Goal: Task Accomplishment & Management: Use online tool/utility

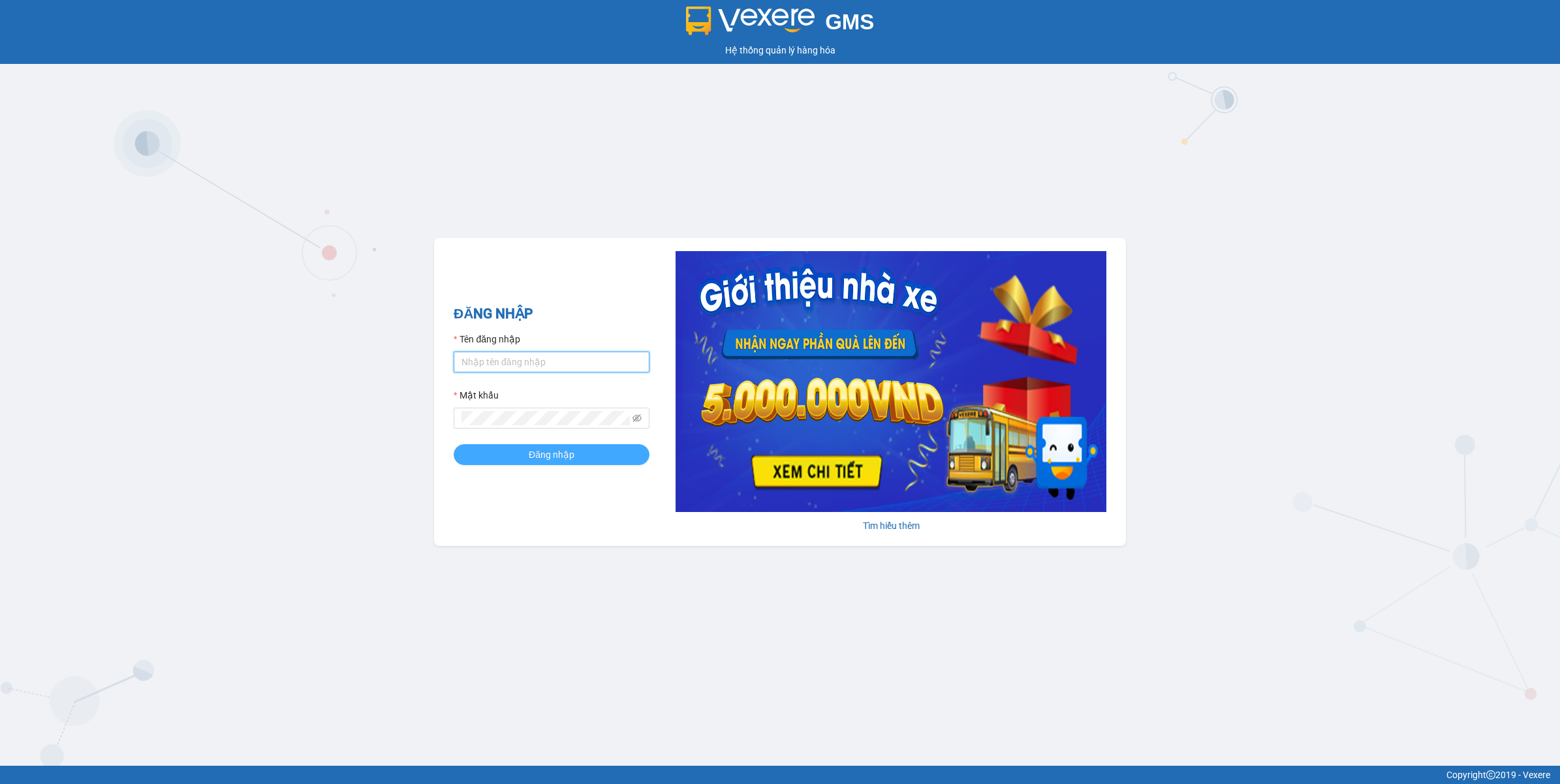
type input "nguyendongquan.longhoan"
click at [549, 454] on span "Đăng nhập" at bounding box center [551, 455] width 46 height 15
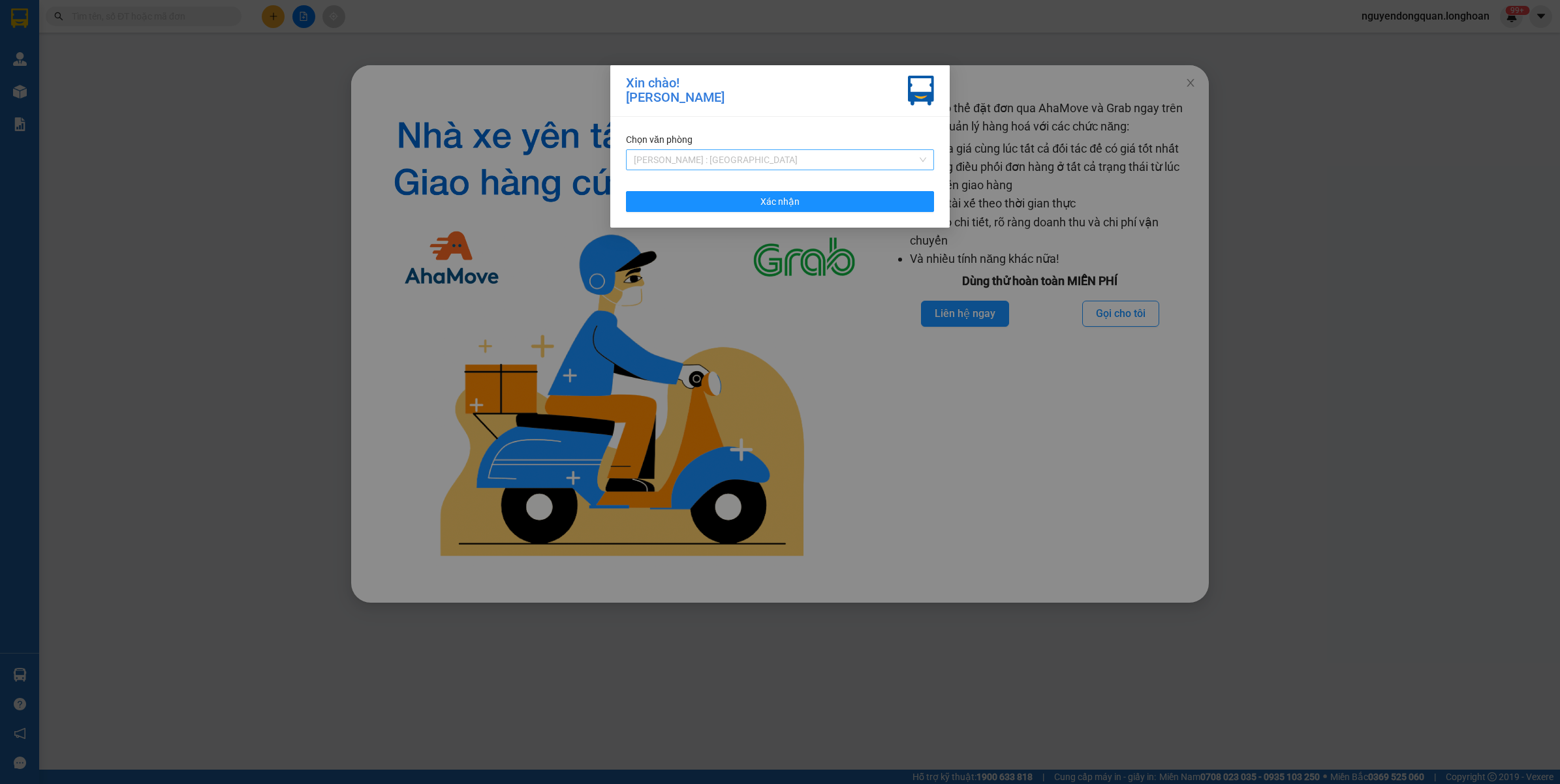
click at [818, 156] on span "[PERSON_NAME] : [GEOGRAPHIC_DATA]" at bounding box center [780, 159] width 292 height 20
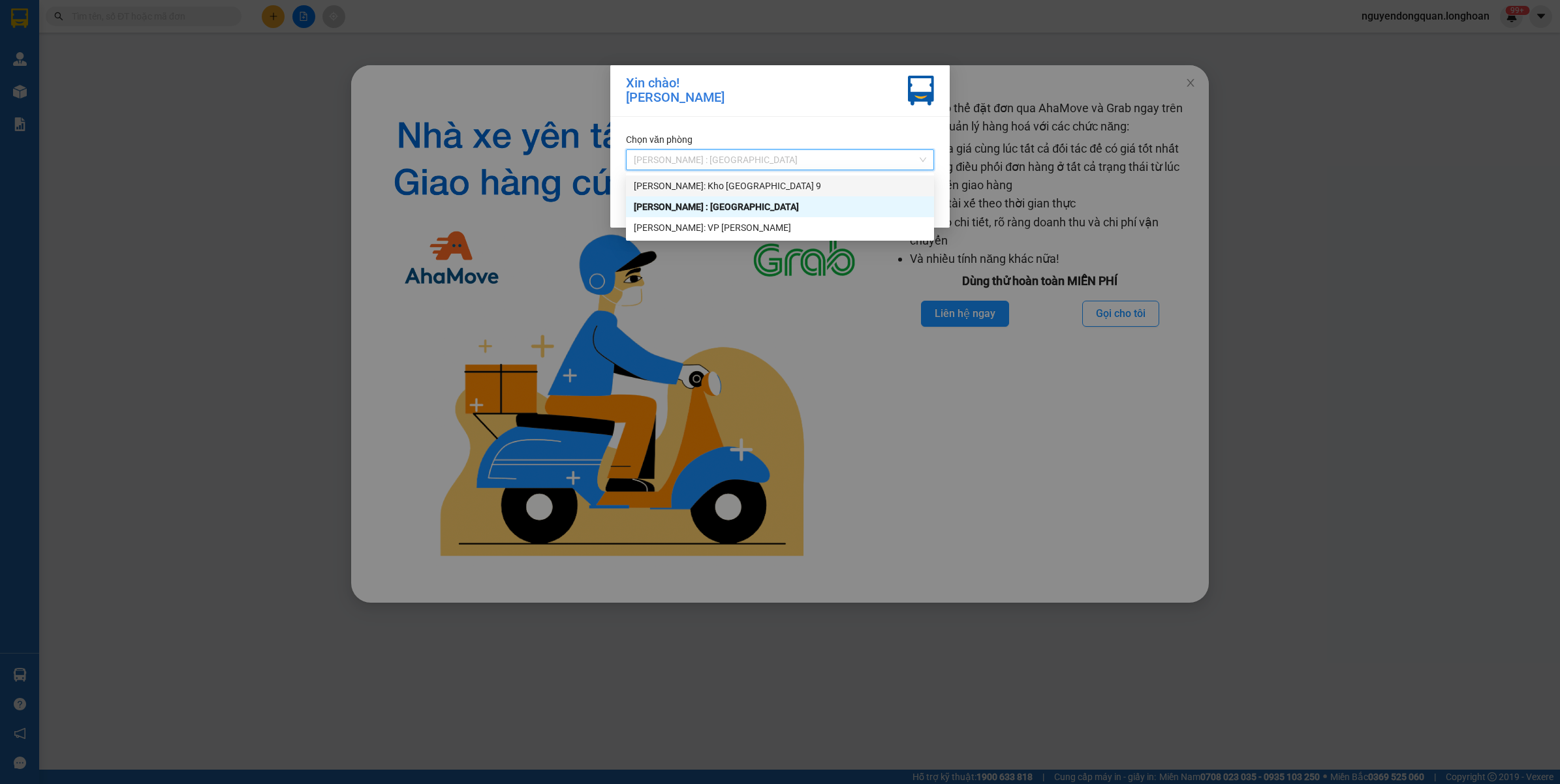
click at [775, 180] on div "[PERSON_NAME]: Kho [GEOGRAPHIC_DATA] 9" at bounding box center [780, 186] width 292 height 15
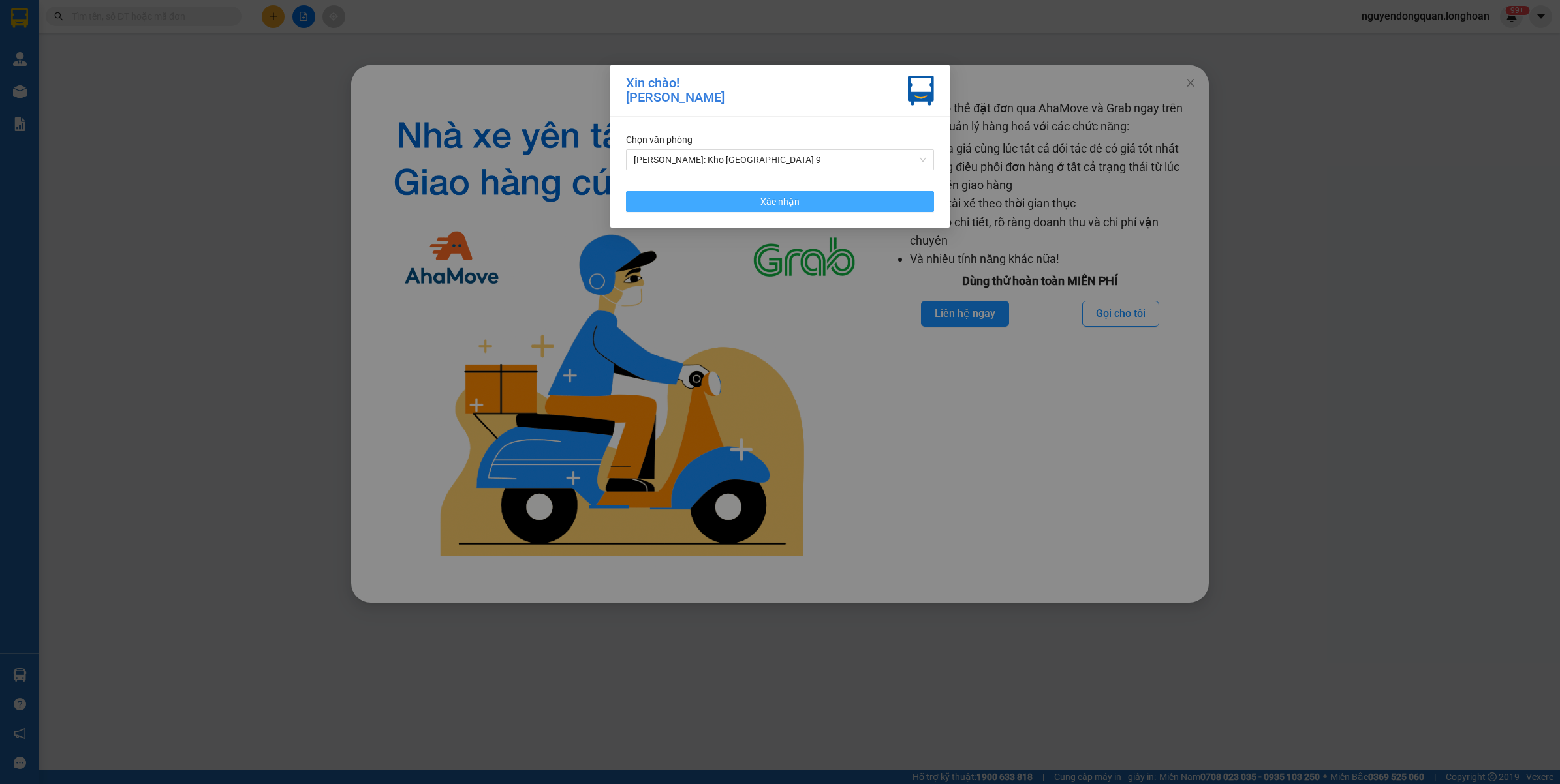
click at [754, 197] on button "Xác nhận" at bounding box center [779, 202] width 308 height 21
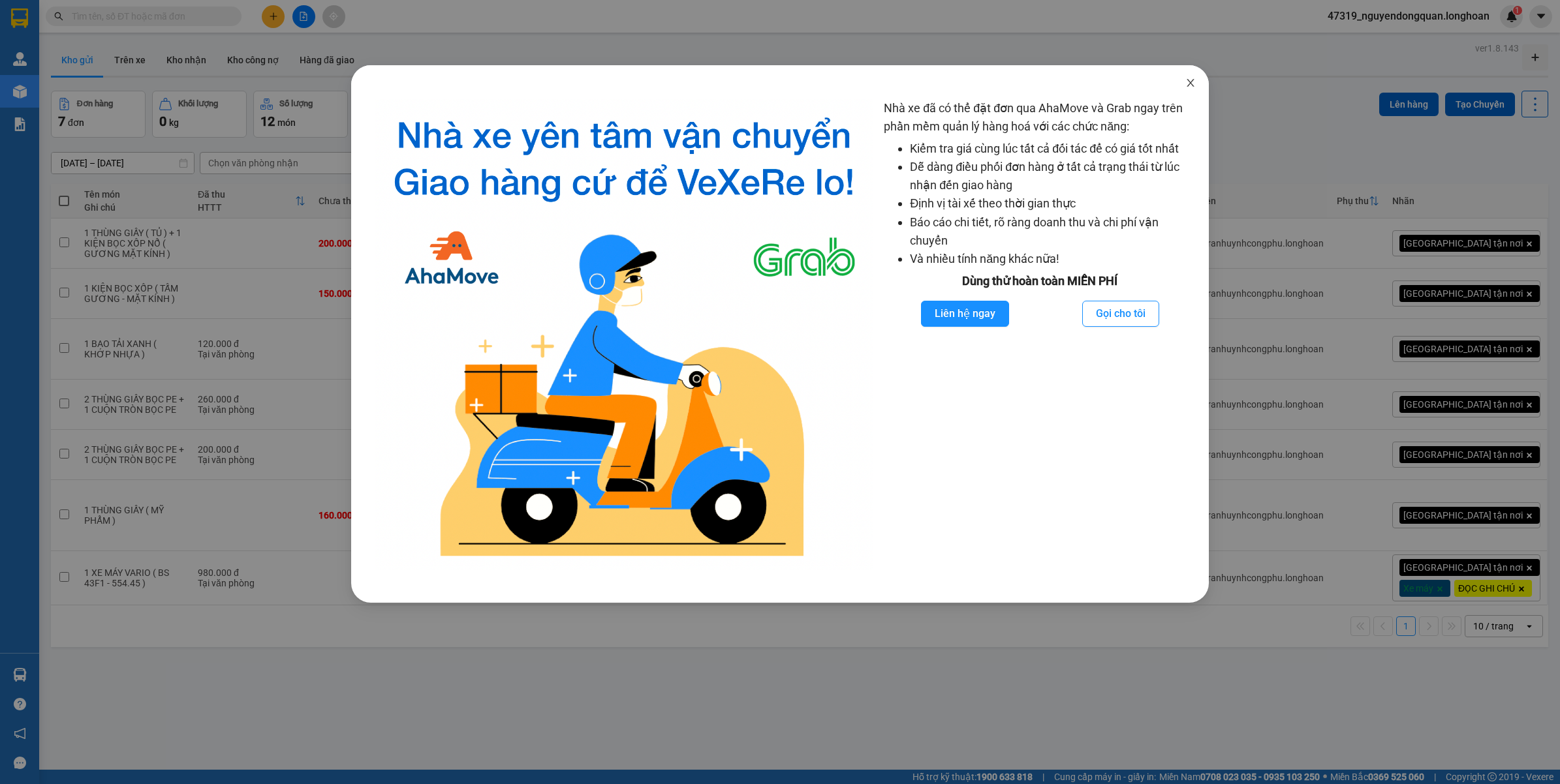
click at [1188, 88] on icon "close" at bounding box center [1190, 83] width 10 height 10
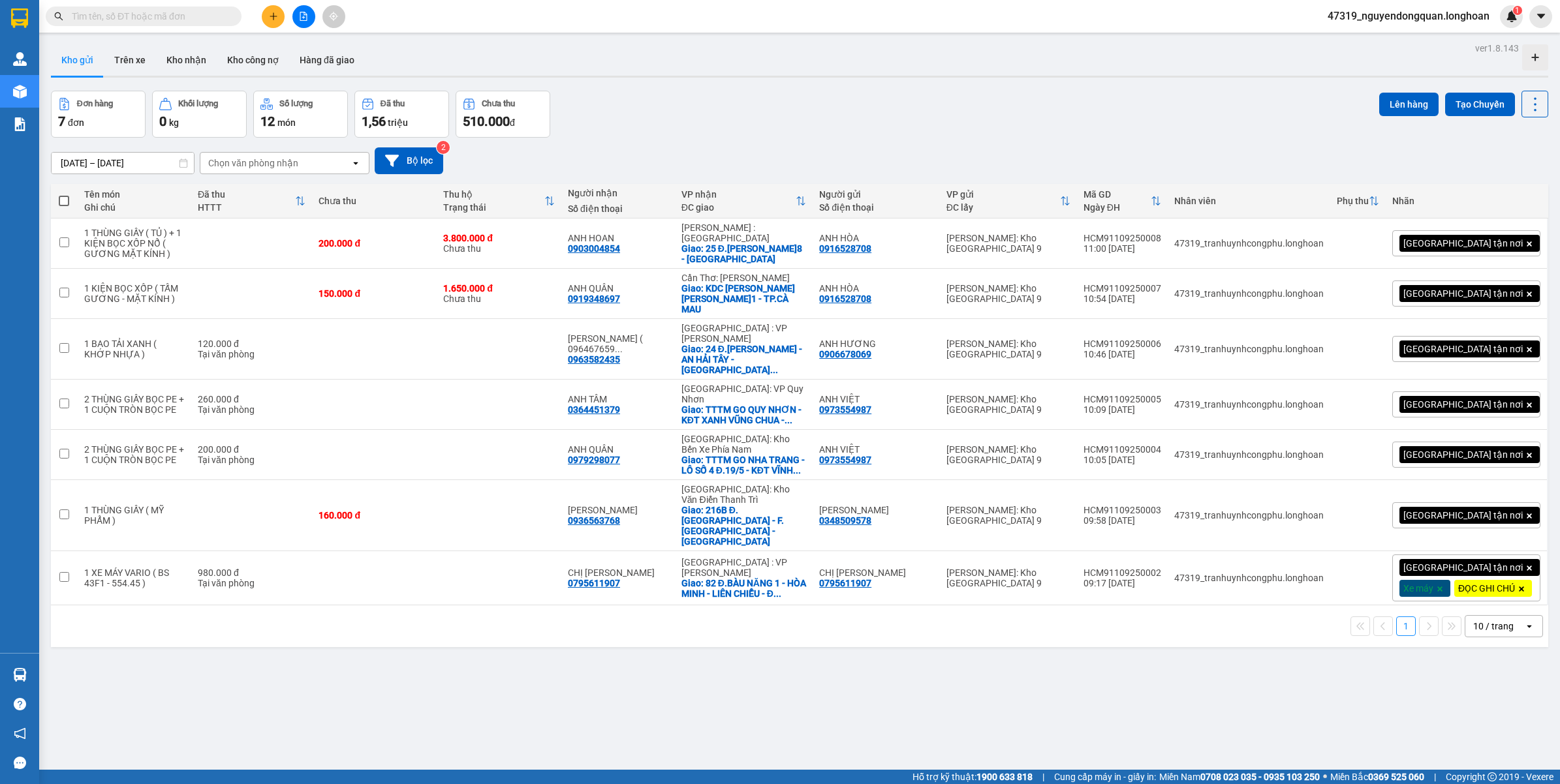
click at [1450, 18] on span "47319_nguyendongquan.longhoan" at bounding box center [1409, 16] width 183 height 16
click at [1389, 39] on span "Đăng xuất" at bounding box center [1413, 41] width 157 height 15
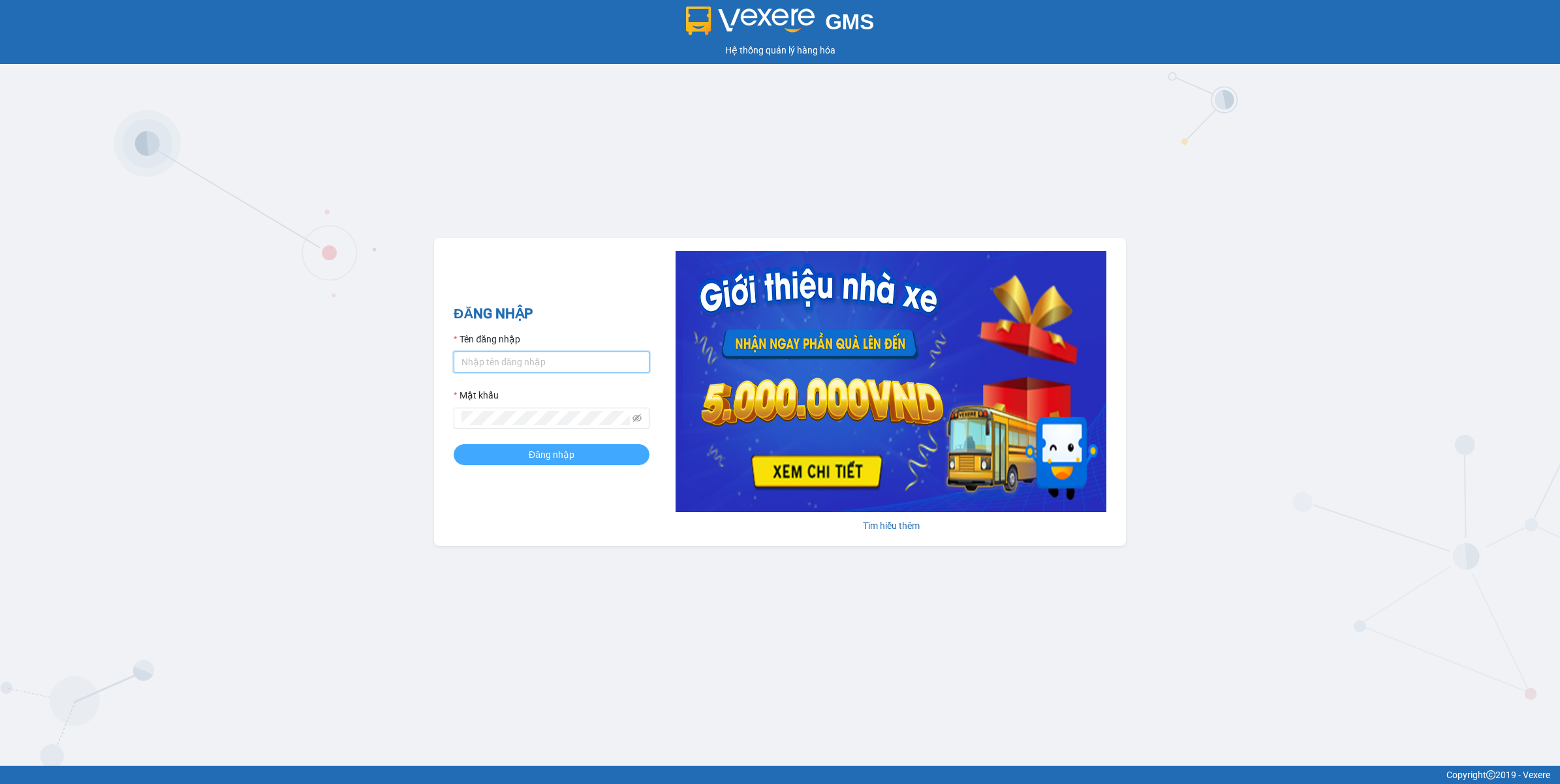
type input "nguyendongquan.longhoan"
click at [559, 457] on span "Đăng nhập" at bounding box center [551, 455] width 46 height 15
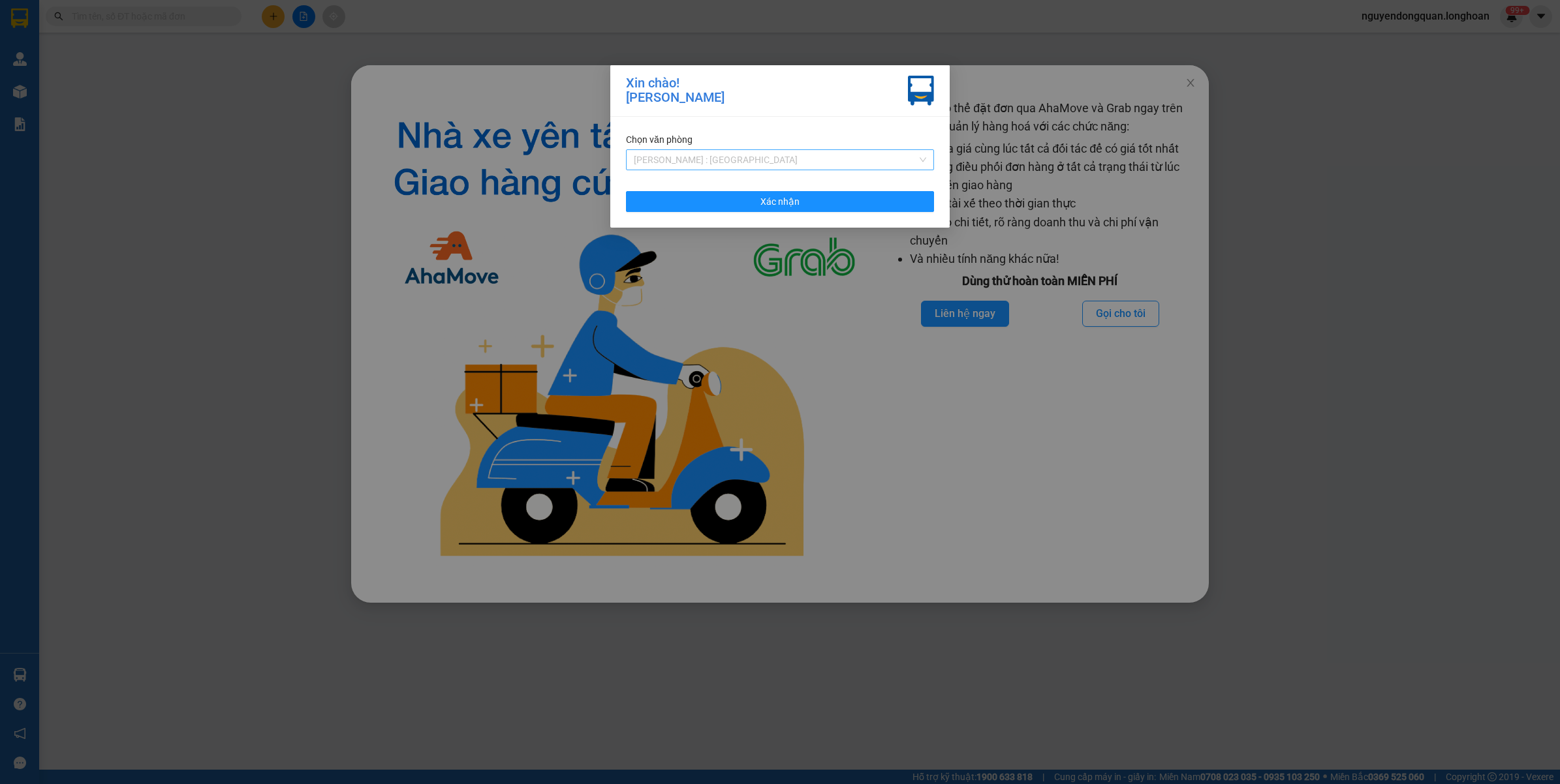
click at [842, 152] on span "[PERSON_NAME] : [GEOGRAPHIC_DATA]" at bounding box center [780, 159] width 292 height 20
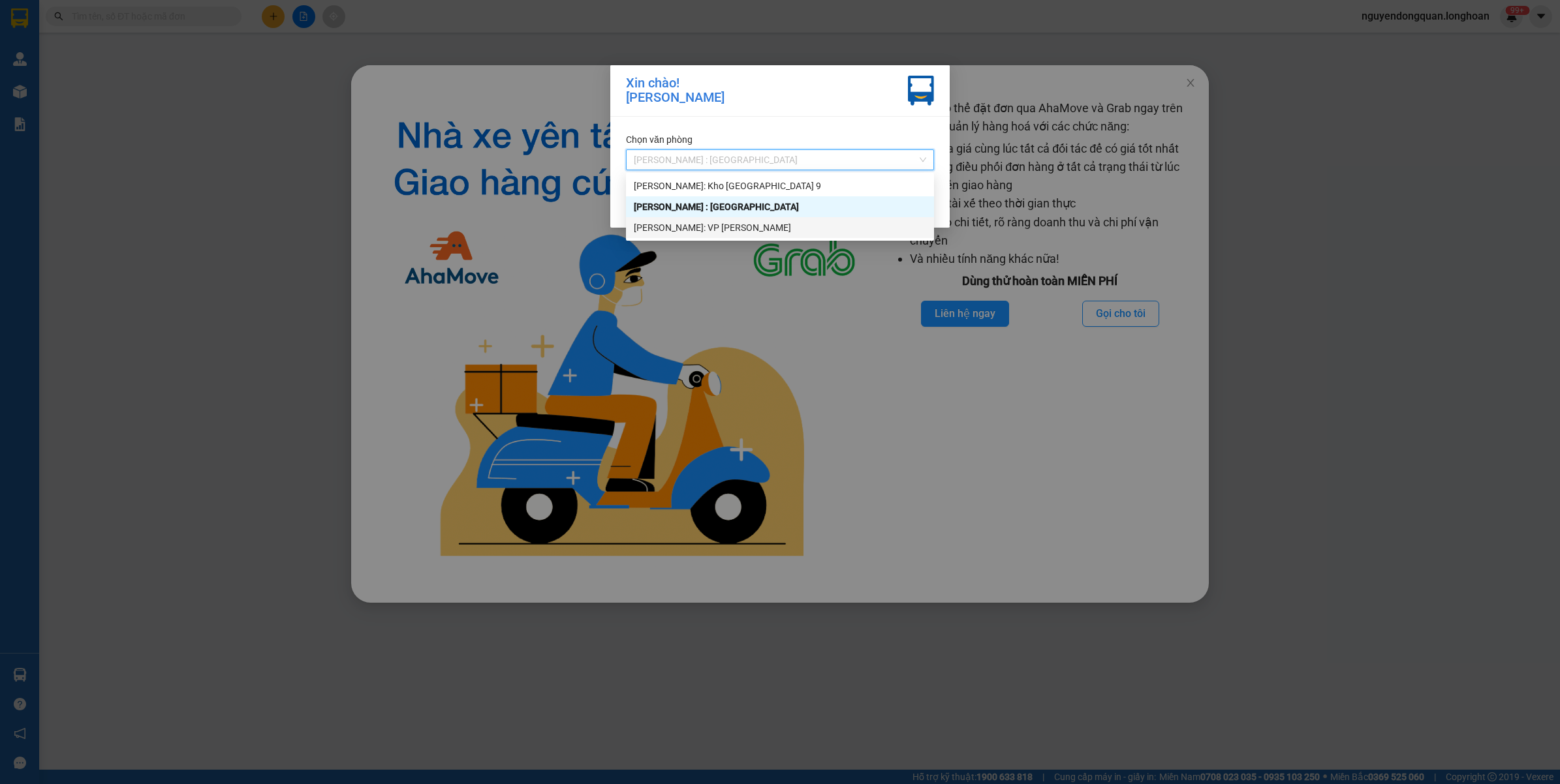
click at [751, 222] on div "[PERSON_NAME]: VP [PERSON_NAME]" at bounding box center [780, 228] width 292 height 15
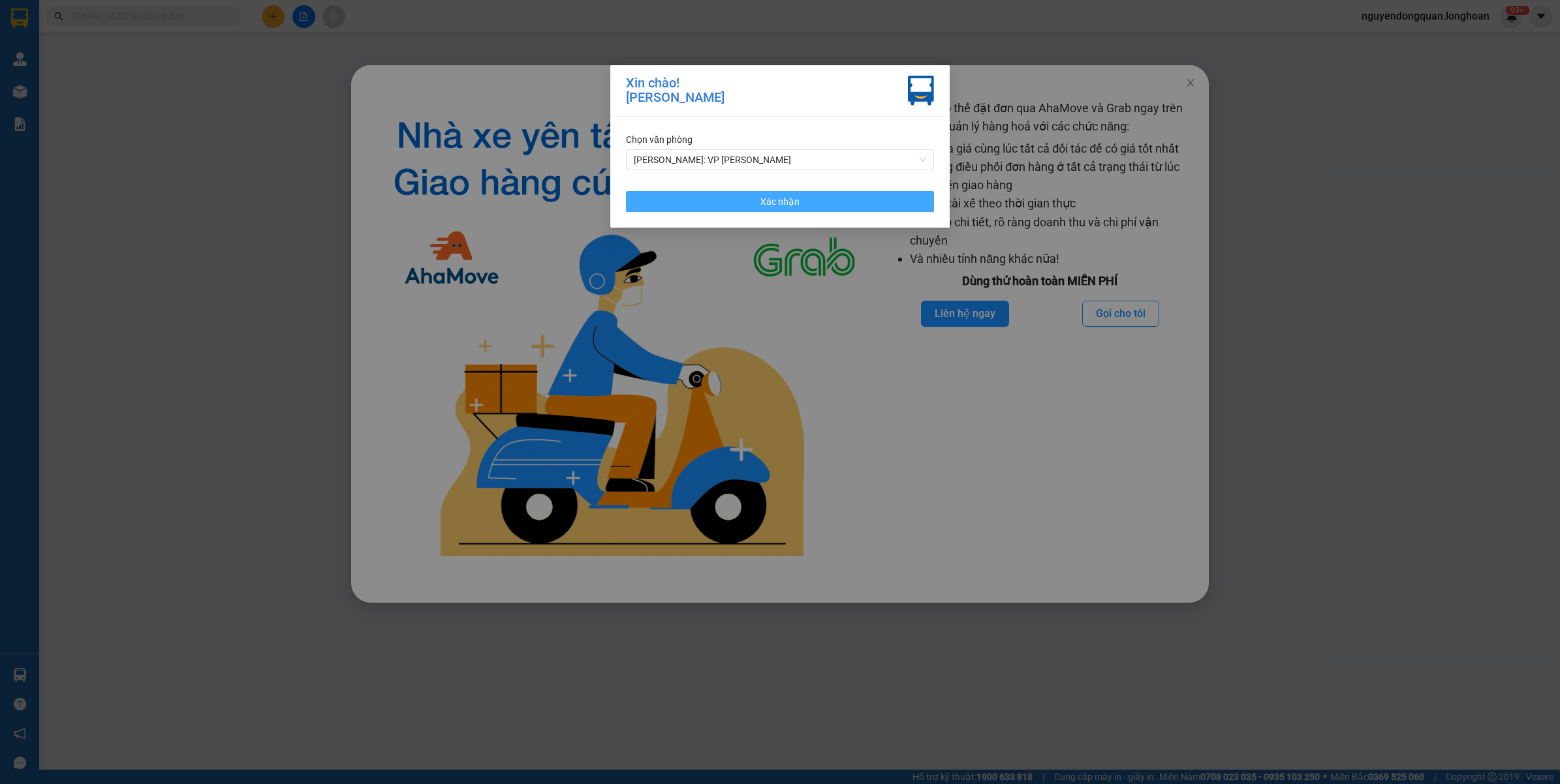
click at [797, 204] on span "Xác nhận" at bounding box center [780, 202] width 39 height 15
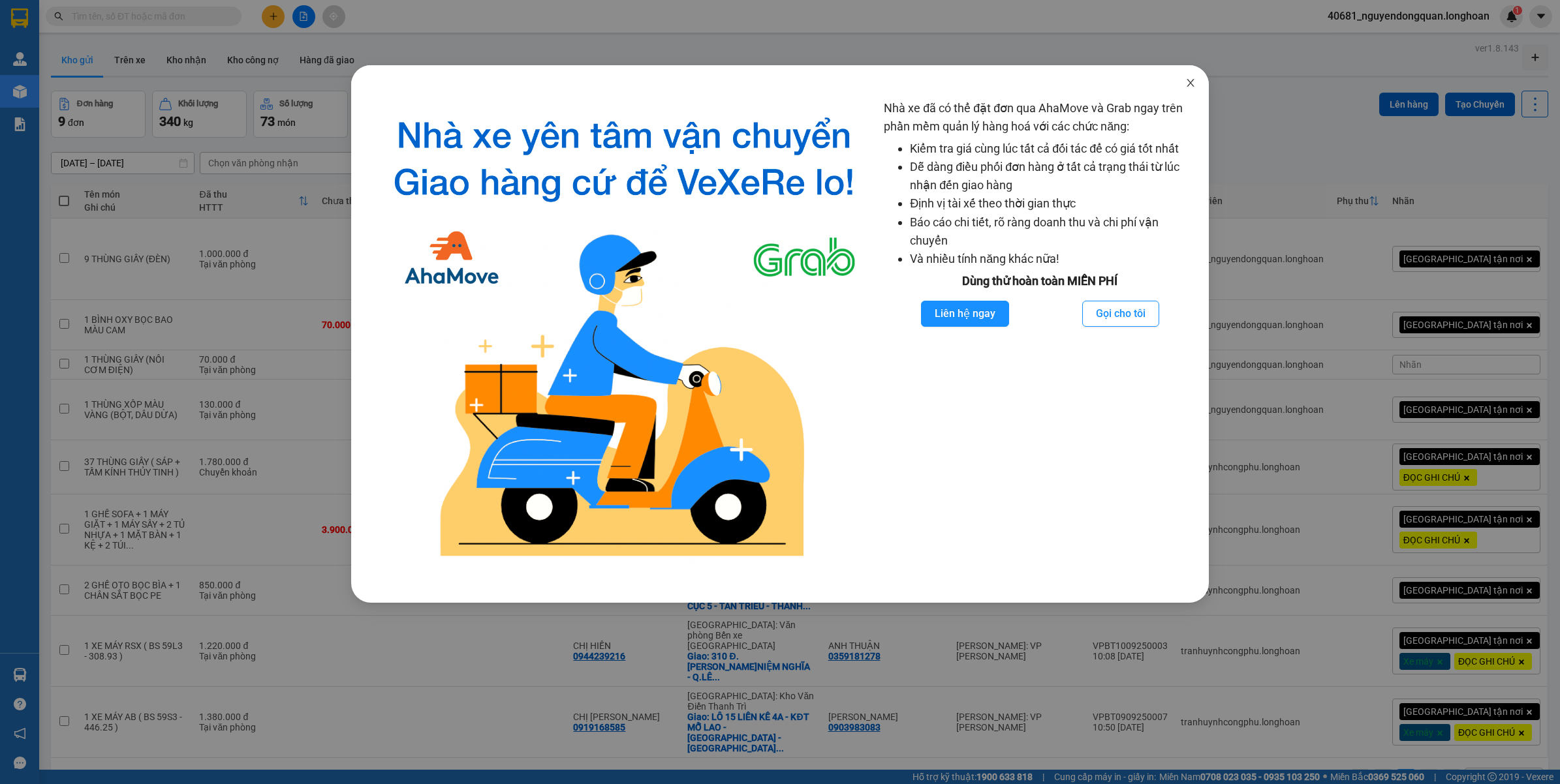
click at [1186, 83] on icon "close" at bounding box center [1190, 83] width 10 height 10
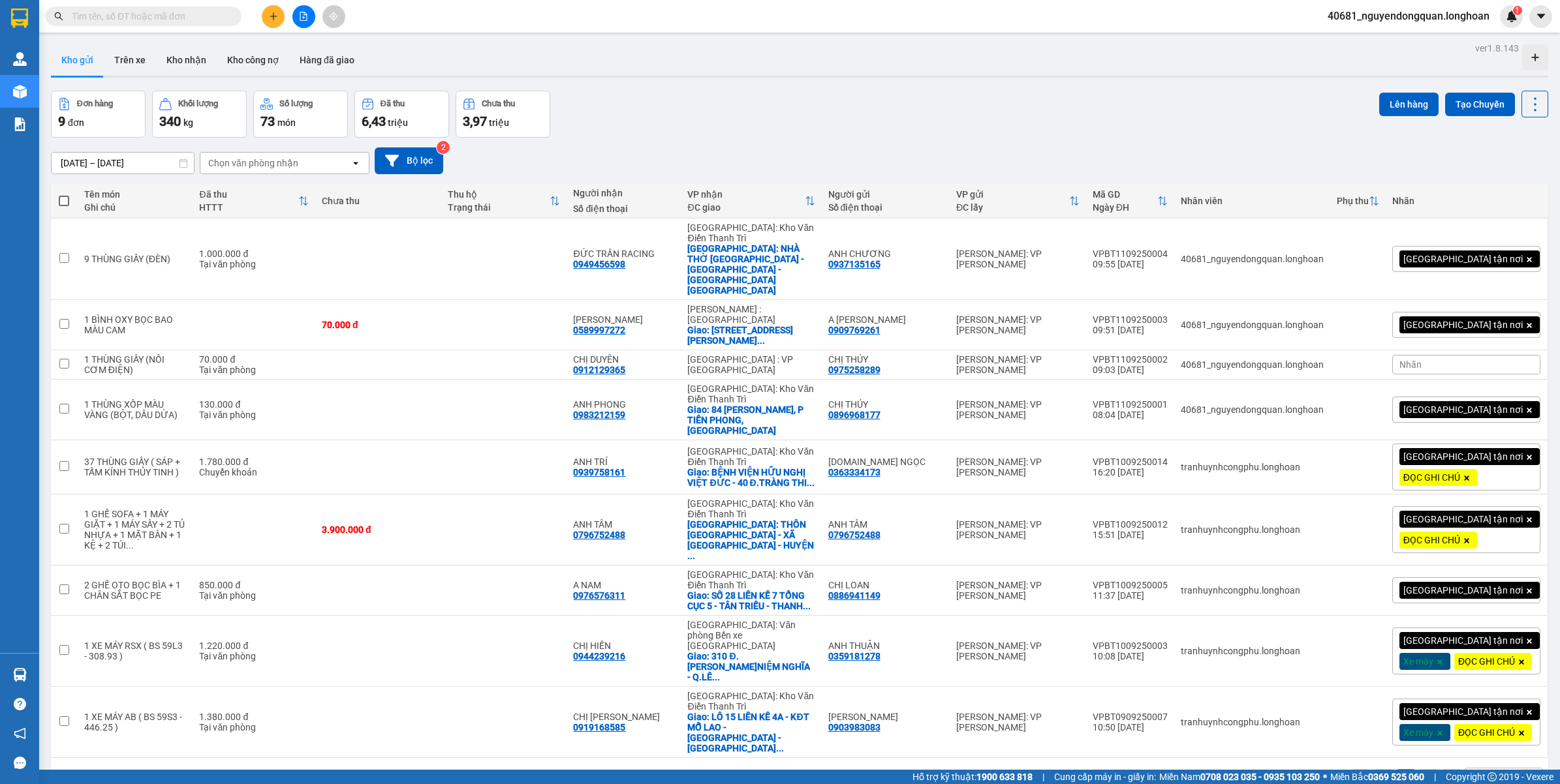
click at [1485, 772] on div "10 / trang" at bounding box center [1493, 779] width 40 height 13
click at [1502, 682] on div "100 / trang" at bounding box center [1491, 671] width 78 height 23
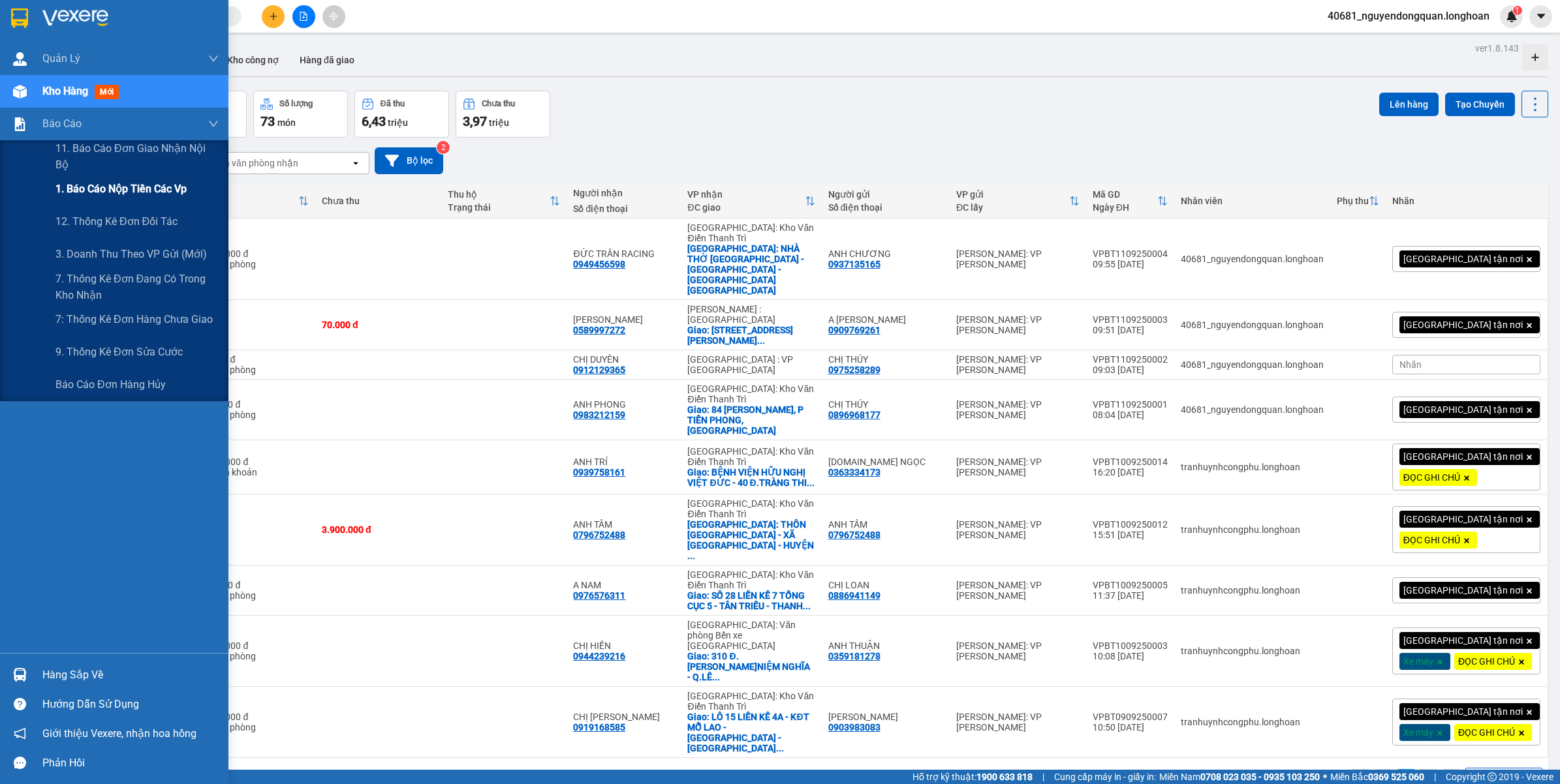
click at [159, 174] on div "1. Báo cáo nộp tiền các vp" at bounding box center [137, 189] width 163 height 33
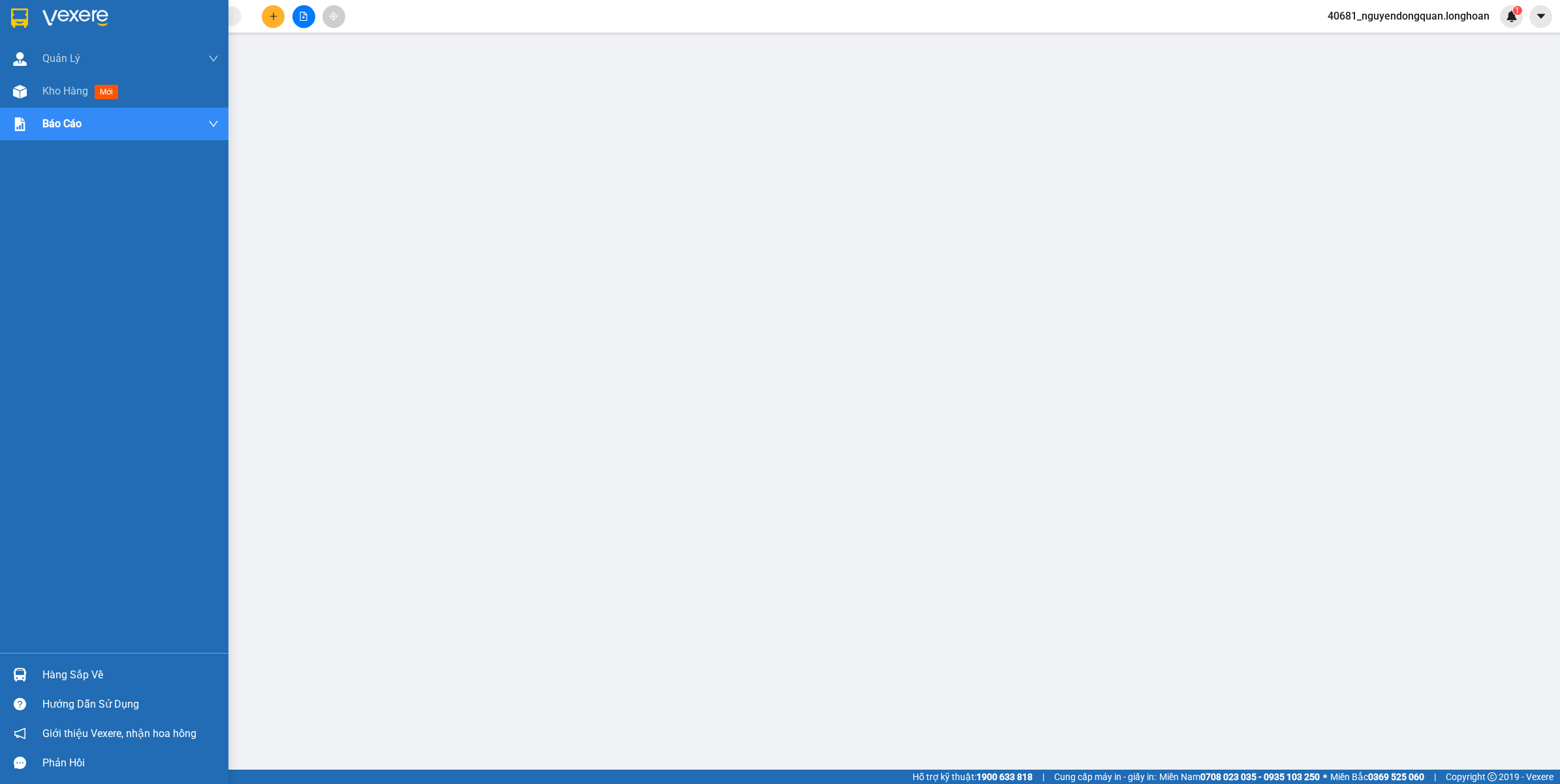
click at [24, 21] on img at bounding box center [19, 18] width 17 height 20
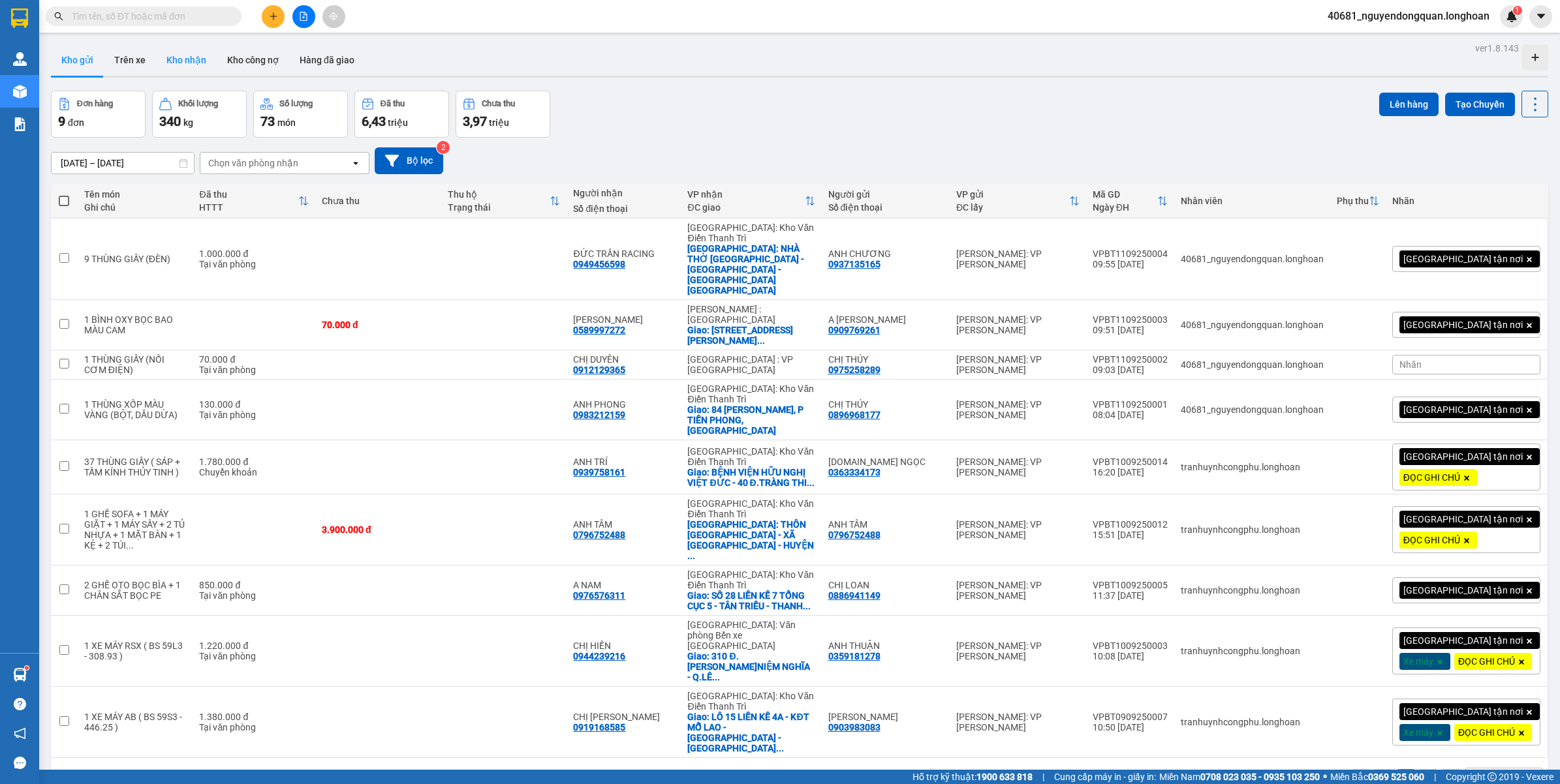
click at [206, 56] on button "Kho nhận" at bounding box center [186, 60] width 61 height 31
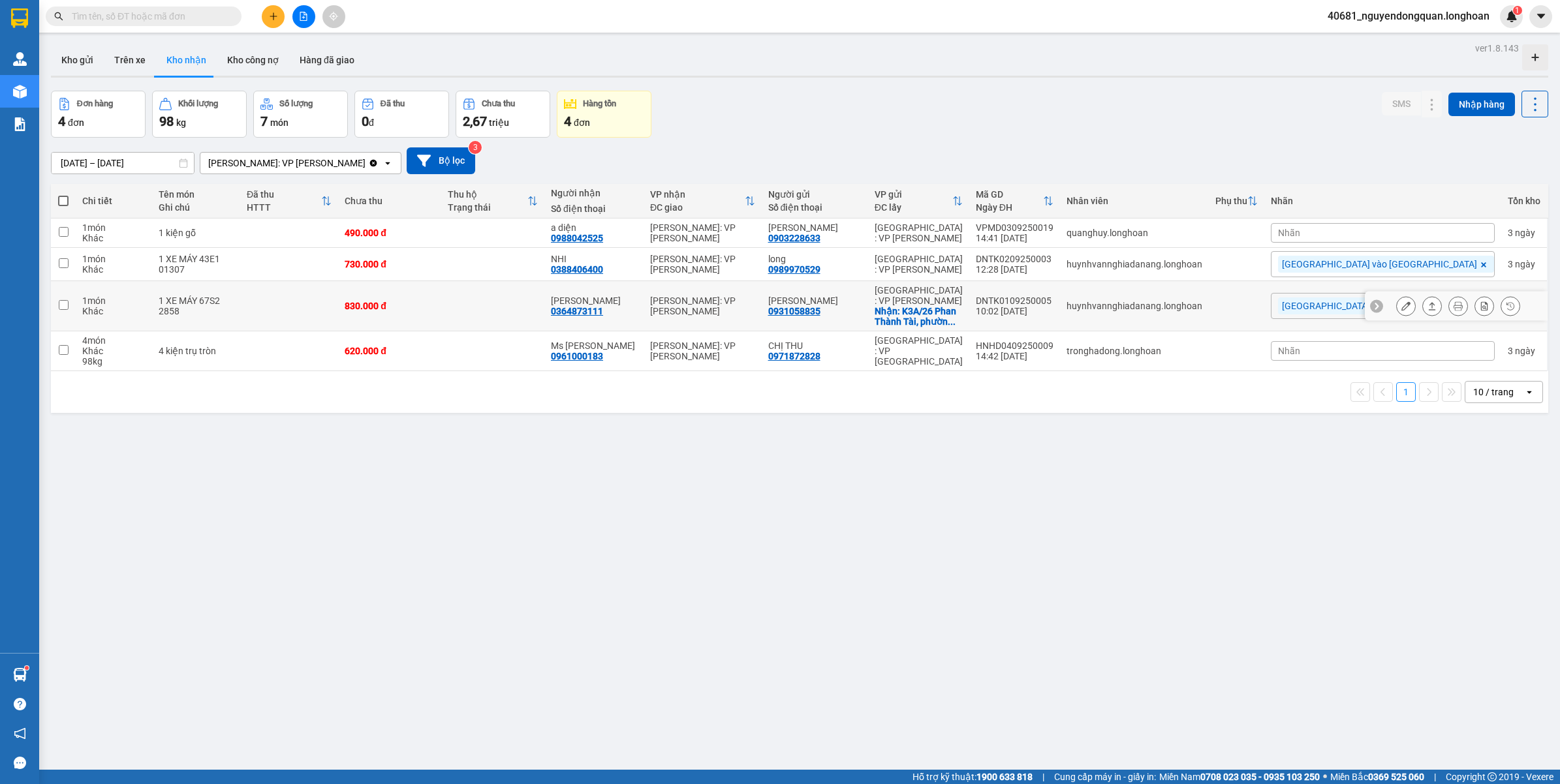
scroll to position [60, 0]
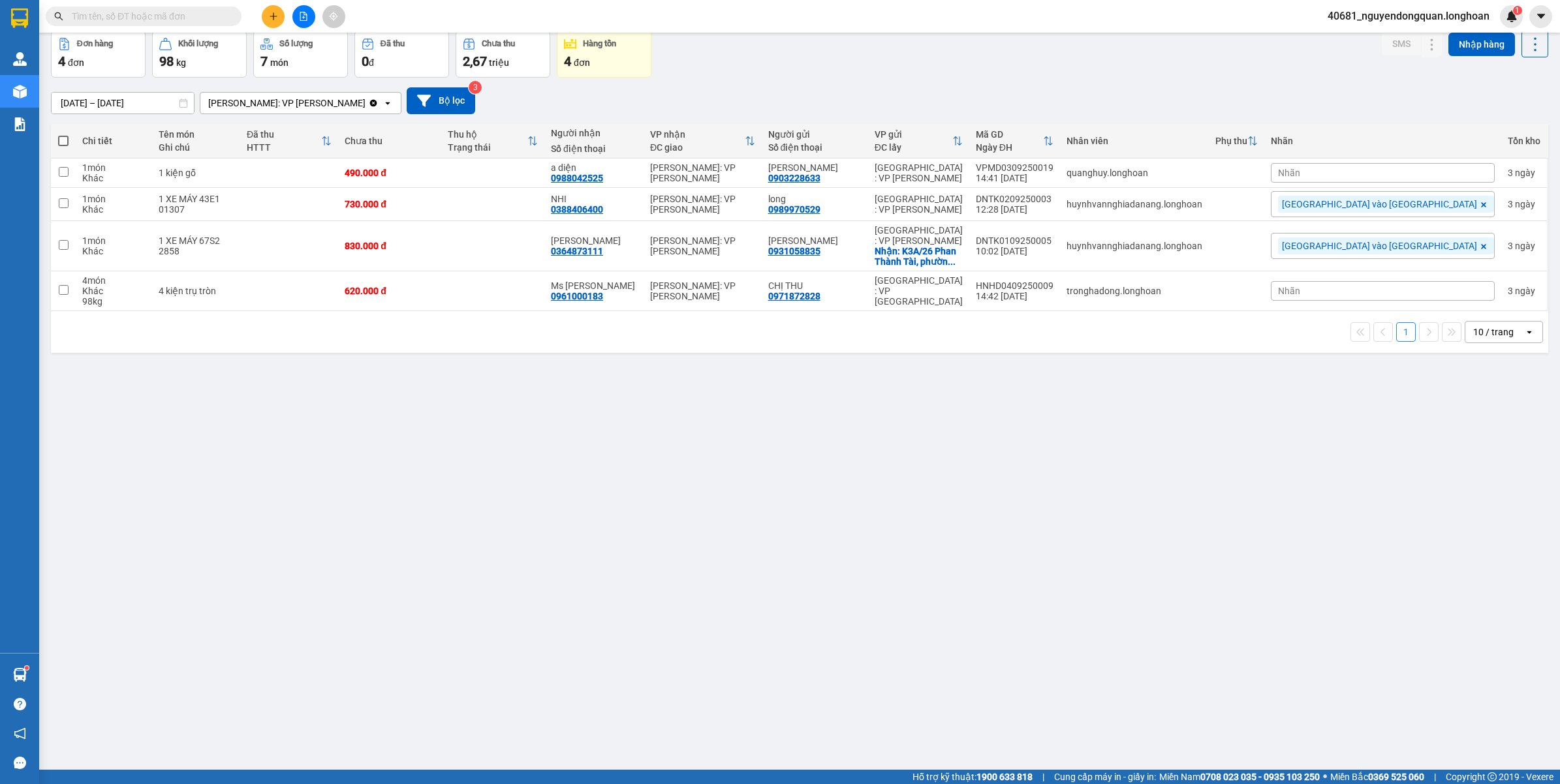
click at [1502, 339] on div "10 / trang" at bounding box center [1494, 332] width 58 height 21
click at [1473, 480] on span "100 / trang" at bounding box center [1486, 479] width 47 height 13
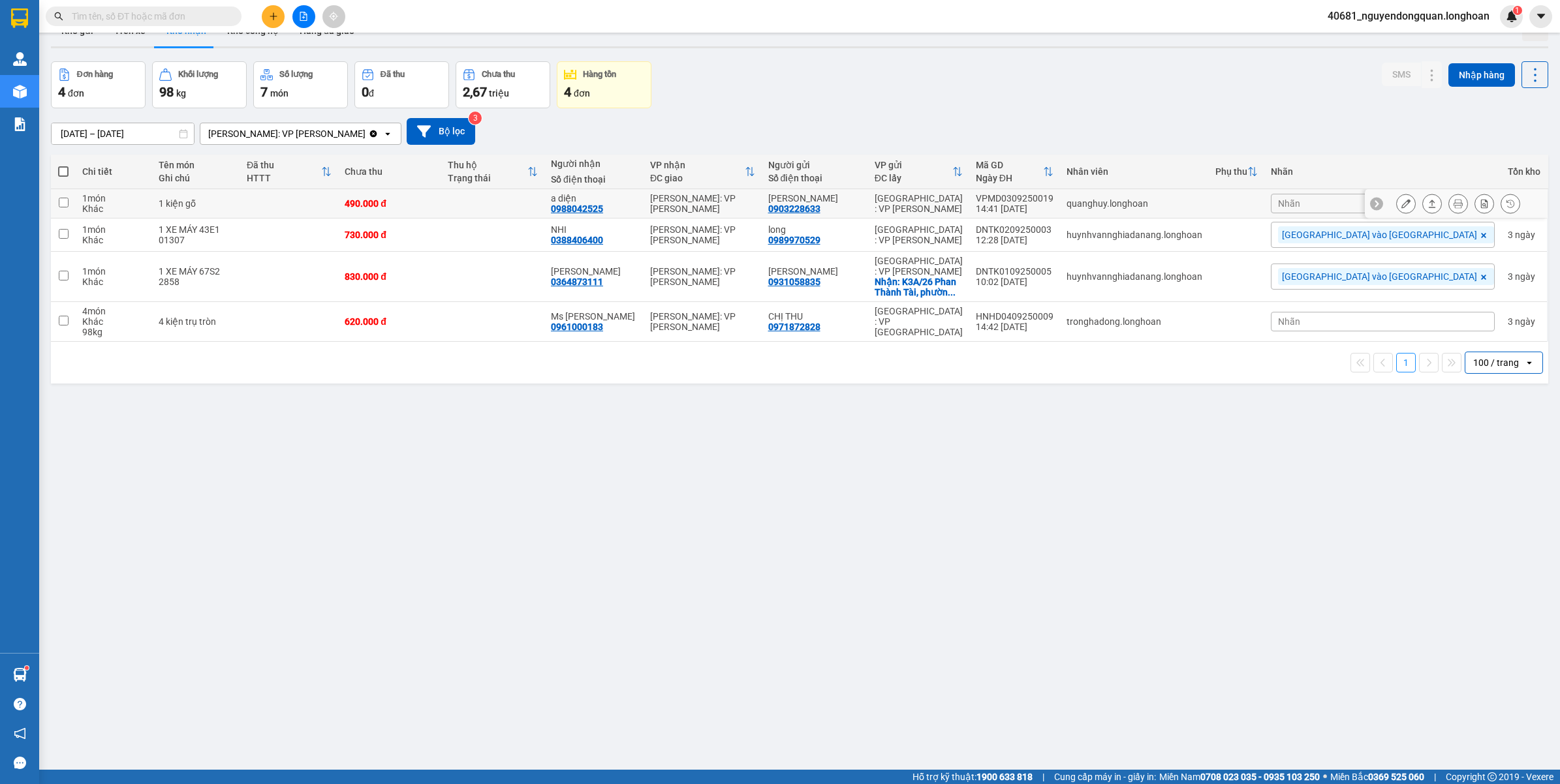
scroll to position [0, 0]
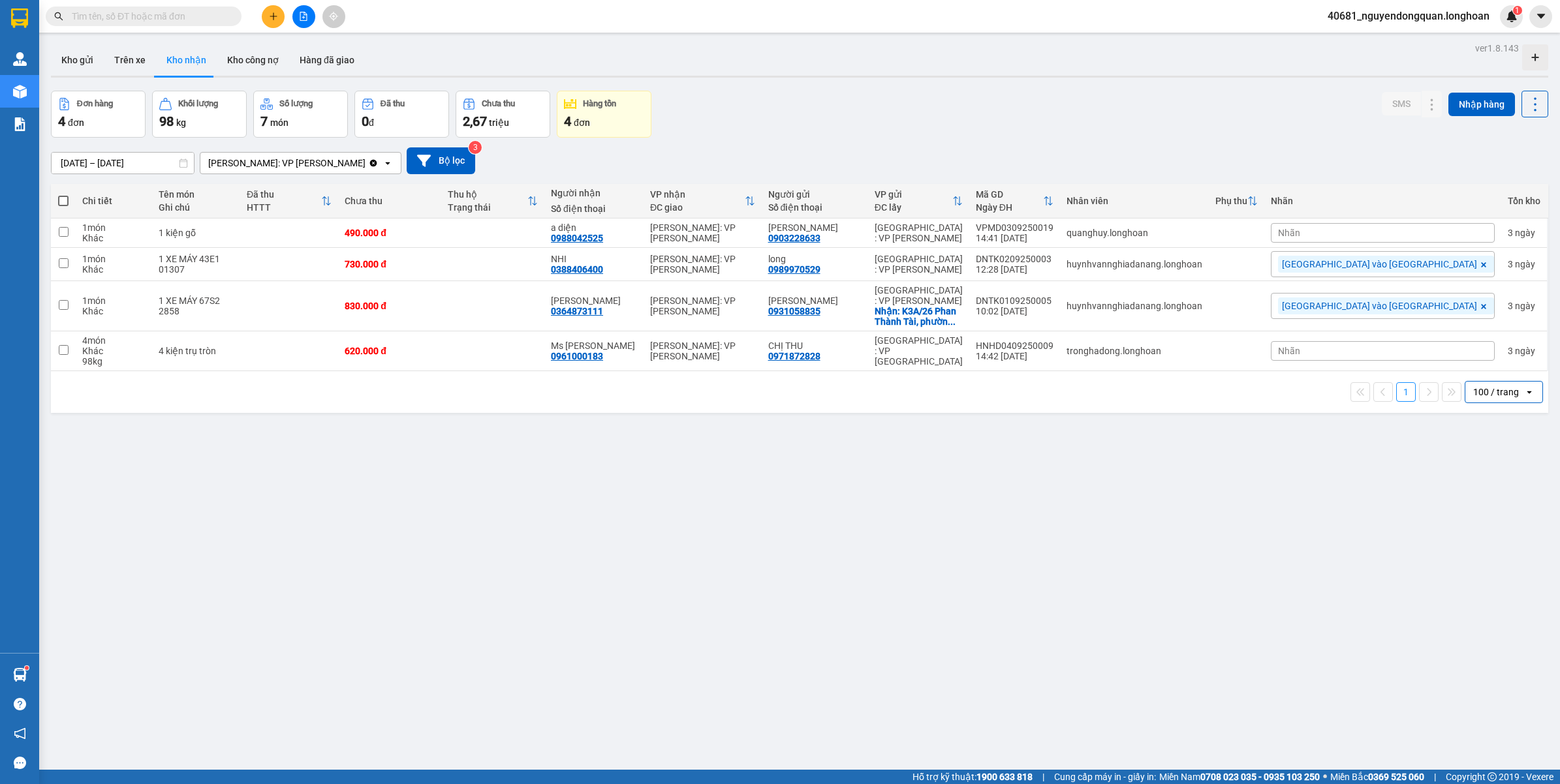
click at [1429, 21] on span "40681_nguyendongquan.longhoan" at bounding box center [1409, 16] width 183 height 16
click at [1387, 44] on span "Đăng xuất" at bounding box center [1413, 41] width 157 height 15
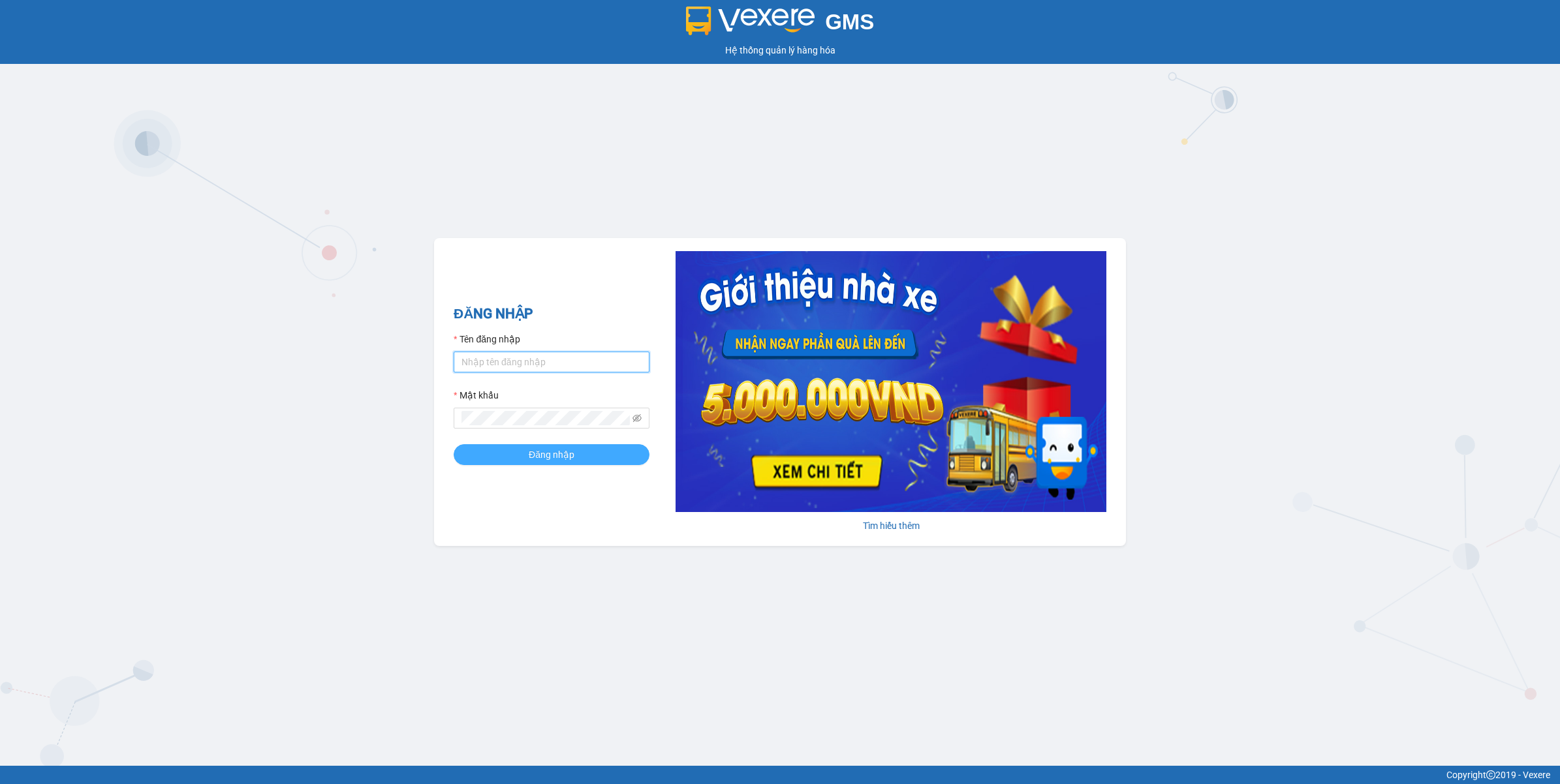
type input "nguyendongquan.longhoan"
drag, startPoint x: 611, startPoint y: 454, endPoint x: 607, endPoint y: 441, distance: 13.6
click at [612, 455] on button "Đăng nhập" at bounding box center [552, 454] width 196 height 21
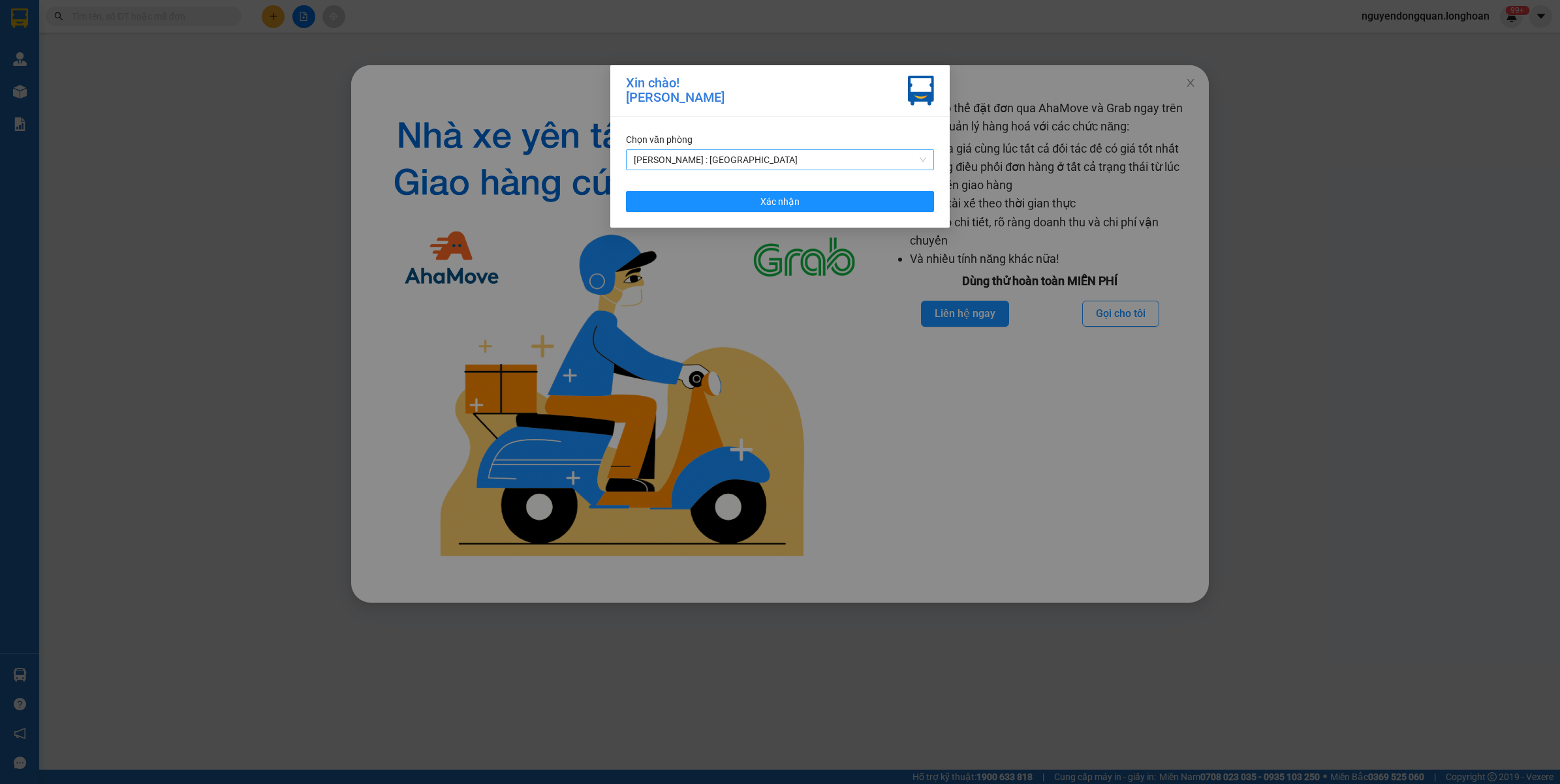
click at [779, 156] on span "[PERSON_NAME] : [GEOGRAPHIC_DATA]" at bounding box center [780, 159] width 292 height 20
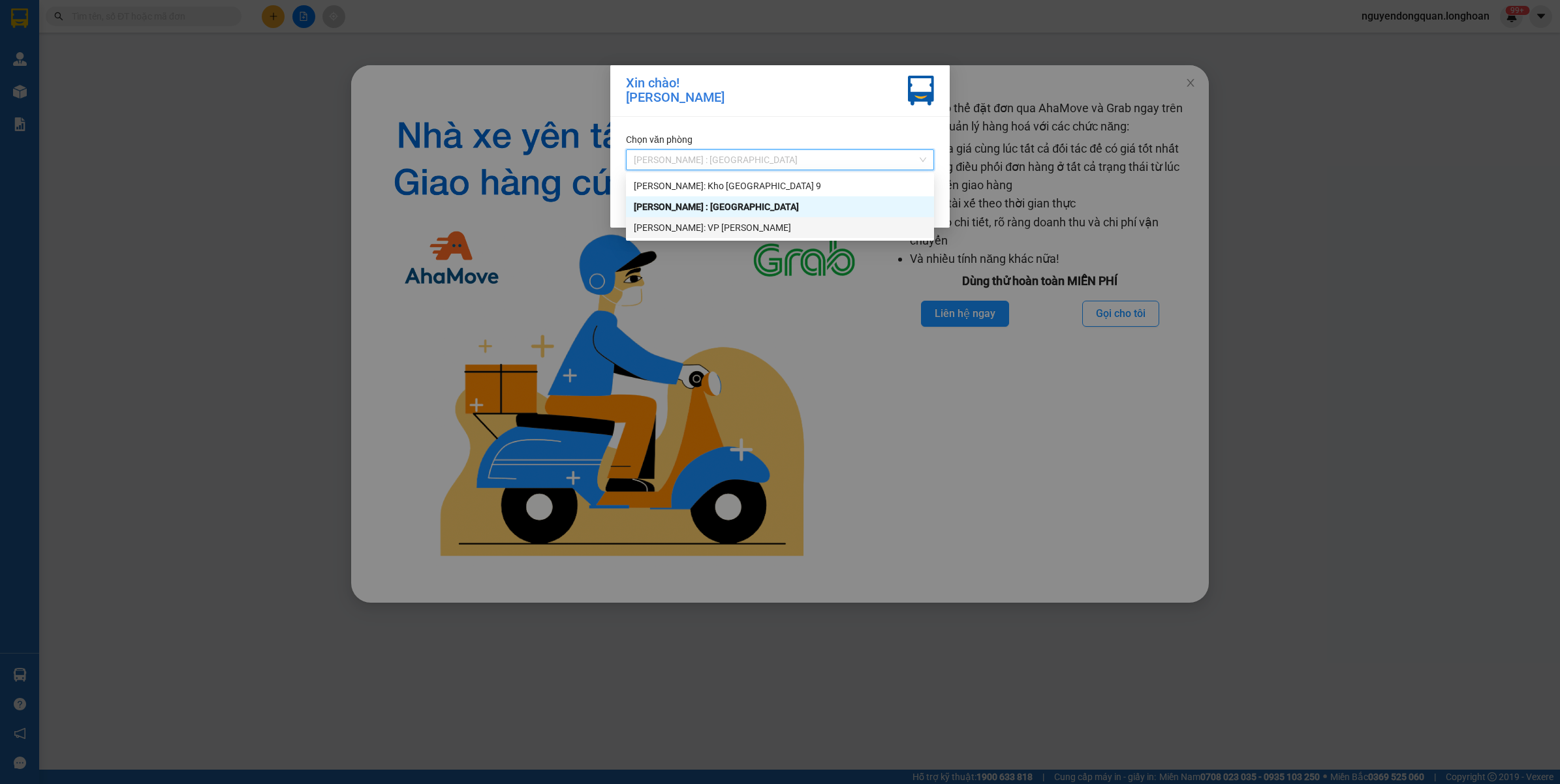
click at [747, 229] on div "[PERSON_NAME]: VP [PERSON_NAME]" at bounding box center [780, 228] width 292 height 15
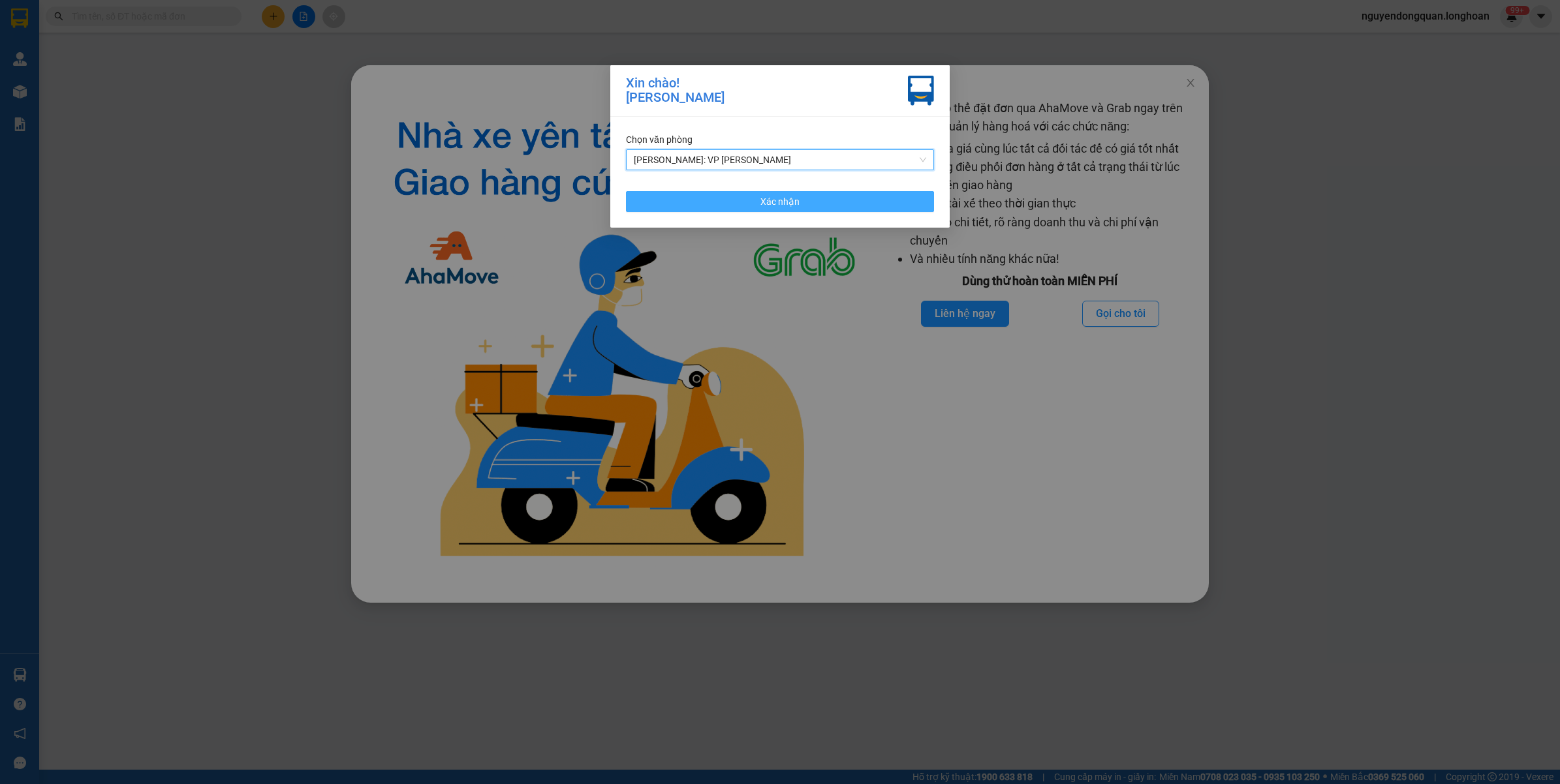
click at [811, 200] on button "Xác nhận" at bounding box center [779, 202] width 308 height 21
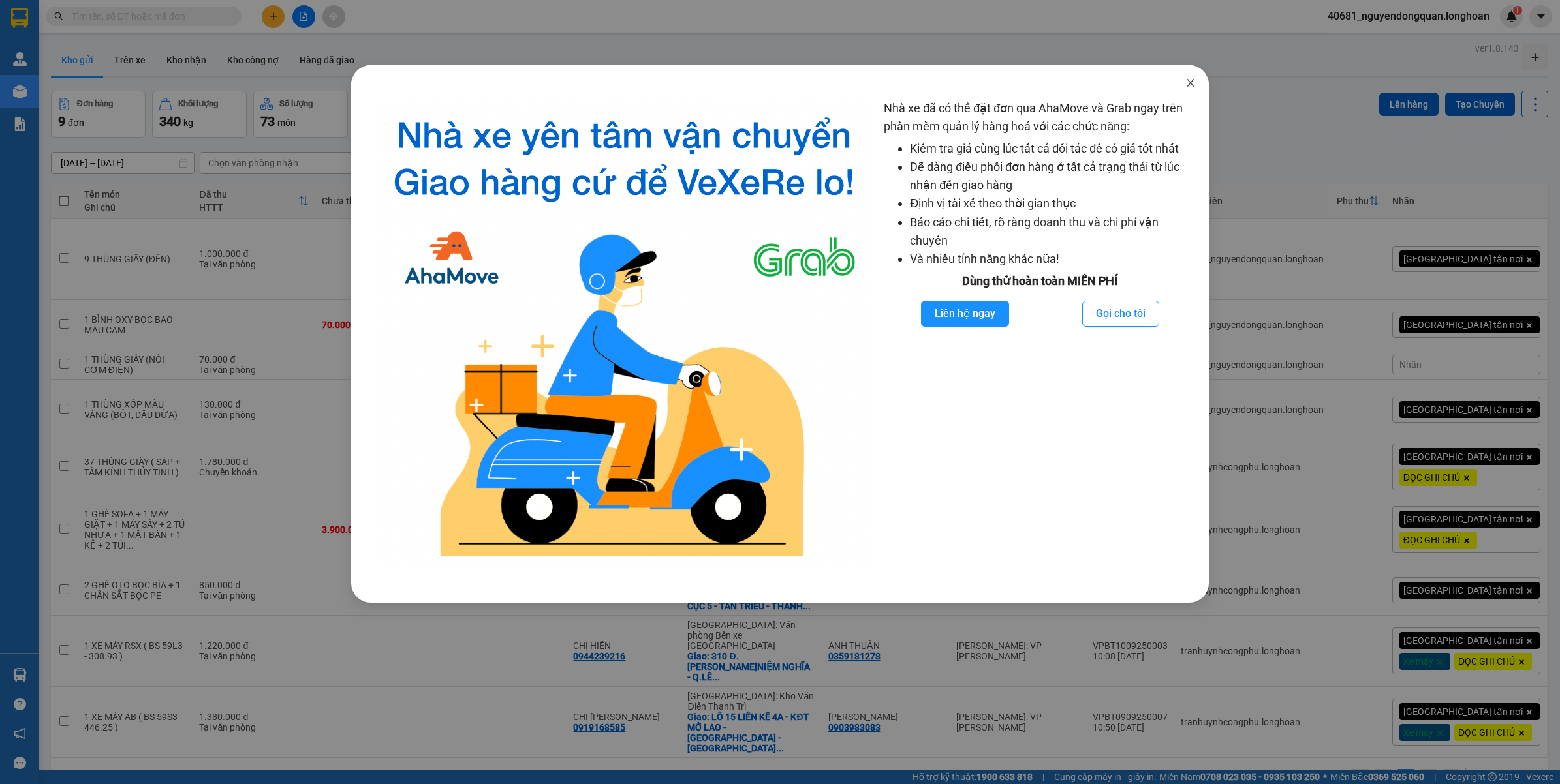
click at [1203, 89] on span "Close" at bounding box center [1191, 83] width 37 height 37
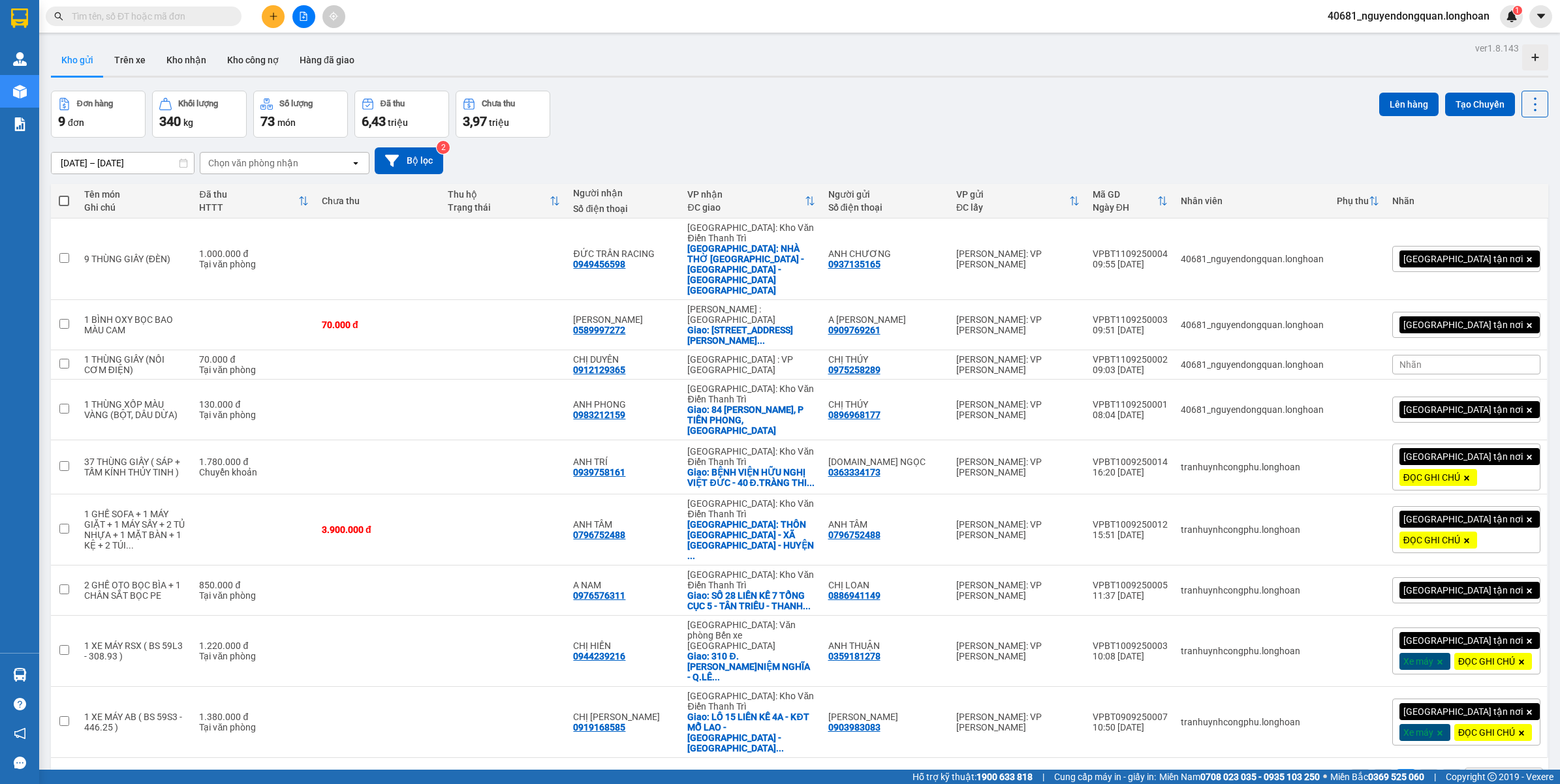
click at [1197, 87] on body "Kết quả tìm kiếm ( 0 ) Bộ lọc No Data 40681_nguyendongquan.longhoan 1 Quản Lý Q…" at bounding box center [780, 392] width 1560 height 784
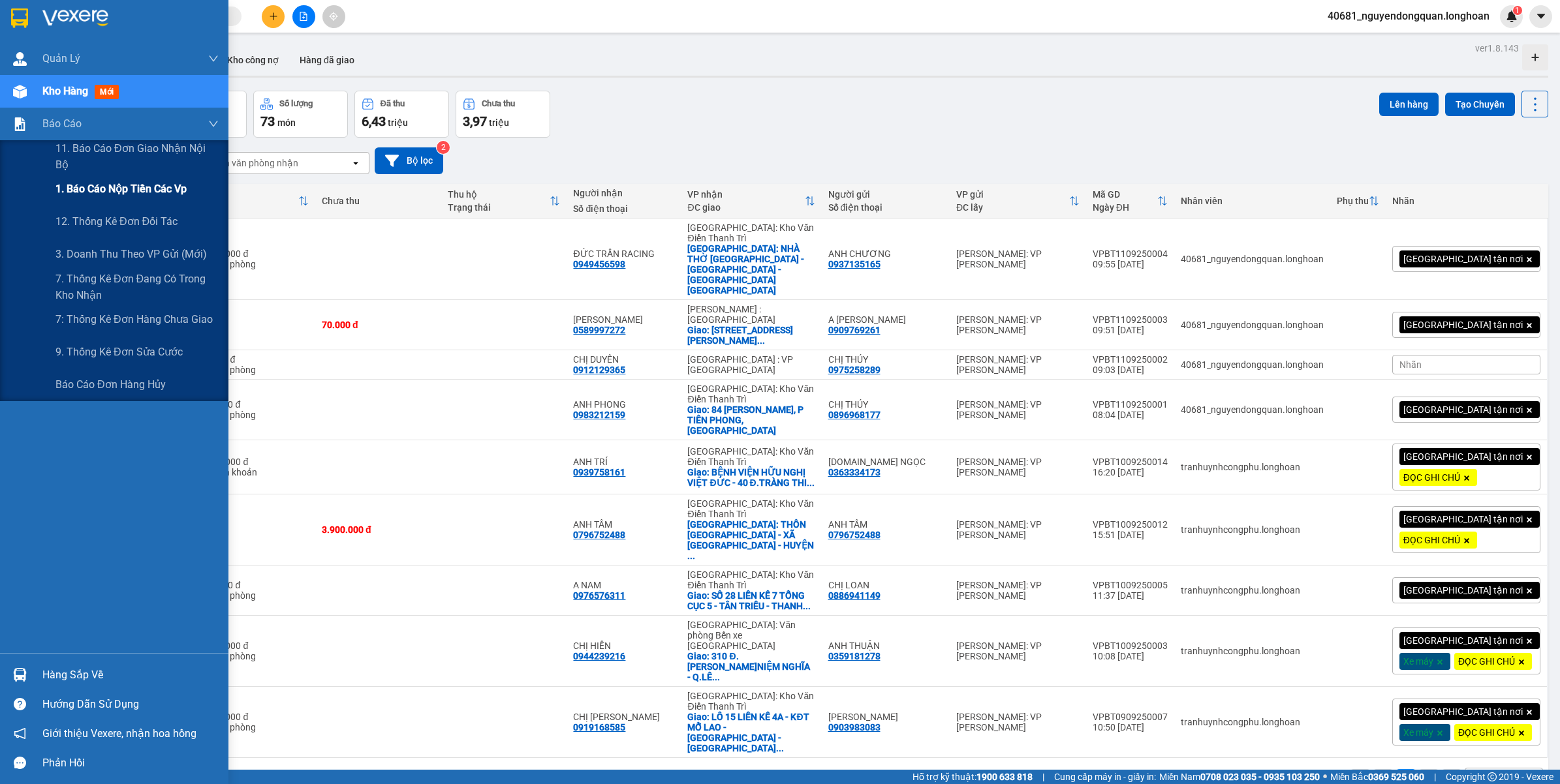
click at [156, 197] on span "1. Báo cáo nộp tiền các vp" at bounding box center [121, 189] width 131 height 16
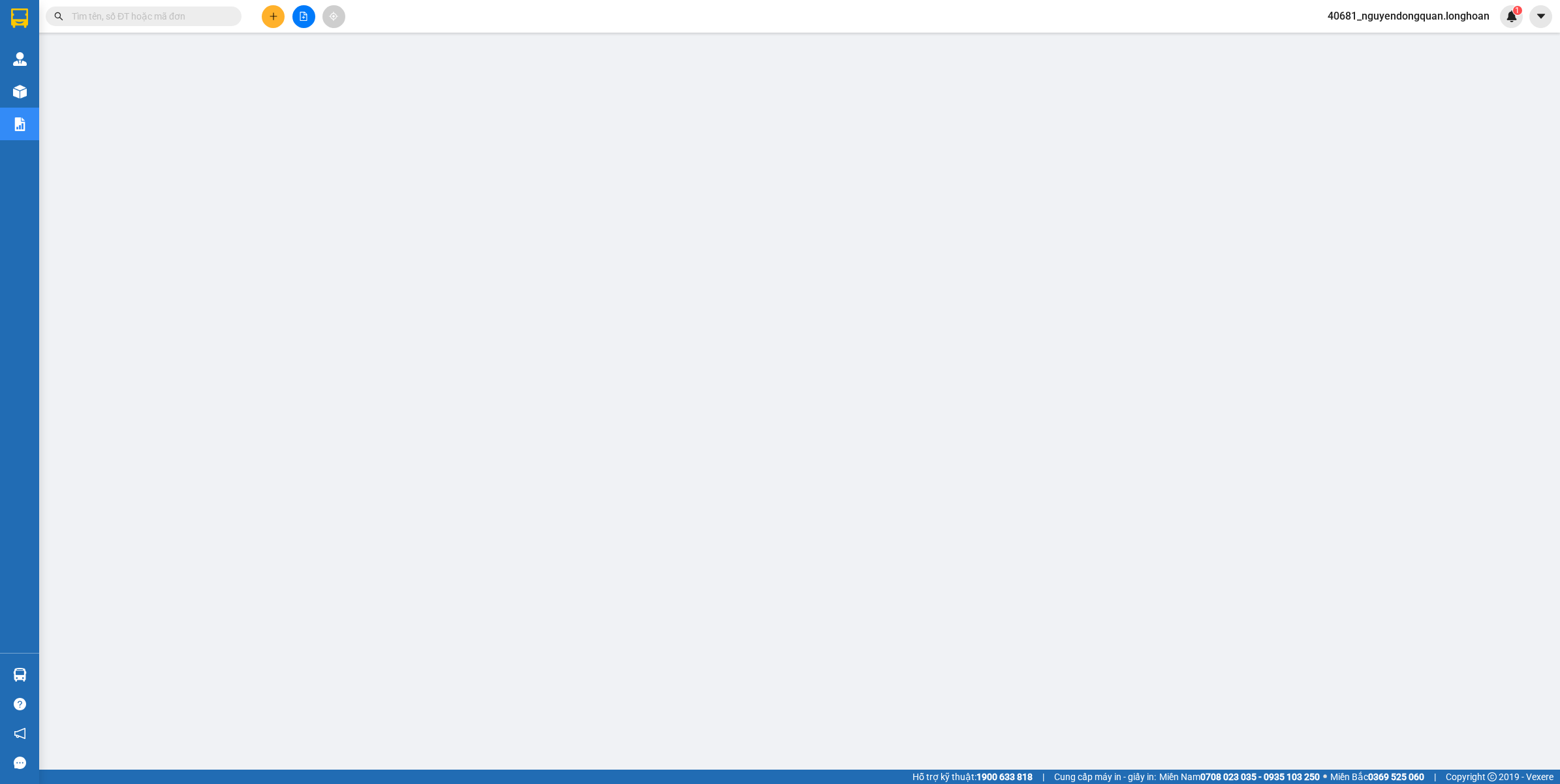
click at [1401, 23] on span "40681_nguyendongquan.longhoan" at bounding box center [1409, 16] width 183 height 16
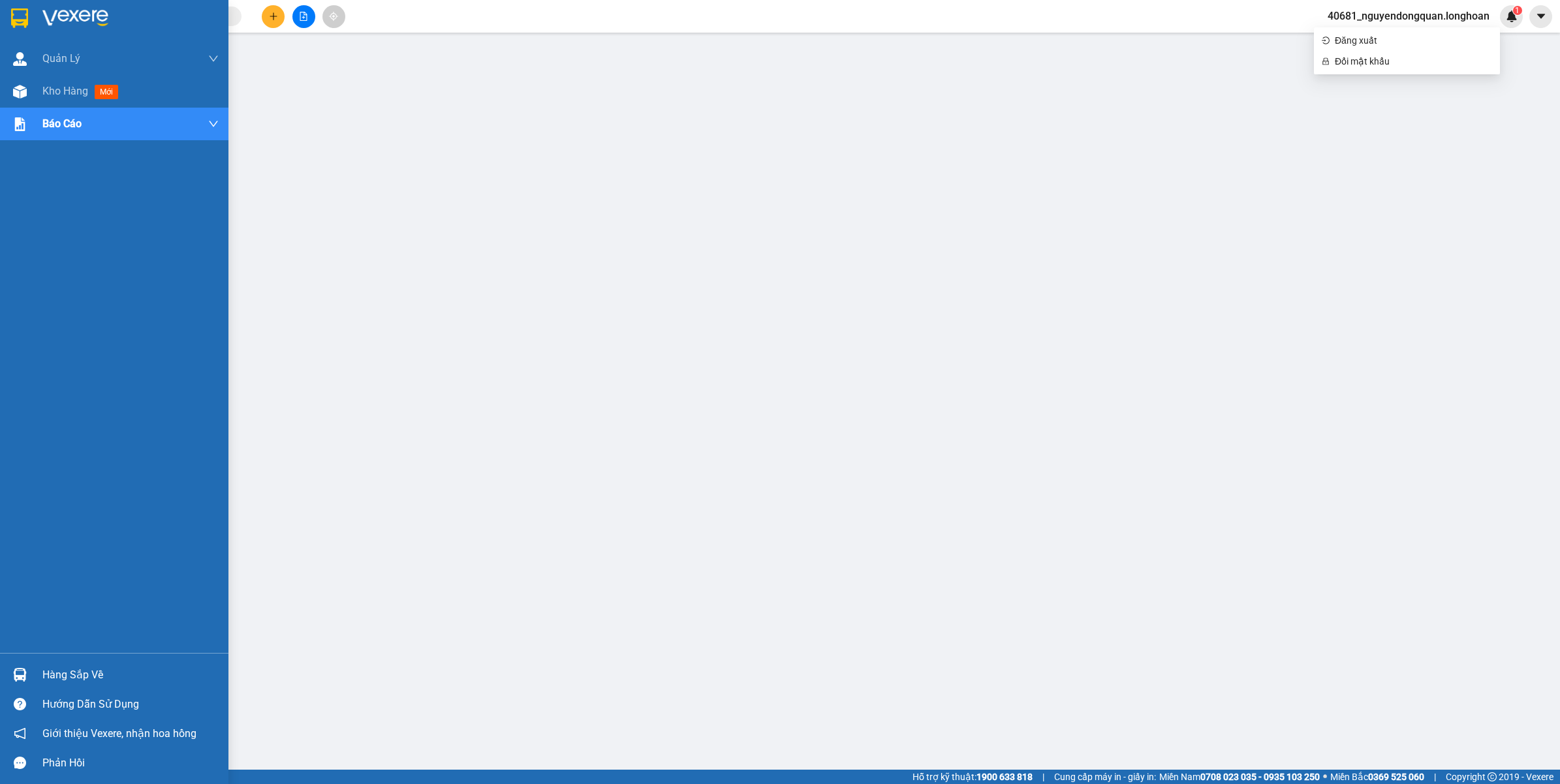
click at [29, 23] on div at bounding box center [20, 18] width 23 height 23
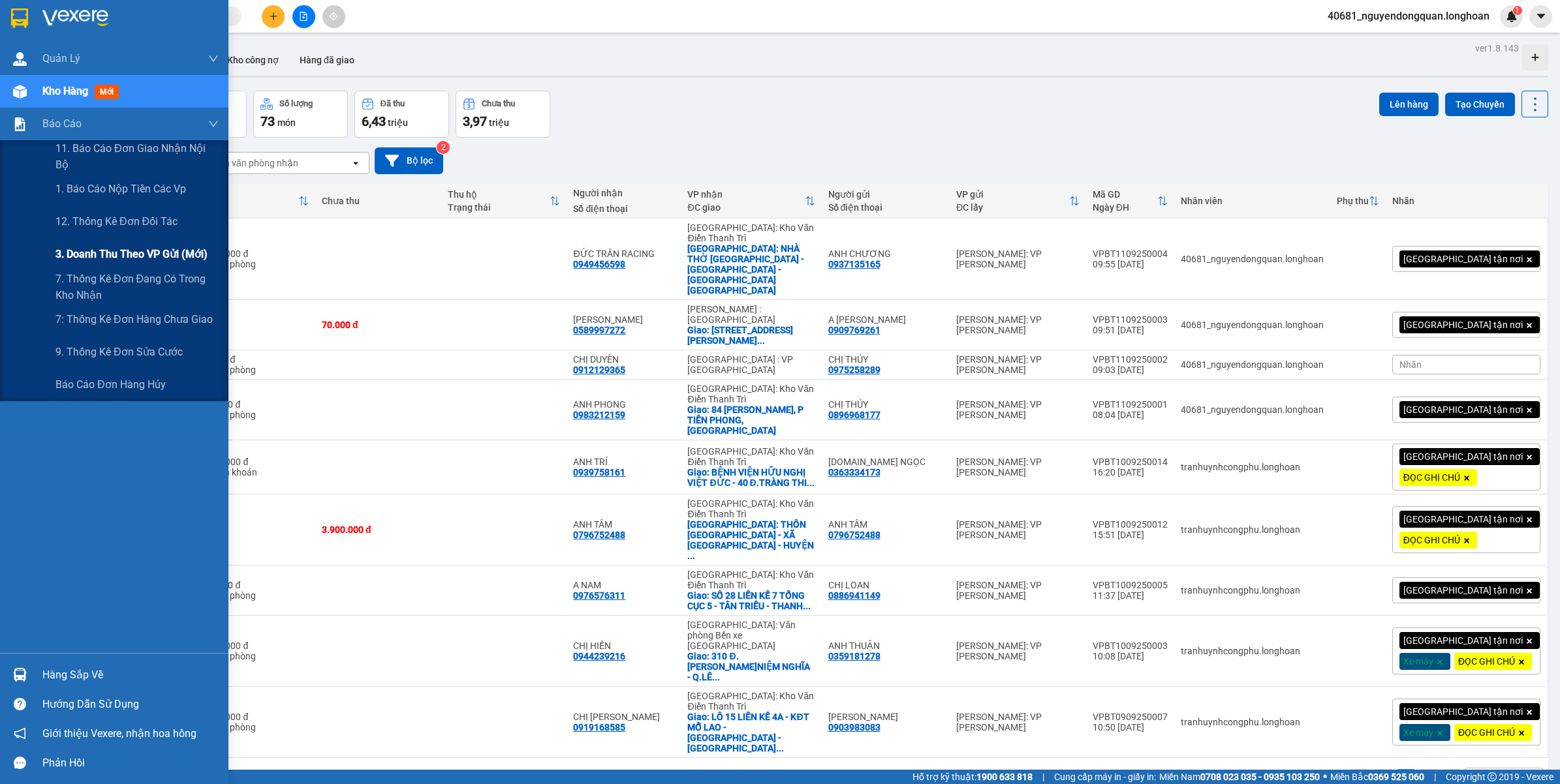
click at [129, 261] on span "3. Doanh Thu theo VP Gửi (mới)" at bounding box center [132, 254] width 152 height 16
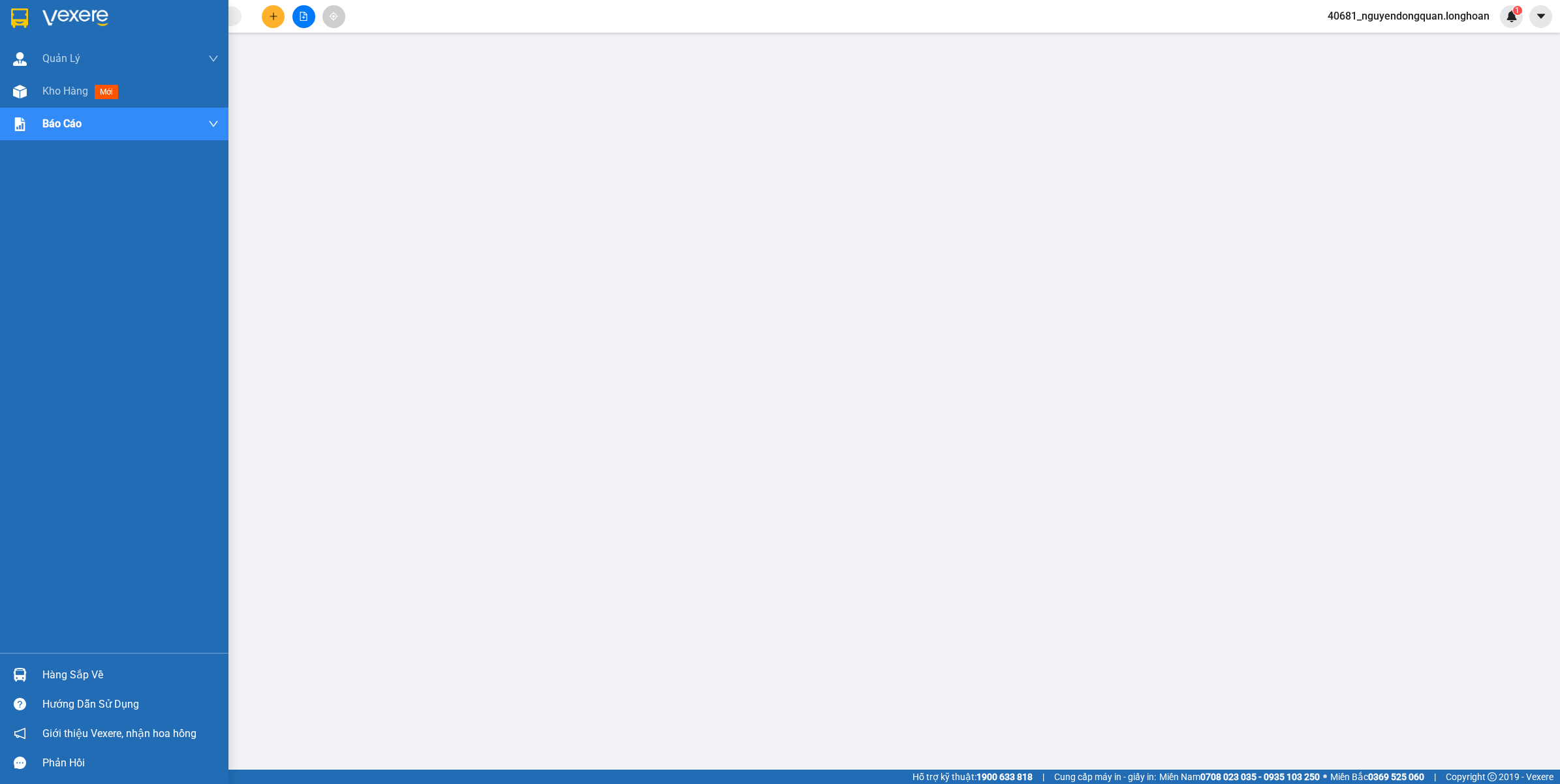
click at [15, 23] on img at bounding box center [19, 18] width 17 height 20
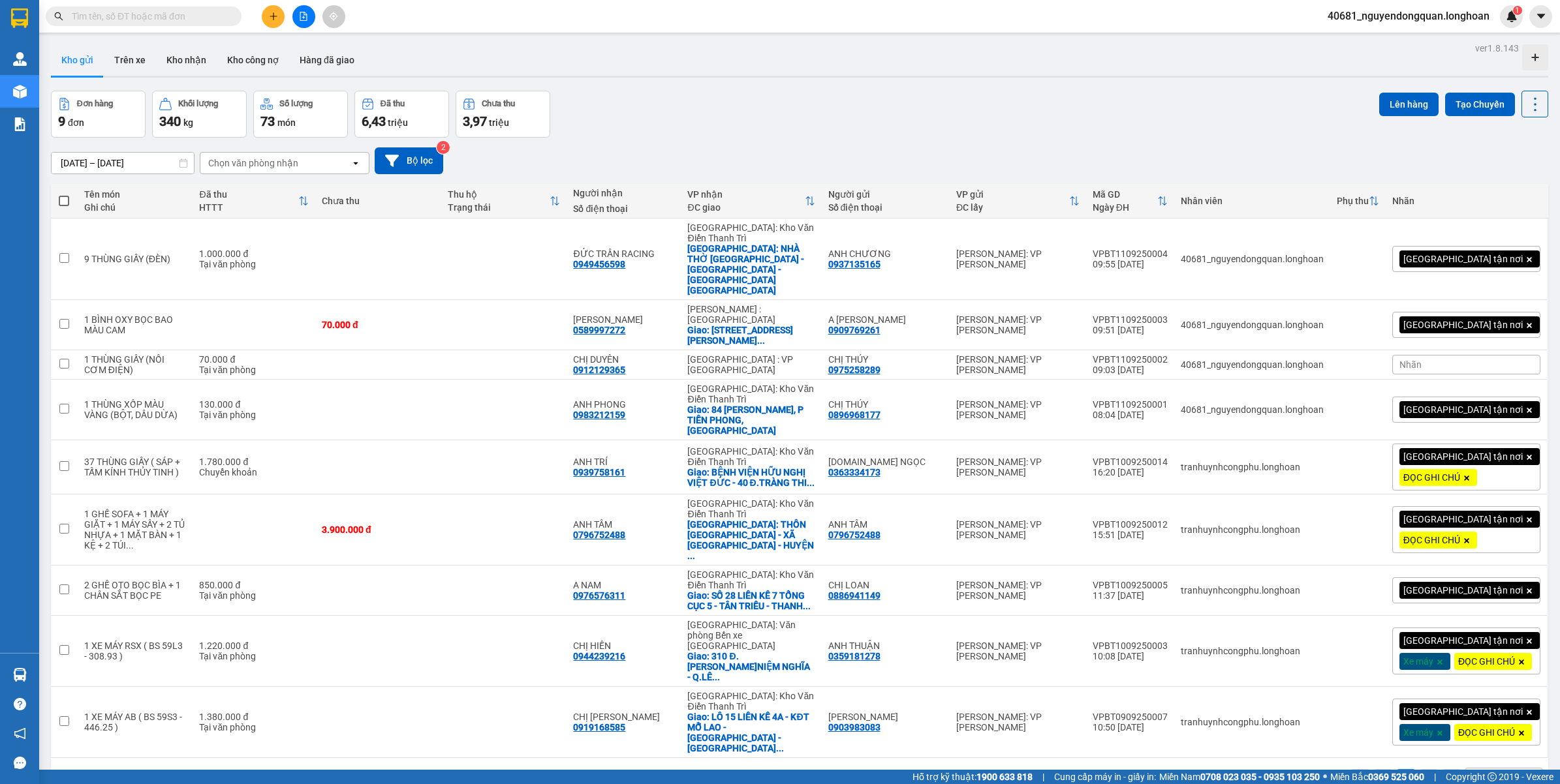
click at [1483, 772] on div "10 / trang" at bounding box center [1493, 779] width 40 height 13
click at [1473, 663] on div "100 / trang" at bounding box center [1491, 671] width 78 height 23
click at [196, 23] on span at bounding box center [144, 16] width 196 height 20
click at [196, 23] on input "text" at bounding box center [148, 17] width 154 height 15
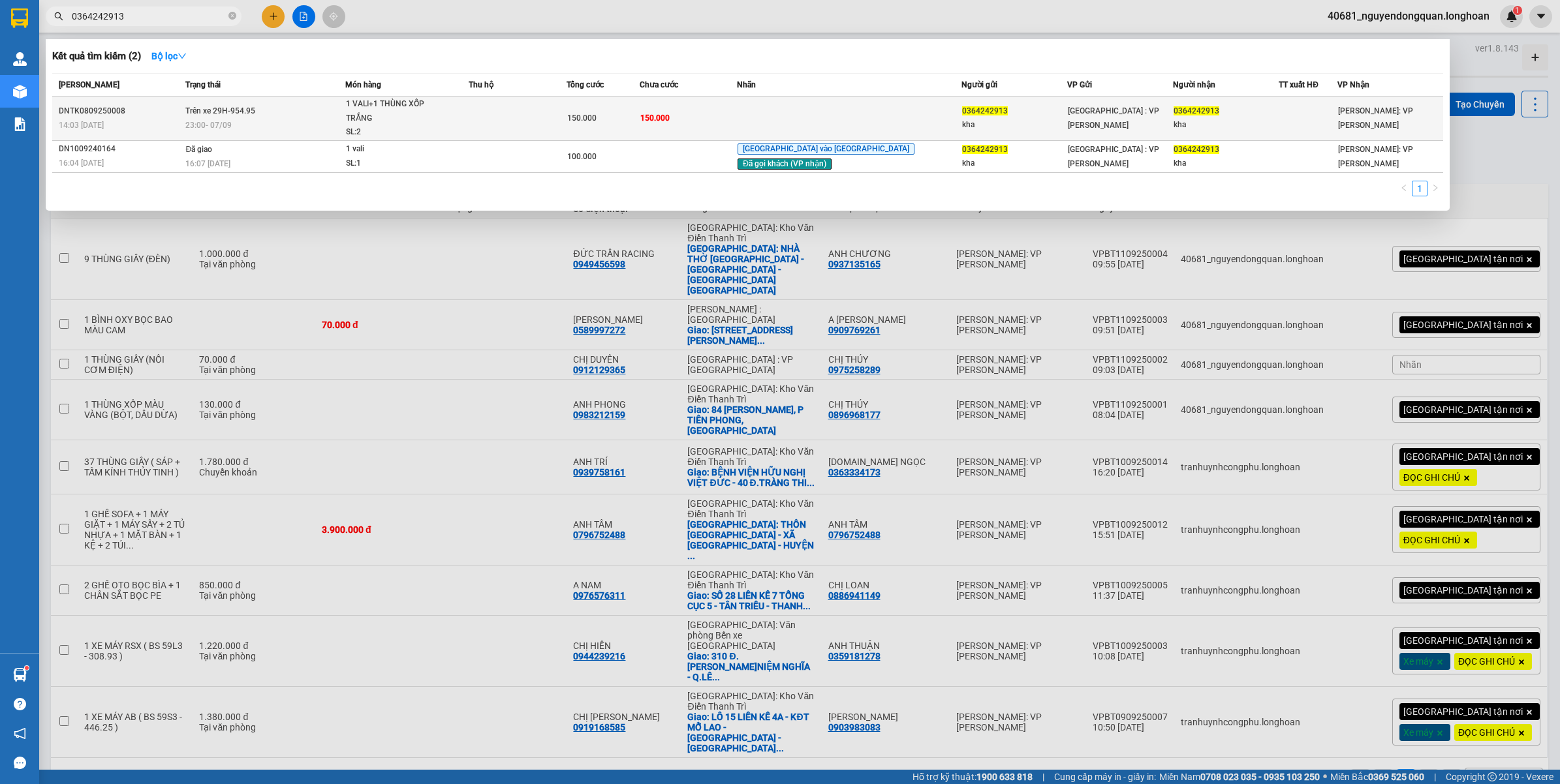
type input "0364242913"
click at [321, 124] on div "23:00 - 07/09" at bounding box center [265, 126] width 159 height 15
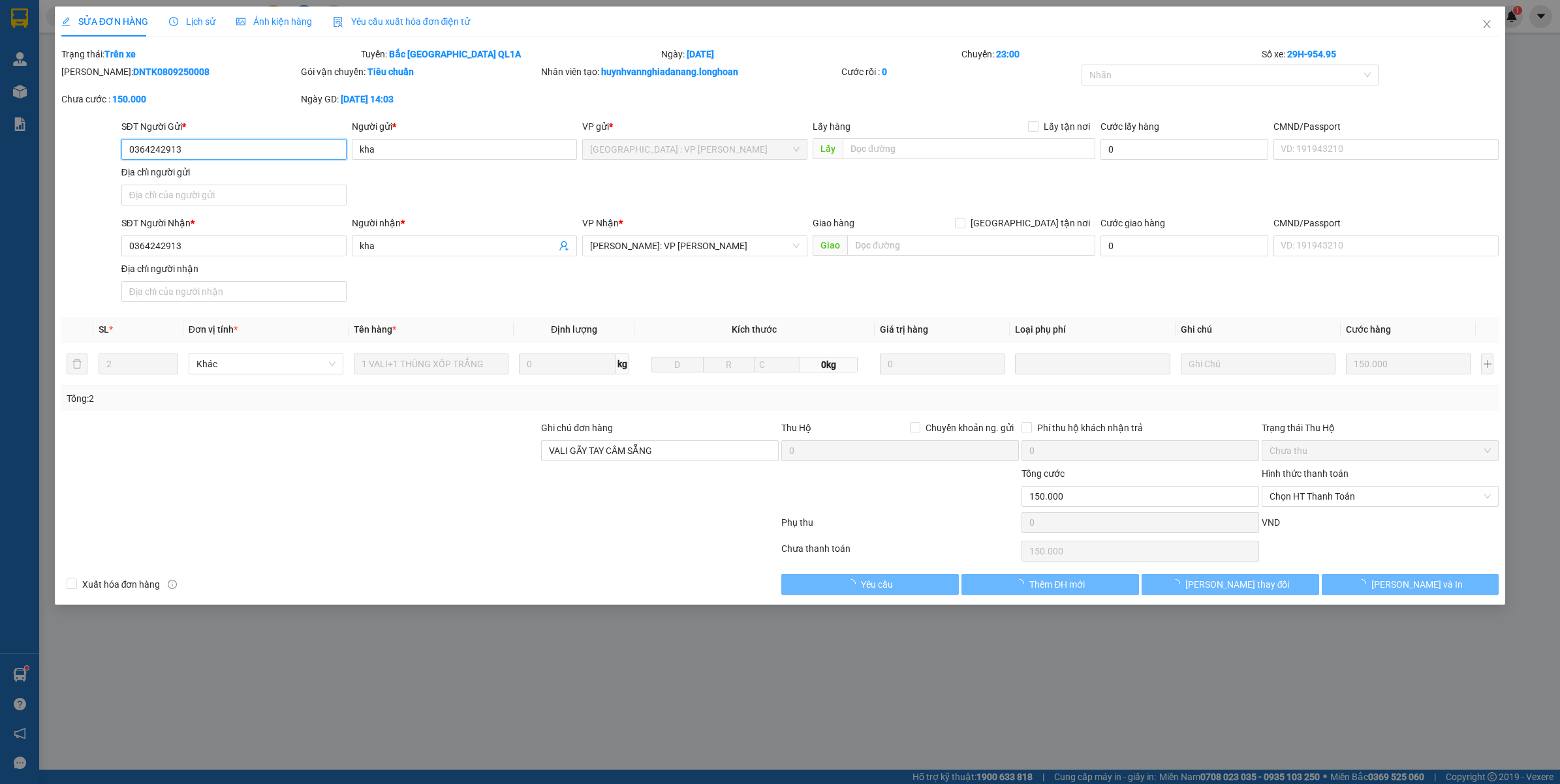
type input "0364242913"
type input "kha"
type input "0364242913"
type input "kha"
type input "VALI GÃY TAY CẦM SẴNG"
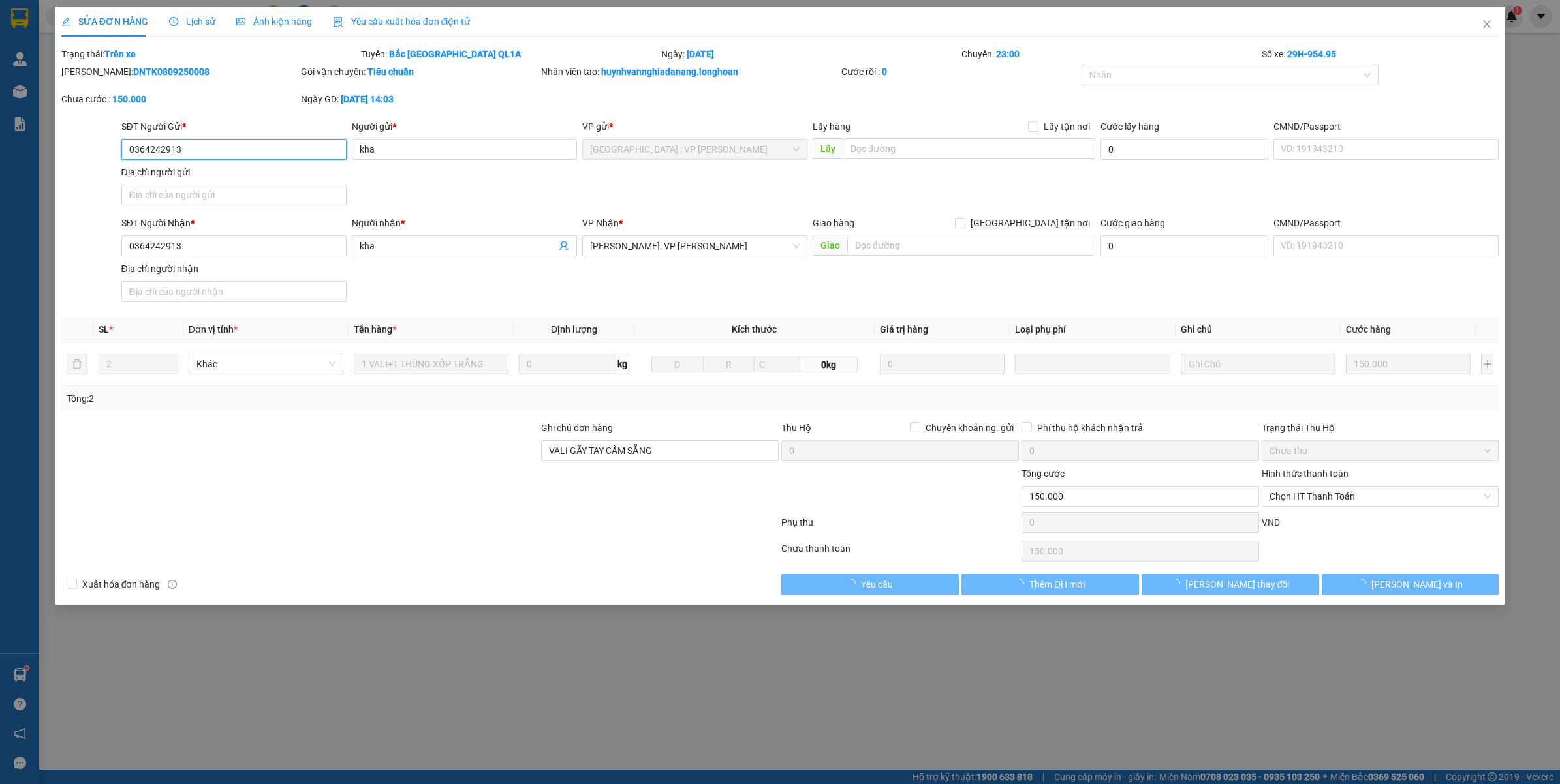
type input "150.000"
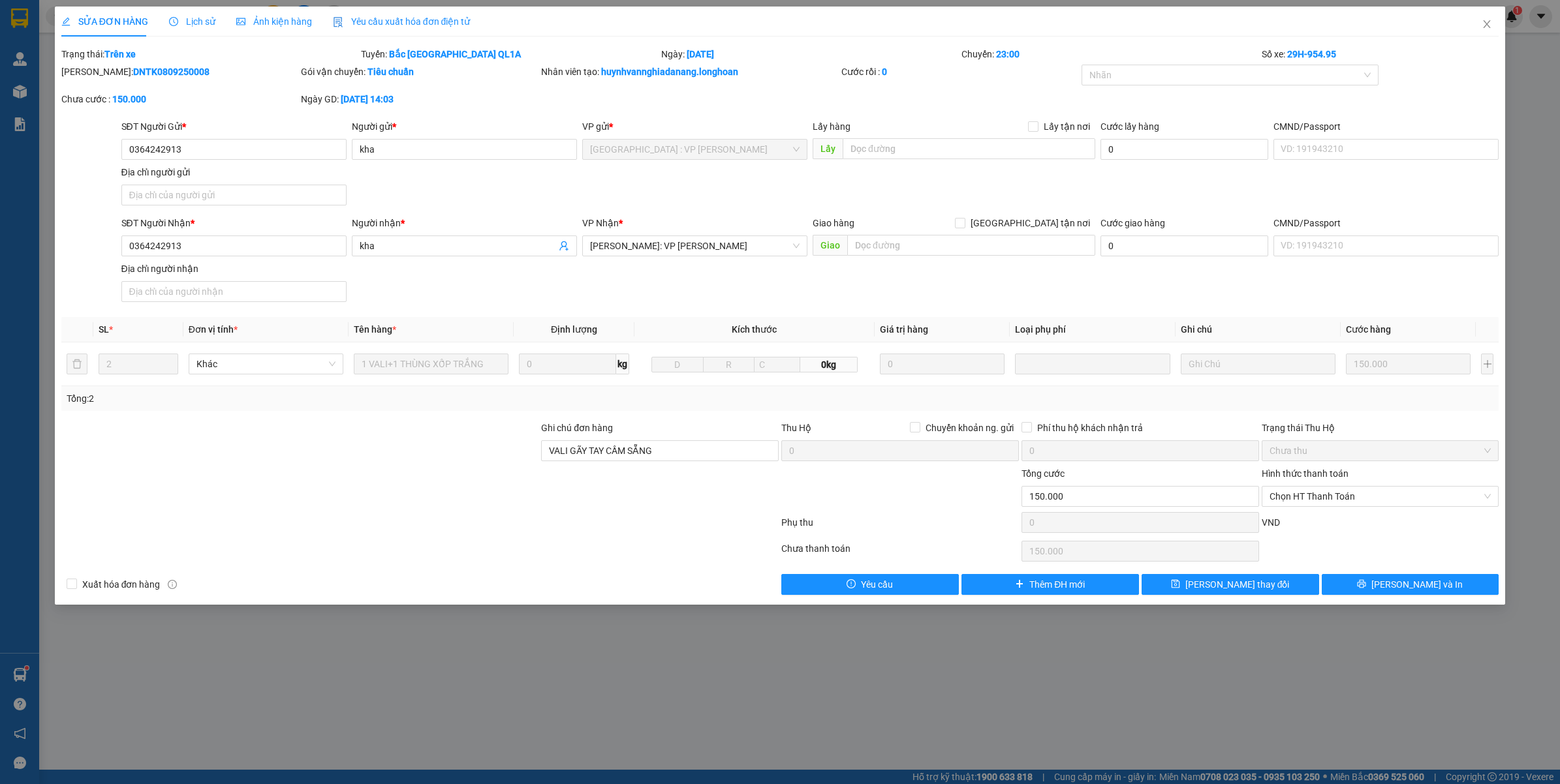
click at [194, 28] on div "Lịch sử" at bounding box center [192, 22] width 46 height 15
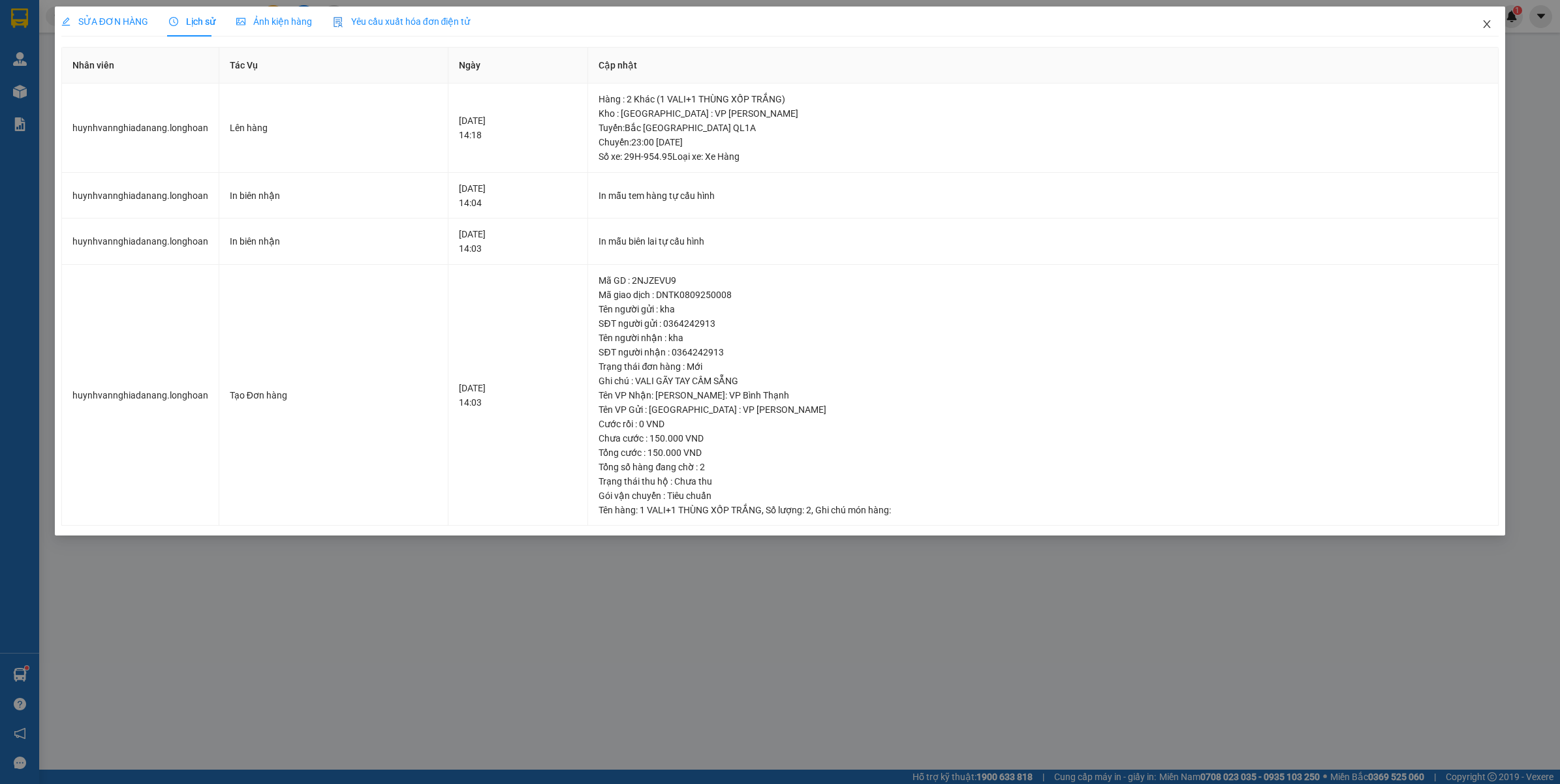
click at [1485, 24] on icon "close" at bounding box center [1487, 24] width 10 height 10
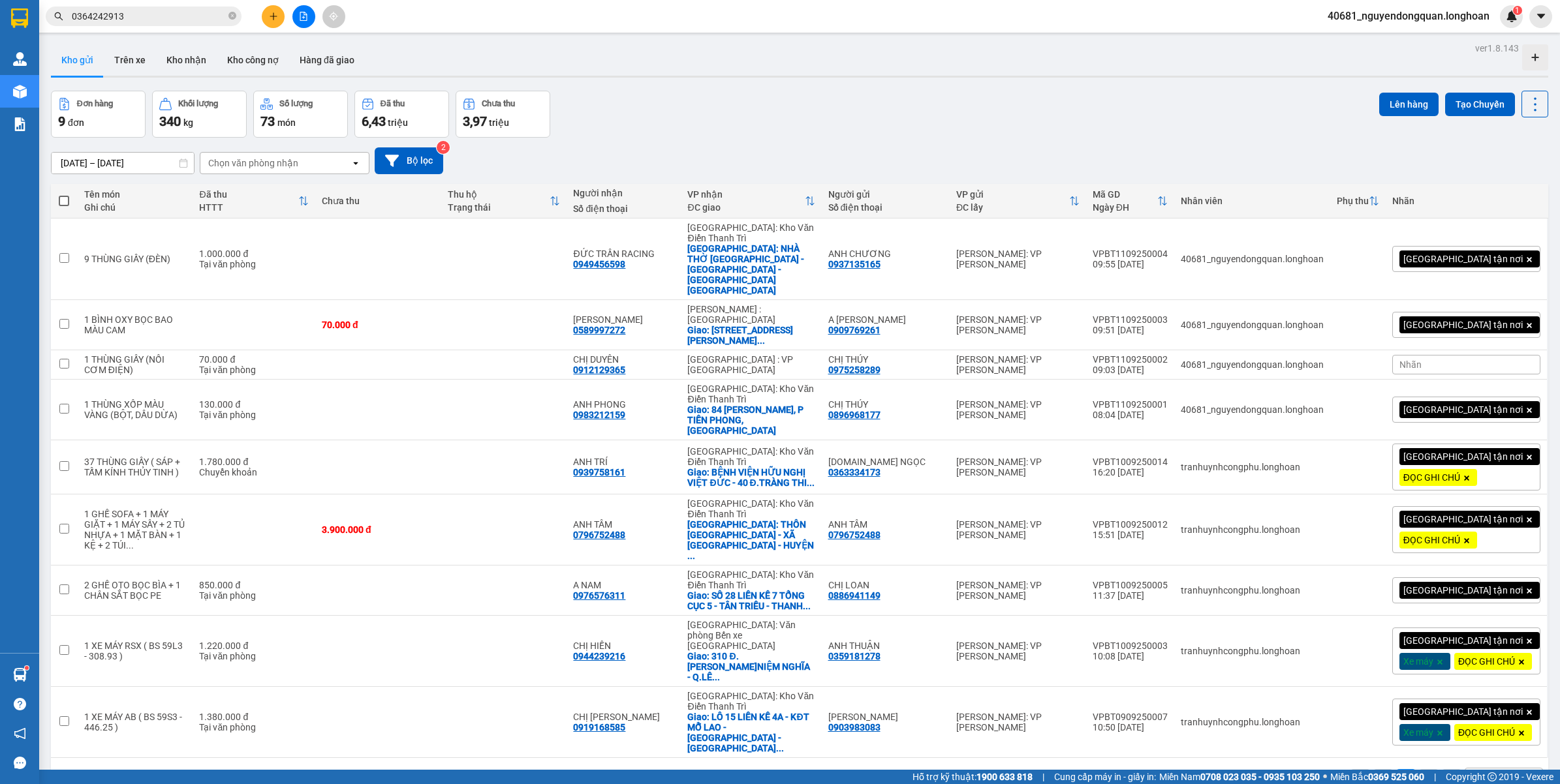
click at [171, 13] on input "0364242913" at bounding box center [148, 17] width 154 height 15
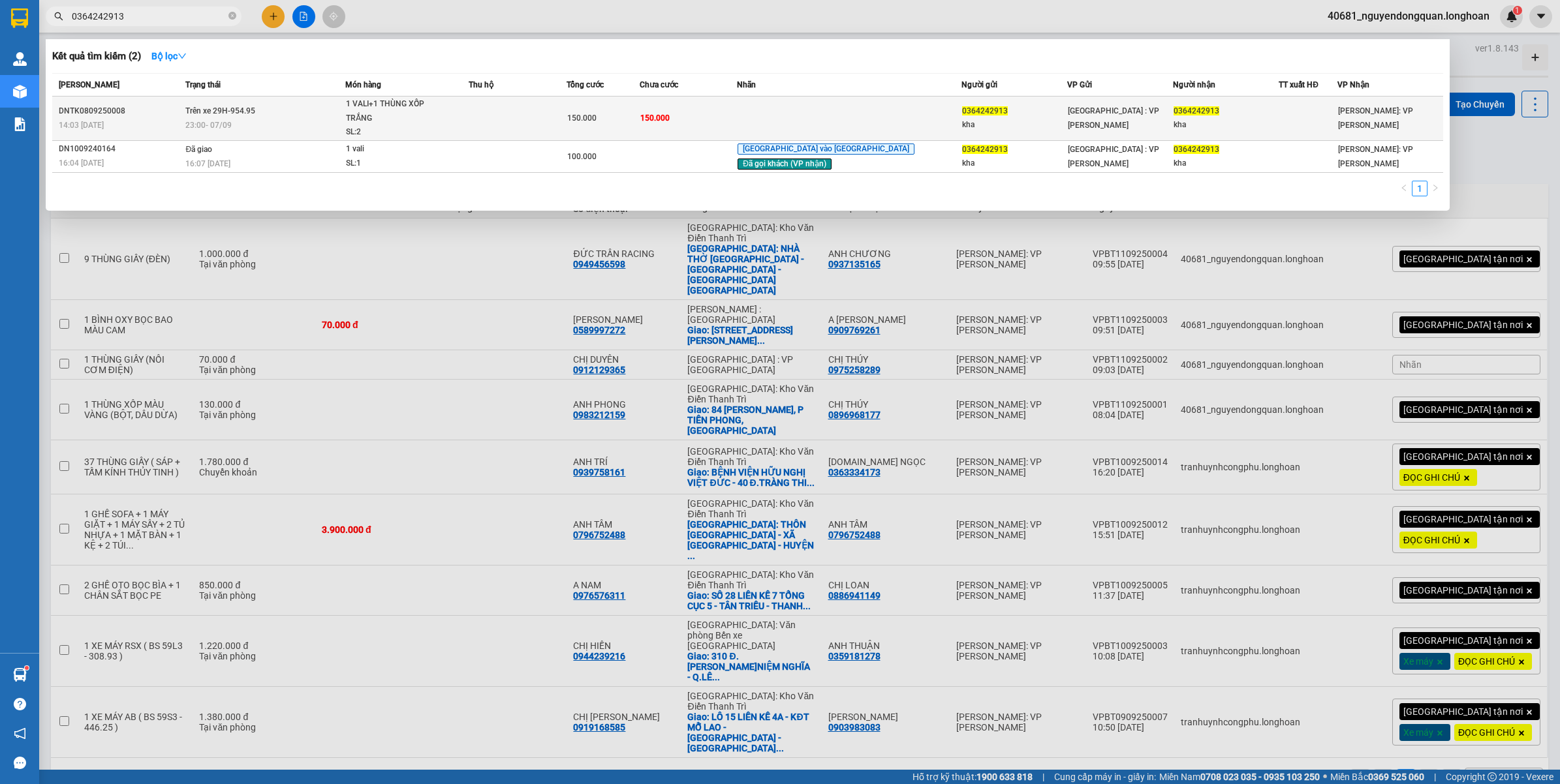
click at [302, 129] on div "23:00 - 07/09" at bounding box center [265, 126] width 159 height 15
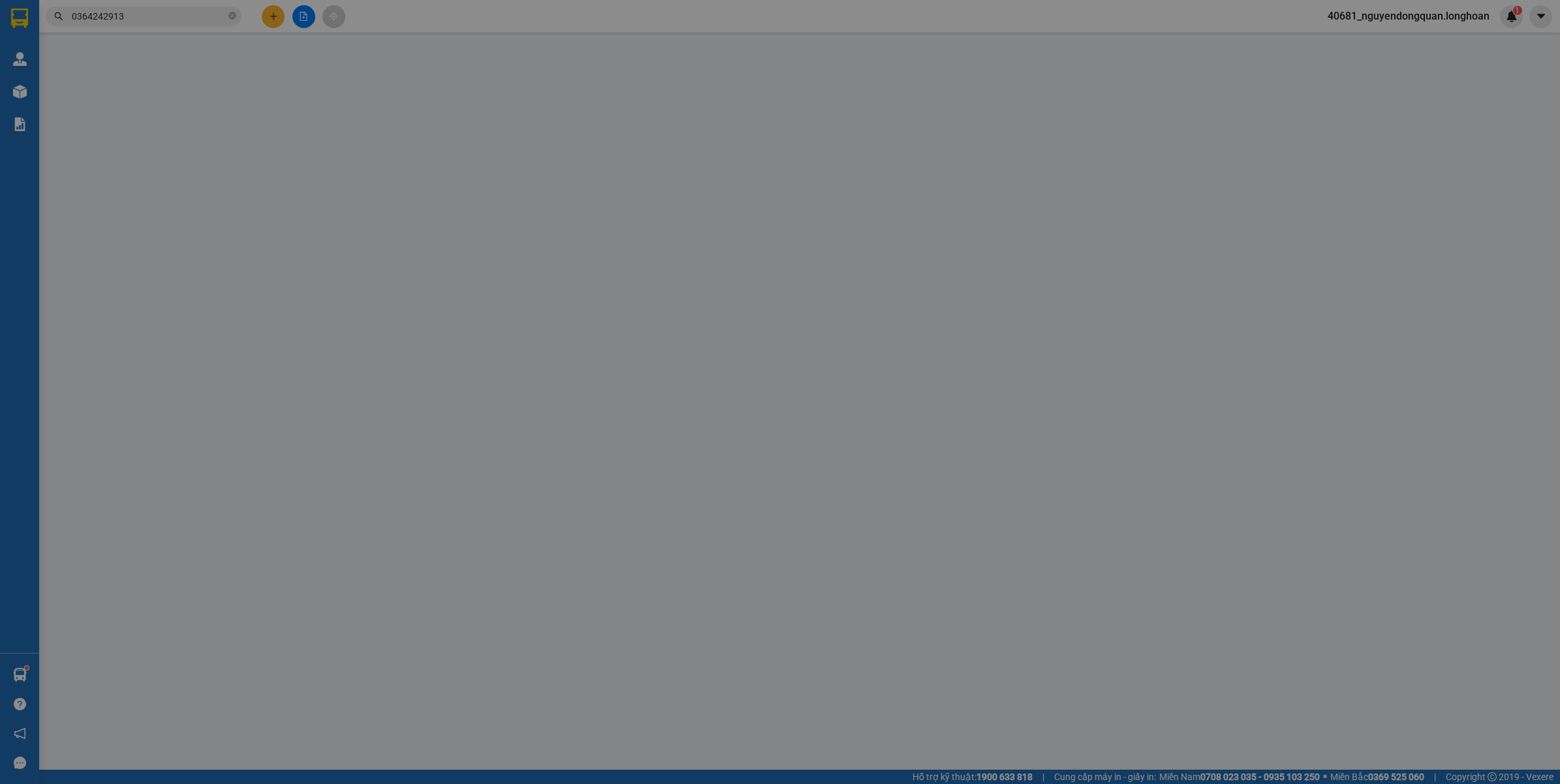
type input "0364242913"
type input "kha"
type input "0364242913"
type input "kha"
type input "VALI GÃY TAY CẦM SẴNG"
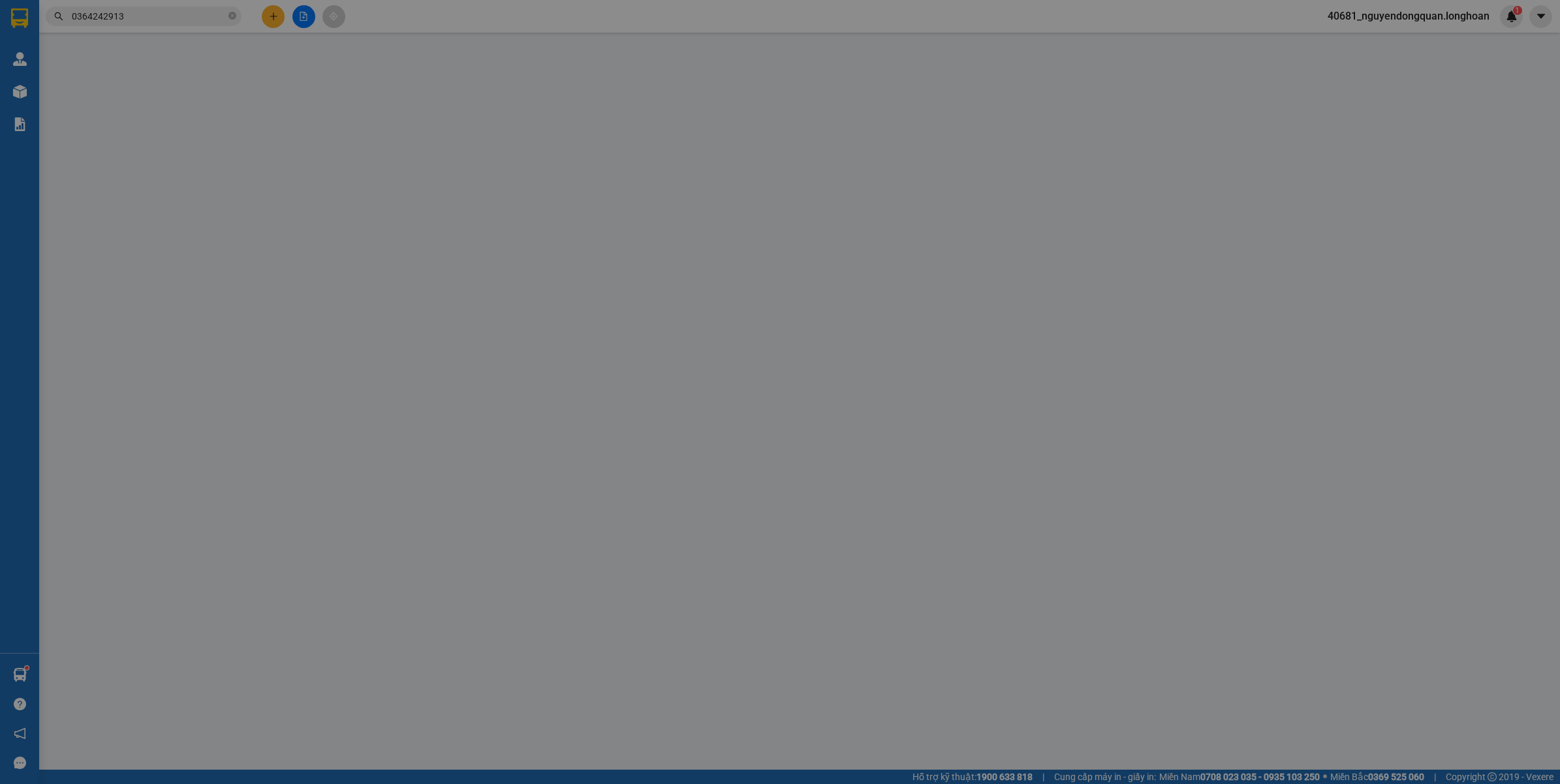
type input "150.000"
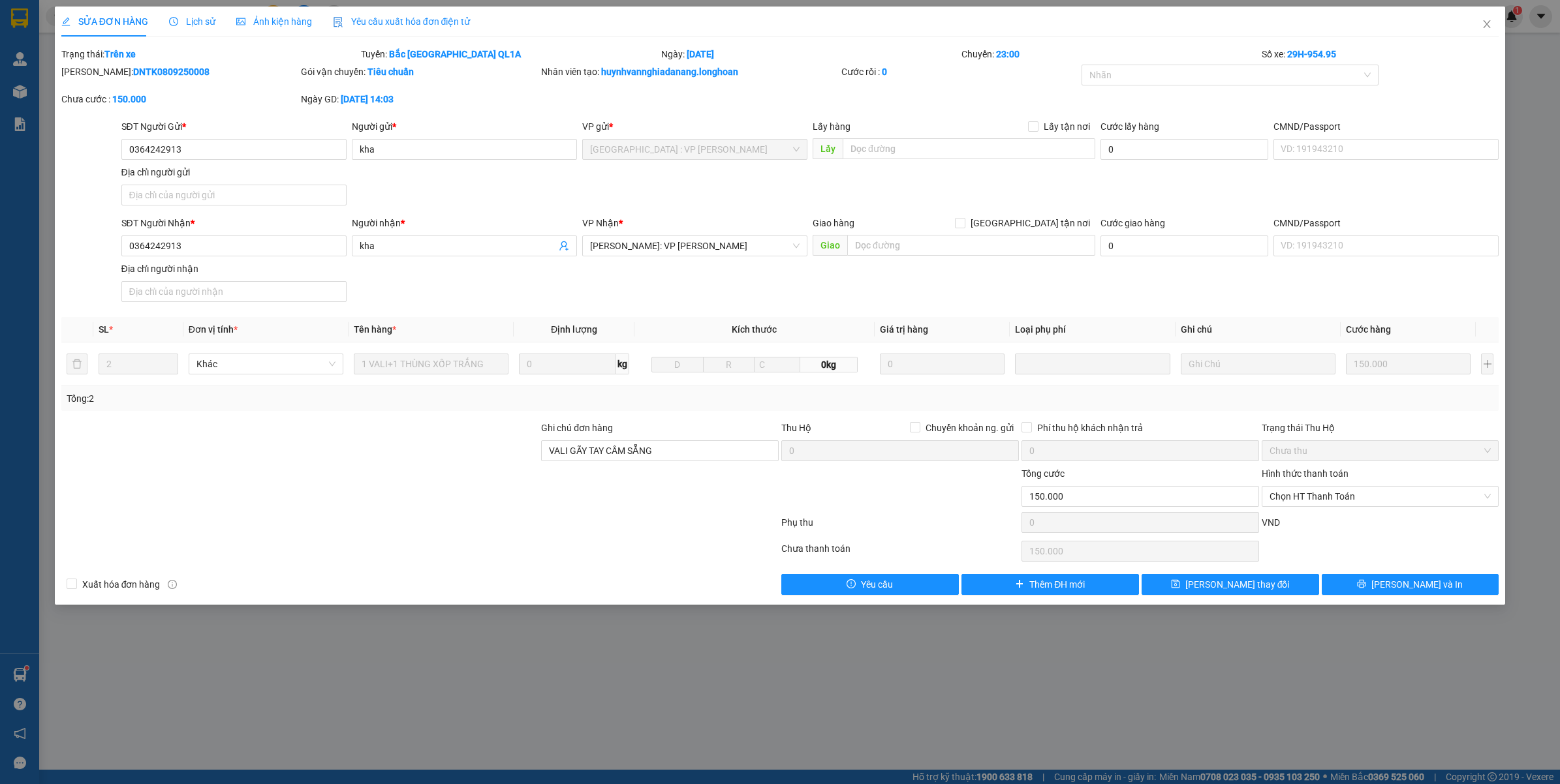
click at [193, 17] on span "Lịch sử" at bounding box center [192, 21] width 46 height 10
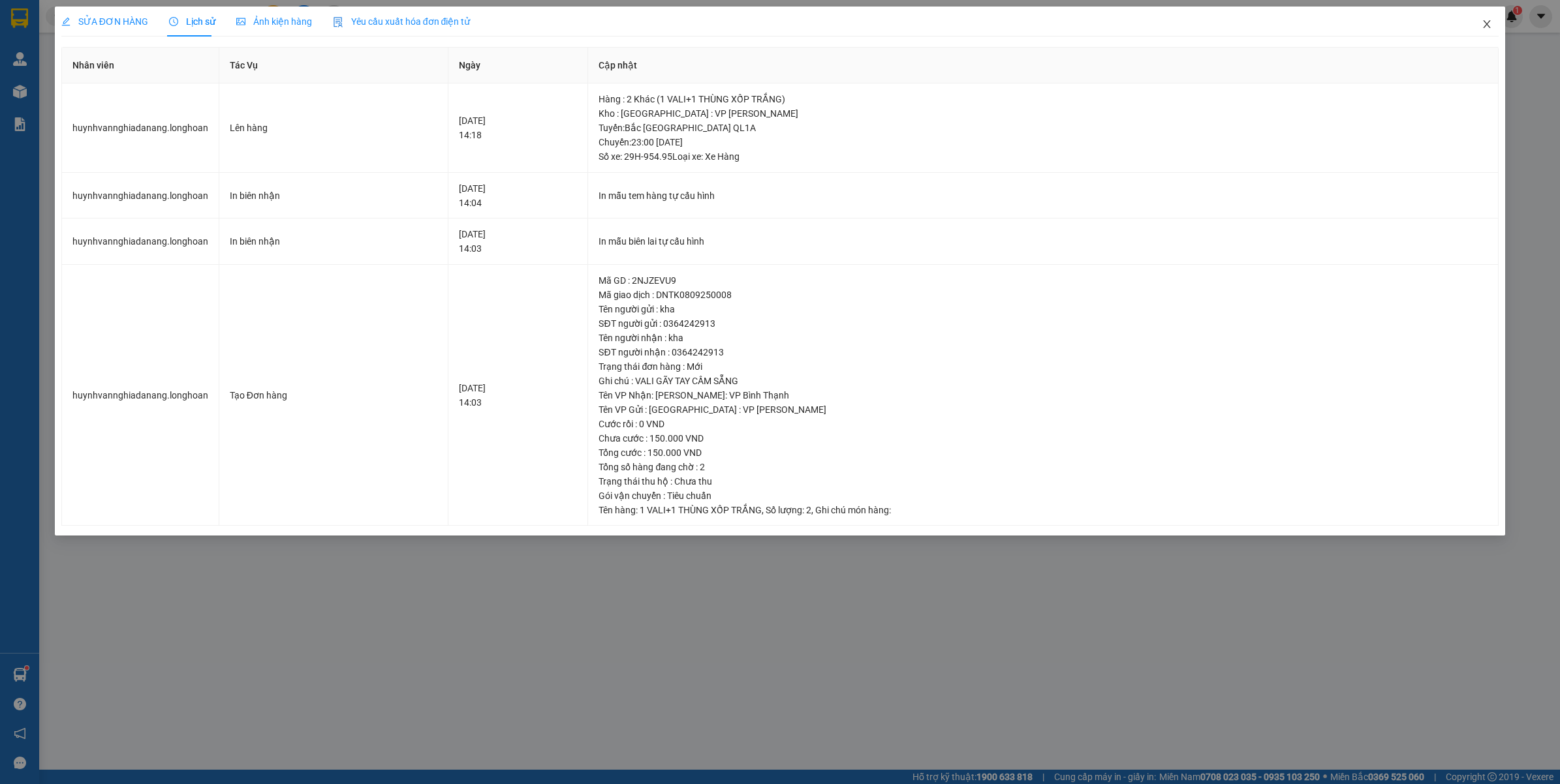
click at [1487, 23] on icon "close" at bounding box center [1487, 24] width 10 height 10
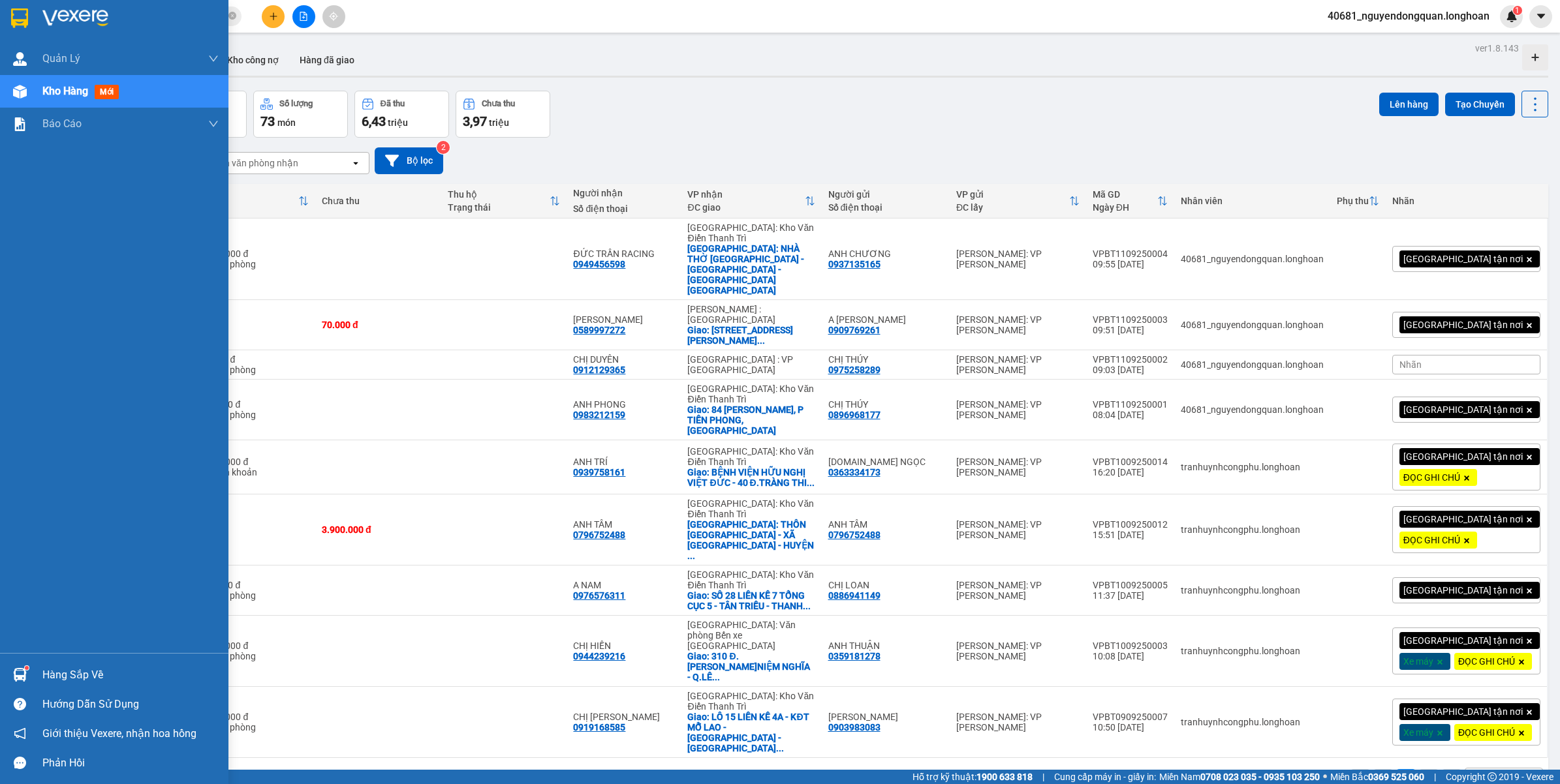
click at [52, 24] on img at bounding box center [75, 18] width 66 height 20
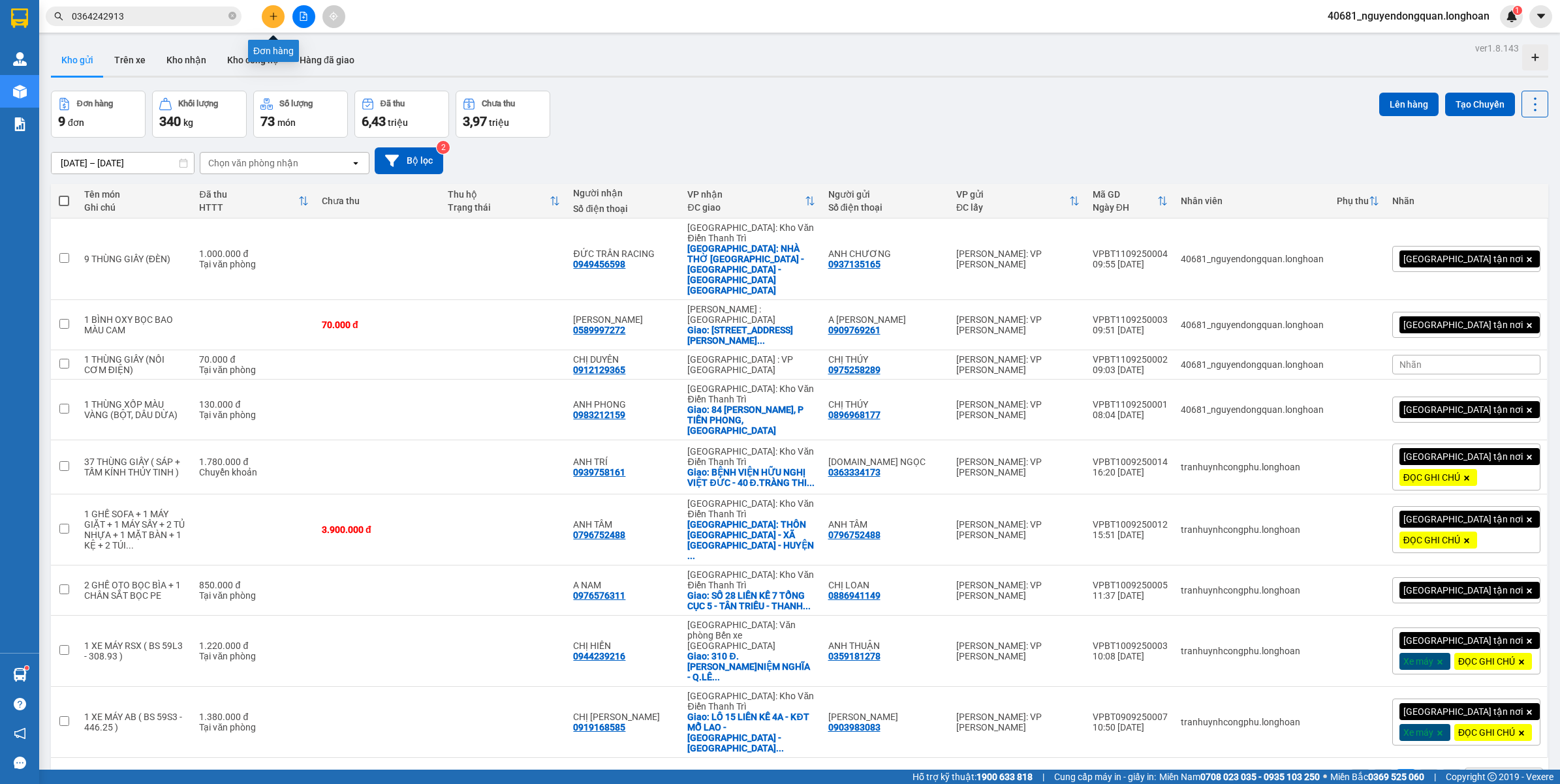
click at [278, 15] on button at bounding box center [273, 16] width 23 height 23
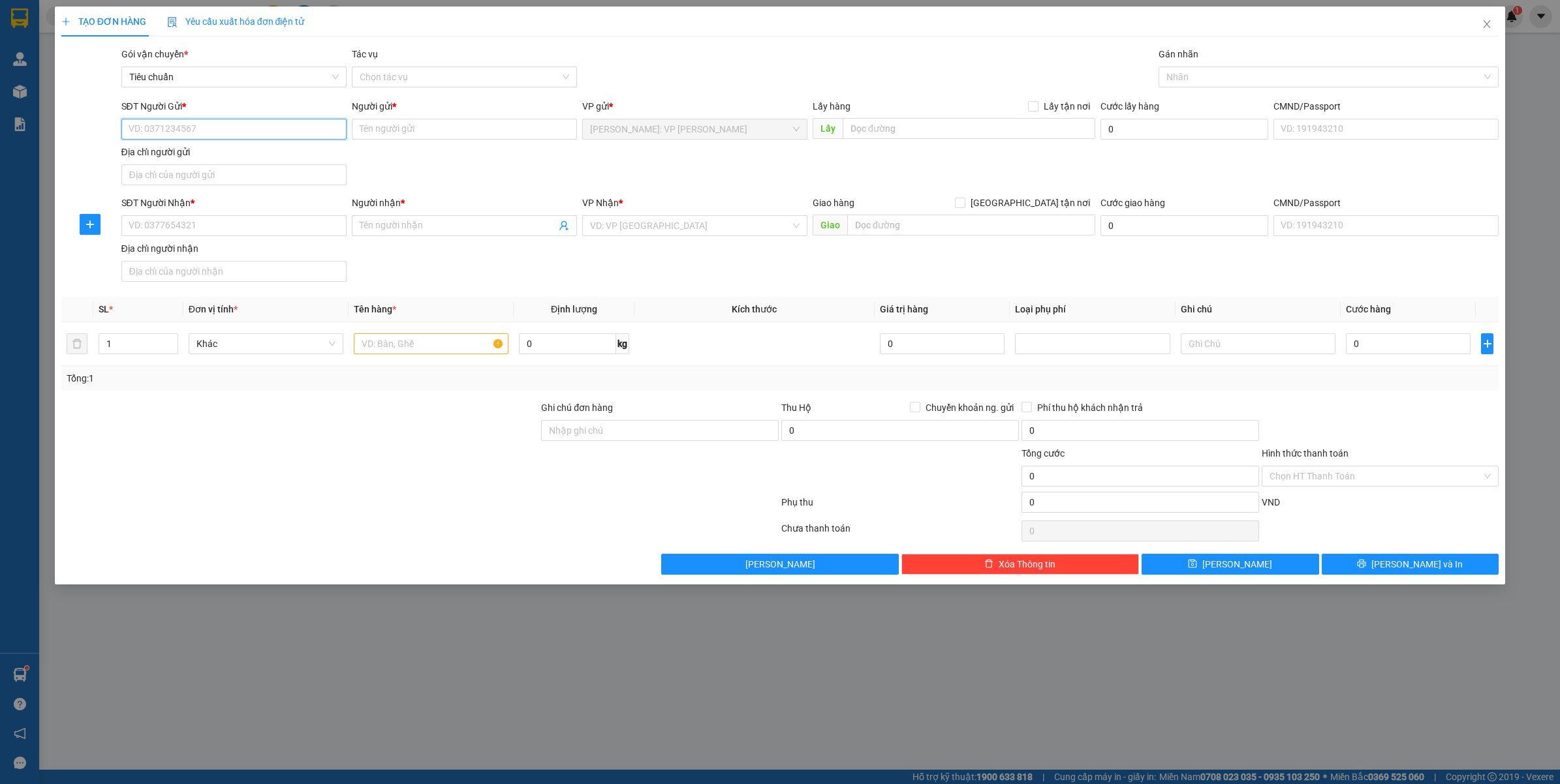
click at [176, 128] on input "SĐT Người Gửi *" at bounding box center [234, 129] width 225 height 21
type input "0377105352"
click at [405, 134] on input "Người gửi *" at bounding box center [464, 129] width 225 height 21
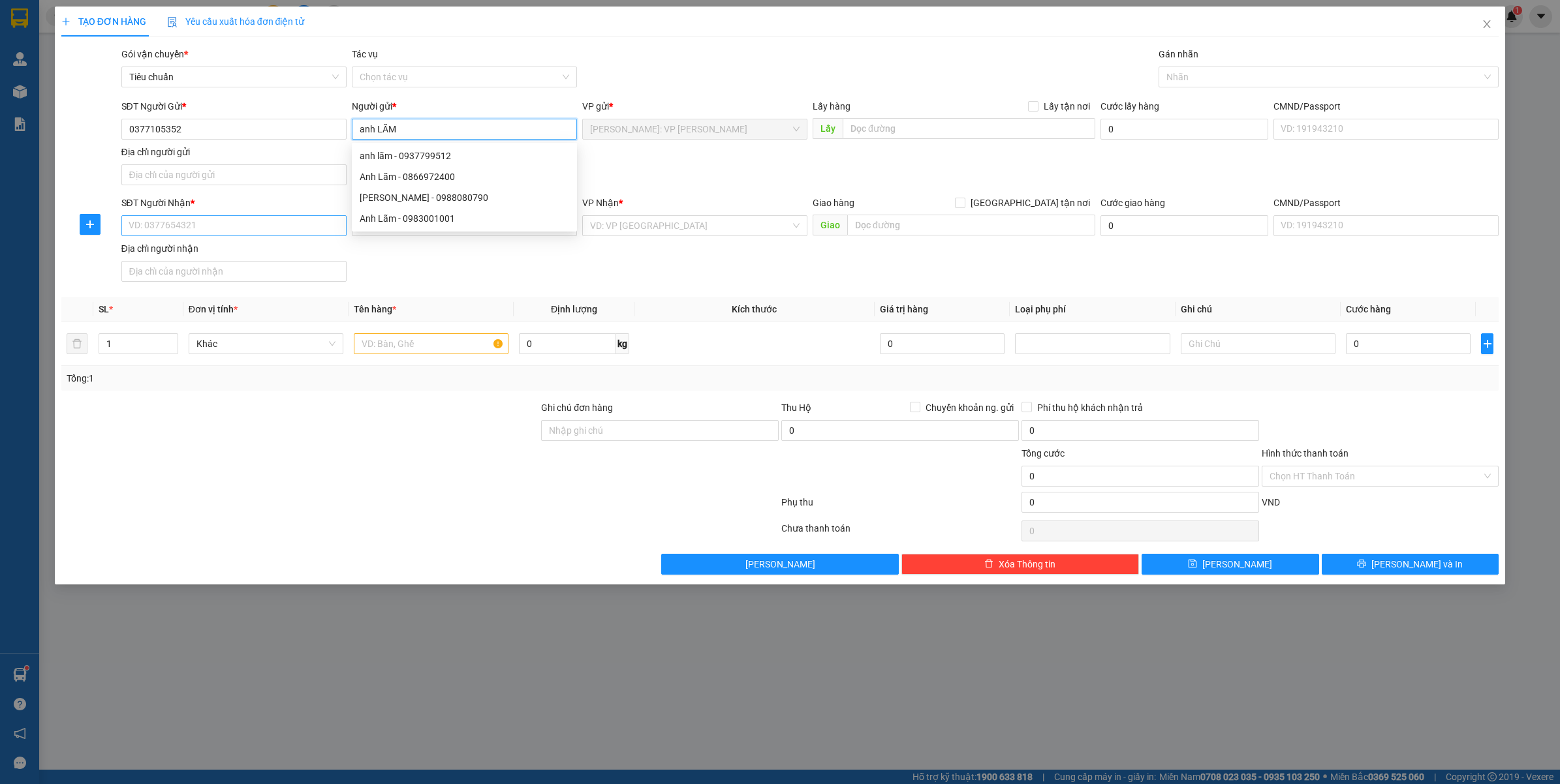
type input "anh LÃM"
click at [265, 227] on input "SĐT Người Nhận *" at bounding box center [234, 226] width 225 height 21
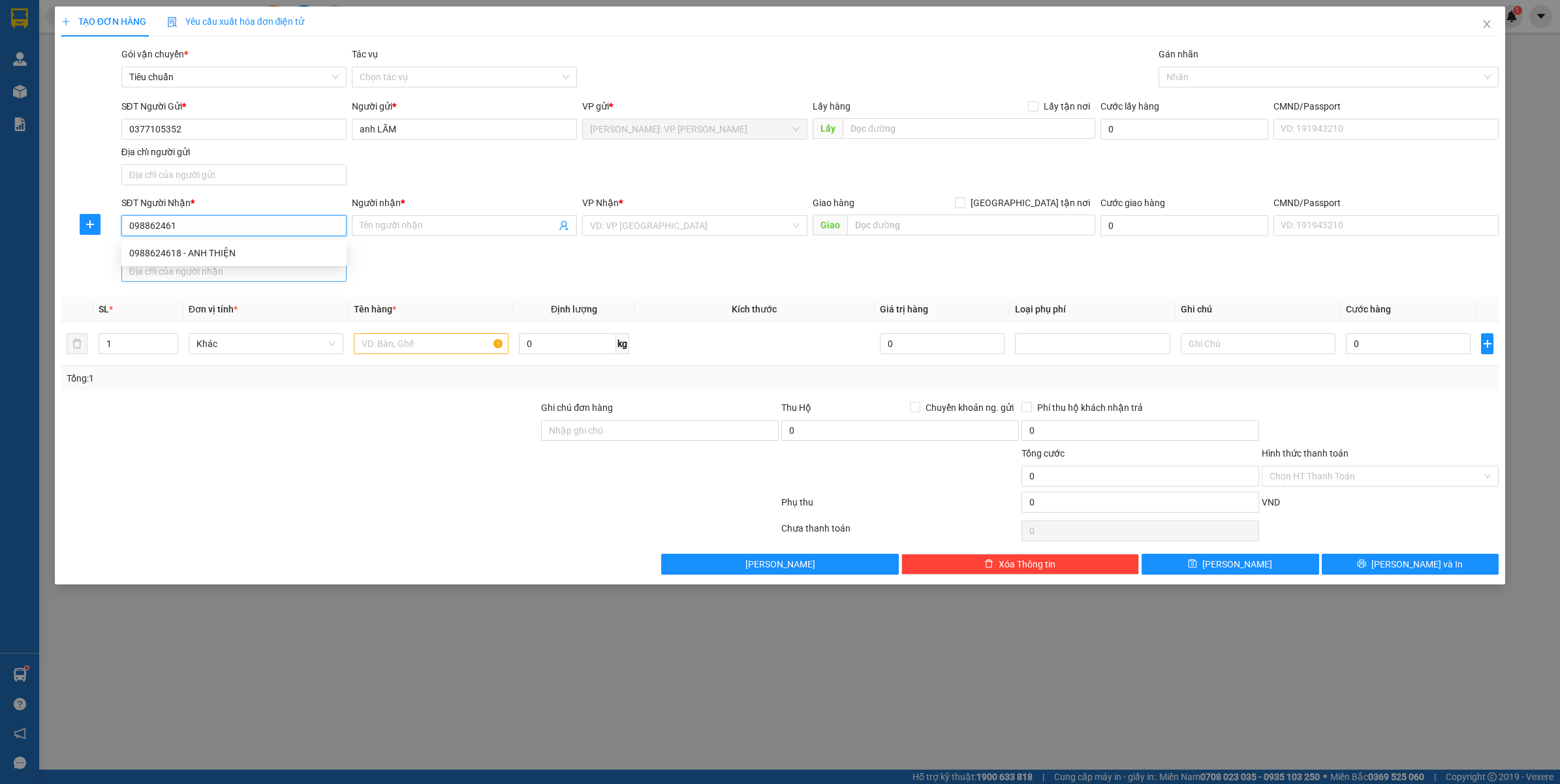
type input "0988624618"
click at [253, 256] on div "0988624618 - ANH THIỆN" at bounding box center [234, 254] width 210 height 15
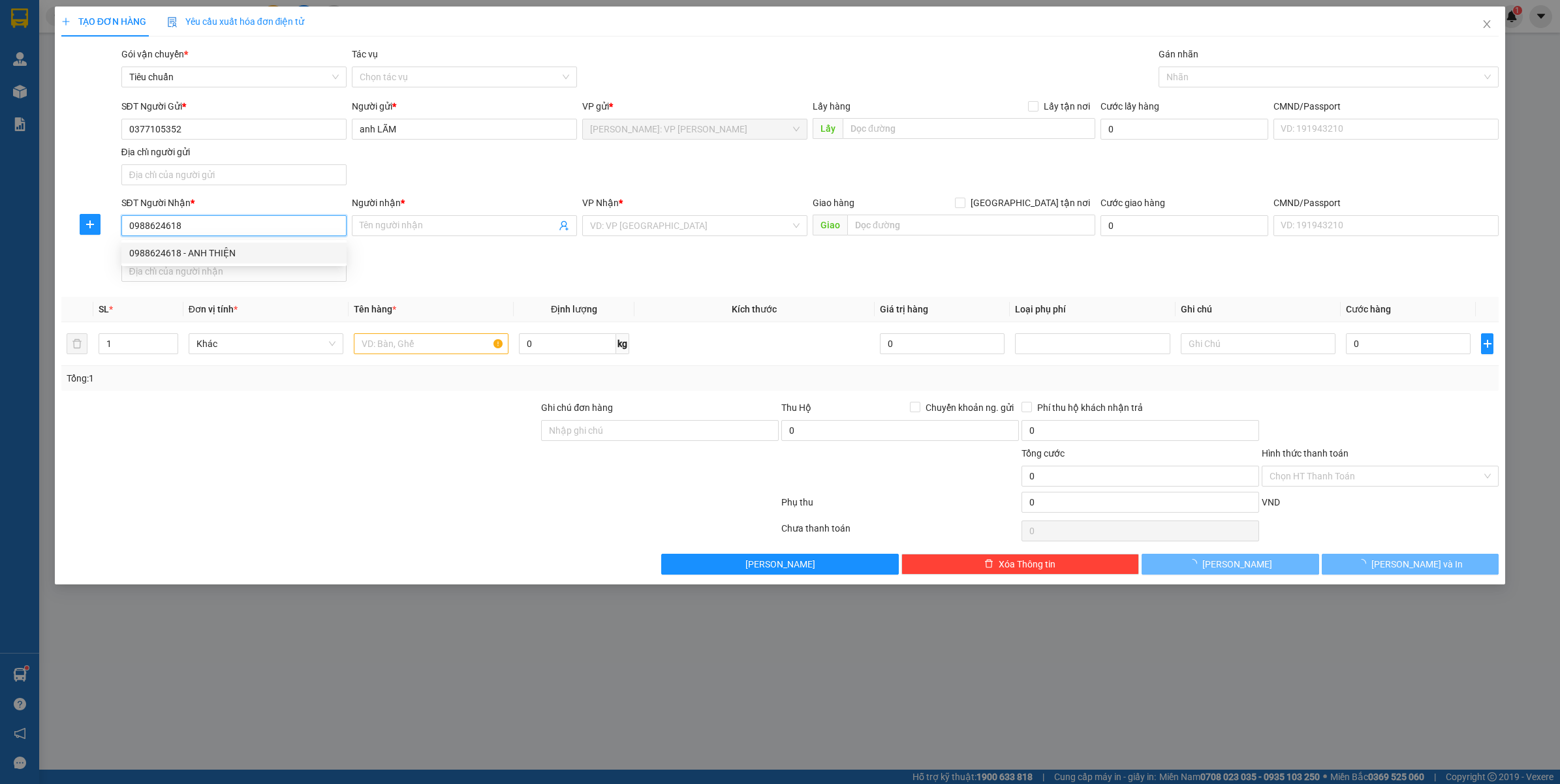
type input "ANH THIỆN"
type input "THANH HÓA: BIG C THANH HÓA"
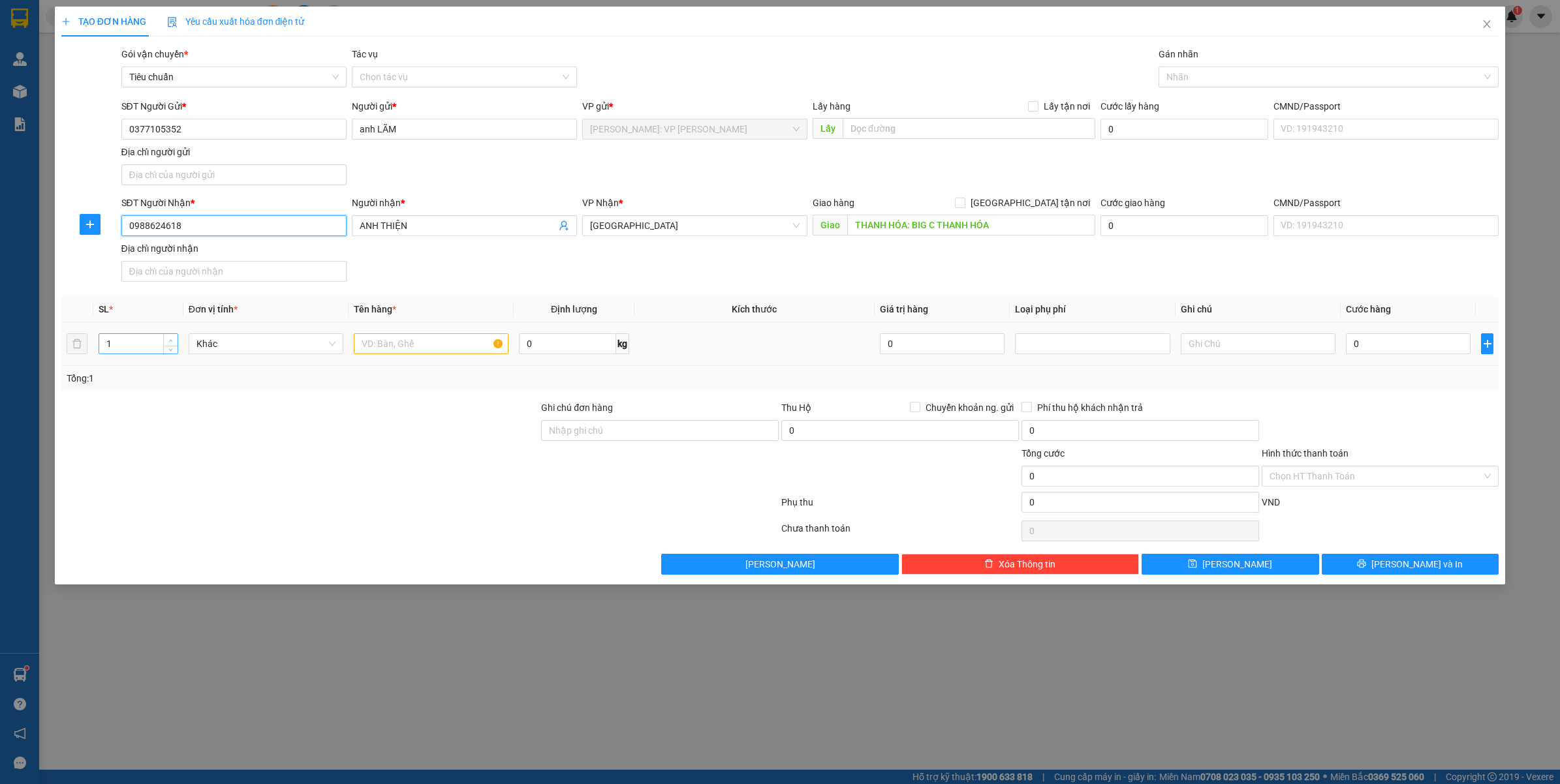
type input "0988624618"
click at [170, 339] on icon "up" at bounding box center [170, 340] width 4 height 4
type input "3"
click at [170, 339] on icon "up" at bounding box center [170, 340] width 4 height 4
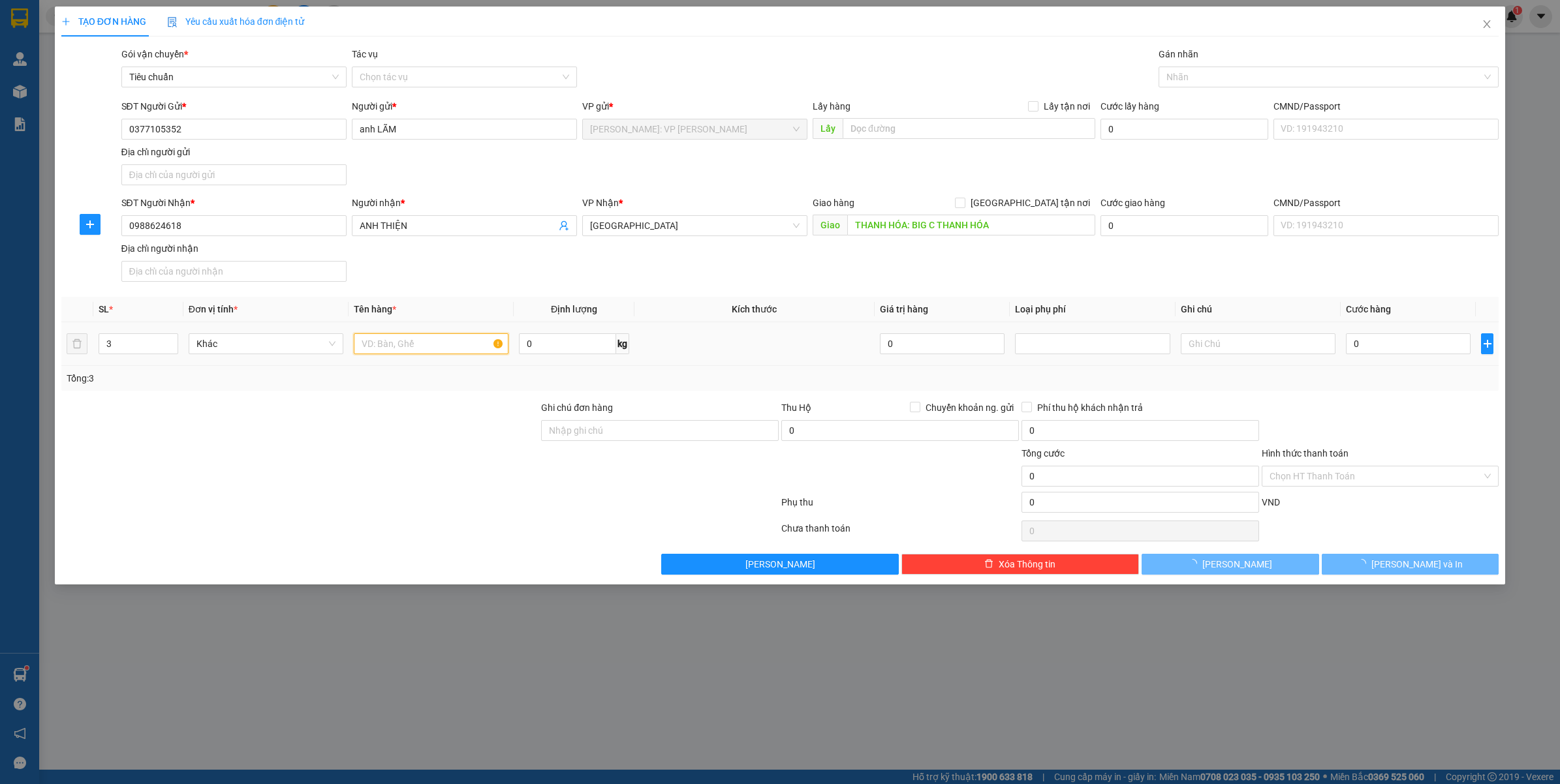
click at [410, 344] on input "text" at bounding box center [431, 343] width 155 height 21
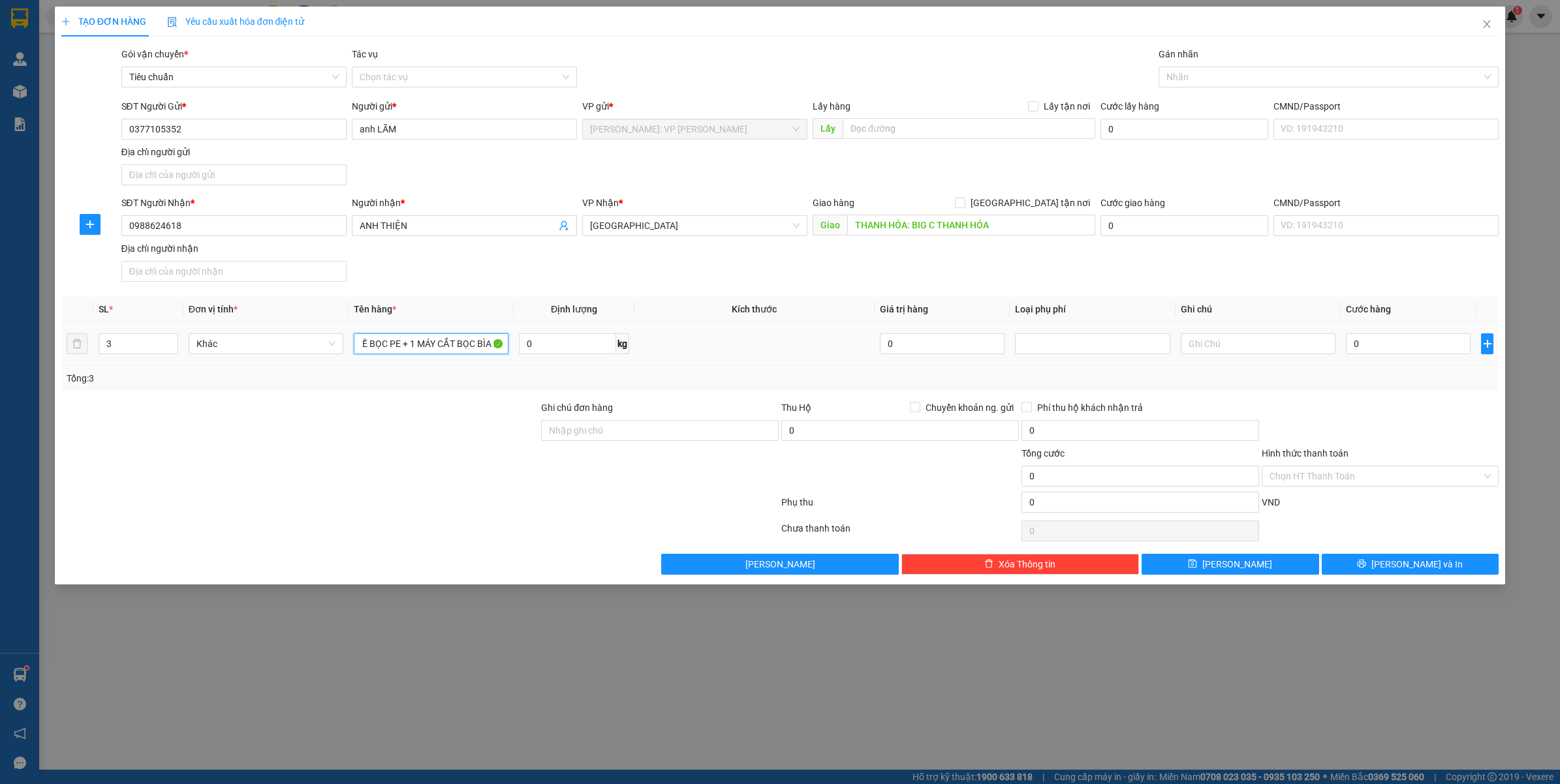
scroll to position [0, 82]
type input "2 THÙNG ĐỒ NGHỀ BỌC PE + 1 MÁY CẮT BỌC BÌA PE"
click at [614, 428] on input "Ghi chú đơn hàng" at bounding box center [659, 430] width 238 height 21
type input "VẬN CHUYỂN NHẸ TAY - HƯ VỠ KHÔNG ĐỀN"
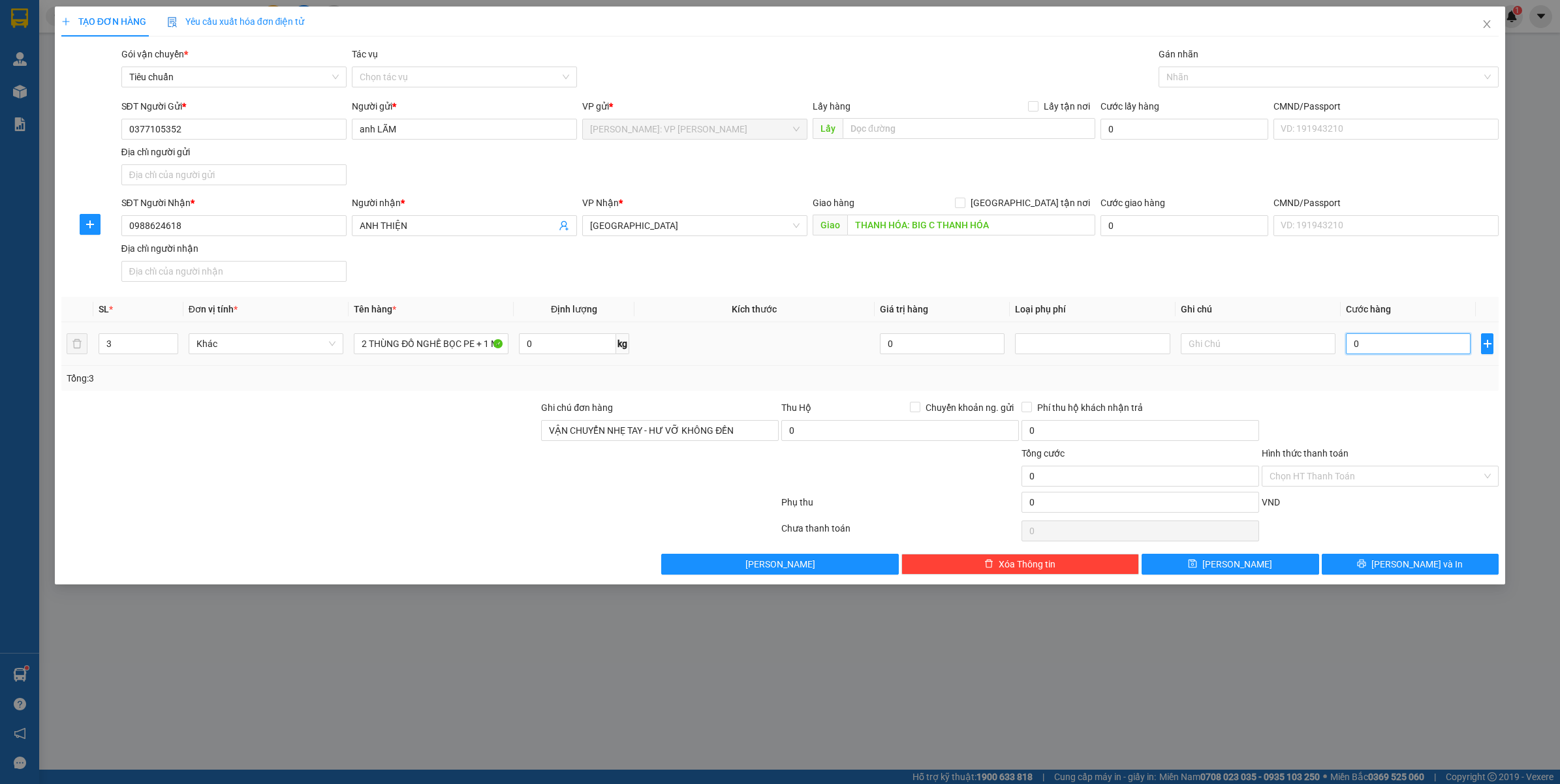
click at [1349, 350] on input "0" at bounding box center [1408, 343] width 125 height 21
type input "2"
type input "28"
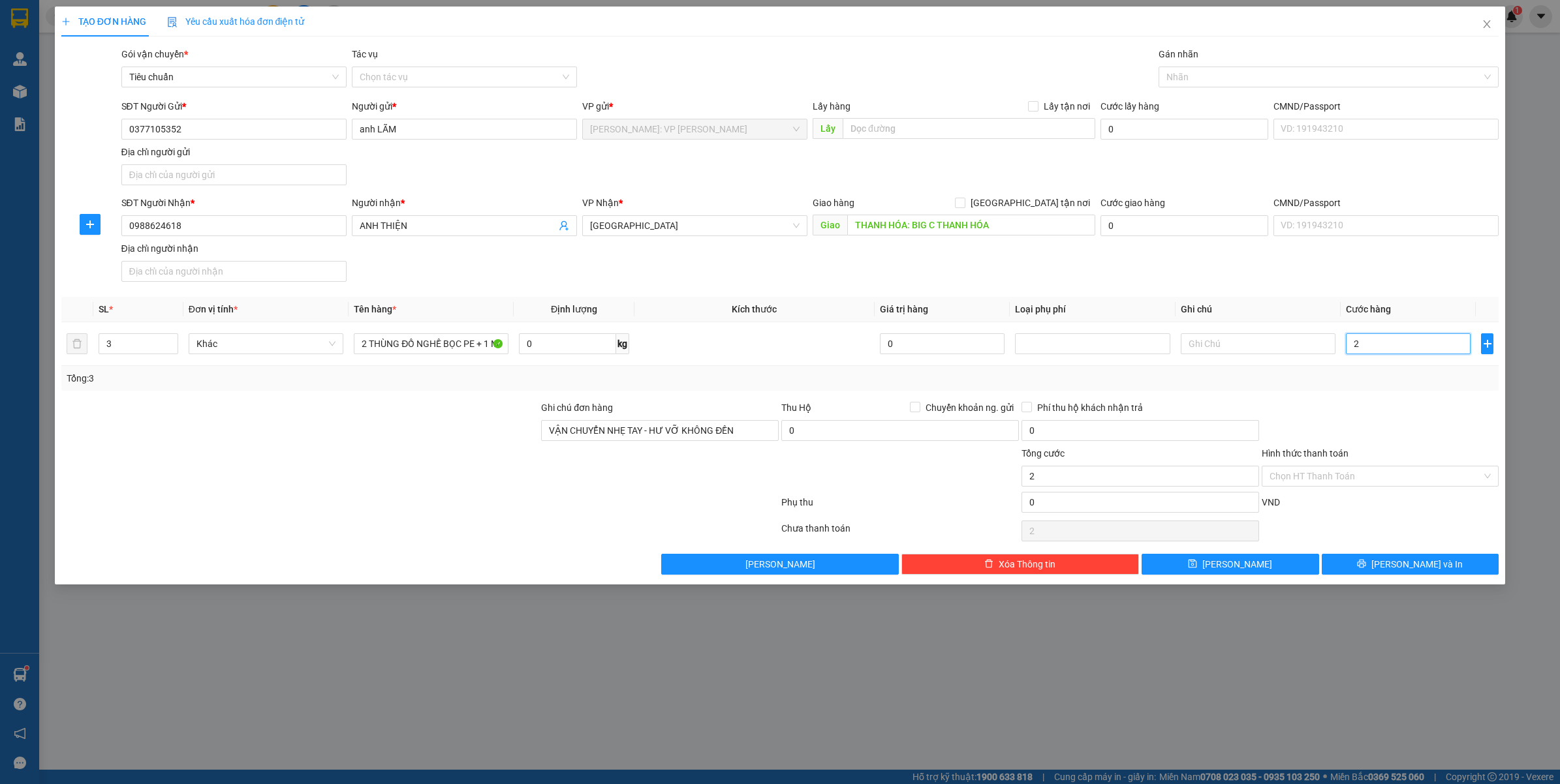
type input "28"
type input "280"
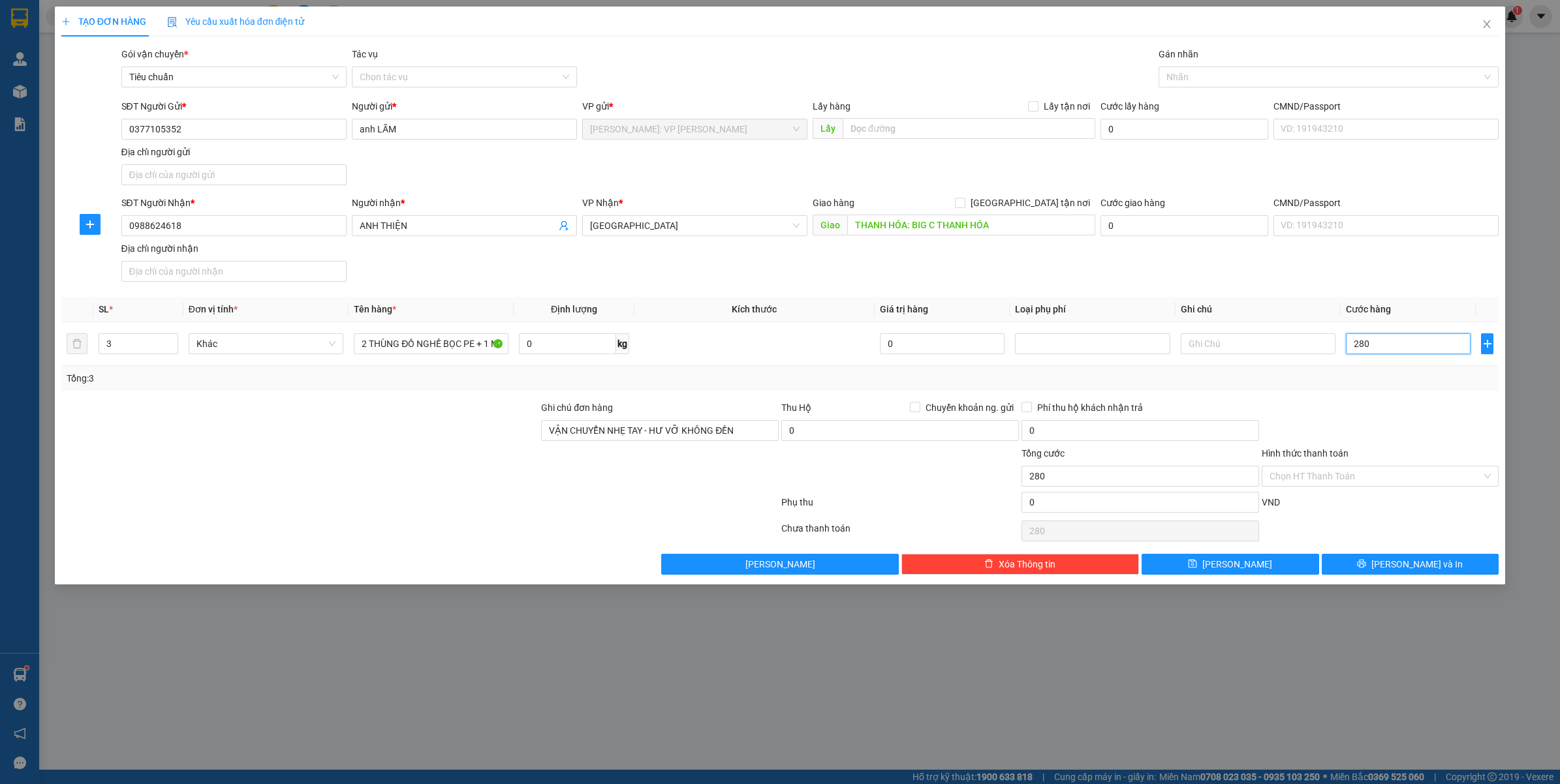
type input "2.800"
type input "28.000"
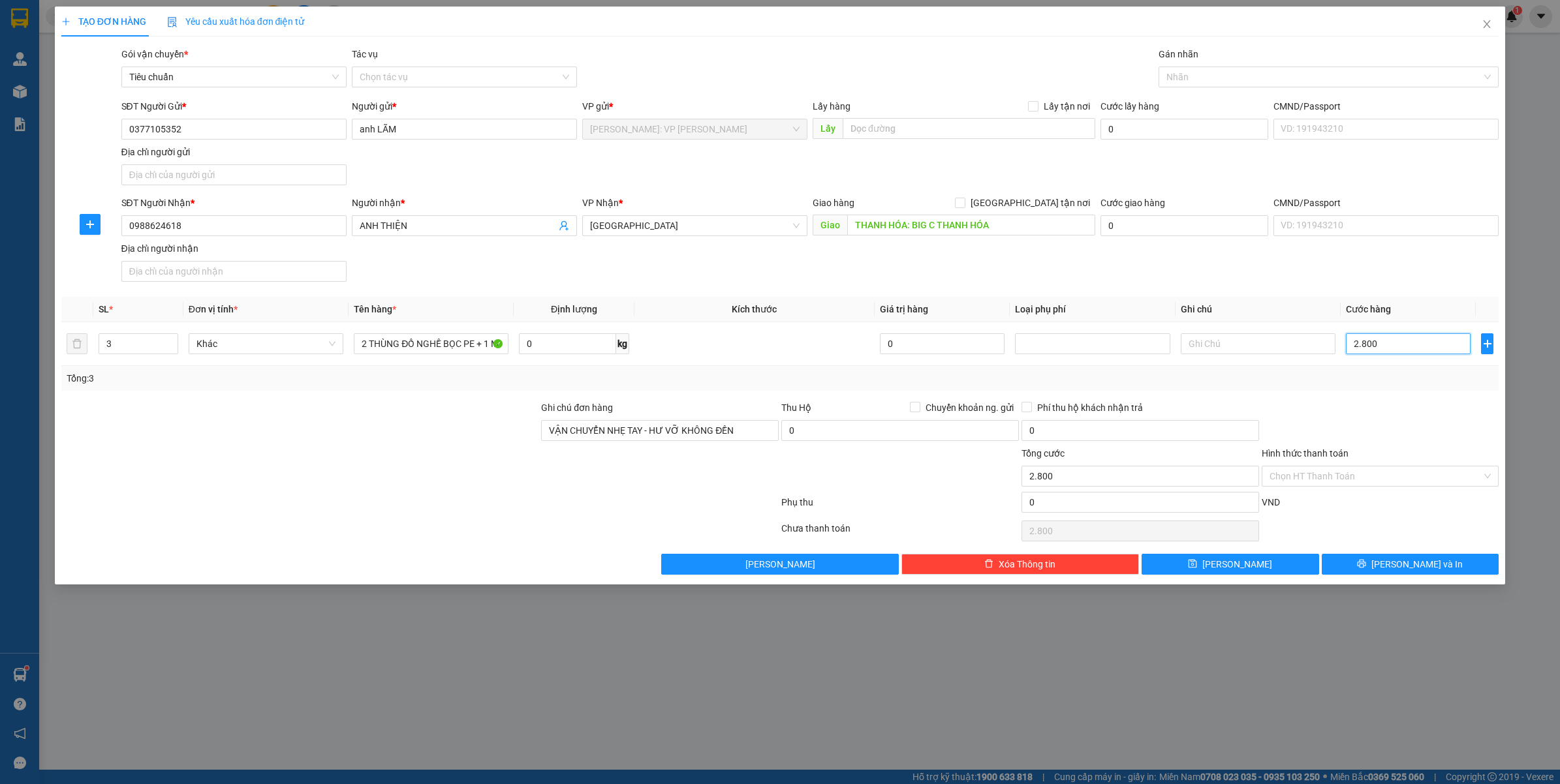
type input "28.000"
type input "280.000"
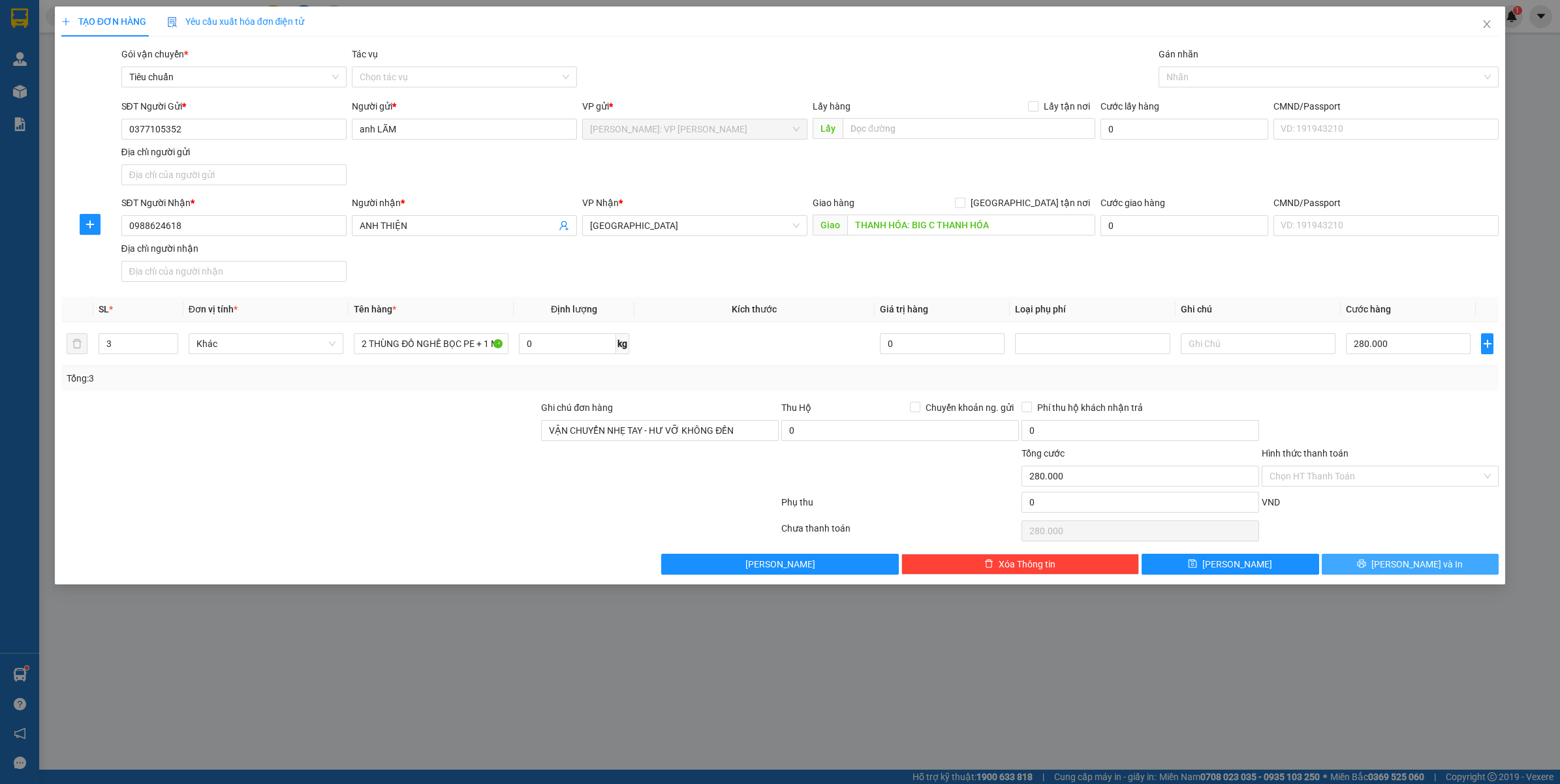
click at [1352, 562] on button "Lưu và In" at bounding box center [1410, 564] width 178 height 21
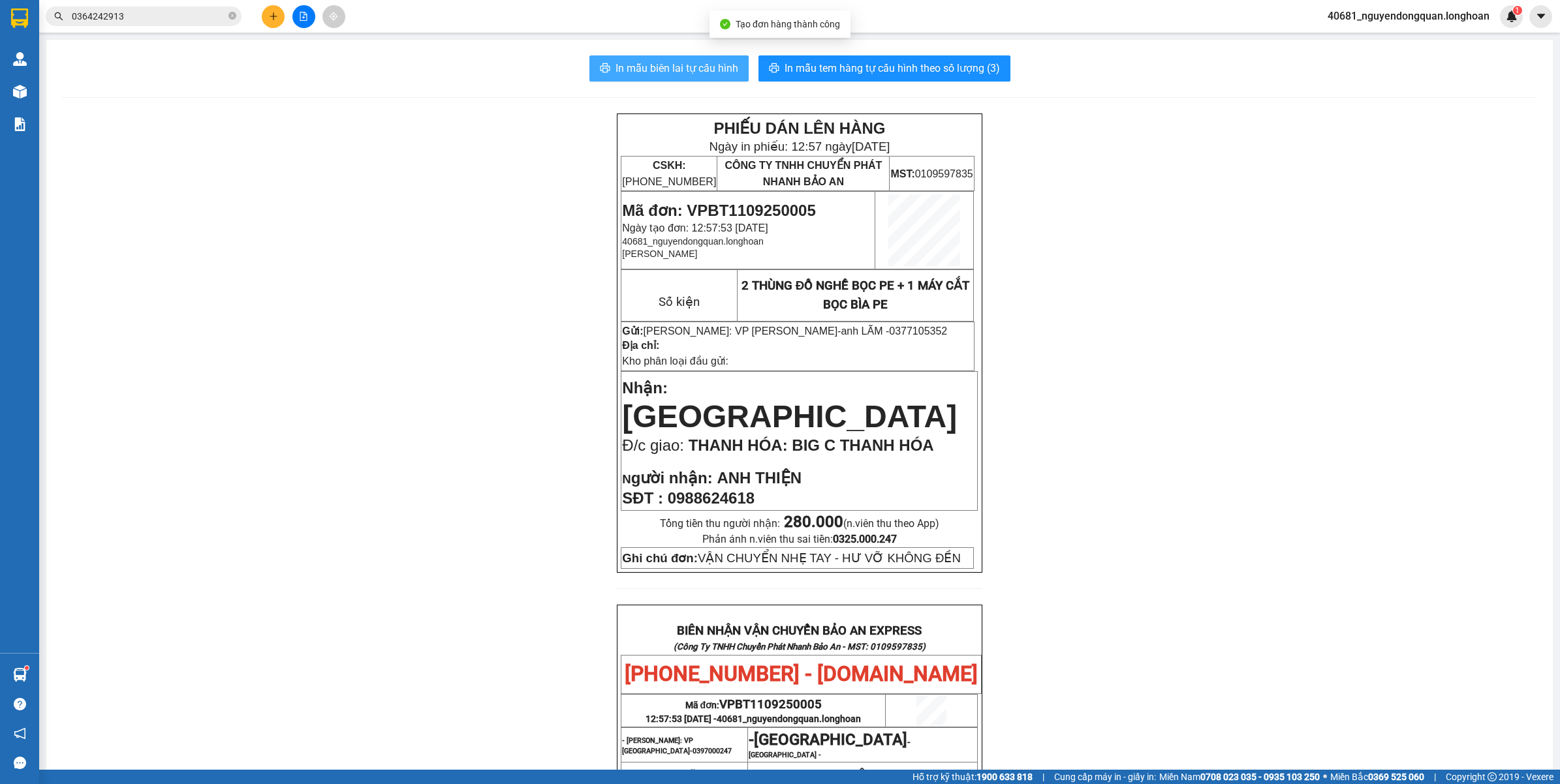
click at [696, 67] on span "In mẫu biên lai tự cấu hình" at bounding box center [677, 68] width 123 height 16
drag, startPoint x: 820, startPoint y: 75, endPoint x: 791, endPoint y: 92, distance: 33.6
click at [821, 74] on span "In mẫu tem hàng tự cấu hình theo số lượng (3)" at bounding box center [892, 68] width 216 height 16
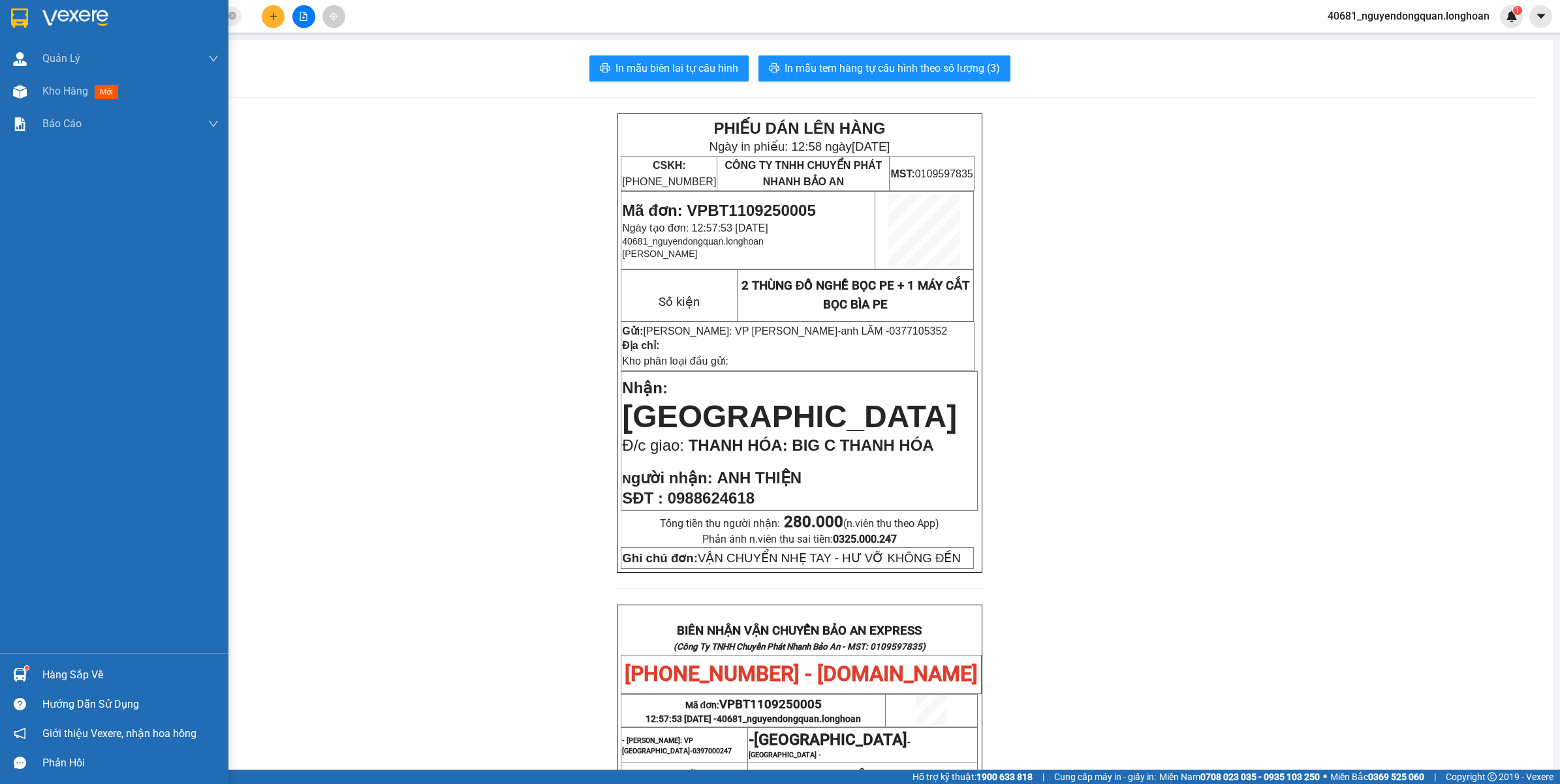
click at [1, 9] on div at bounding box center [114, 21] width 229 height 42
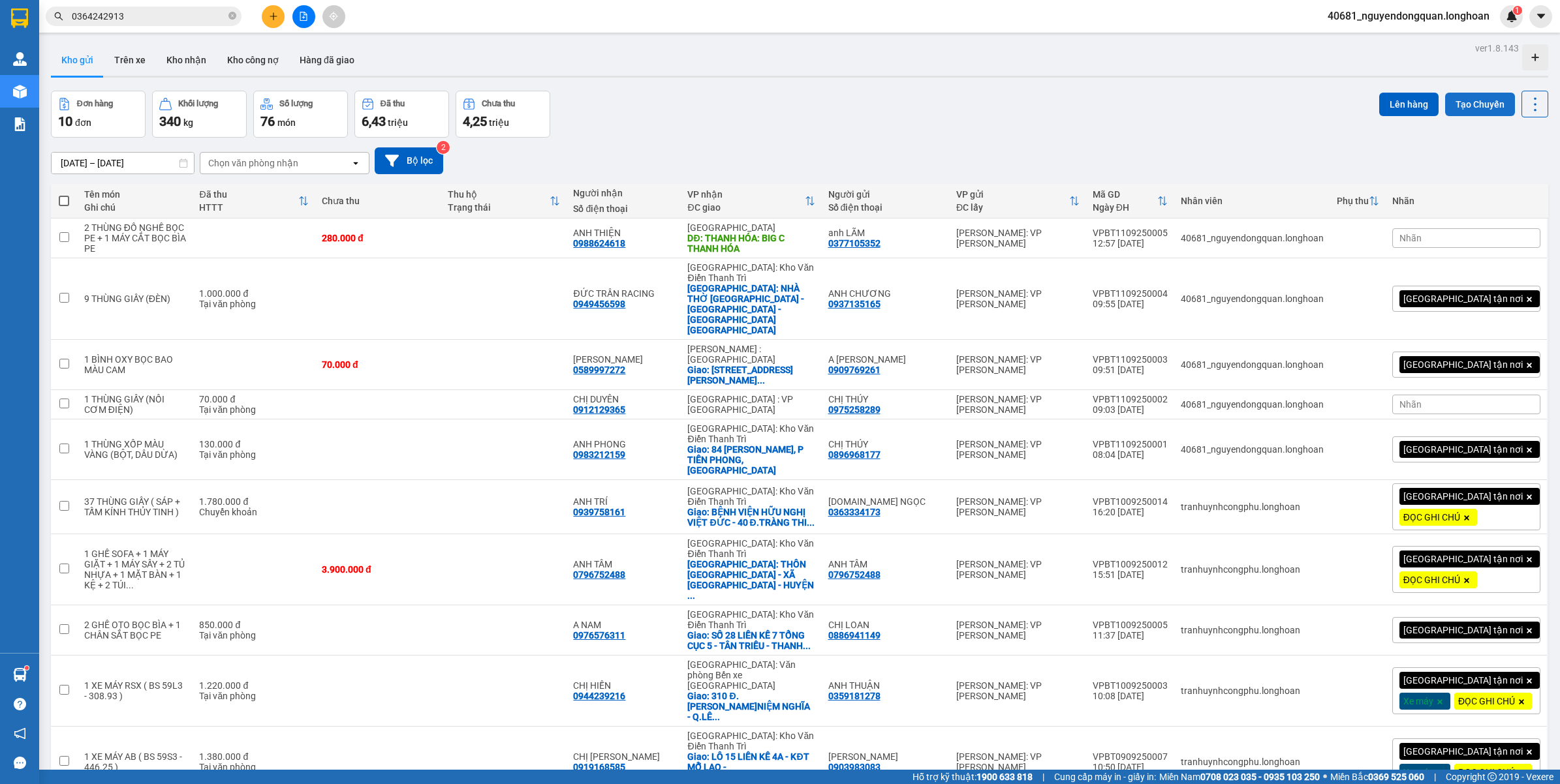
click at [1462, 110] on button "Tạo Chuyến" at bounding box center [1480, 104] width 70 height 23
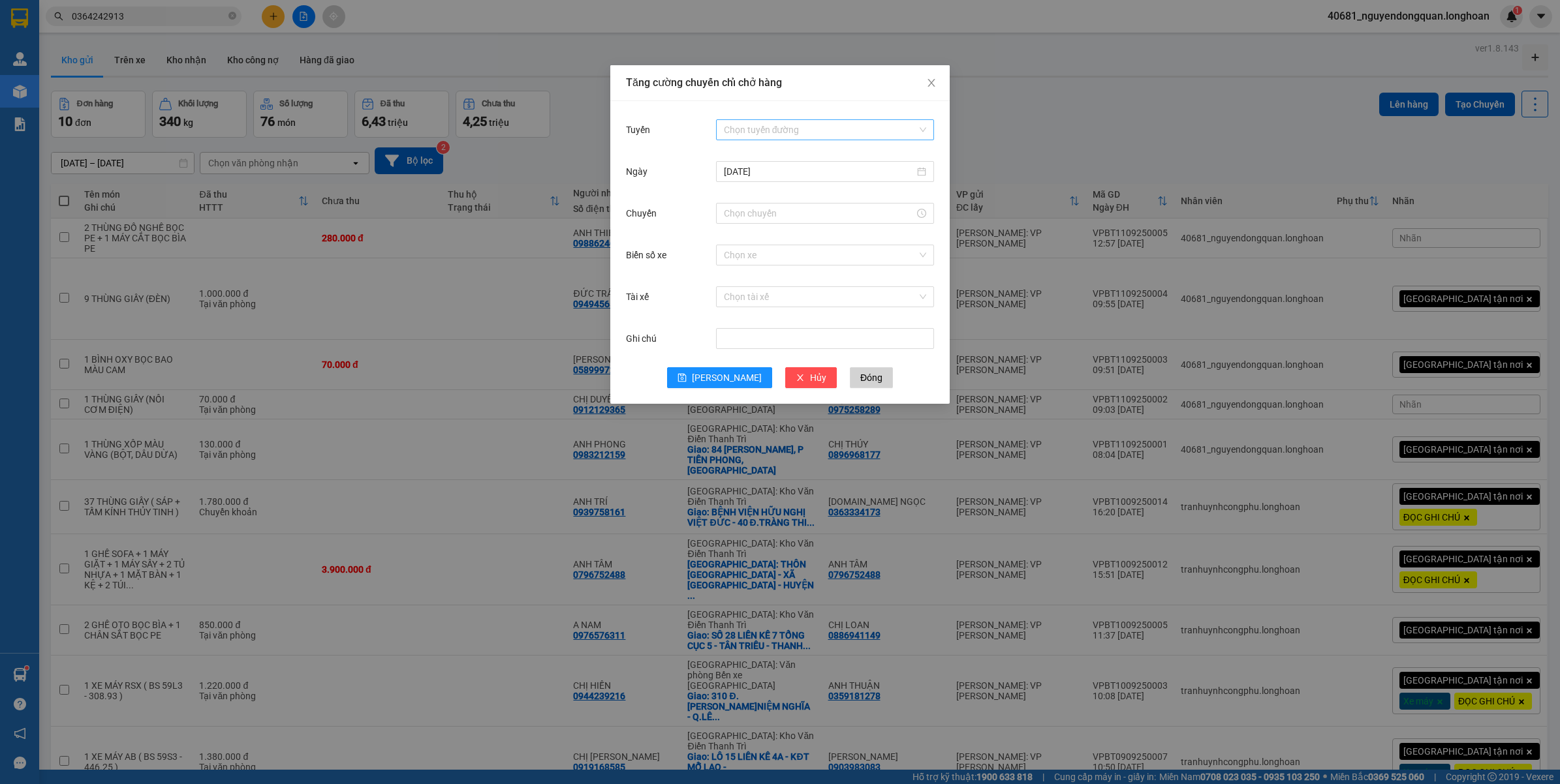
click at [756, 137] on input "Tuyến" at bounding box center [820, 129] width 193 height 20
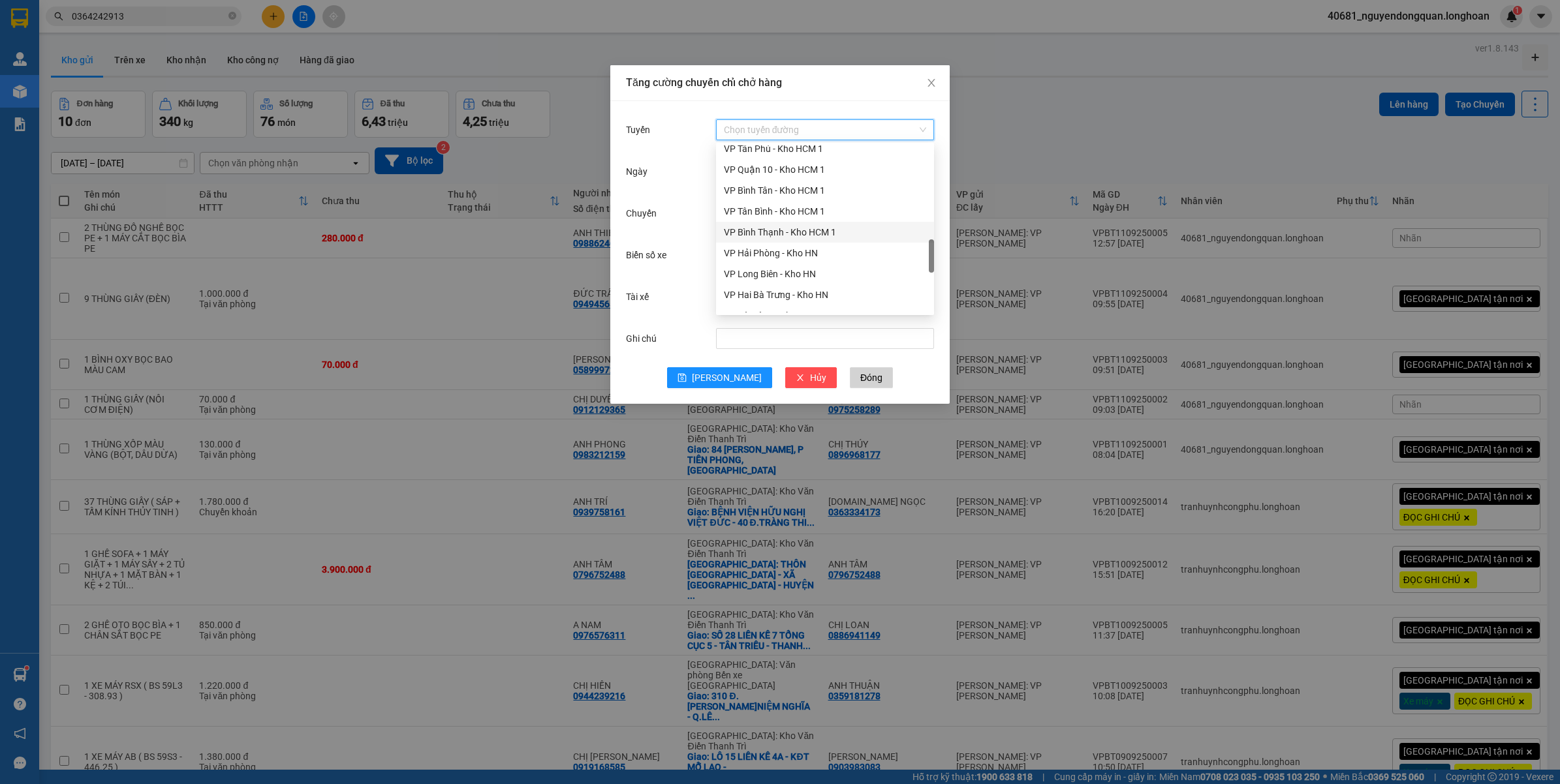
click at [771, 227] on div "VP Bình Thạnh - Kho HCM 1" at bounding box center [825, 232] width 202 height 15
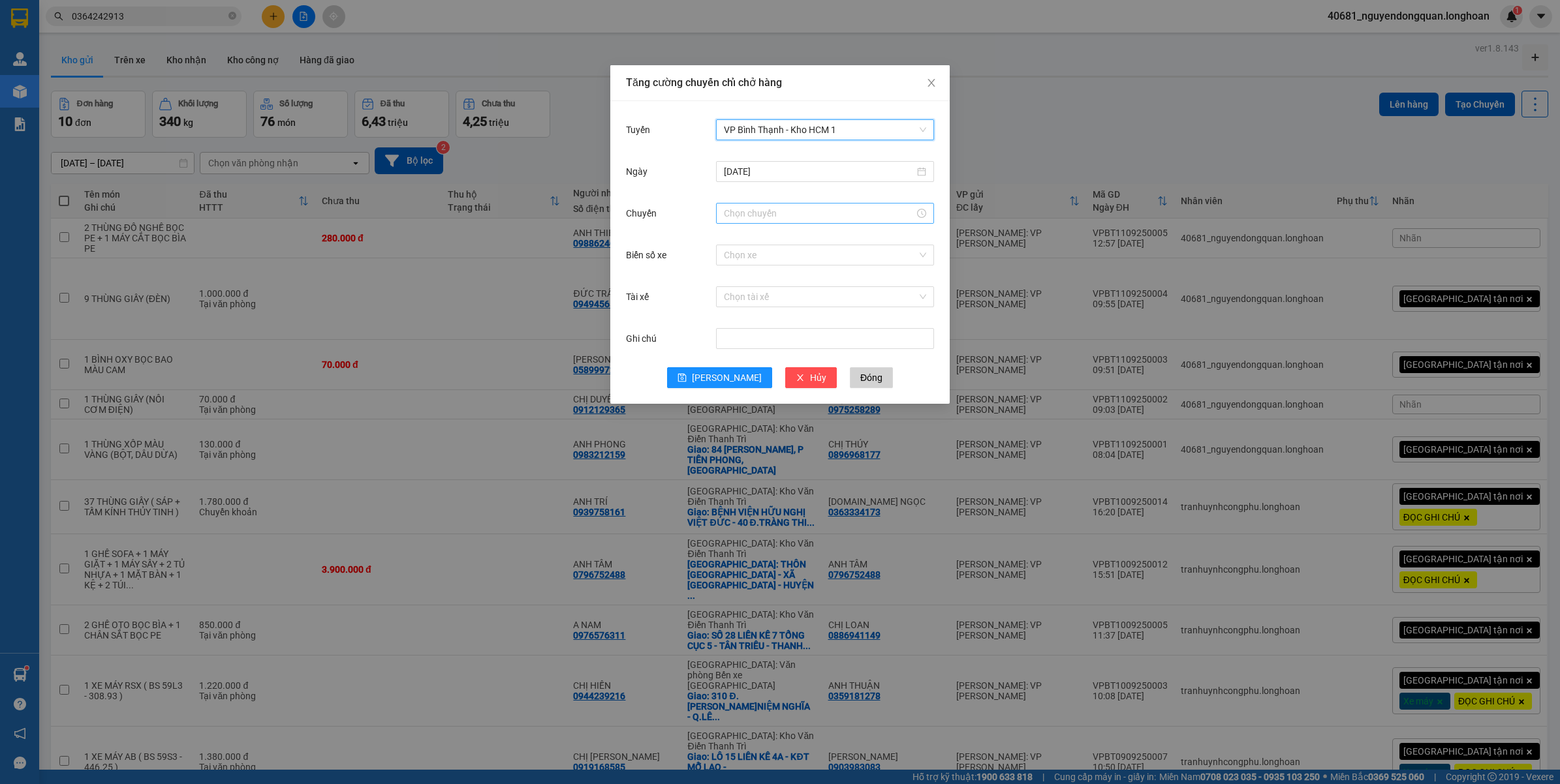
click at [777, 212] on input "Chuyến" at bounding box center [819, 213] width 191 height 15
click at [736, 311] on div "13" at bounding box center [734, 312] width 37 height 18
click at [770, 295] on div "30" at bounding box center [770, 297] width 36 height 18
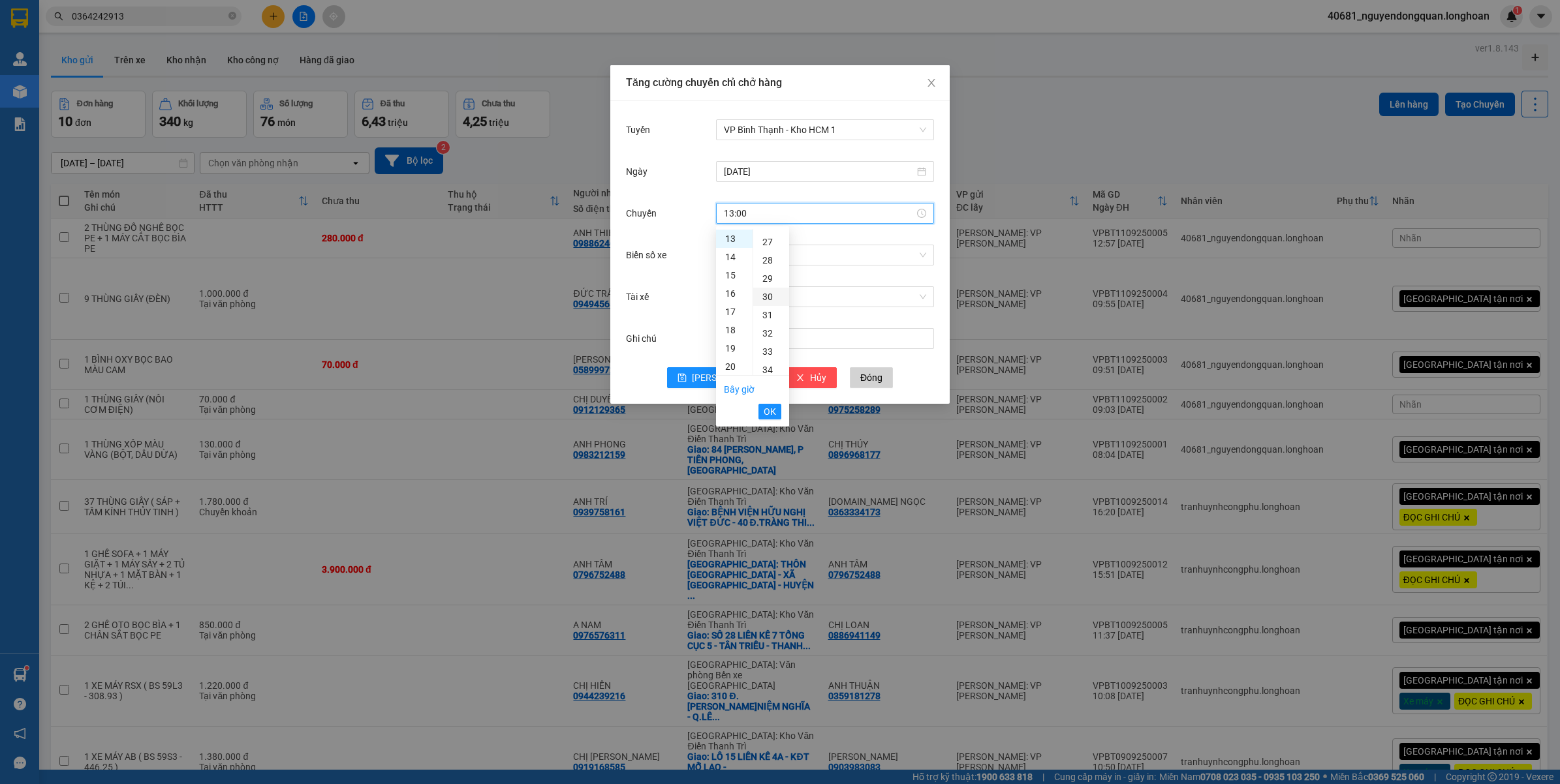
type input "13:30"
click at [765, 416] on span "OK" at bounding box center [770, 412] width 12 height 15
click at [789, 251] on input "Biển số xe" at bounding box center [820, 255] width 193 height 20
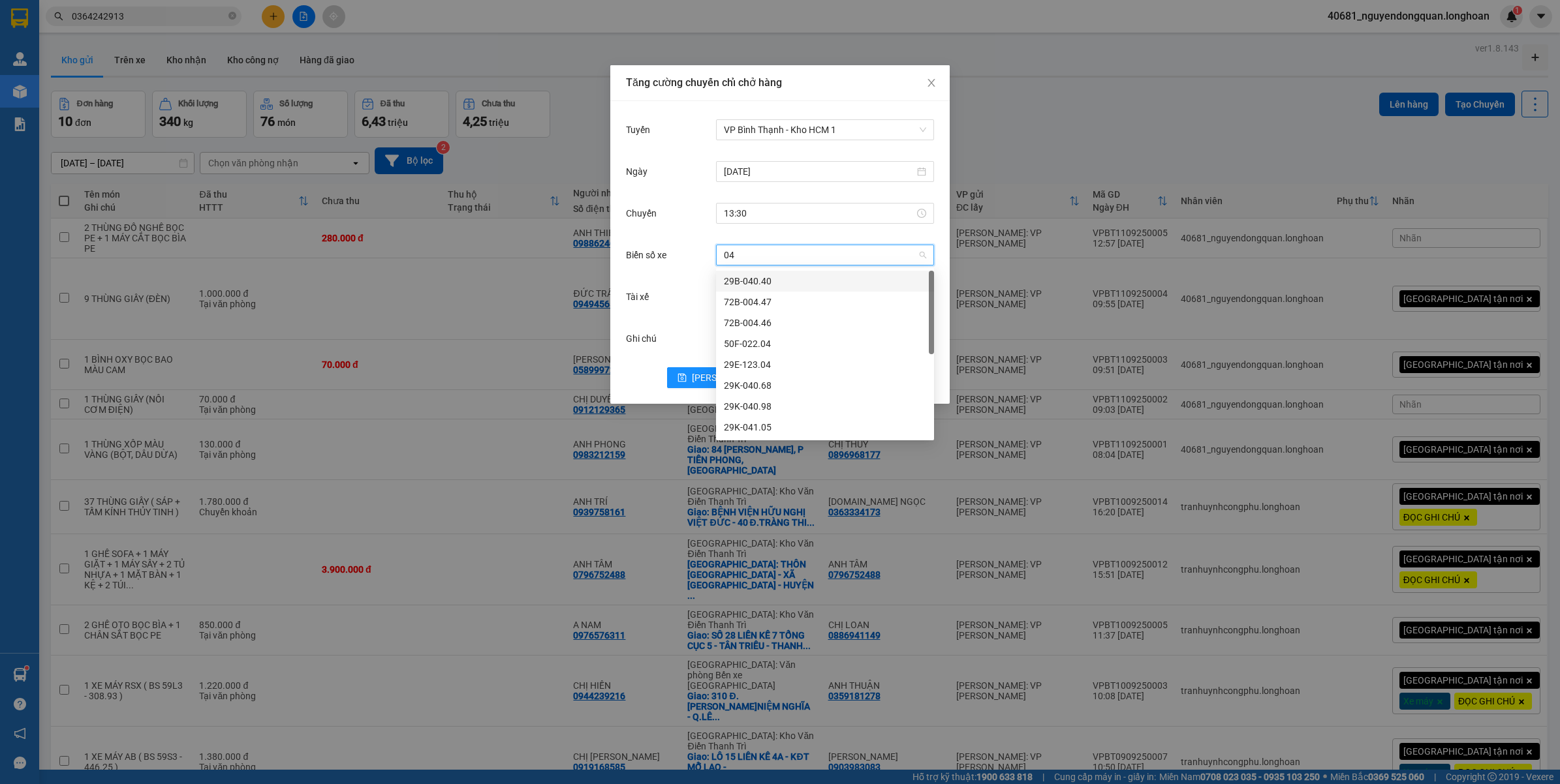
type input "042"
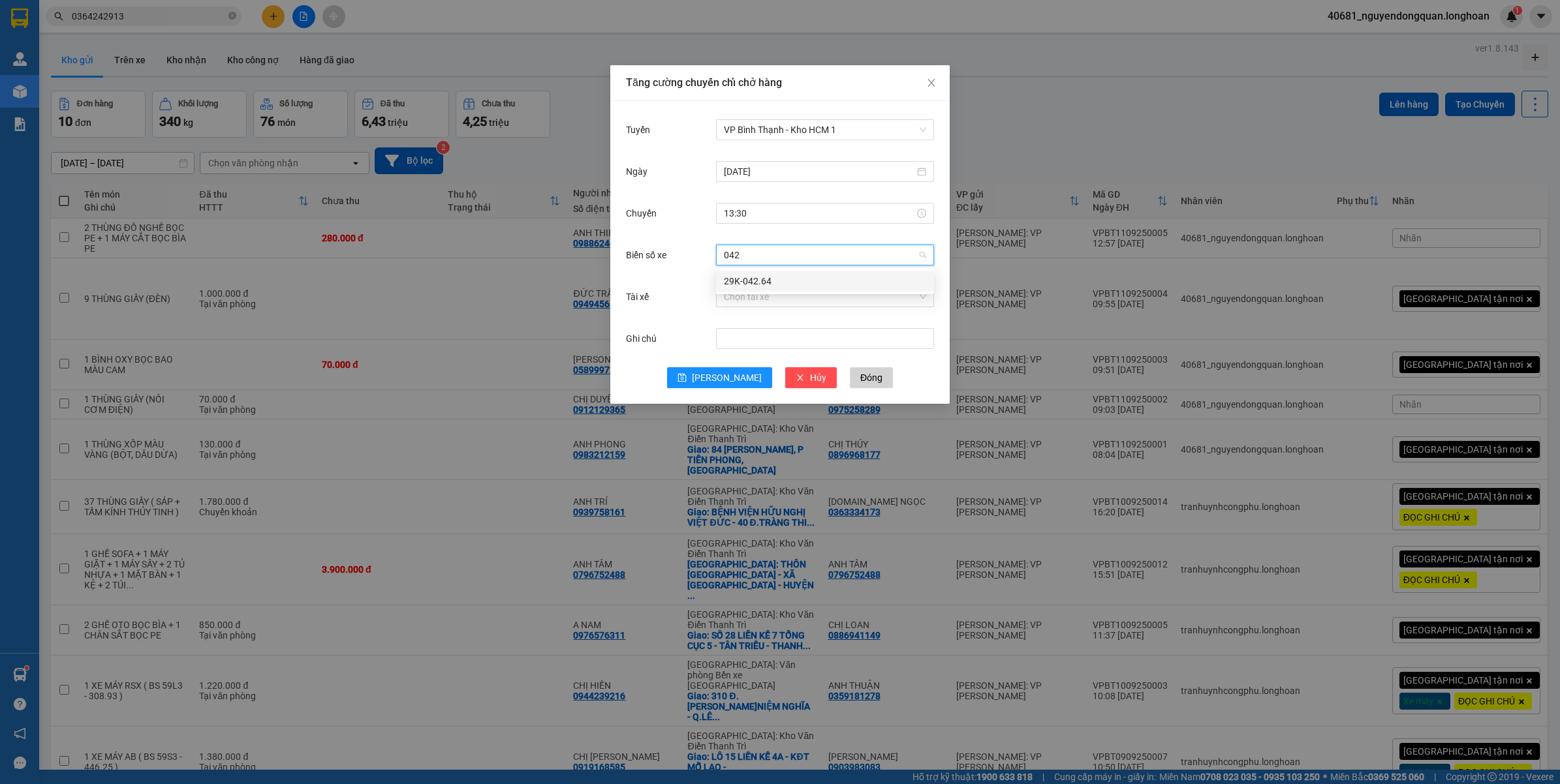
click at [788, 285] on div "29K-042.64" at bounding box center [825, 281] width 202 height 15
click at [792, 302] on input "Tài xế" at bounding box center [820, 297] width 193 height 20
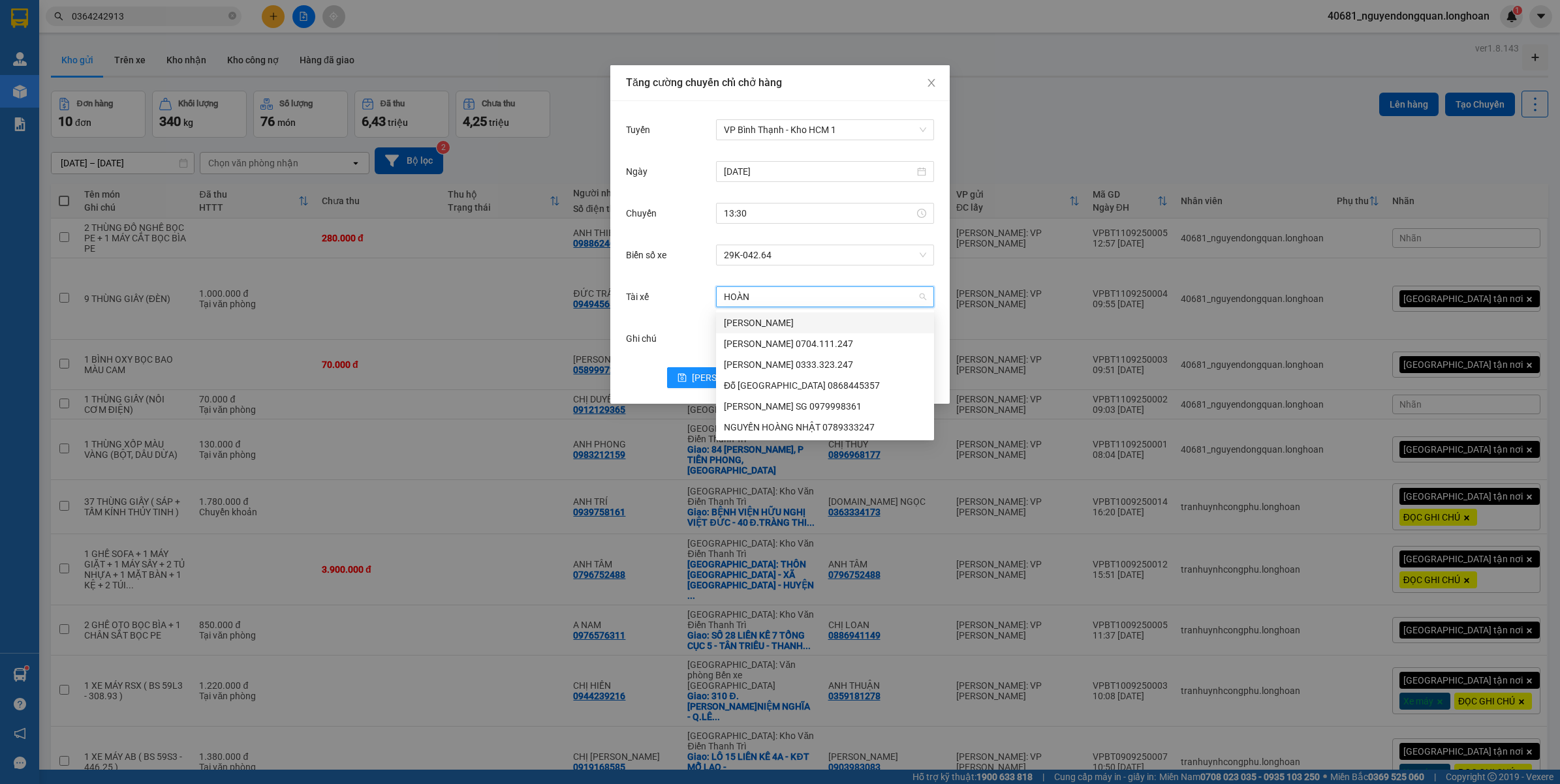
type input "HOÀNG"
click at [801, 387] on div "Đỗ Minh Hoàng Sài Gòn 0868445357" at bounding box center [825, 386] width 202 height 15
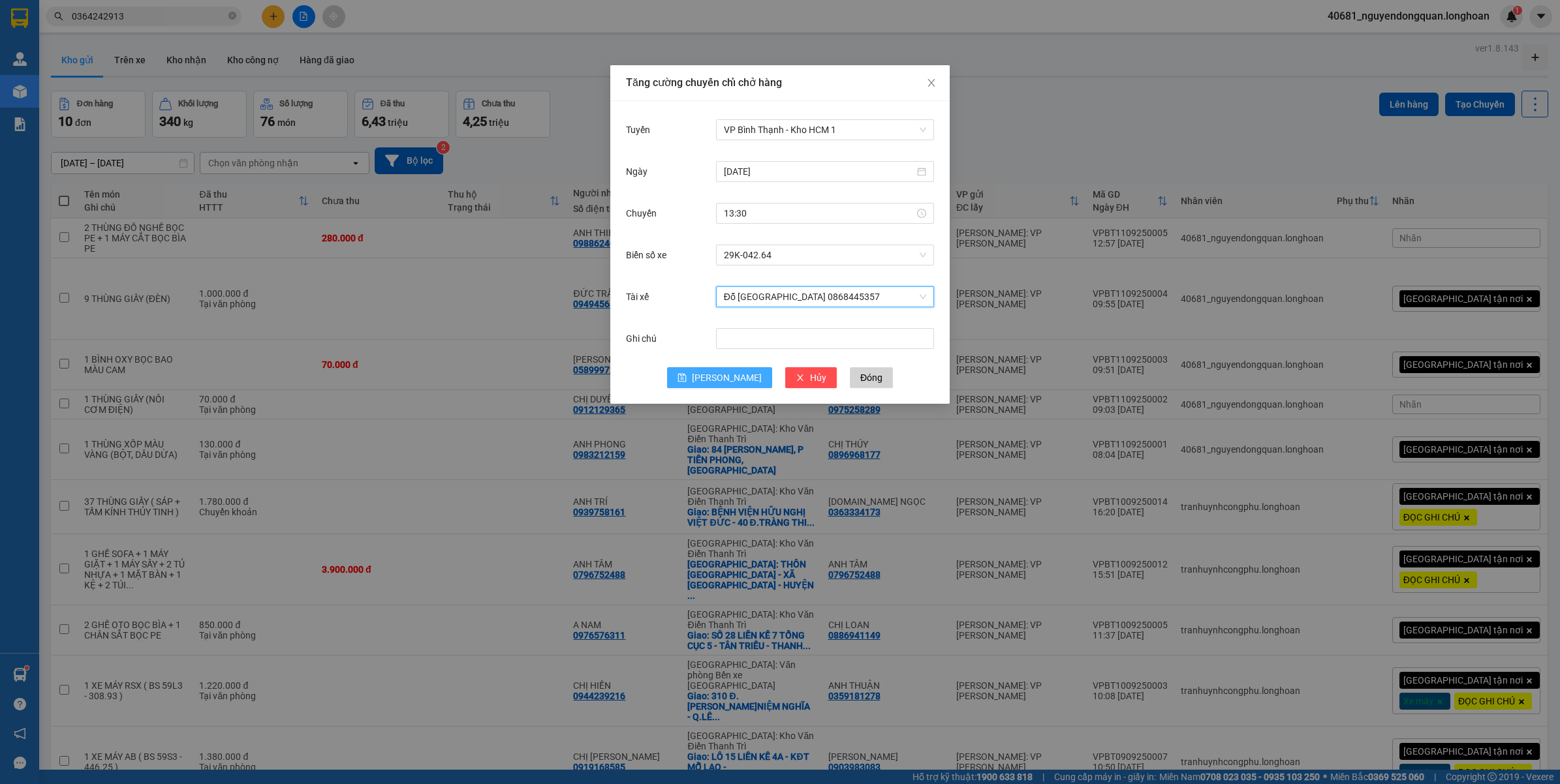
click at [722, 372] on span "Lưu" at bounding box center [727, 378] width 70 height 15
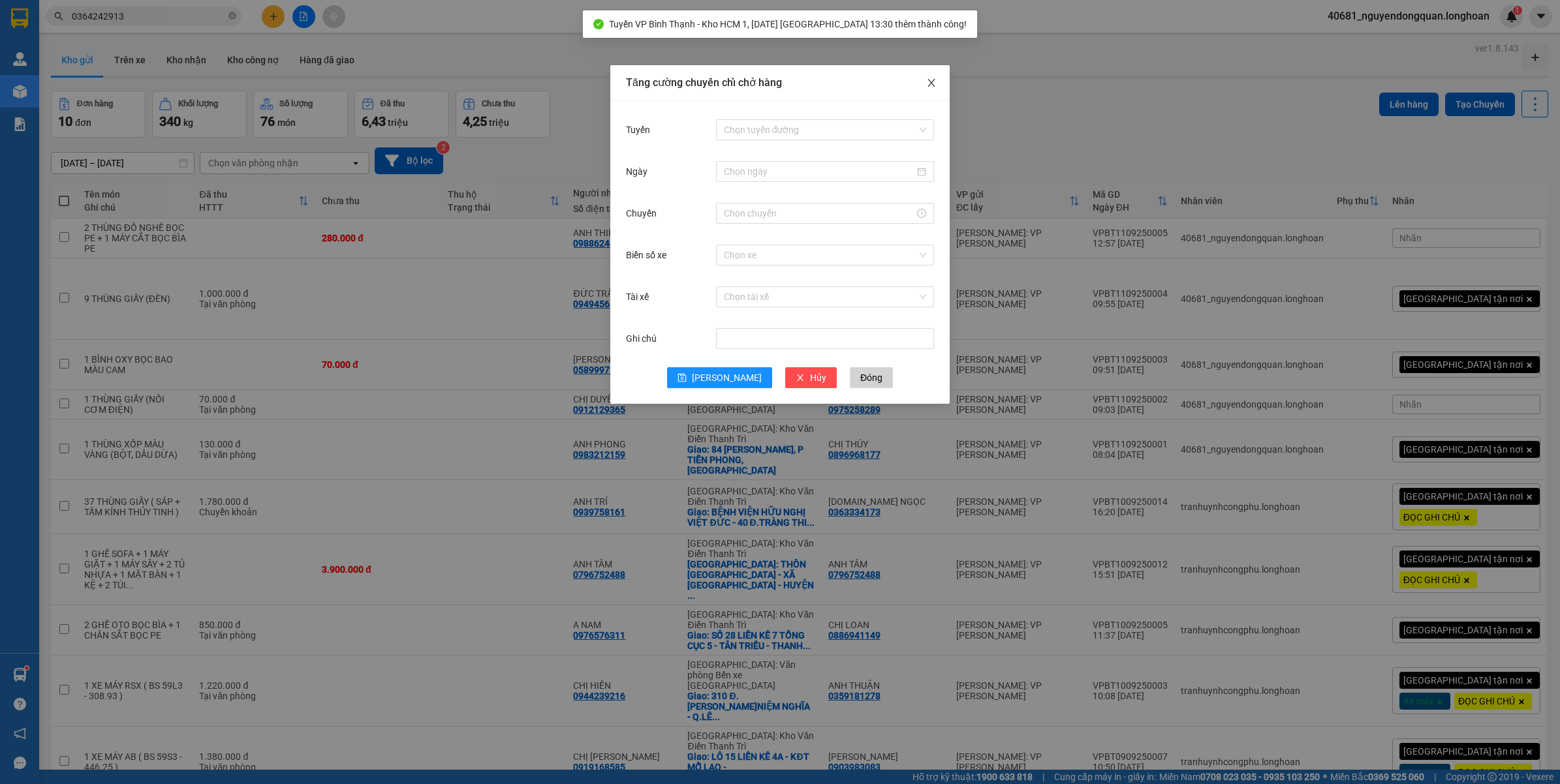
click at [929, 83] on icon "close" at bounding box center [931, 83] width 10 height 10
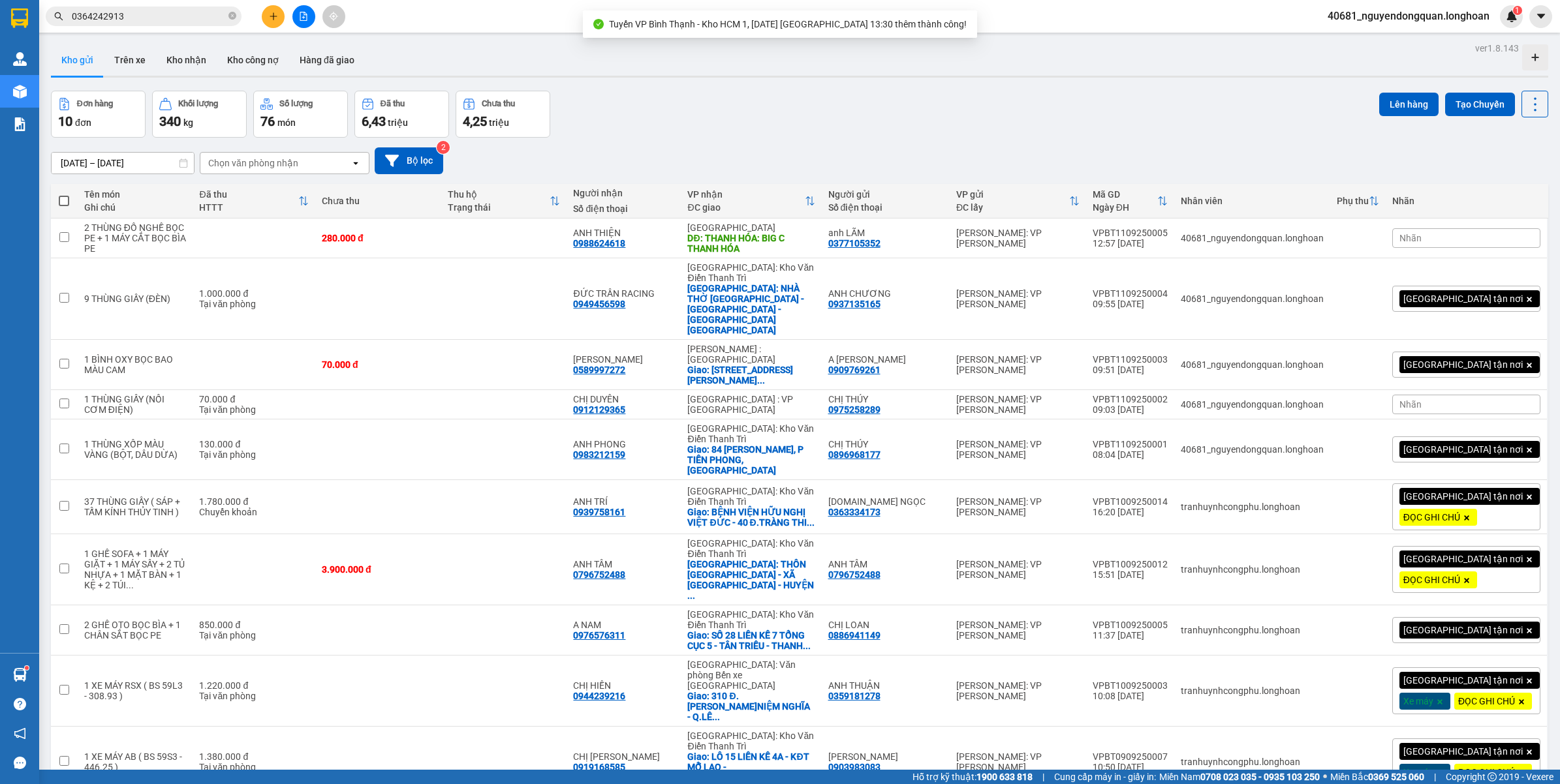
click at [69, 202] on span at bounding box center [64, 201] width 10 height 10
click at [64, 194] on input "checkbox" at bounding box center [64, 194] width 0 height 0
checkbox input "true"
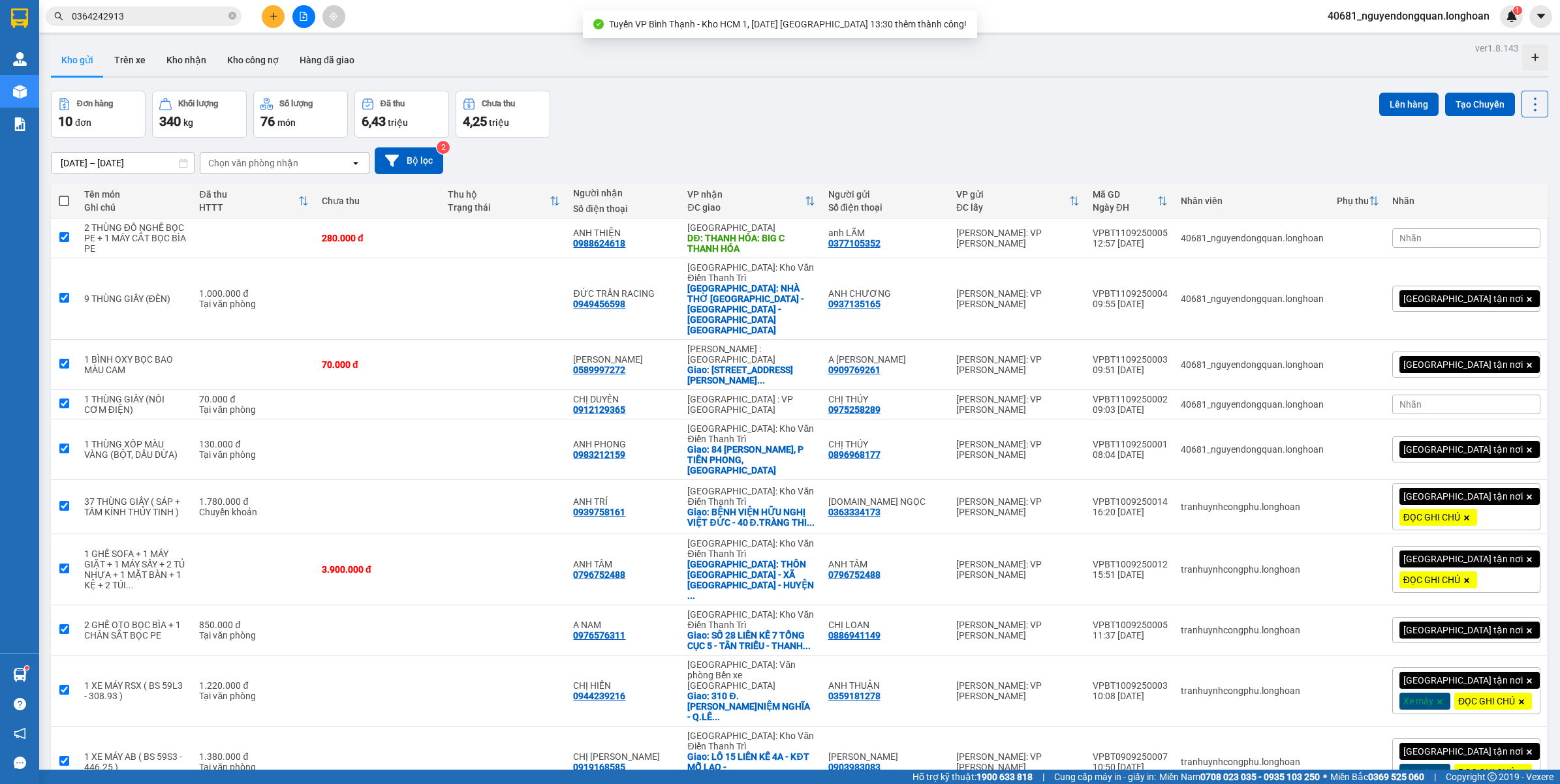
checkbox input "true"
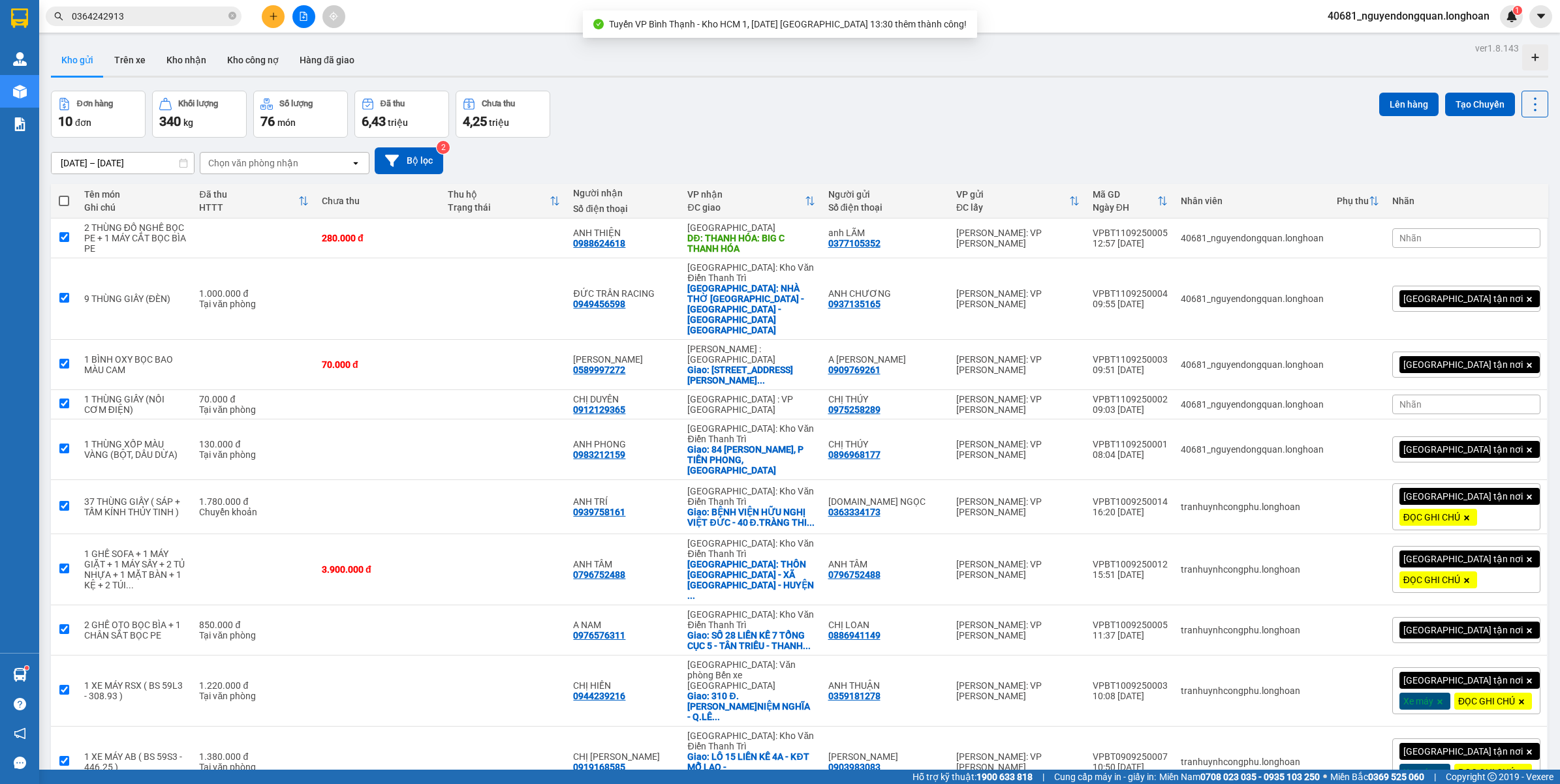
checkbox input "true"
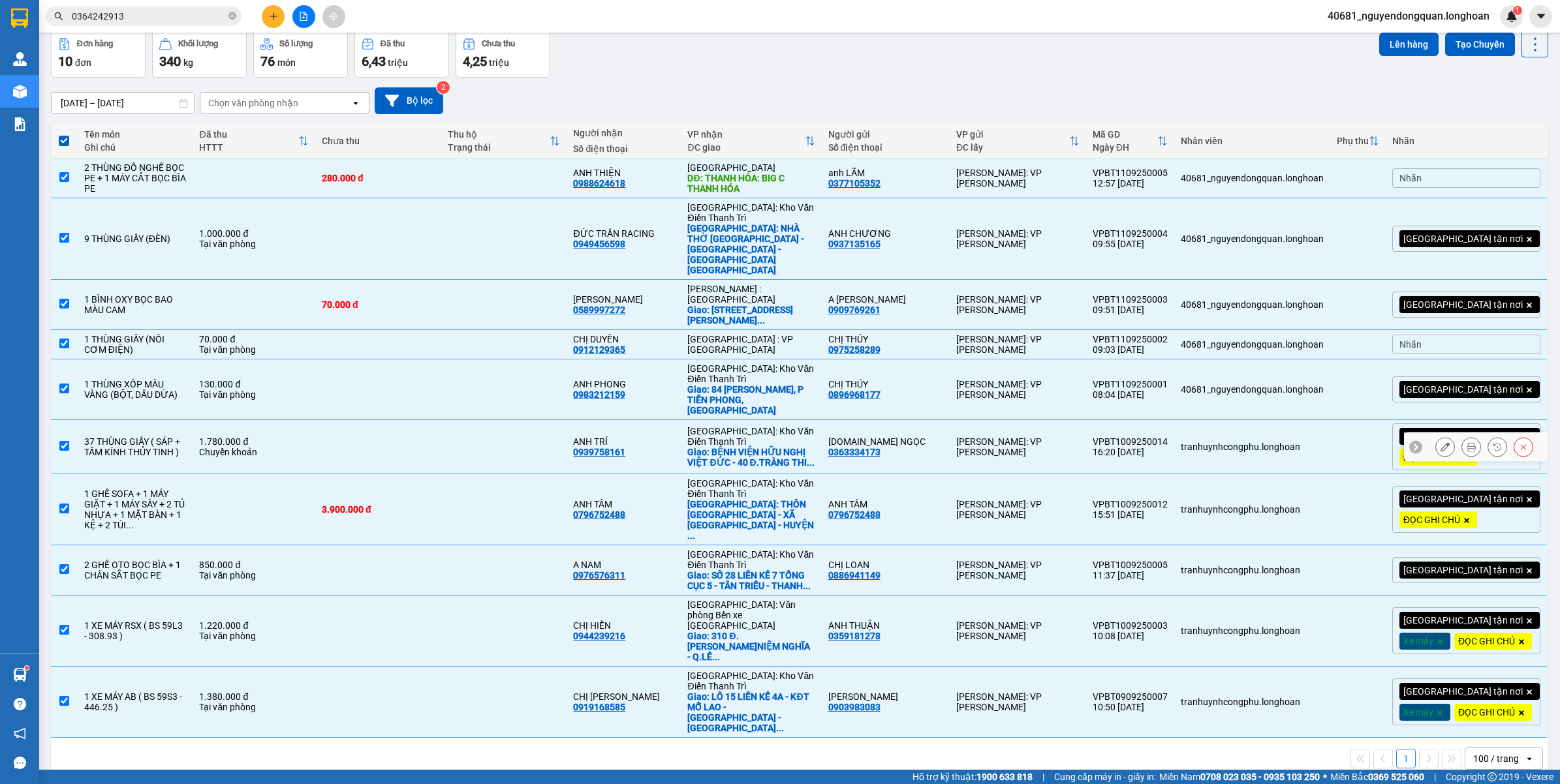
scroll to position [0, 0]
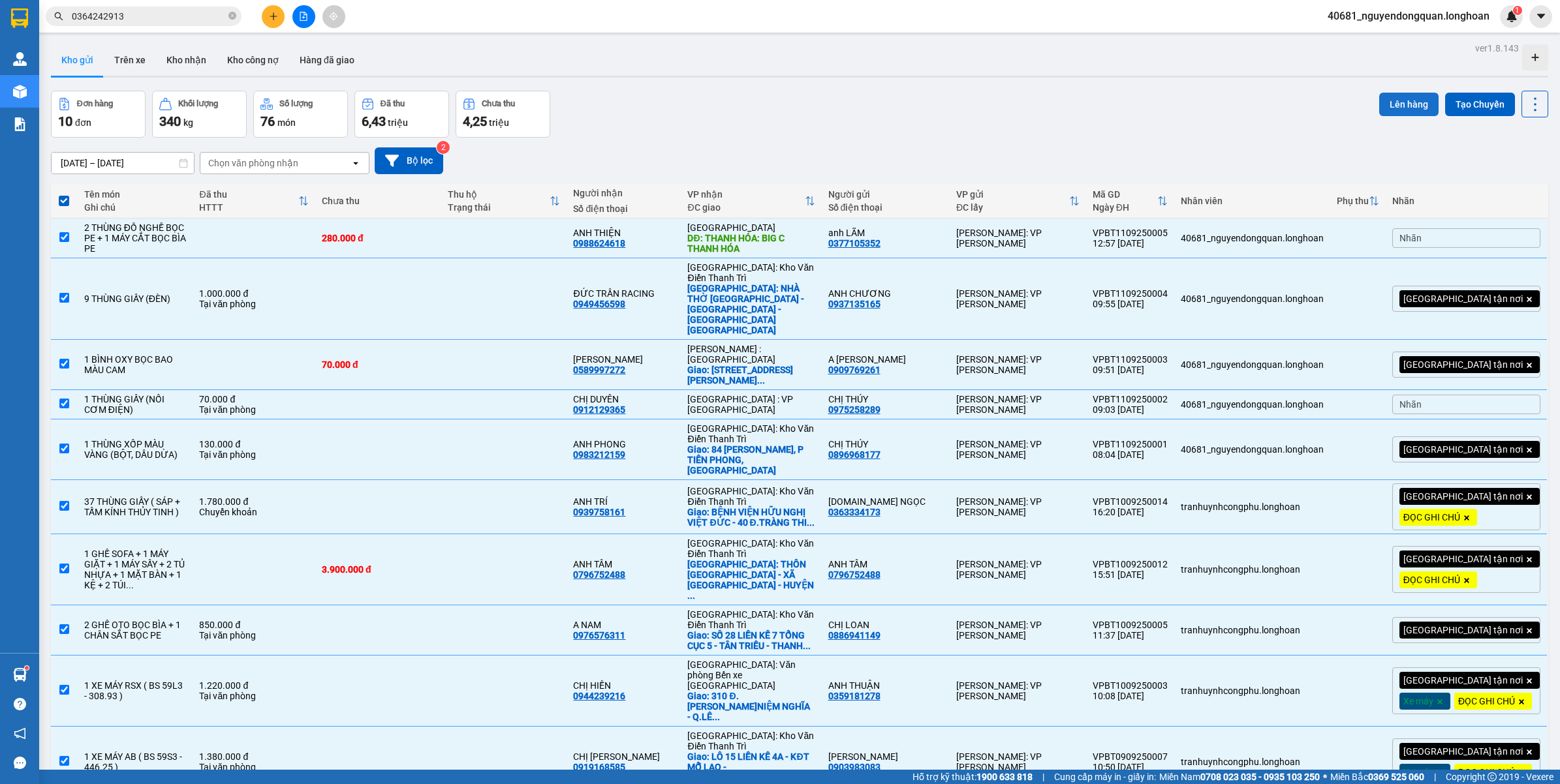
click at [1393, 100] on button "Lên hàng" at bounding box center [1409, 104] width 59 height 23
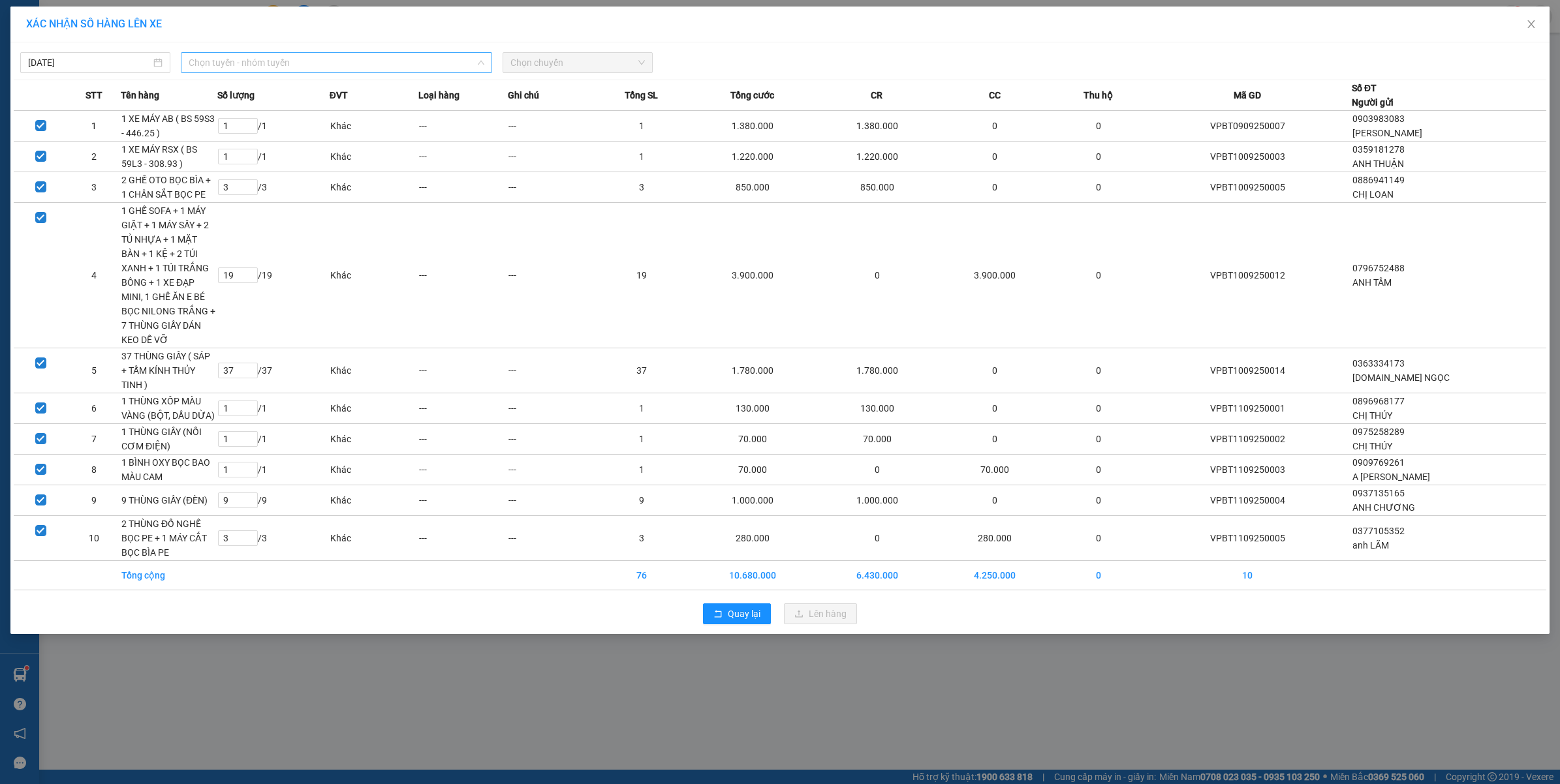
click at [346, 69] on span "Chọn tuyến - nhóm tuyến" at bounding box center [336, 62] width 295 height 20
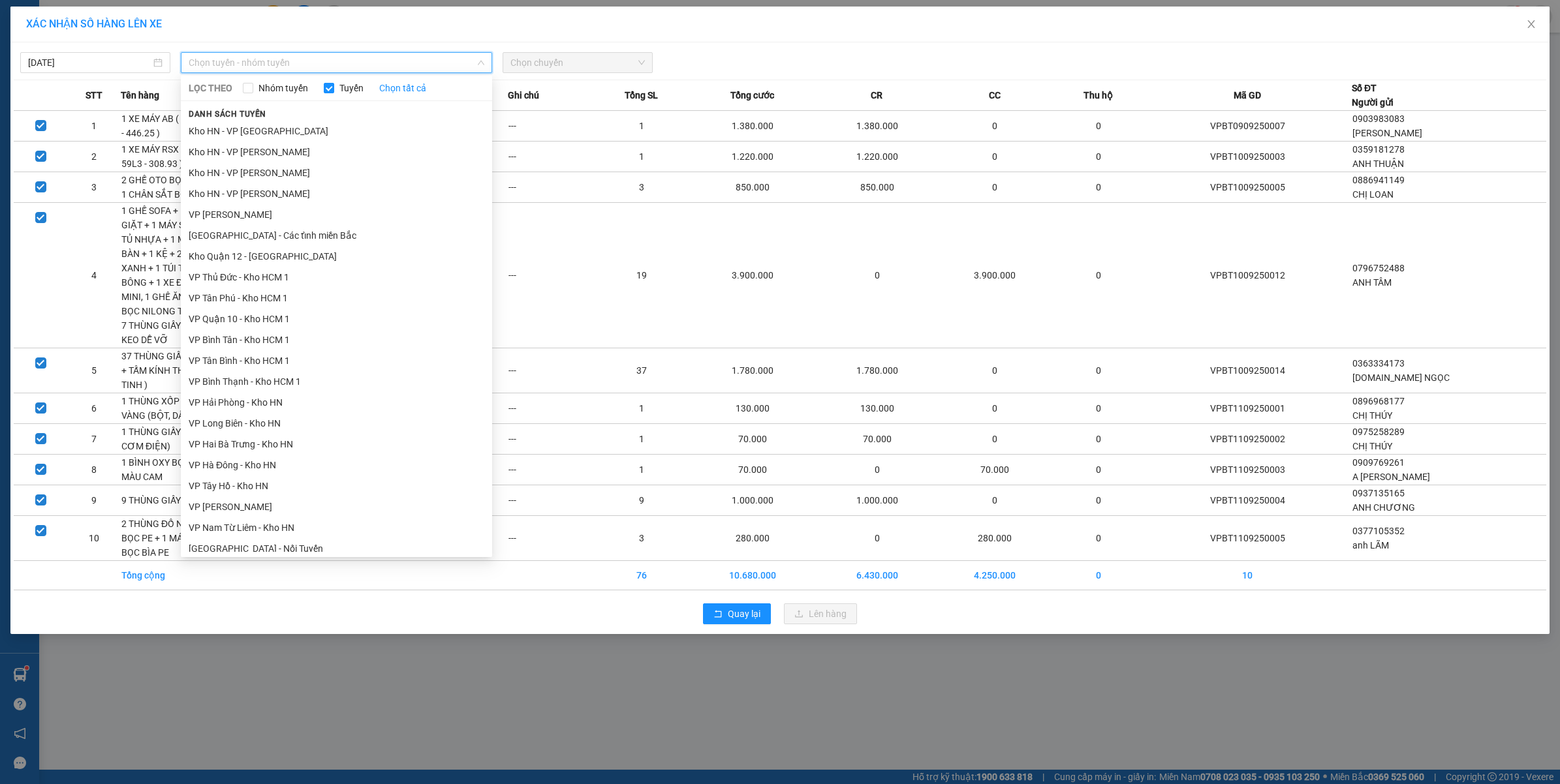
scroll to position [408, 0]
click at [300, 372] on li "VP Bình Thạnh - Kho HCM 1" at bounding box center [336, 370] width 311 height 21
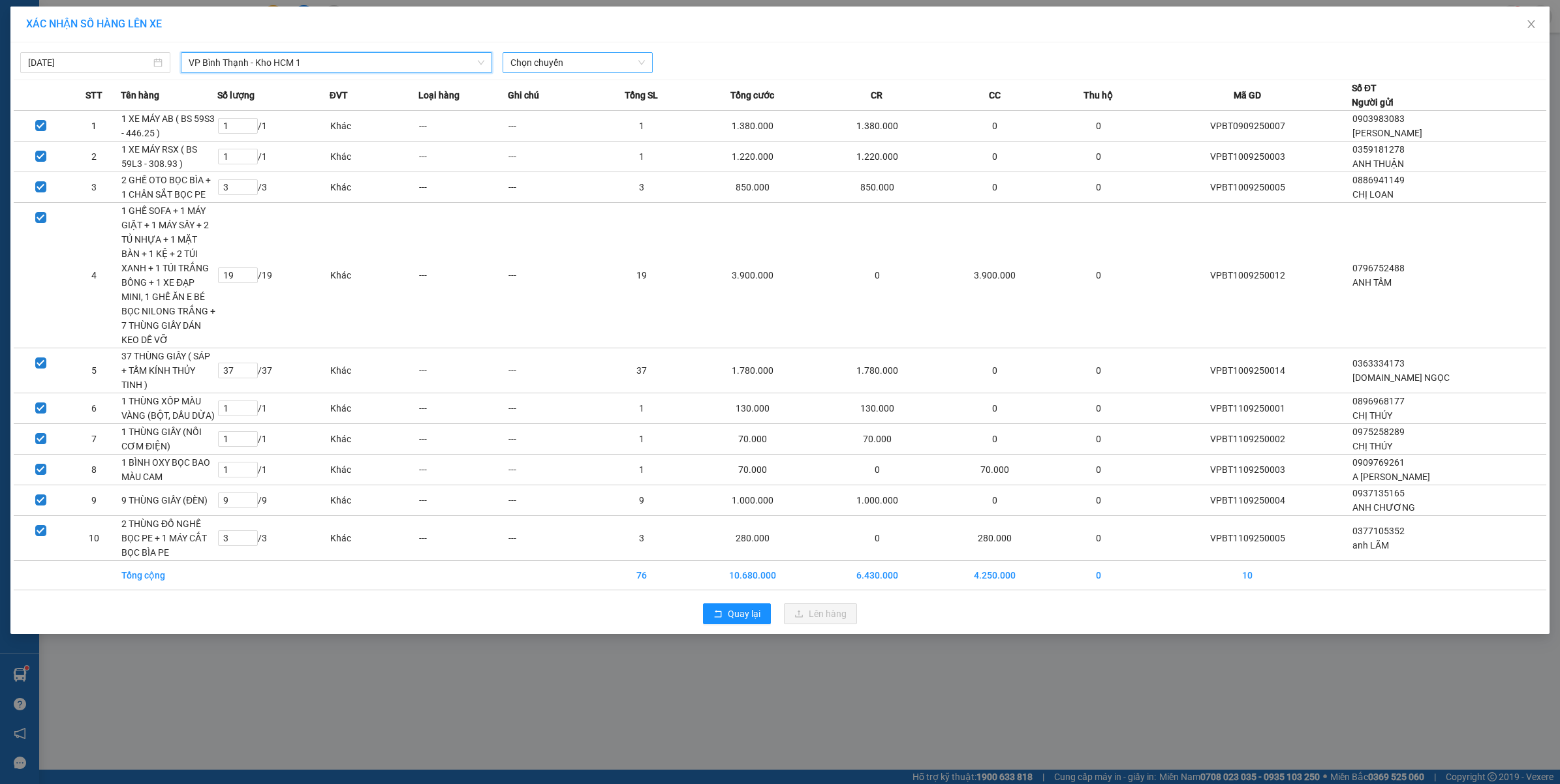
click at [559, 61] on span "Chọn chuyến" at bounding box center [578, 62] width 135 height 20
click at [567, 114] on div "13:30 (TC) - 29K-042.64" at bounding box center [561, 110] width 102 height 15
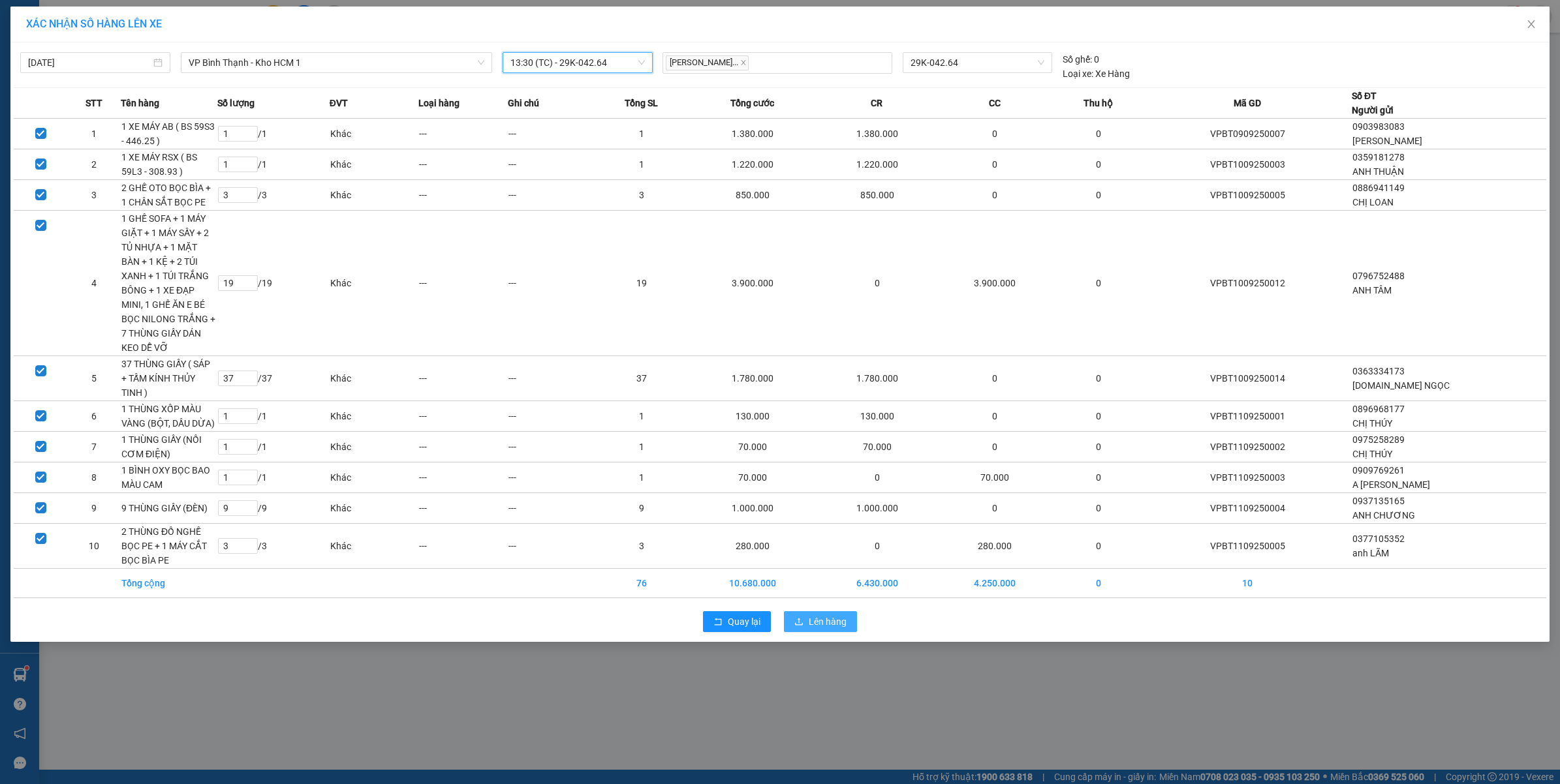
drag, startPoint x: 825, startPoint y: 595, endPoint x: 764, endPoint y: 565, distance: 68.0
click at [825, 614] on span "Lên hàng" at bounding box center [828, 622] width 38 height 15
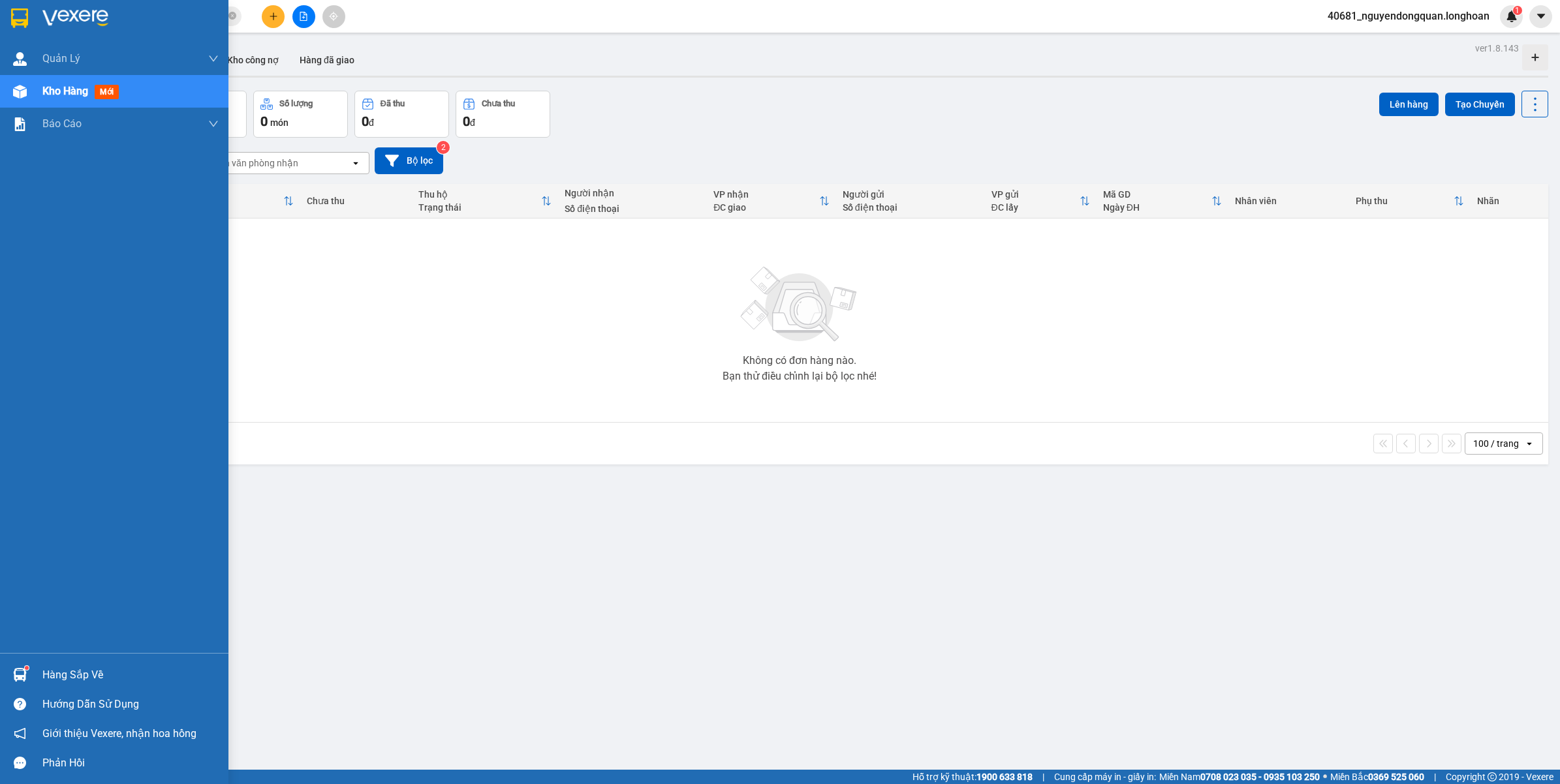
click at [105, 676] on div "Hàng sắp về" at bounding box center [130, 675] width 176 height 20
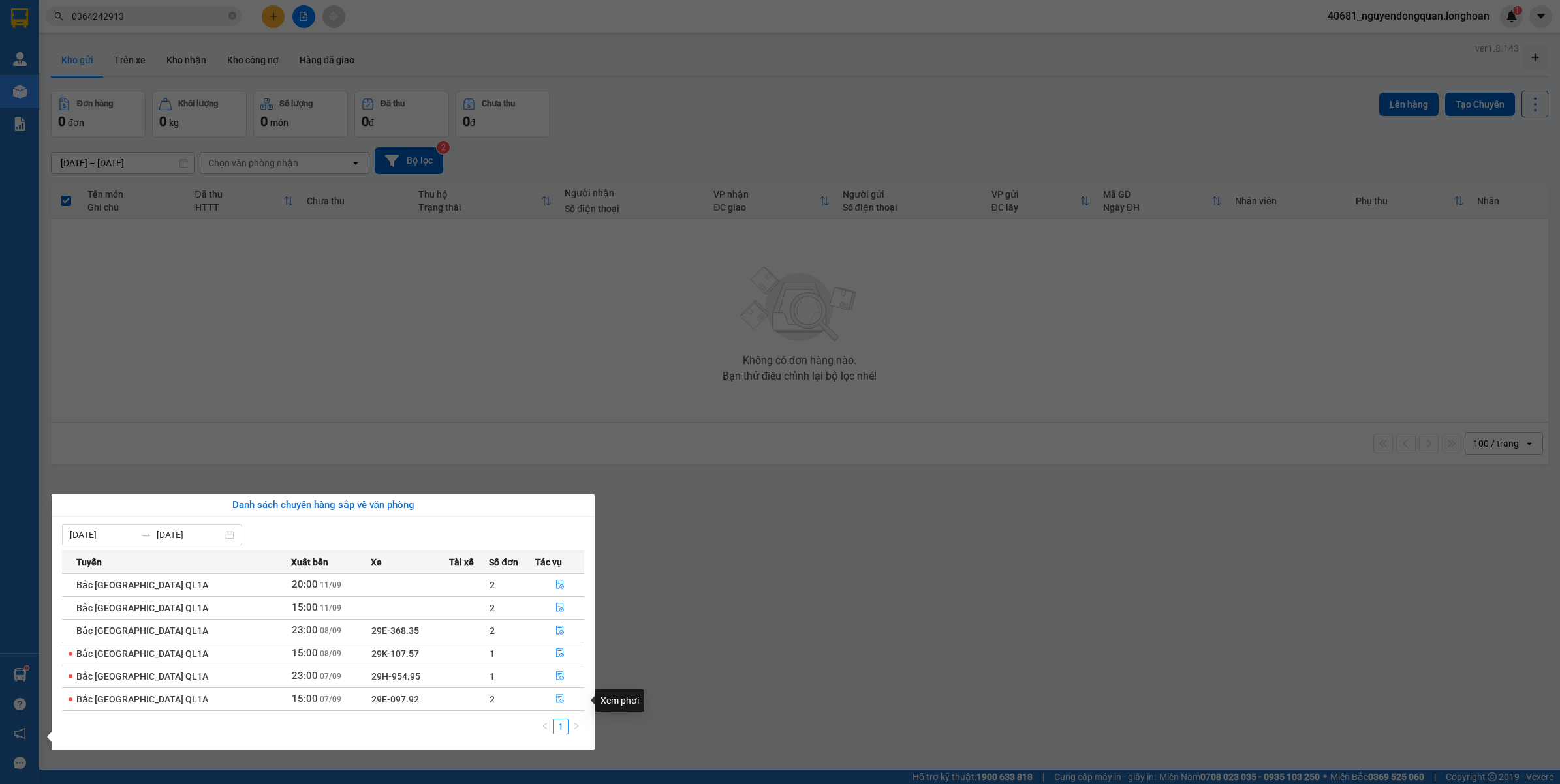
click at [560, 703] on button "button" at bounding box center [559, 699] width 48 height 21
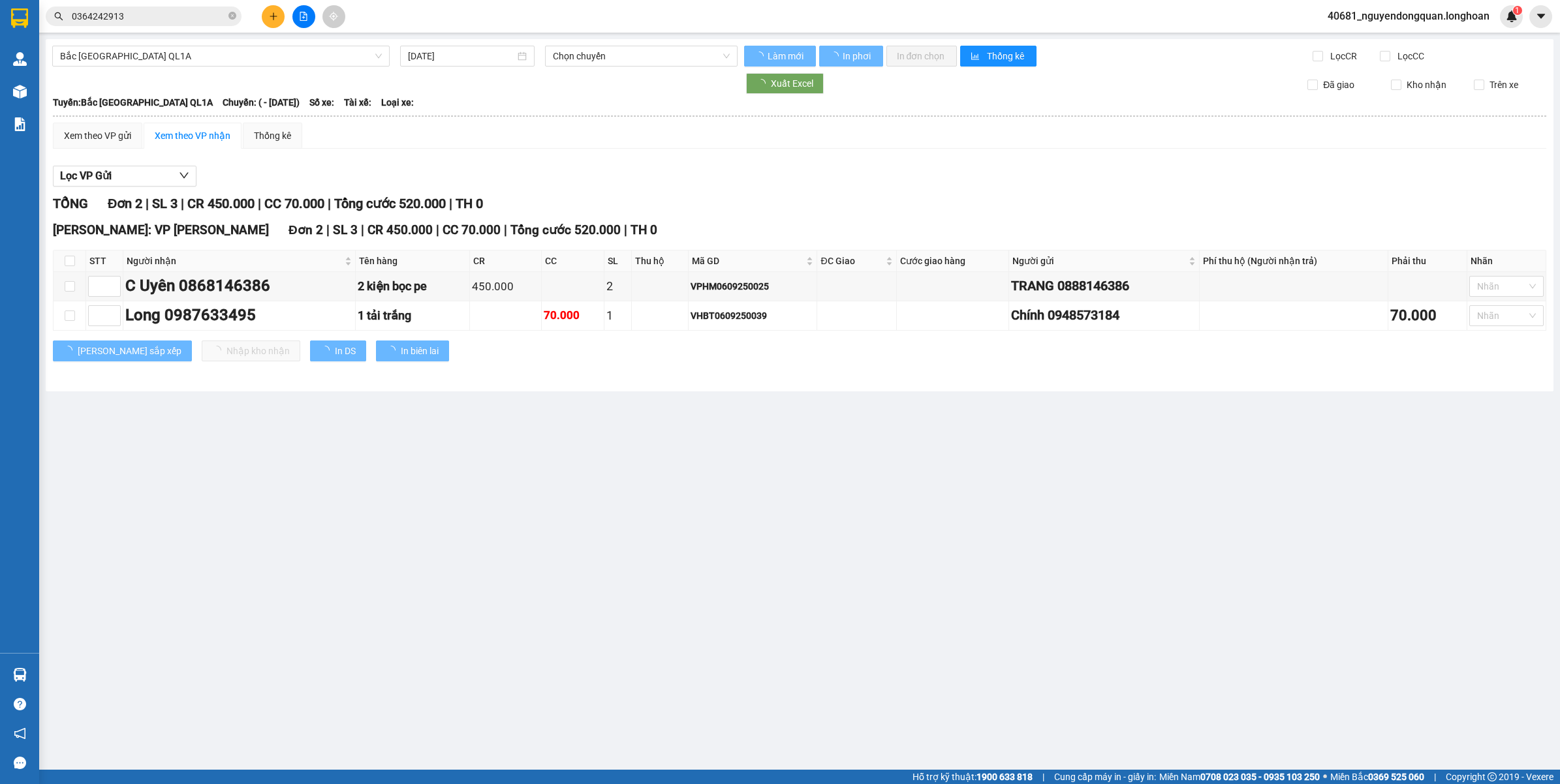
type input "07/09/2025"
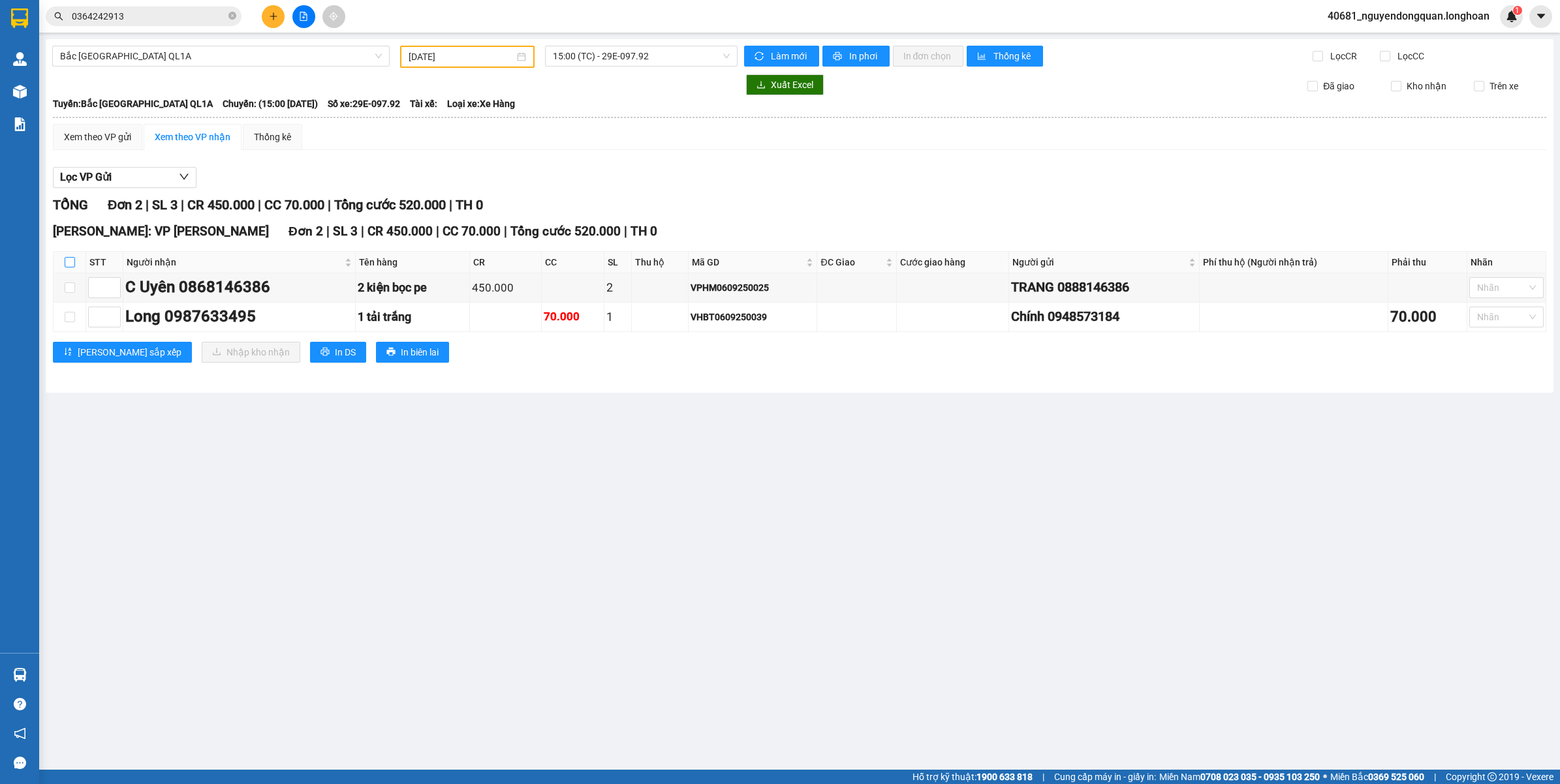
click at [67, 259] on input "checkbox" at bounding box center [69, 262] width 10 height 10
checkbox input "true"
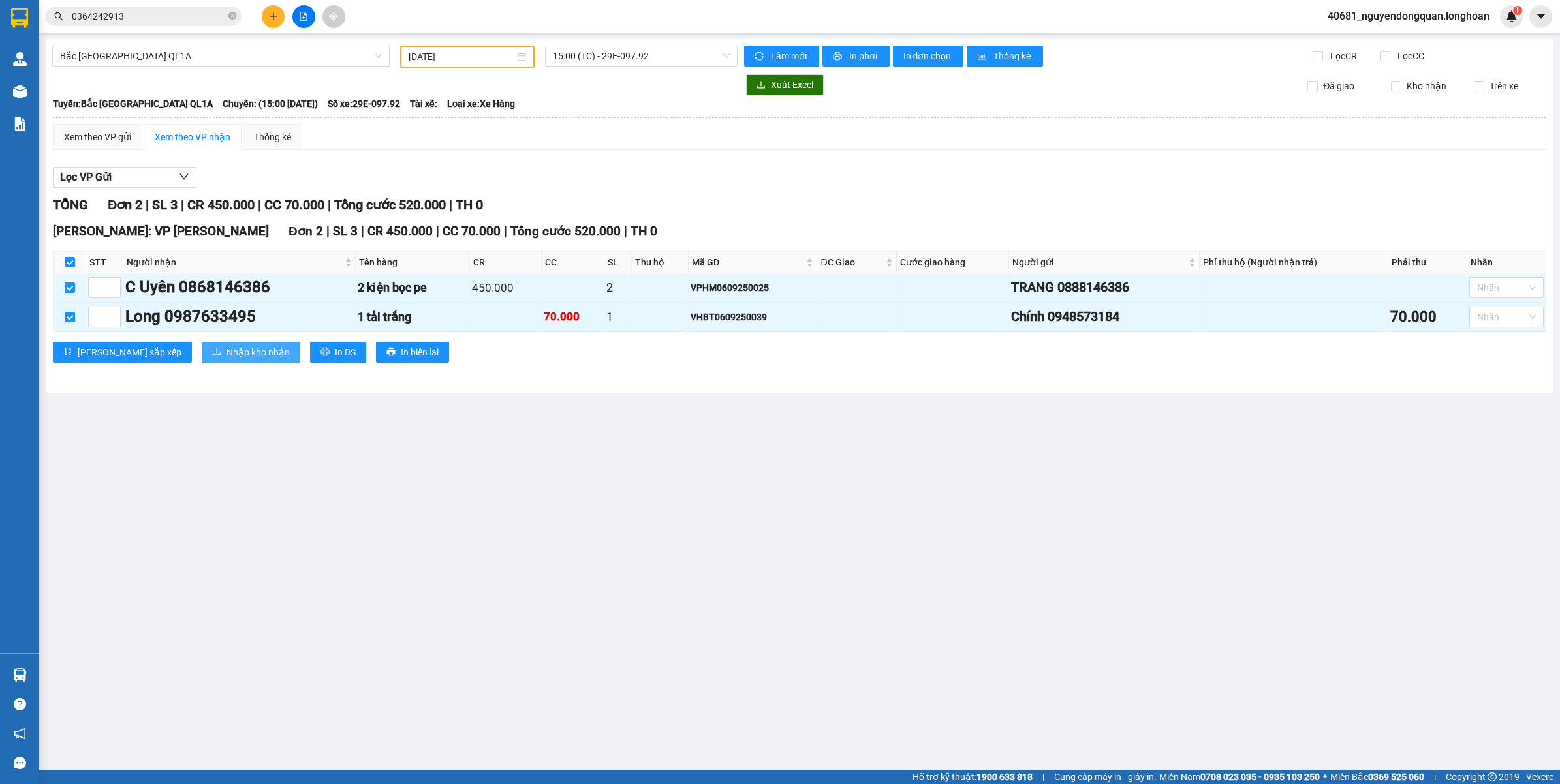
click at [212, 349] on icon "download" at bounding box center [216, 351] width 10 height 9
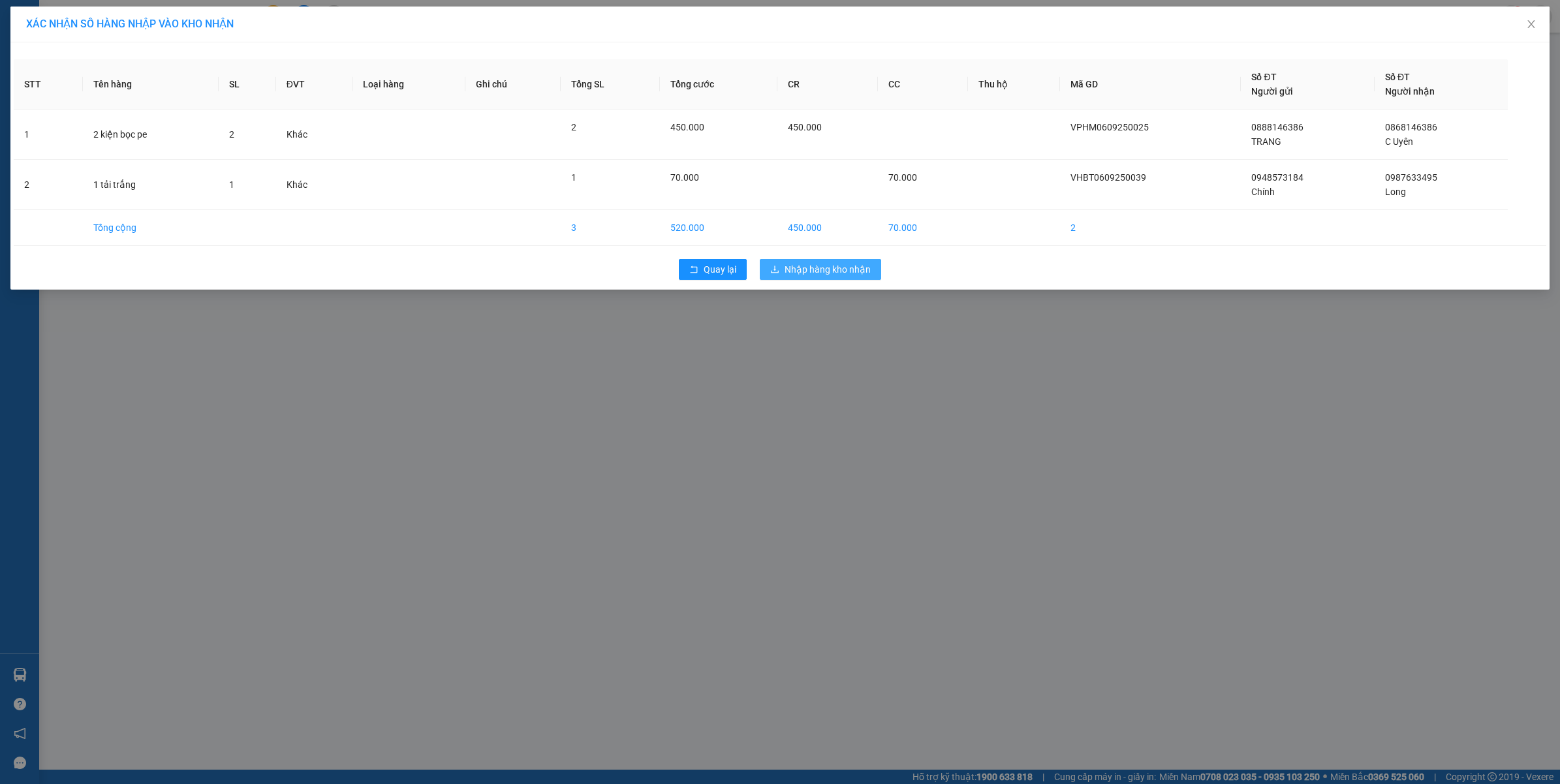
click at [839, 264] on span "Nhập hàng kho nhận" at bounding box center [828, 270] width 86 height 15
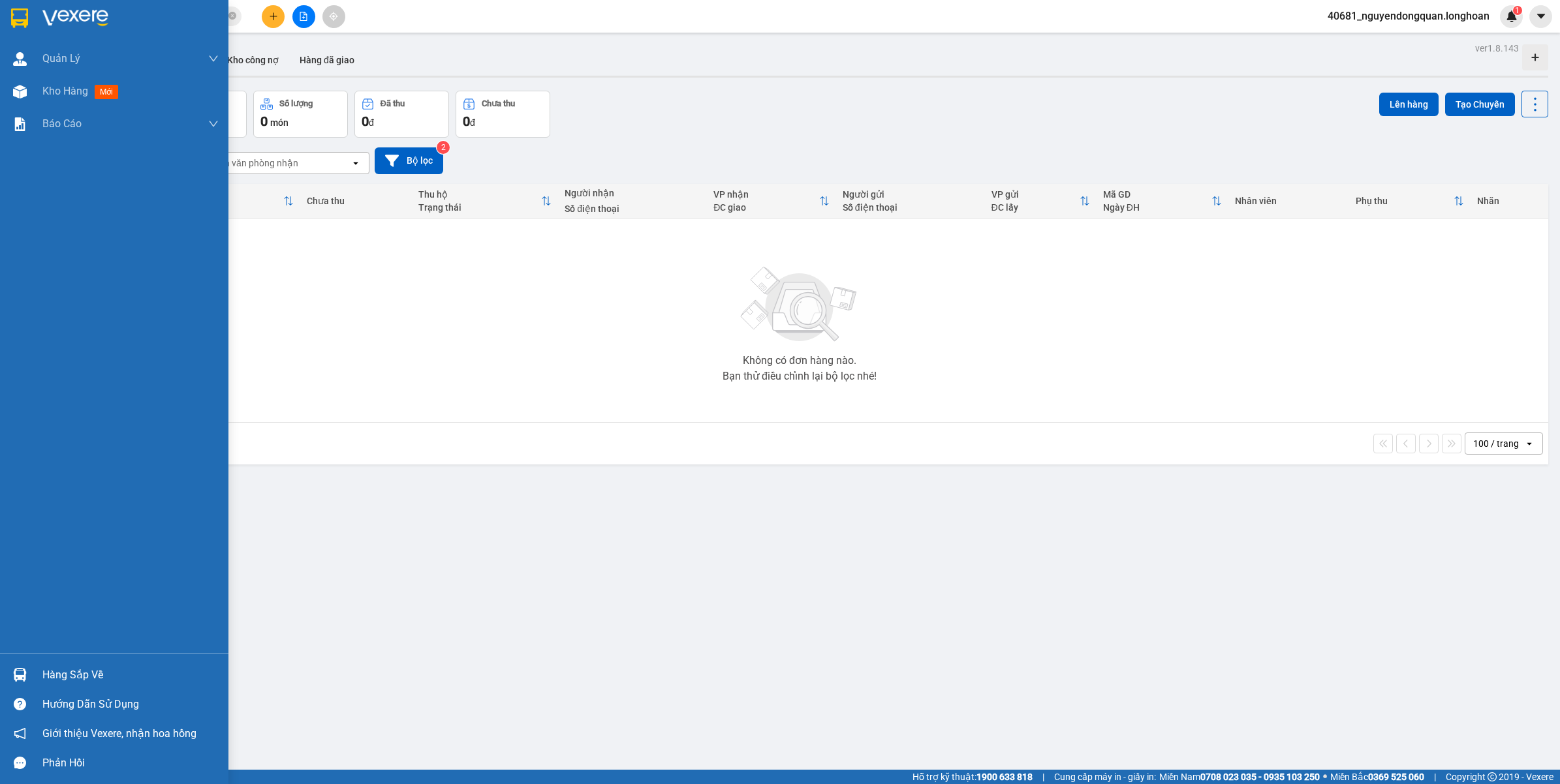
click at [45, 677] on div "Hàng sắp về" at bounding box center [130, 675] width 176 height 20
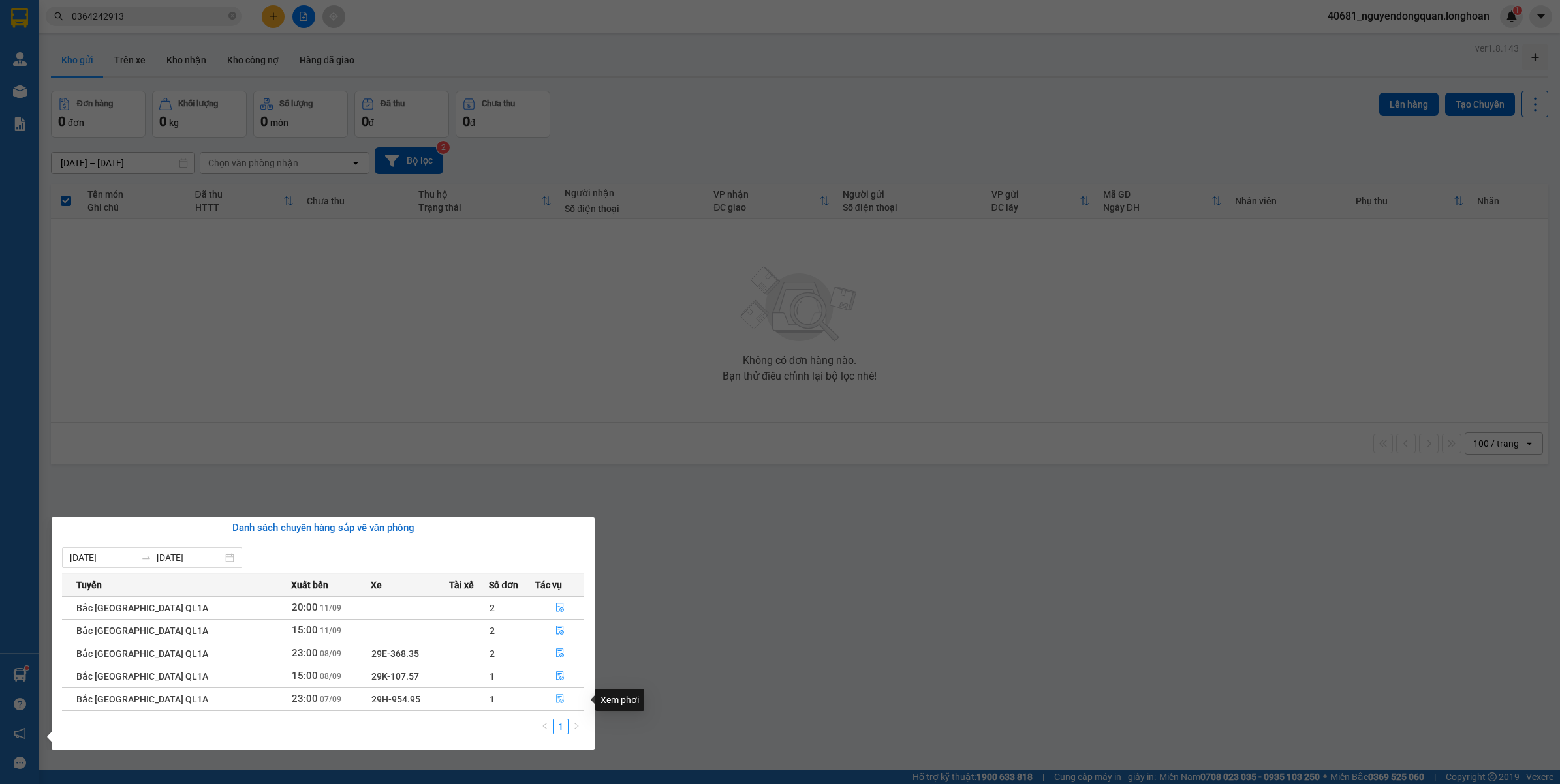
drag, startPoint x: 553, startPoint y: 701, endPoint x: 486, endPoint y: 680, distance: 70.2
click at [556, 700] on icon "file-done" at bounding box center [560, 699] width 10 height 9
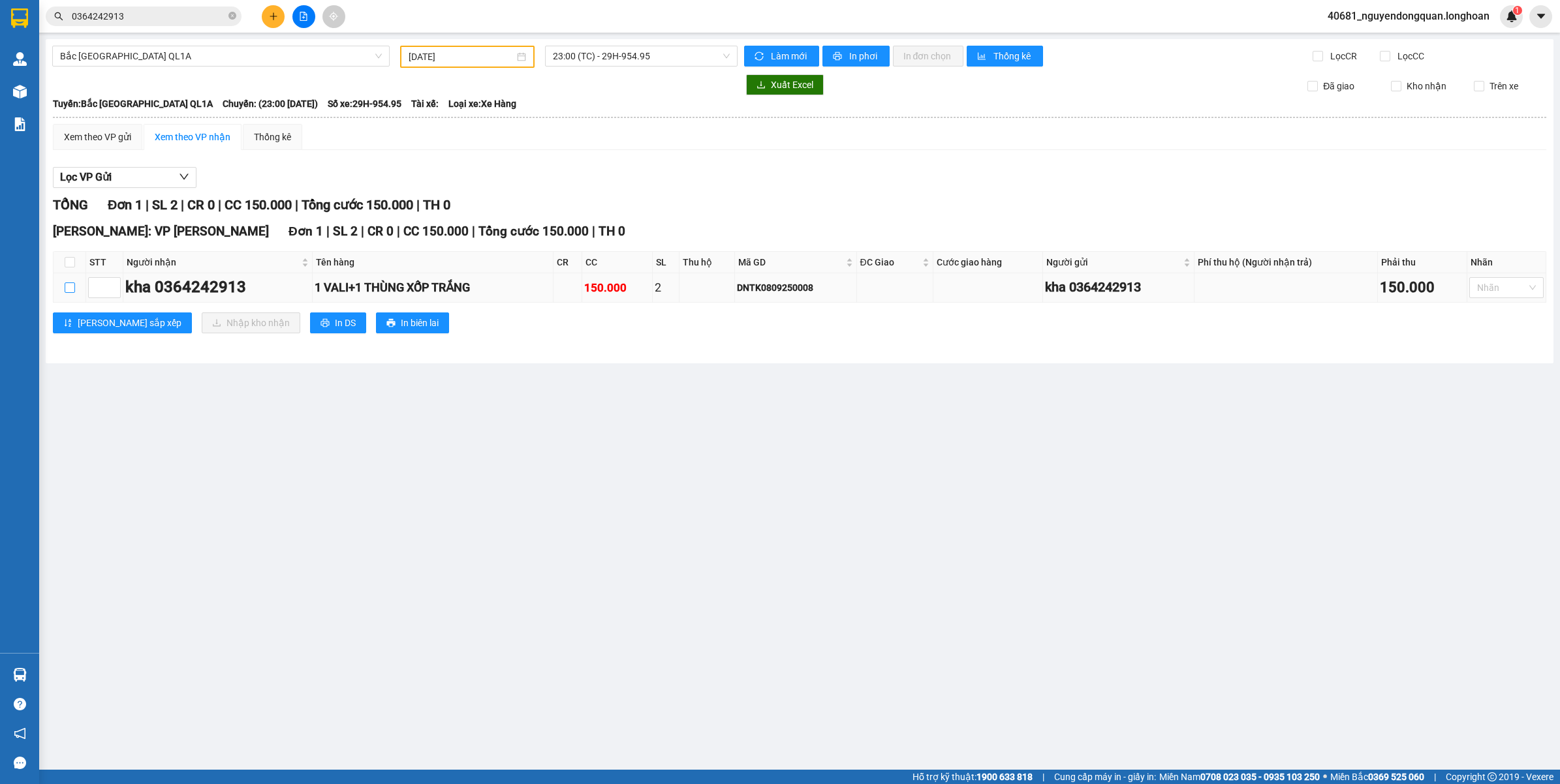
click at [66, 294] on label at bounding box center [69, 288] width 10 height 15
click at [66, 293] on input "checkbox" at bounding box center [69, 288] width 10 height 10
checkbox input "true"
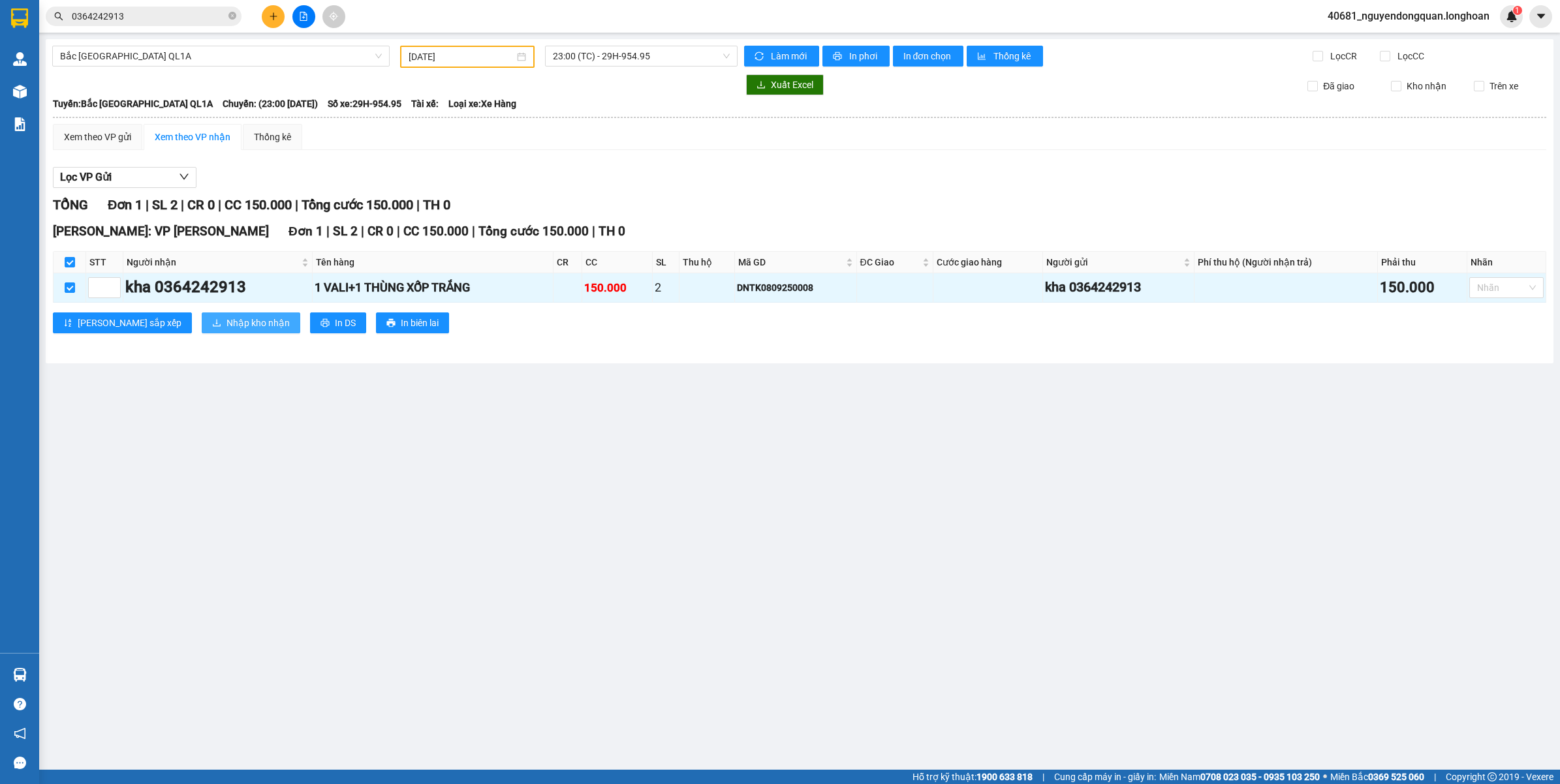
click at [227, 328] on span "Nhập kho nhận" at bounding box center [258, 323] width 64 height 15
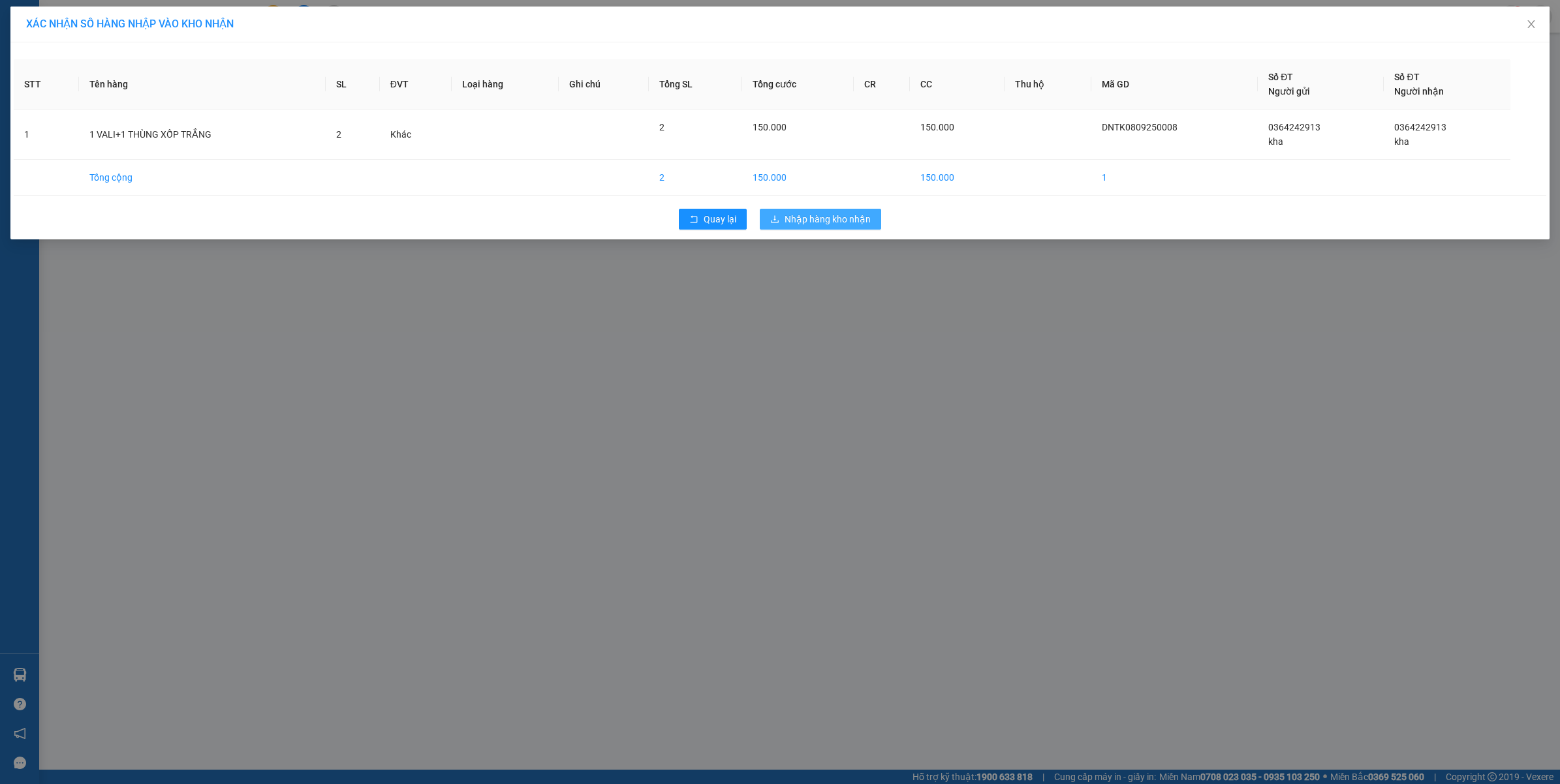
click at [833, 226] on span "Nhập hàng kho nhận" at bounding box center [828, 219] width 86 height 15
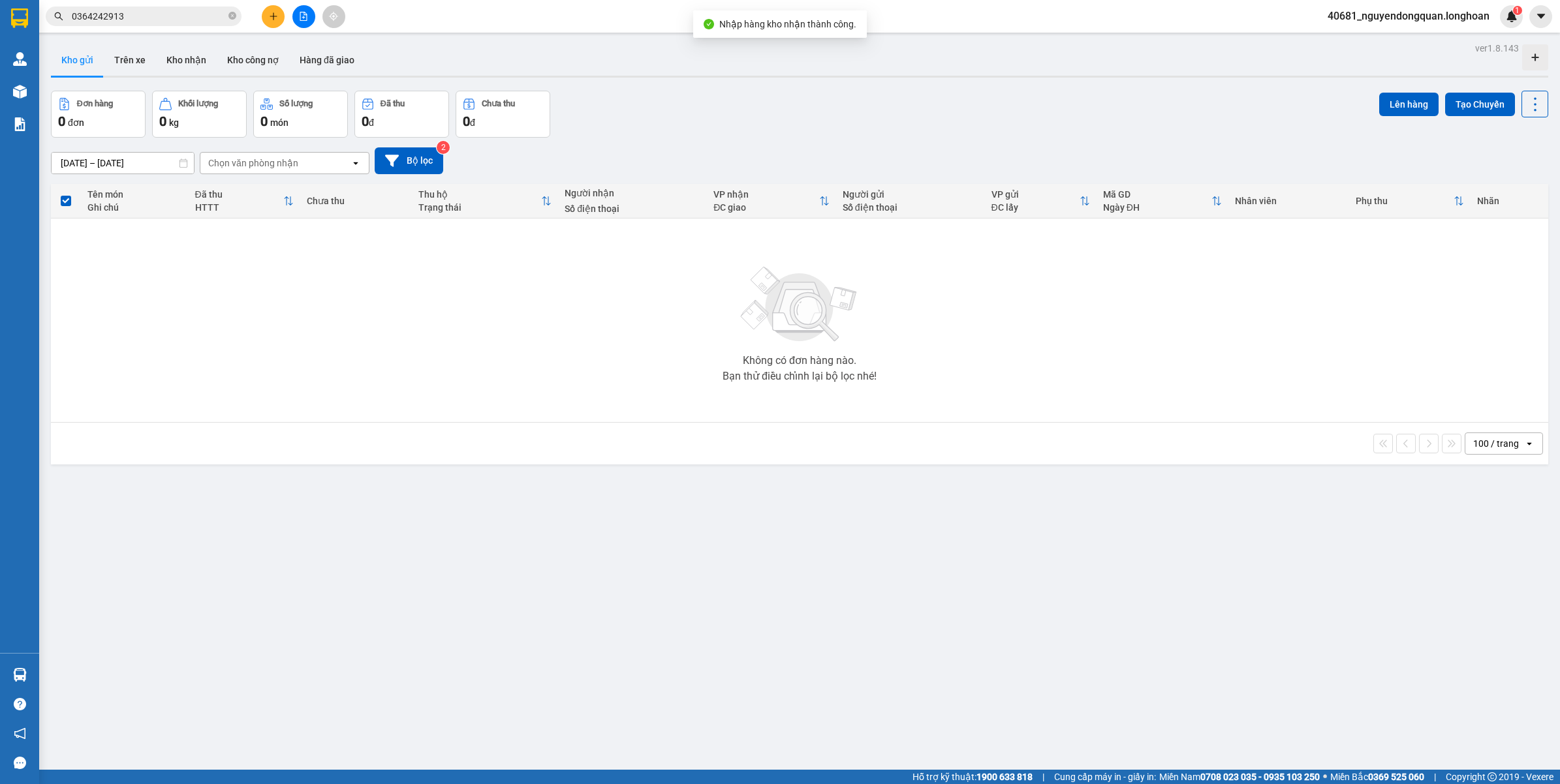
click at [96, 677] on div "ver 1.8.143 Kho gửi Trên xe Kho nhận Kho công nợ Hàng đã giao Đơn hàng 0 đơn Kh…" at bounding box center [800, 431] width 1508 height 784
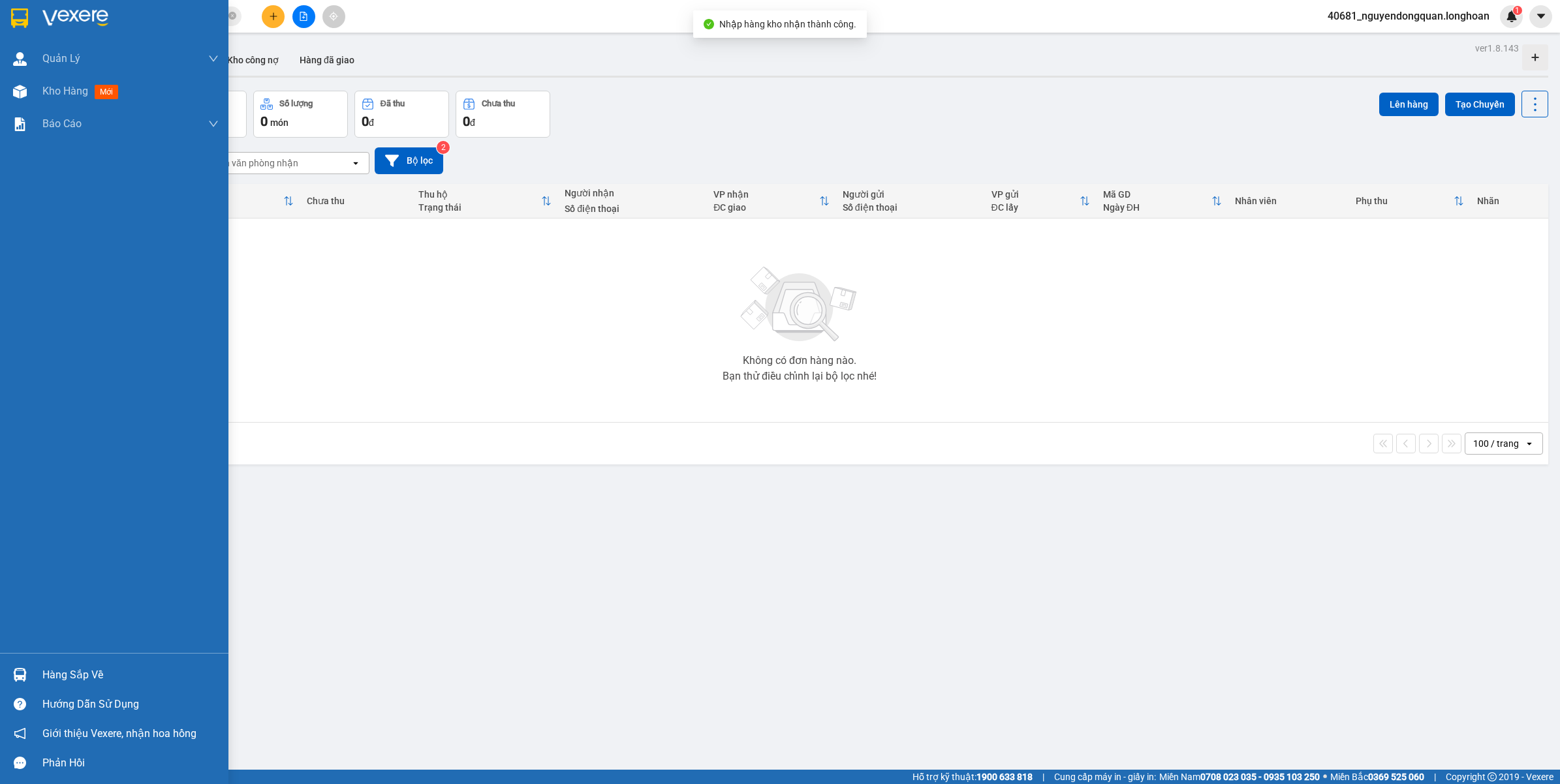
click at [33, 685] on div "Hàng sắp về" at bounding box center [114, 675] width 229 height 29
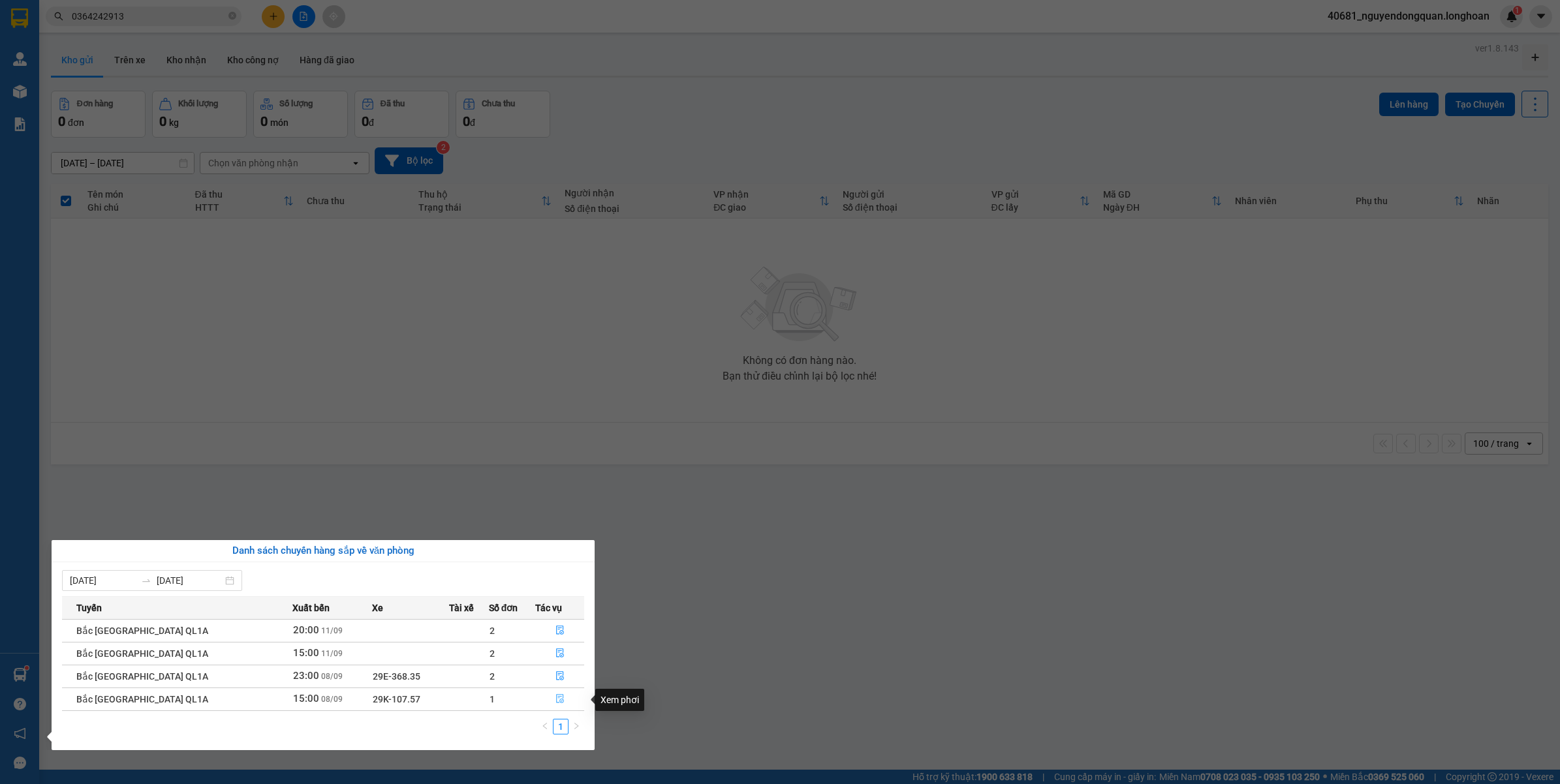
click at [560, 700] on button "button" at bounding box center [559, 699] width 48 height 21
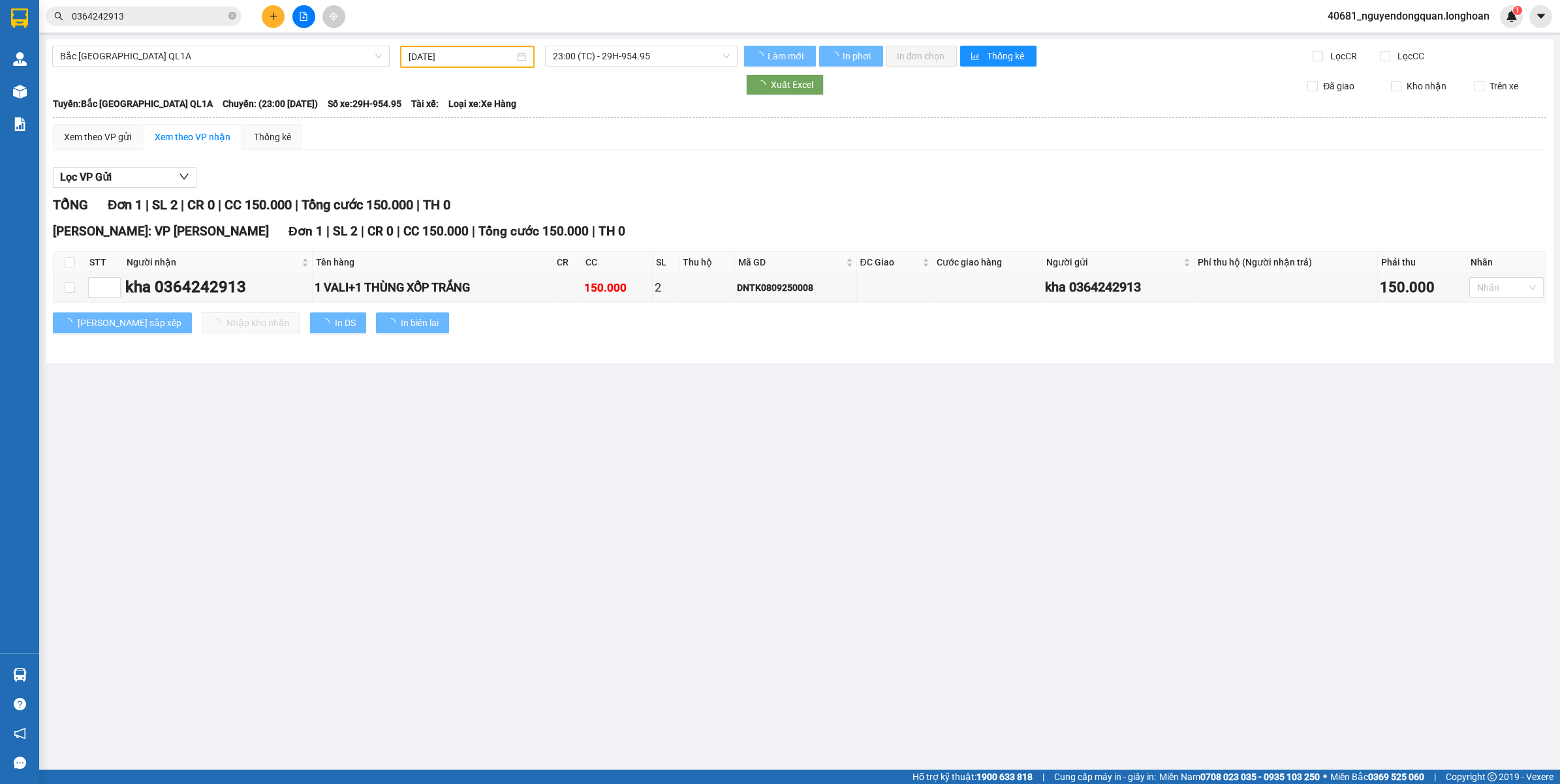
type input "08/09/2025"
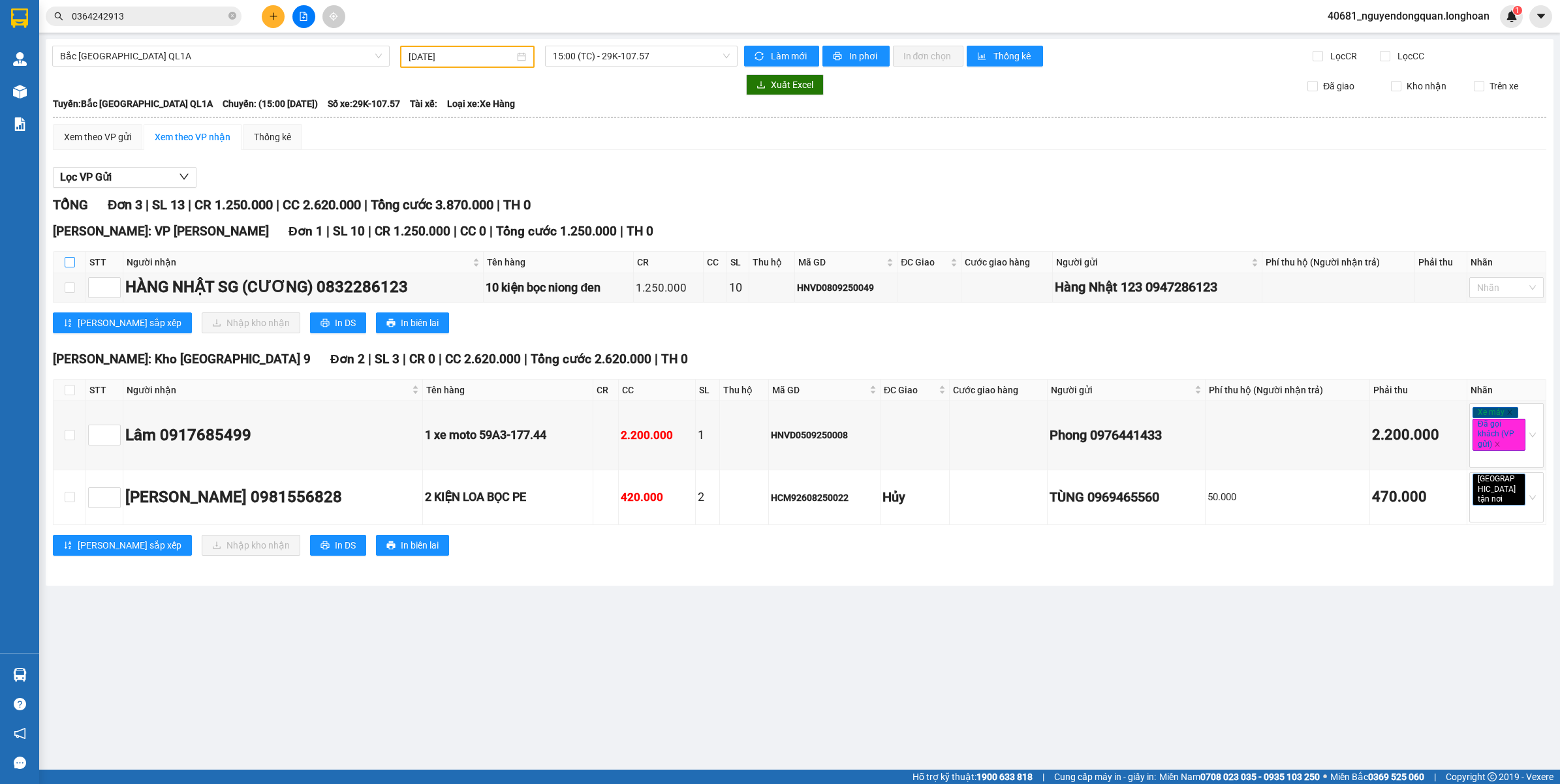
click at [67, 259] on input "checkbox" at bounding box center [69, 262] width 10 height 10
checkbox input "true"
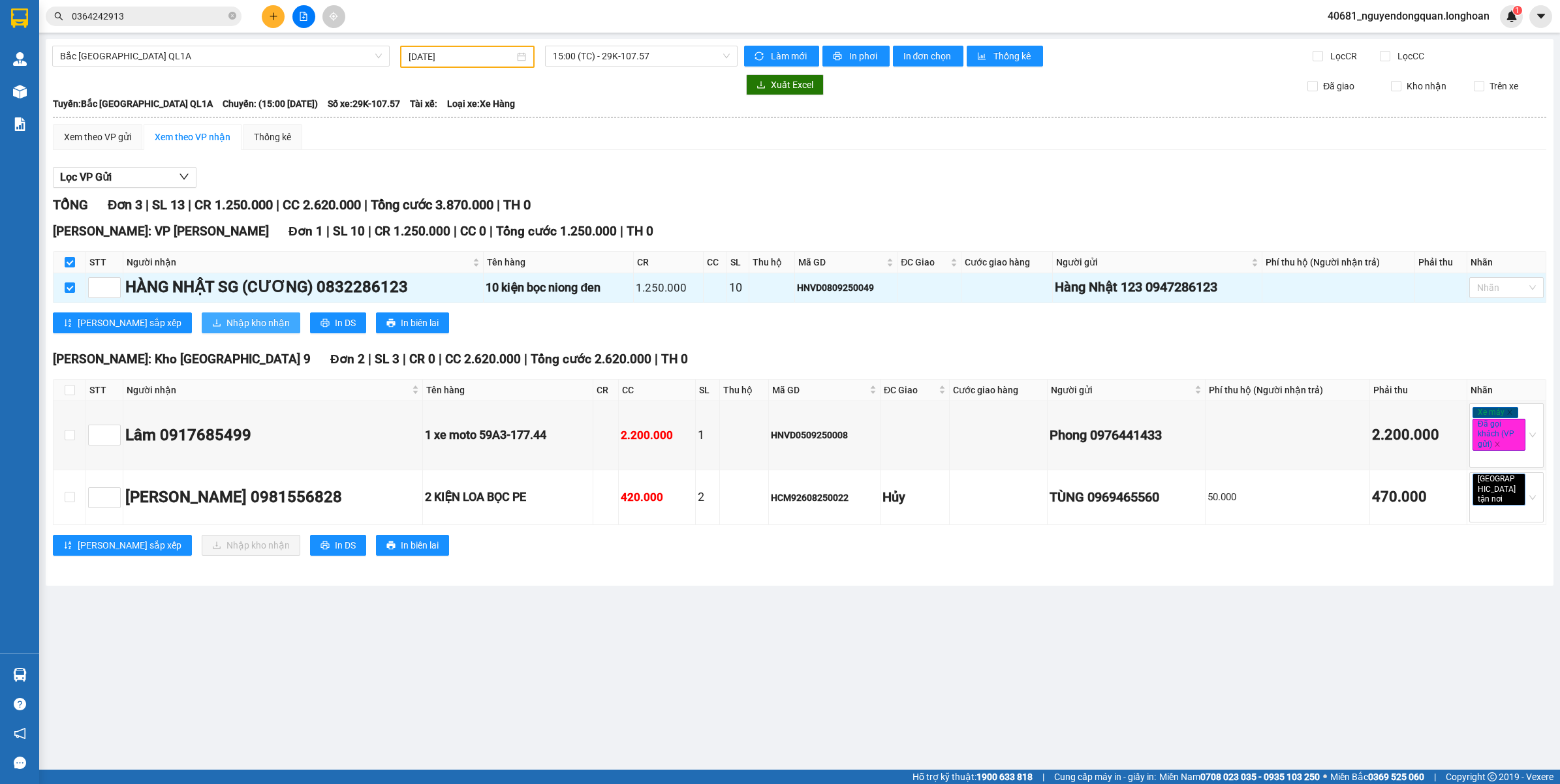
click at [227, 323] on span "Nhập kho nhận" at bounding box center [258, 323] width 64 height 15
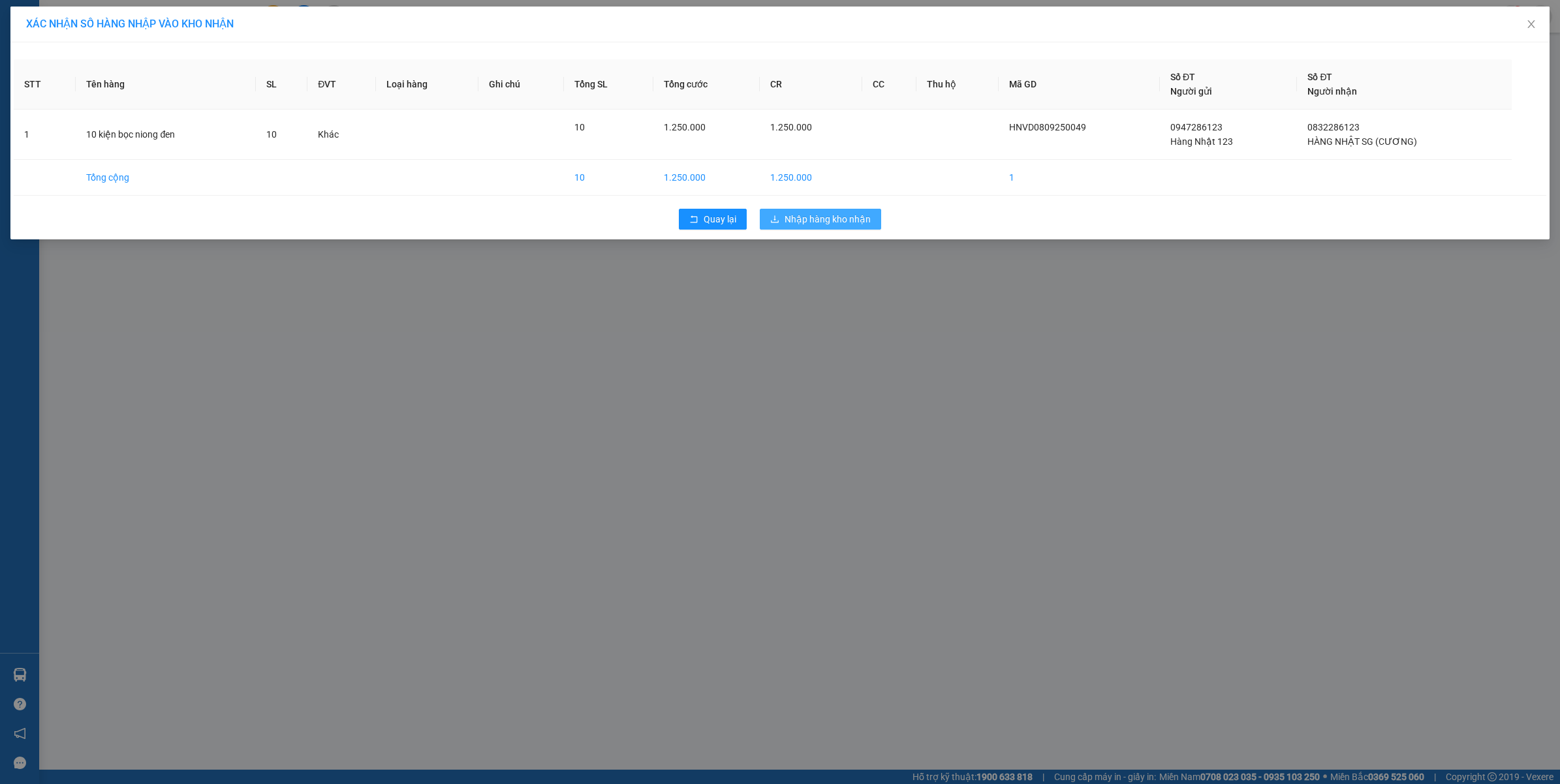
click at [843, 221] on span "Nhập hàng kho nhận" at bounding box center [828, 219] width 86 height 15
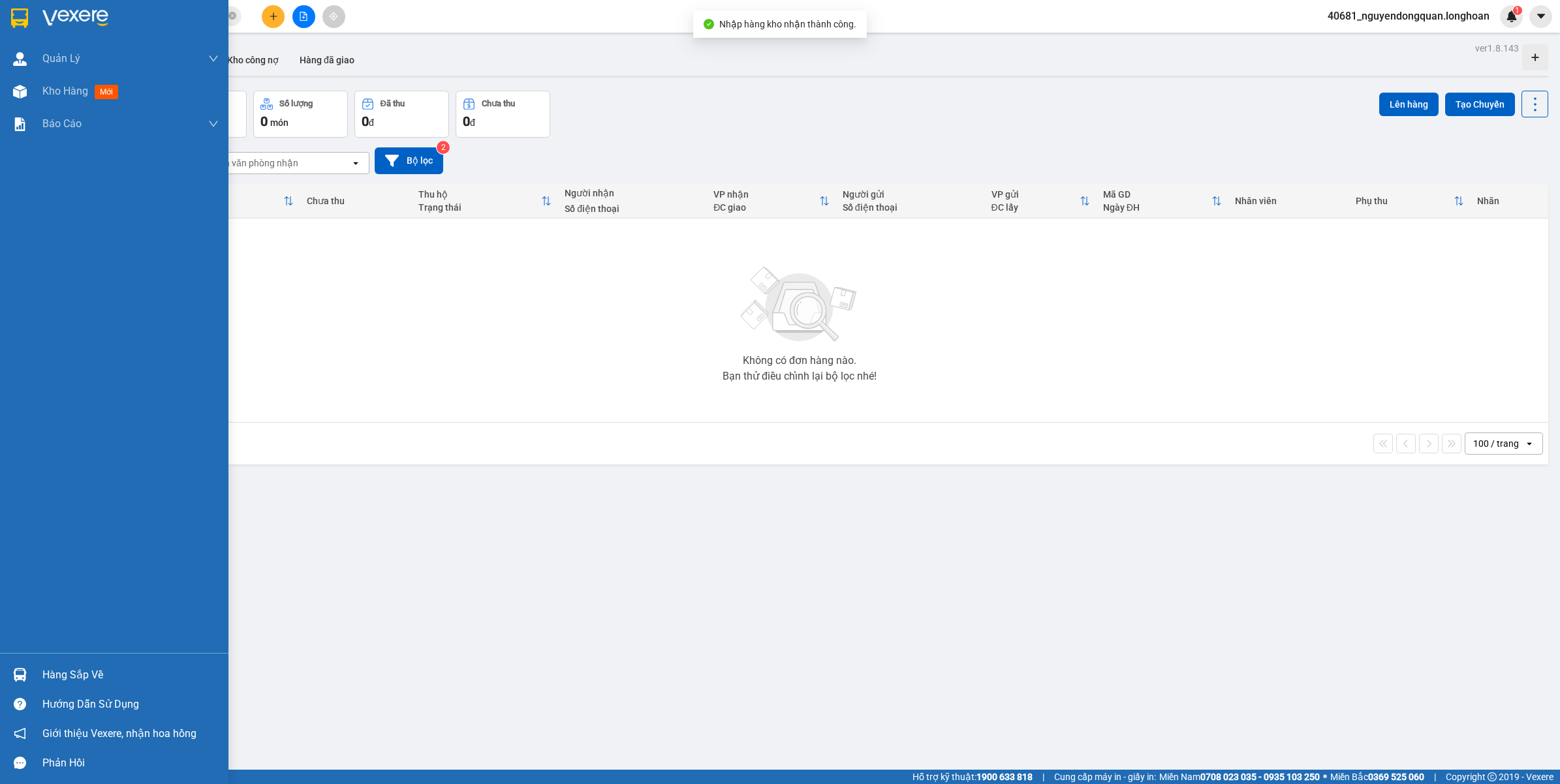
click at [85, 683] on div "Hàng sắp về" at bounding box center [130, 675] width 176 height 20
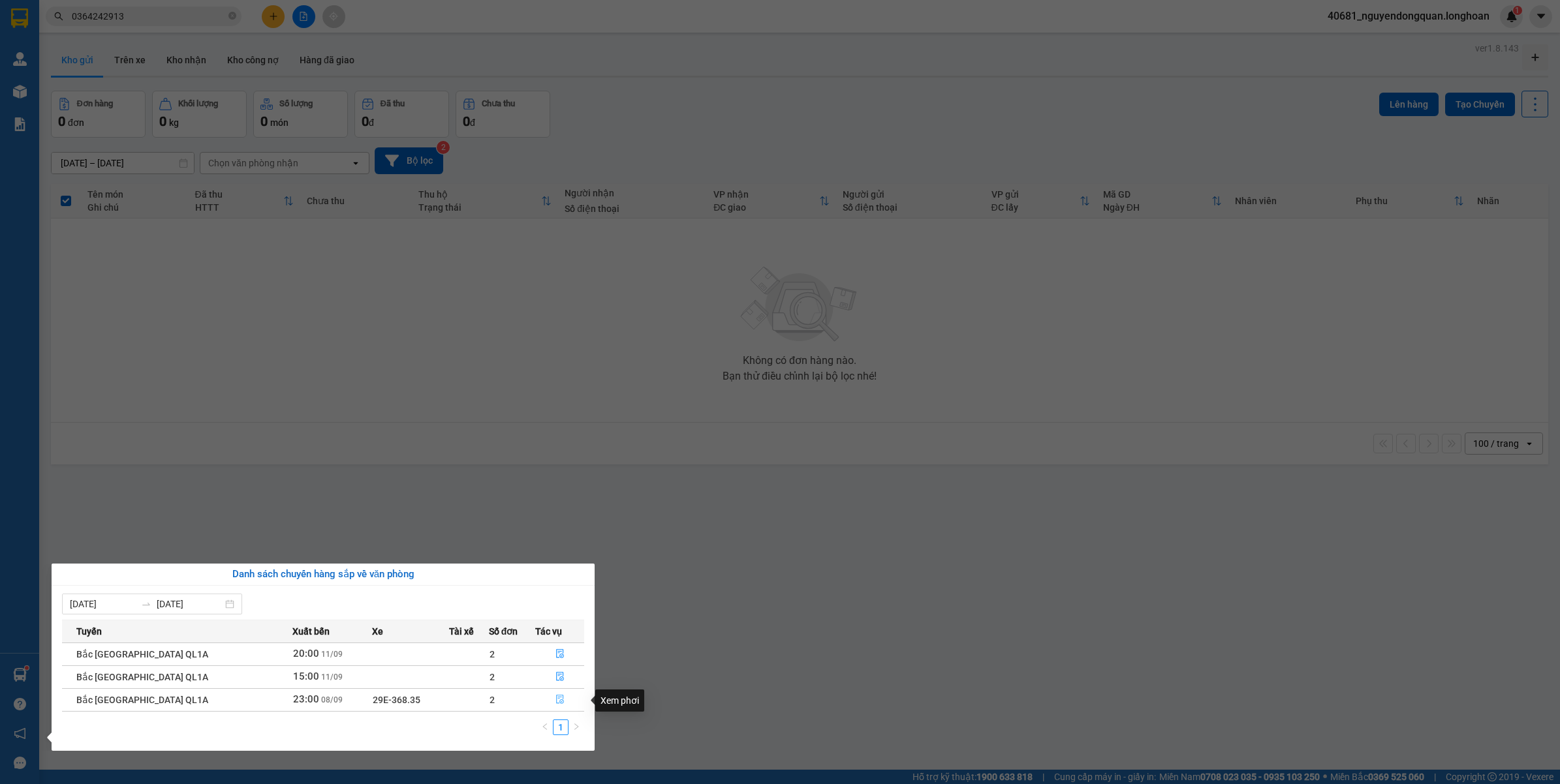
click at [556, 696] on icon "file-done" at bounding box center [560, 699] width 10 height 9
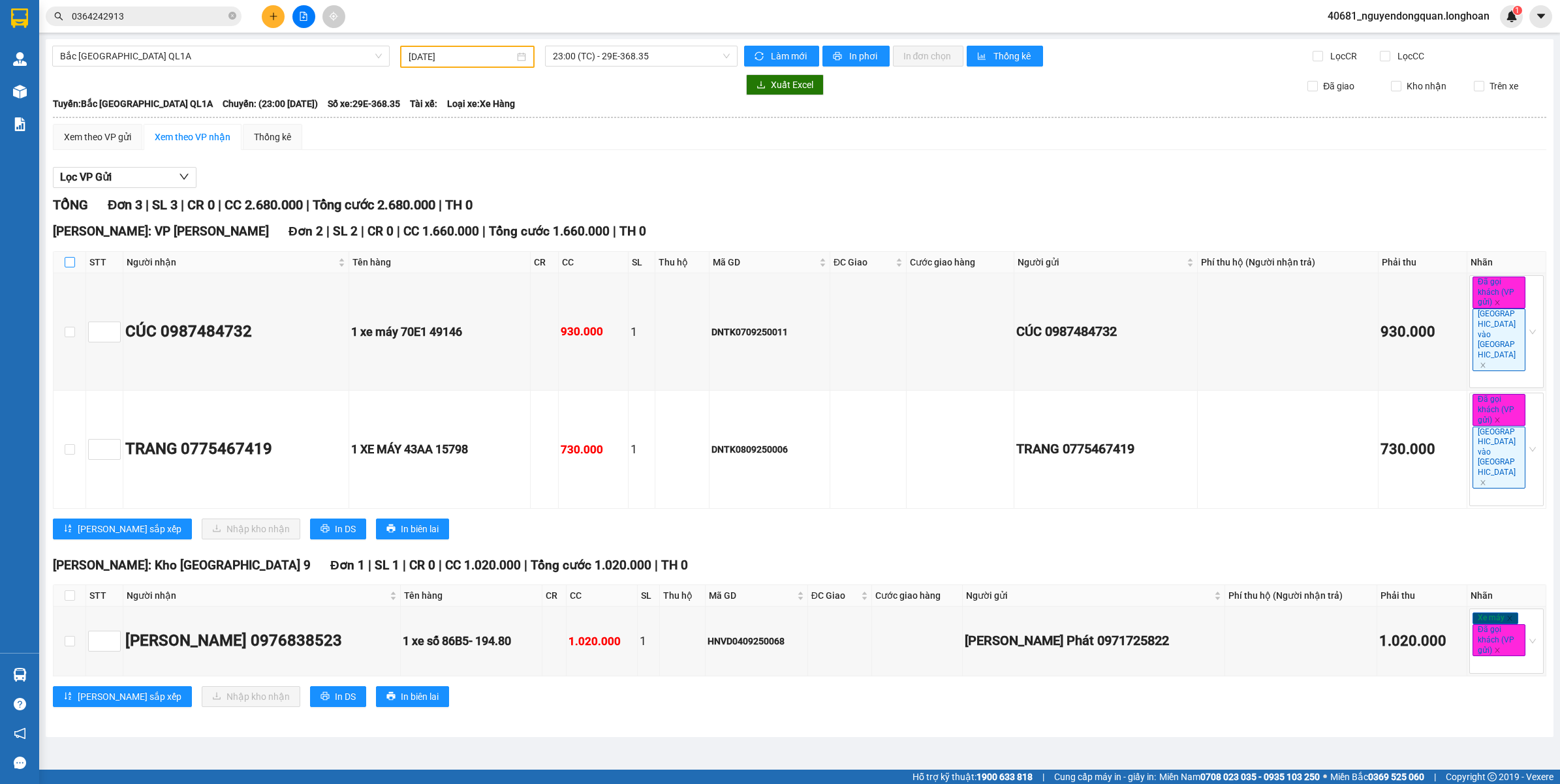
click at [67, 259] on input "checkbox" at bounding box center [69, 262] width 10 height 10
checkbox input "true"
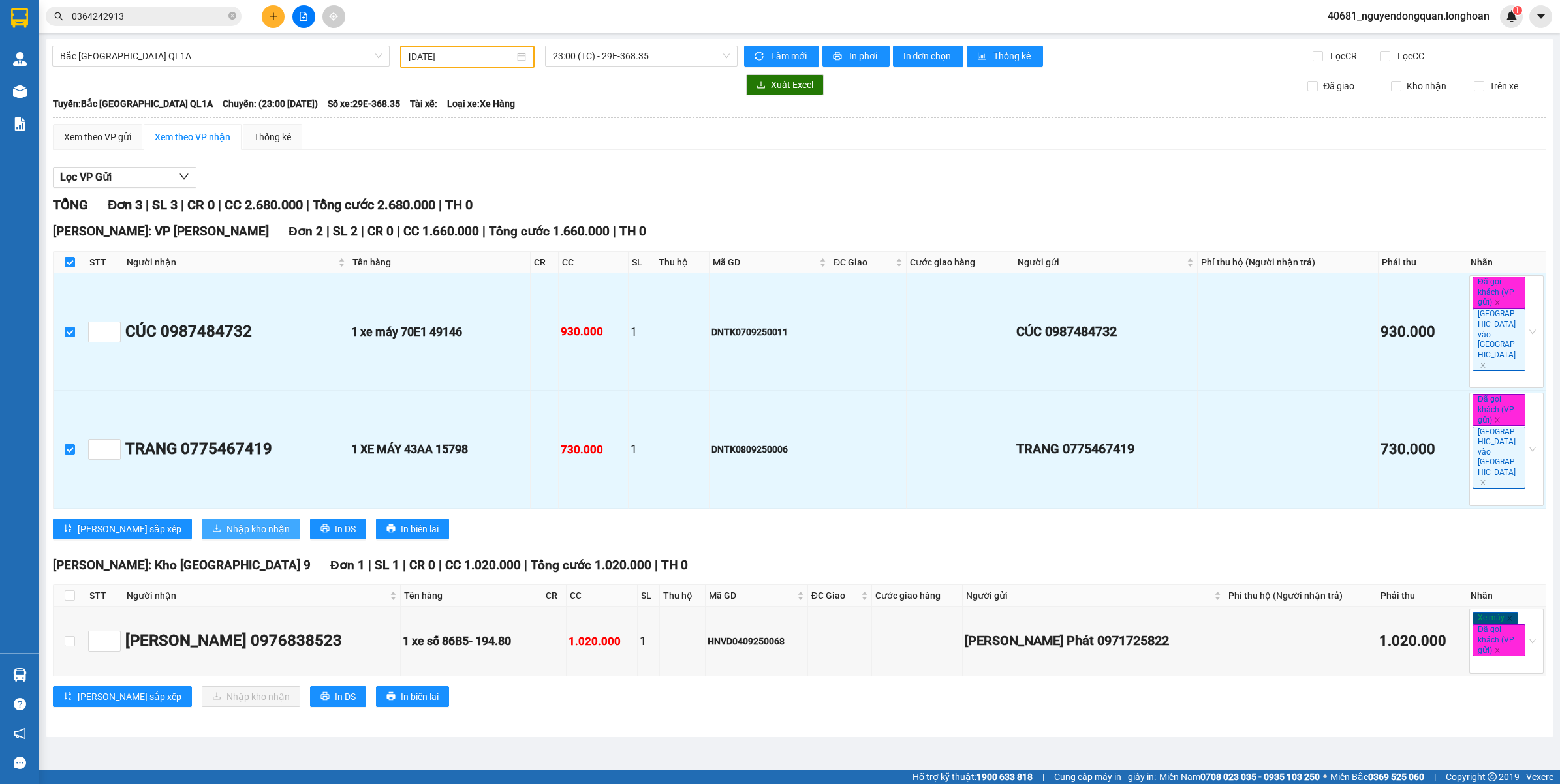
click at [227, 522] on span "Nhập kho nhận" at bounding box center [258, 529] width 64 height 15
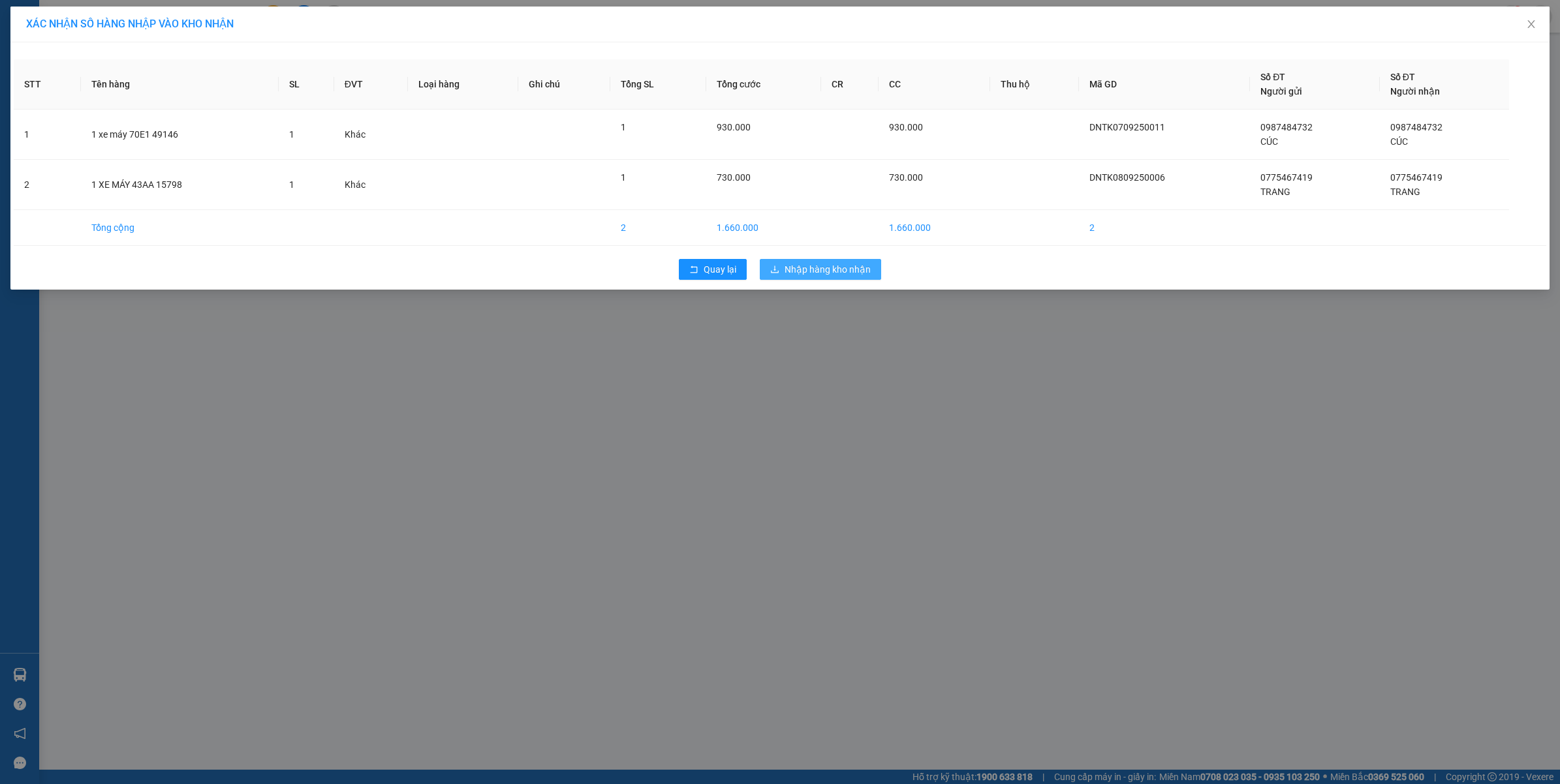
click at [833, 277] on span "Nhập hàng kho nhận" at bounding box center [828, 270] width 86 height 15
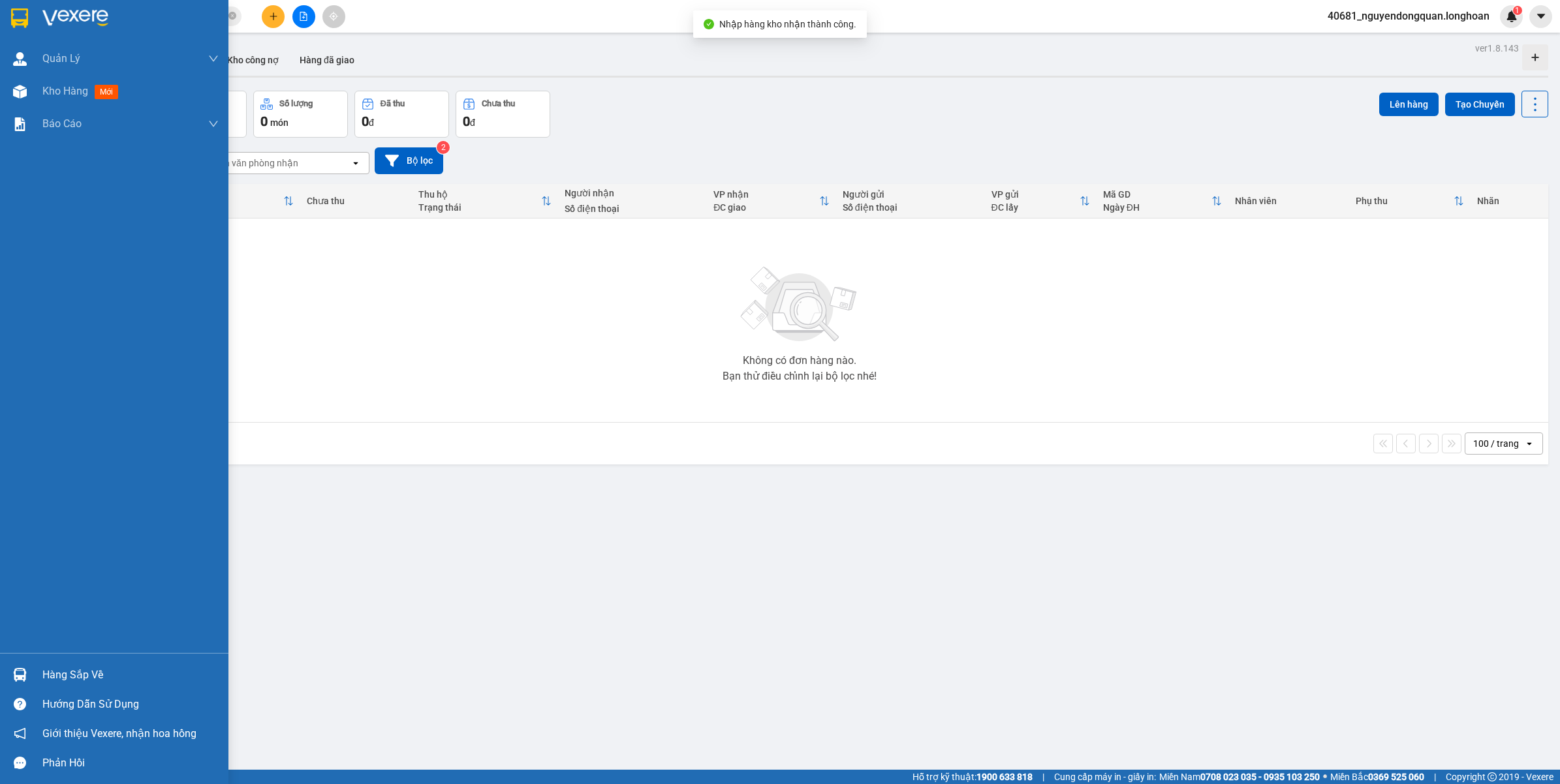
click at [70, 679] on div "Hàng sắp về" at bounding box center [130, 675] width 176 height 20
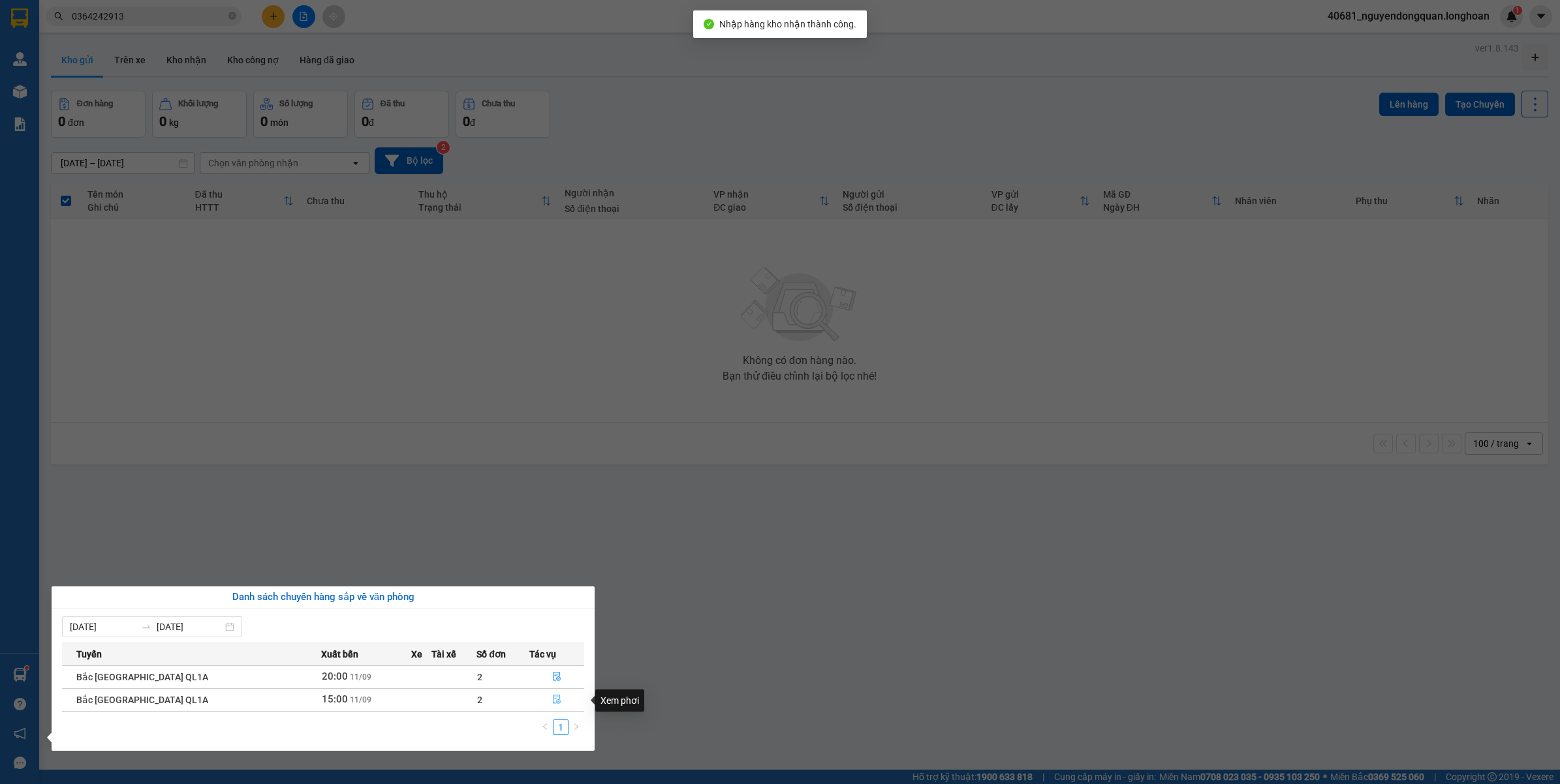
click at [558, 703] on button "button" at bounding box center [557, 700] width 54 height 21
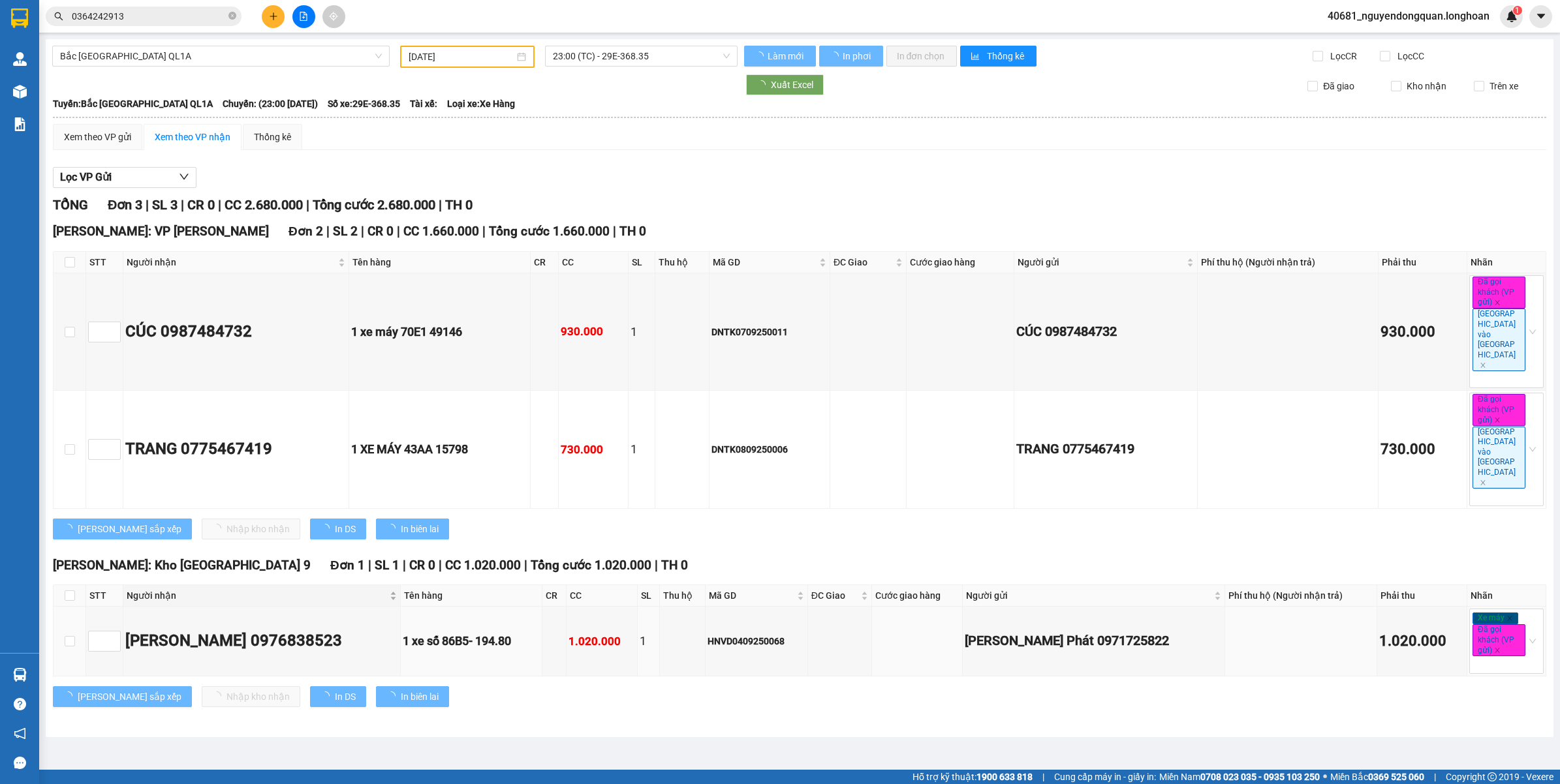
type input "11/09/2025"
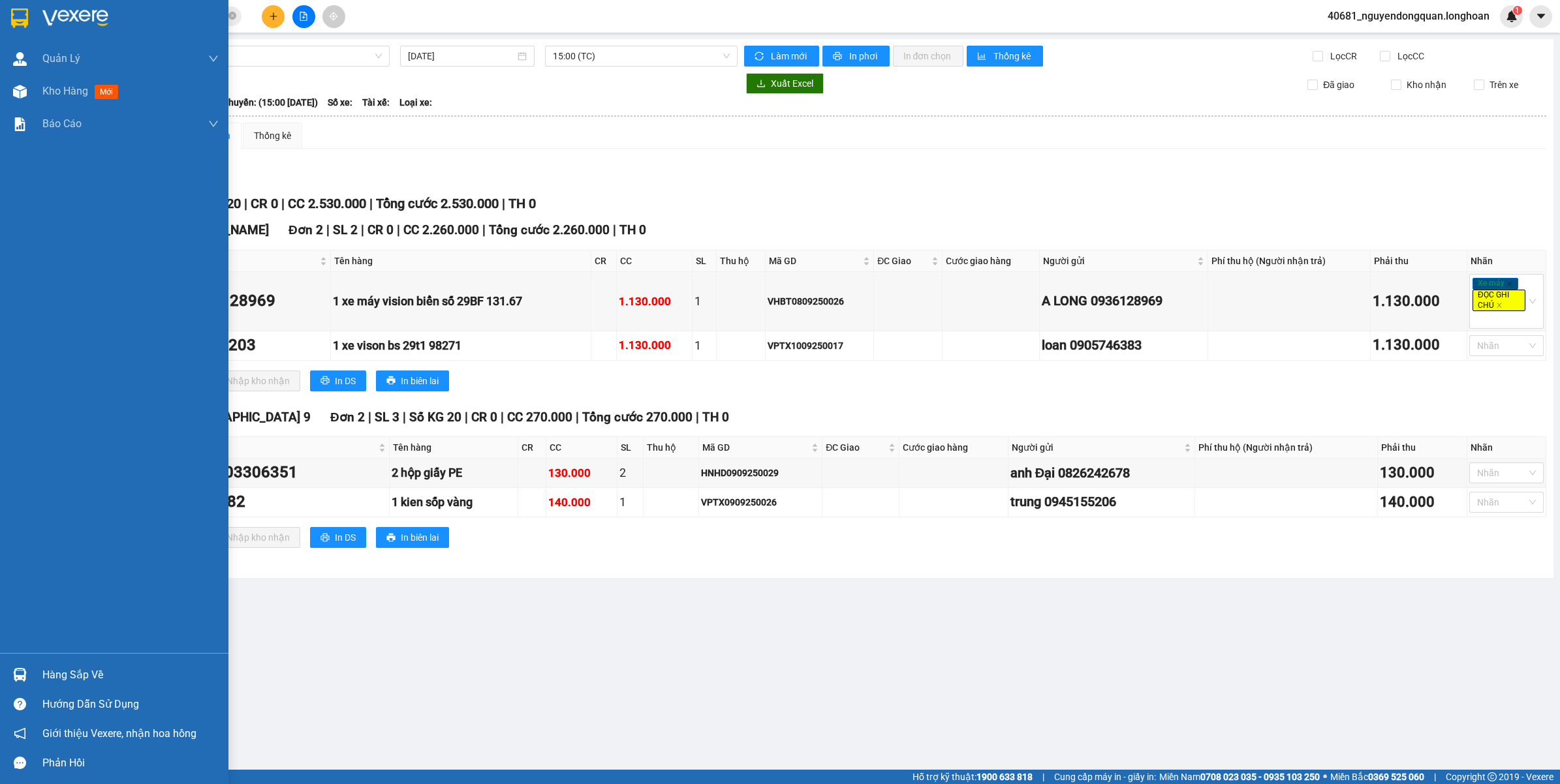
click at [64, 23] on img at bounding box center [75, 18] width 66 height 20
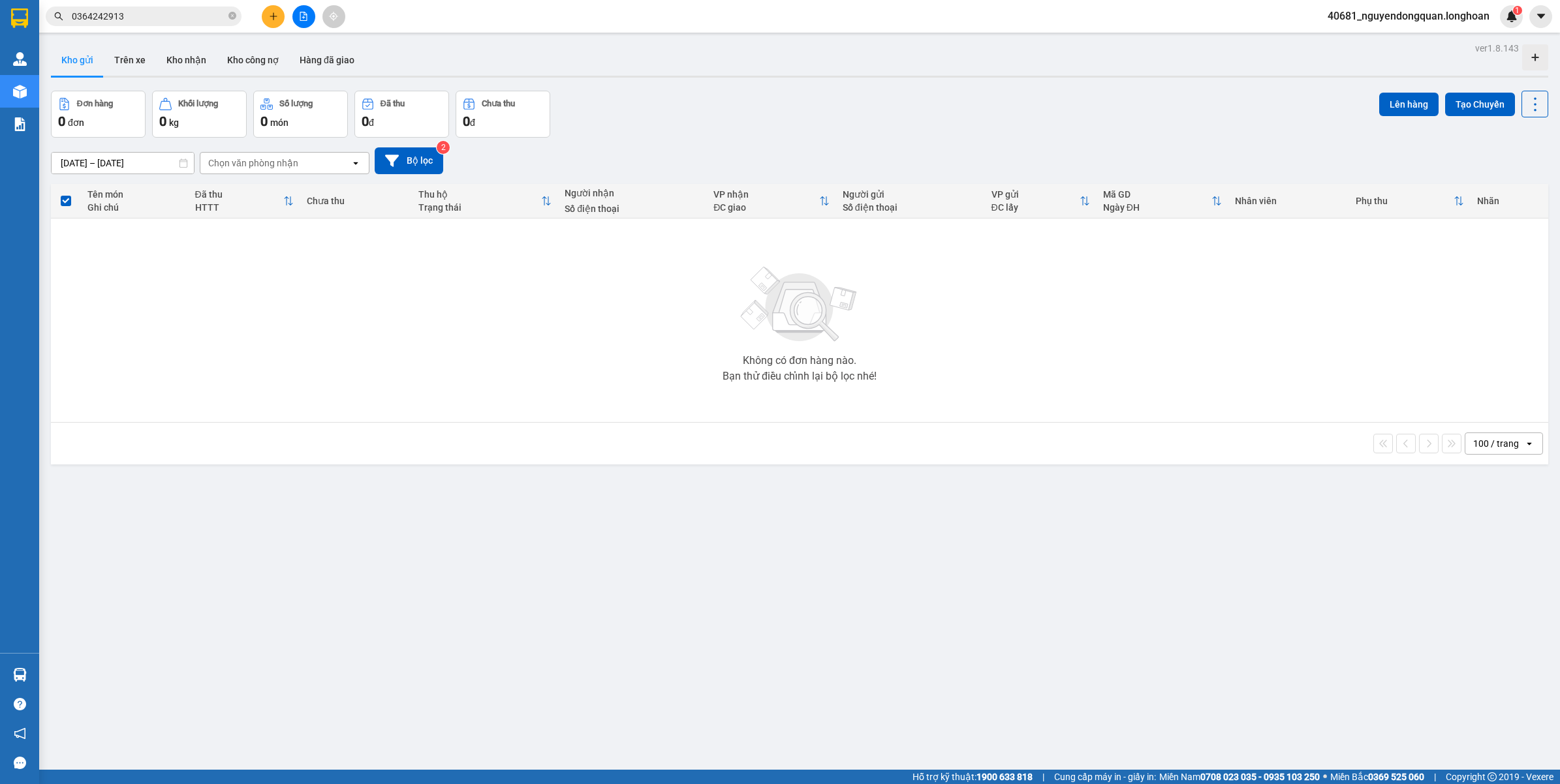
drag, startPoint x: 186, startPoint y: 63, endPoint x: 187, endPoint y: 102, distance: 39.0
click at [188, 64] on button "Kho nhận" at bounding box center [186, 60] width 61 height 31
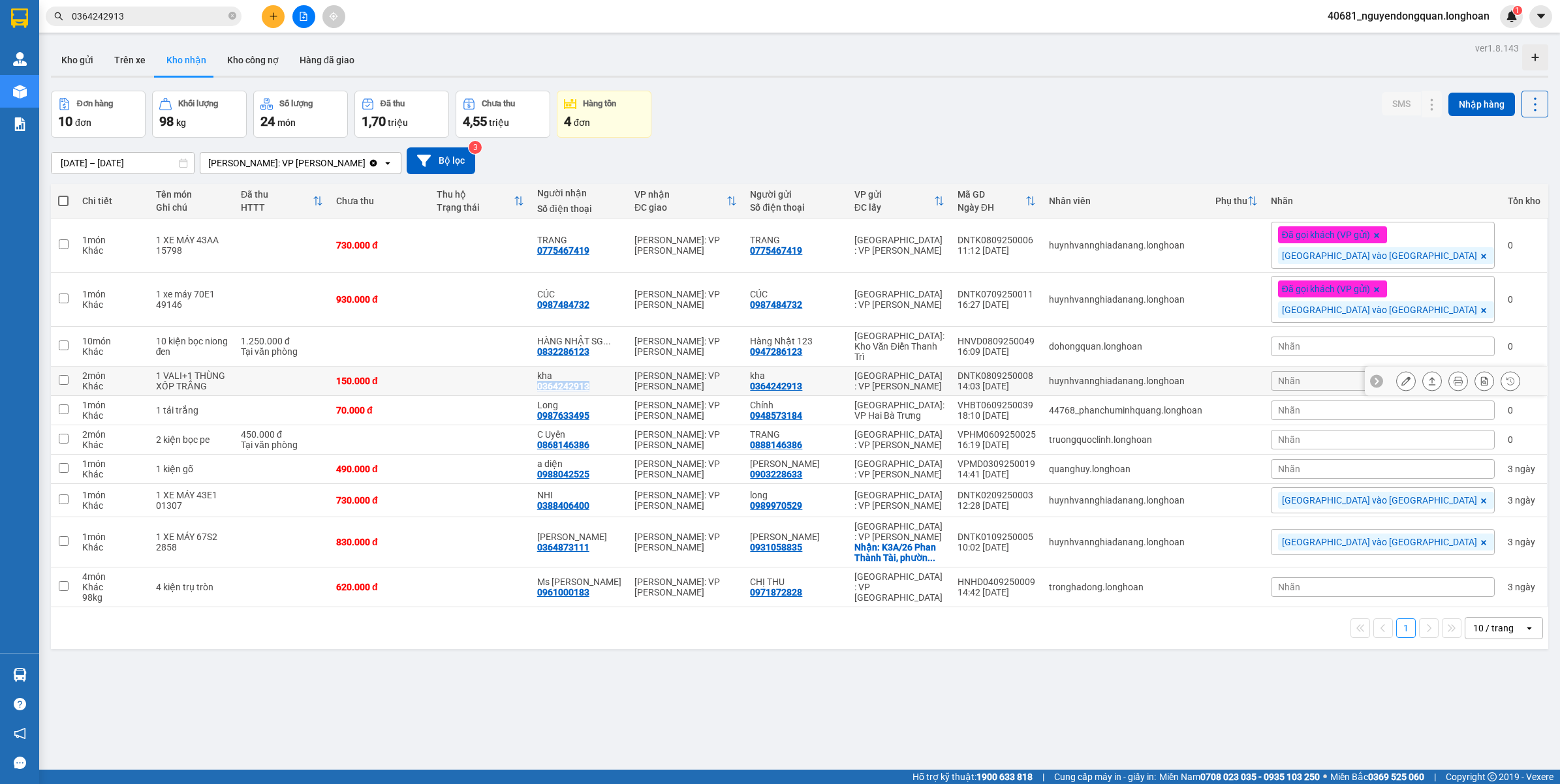
drag, startPoint x: 618, startPoint y: 376, endPoint x: 673, endPoint y: 379, distance: 55.1
click at [628, 379] on td "kha 0364242913" at bounding box center [579, 381] width 97 height 29
checkbox input "true"
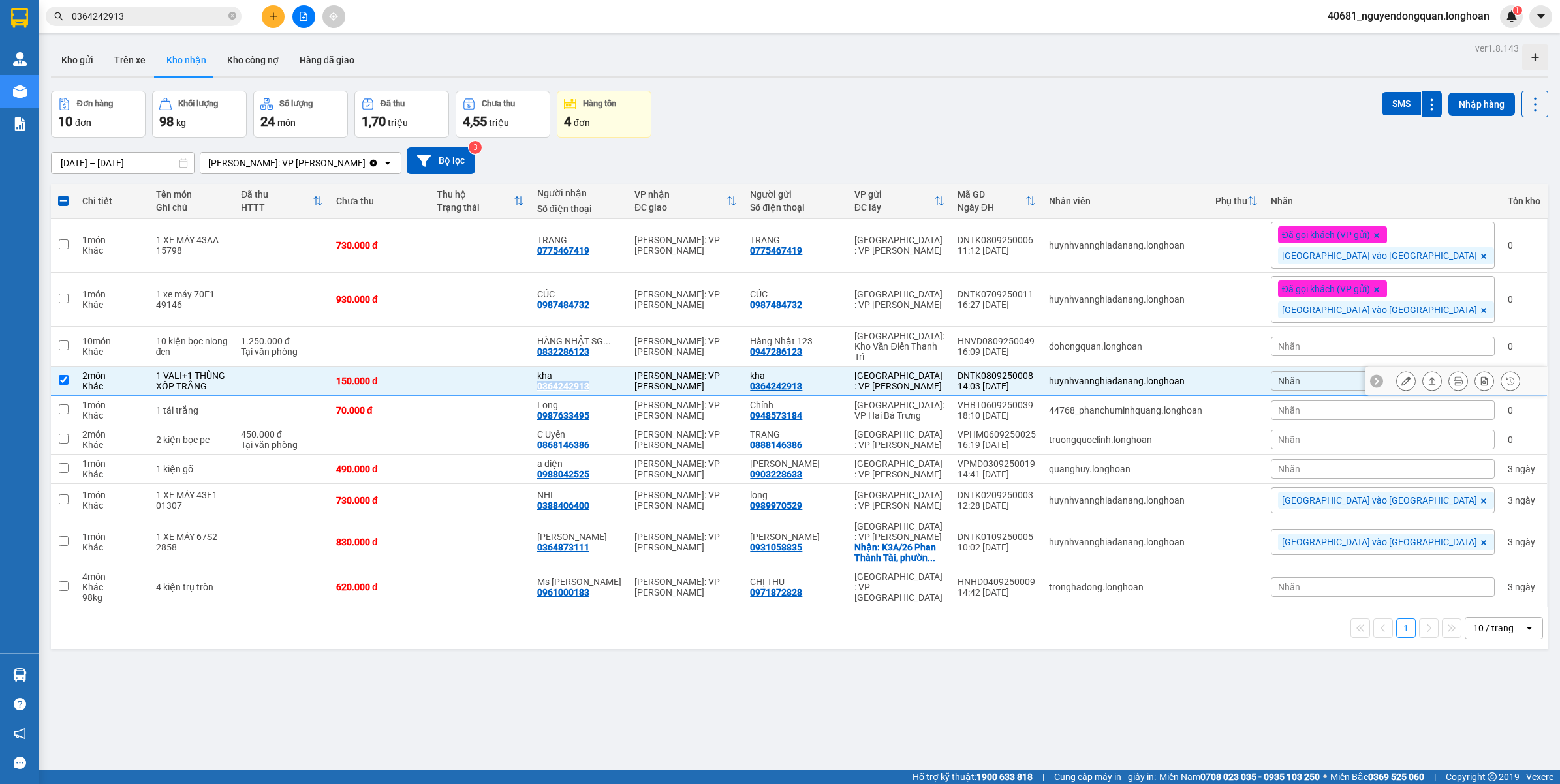
copy div "0364242913"
click at [1392, 378] on div "Nhãn" at bounding box center [1382, 381] width 224 height 20
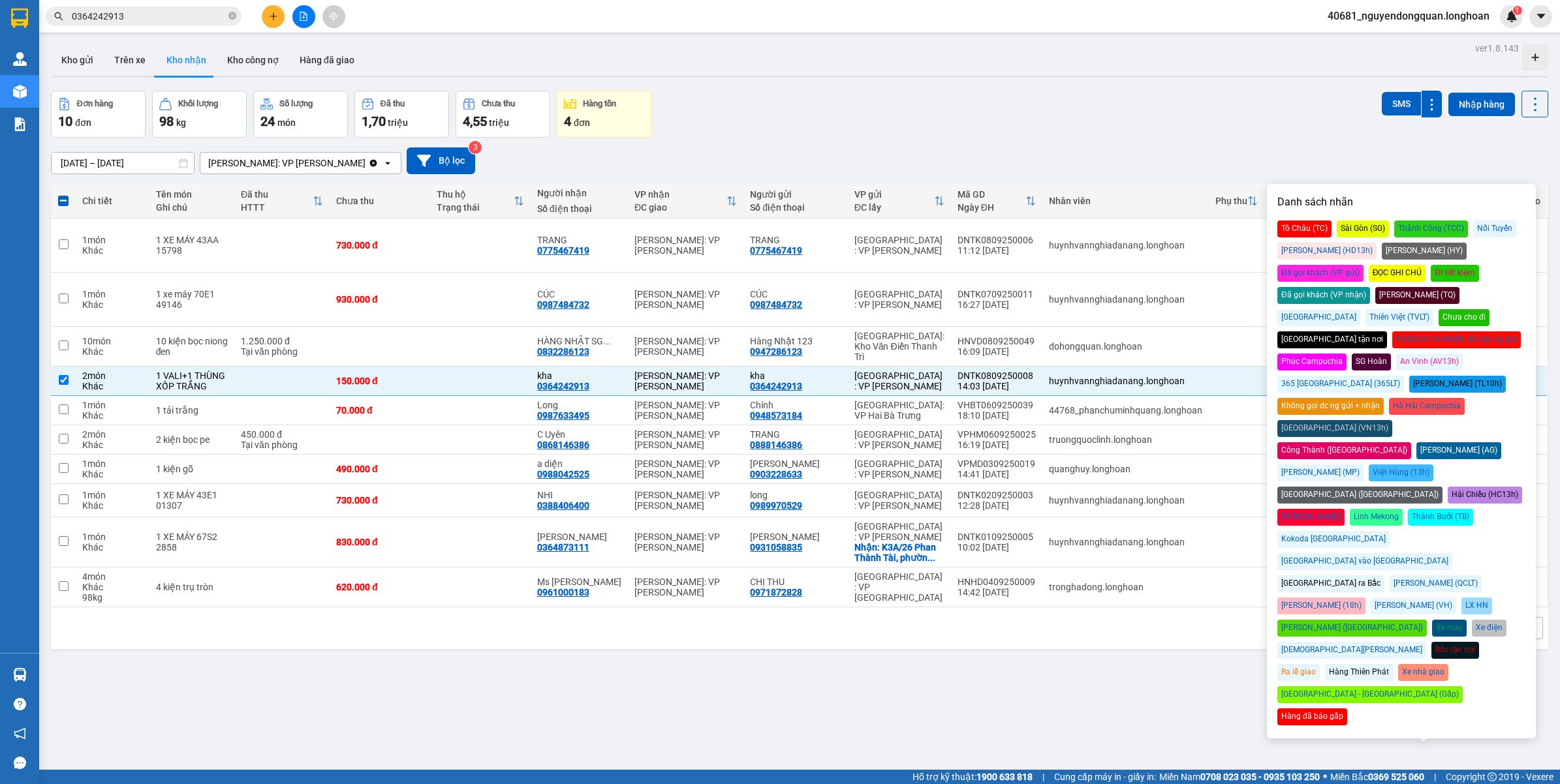
click at [1370, 287] on div "Đã gọi khách (VP nhận)" at bounding box center [1323, 295] width 93 height 17
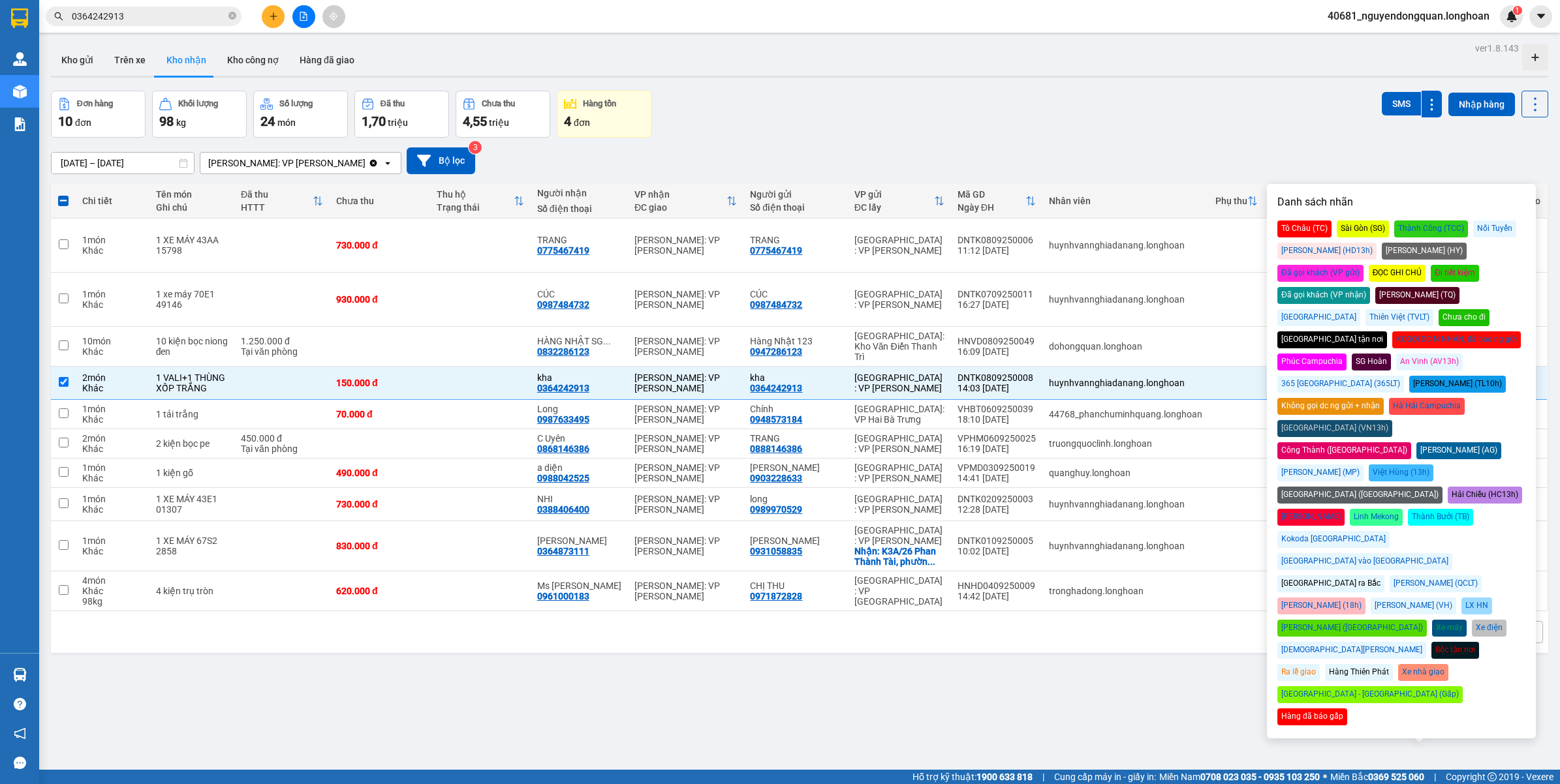
click at [1227, 85] on div "ver 1.8.143 Kho gửi Trên xe Kho nhận Kho công nợ Hàng đã giao Đơn hàng 10 đơn K…" at bounding box center [800, 431] width 1508 height 784
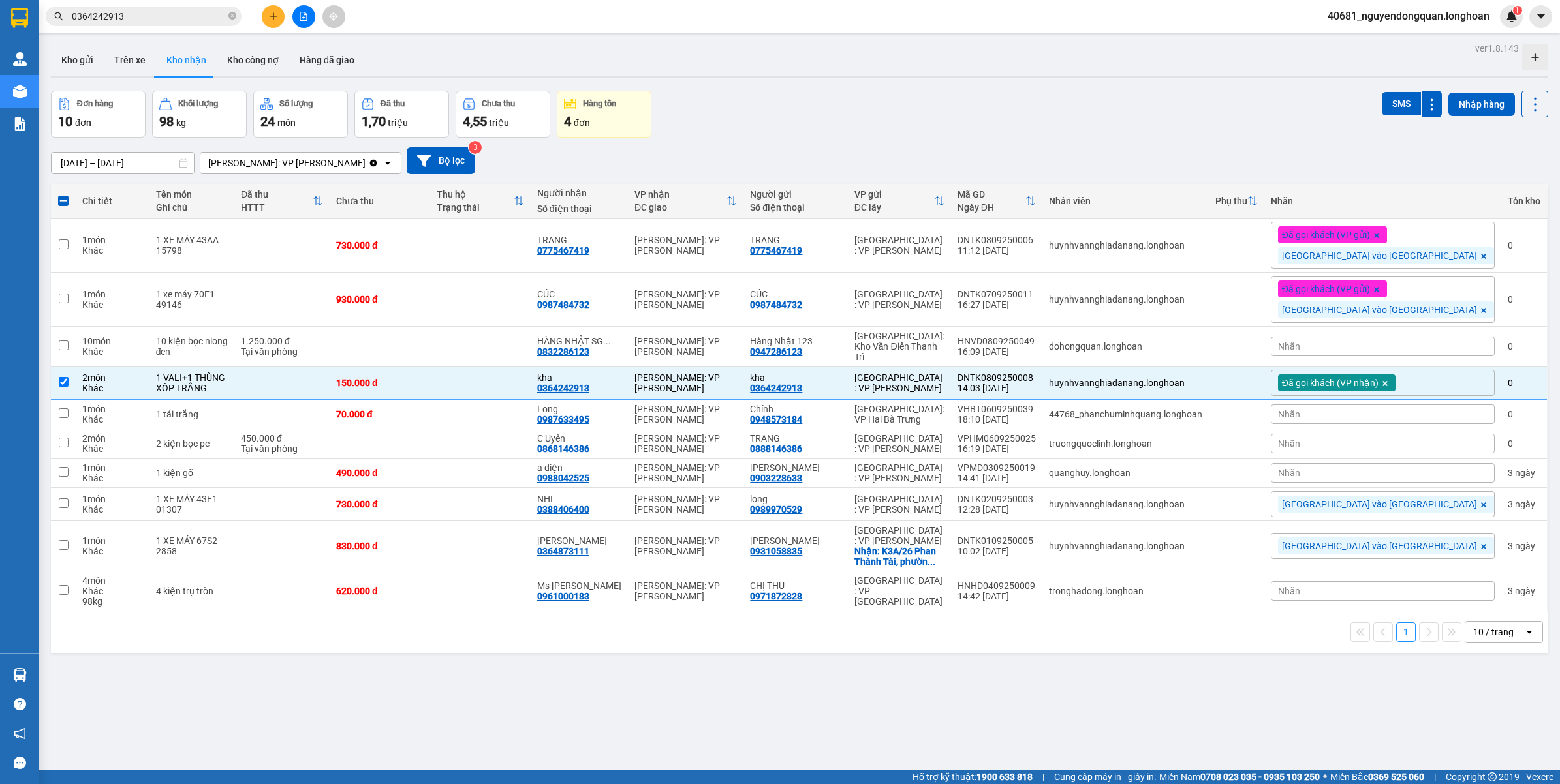
click at [1368, 441] on div "Nhãn" at bounding box center [1382, 444] width 224 height 20
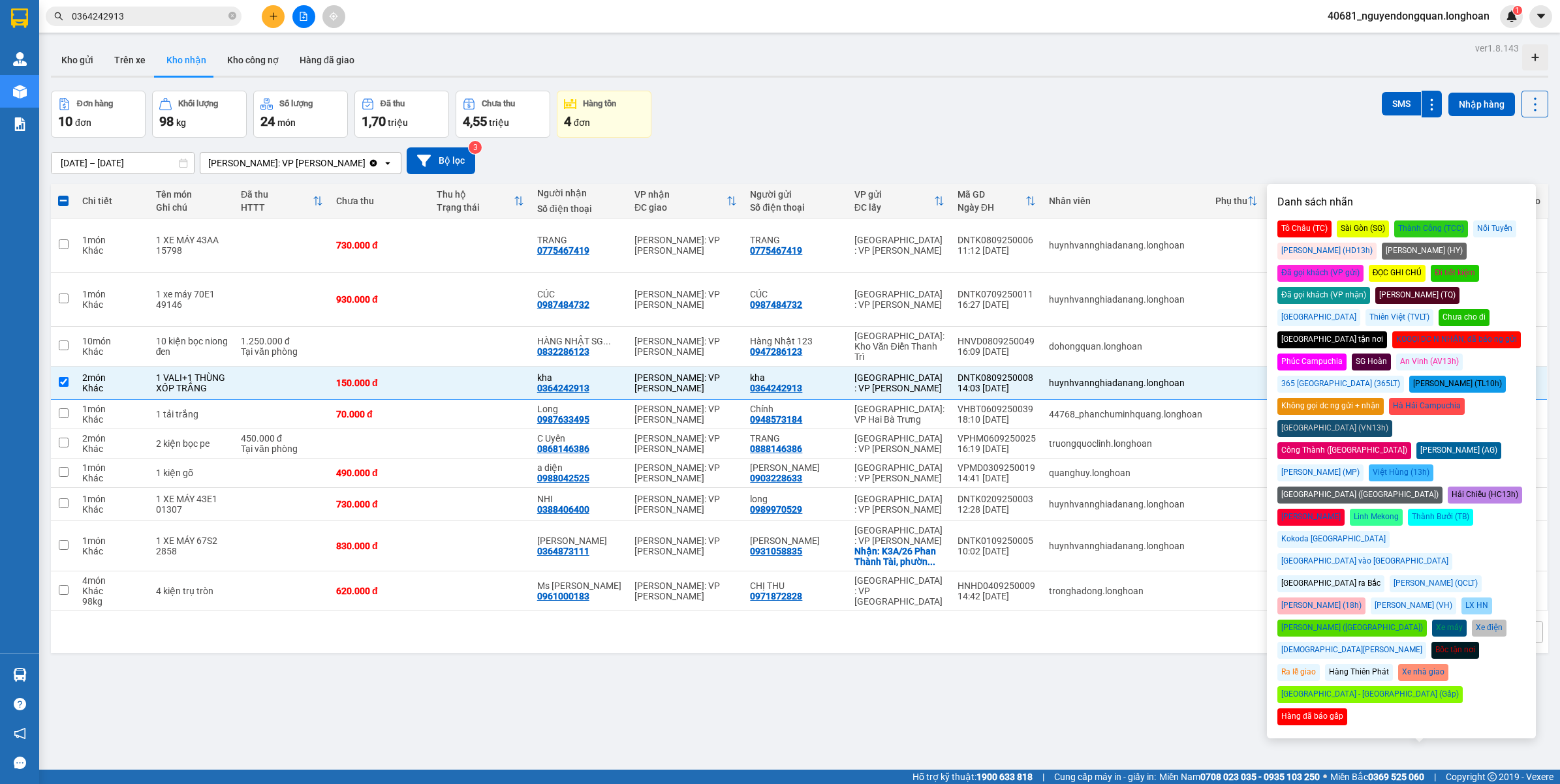
click at [1370, 287] on div "Đã gọi khách (VP nhận)" at bounding box center [1323, 295] width 93 height 17
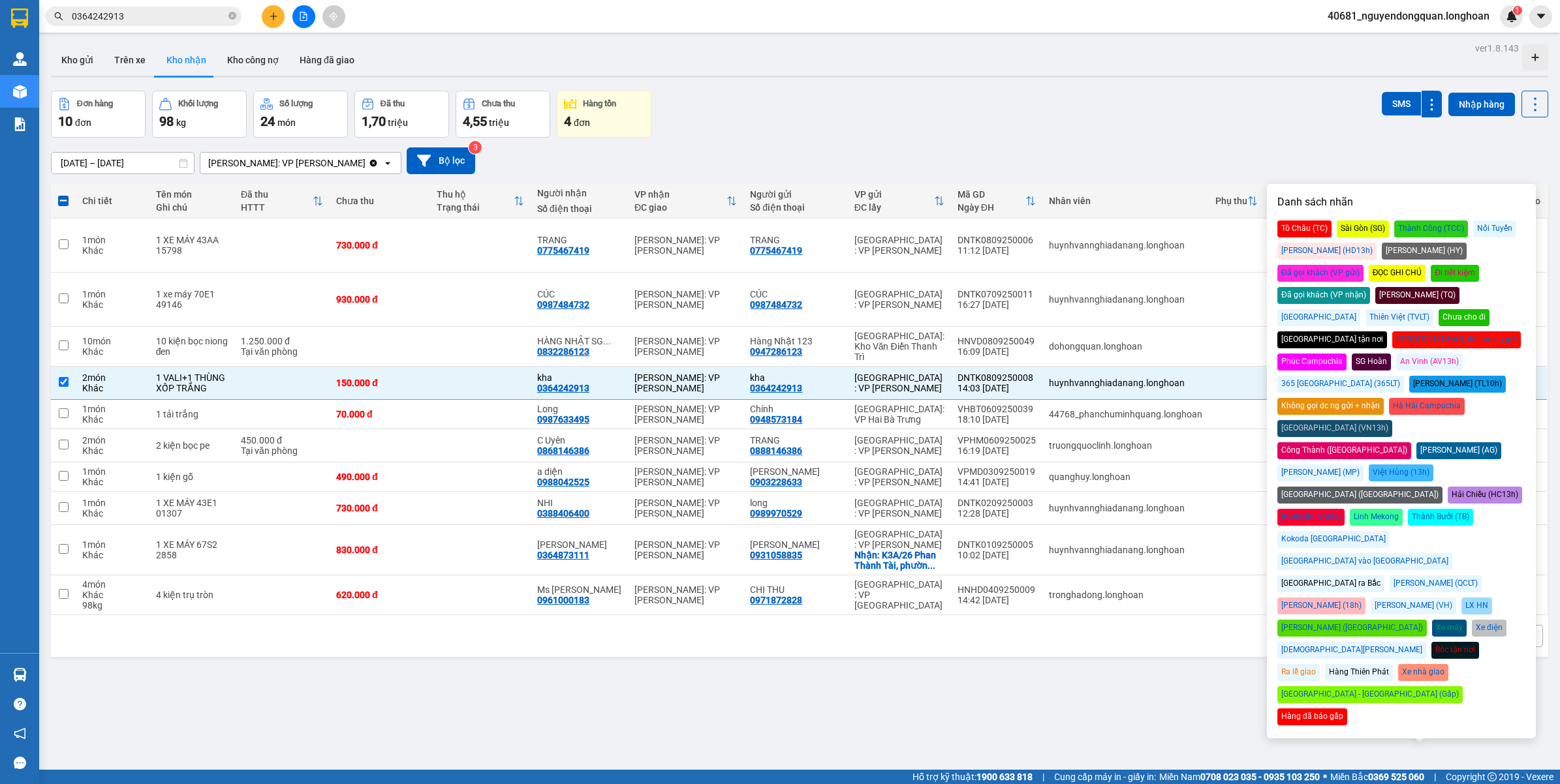
click at [1309, 83] on div "ver 1.8.143 Kho gửi Trên xe Kho nhận Kho công nợ Hàng đã giao Đơn hàng 10 đơn K…" at bounding box center [800, 431] width 1508 height 784
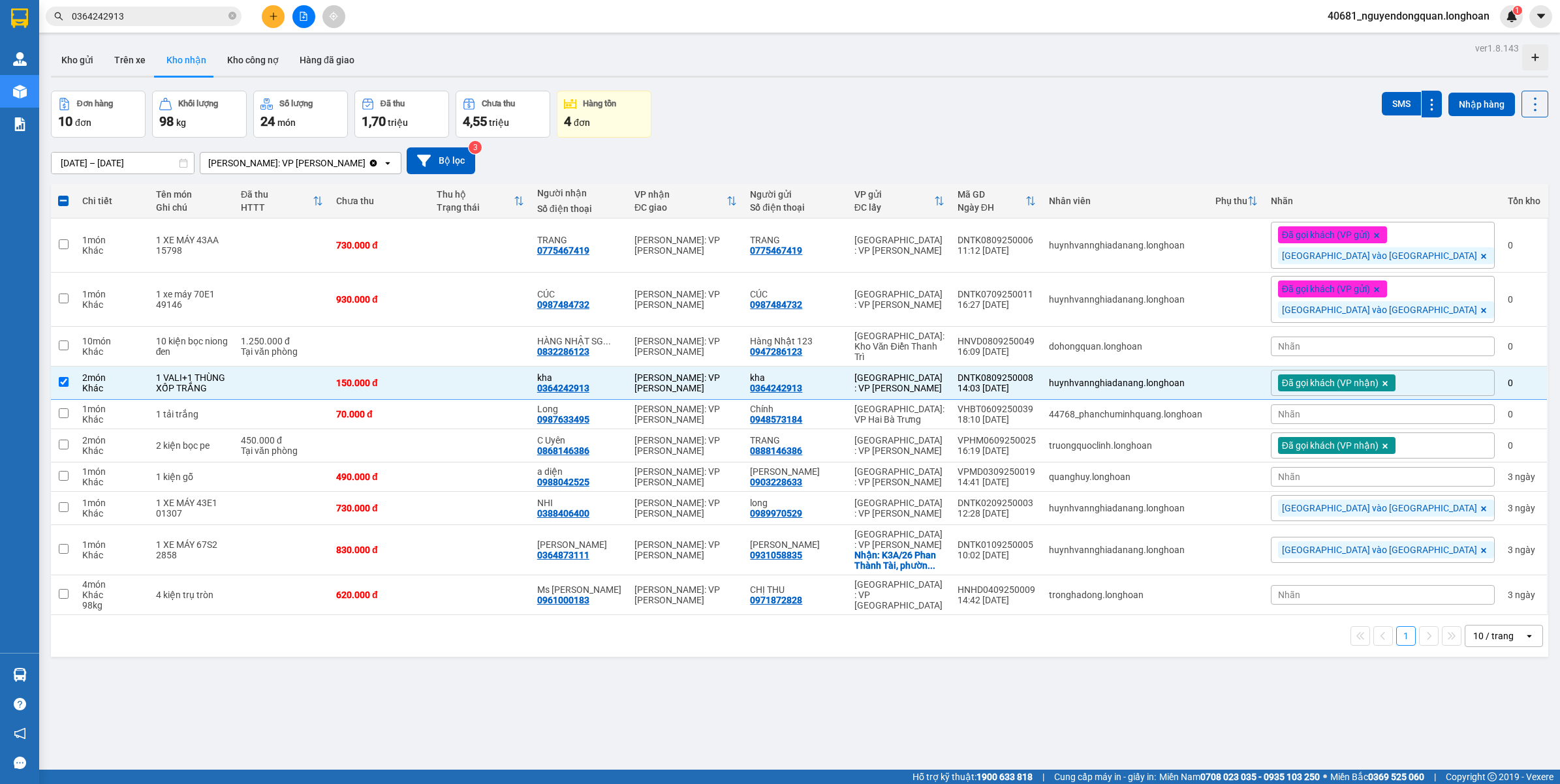
click at [1401, 405] on div "Nhãn" at bounding box center [1382, 414] width 224 height 20
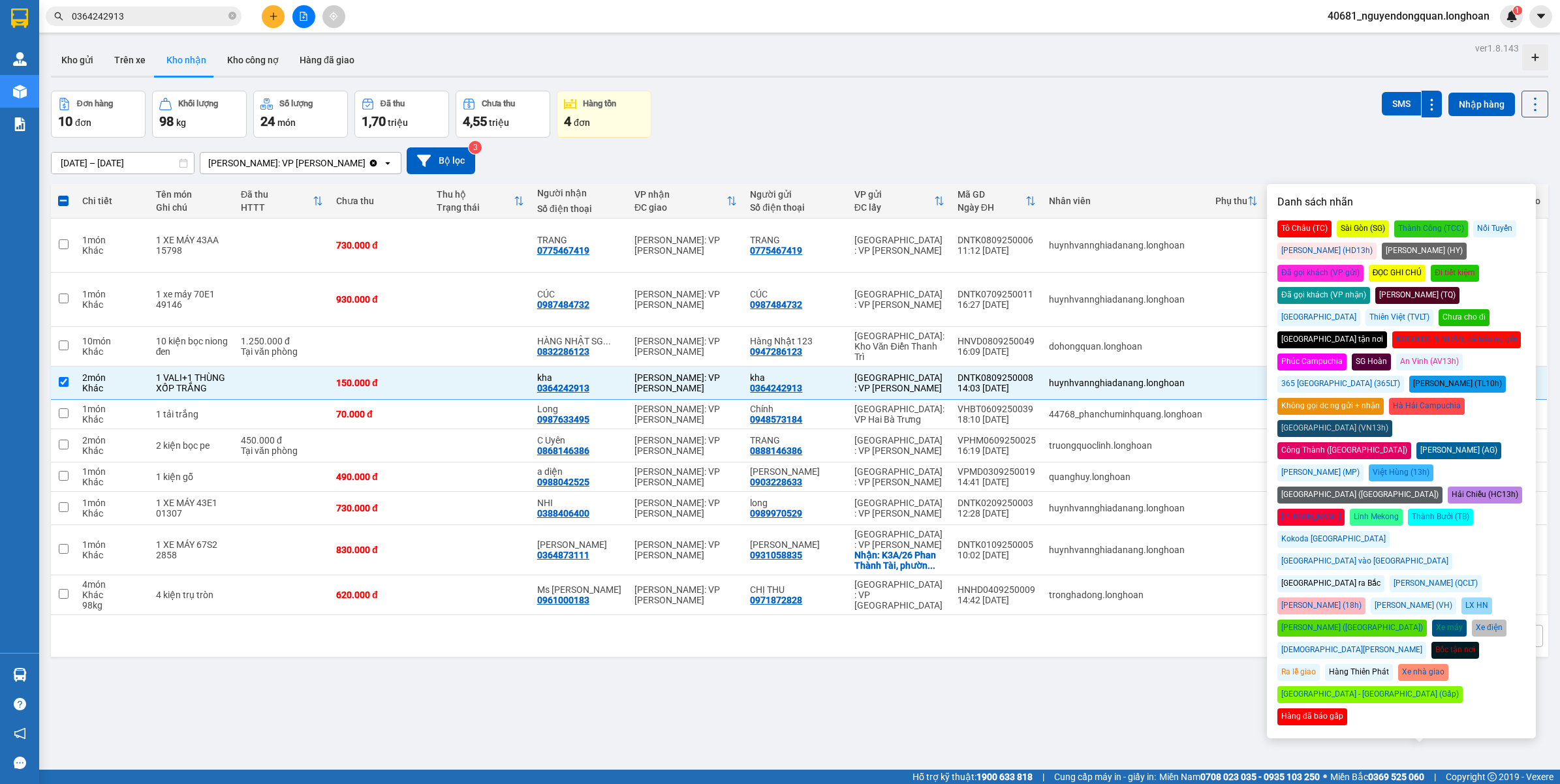
click at [1370, 287] on div "Đã gọi khách (VP nhận)" at bounding box center [1323, 295] width 93 height 17
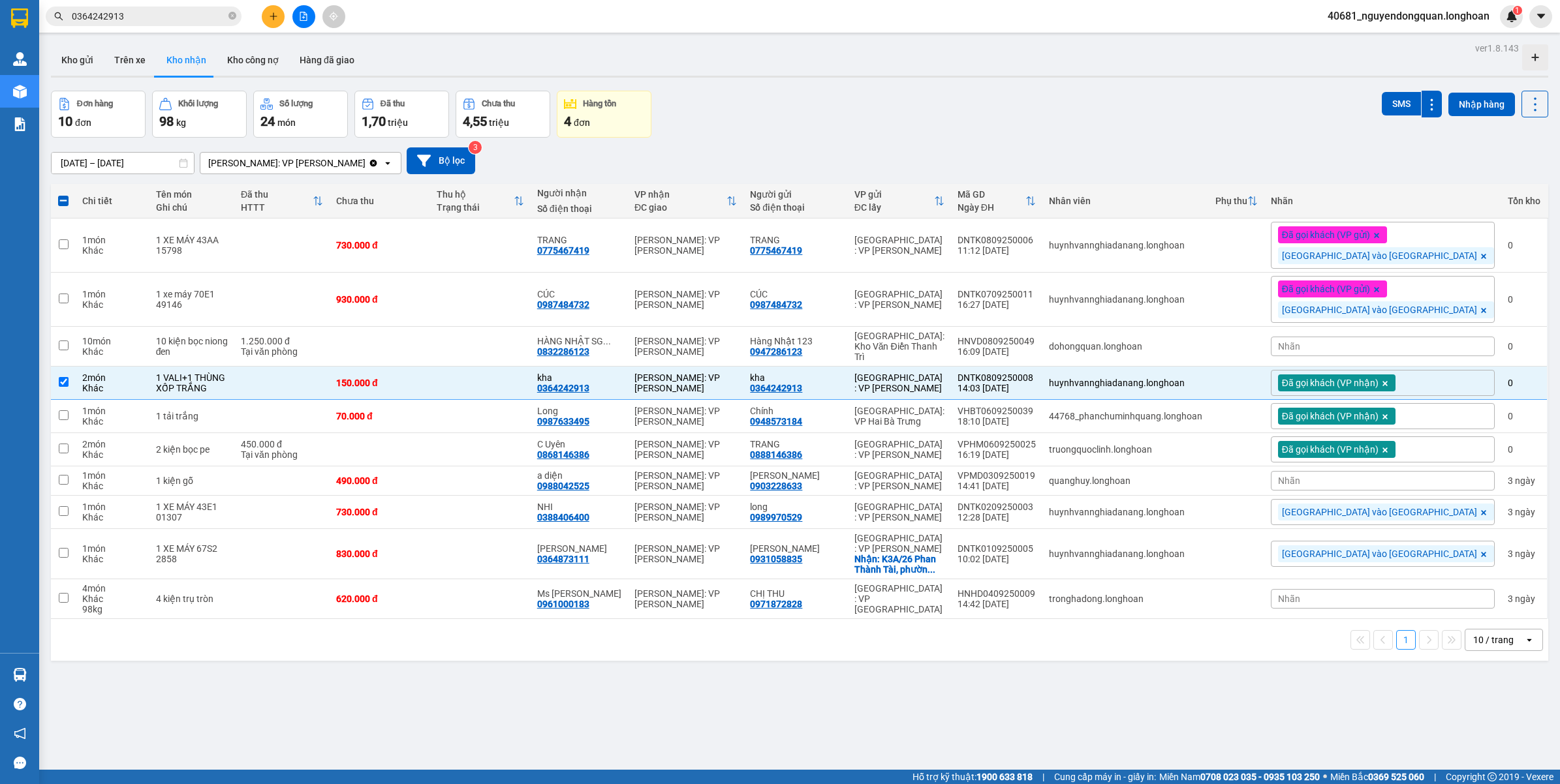
click at [1312, 167] on div "13/08/2025 – 11/09/2025 Press the down arrow key to interact with the calendar …" at bounding box center [800, 161] width 1497 height 27
drag, startPoint x: 614, startPoint y: 347, endPoint x: 673, endPoint y: 347, distance: 59.0
click at [621, 347] on div "HÀNG NHẬT SG ... 0832286123" at bounding box center [579, 346] width 84 height 21
checkbox input "true"
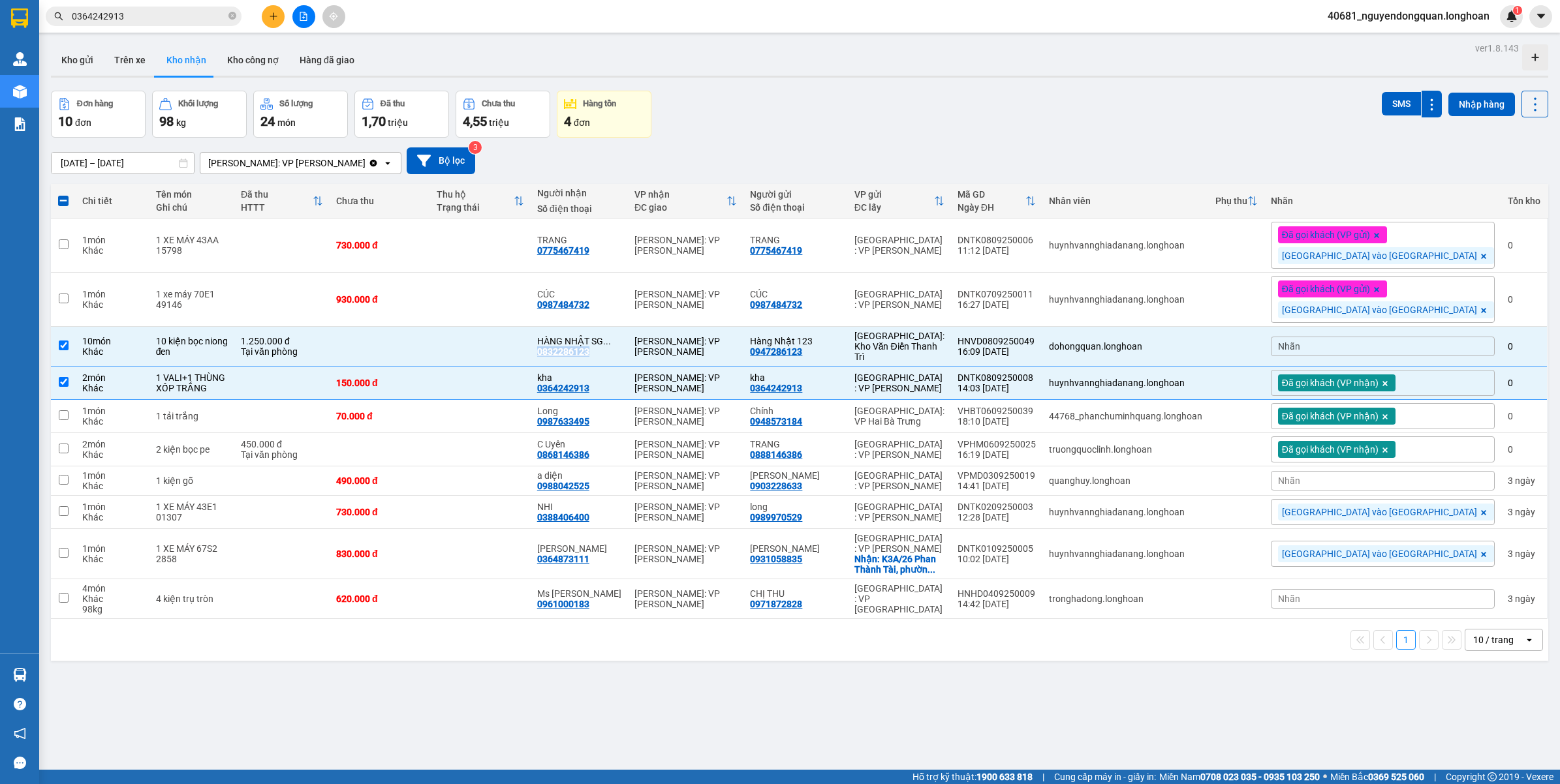
copy div "0832286123"
click at [1450, 343] on button at bounding box center [1458, 346] width 18 height 23
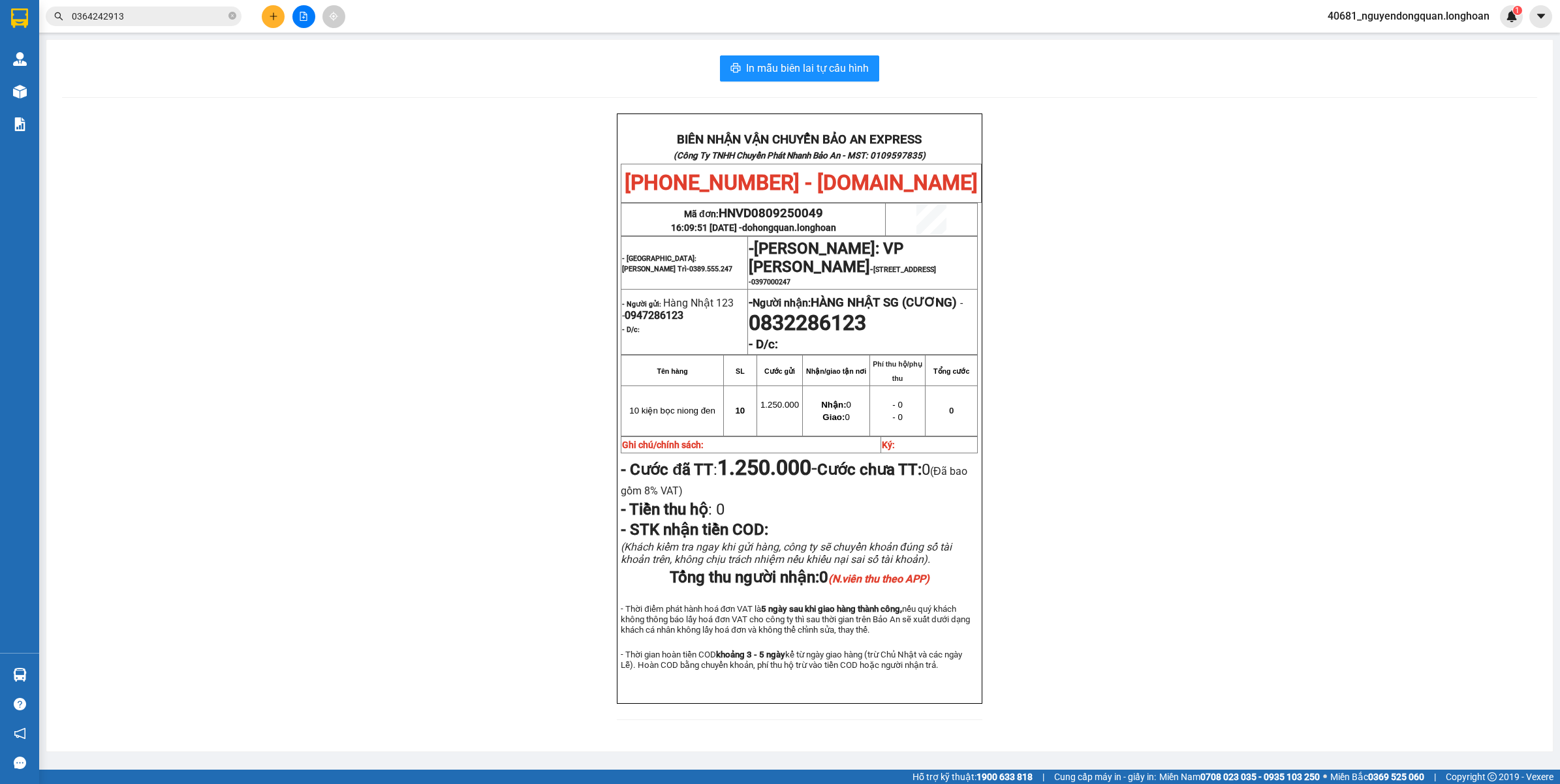
scroll to position [15, 0]
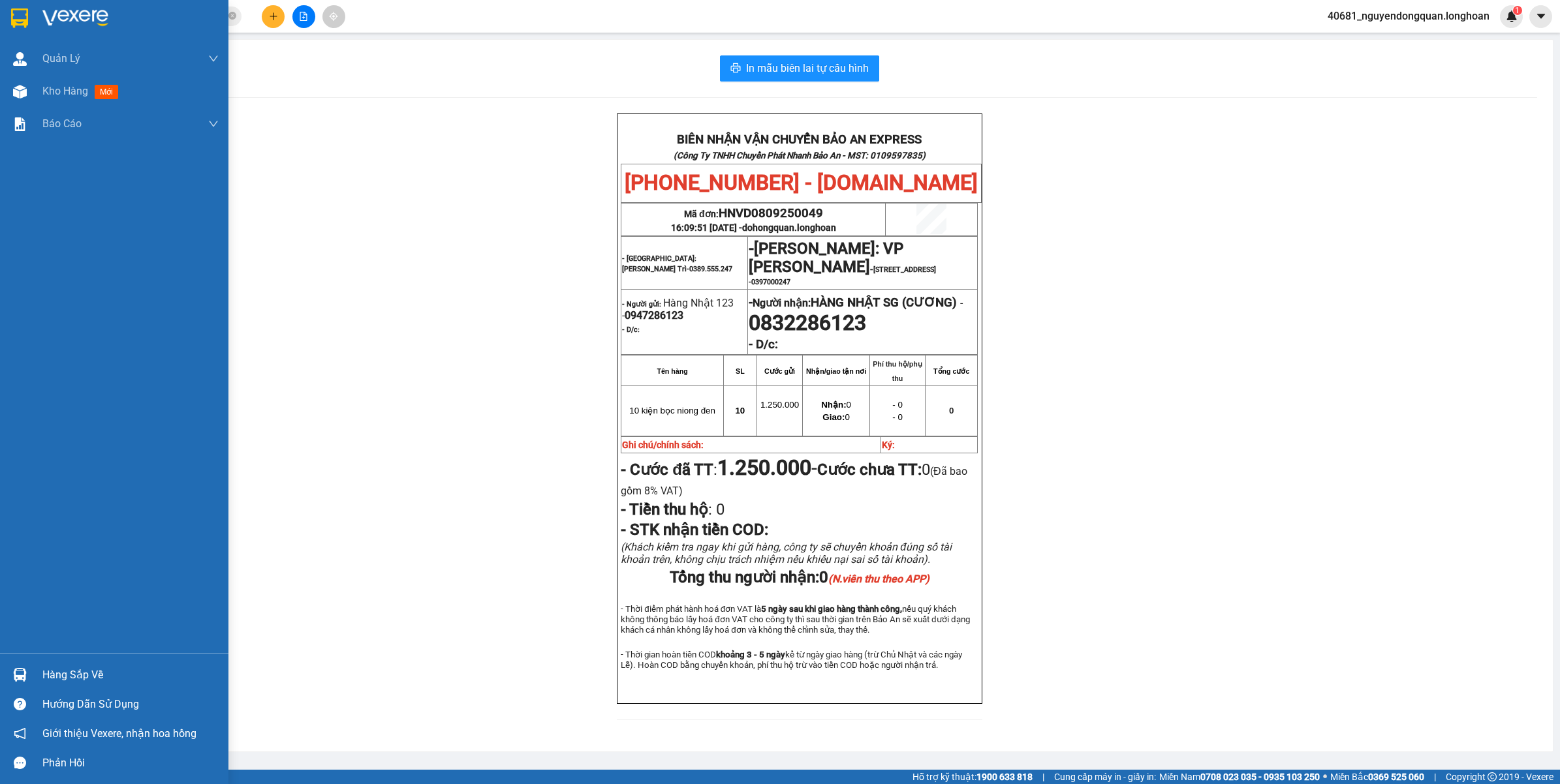
click at [51, 5] on div at bounding box center [114, 21] width 229 height 42
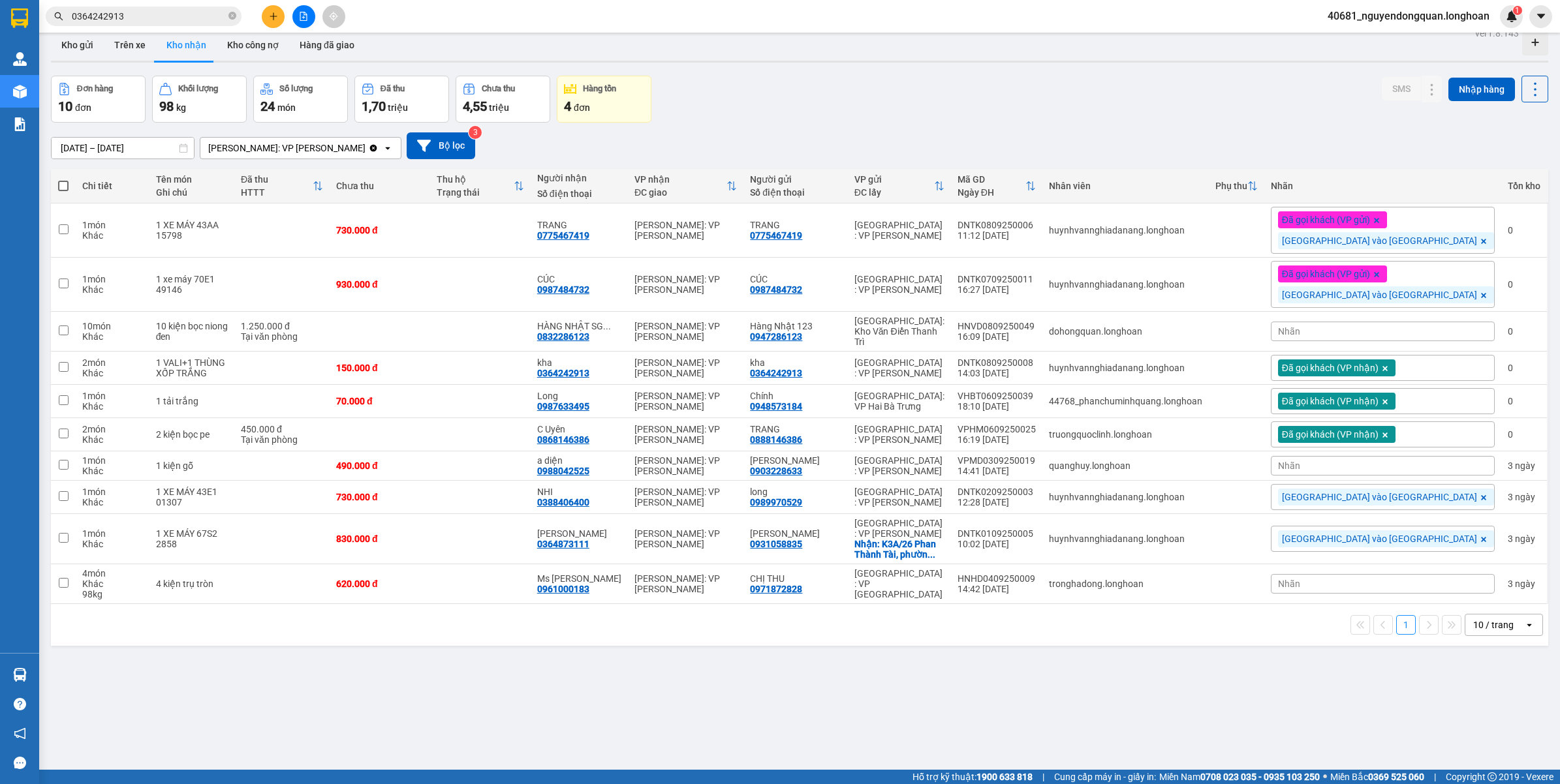
click at [1300, 326] on span "Nhãn" at bounding box center [1289, 331] width 22 height 10
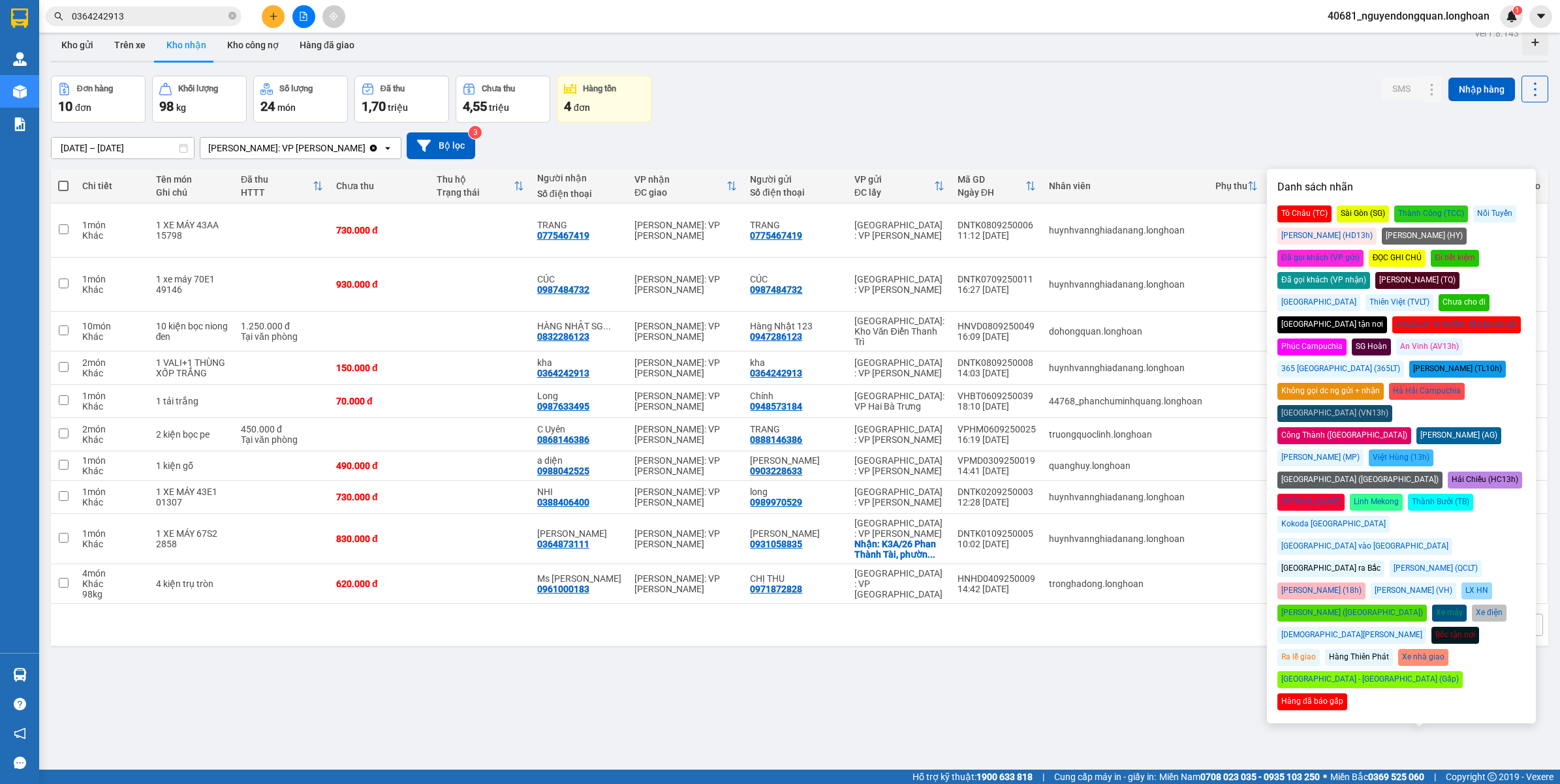
click at [1370, 272] on div "Đã gọi khách (VP nhận)" at bounding box center [1323, 280] width 93 height 17
click at [1387, 114] on div "SMS Nhập hàng" at bounding box center [1465, 99] width 167 height 47
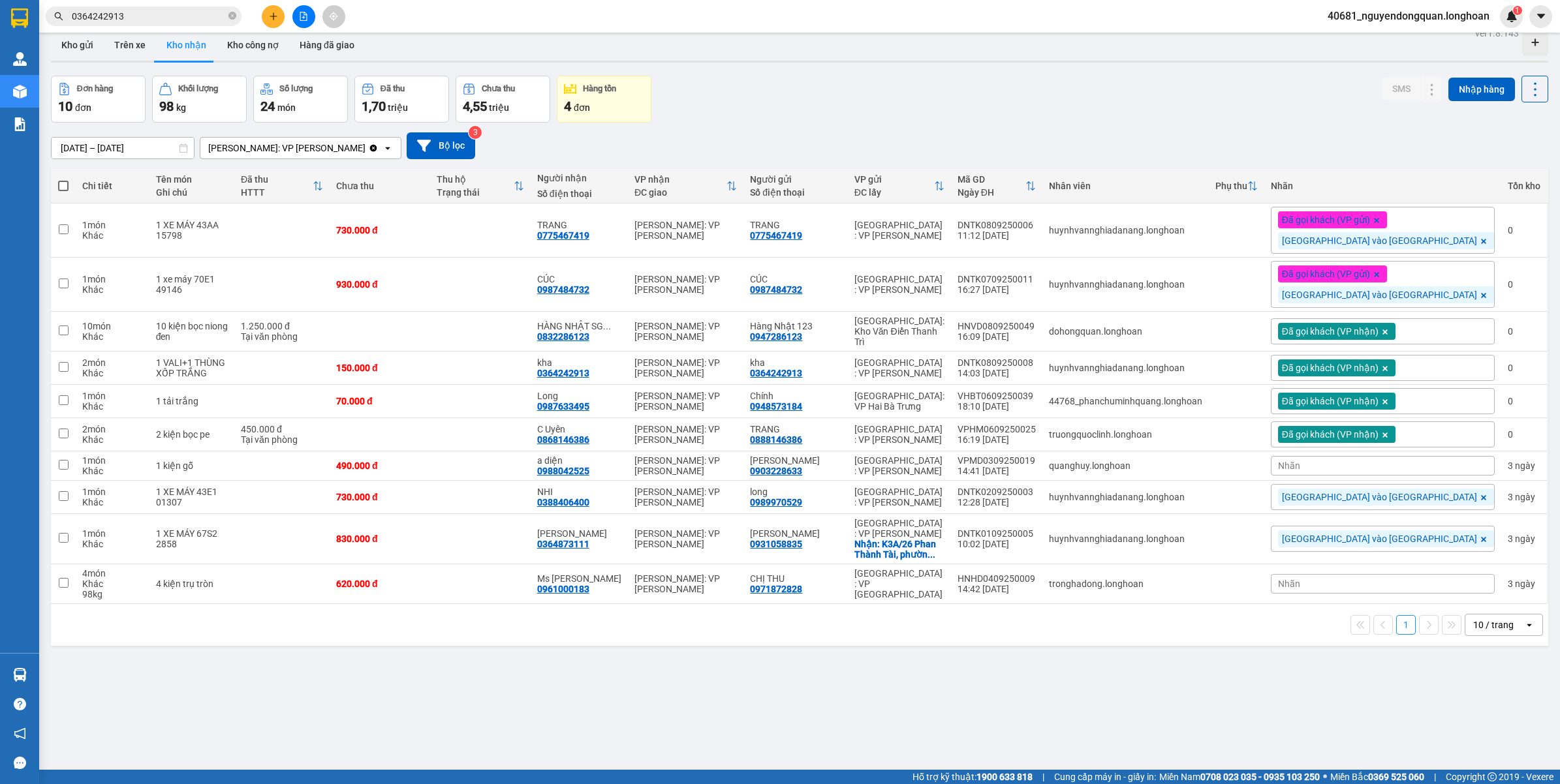
click at [1470, 295] on div "Đã gọi khách (VP gửi) Đà Nẵng vào Nam" at bounding box center [1382, 284] width 224 height 47
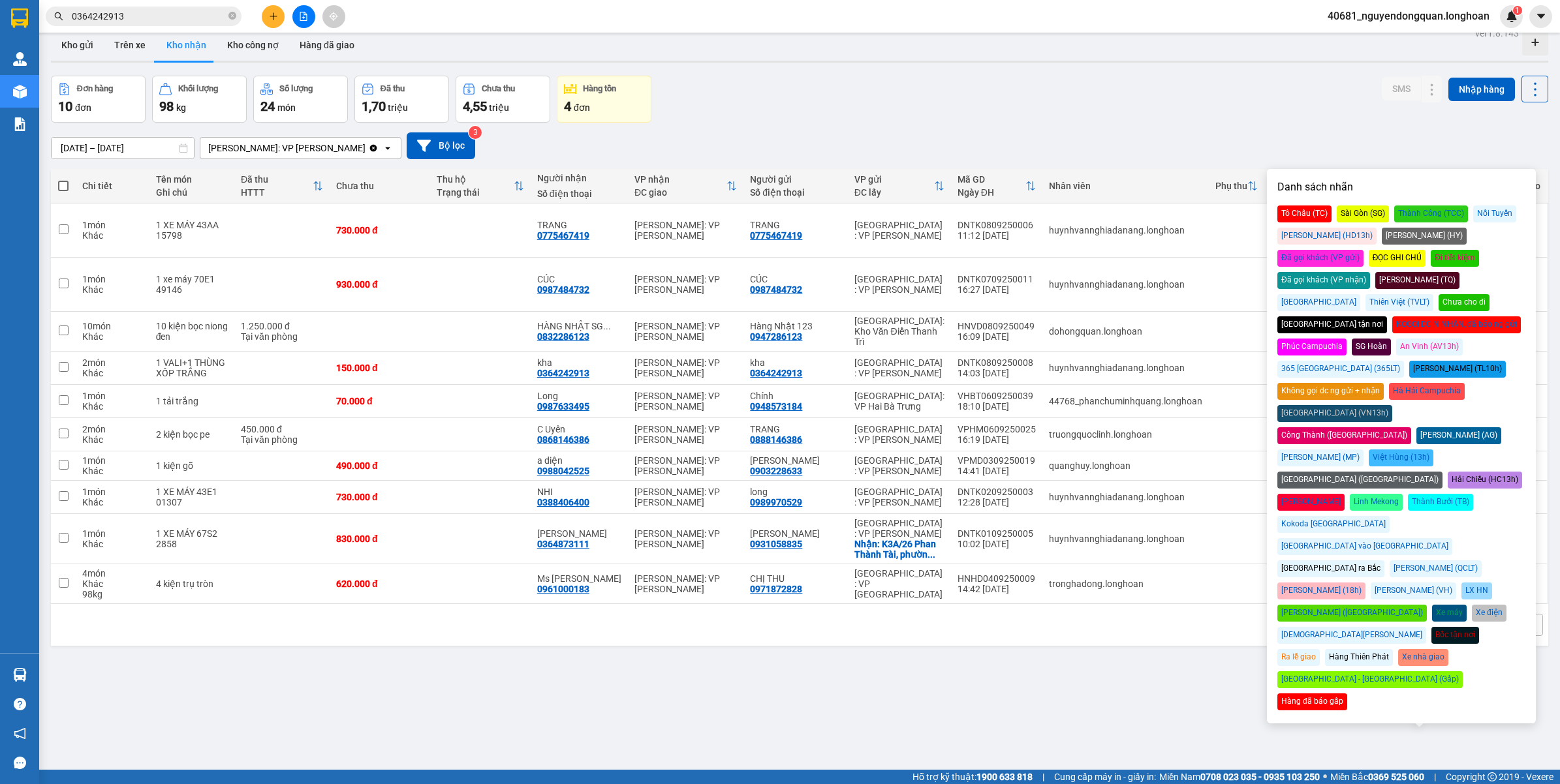
drag, startPoint x: 1417, startPoint y: 255, endPoint x: 1405, endPoint y: 232, distance: 25.9
click at [1370, 272] on div "Đã gọi khách (VP nhận)" at bounding box center [1323, 280] width 93 height 17
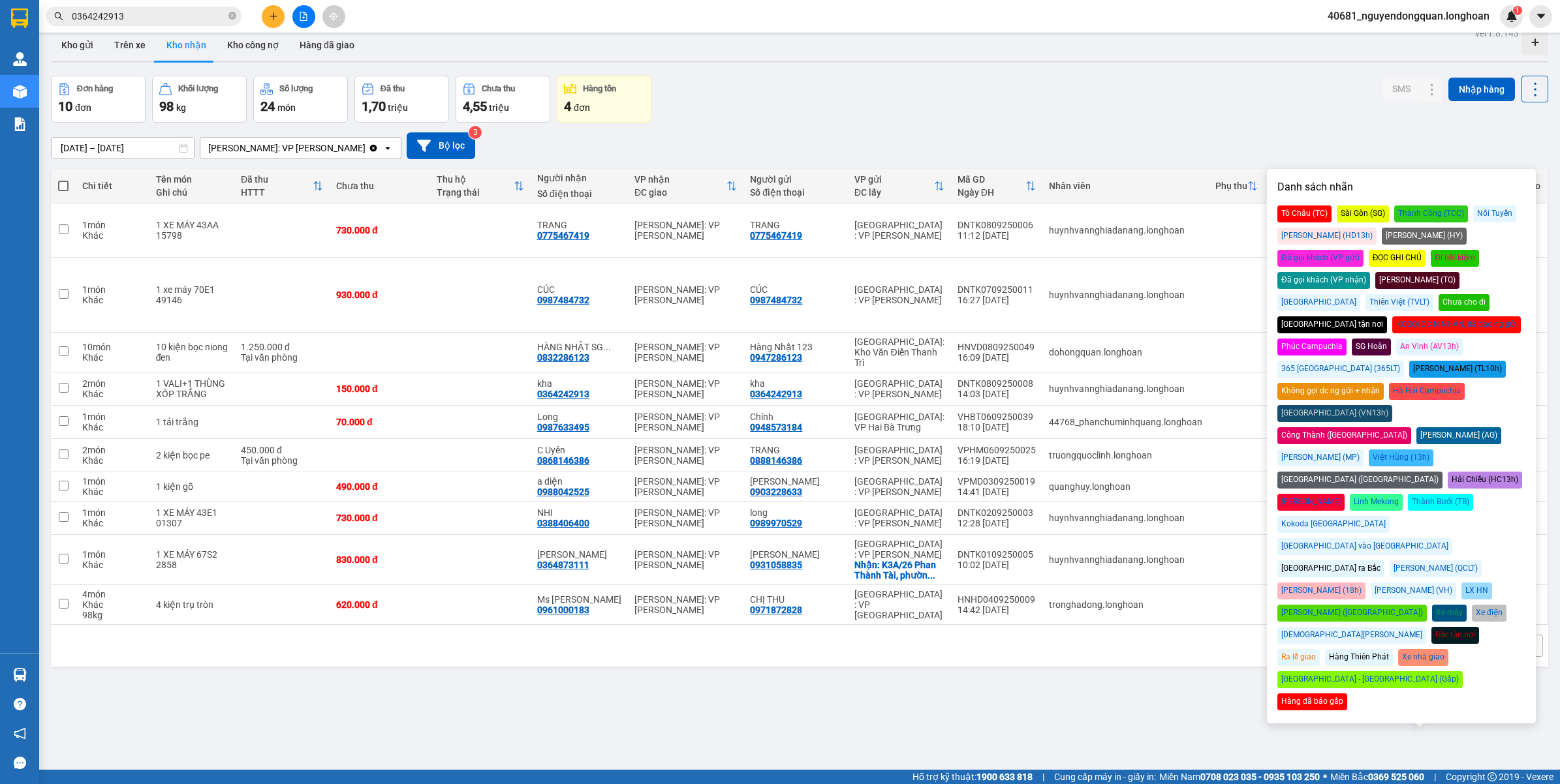
click at [1326, 95] on div "Đơn hàng 10 đơn Khối lượng 98 kg Số lượng 24 món Đã thu 1,70 triệu Chưa thu 4,5…" at bounding box center [800, 99] width 1497 height 47
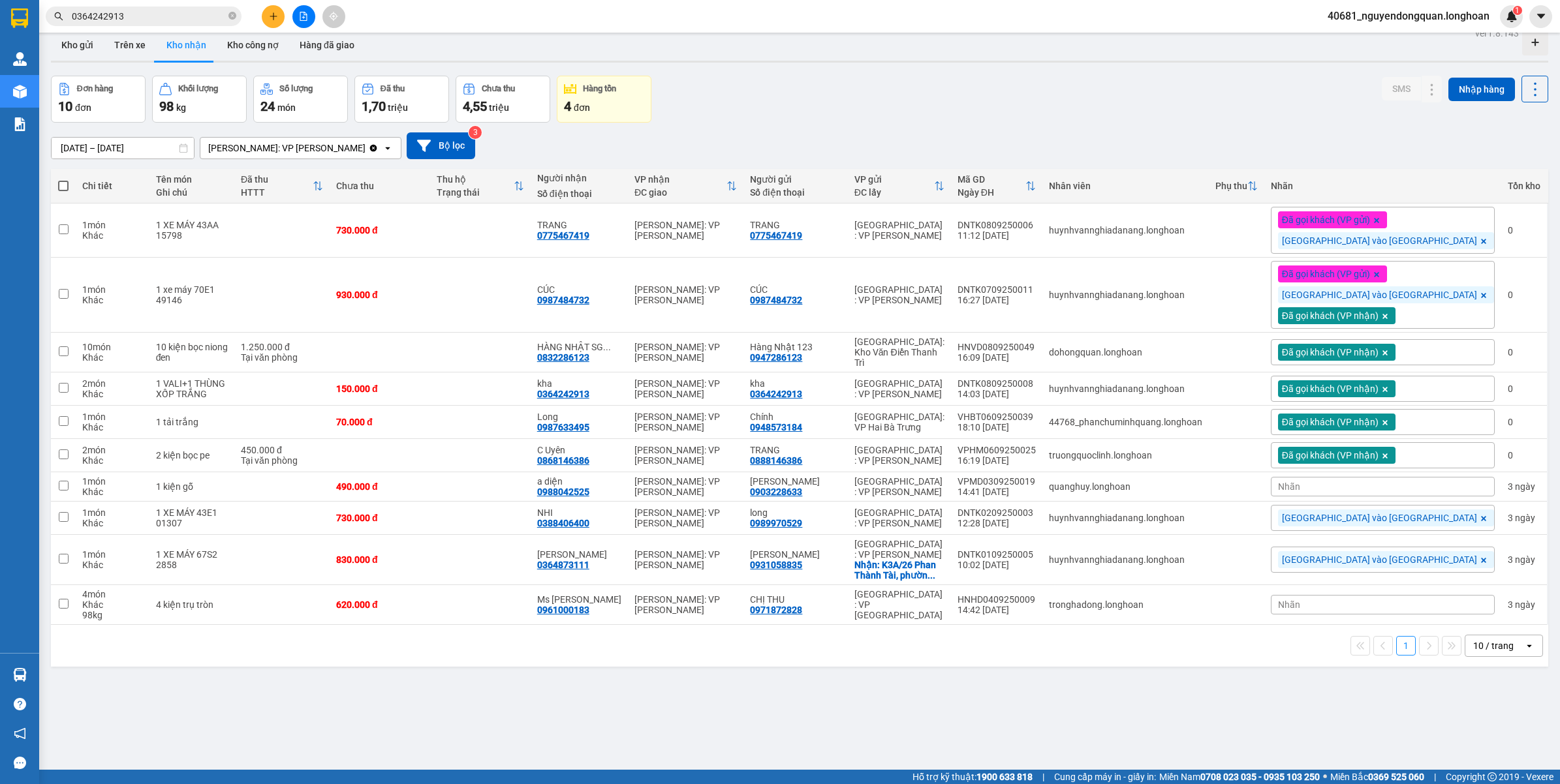
click at [1471, 246] on div "Đã gọi khách (VP gửi) Đà Nẵng vào Nam" at bounding box center [1382, 230] width 224 height 47
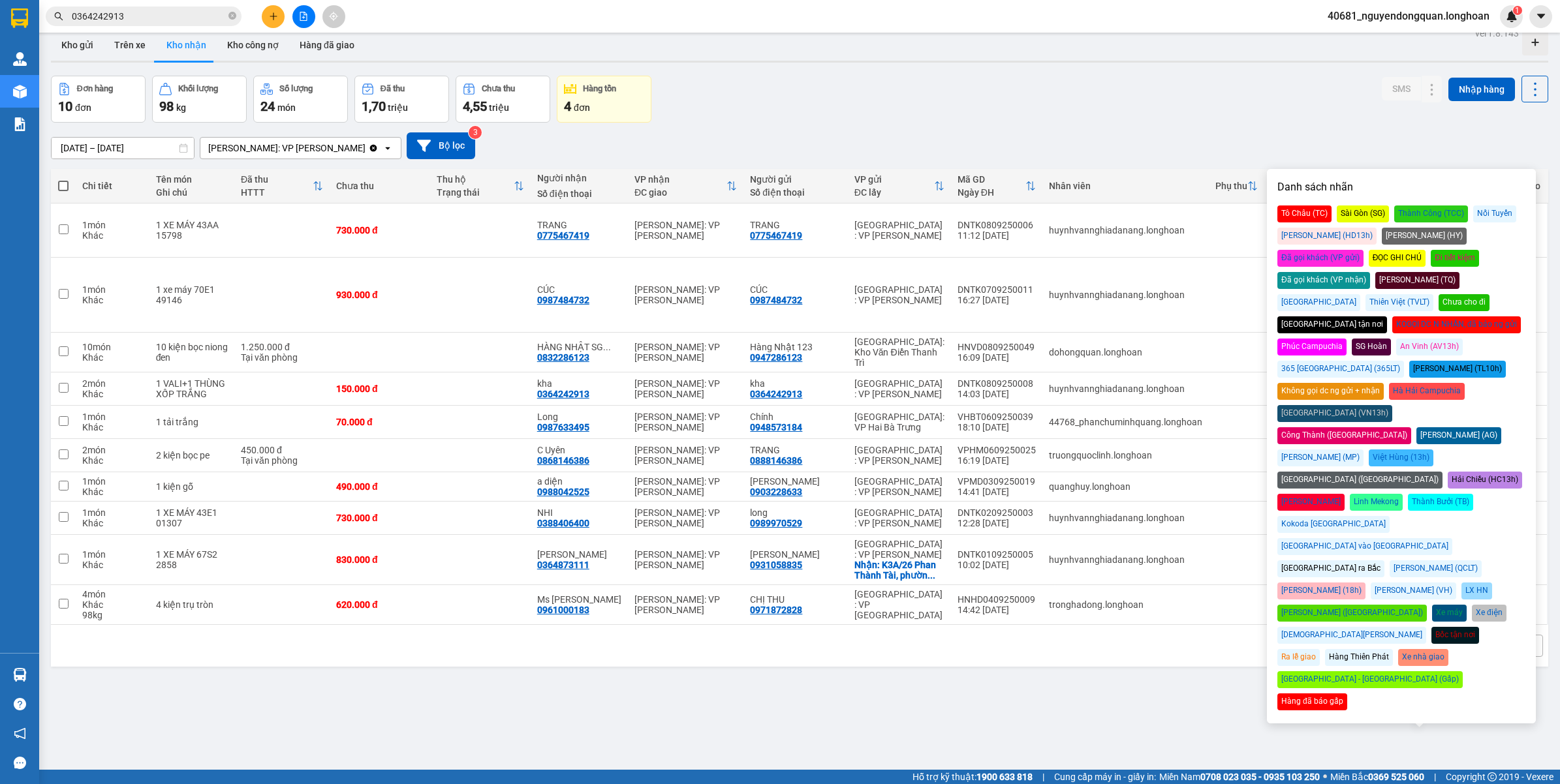
click at [1370, 272] on div "Đã gọi khách (VP nhận)" at bounding box center [1323, 280] width 93 height 17
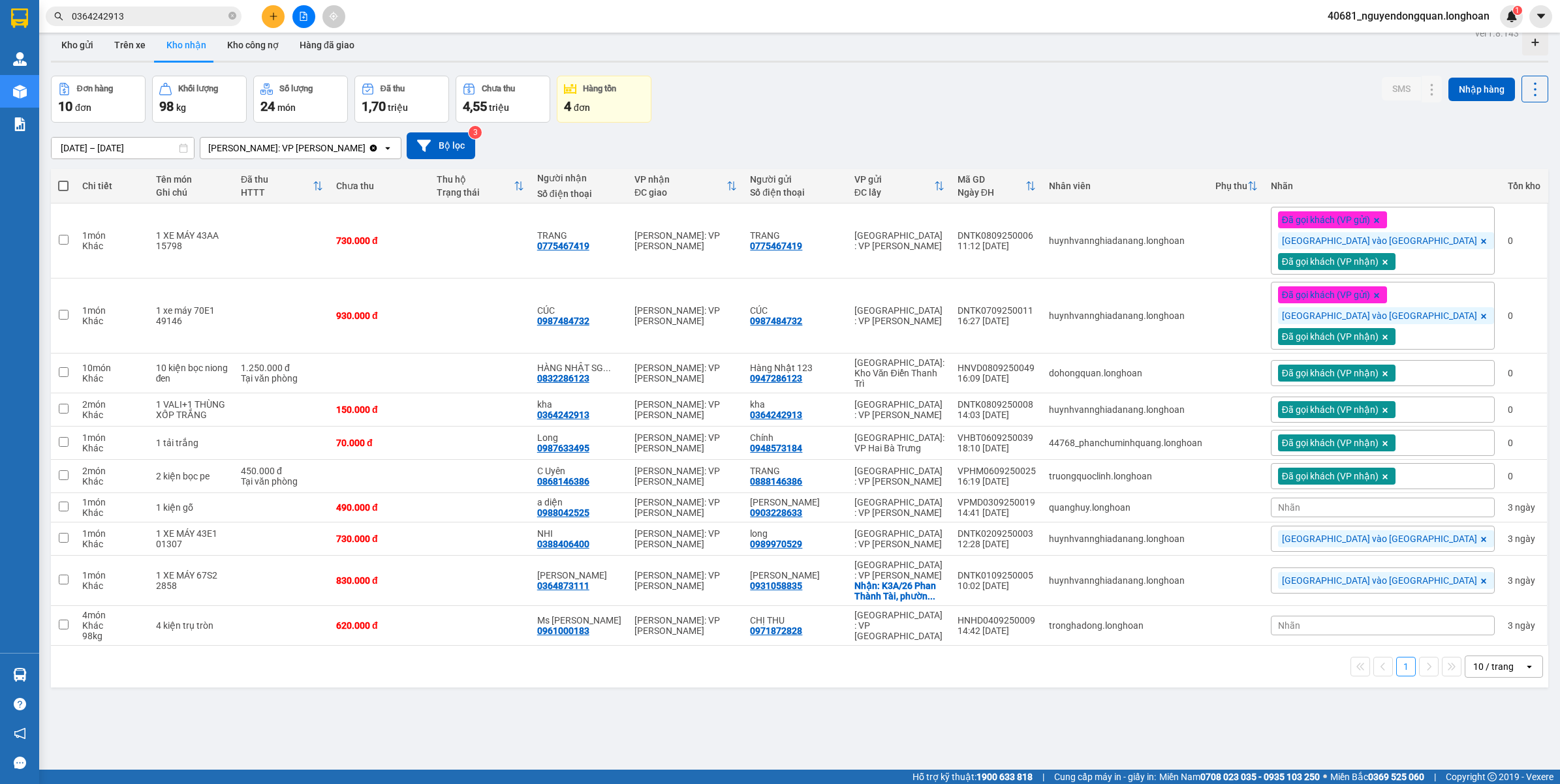
click at [1315, 115] on div "Đơn hàng 10 đơn Khối lượng 98 kg Số lượng 24 món Đã thu 1,70 triệu Chưa thu 4,5…" at bounding box center [800, 99] width 1497 height 47
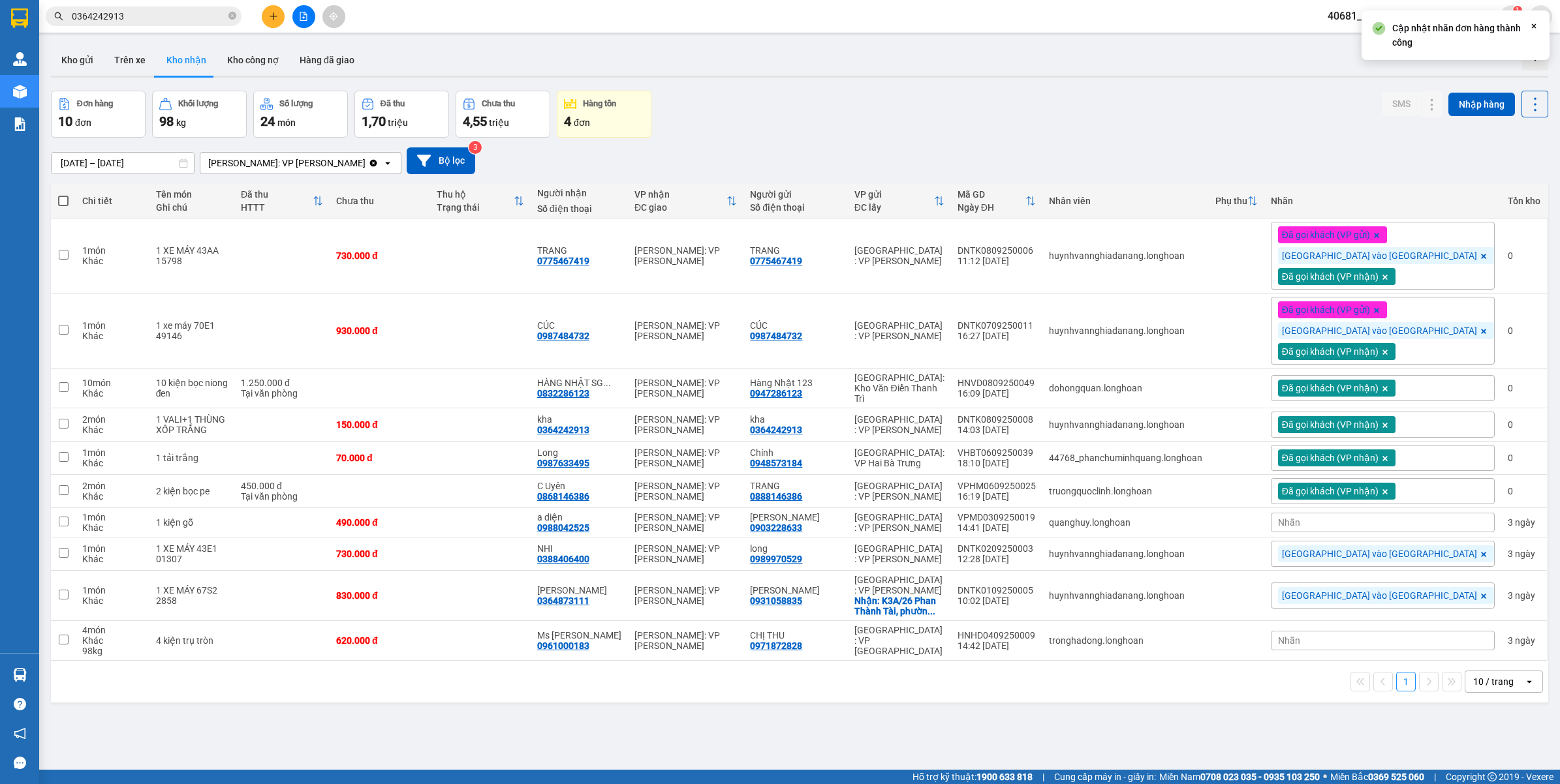
click at [1473, 676] on div "10 / trang" at bounding box center [1493, 682] width 40 height 13
click at [1480, 650] on span "100 / trang" at bounding box center [1486, 651] width 47 height 13
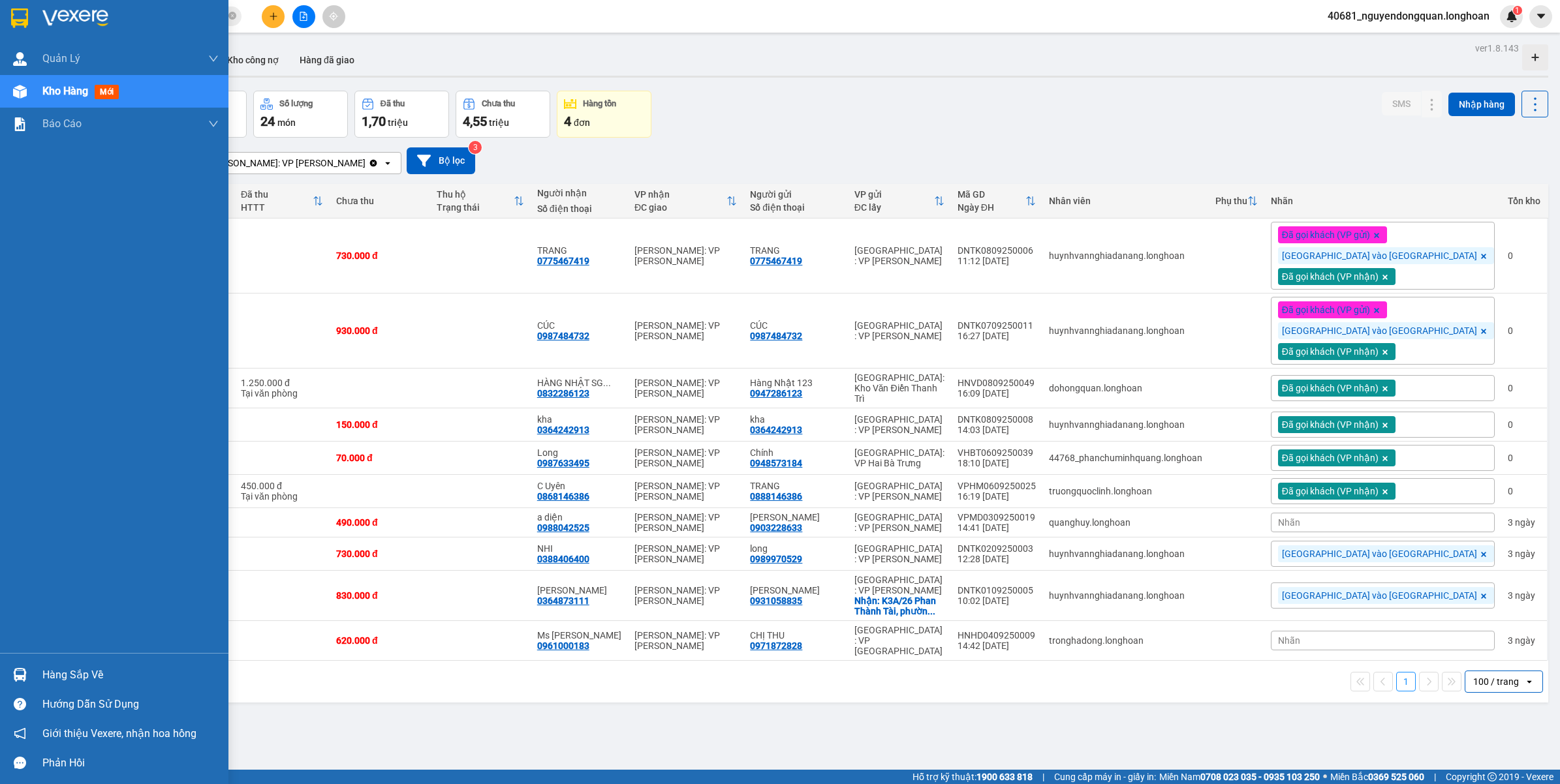
click at [60, 17] on img at bounding box center [75, 18] width 66 height 20
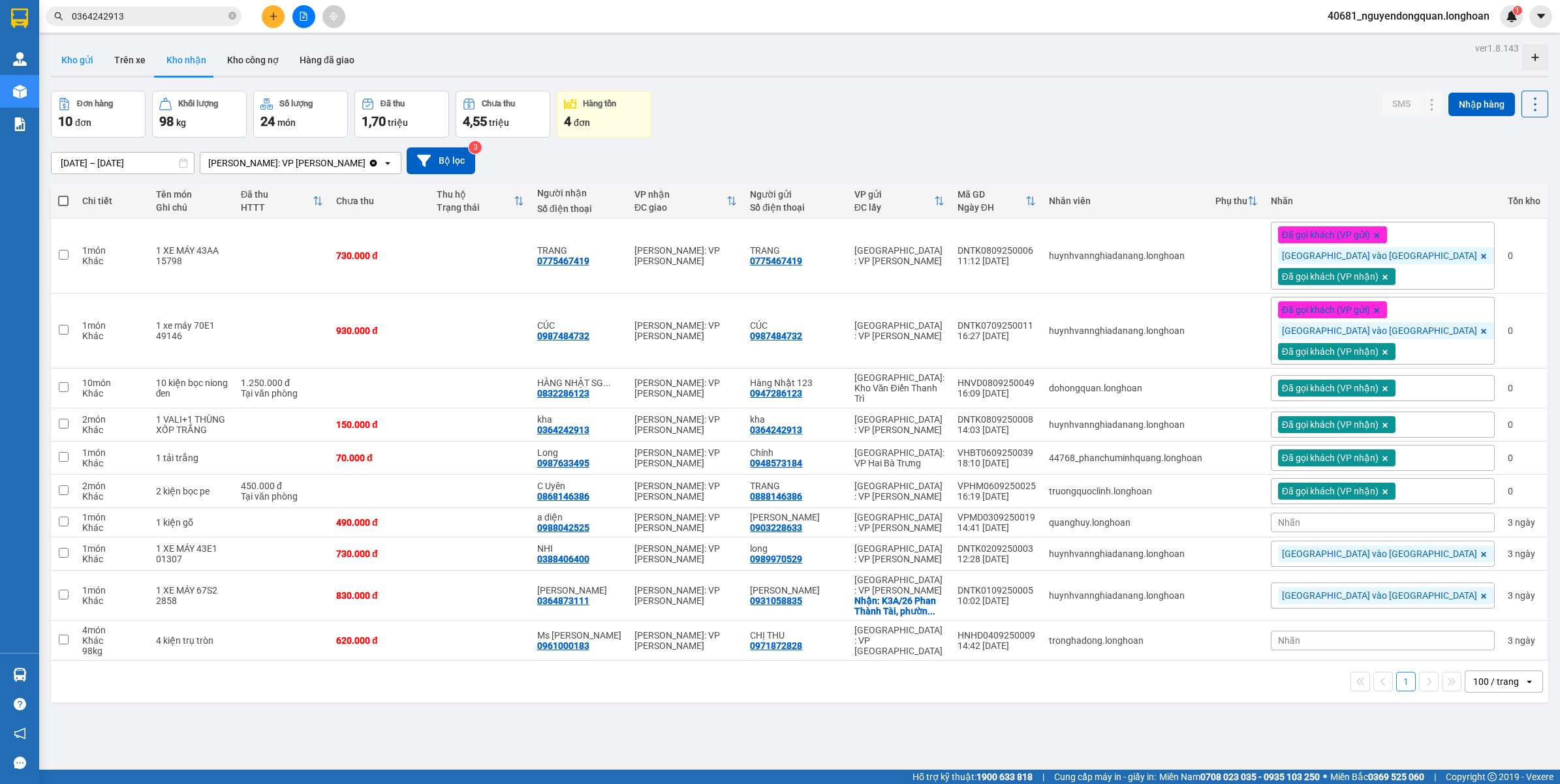
click at [69, 67] on button "Kho gửi" at bounding box center [77, 60] width 53 height 31
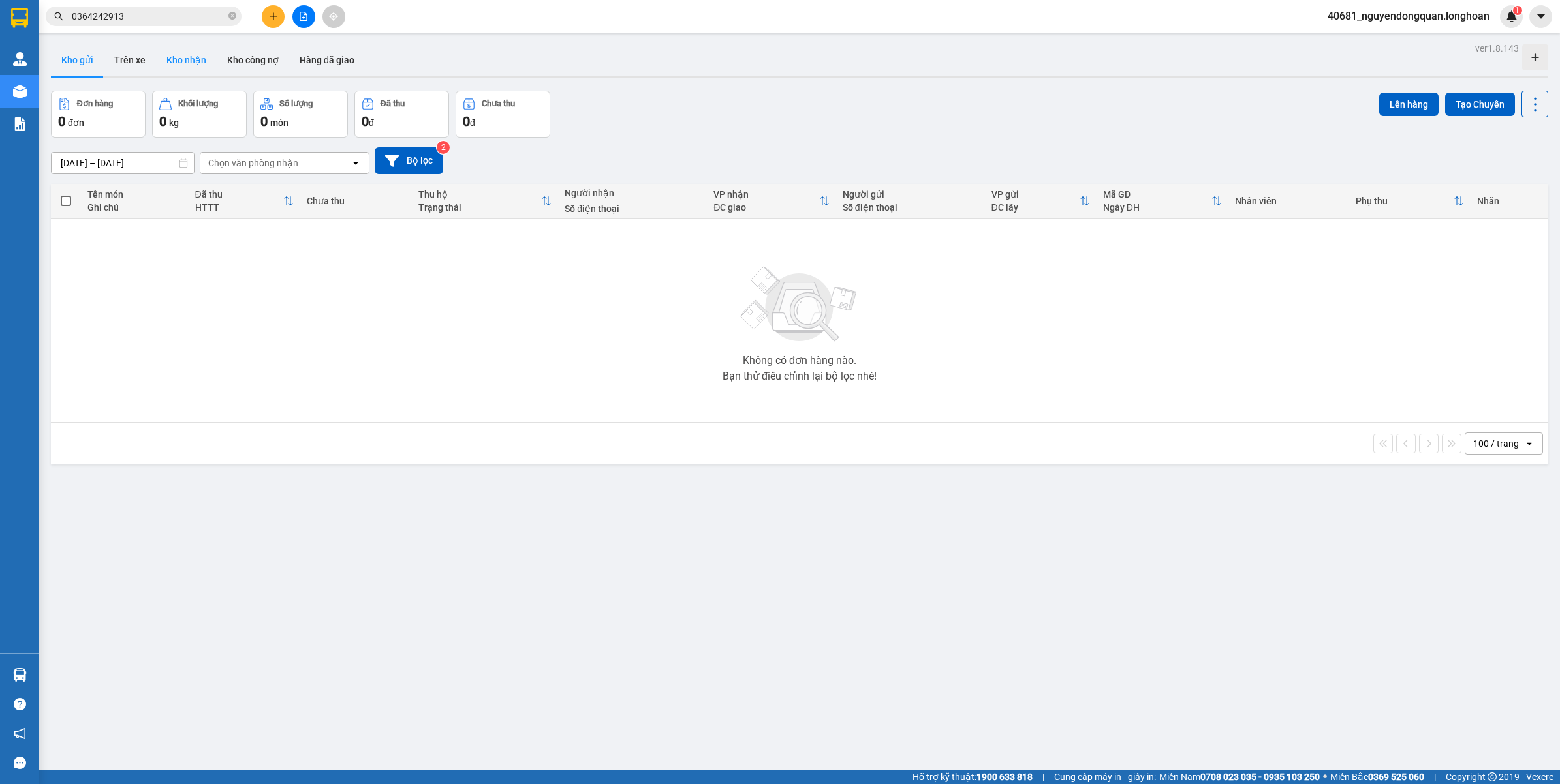
click at [197, 62] on button "Kho nhận" at bounding box center [186, 60] width 61 height 31
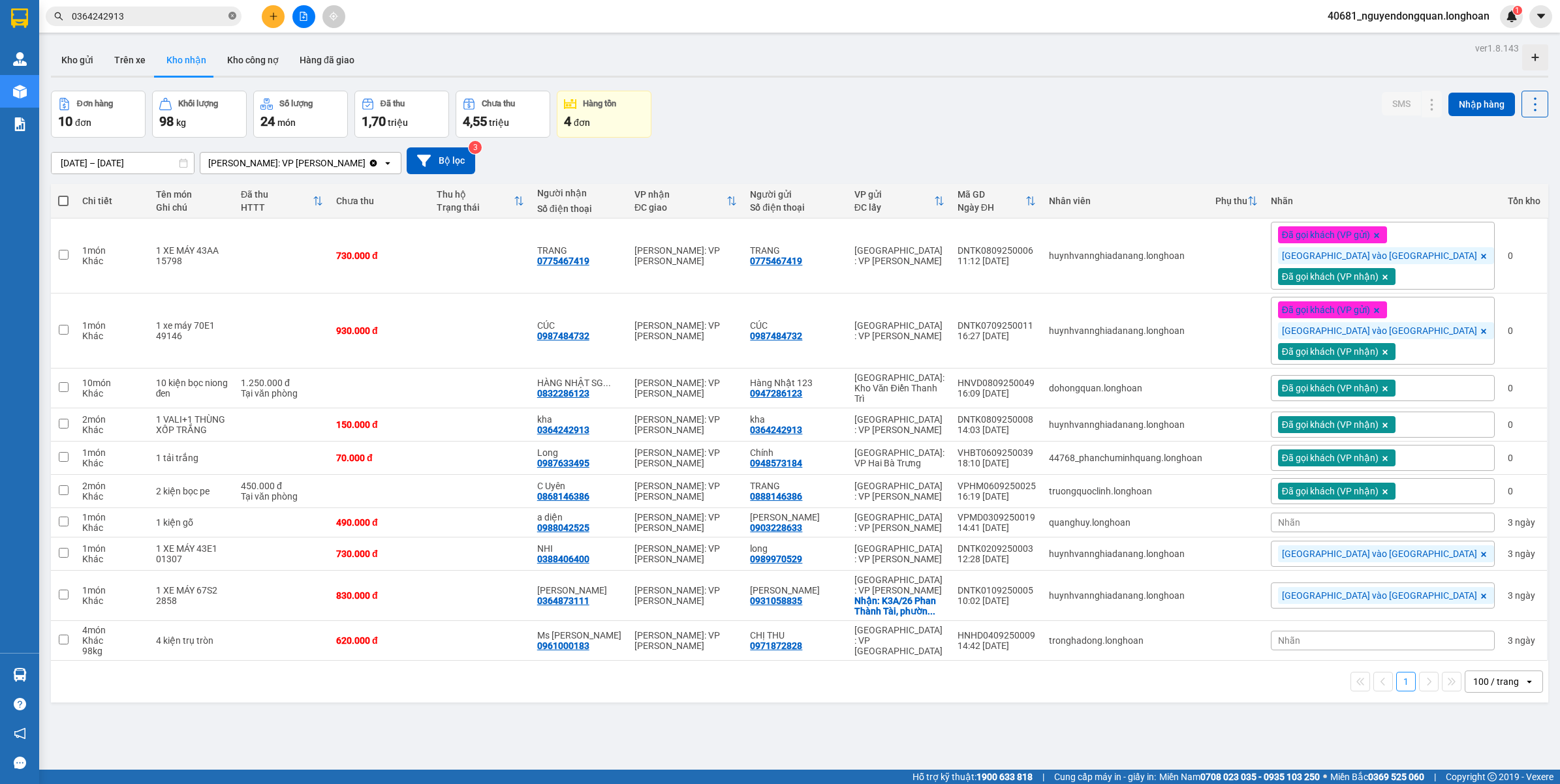
click at [230, 18] on icon "close-circle" at bounding box center [232, 15] width 8 height 8
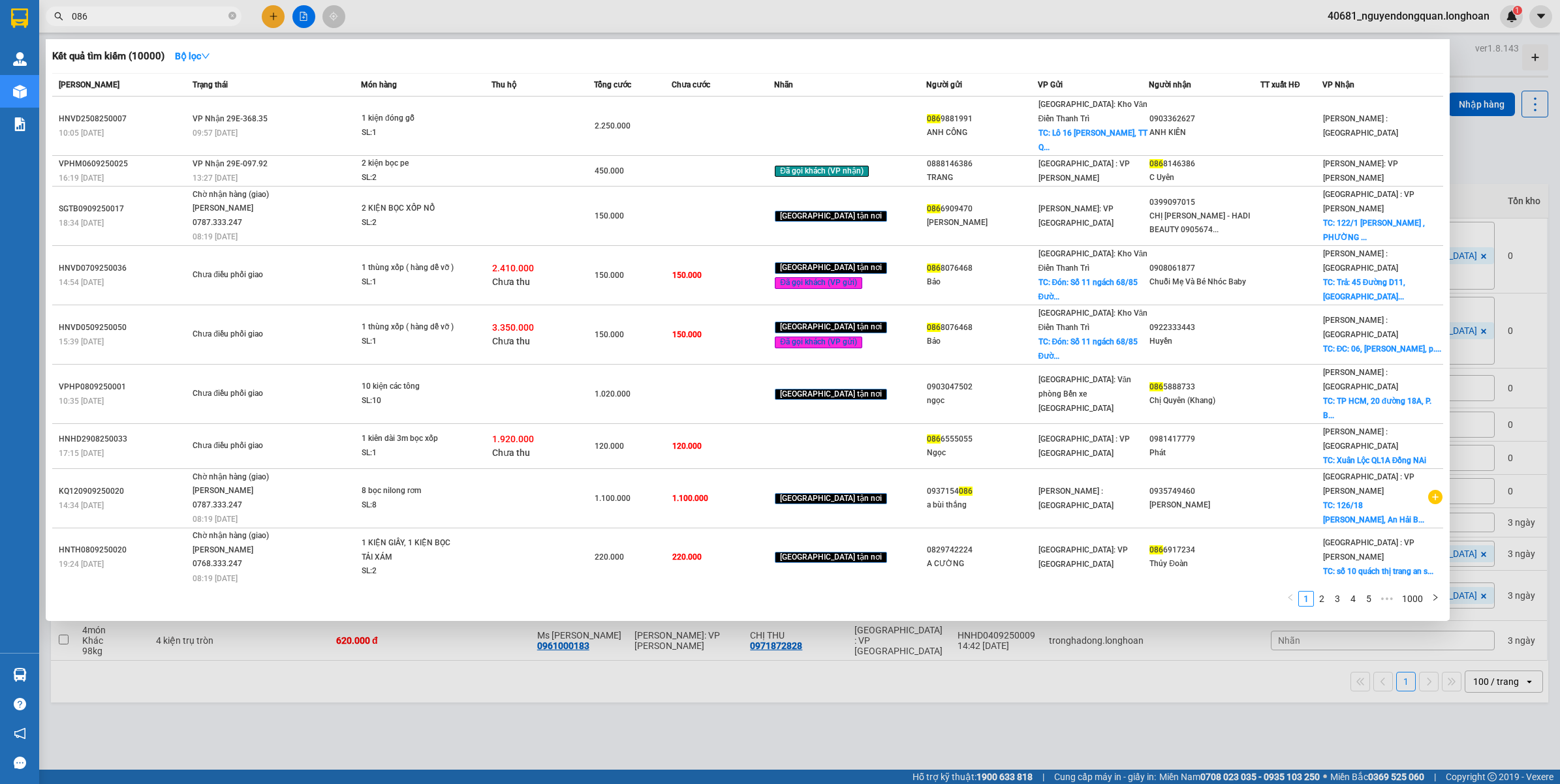
drag, startPoint x: 119, startPoint y: 4, endPoint x: 110, endPoint y: 18, distance: 16.6
click at [115, 7] on div "Kết quả tìm kiếm ( 10000 ) Bộ lọc Mã ĐH Trạng thái Món hàng Thu hộ Tổng cước Ch…" at bounding box center [127, 16] width 254 height 23
click at [110, 18] on input "086" at bounding box center [148, 17] width 154 height 15
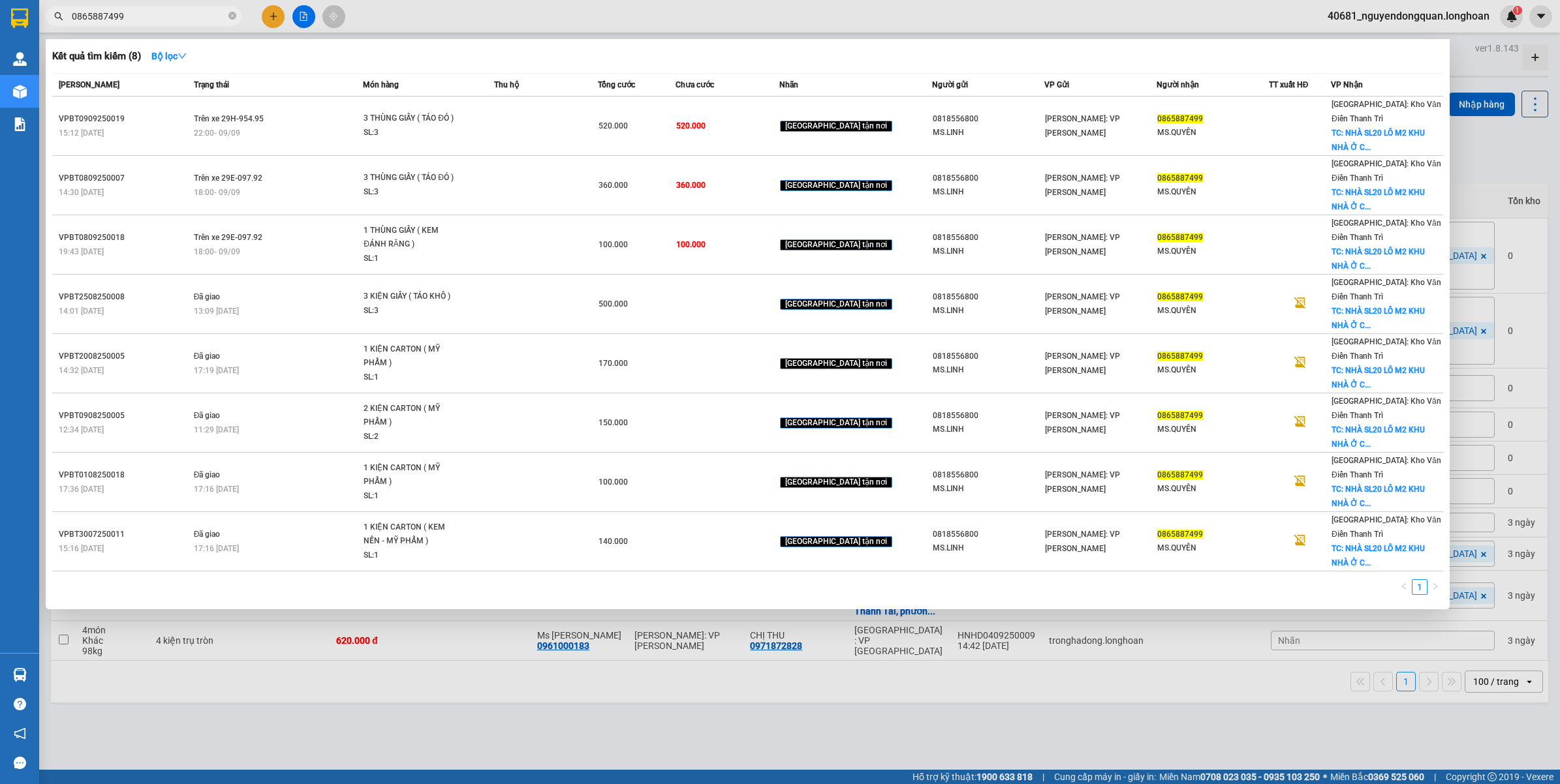
type input "0865887499"
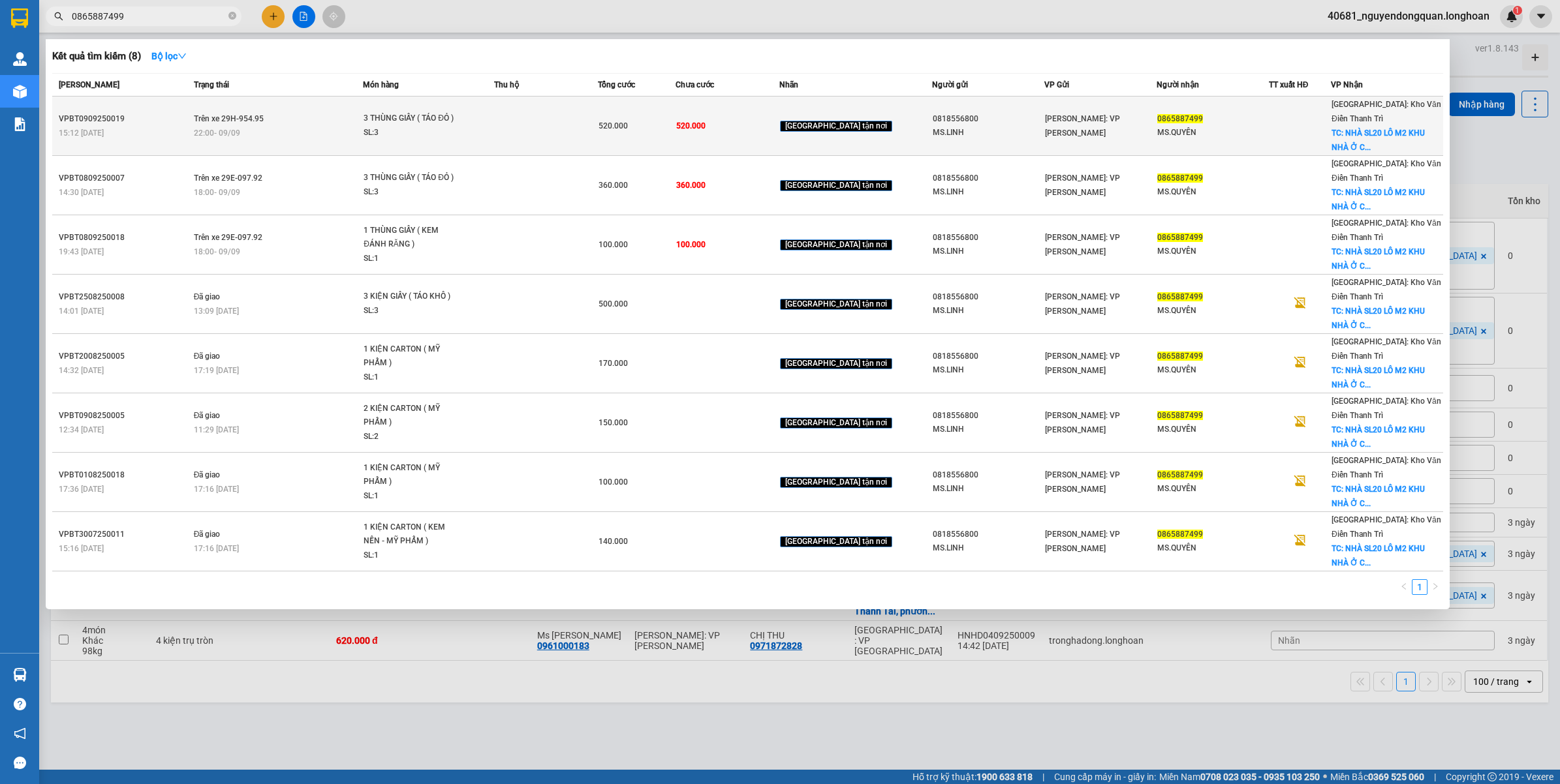
click at [478, 112] on span "3 THÙNG GIẤY ( TÁO ĐỎ ) SL: 3" at bounding box center [428, 126] width 130 height 28
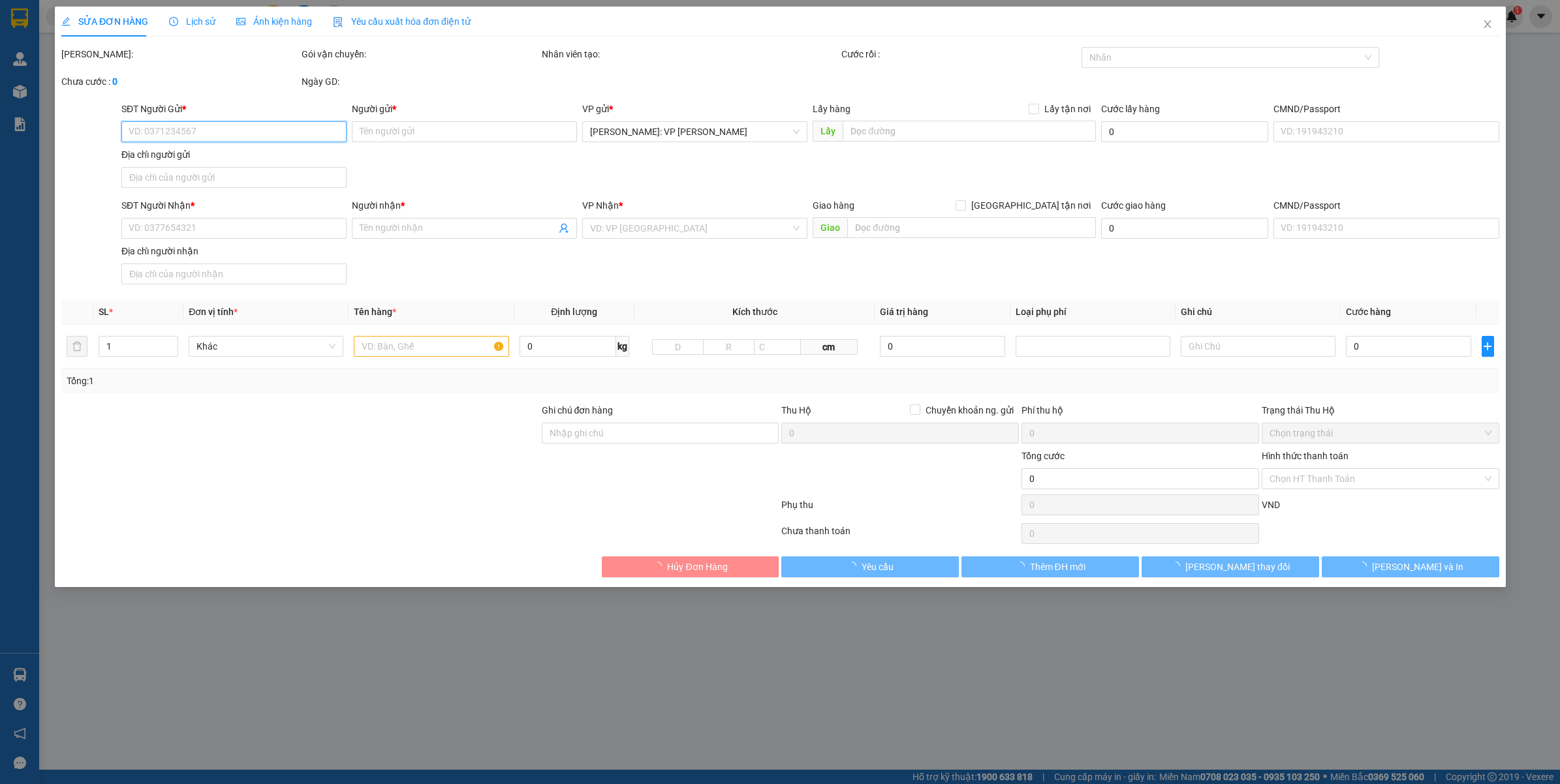
type input "0818556800"
type input "MS.LINH"
type input "0865887499"
type input "MS.QUYÊN"
checkbox input "true"
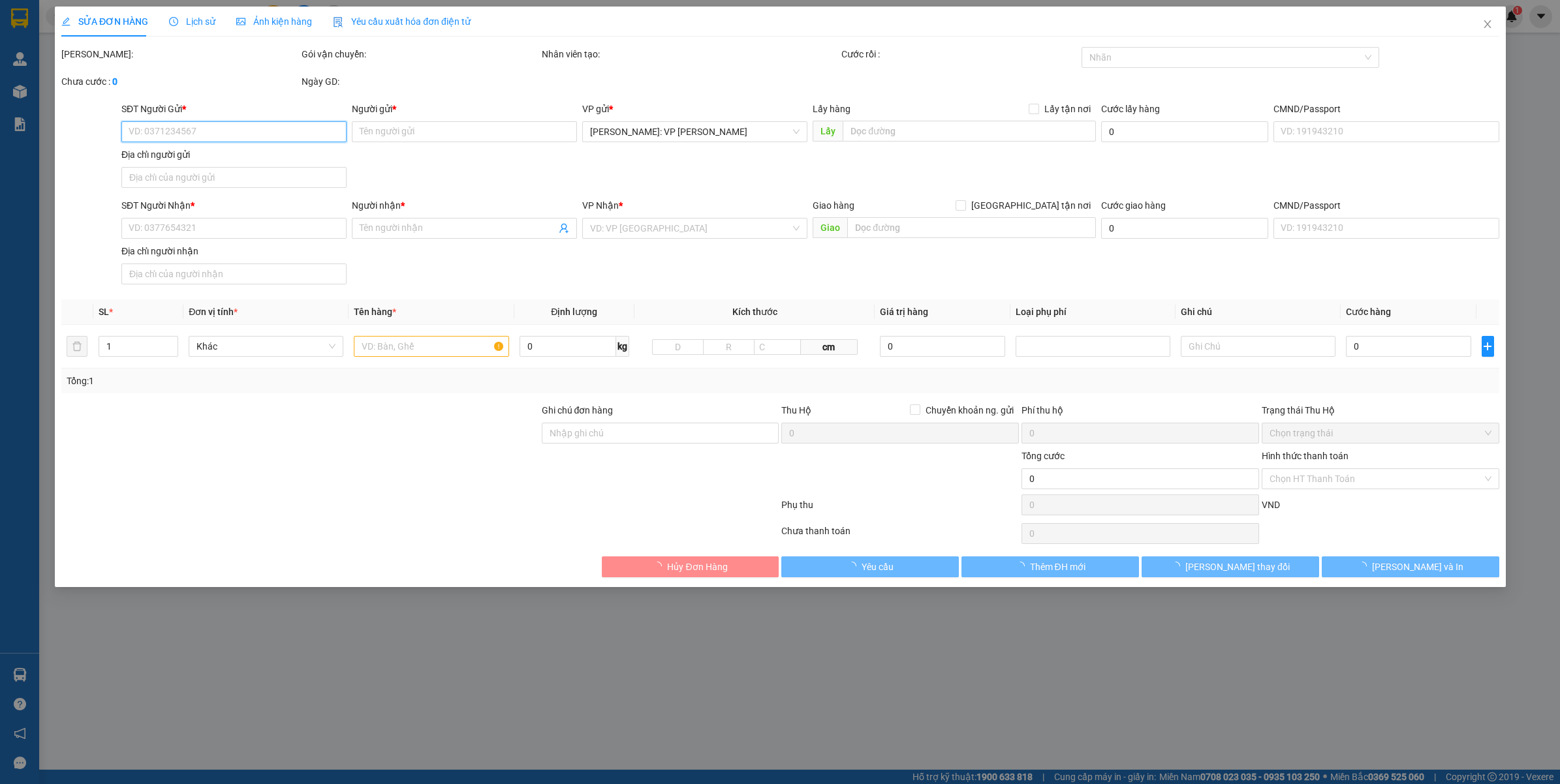
type input "NHÀ SL20 LÔ M2 KHU NHÀ Ở CÁN BỘ VIỆN BỎNG - F.HÀ ĐÔNG - HÀ NỘI"
type input "VẬN CHUYỂN NHẸ TAY - HƯ VỠ KHÔNG ĐỀN"
type input "520.000"
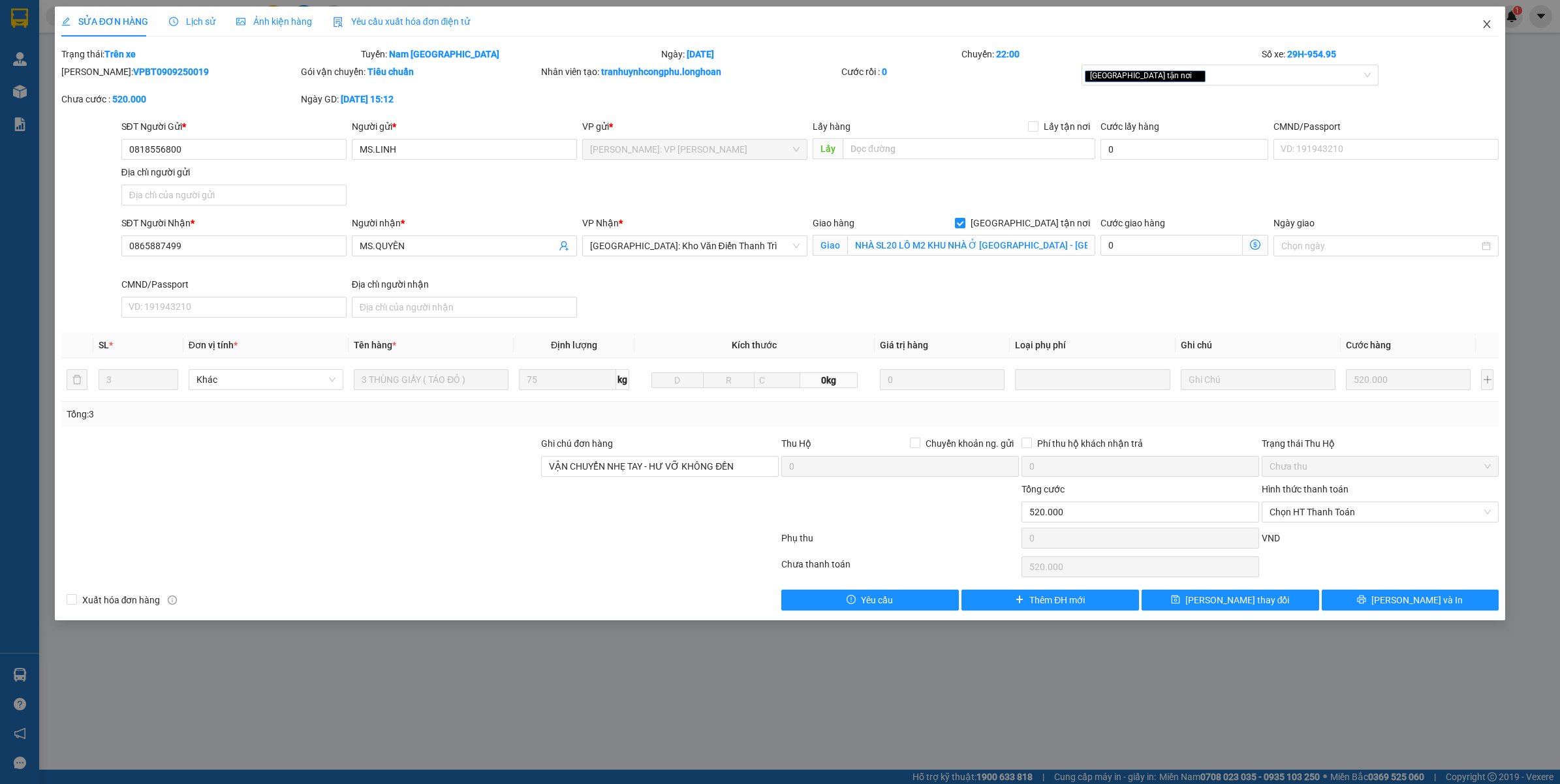
click at [1488, 31] on span "Close" at bounding box center [1487, 25] width 37 height 37
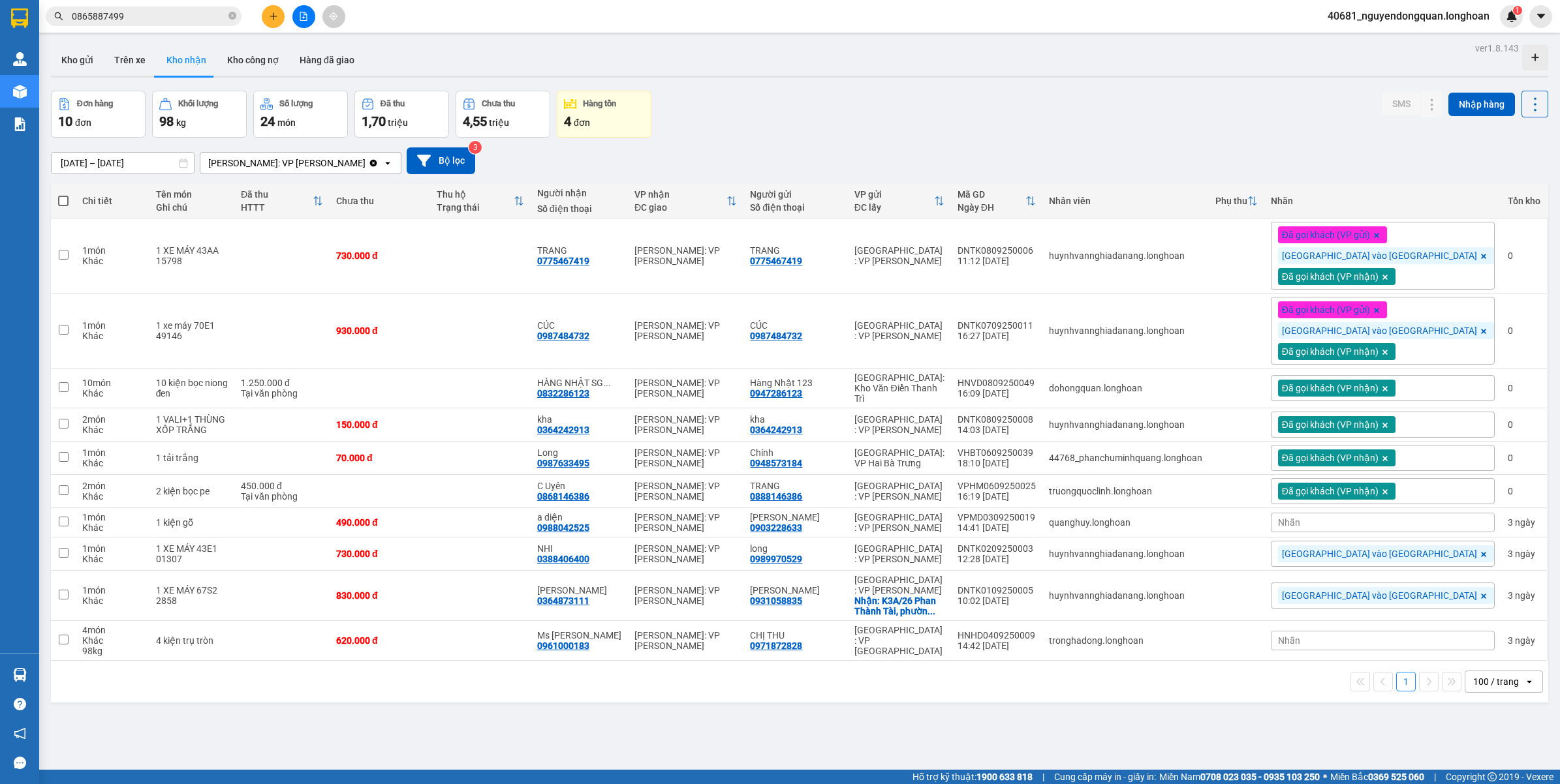
click at [173, 5] on div "Kết quả tìm kiếm ( 8 ) Bộ lọc Mã ĐH Trạng thái Món hàng Thu hộ Tổng cước Chưa c…" at bounding box center [127, 16] width 254 height 23
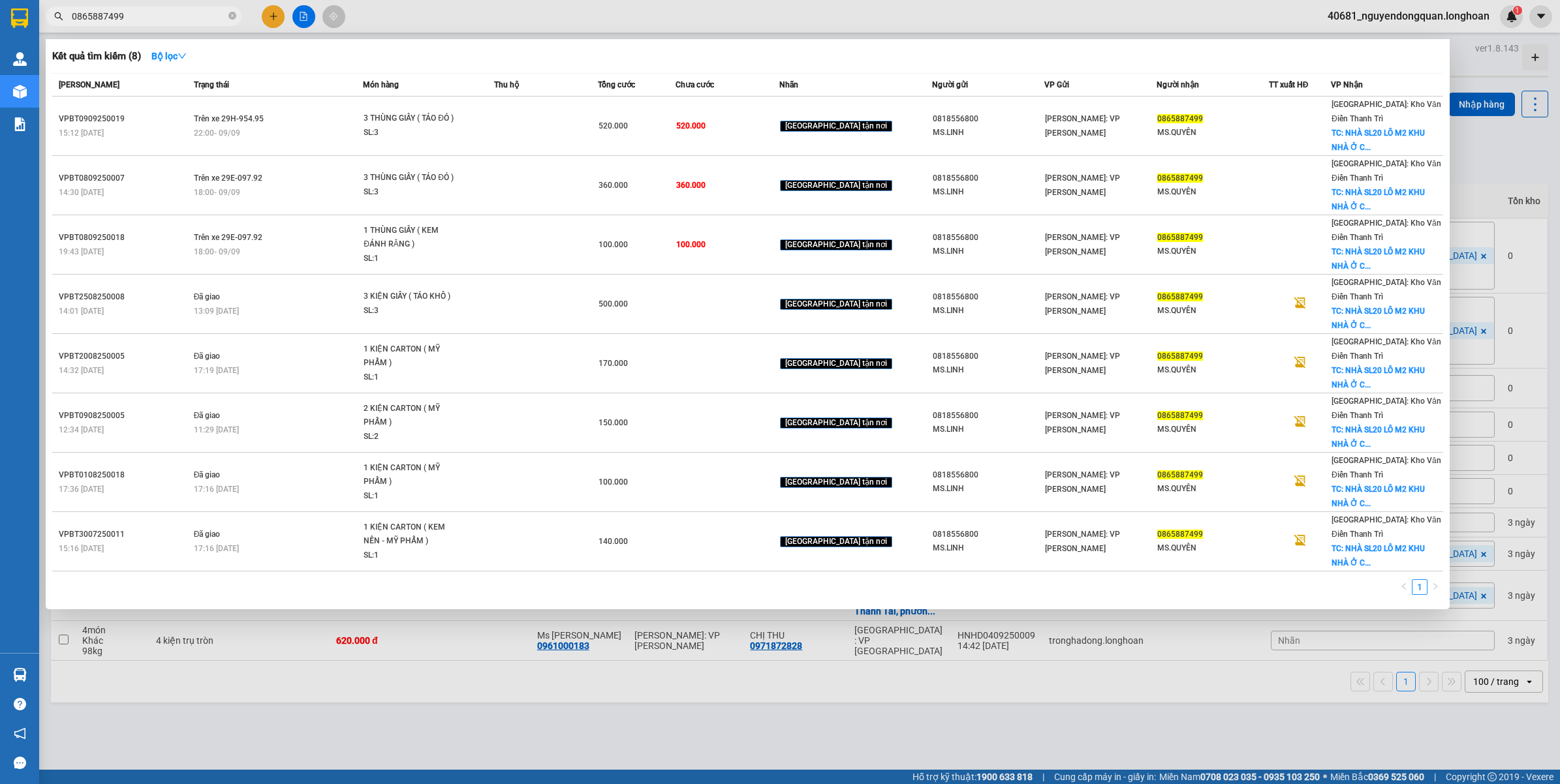
click at [167, 21] on input "0865887499" at bounding box center [148, 17] width 154 height 15
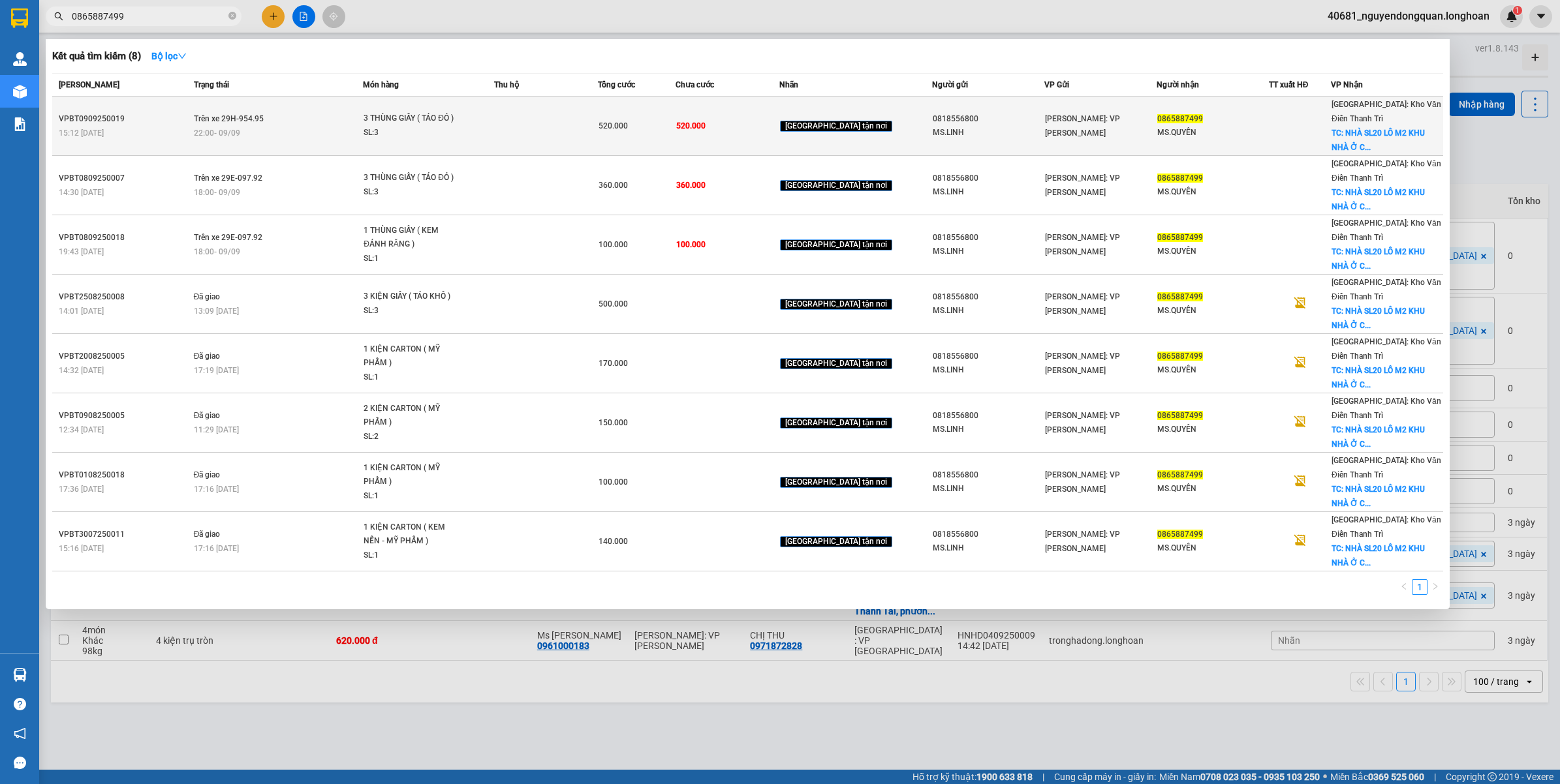
click at [534, 129] on td at bounding box center [546, 126] width 104 height 59
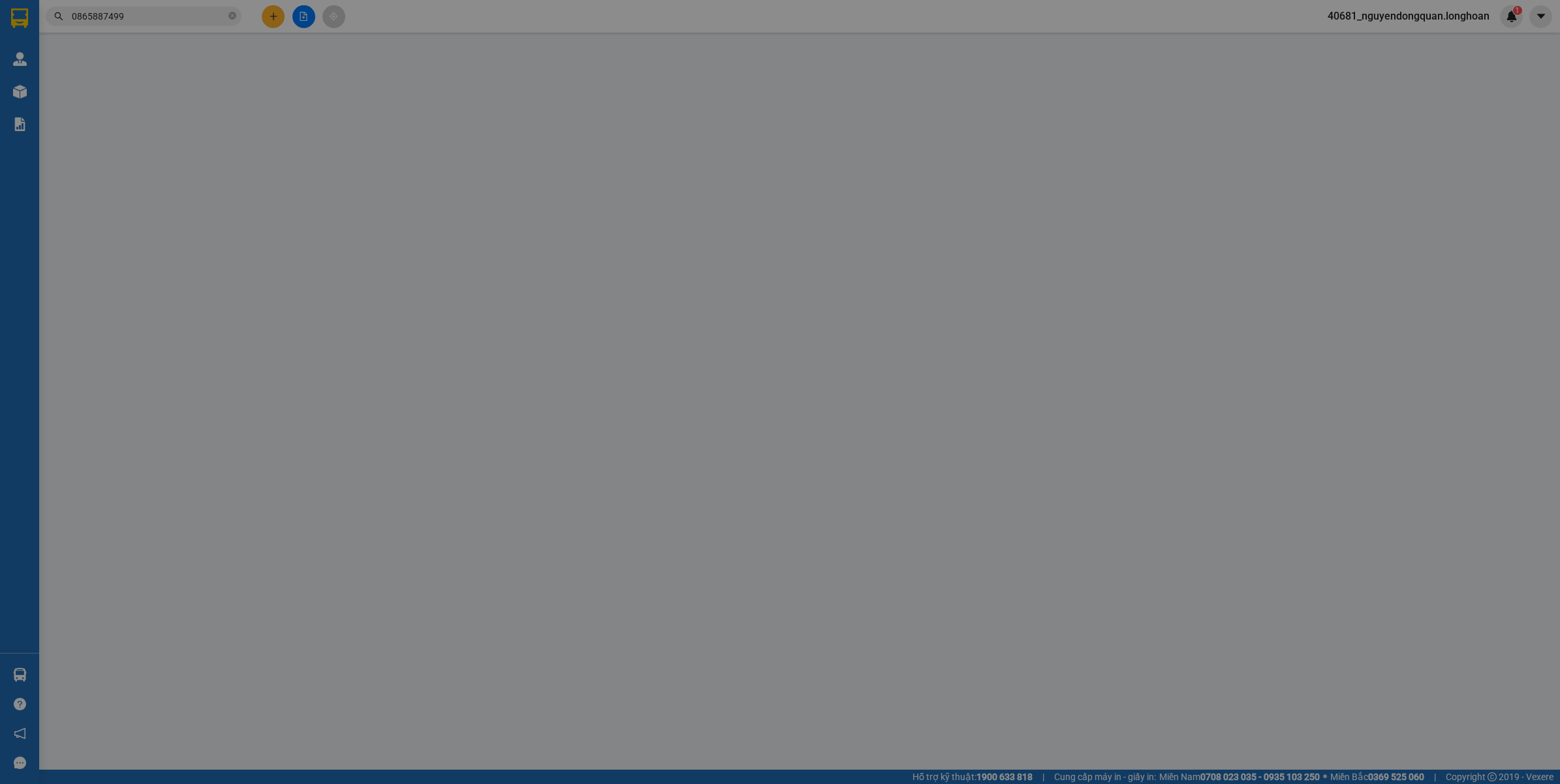
type input "0818556800"
type input "MS.LINH"
type input "0865887499"
type input "MS.QUYÊN"
checkbox input "true"
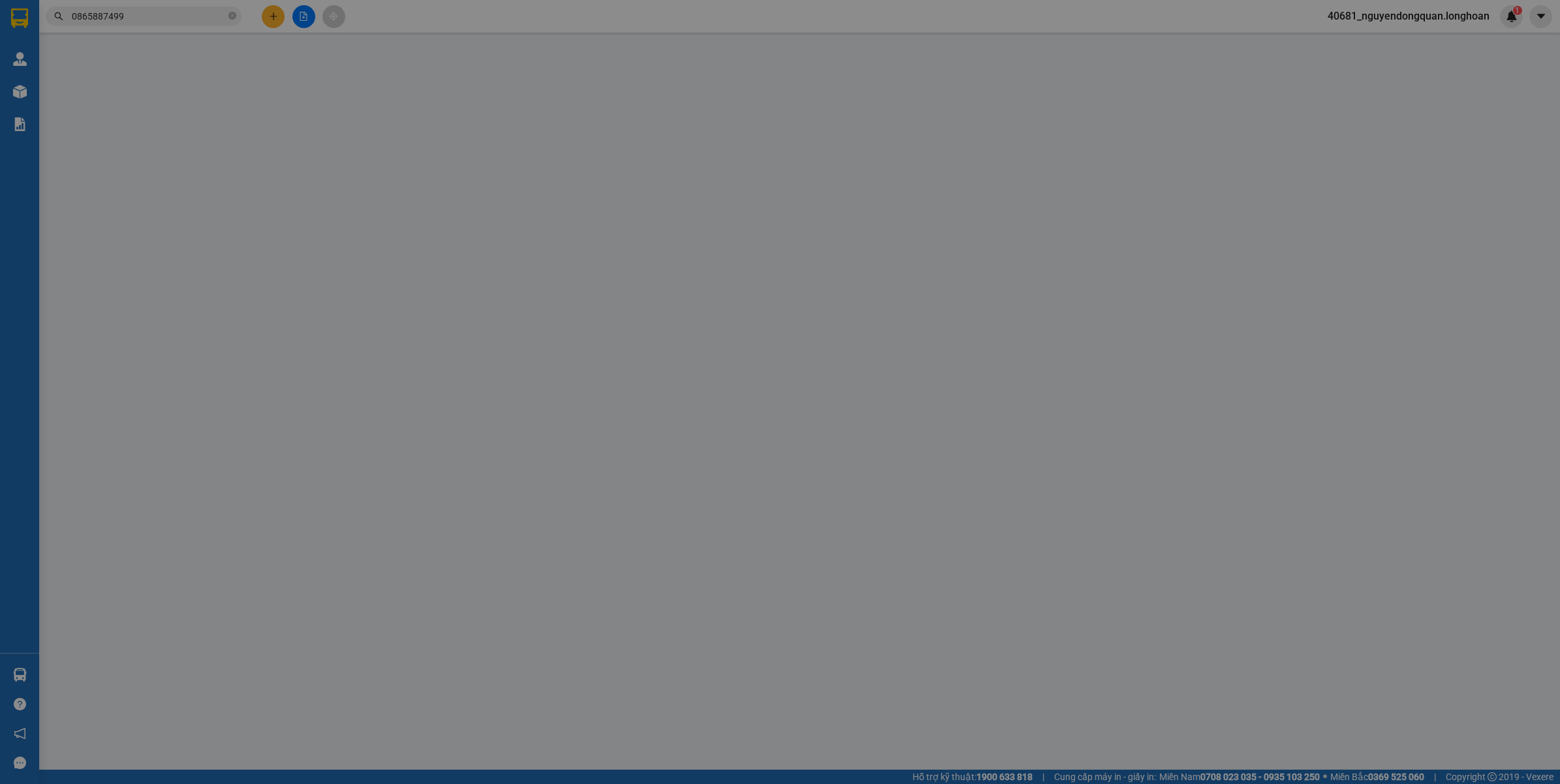
type input "NHÀ SL20 LÔ M2 KHU NHÀ Ở CÁN BỘ VIỆN BỎNG - F.HÀ ĐÔNG - HÀ NỘI"
type input "VẬN CHUYỂN NHẸ TAY - HƯ VỠ KHÔNG ĐỀN"
type input "520.000"
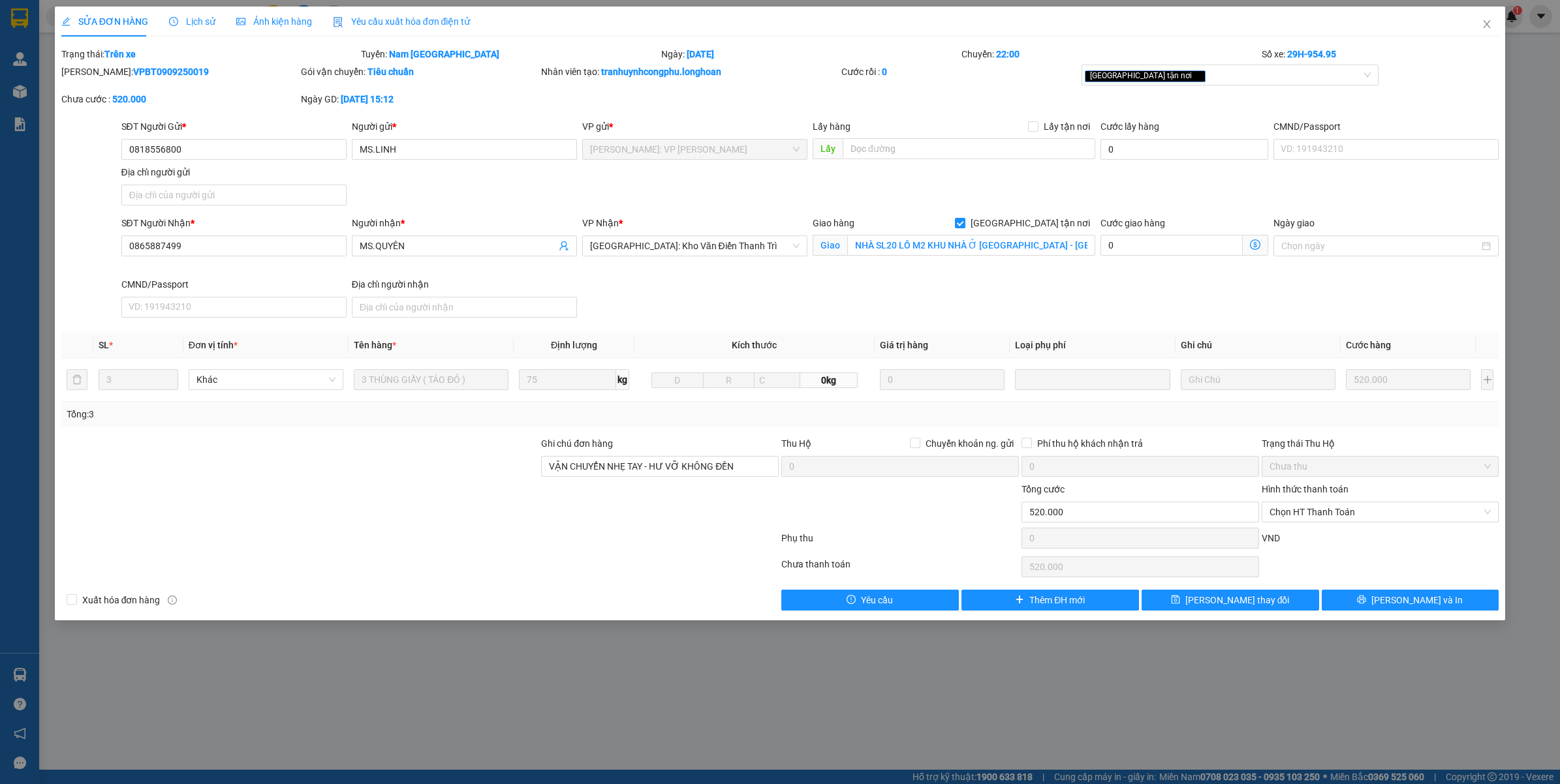
click at [204, 20] on span "Lịch sử" at bounding box center [192, 21] width 46 height 10
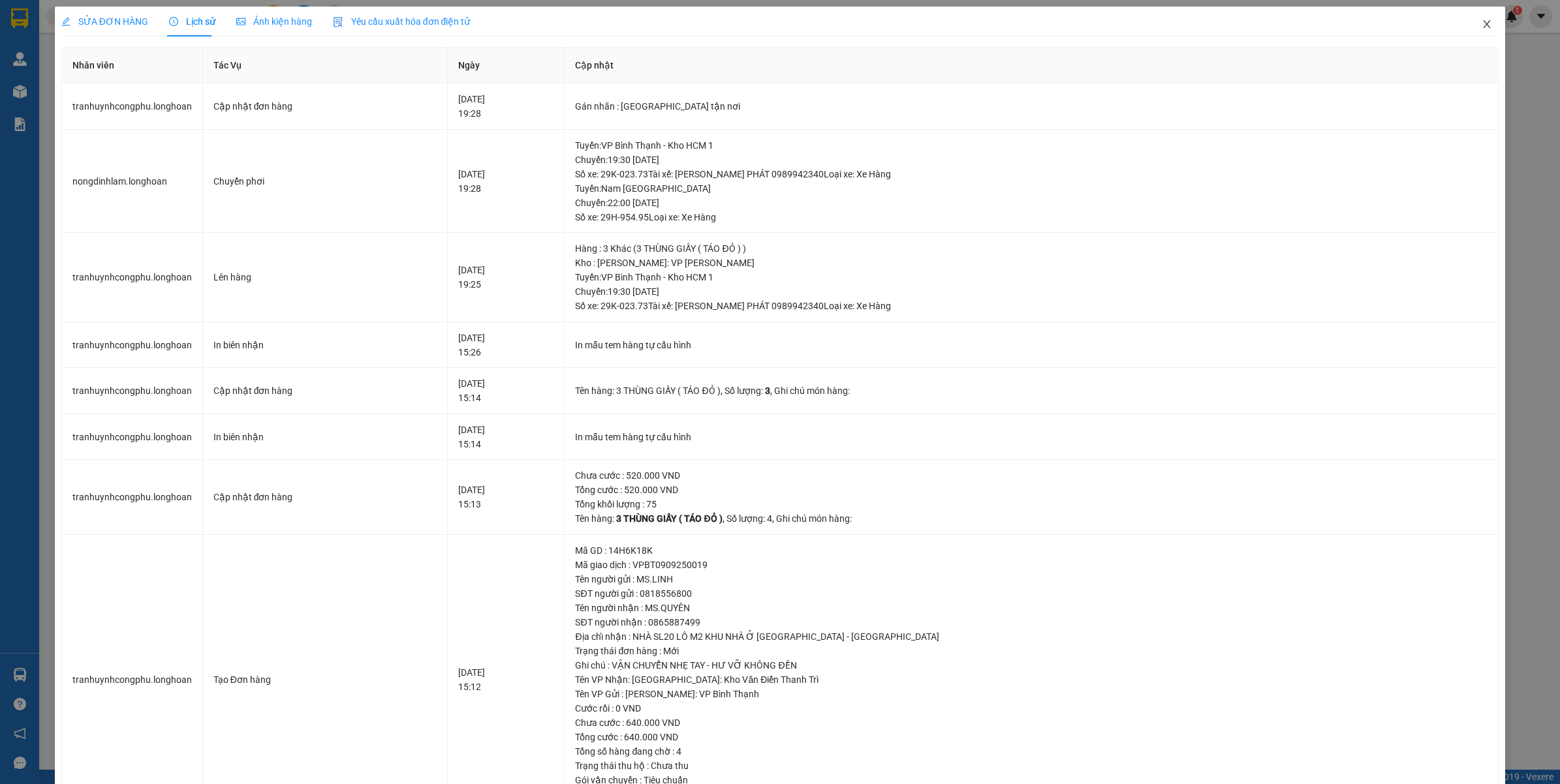
drag, startPoint x: 1469, startPoint y: 30, endPoint x: 0, endPoint y: 230, distance: 1482.6
click at [1470, 30] on span "Close" at bounding box center [1487, 25] width 37 height 37
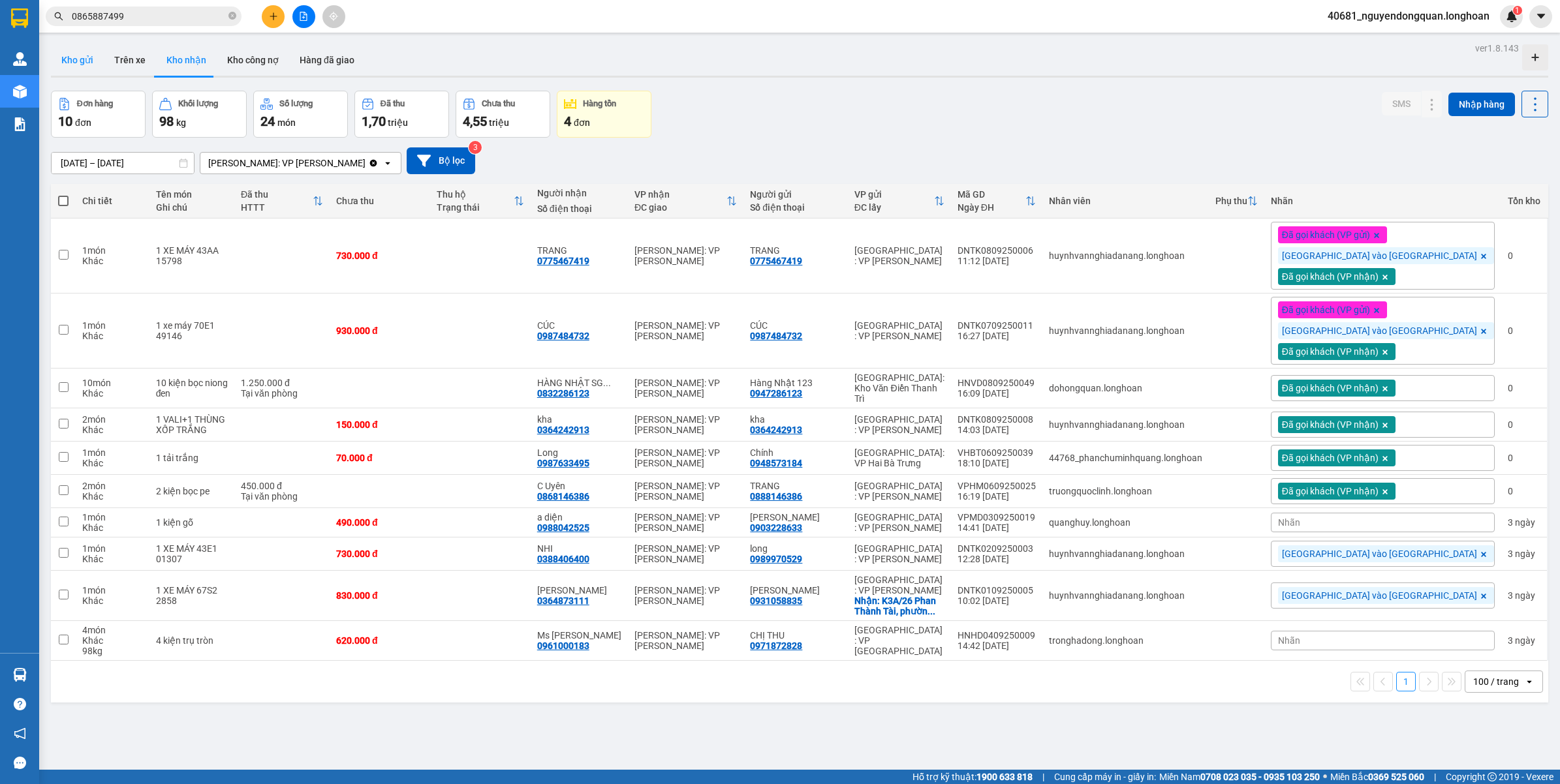
click at [73, 70] on button "Kho gửi" at bounding box center [77, 60] width 53 height 31
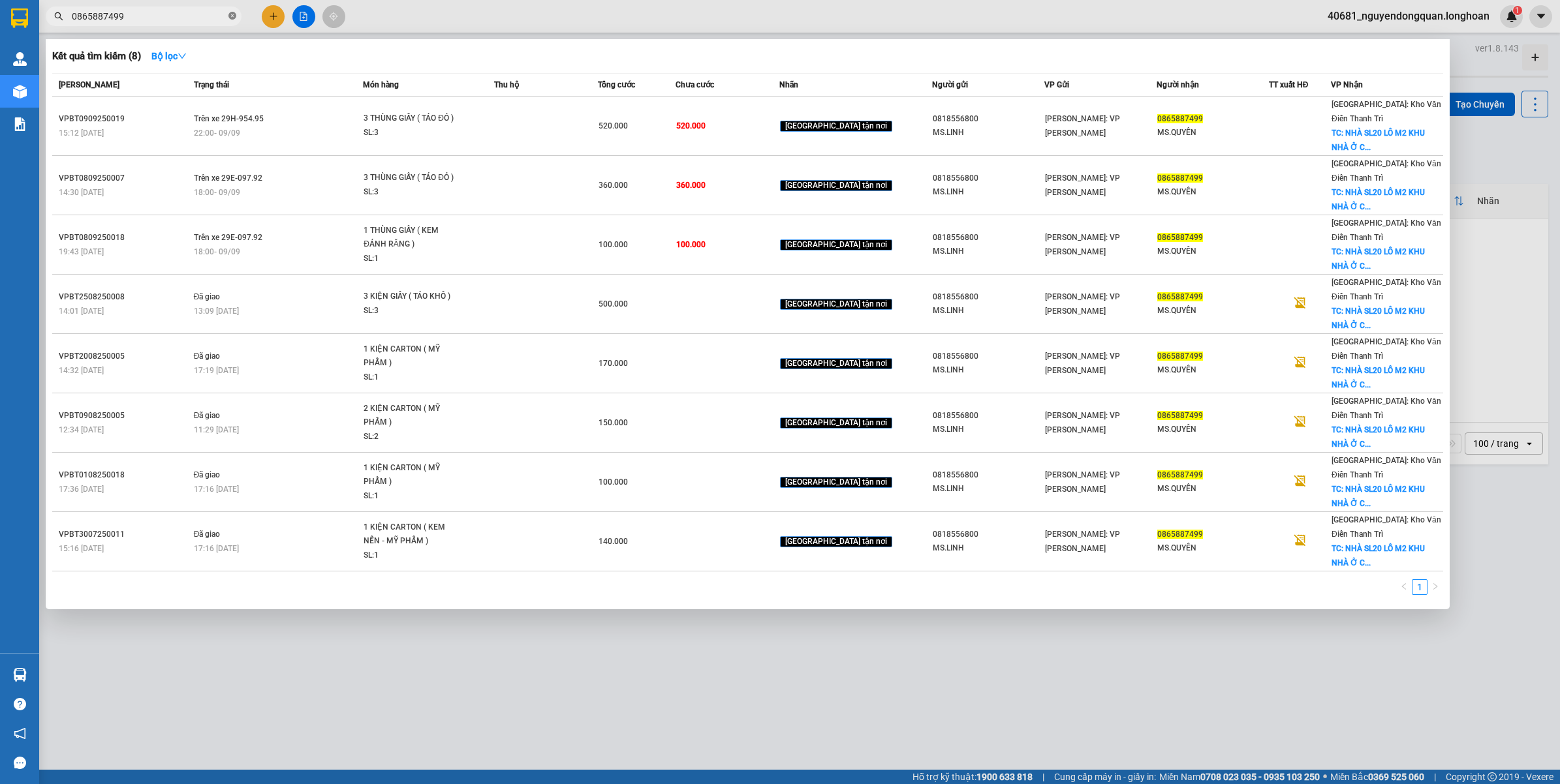
click at [230, 21] on span at bounding box center [232, 16] width 8 height 12
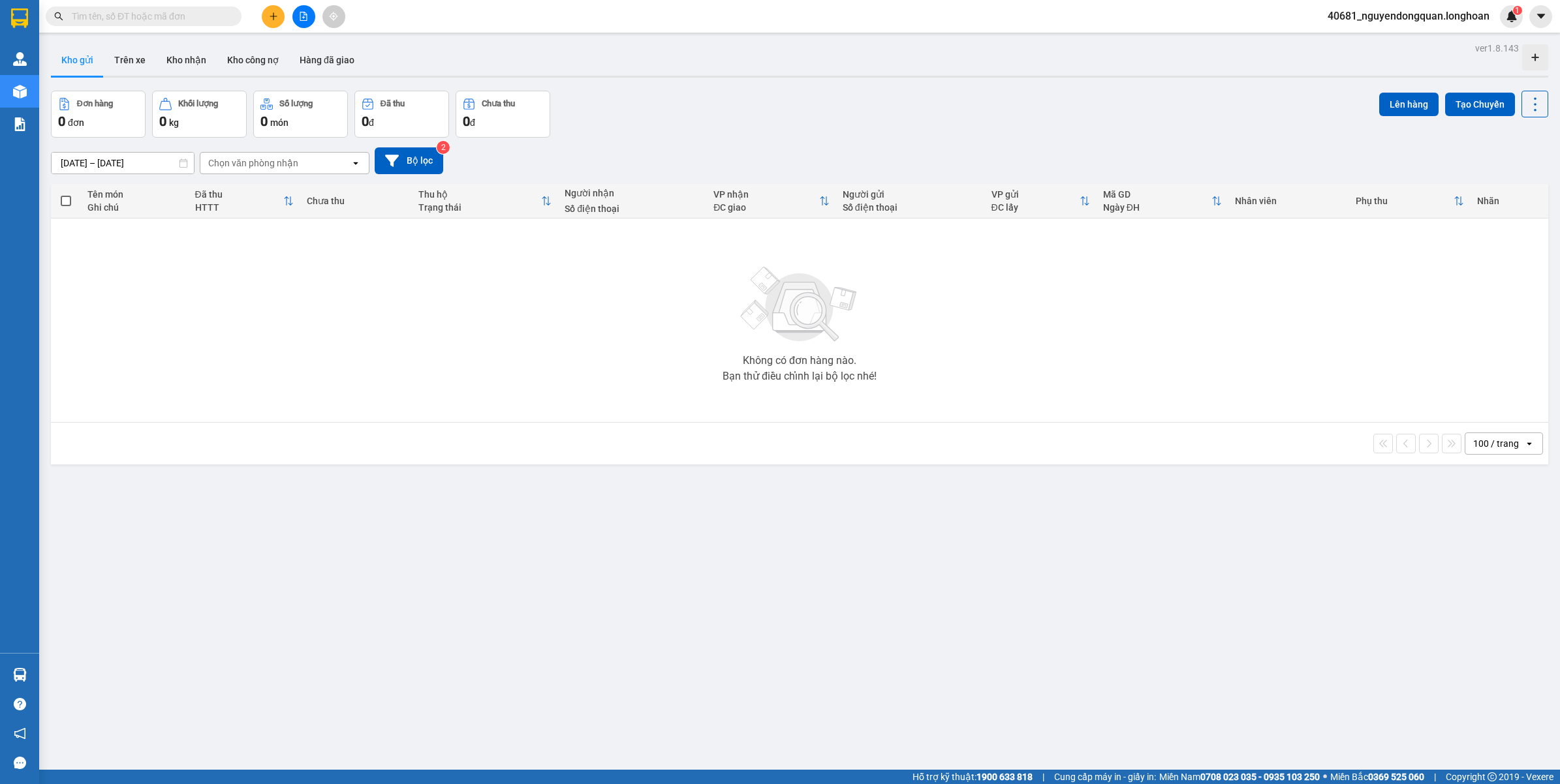
paste input "0833311139"
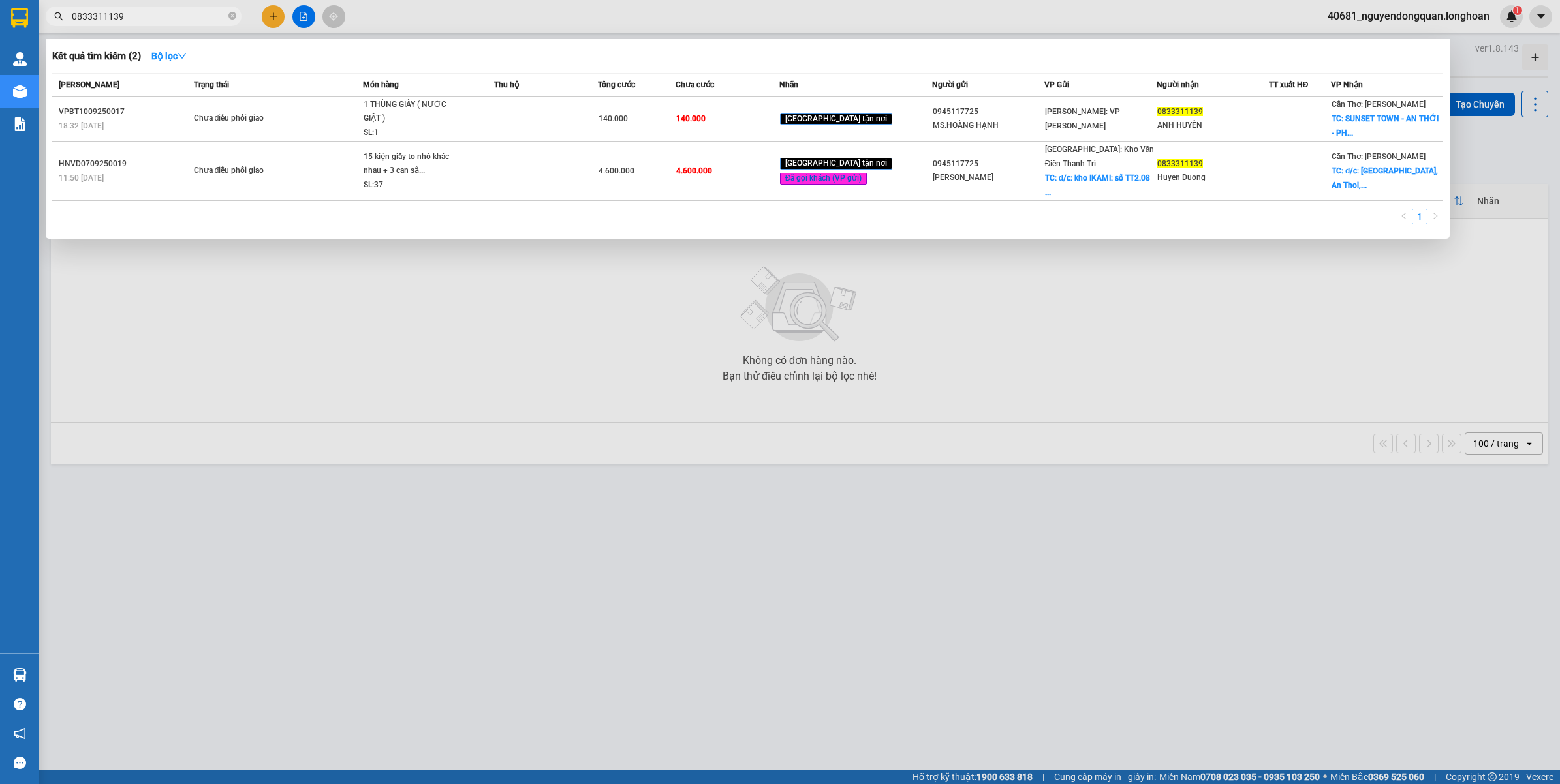
type input "0833311139"
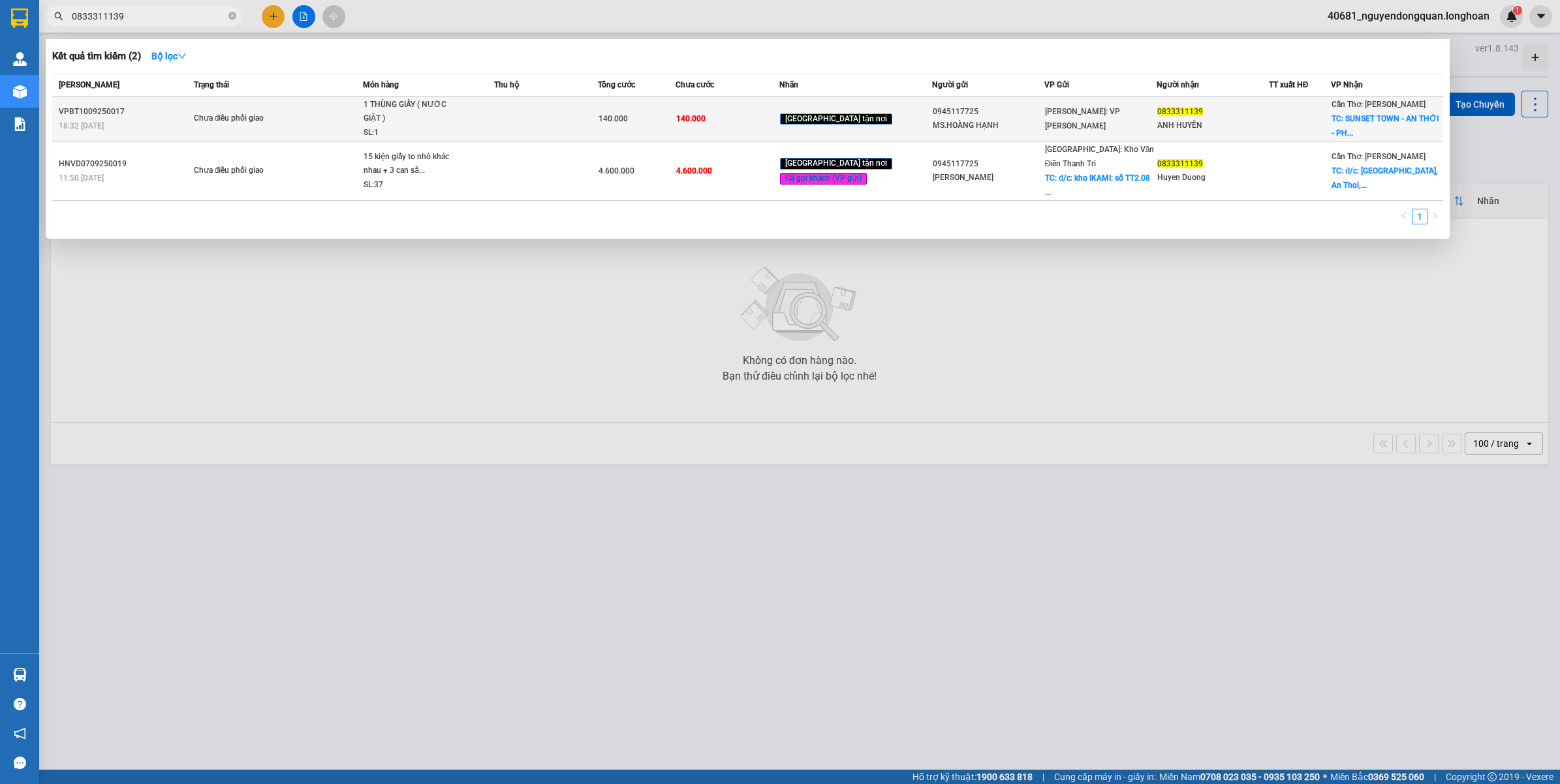
click at [1000, 123] on div "MS.HOÀNG HẠNH" at bounding box center [988, 126] width 111 height 14
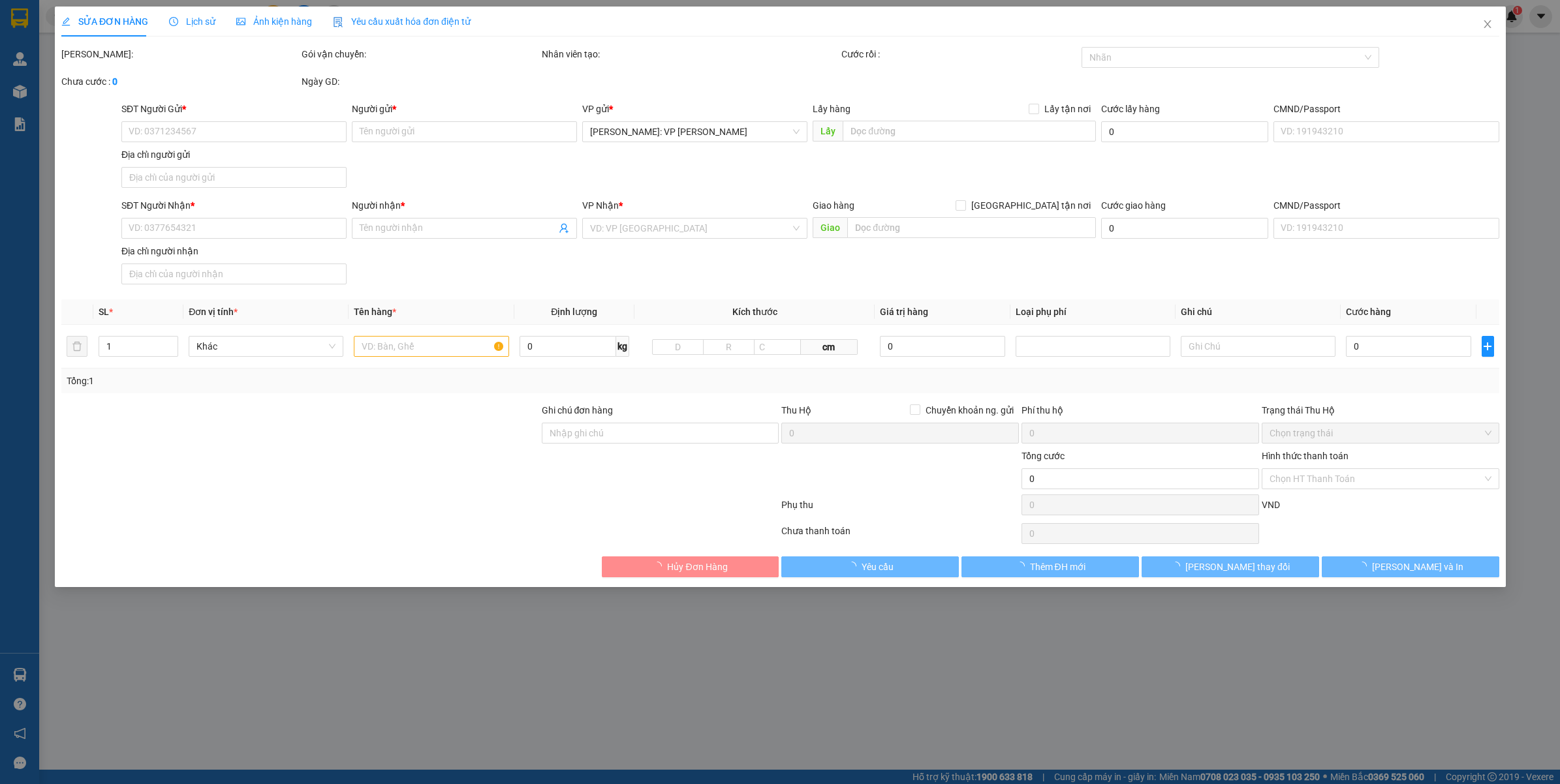
type input "0945117725"
type input "MS.HOÀNG HẠNH"
type input "0833311139"
type input "ANH HUYẾN"
checkbox input "true"
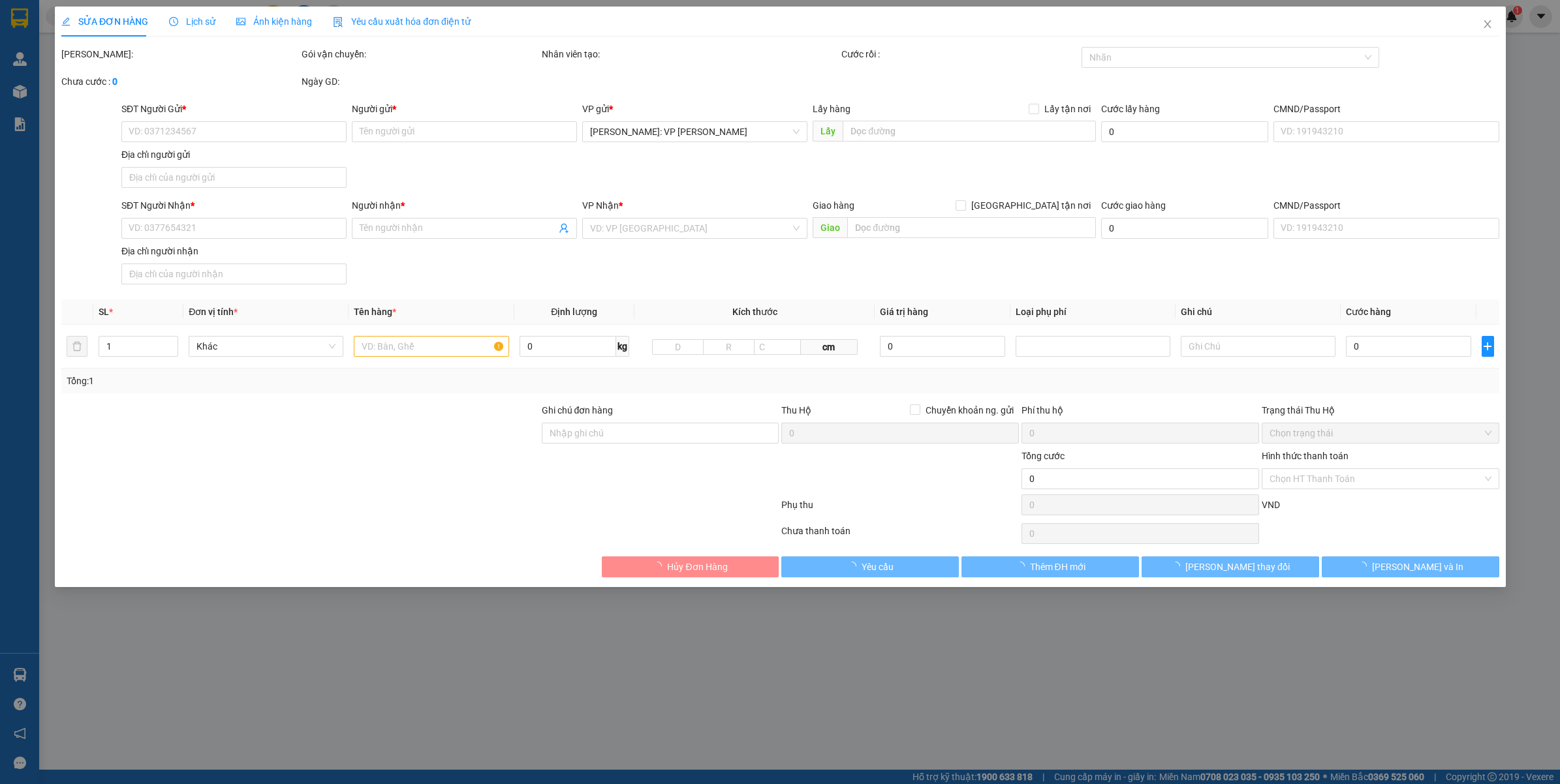
type input "SUNSET TOWN - AN THỚI - PHÚ QUỐC - KIÊN GIANG"
type input "VẬN CHUYỂN NHẸ TAY - HƯ VỠ KHÔNG ĐỀN"
type input "140.000"
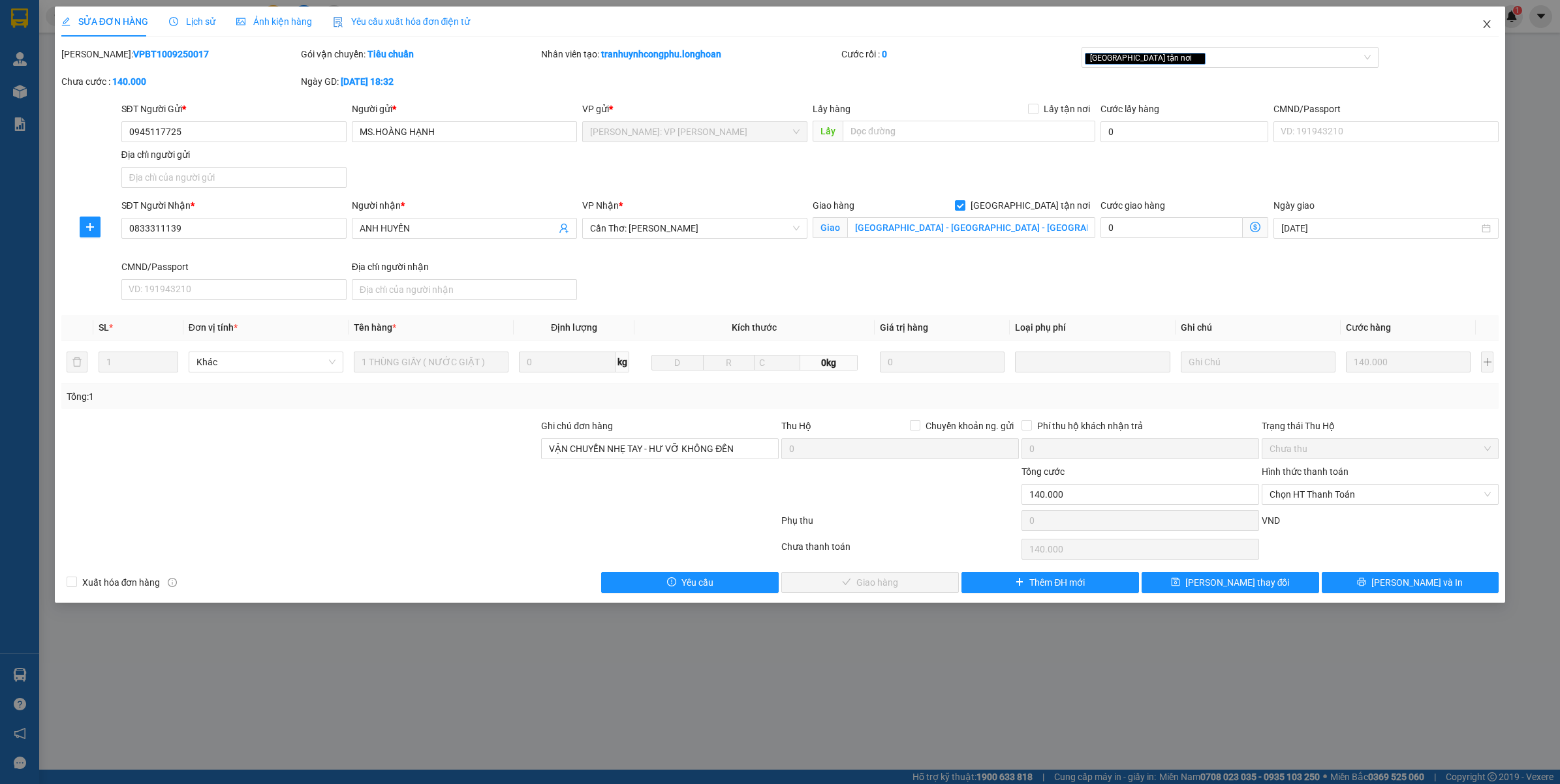
click at [1489, 31] on span "Close" at bounding box center [1487, 25] width 37 height 37
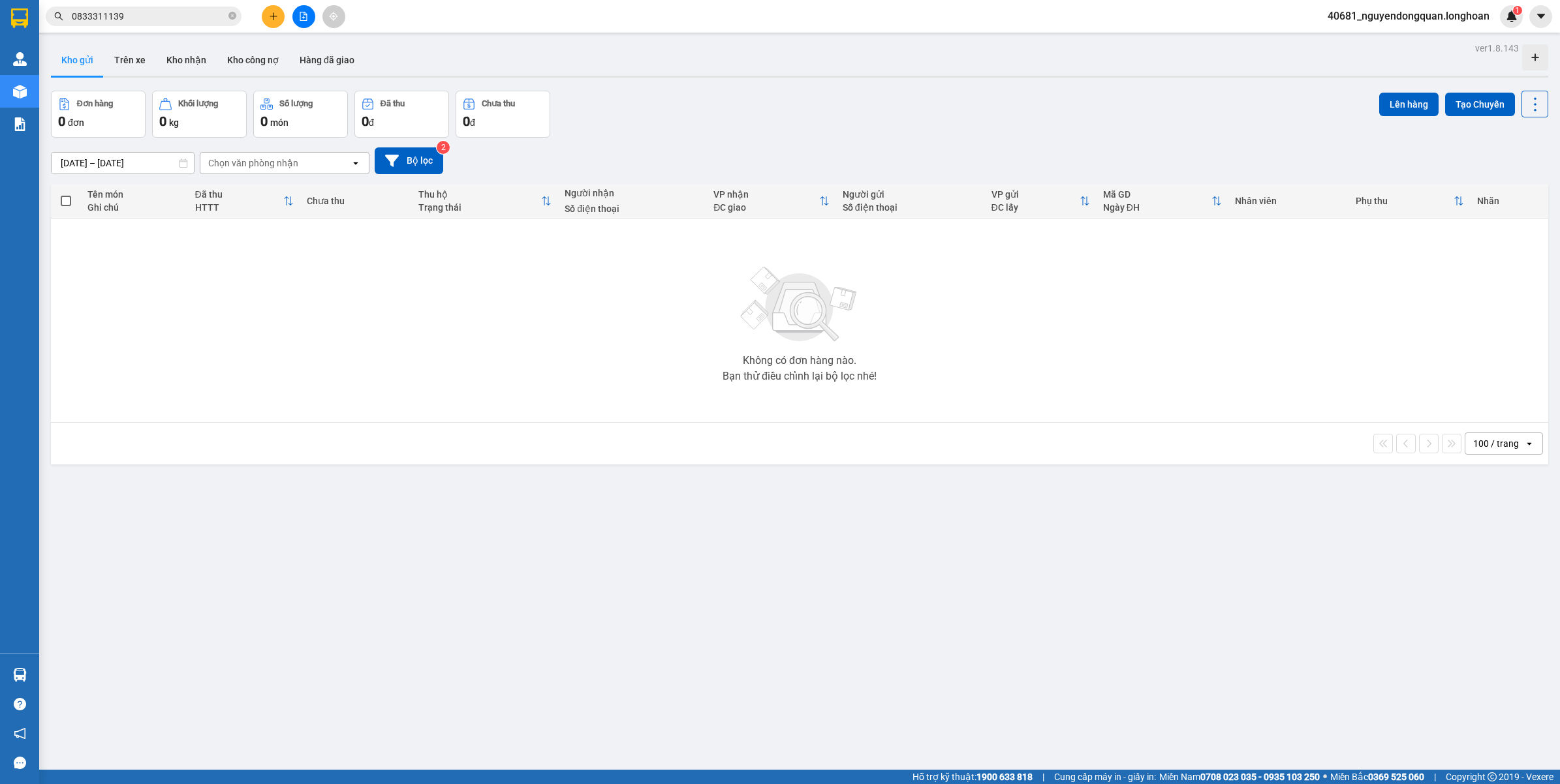
click at [188, 23] on input "0833311139" at bounding box center [148, 17] width 154 height 15
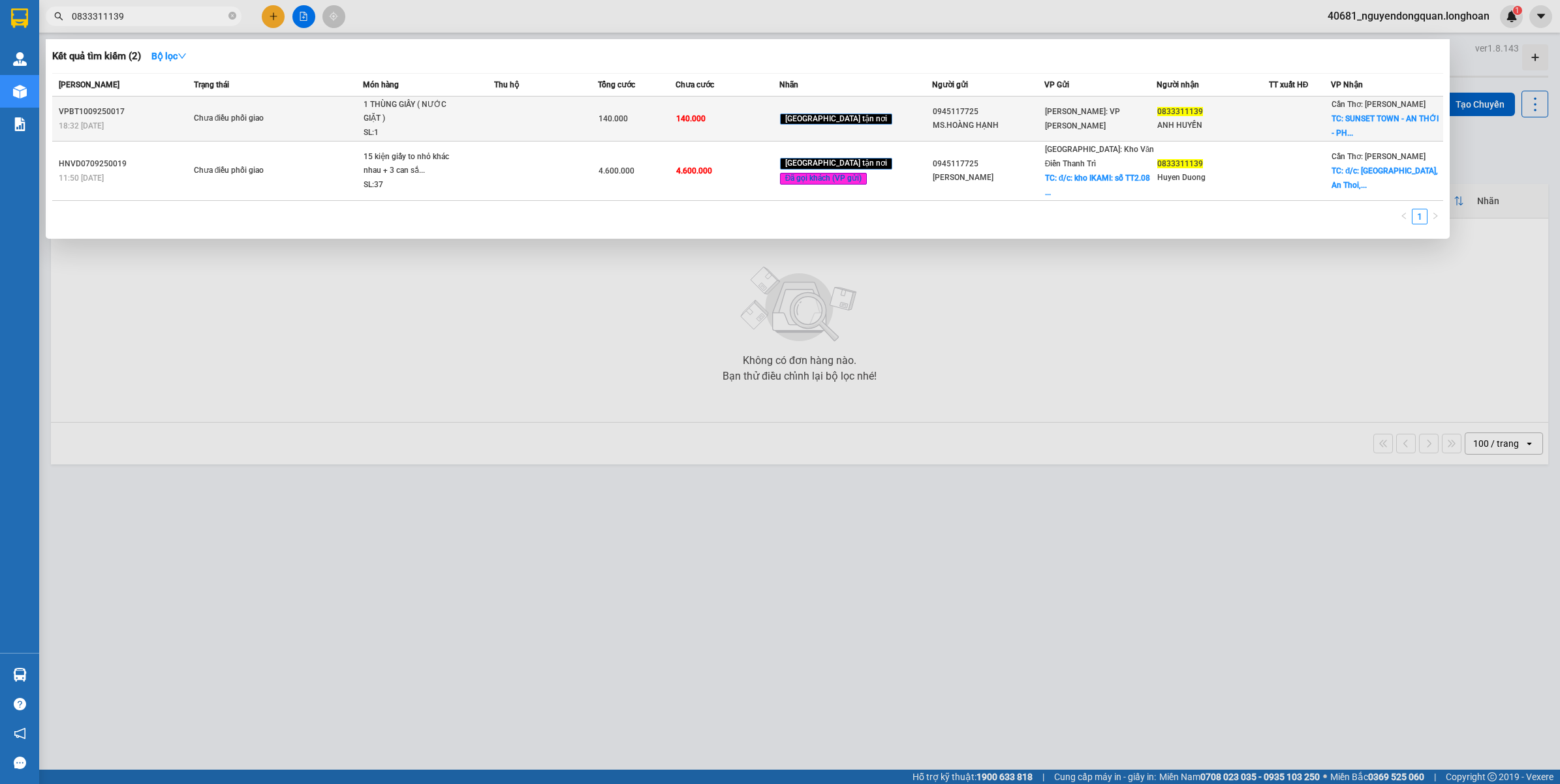
click at [485, 132] on span "1 THÙNG GIẤY ( NƯỚC GIẶT ) SL: 1" at bounding box center [428, 119] width 130 height 42
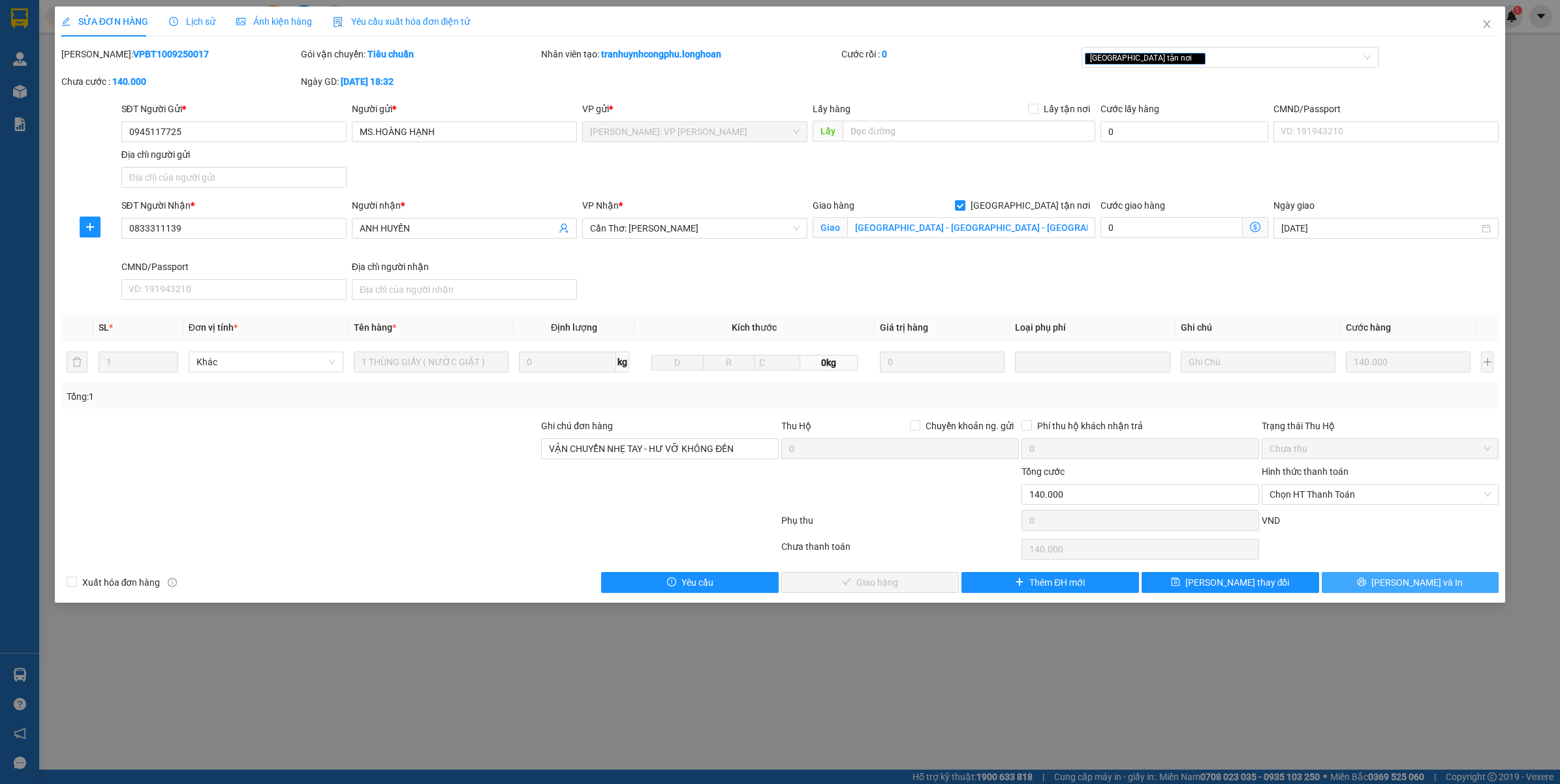
click at [1404, 591] on button "Lưu và In" at bounding box center [1410, 582] width 178 height 21
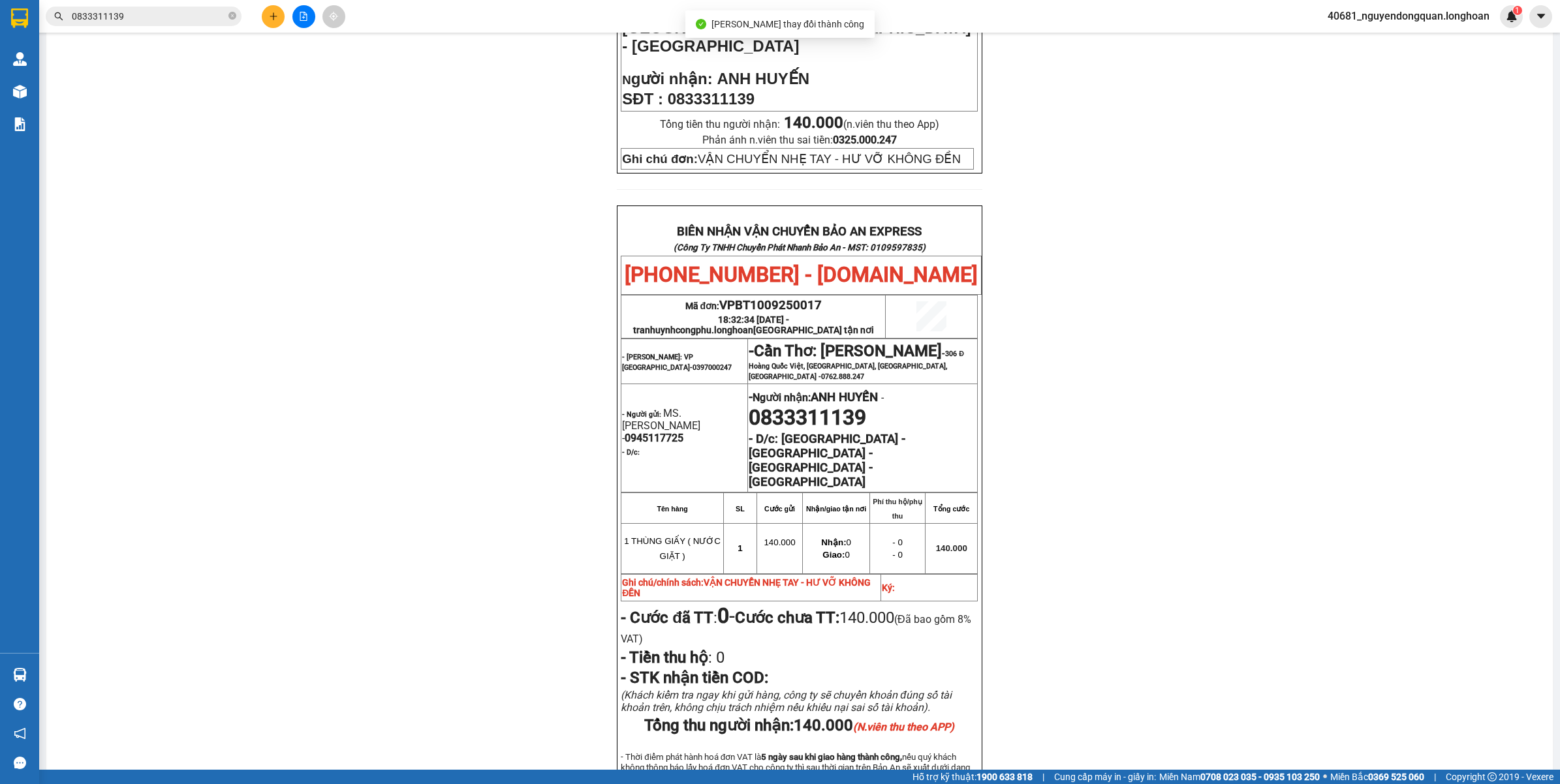
scroll to position [490, 0]
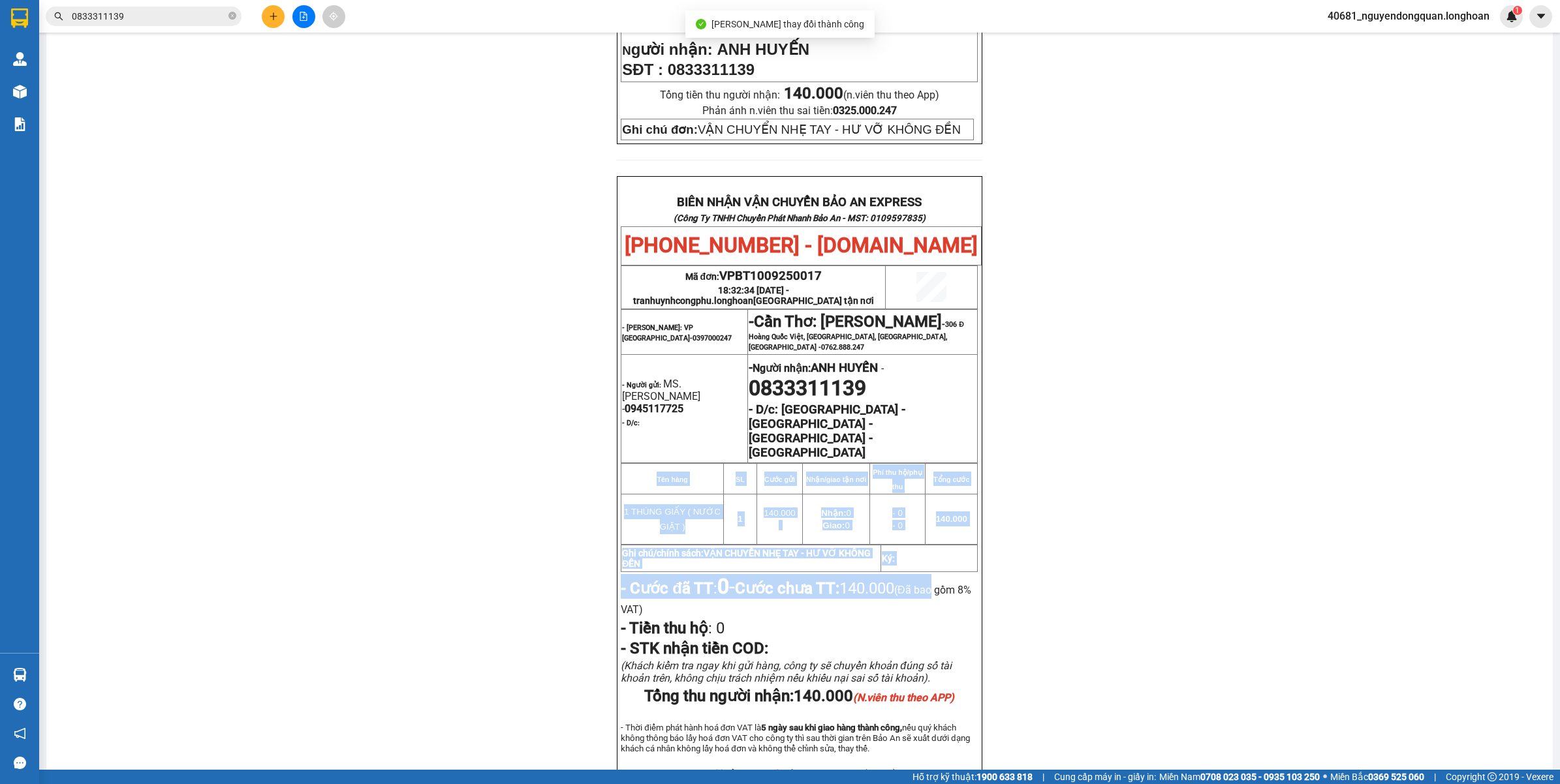
drag, startPoint x: 1541, startPoint y: 498, endPoint x: 1540, endPoint y: 544, distance: 46.0
click at [1540, 544] on main "In mẫu biên lai tự cấu hình In mẫu tem hàng tự cấu hình theo số lượng (1) PHIẾU…" at bounding box center [780, 385] width 1560 height 770
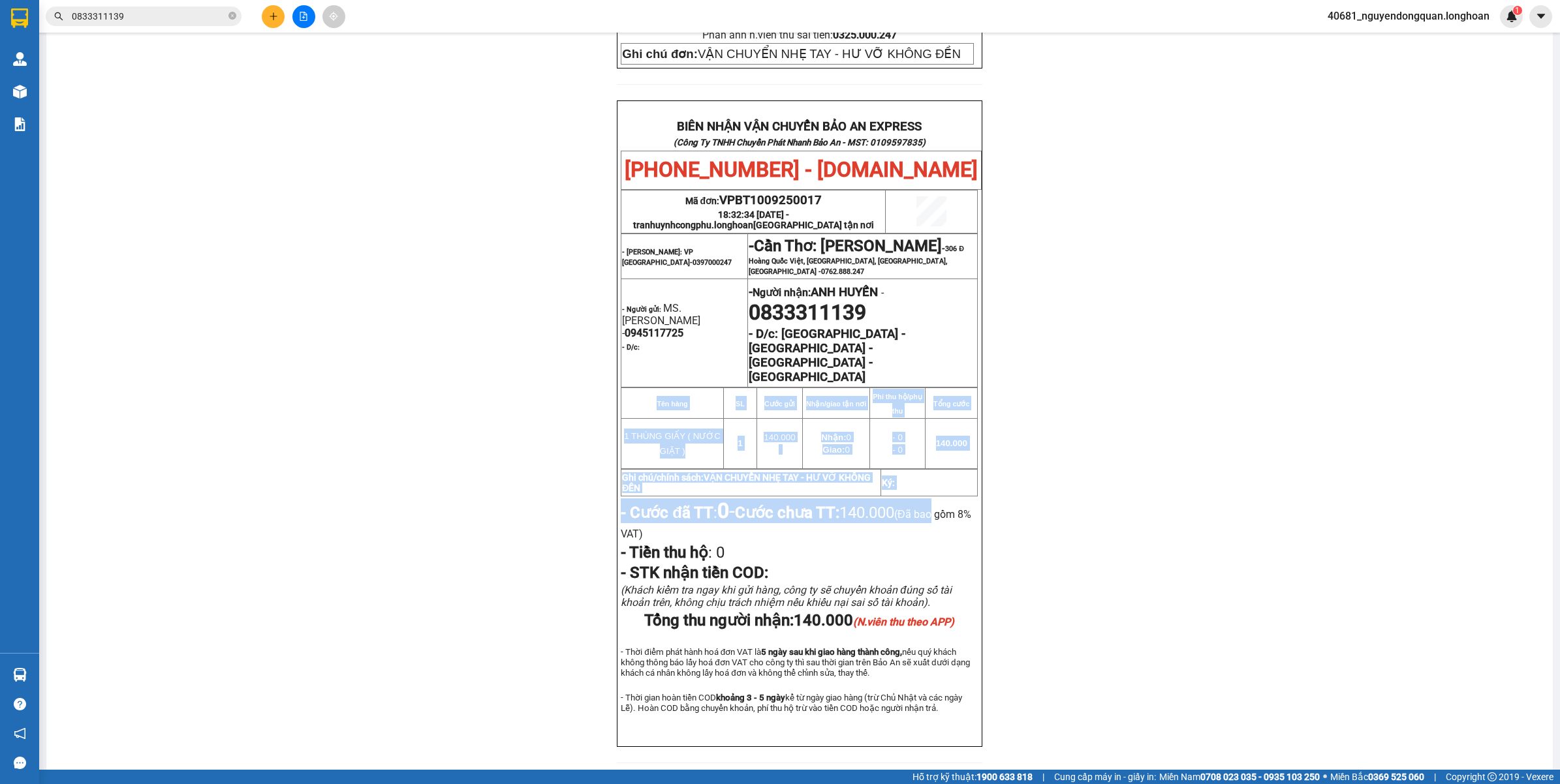
scroll to position [587, 0]
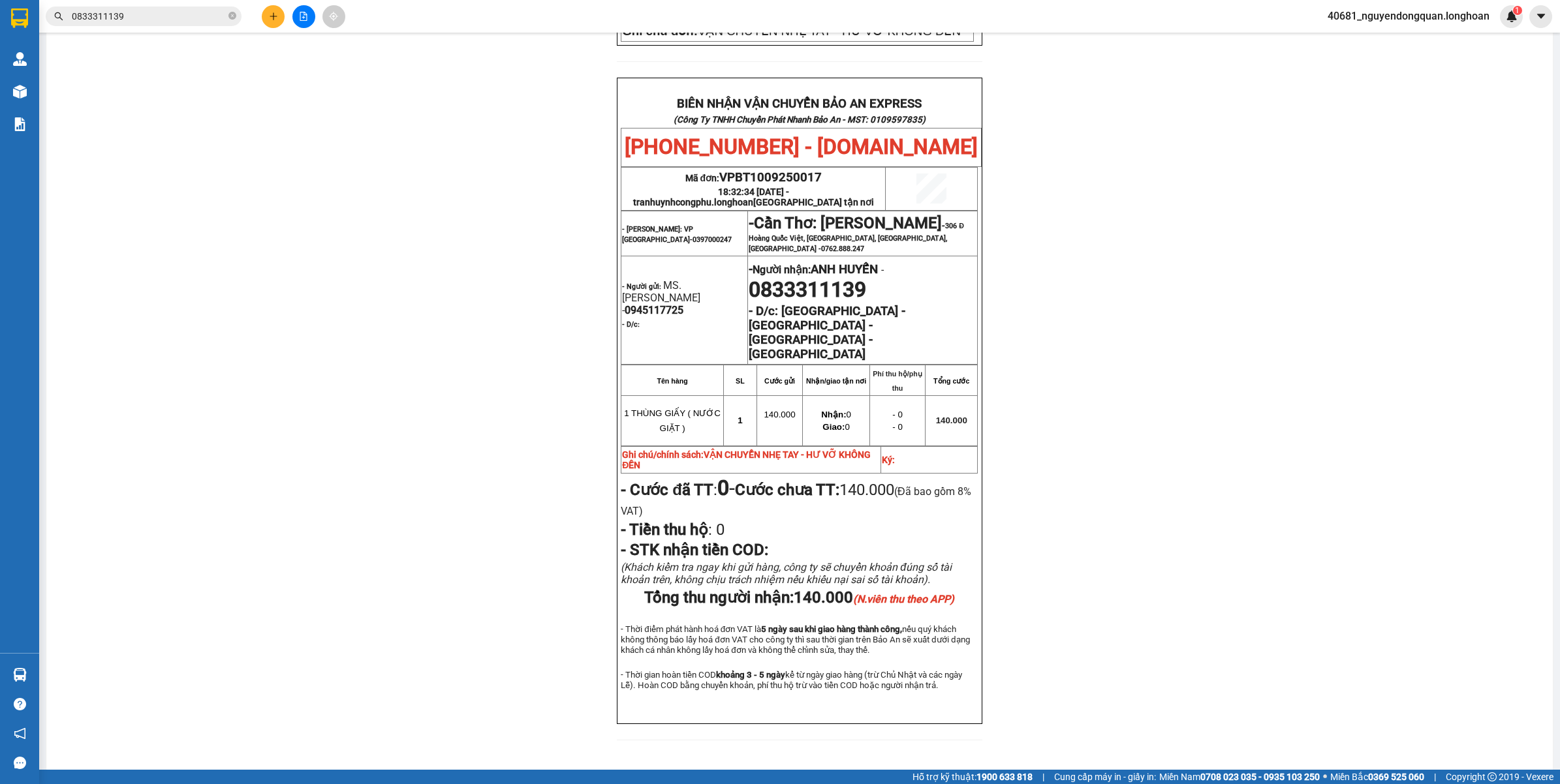
click at [1296, 341] on div "PHIẾU DÁN LÊN HÀNG Ngày in phiếu: 13:55 ngày 11-09-2025 CSKH: 1900.06.88.33 CÔN…" at bounding box center [800, 141] width 1475 height 1230
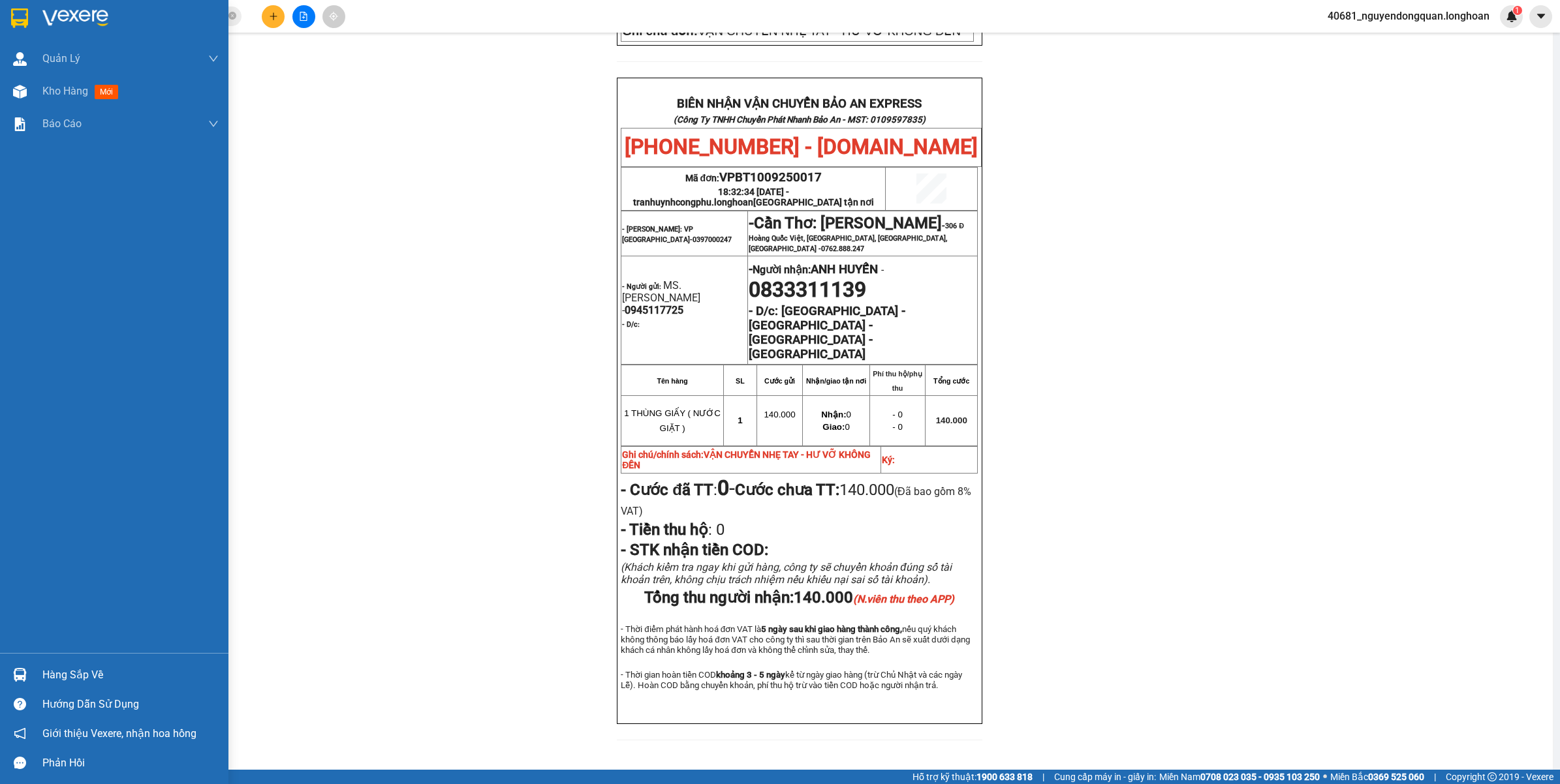
drag, startPoint x: 20, startPoint y: 24, endPoint x: 56, endPoint y: 53, distance: 46.2
click at [21, 24] on img at bounding box center [19, 18] width 17 height 20
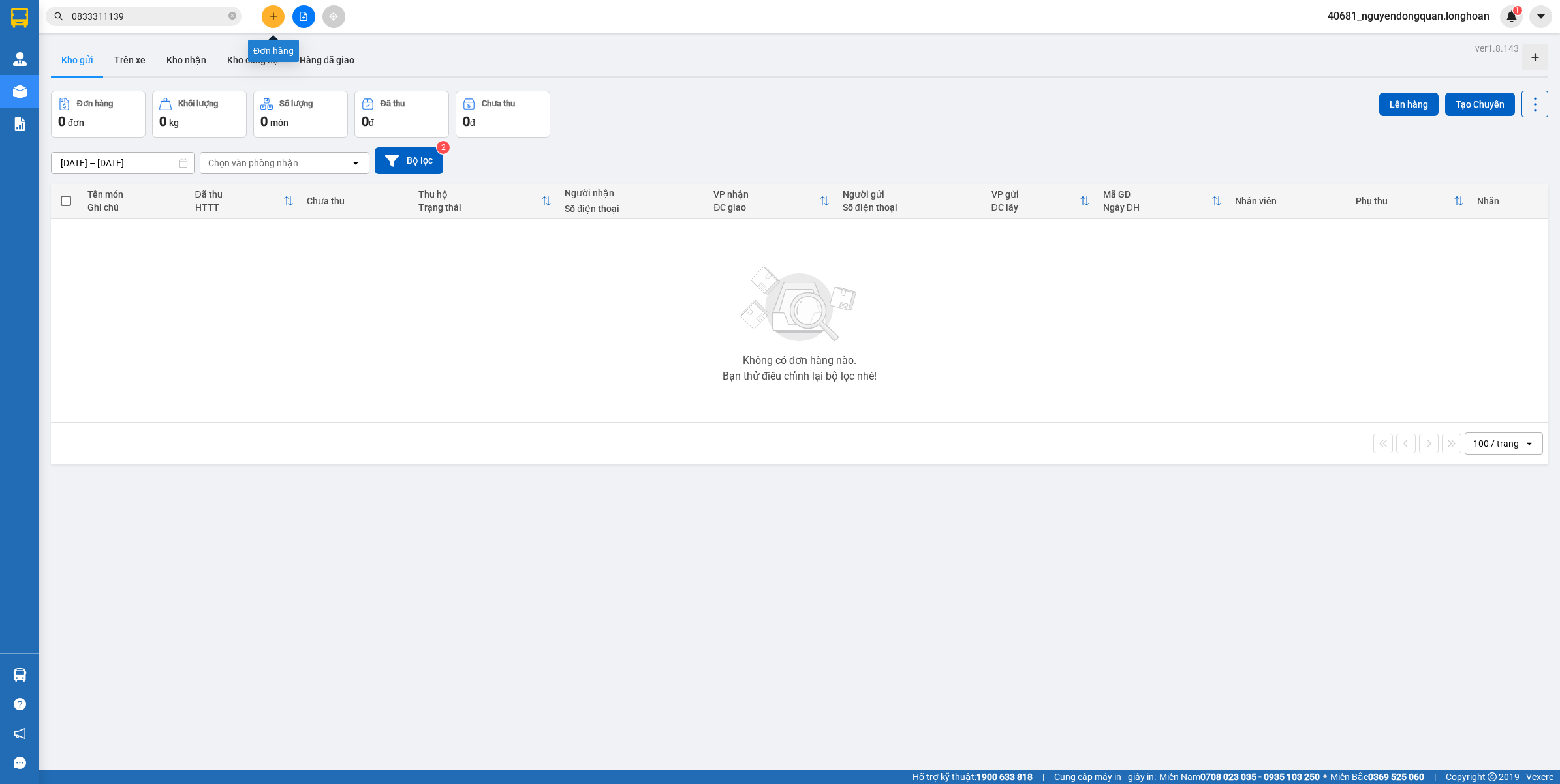
click at [266, 9] on button at bounding box center [273, 16] width 23 height 23
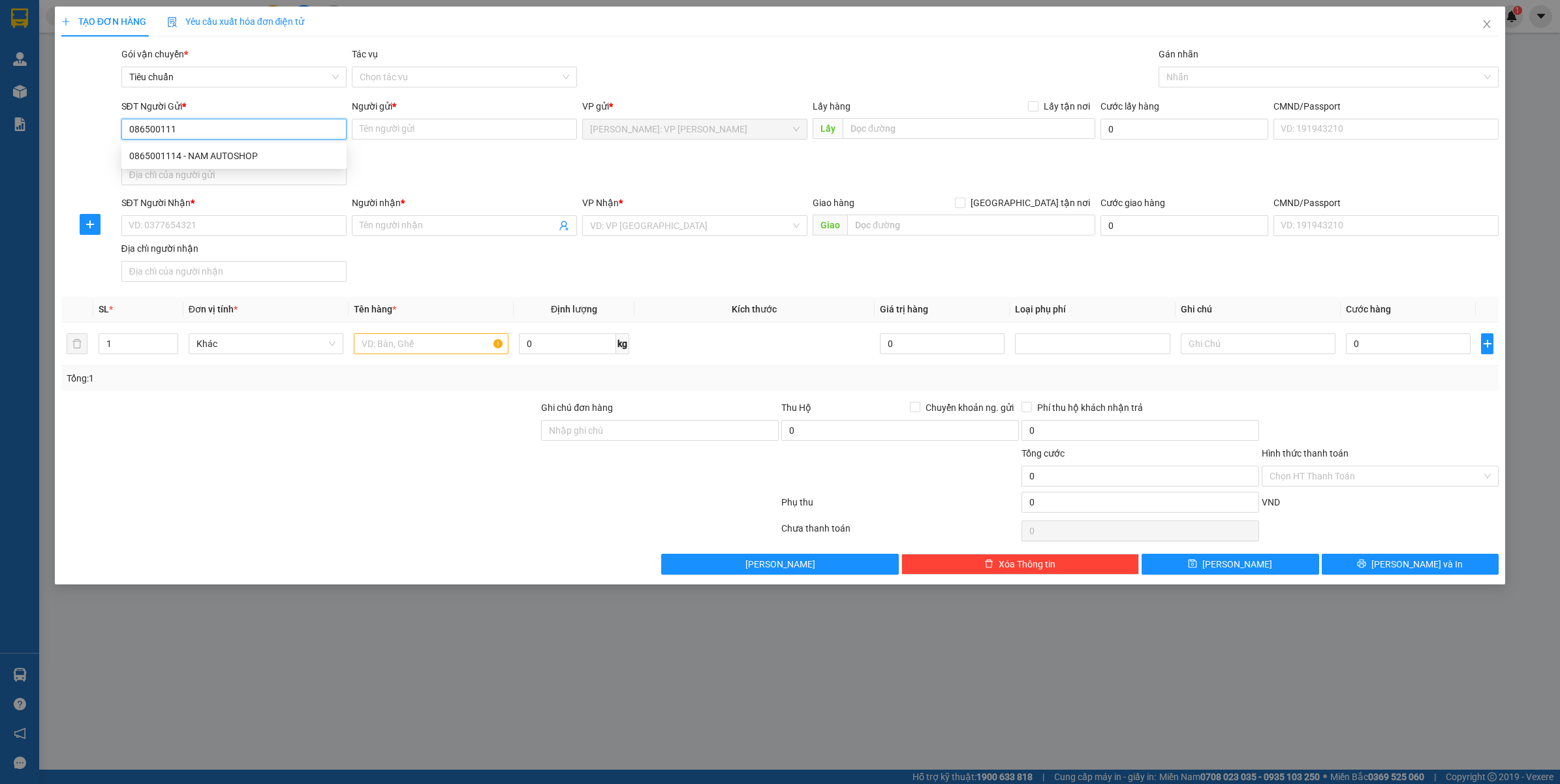
type input "0865001114"
click at [249, 161] on div "0865001114 - NAM AUTOSHOP" at bounding box center [234, 156] width 210 height 15
type input "NAM AUTOSHOP"
type input "0865001114"
click at [253, 227] on input "SĐT Người Nhận *" at bounding box center [234, 226] width 225 height 21
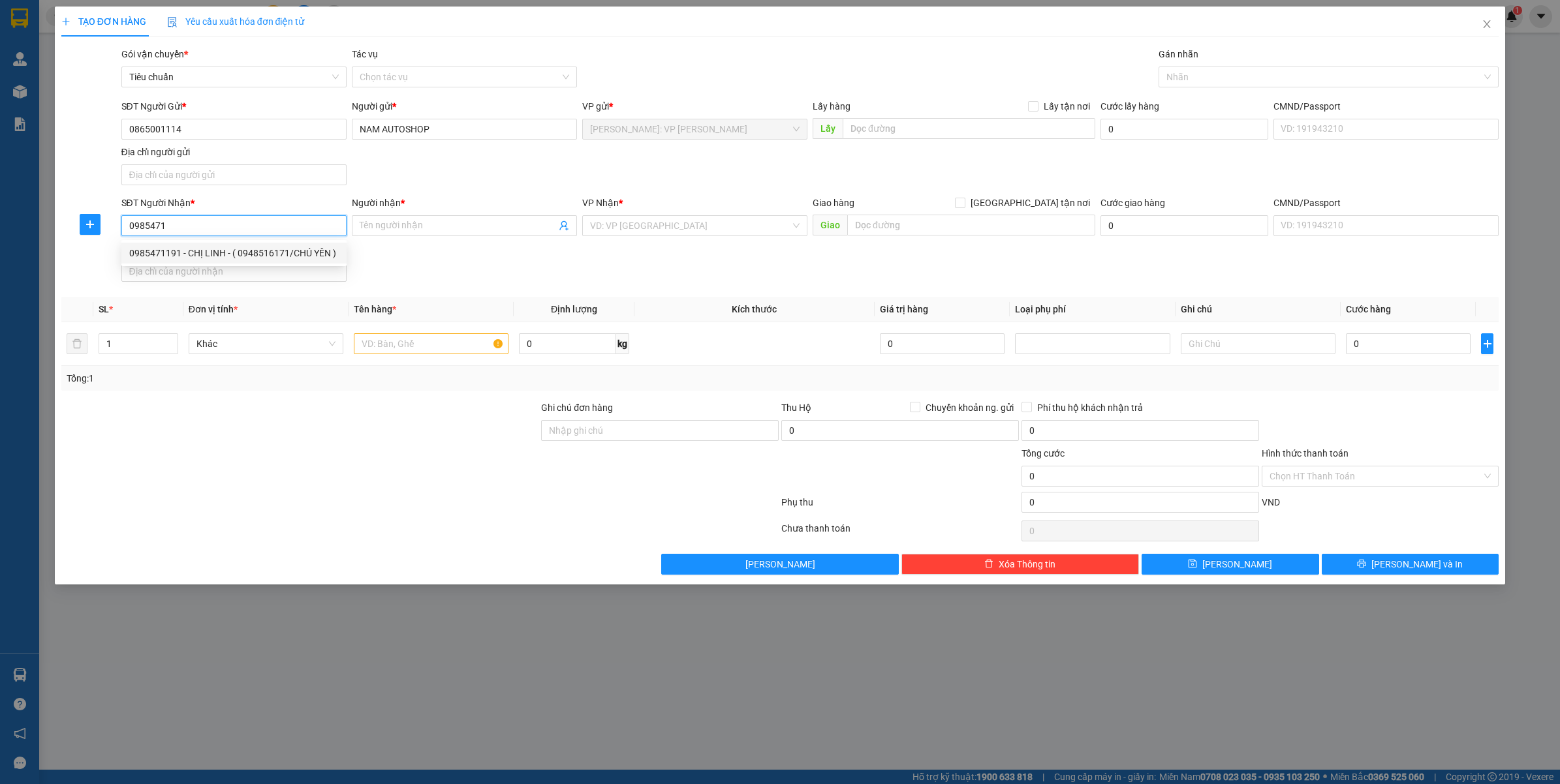
click at [275, 246] on div "0985471191 - CHỊ LINH - ( 0948516171/CHÚ YÊN )" at bounding box center [234, 254] width 210 height 15
type input "0985471191"
type input "CHỊ LINH - ( 0948516171/CHÚ YÊN )"
checkbox input "true"
type input "35 KĐT MỸ GIA VINH XUÂN VINH THÁI P.NAM NHA TRANG KHÁNH HOÀ"
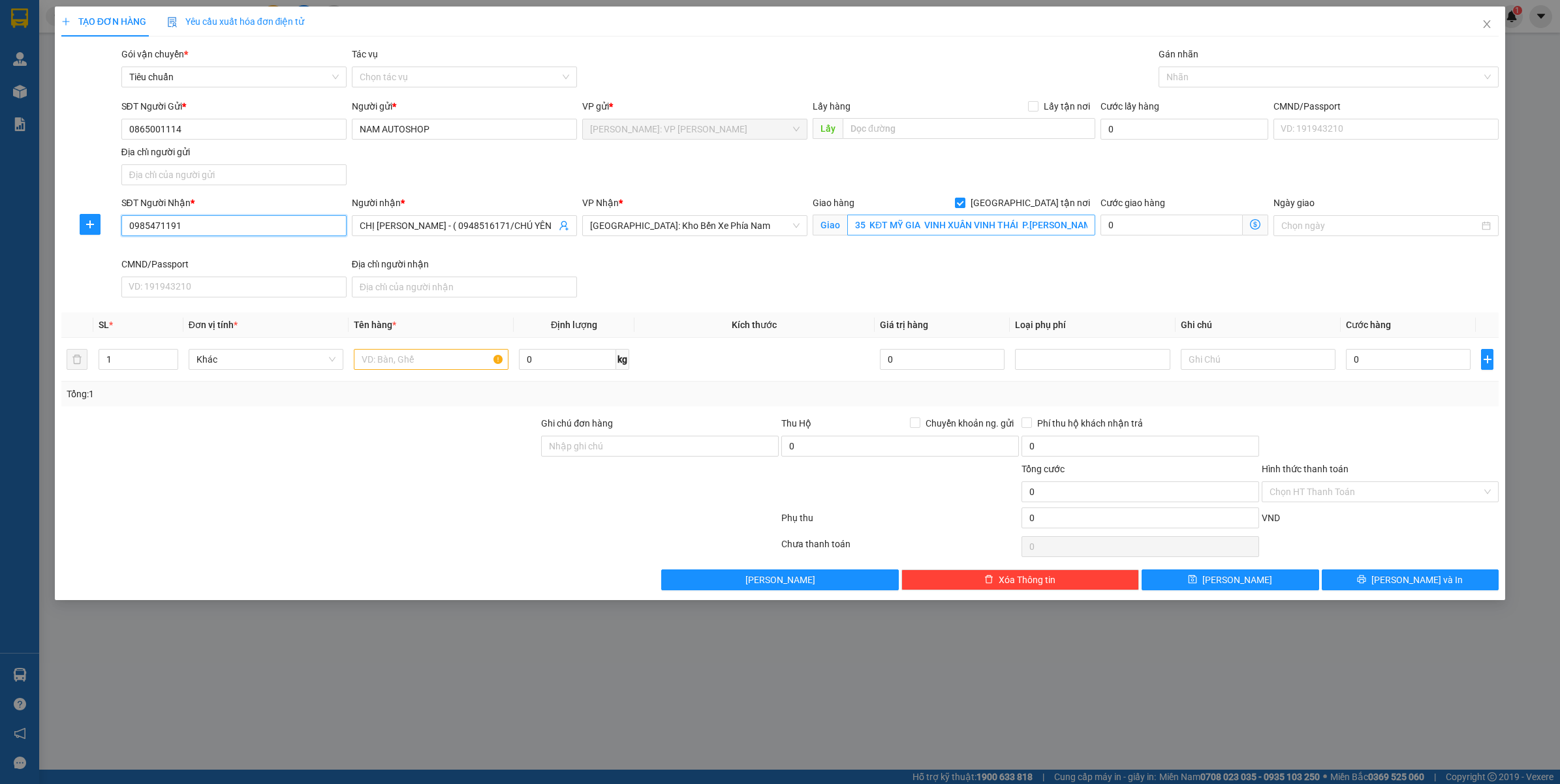
type input "0985471191"
click at [966, 223] on input "35 KĐT MỸ GIA VINH XUÂN VINH THÁI P.NAM NHA TRANG KHÁNH HOÀ" at bounding box center [971, 225] width 248 height 21
click at [1208, 77] on div at bounding box center [1322, 77] width 321 height 15
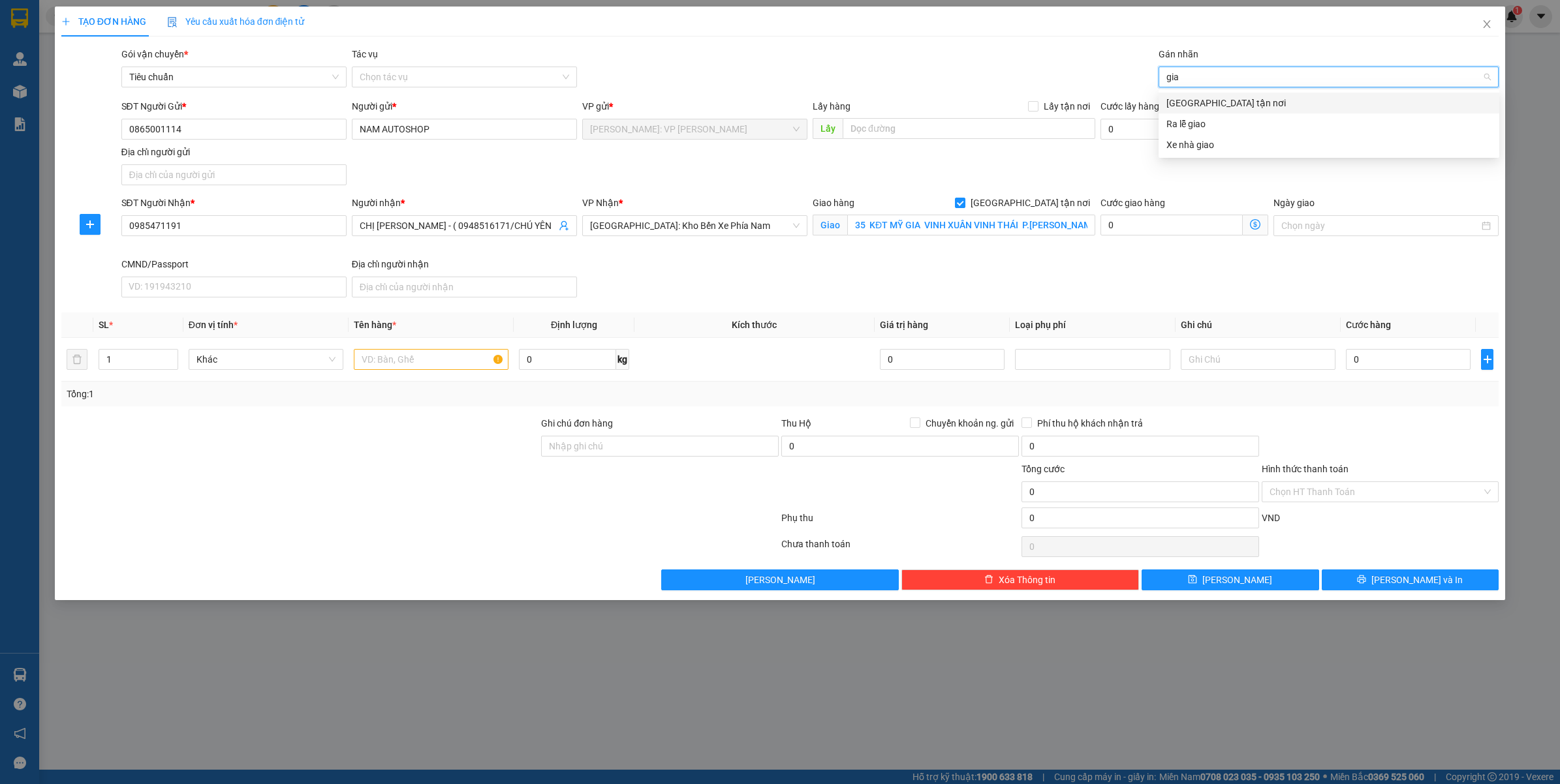
type input "giao"
click at [1216, 96] on div "[GEOGRAPHIC_DATA] tận nơi" at bounding box center [1329, 103] width 325 height 15
click at [390, 365] on input "text" at bounding box center [431, 359] width 155 height 21
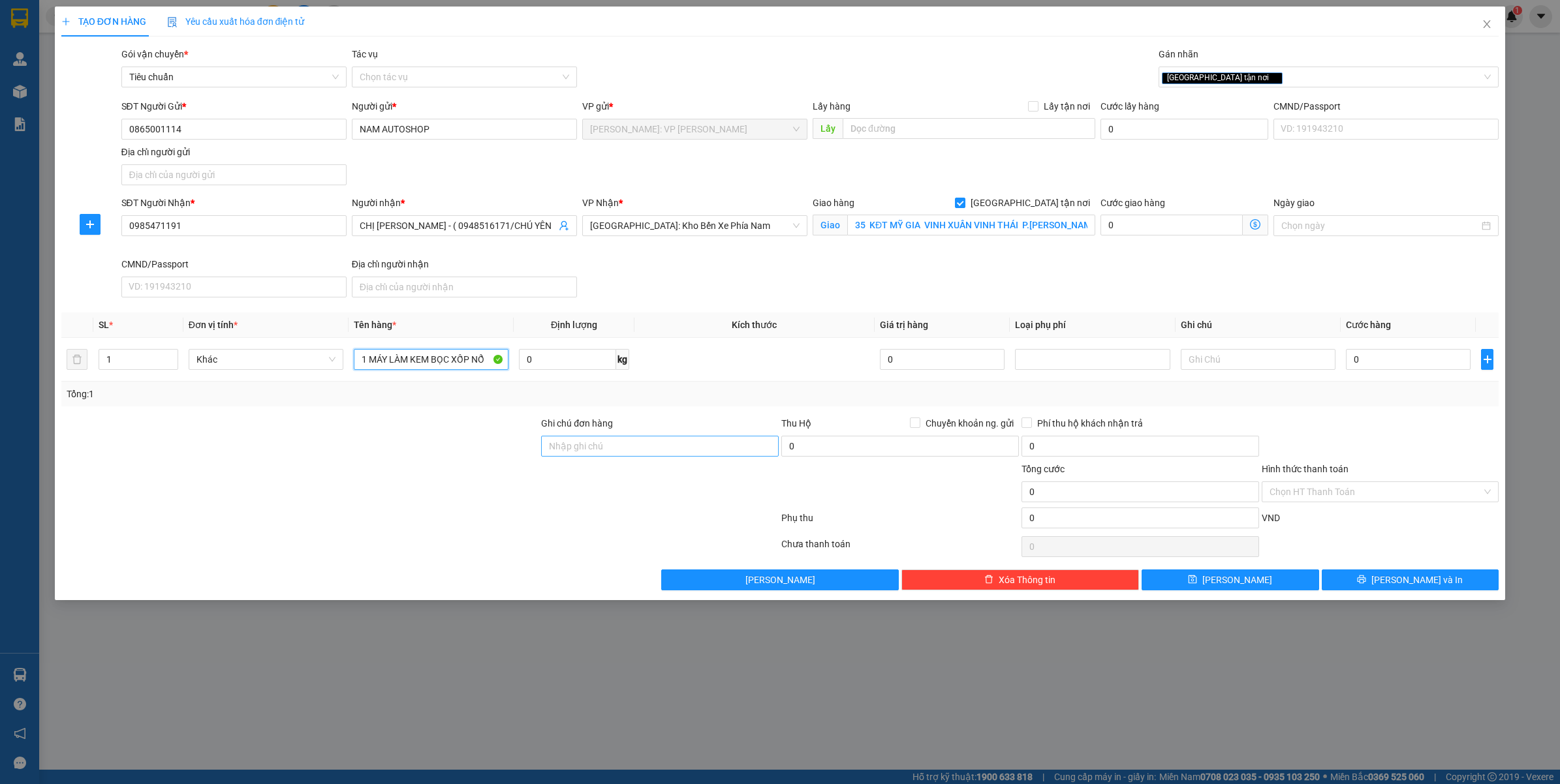
type input "1 MÁY LÀM KEM BỌC XỐP NỔ"
click at [624, 452] on input "Ghi chú đơn hàng" at bounding box center [659, 446] width 238 height 21
type input "VẬN CHUYỂN NHẸ TAY - HƯ VỠ KHÔNG ĐỀN"
click at [1387, 362] on input "0" at bounding box center [1408, 359] width 125 height 21
type input "5"
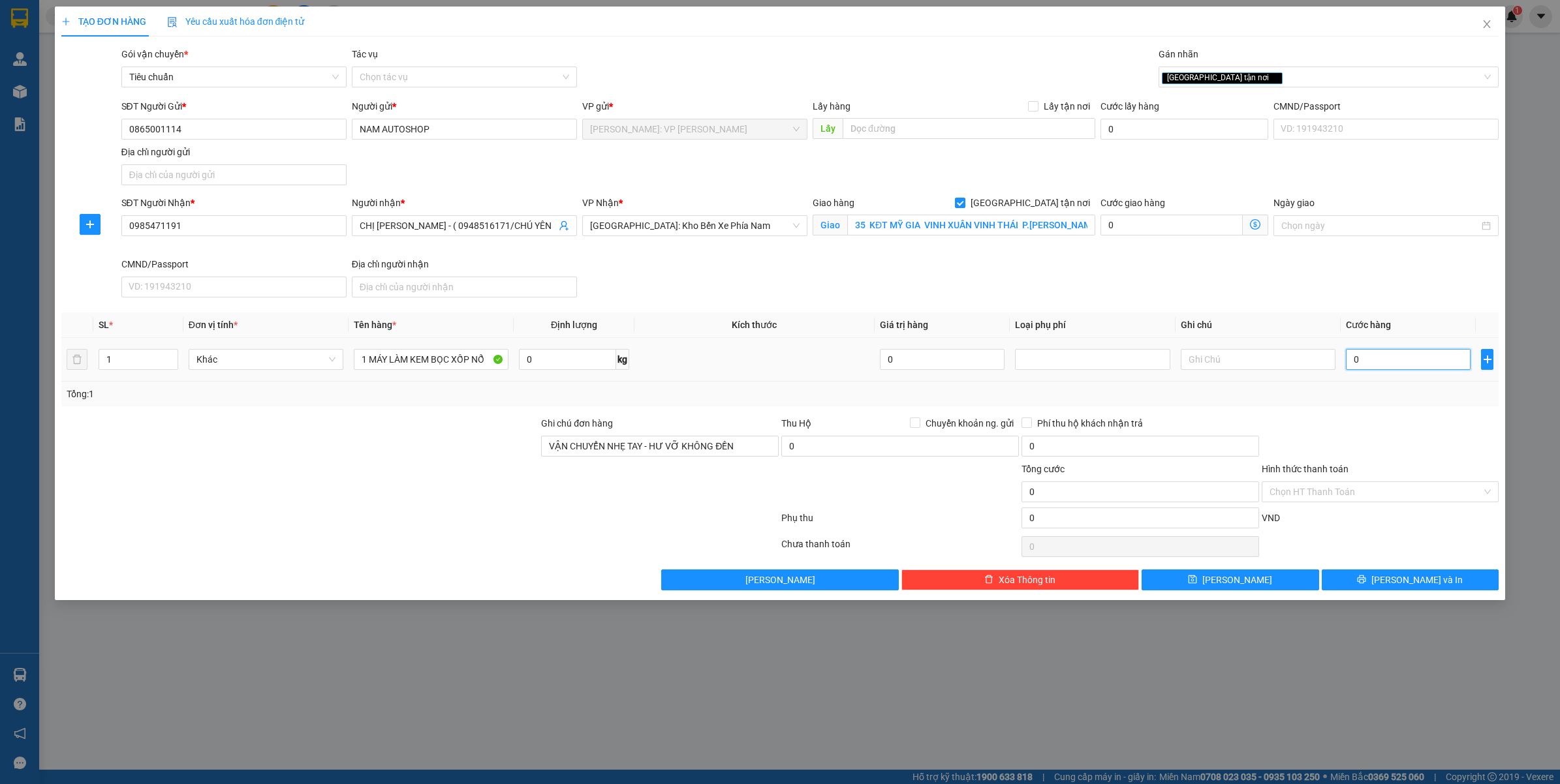
type input "5"
type input "50"
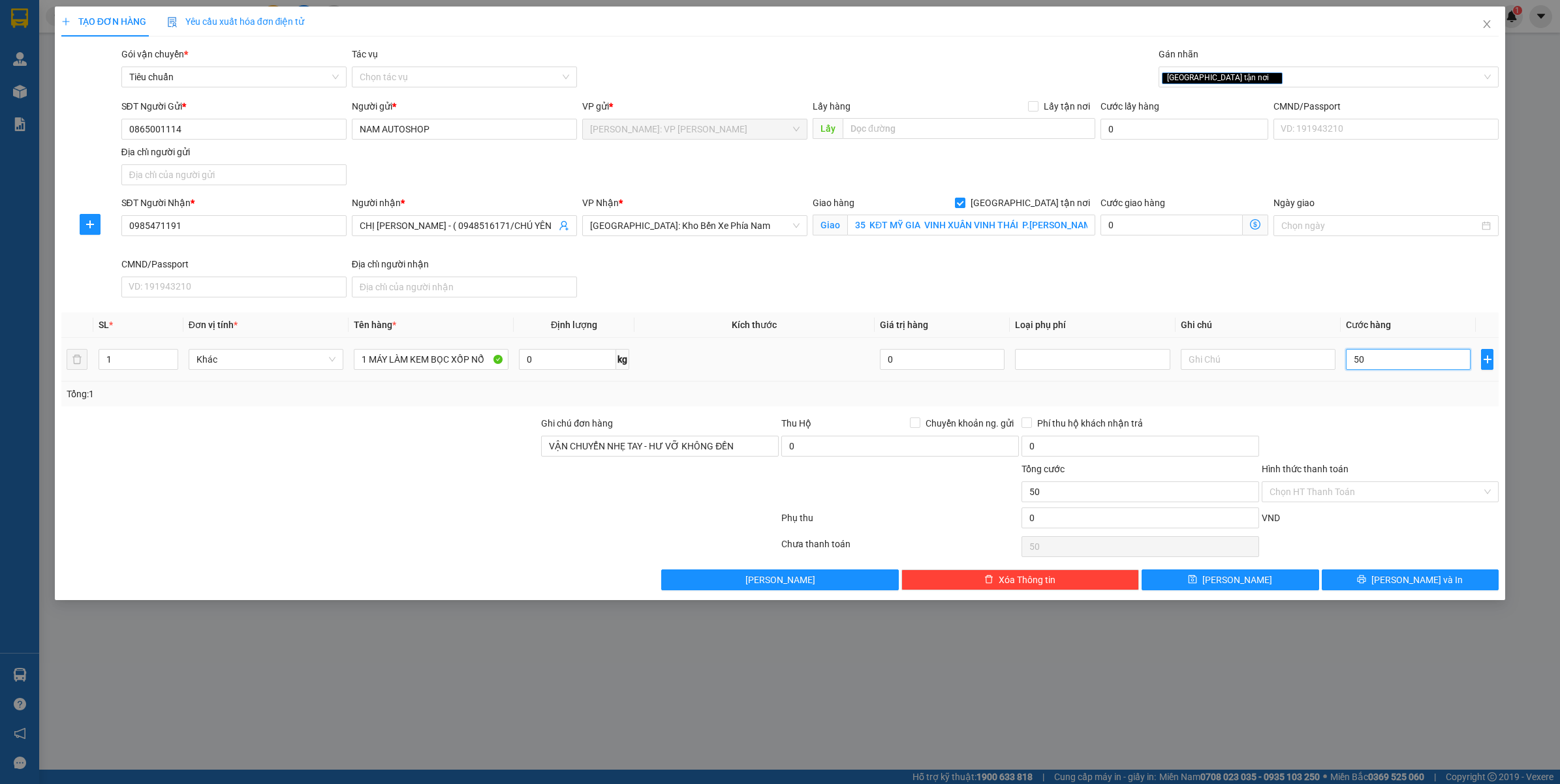
type input "500"
type input "5.000"
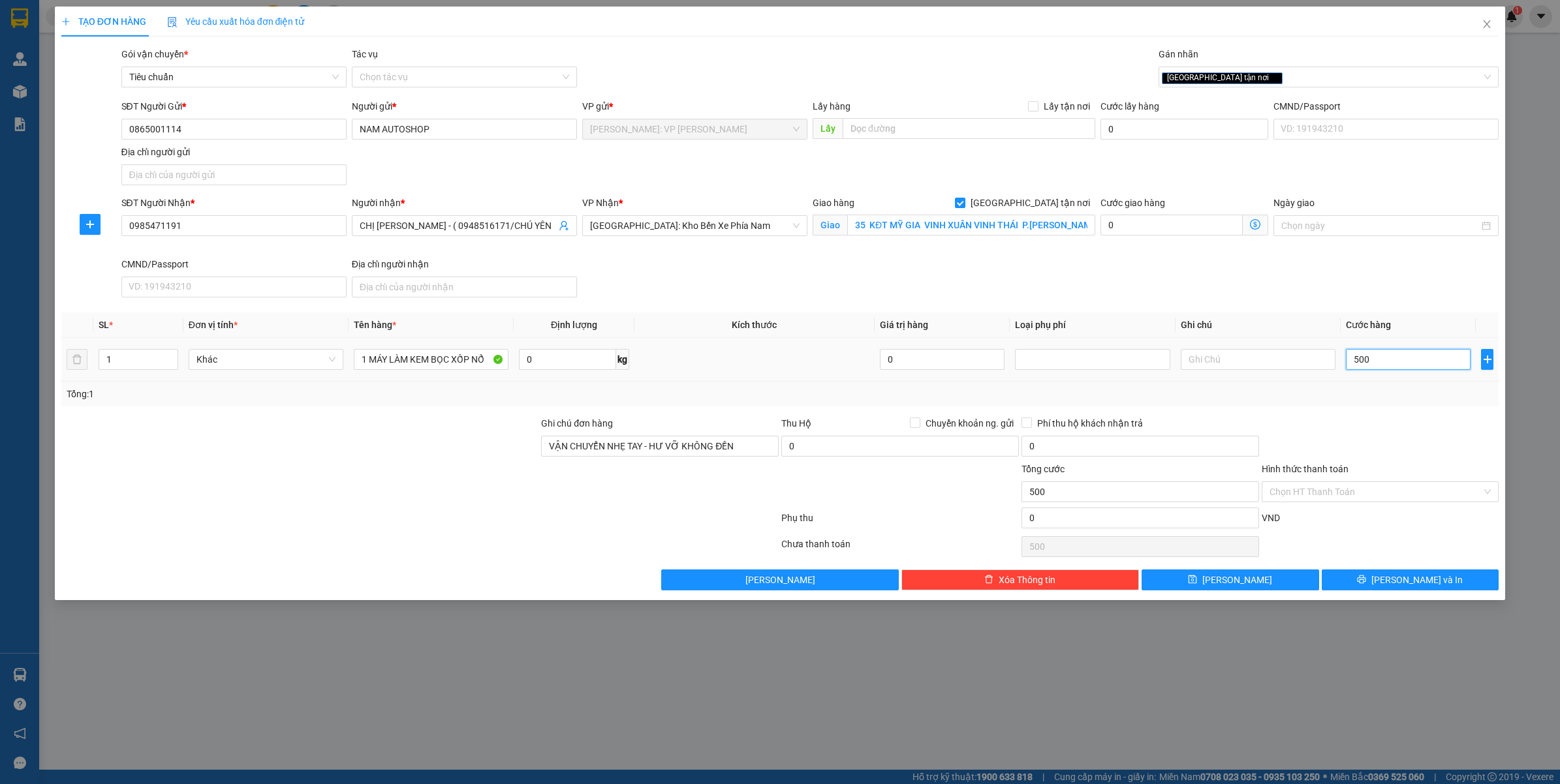
type input "5.000"
type input "50.000"
type input "500.000"
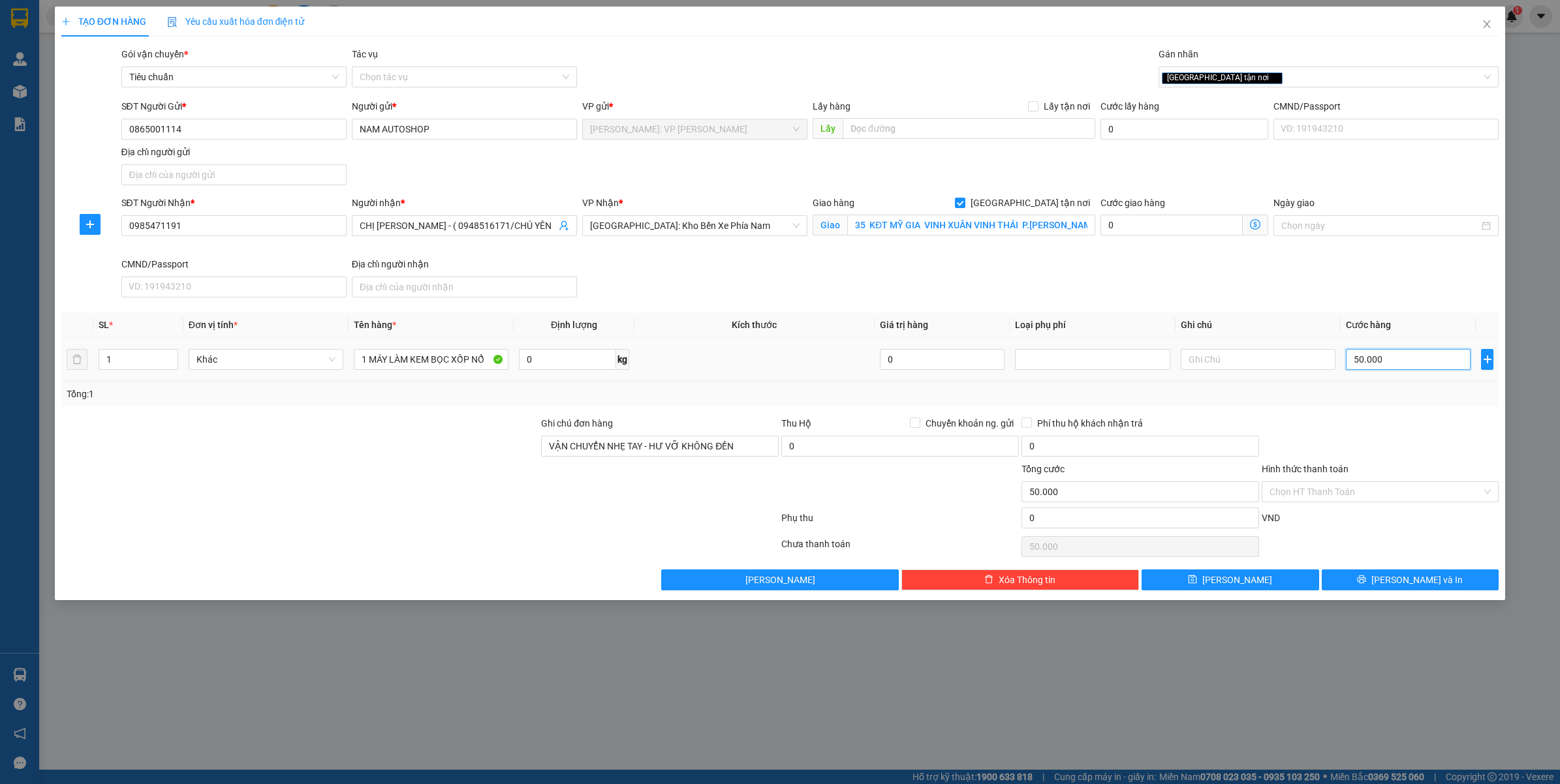
type input "500.000"
click at [1414, 579] on span "Lưu và In" at bounding box center [1417, 580] width 91 height 15
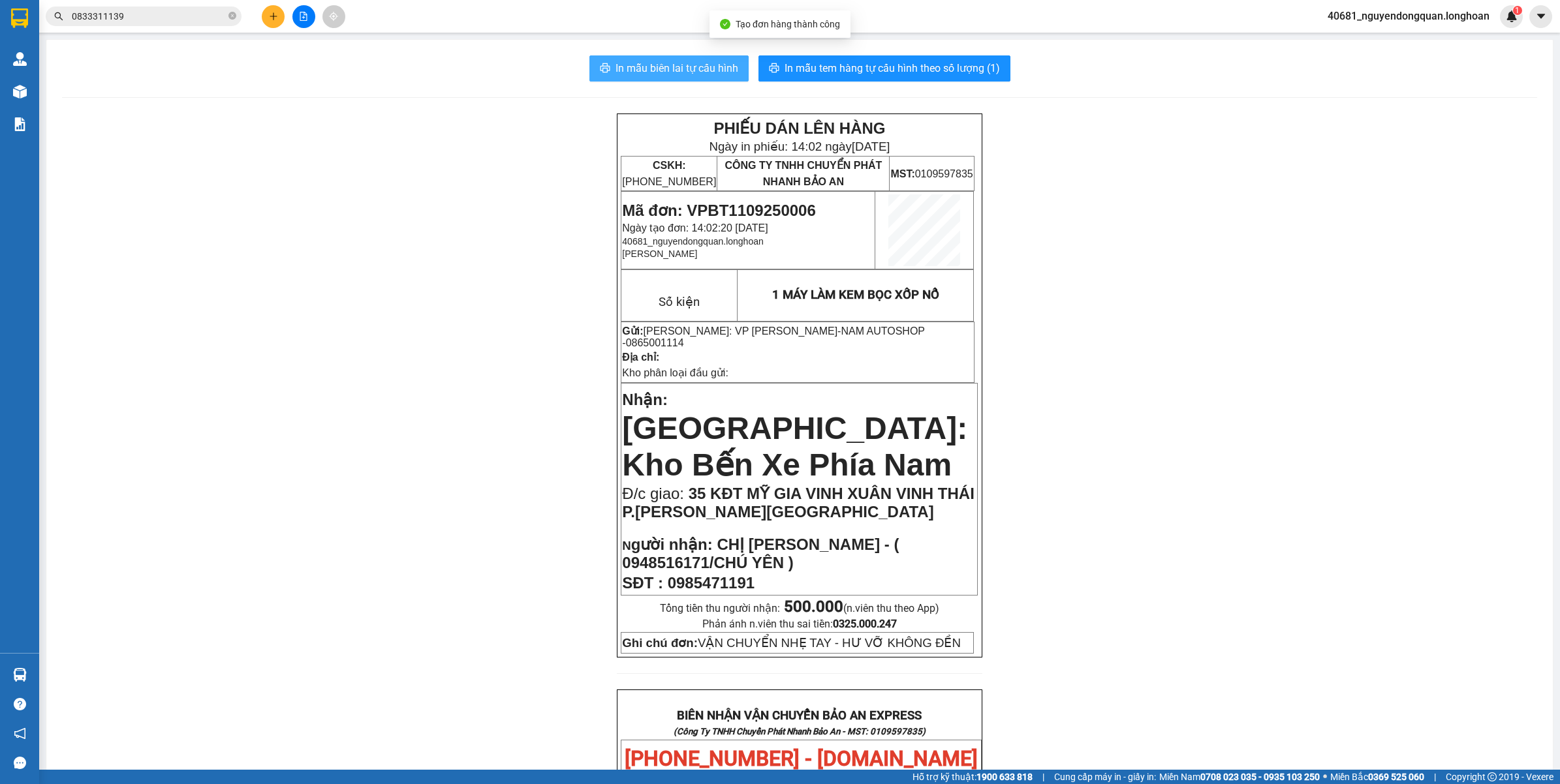
click at [707, 69] on span "In mẫu biên lai tự cấu hình" at bounding box center [677, 68] width 123 height 16
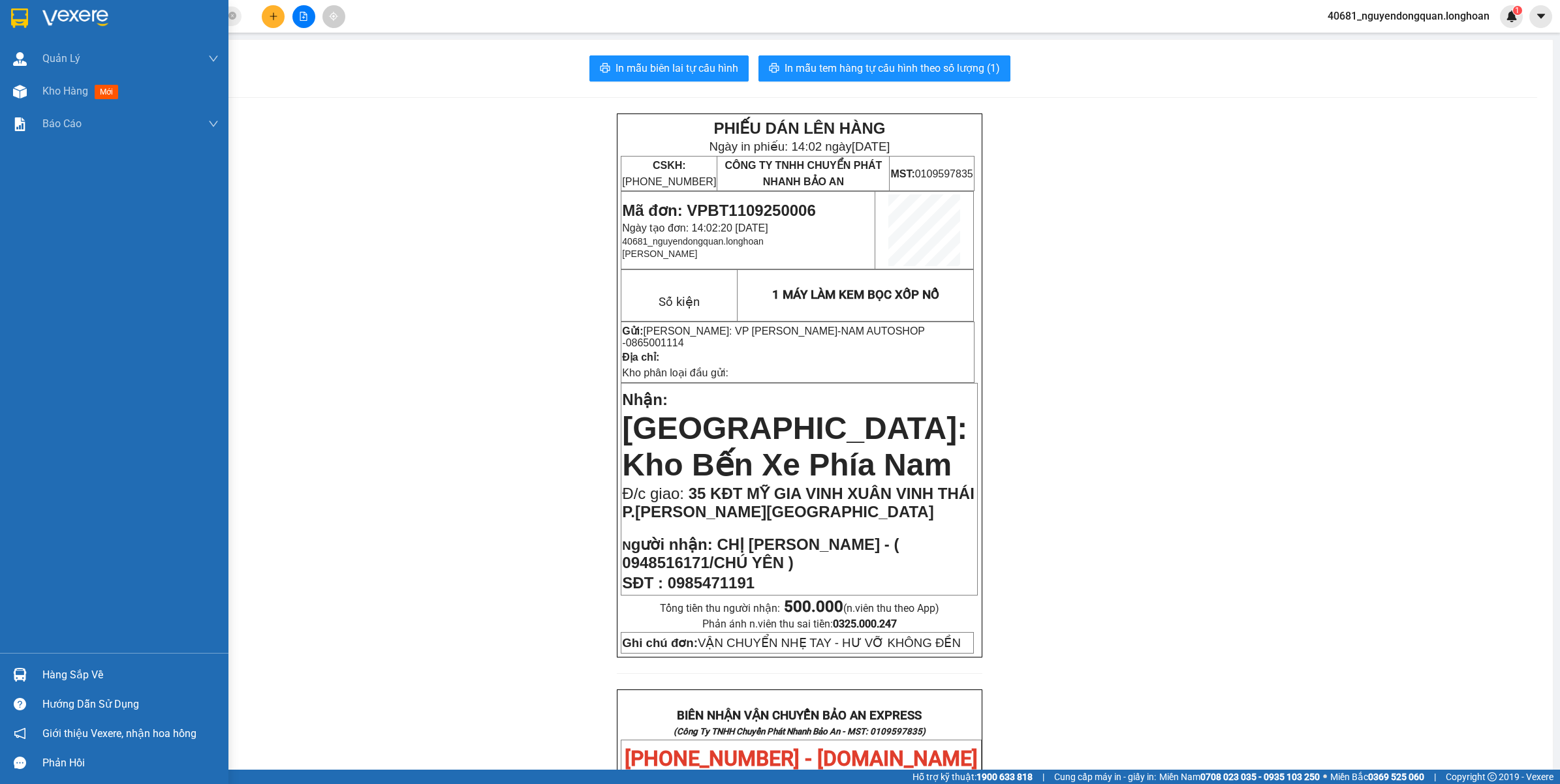
click at [34, 31] on div at bounding box center [114, 21] width 229 height 42
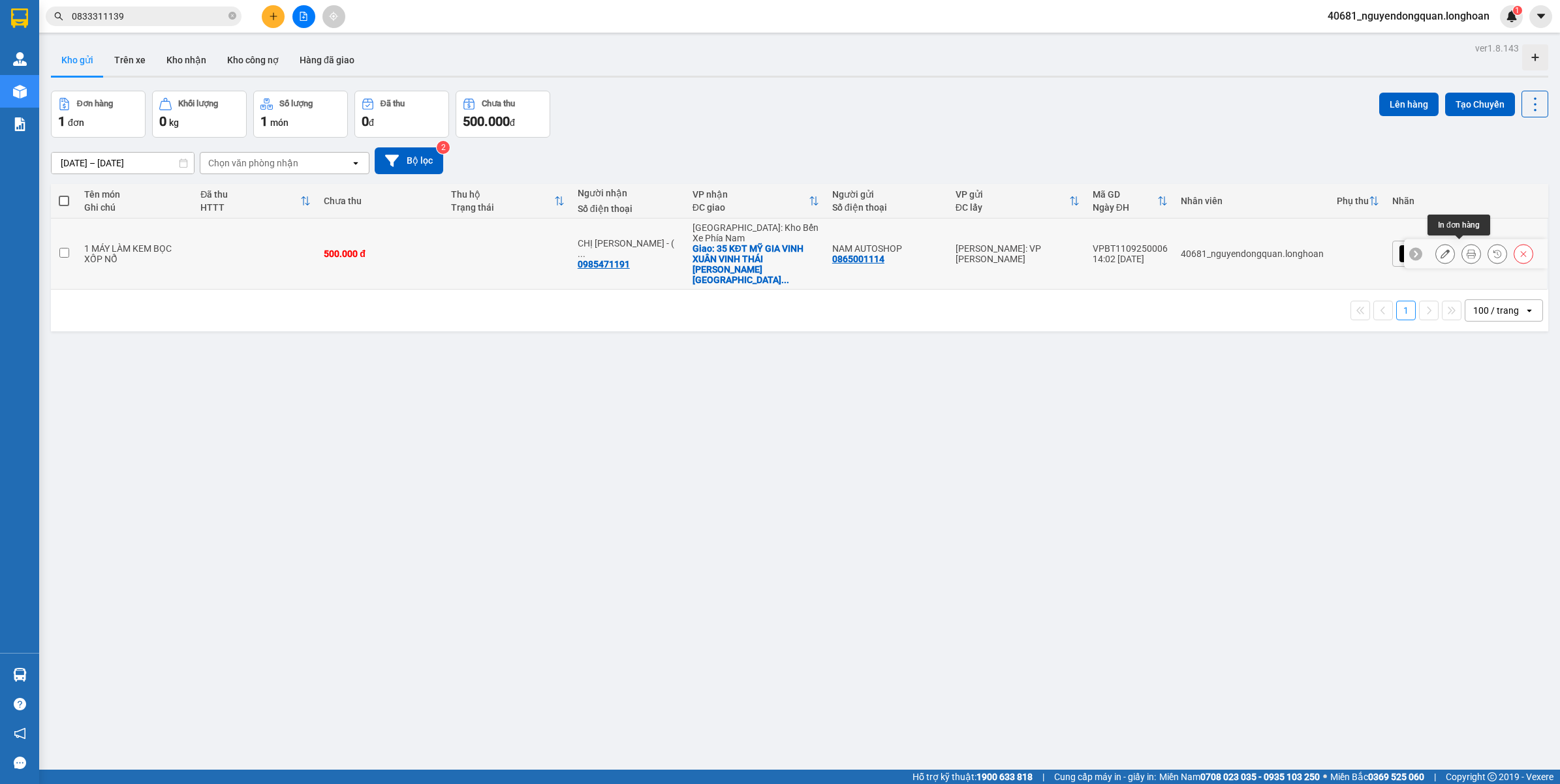
click at [1466, 249] on icon at bounding box center [1471, 254] width 10 height 9
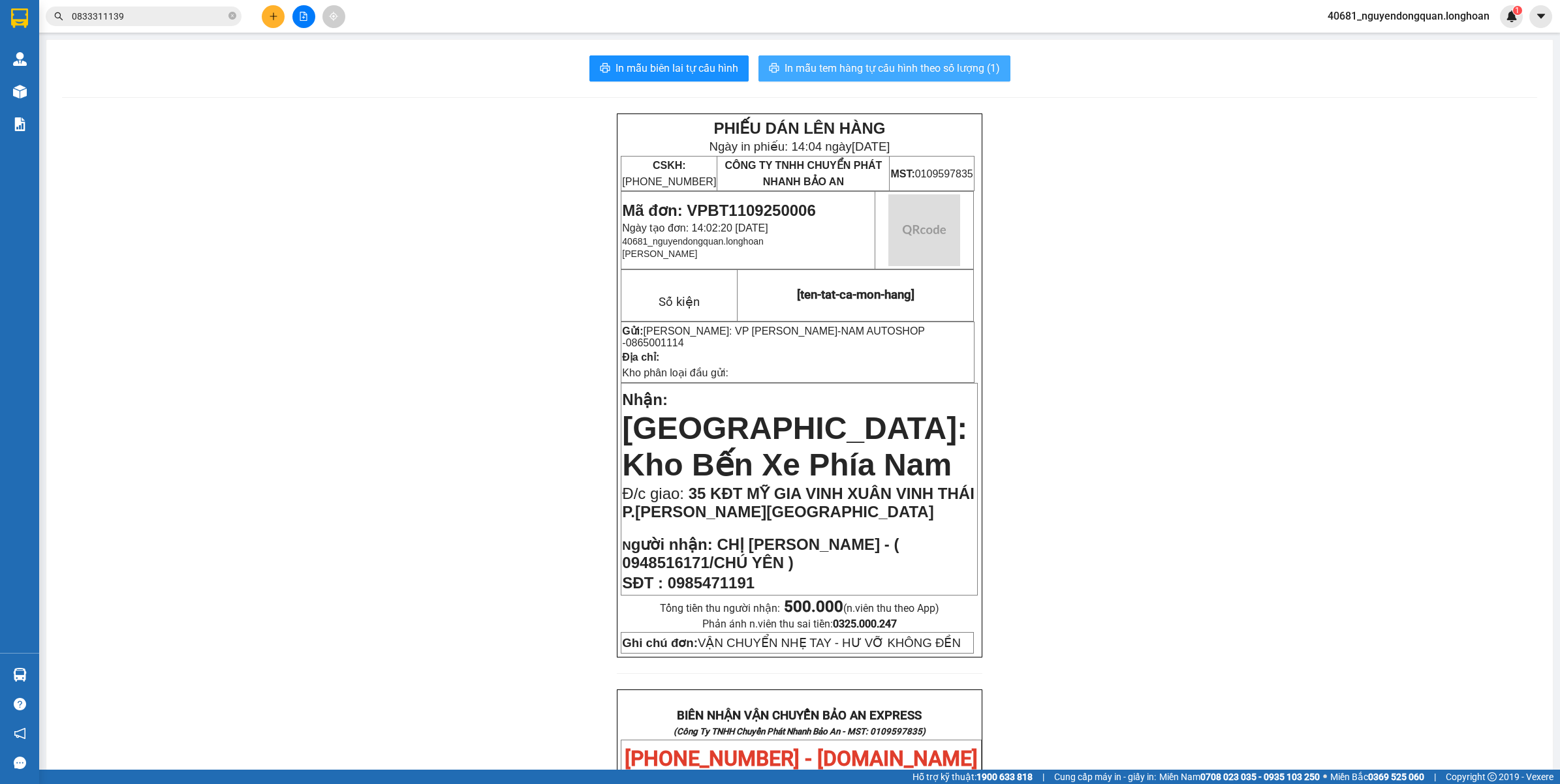
click at [947, 65] on span "In mẫu tem hàng tự cấu hình theo số lượng (1)" at bounding box center [892, 68] width 216 height 16
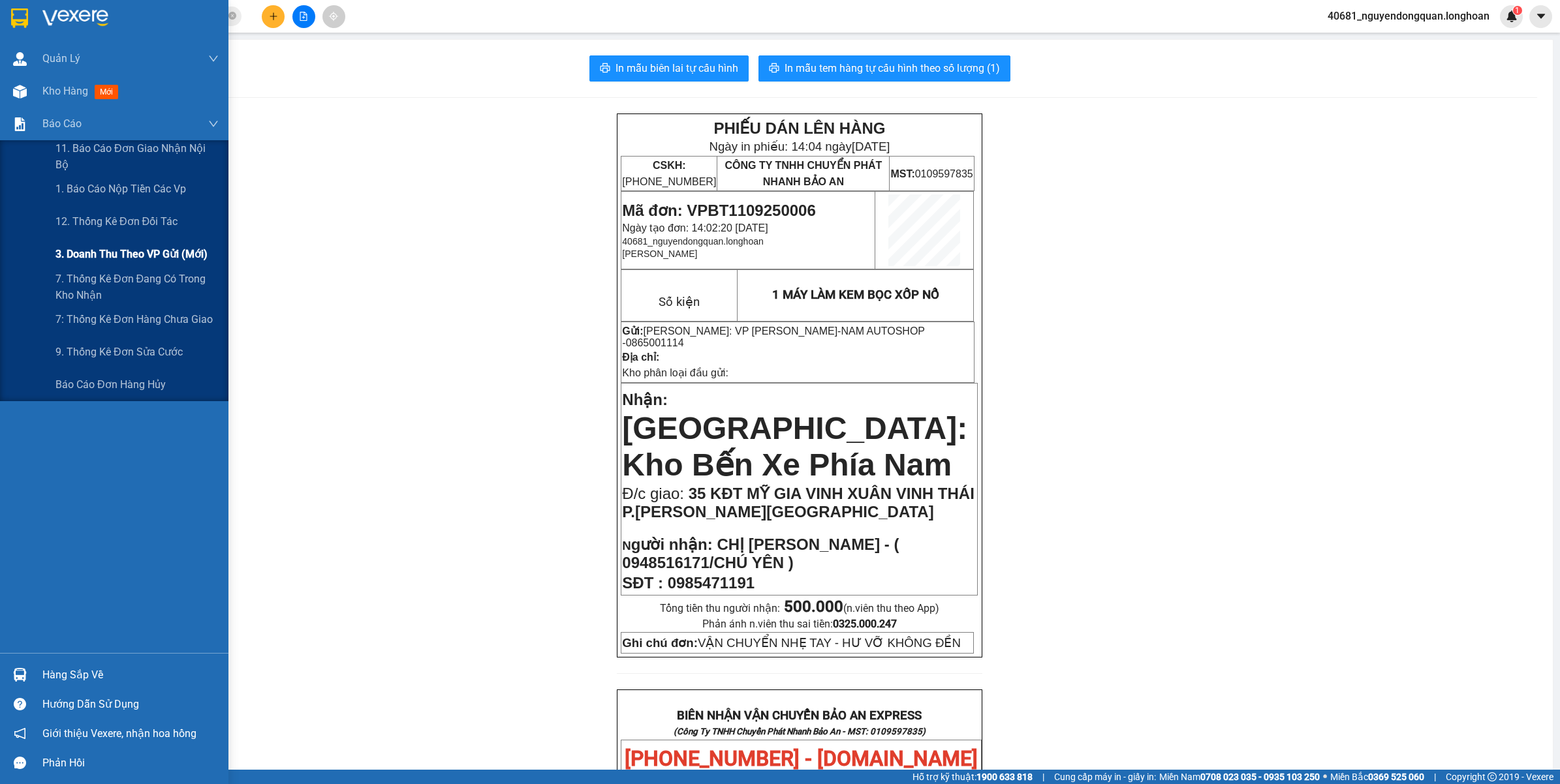
click at [131, 256] on span "3. Doanh Thu theo VP Gửi (mới)" at bounding box center [132, 254] width 152 height 16
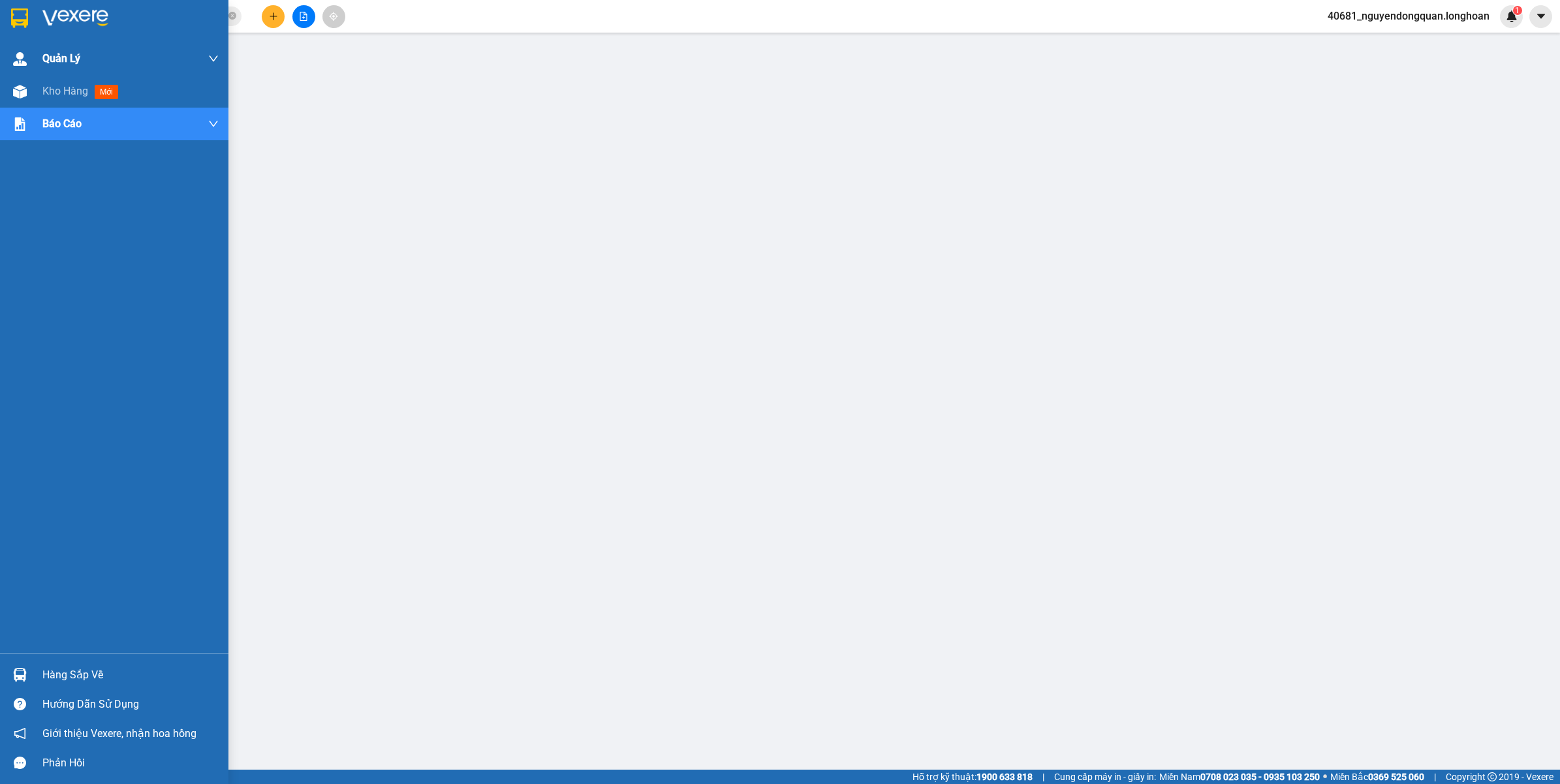
drag, startPoint x: 34, startPoint y: 23, endPoint x: 70, endPoint y: 51, distance: 45.6
click at [36, 23] on div at bounding box center [114, 21] width 229 height 42
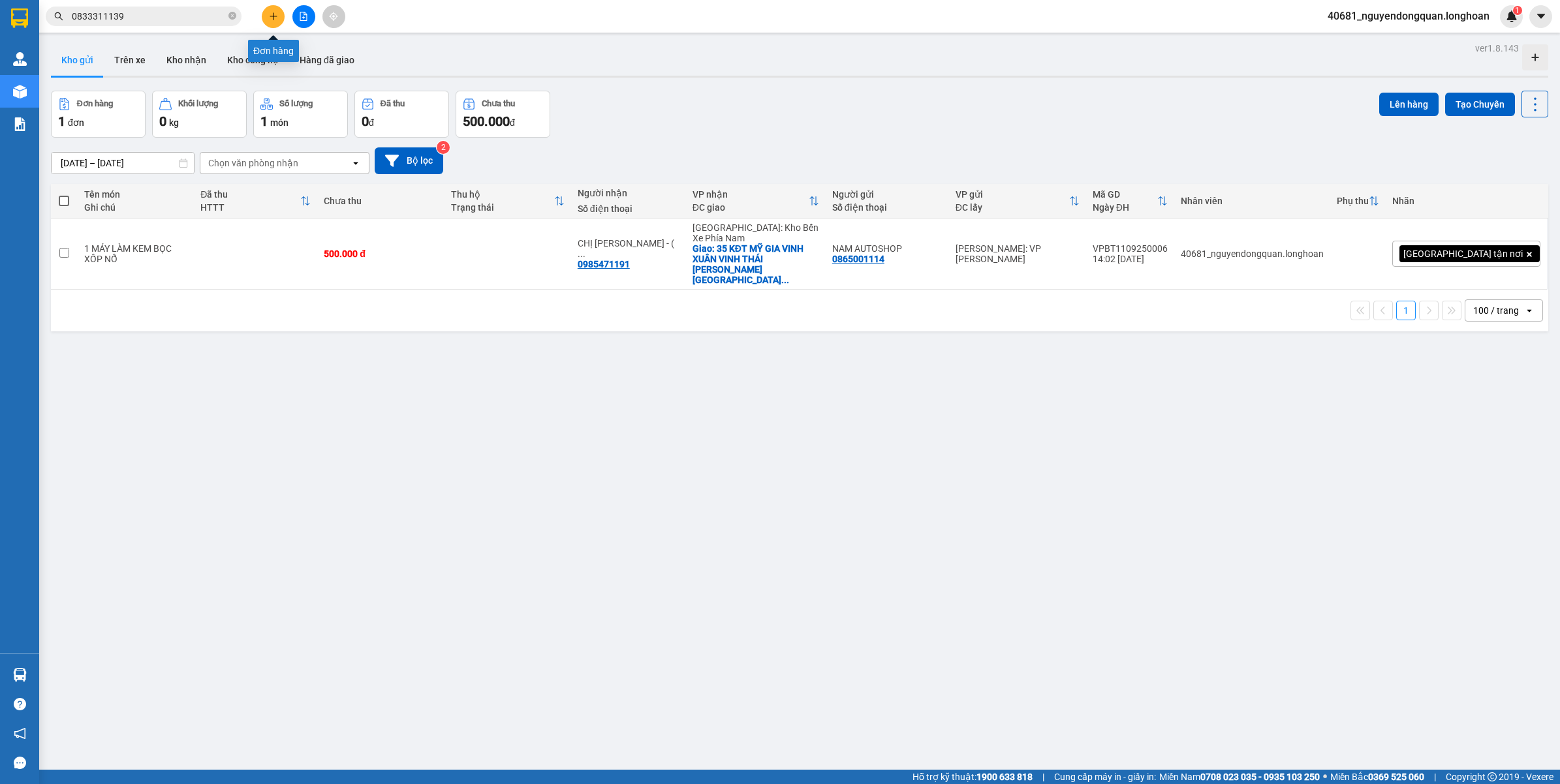
click at [276, 12] on icon "plus" at bounding box center [273, 16] width 10 height 9
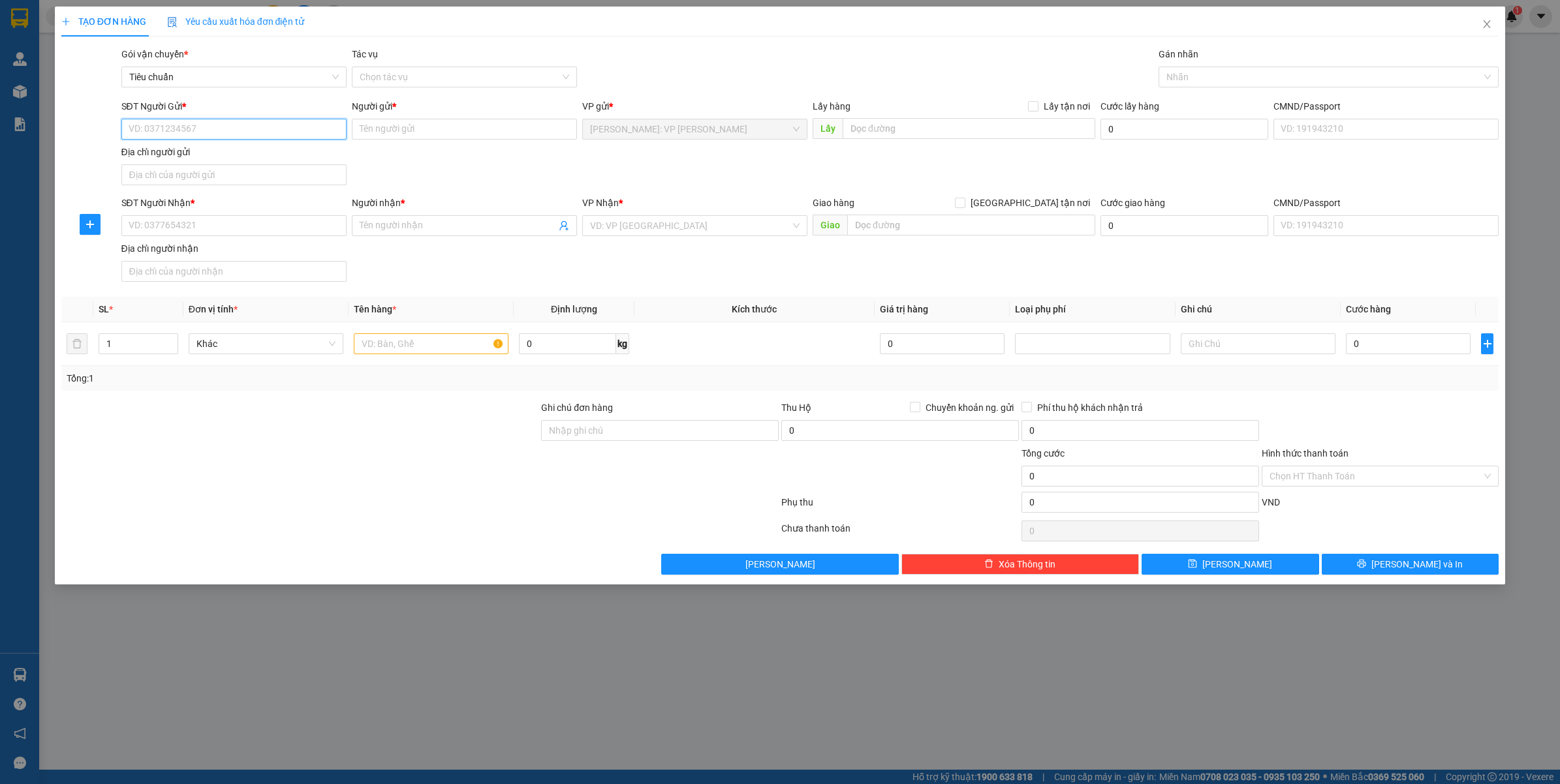
click at [168, 129] on input "SĐT Người Gửi *" at bounding box center [234, 129] width 225 height 21
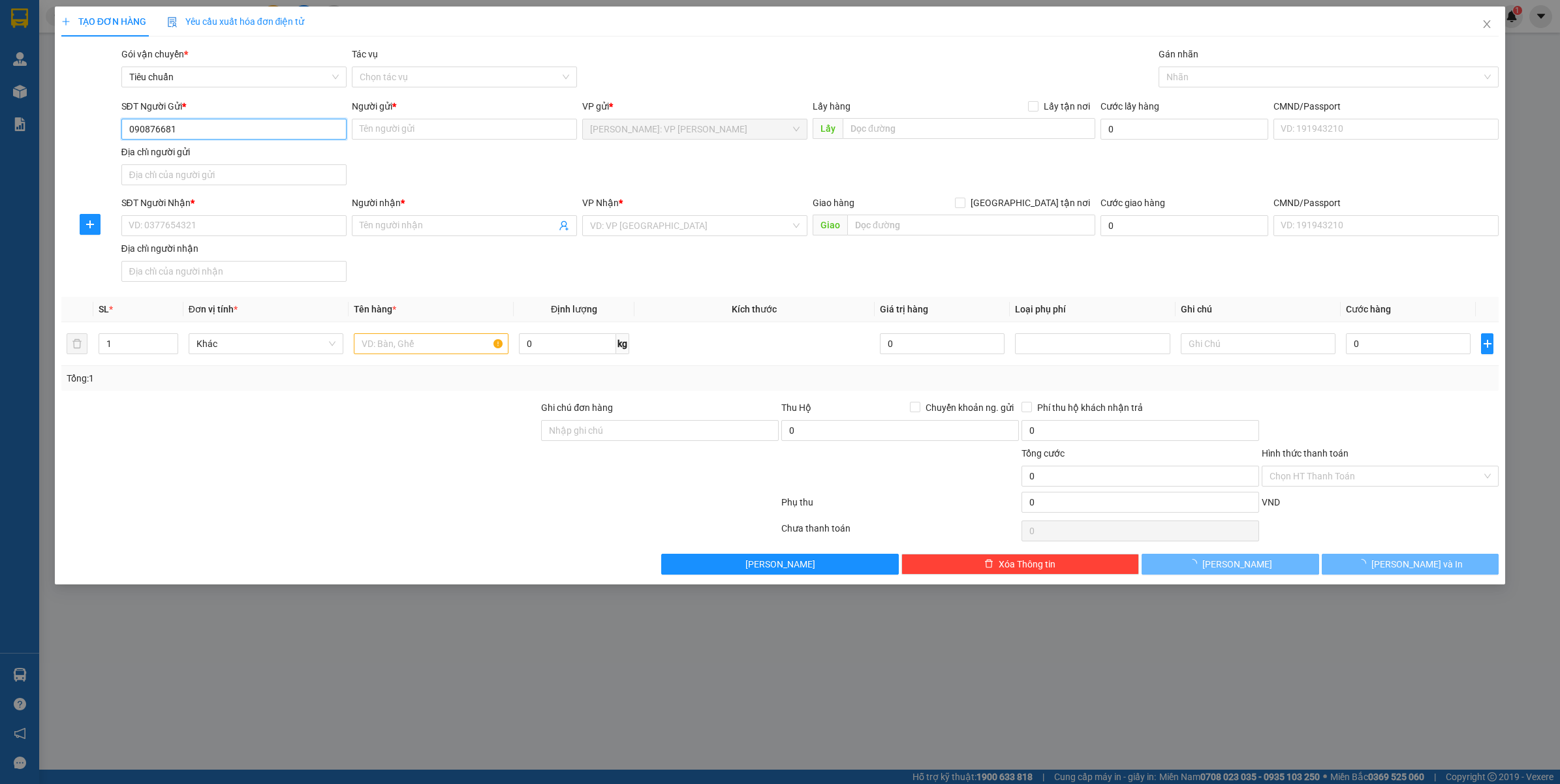
type input "0908766812"
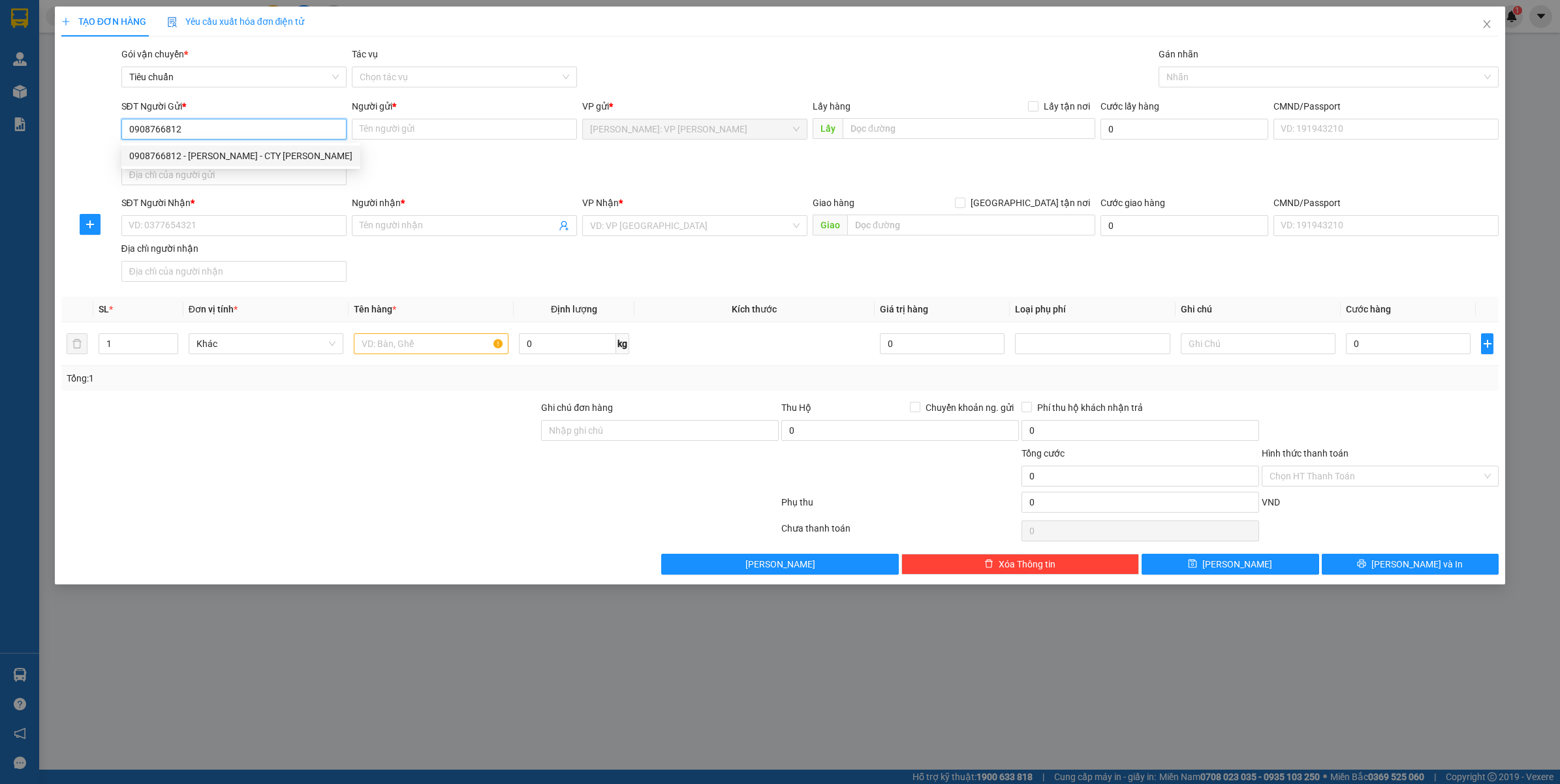
click at [232, 155] on div "0908766812 - NGỌC HÂN - CTY HOÀNG PHÁT" at bounding box center [241, 156] width 223 height 15
type input "NGỌC HÂN - CTY HOÀNG PHÁT"
type input "0908766812"
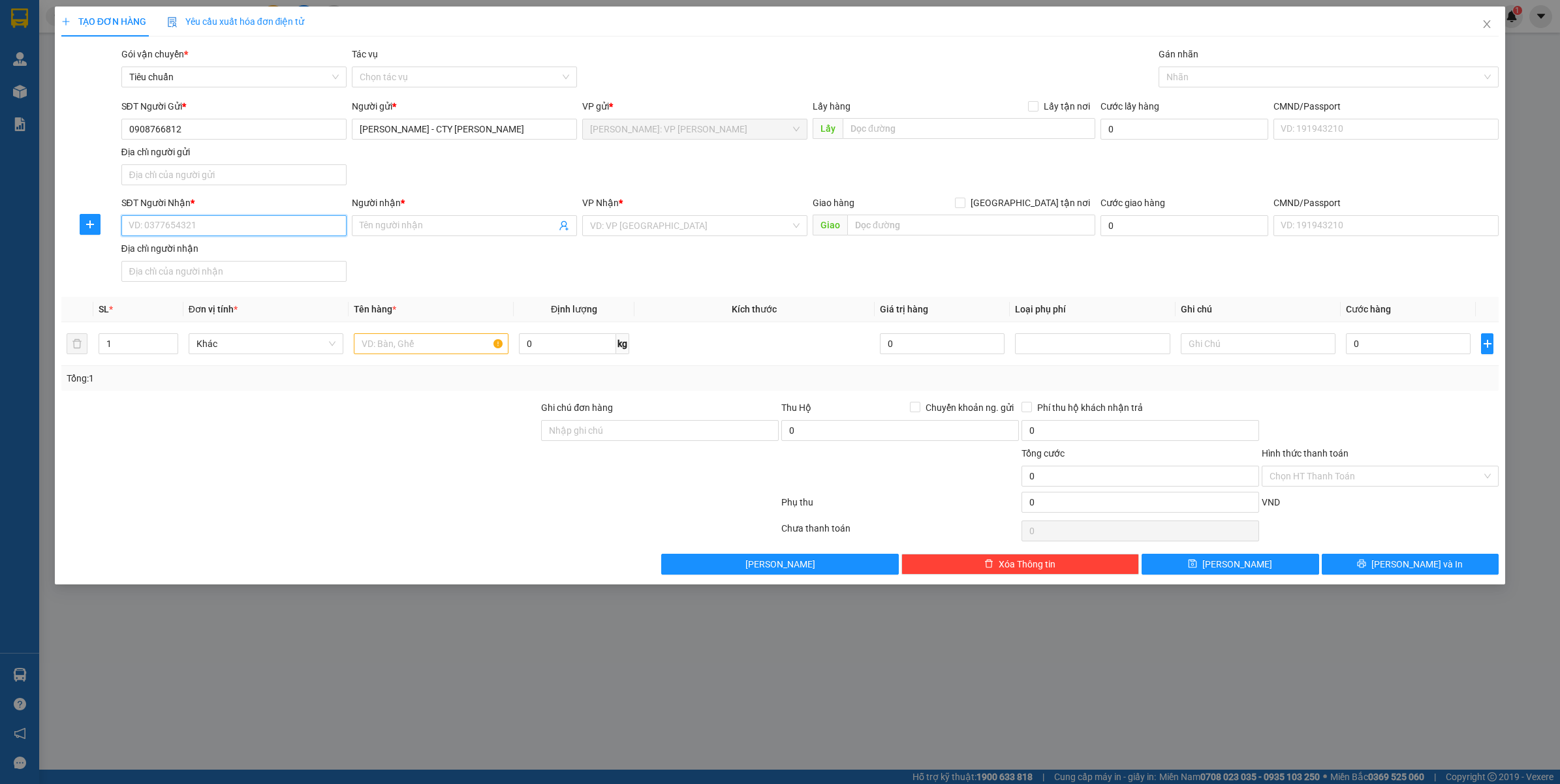
click at [271, 226] on input "SĐT Người Nhận *" at bounding box center [234, 226] width 225 height 21
type input "0975082839"
click at [402, 227] on input "Người nhận *" at bounding box center [458, 226] width 197 height 15
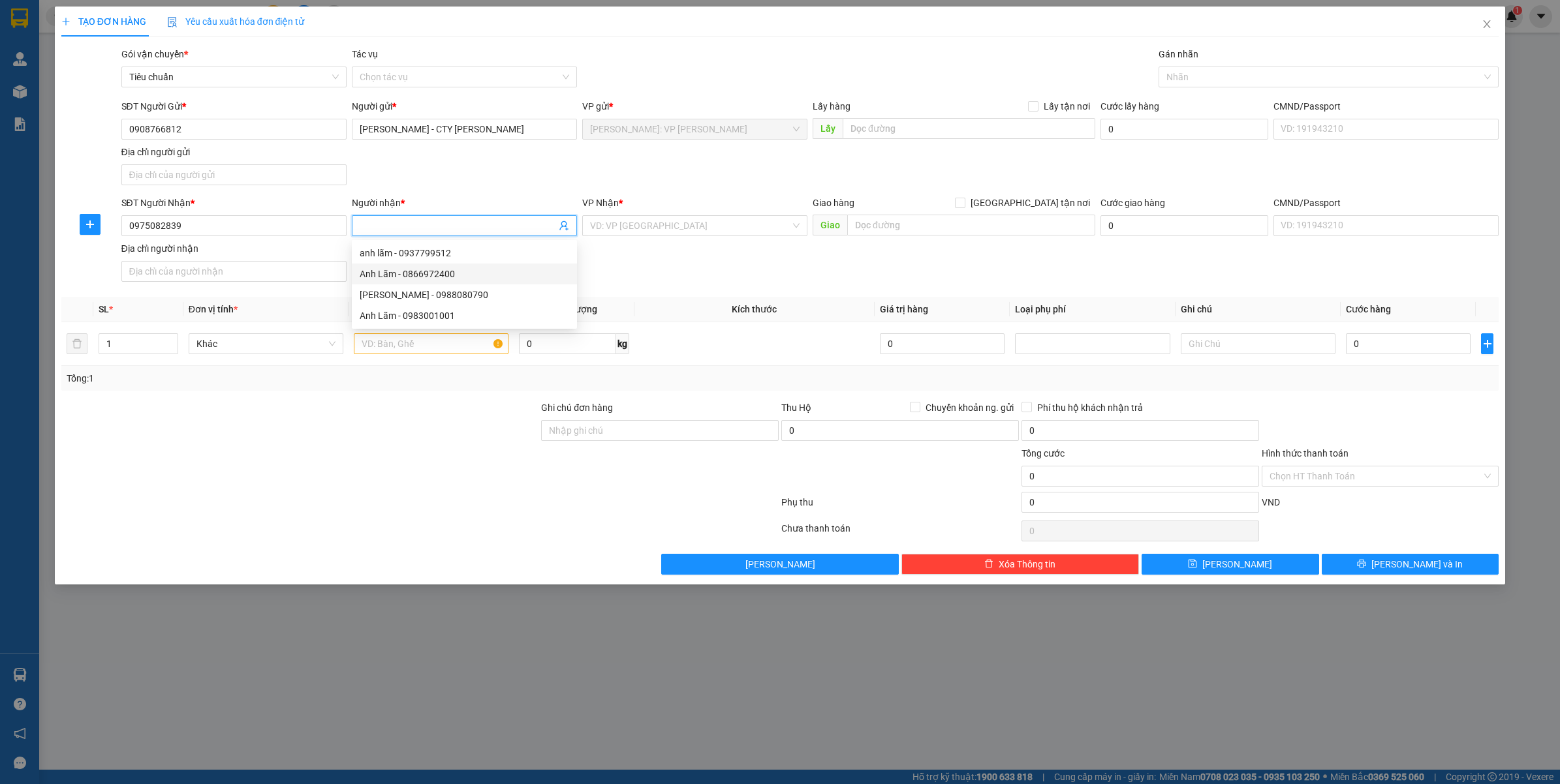
type input "a"
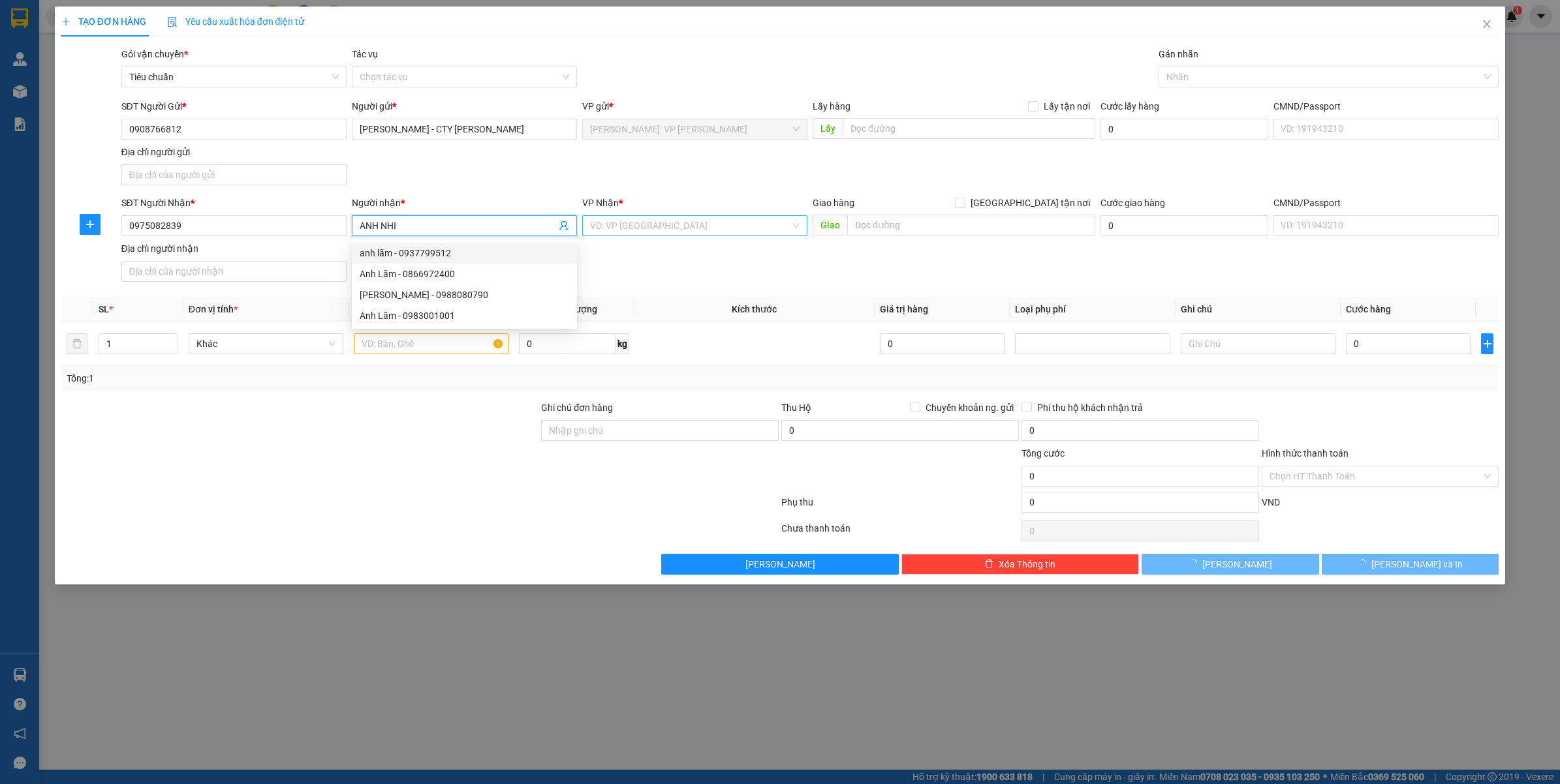
type input "ANH NHI"
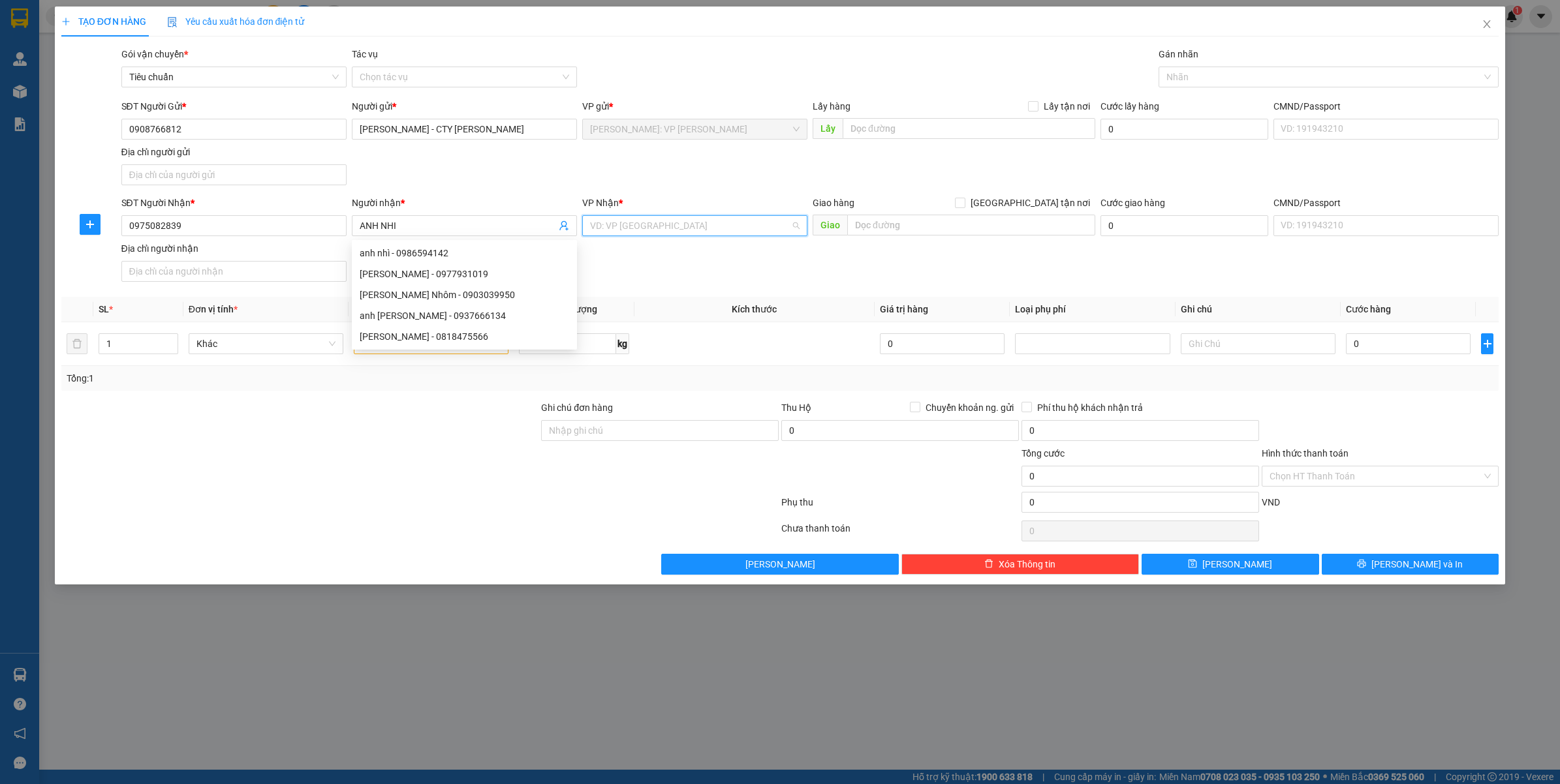
click at [675, 232] on input "search" at bounding box center [690, 226] width 200 height 20
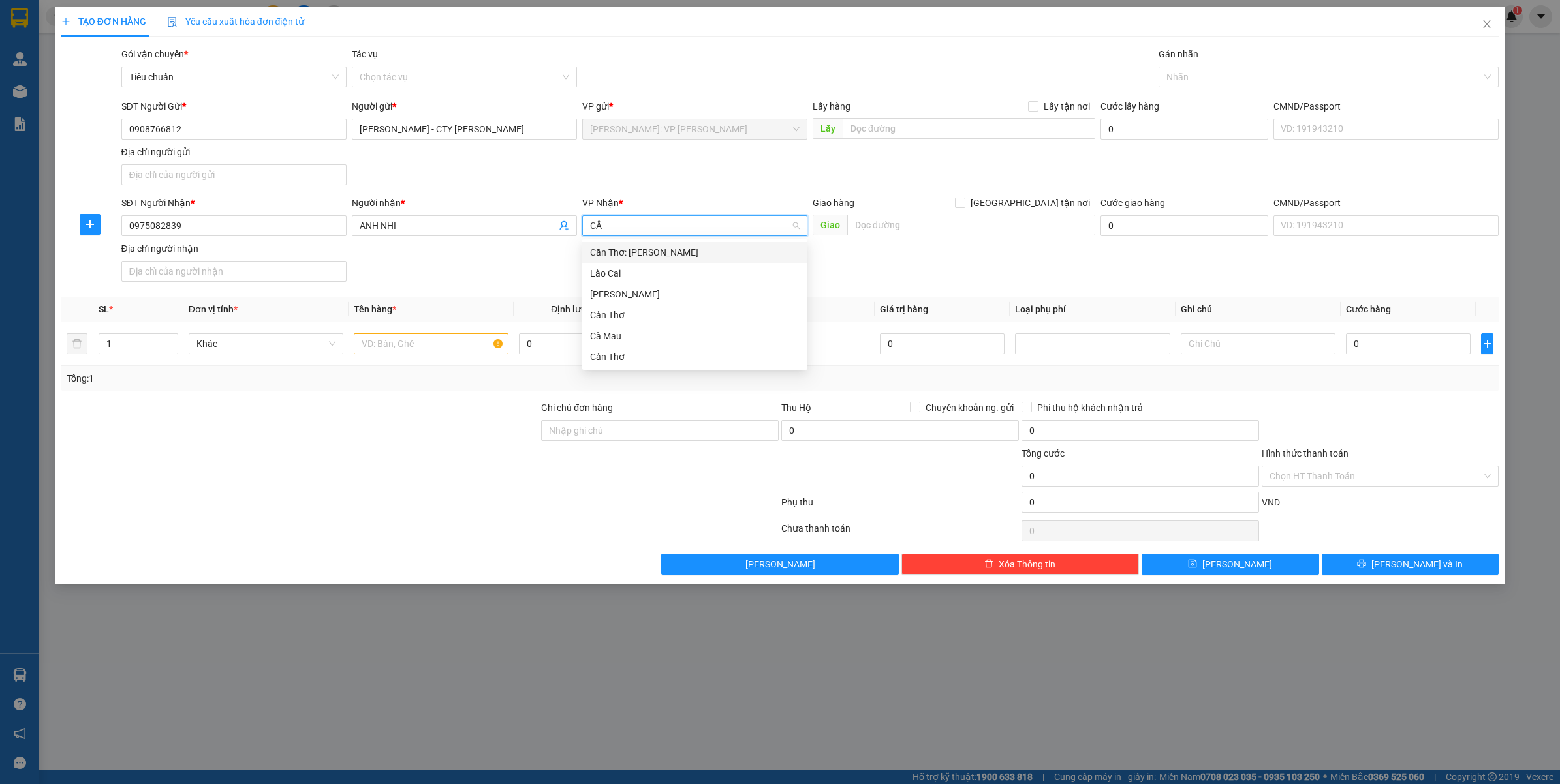
type input "CẦN"
click at [673, 256] on div "Cần Thơ: [PERSON_NAME]" at bounding box center [694, 253] width 210 height 15
click at [932, 229] on input "text" at bounding box center [971, 225] width 248 height 21
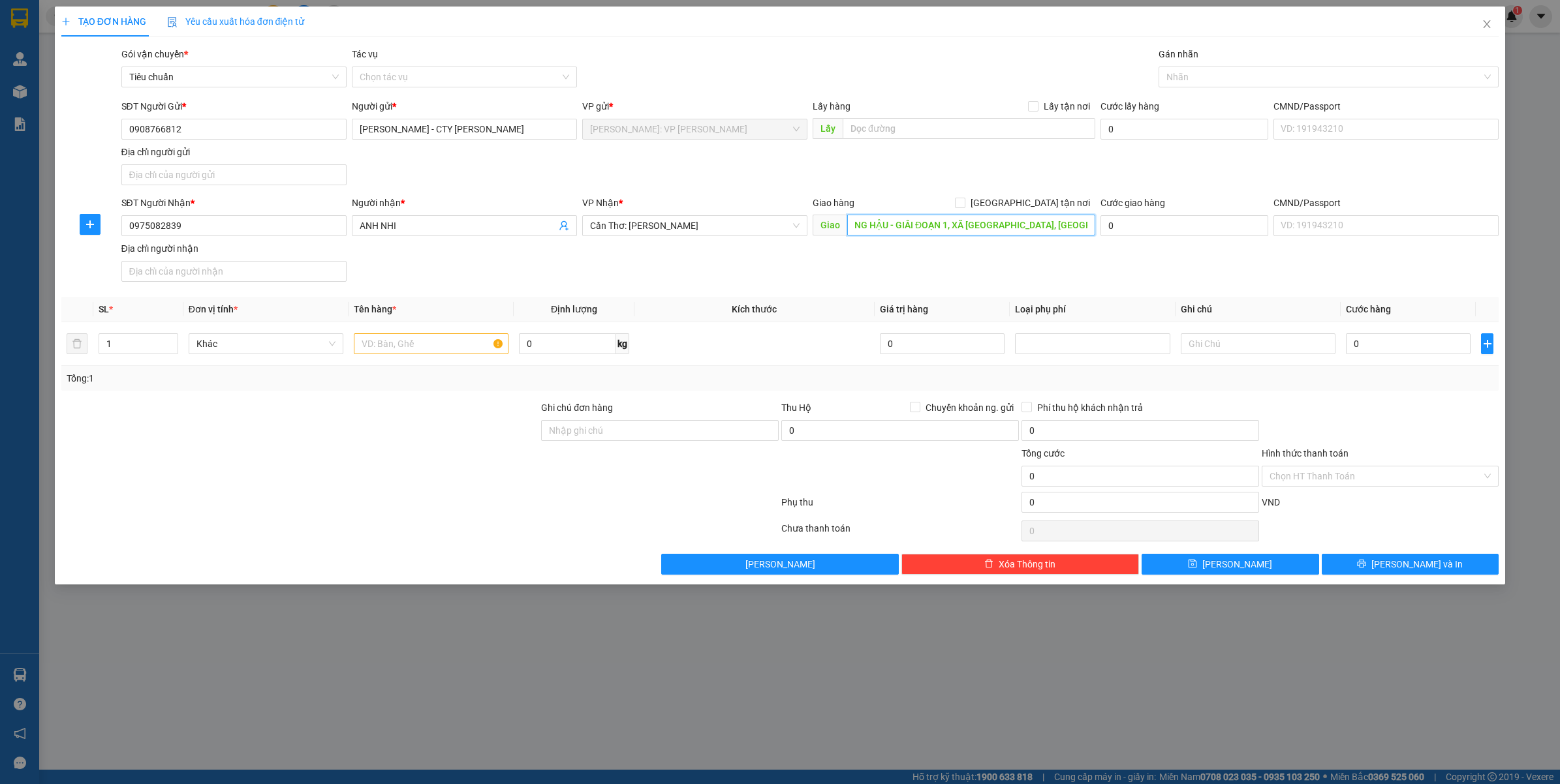
scroll to position [0, 50]
type input "KHU CN SÔNG HẬU - GIÂI ĐOẠN 1, XÃ CHÂU THÀNH, HẬU GIANG"
click at [964, 205] on input "[GEOGRAPHIC_DATA] tận nơi" at bounding box center [959, 202] width 10 height 9
checkbox input "true"
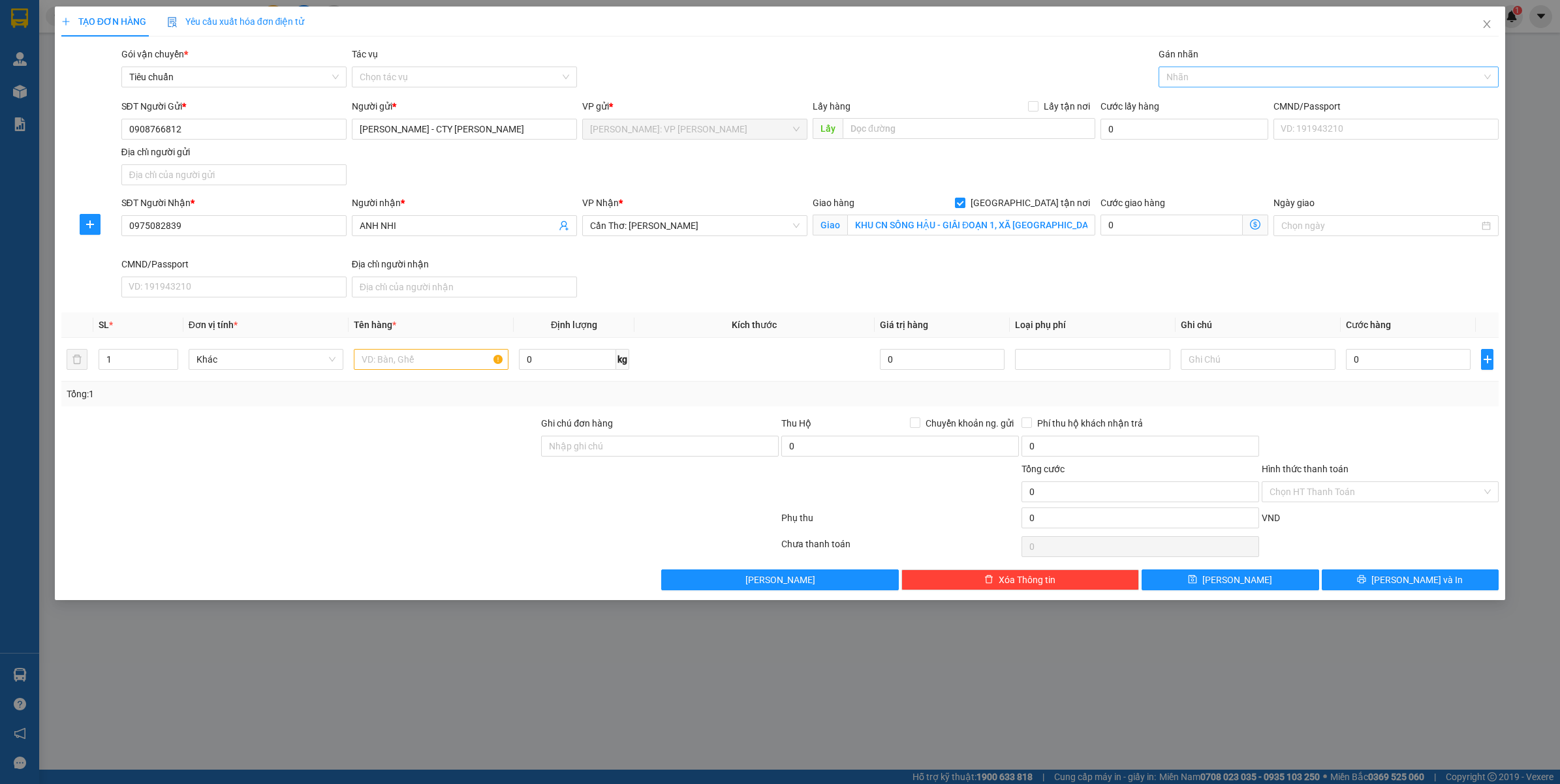
click at [1205, 72] on div at bounding box center [1322, 77] width 321 height 15
type input "GIAO"
click at [1203, 105] on div "[GEOGRAPHIC_DATA] tận nơi" at bounding box center [1329, 103] width 325 height 15
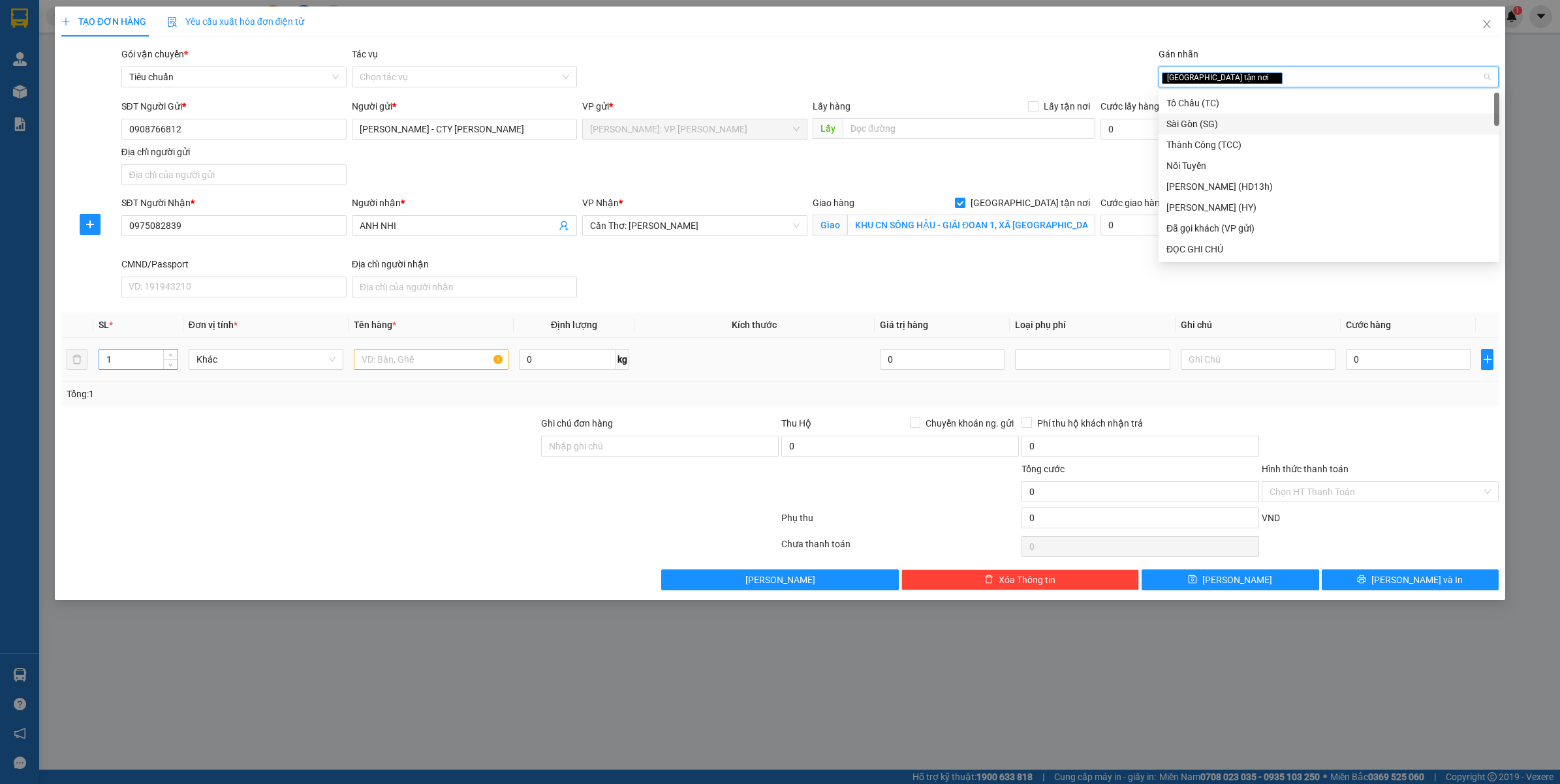
click at [155, 362] on input "1" at bounding box center [138, 359] width 78 height 20
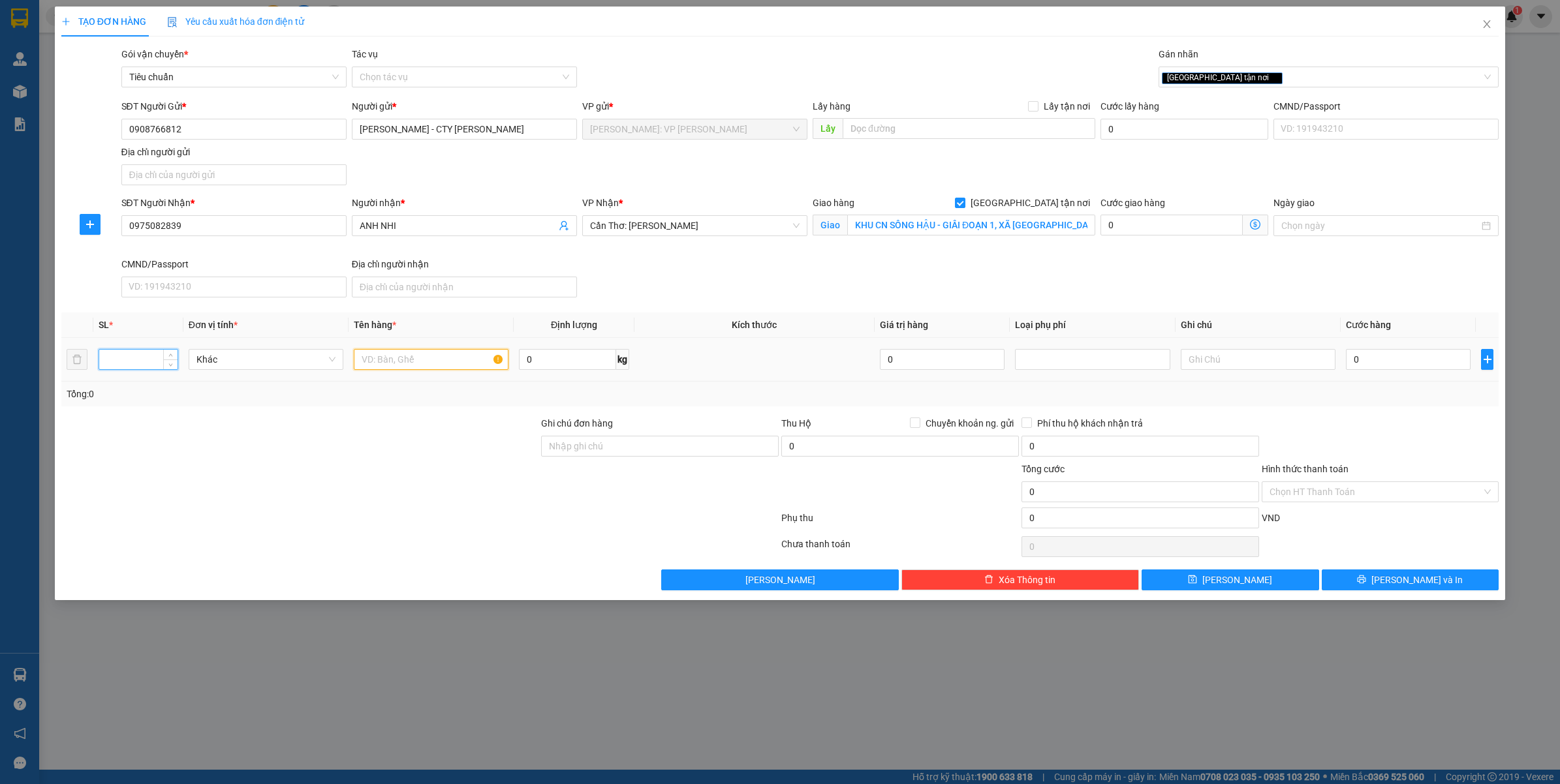
click at [457, 364] on input "text" at bounding box center [431, 359] width 155 height 21
type input "9 CUỘN CÁP TO NHỎ BỌC BAO MÀU TRẮNG"
drag, startPoint x: 634, startPoint y: 444, endPoint x: 650, endPoint y: 438, distance: 17.1
click at [635, 444] on input "Ghi chú đơn hàng" at bounding box center [659, 446] width 238 height 21
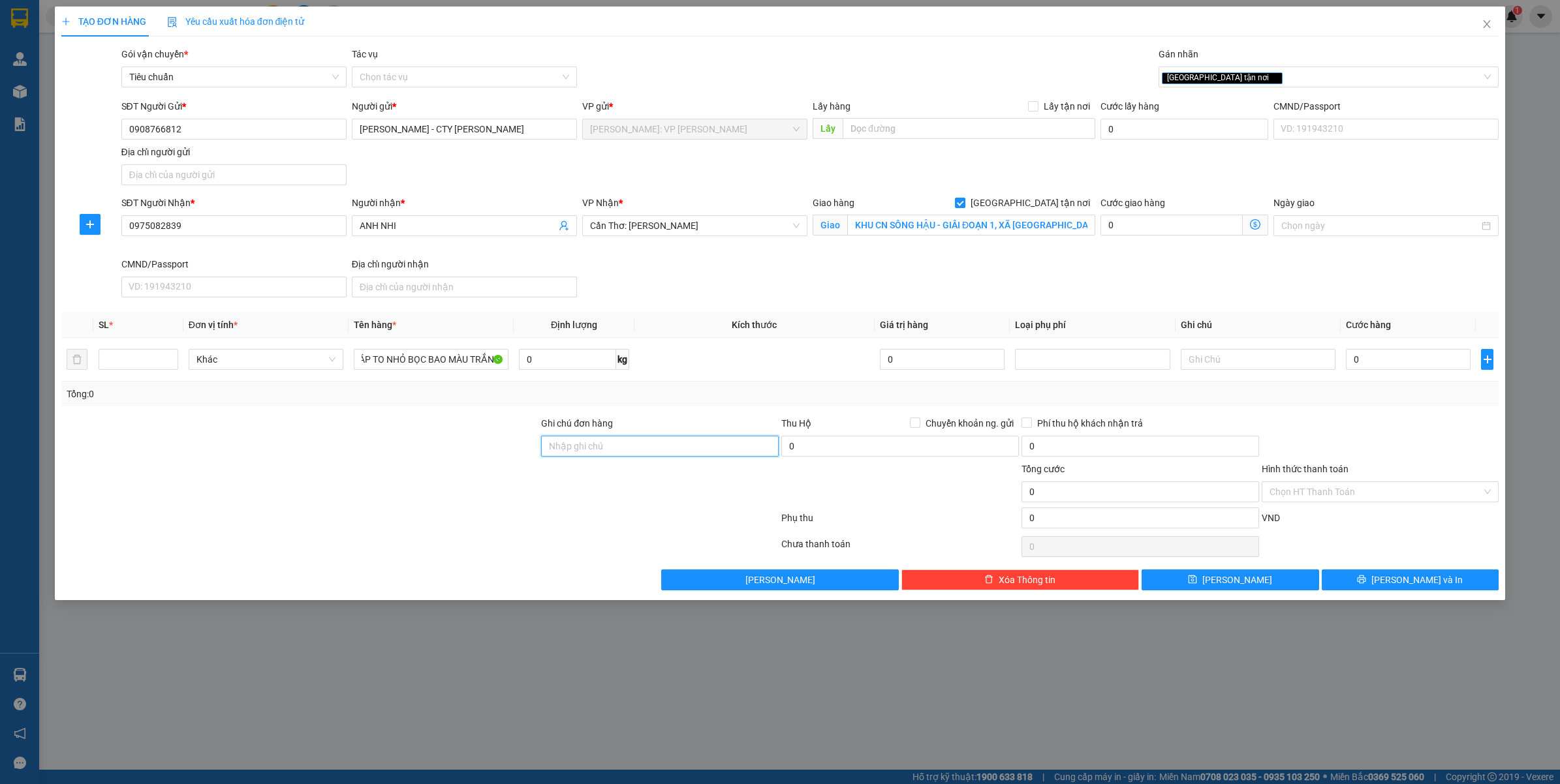
scroll to position [0, 0]
drag, startPoint x: 1372, startPoint y: 368, endPoint x: 1368, endPoint y: 386, distance: 18.4
click at [1373, 367] on input "0" at bounding box center [1408, 359] width 125 height 21
type input "5"
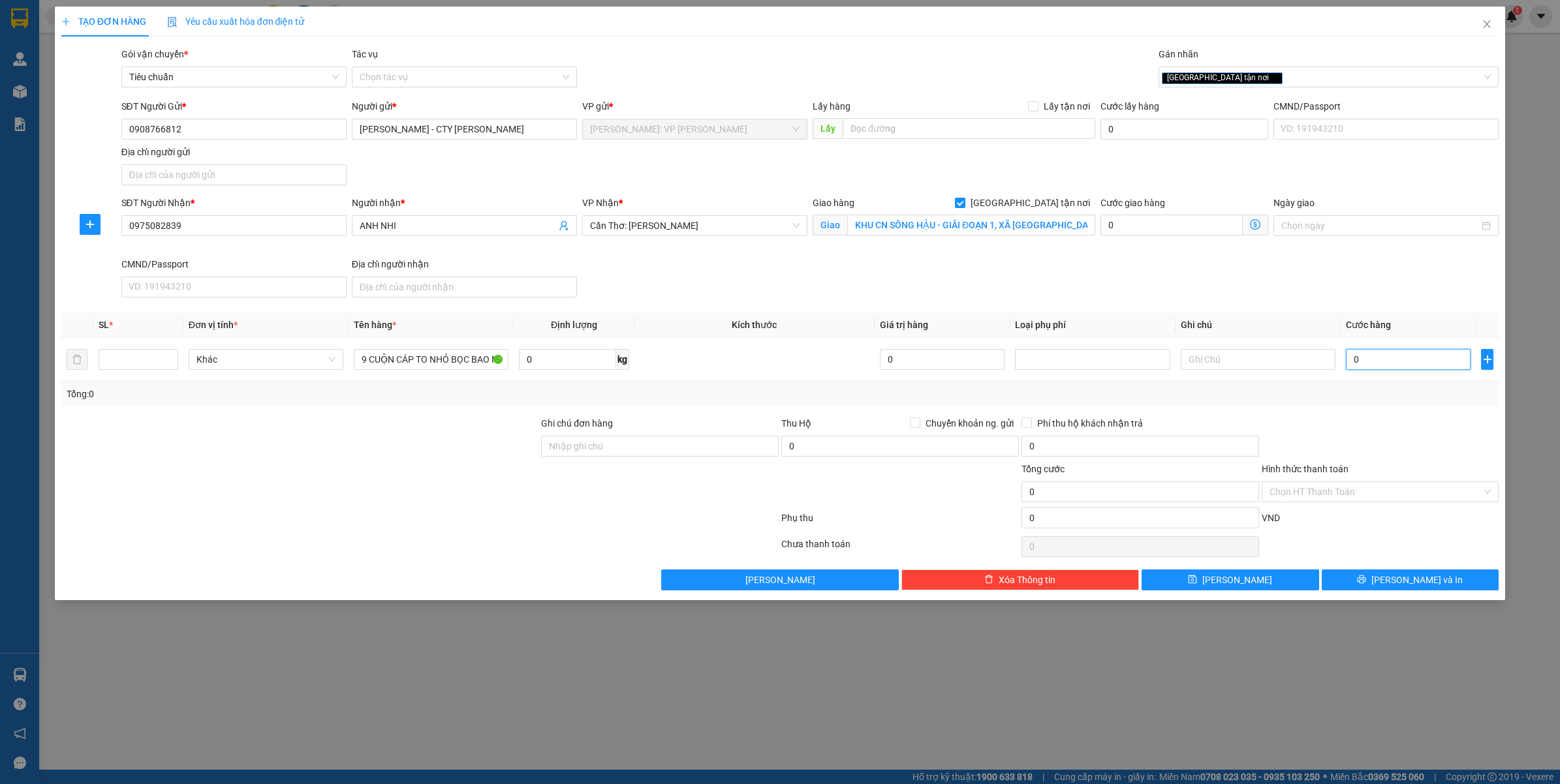
type input "5"
type input "59"
type input "590"
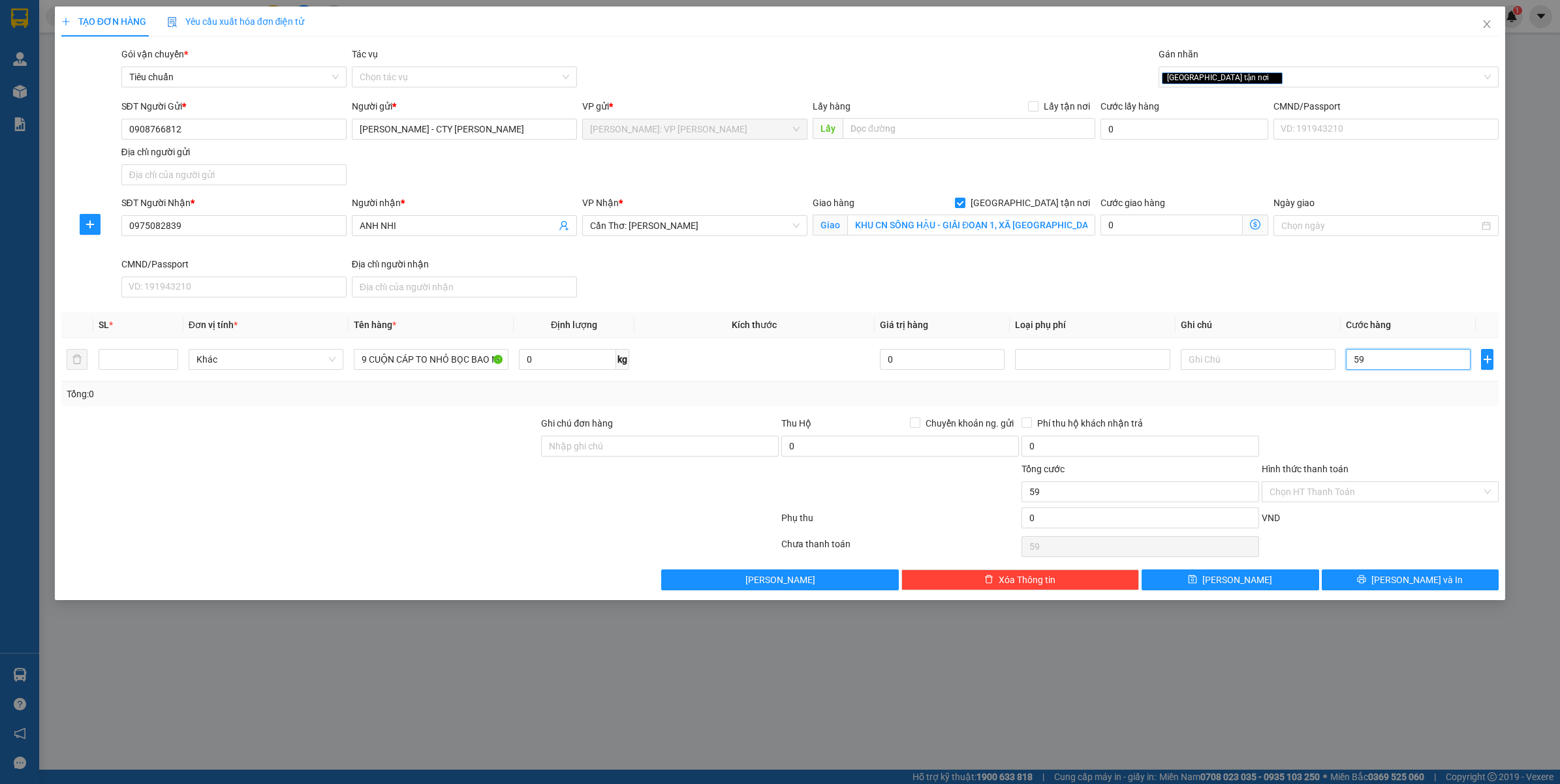
type input "590"
type input "5.900"
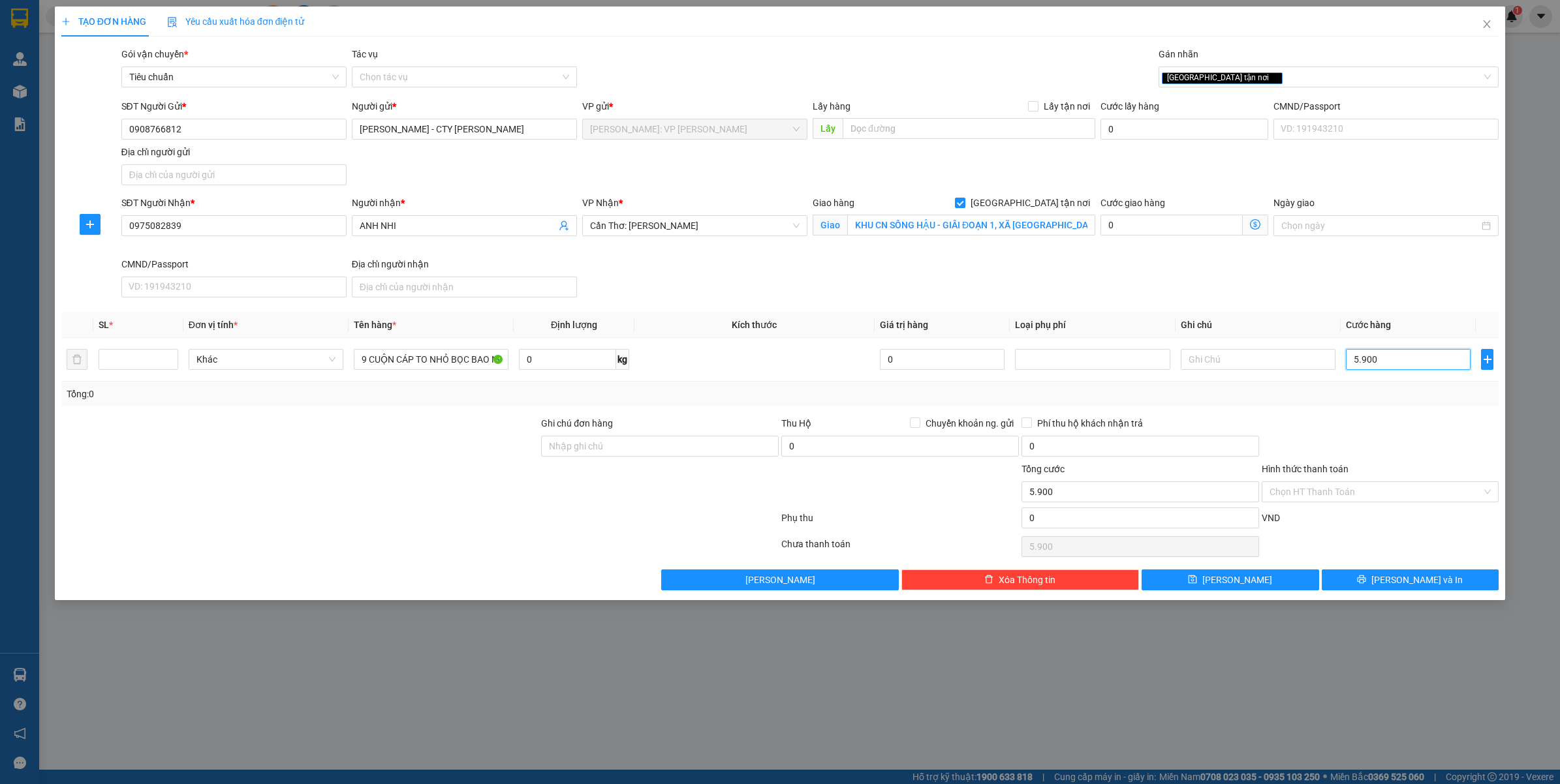
type input "59.000"
type input "590.000"
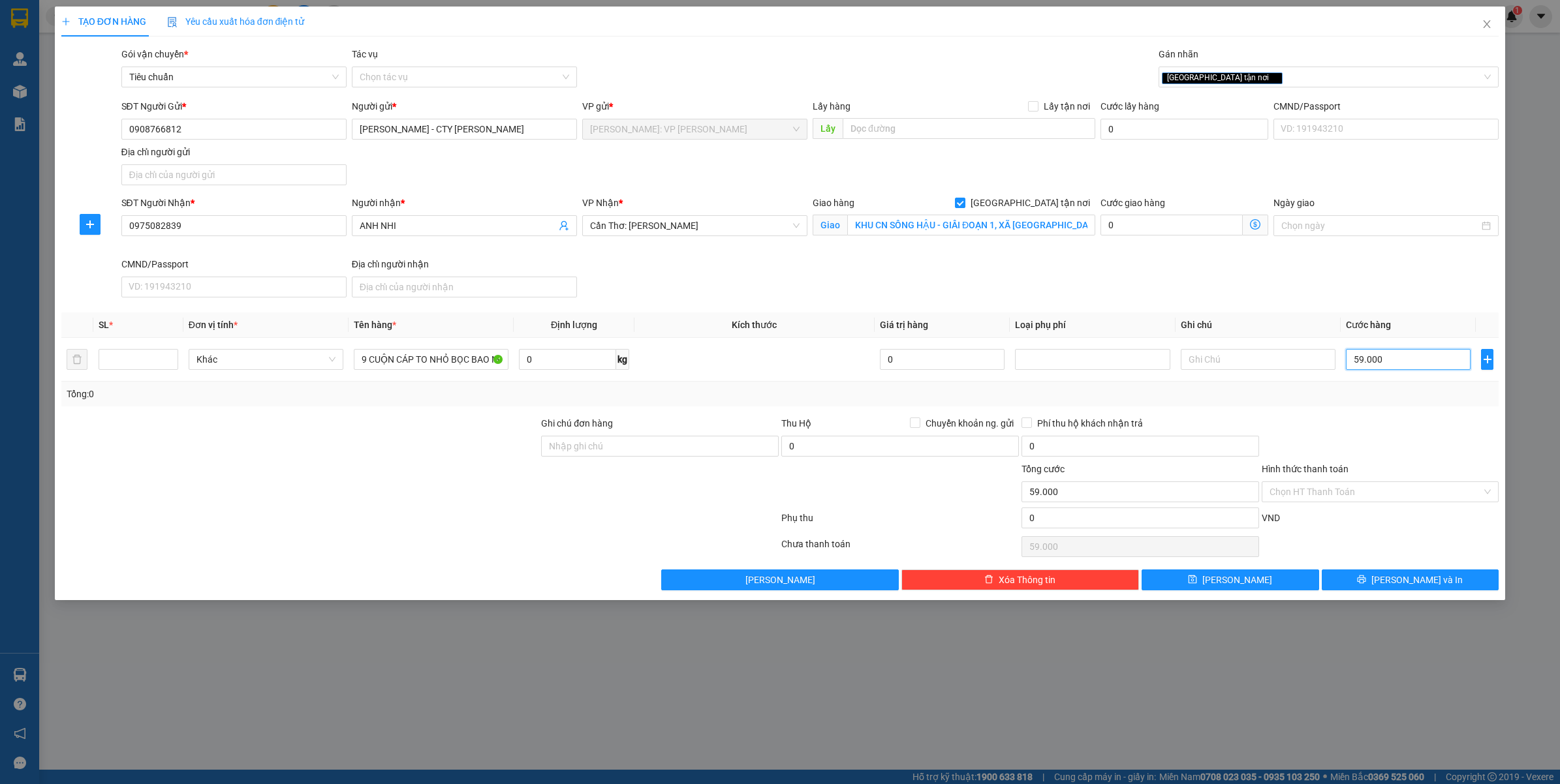
type input "590.000"
click at [1326, 496] on input "Hình thức thanh toán" at bounding box center [1376, 492] width 213 height 20
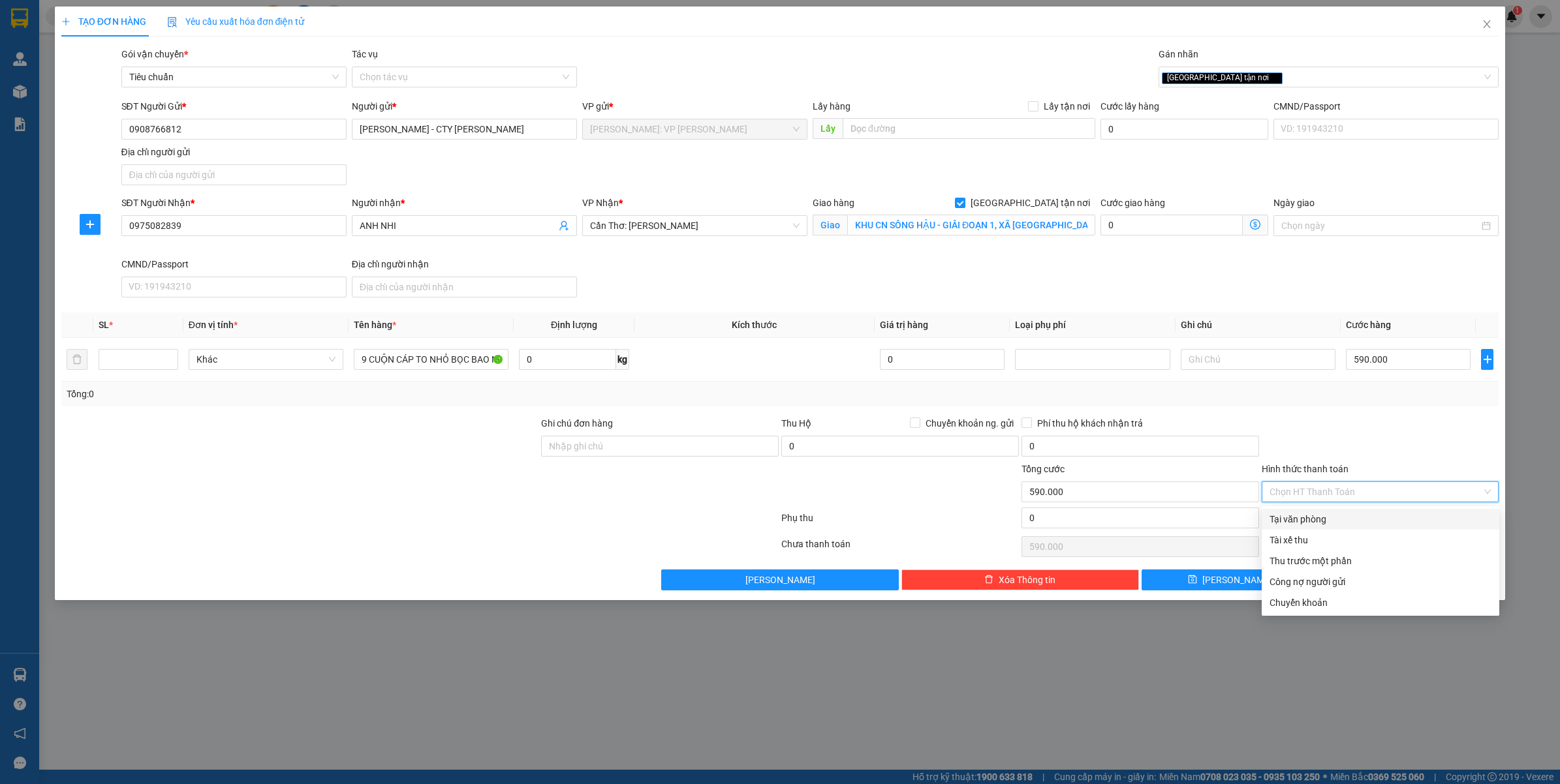
drag, startPoint x: 1303, startPoint y: 520, endPoint x: 1295, endPoint y: 515, distance: 9.4
click at [1306, 520] on div "Tại văn phòng" at bounding box center [1381, 520] width 222 height 15
type input "0"
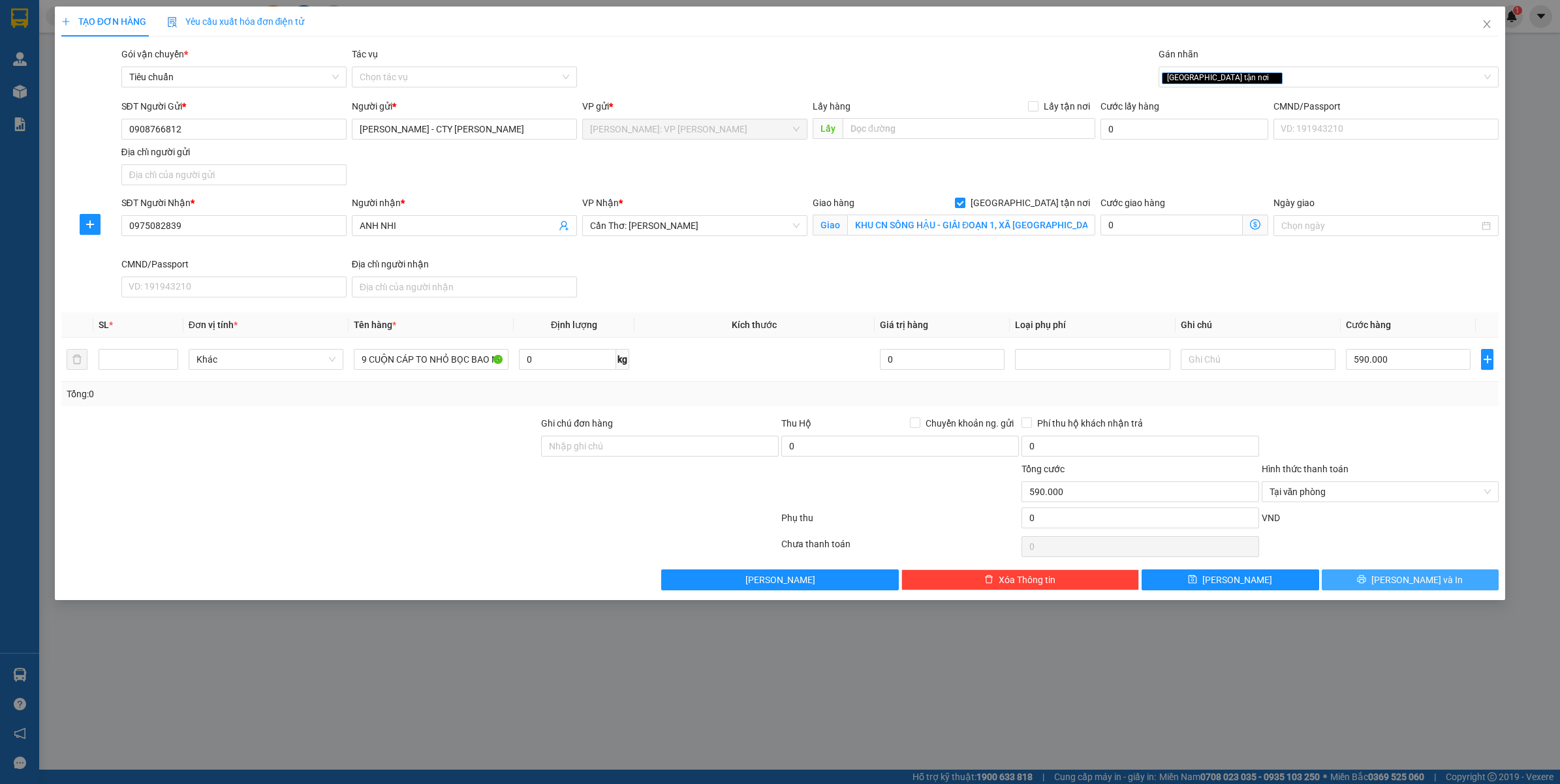
click at [1380, 579] on button "Lưu và In" at bounding box center [1410, 579] width 178 height 21
drag, startPoint x: 1388, startPoint y: 578, endPoint x: 1368, endPoint y: 582, distance: 20.4
click at [1366, 578] on icon "printer" at bounding box center [1362, 580] width 9 height 9
click at [1235, 589] on button "Lưu" at bounding box center [1230, 579] width 178 height 21
click at [128, 229] on input "0975082839" at bounding box center [234, 226] width 225 height 21
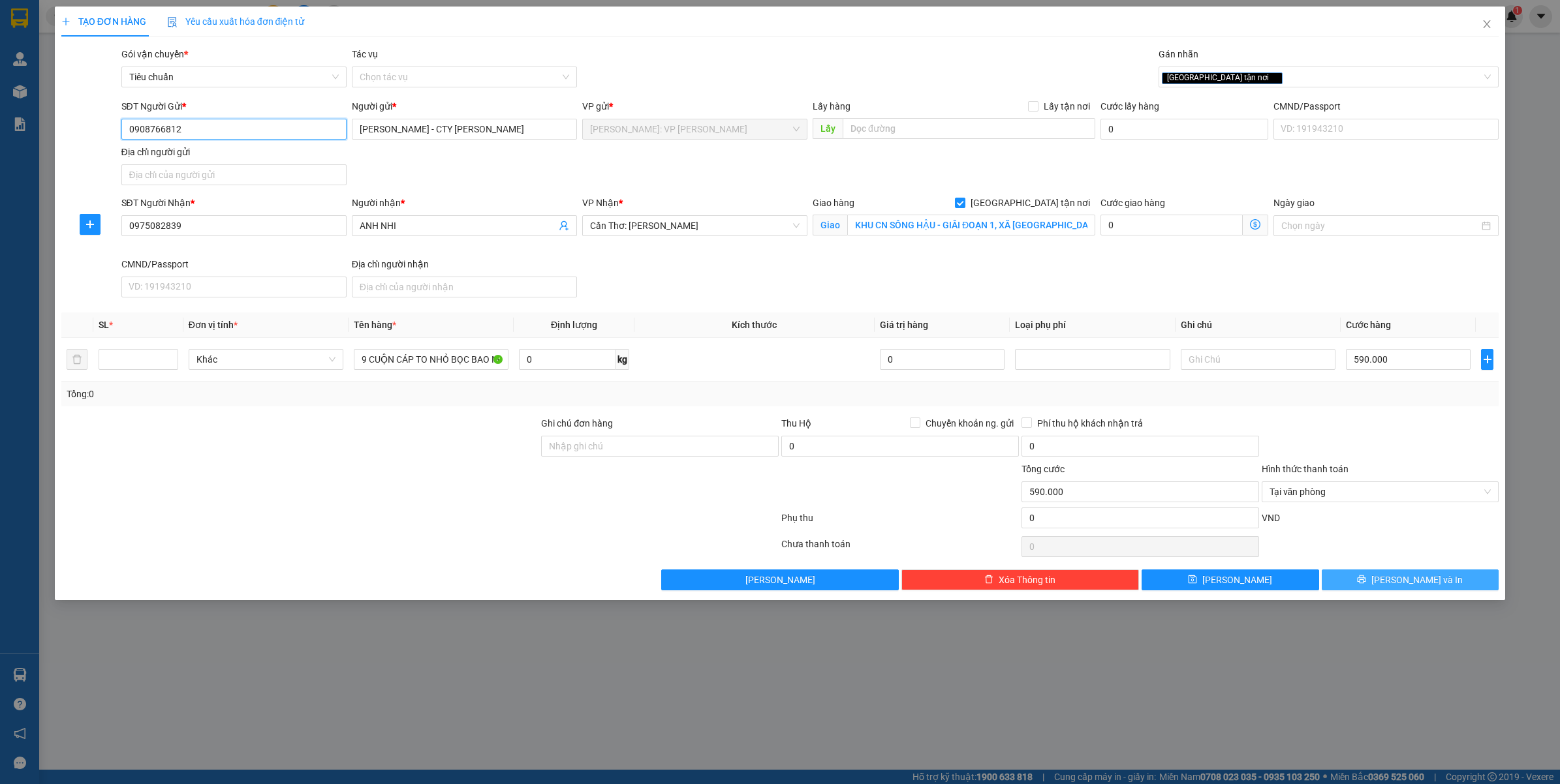
click at [127, 125] on input "0908766812" at bounding box center [234, 129] width 225 height 21
drag, startPoint x: 1396, startPoint y: 576, endPoint x: 1381, endPoint y: 576, distance: 15.0
click at [1398, 576] on button "Lưu và In" at bounding box center [1410, 579] width 178 height 21
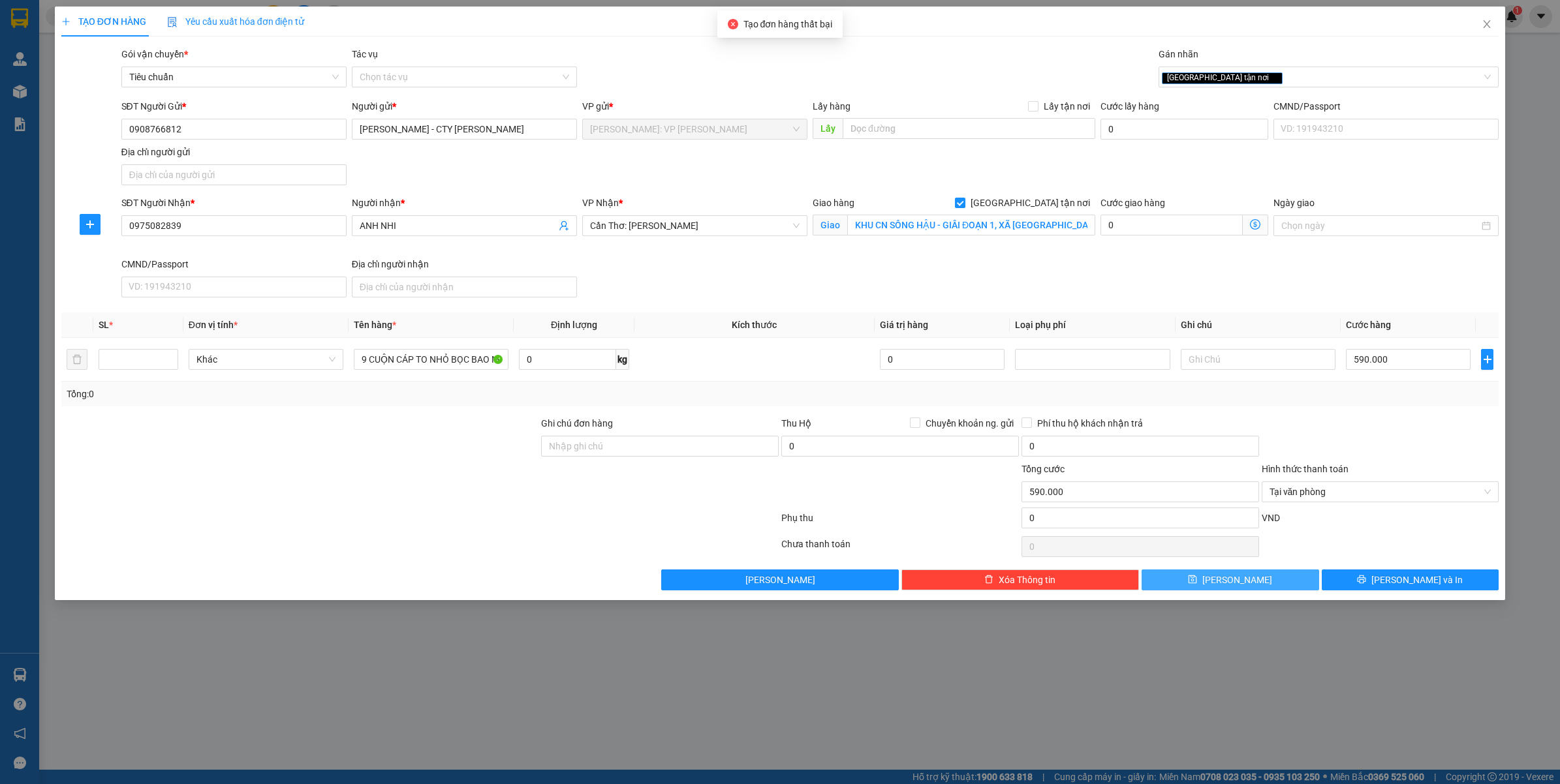
click at [1197, 577] on icon "save" at bounding box center [1192, 579] width 10 height 9
drag, startPoint x: 830, startPoint y: 582, endPoint x: 831, endPoint y: 575, distance: 7.1
click at [831, 581] on button "Lưu nháp" at bounding box center [779, 579] width 238 height 21
click at [1276, 577] on button "Lưu" at bounding box center [1230, 579] width 178 height 21
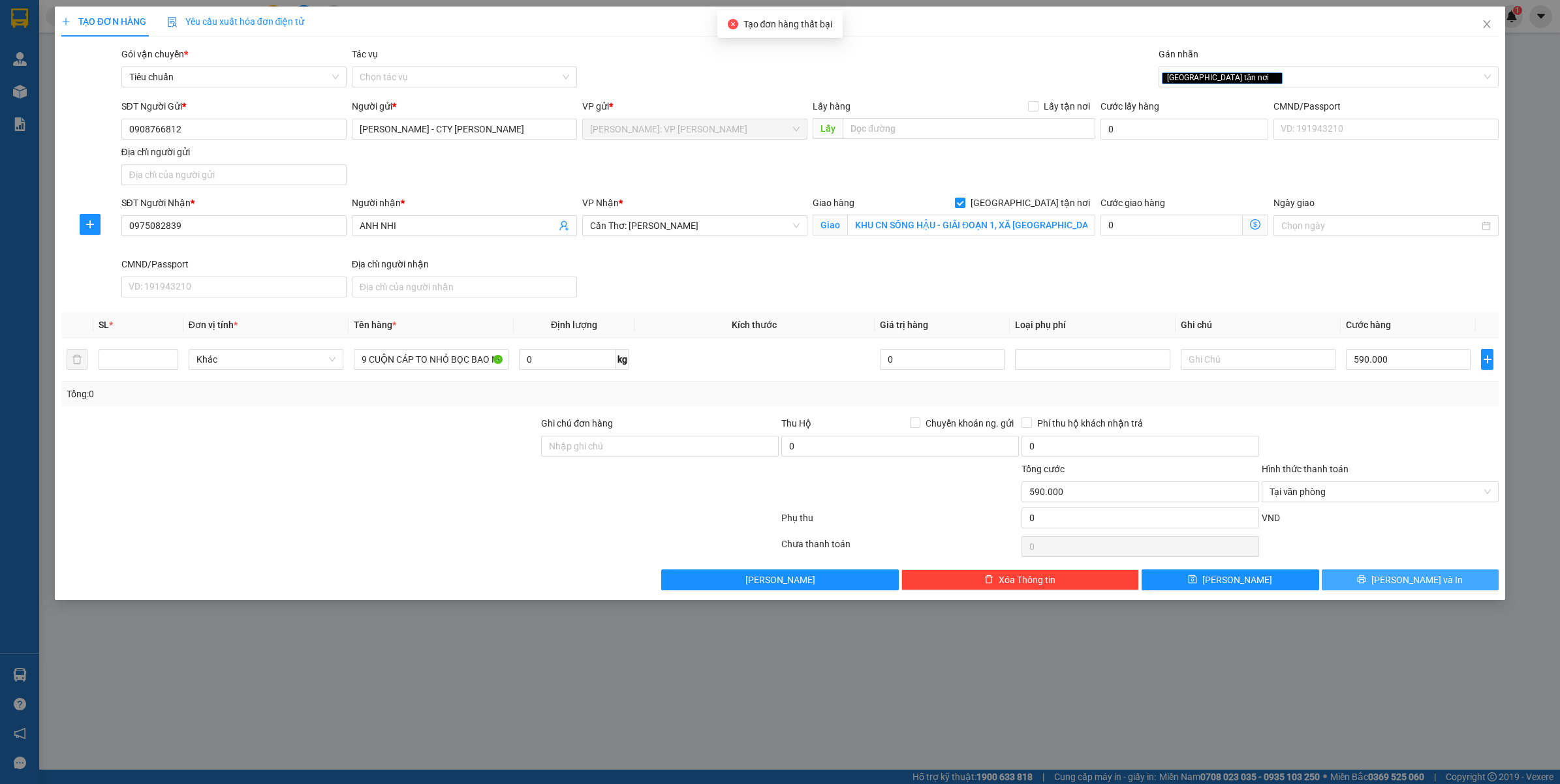
click at [1384, 572] on div "Transit Pickup Surcharge Ids Transit Deliver Surcharge Ids Transit Deliver Surc…" at bounding box center [780, 319] width 1438 height 544
click at [1366, 584] on icon "printer" at bounding box center [1362, 580] width 9 height 9
click at [1366, 582] on icon "printer" at bounding box center [1361, 579] width 10 height 9
click at [1486, 20] on icon "close" at bounding box center [1487, 24] width 10 height 10
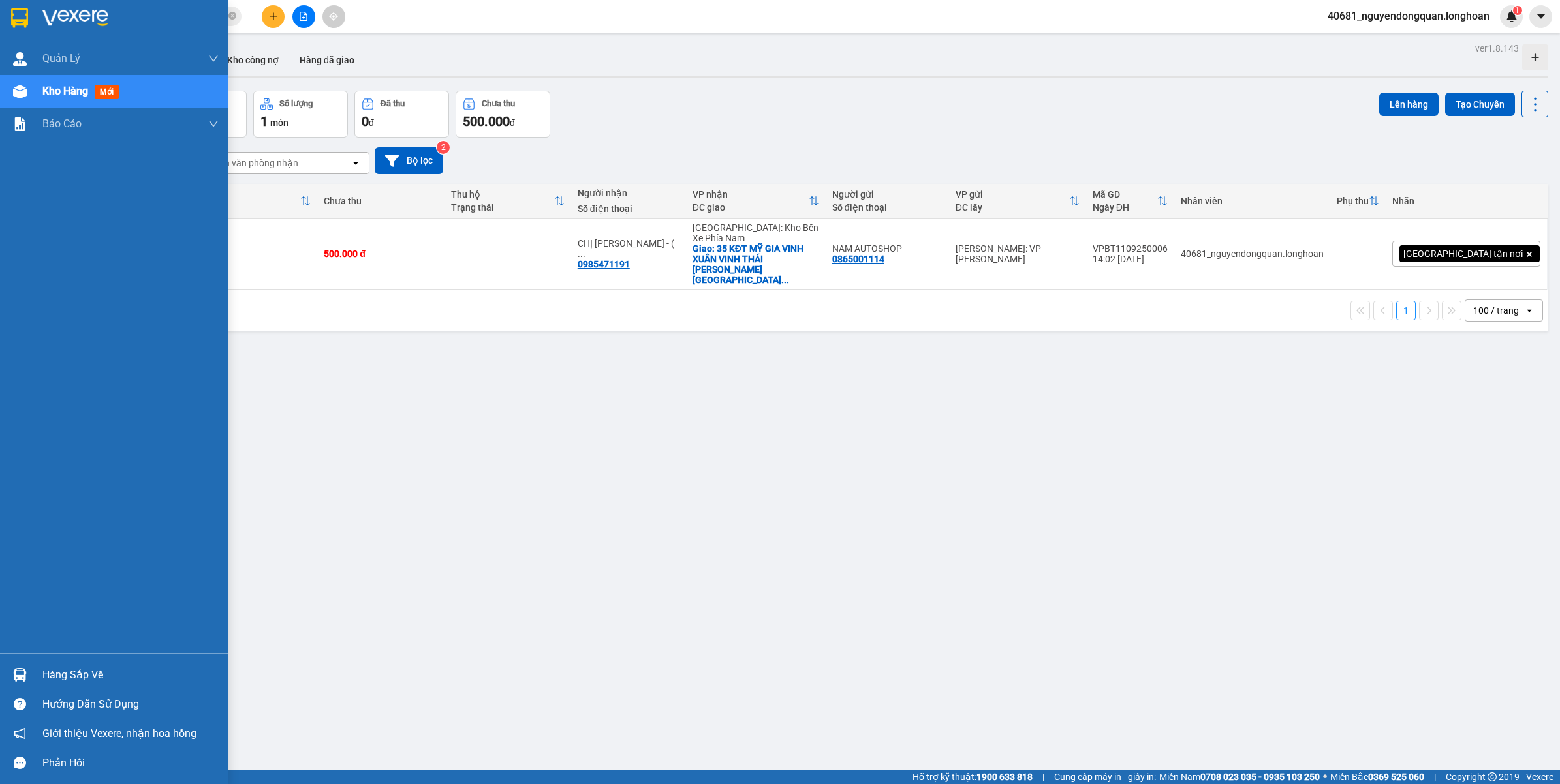
click at [80, 11] on img at bounding box center [75, 18] width 66 height 20
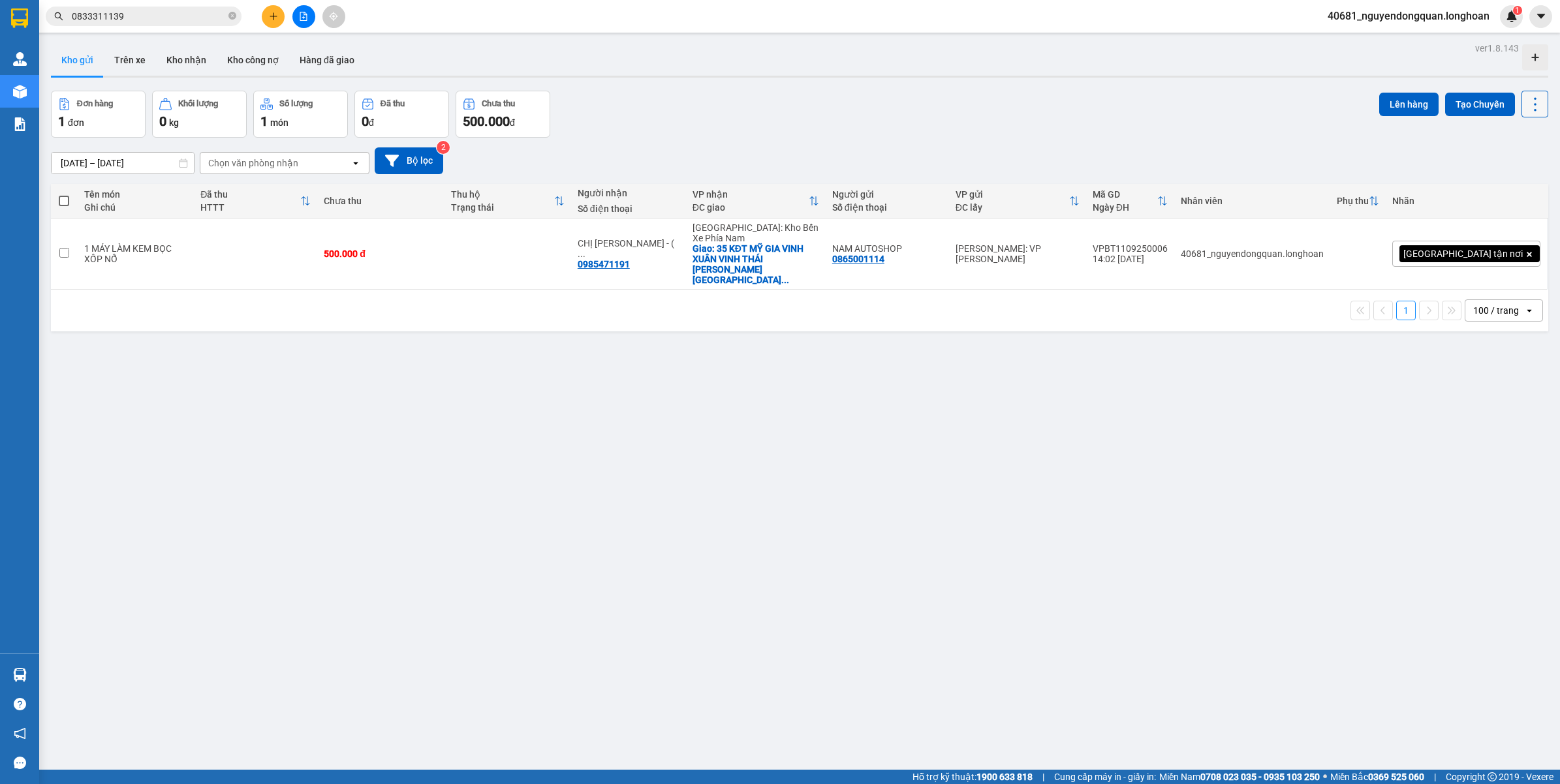
click at [1526, 96] on icon at bounding box center [1535, 104] width 18 height 18
click at [1387, 170] on div "13/08/2025 – 11/09/2025 Press the down arrow key to interact with the calendar …" at bounding box center [800, 161] width 1497 height 27
click at [193, 23] on span "0833311139" at bounding box center [144, 16] width 196 height 20
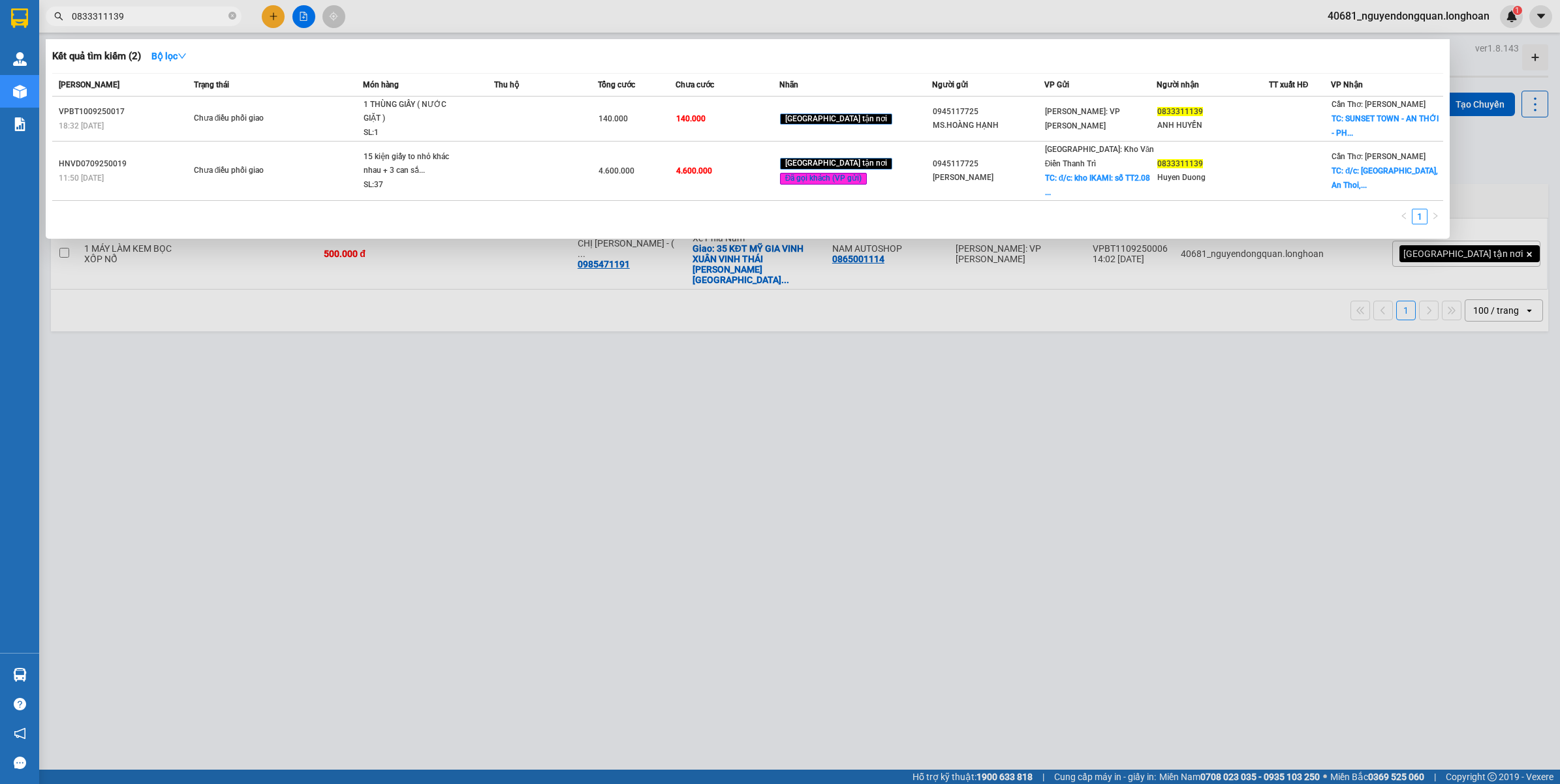
click at [184, 16] on input "0833311139" at bounding box center [148, 17] width 154 height 15
click at [230, 13] on icon "close-circle" at bounding box center [232, 15] width 8 height 8
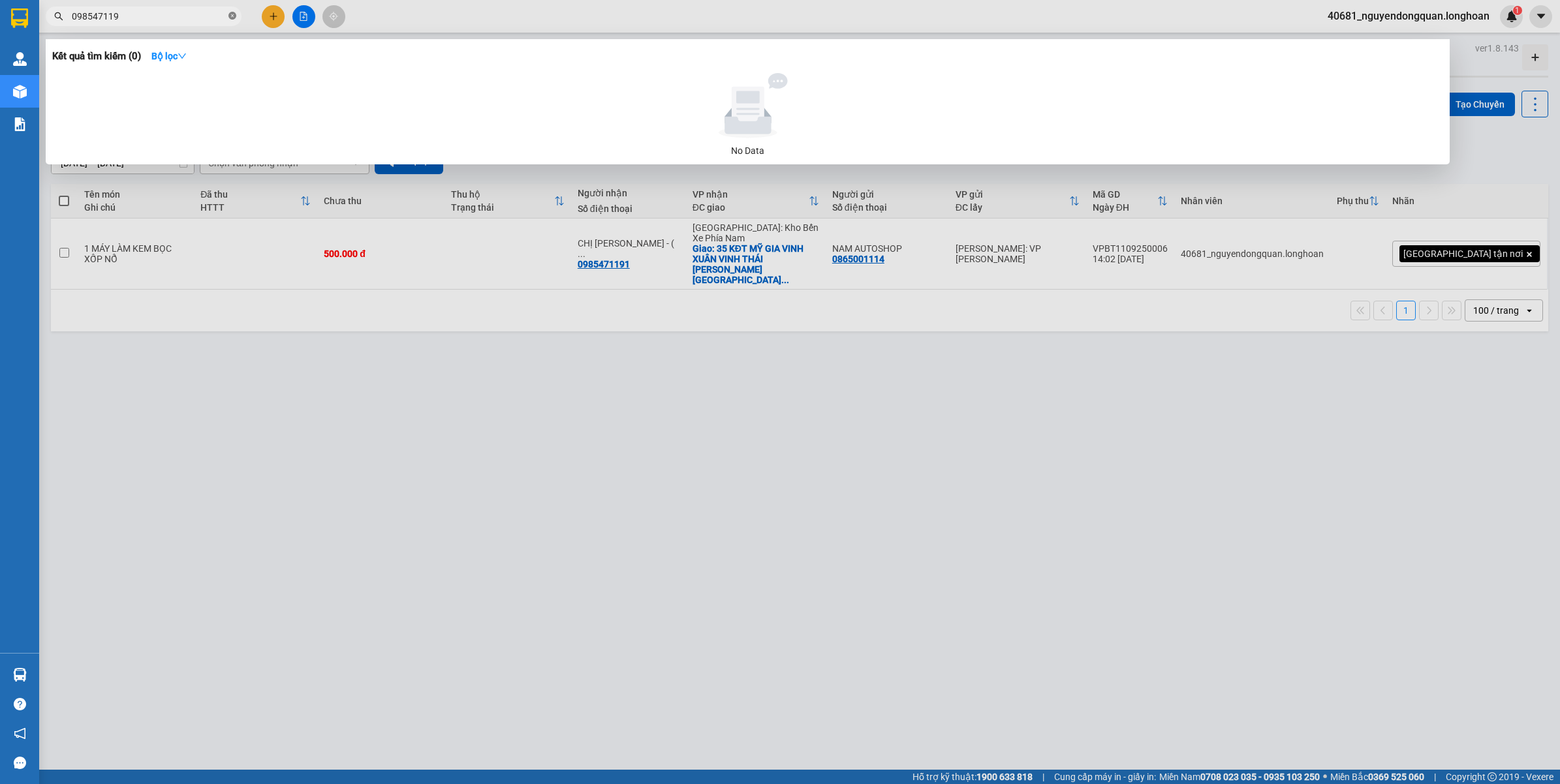
type input "0985471191"
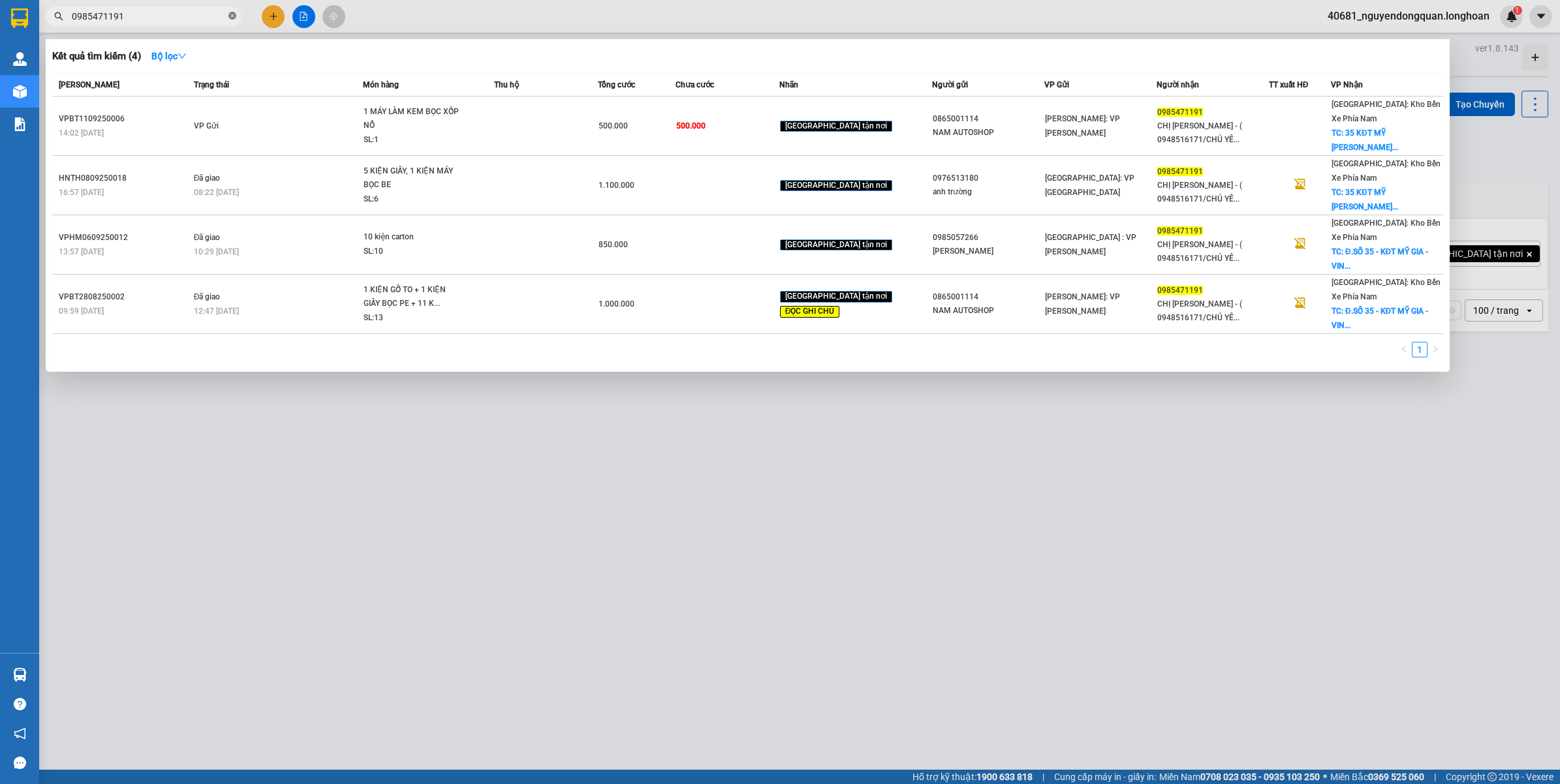
click at [232, 13] on icon "close-circle" at bounding box center [232, 15] width 8 height 8
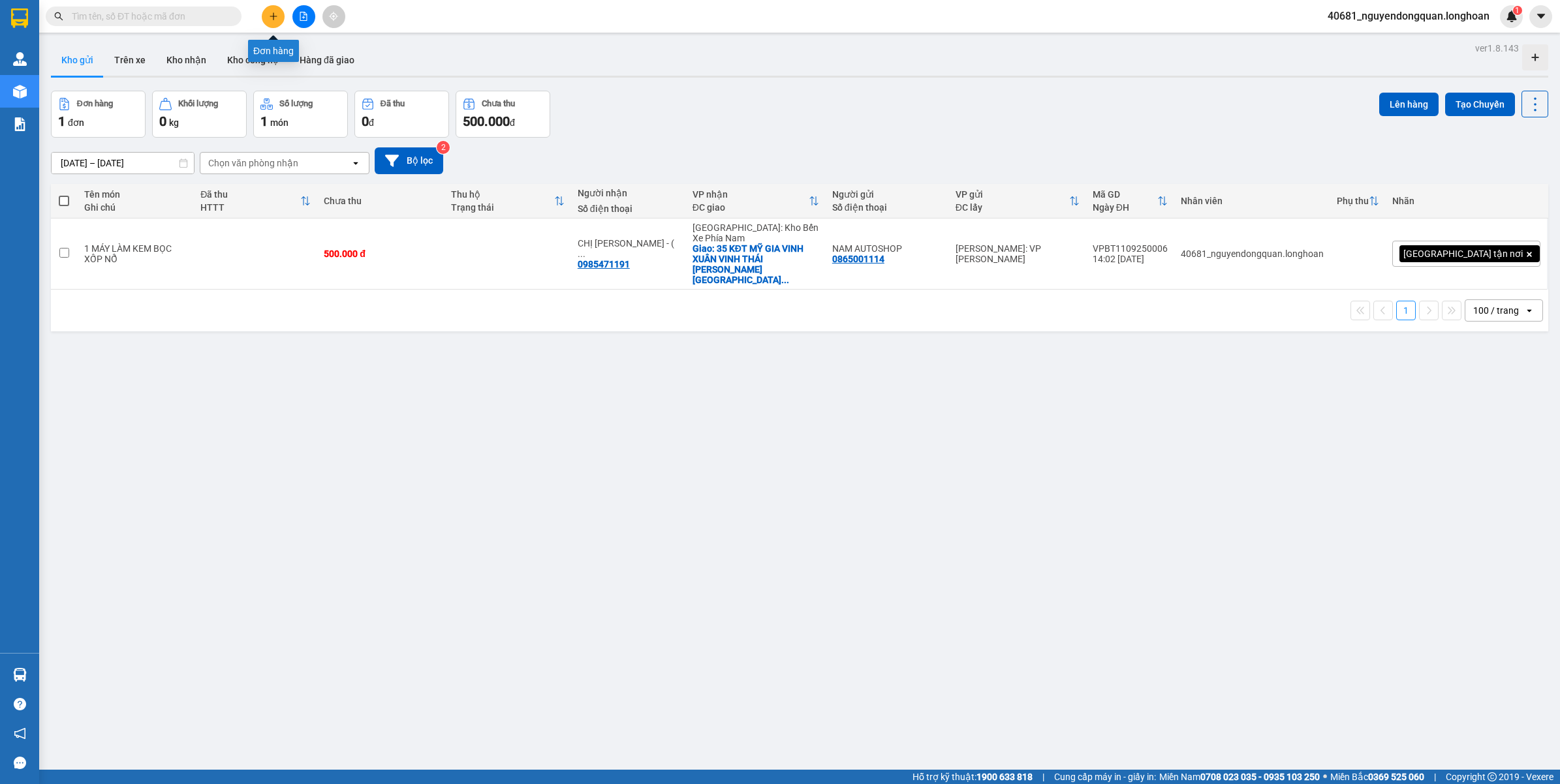
click at [271, 18] on icon "plus" at bounding box center [273, 16] width 10 height 9
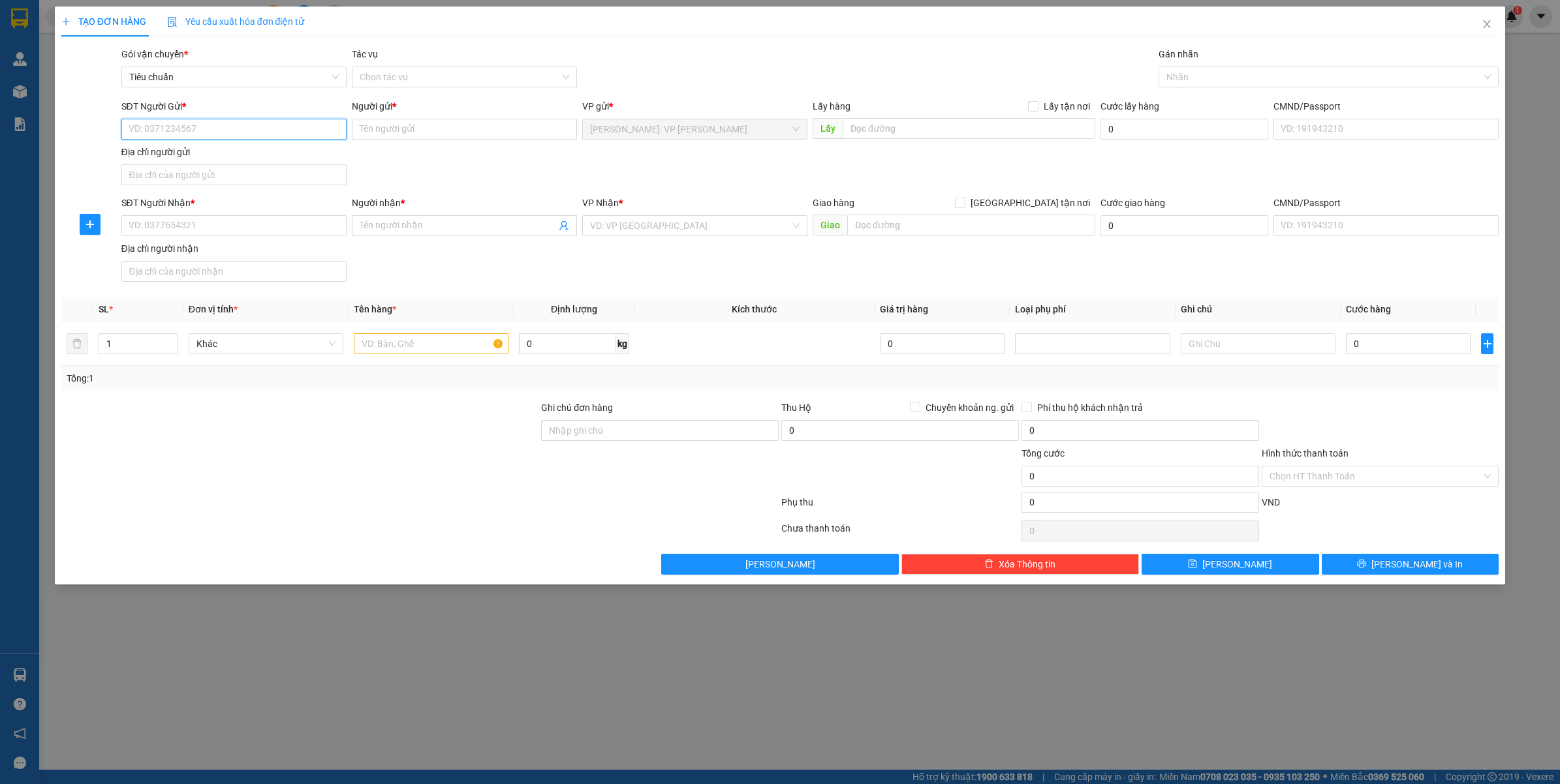
click at [177, 129] on input "SĐT Người Gửi *" at bounding box center [234, 129] width 225 height 21
click at [181, 129] on input "SĐT Người Gửi *" at bounding box center [234, 129] width 225 height 21
type input "0"
click at [1495, 30] on span "Close" at bounding box center [1487, 25] width 37 height 37
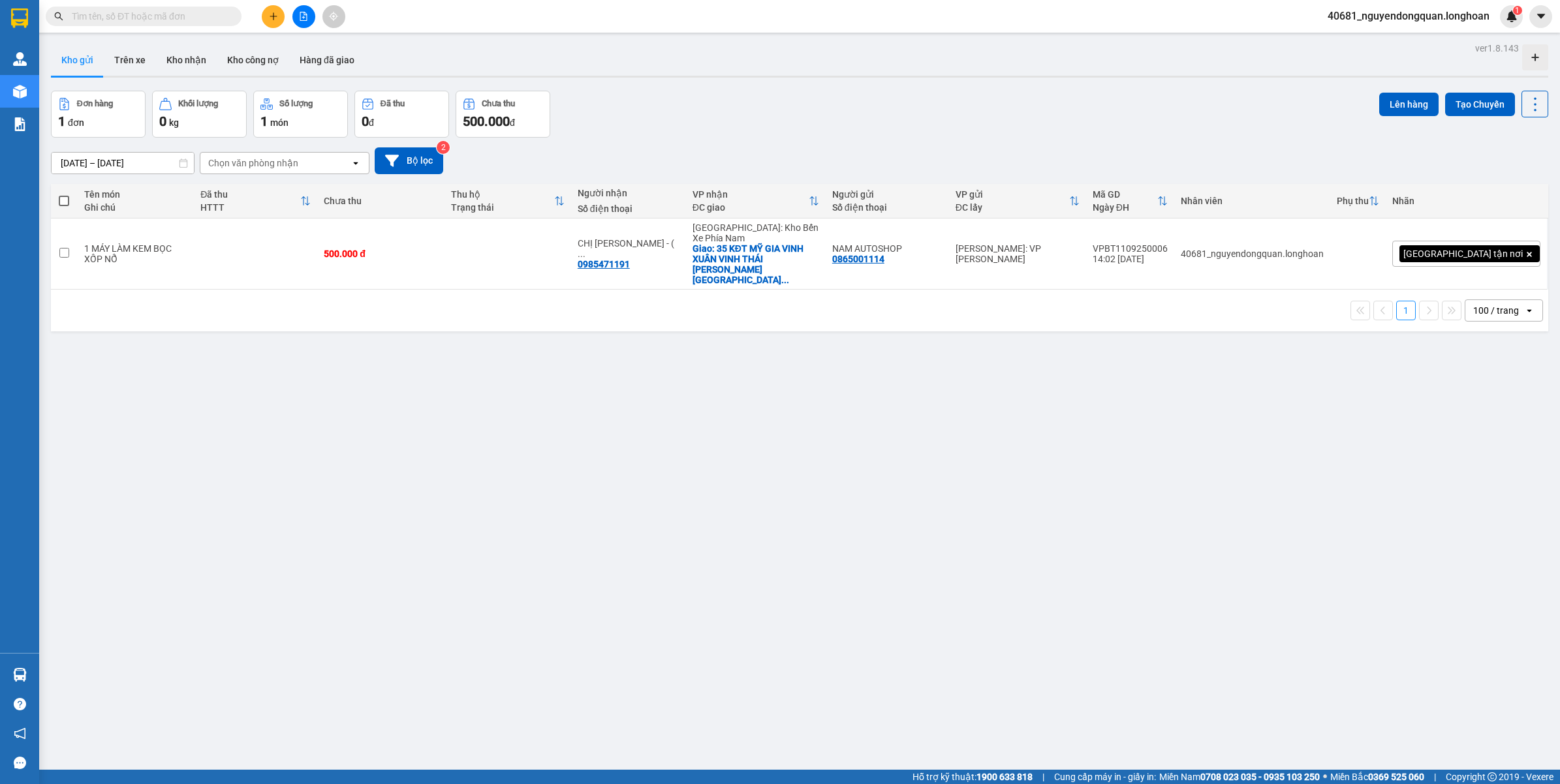
click at [205, 11] on input "text" at bounding box center [148, 17] width 154 height 15
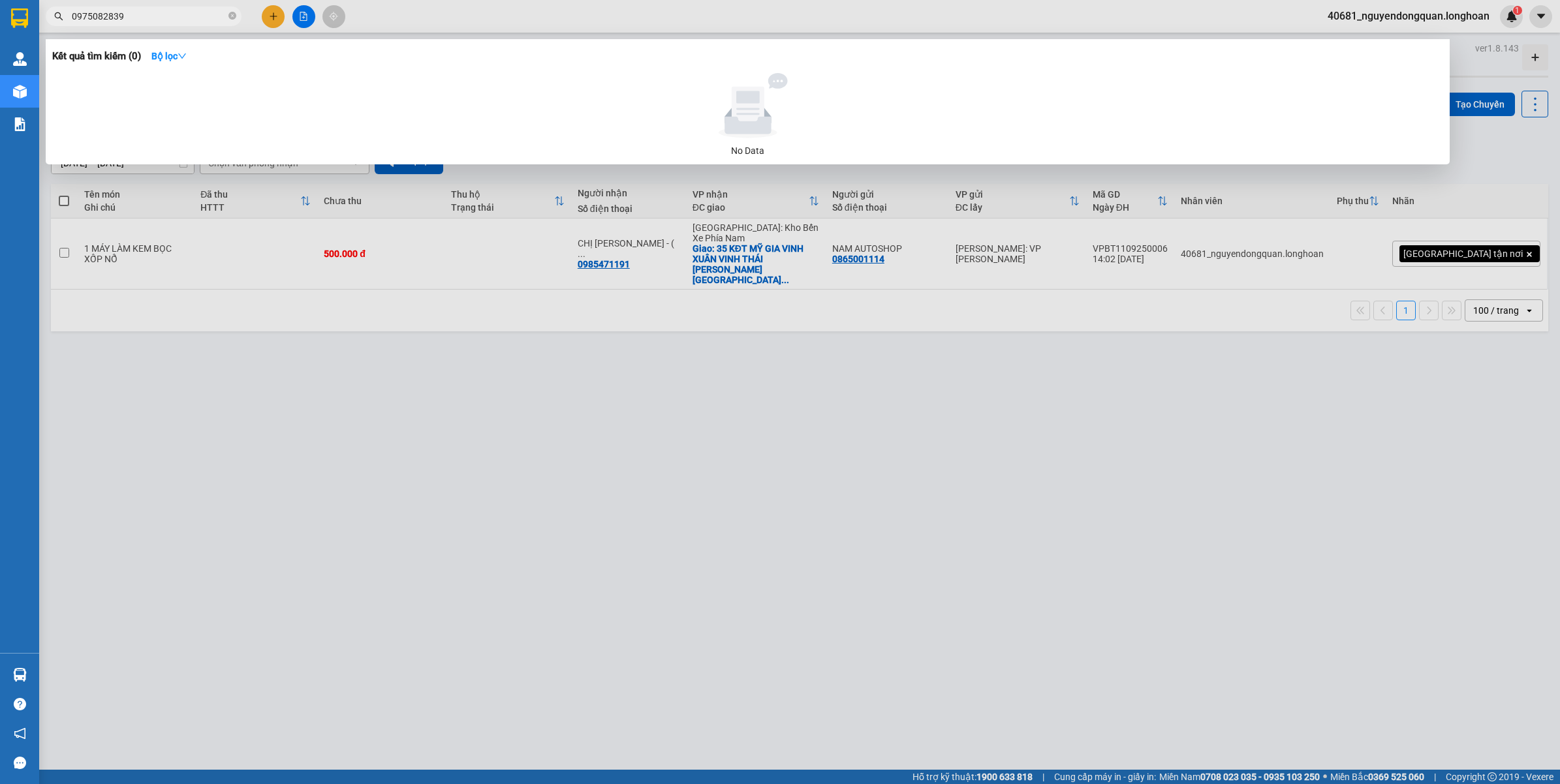
drag, startPoint x: 119, startPoint y: 15, endPoint x: 60, endPoint y: 9, distance: 59.3
click at [60, 9] on span "0975082839" at bounding box center [144, 16] width 196 height 20
type input "0975082839"
click at [274, 20] on div at bounding box center [780, 392] width 1560 height 784
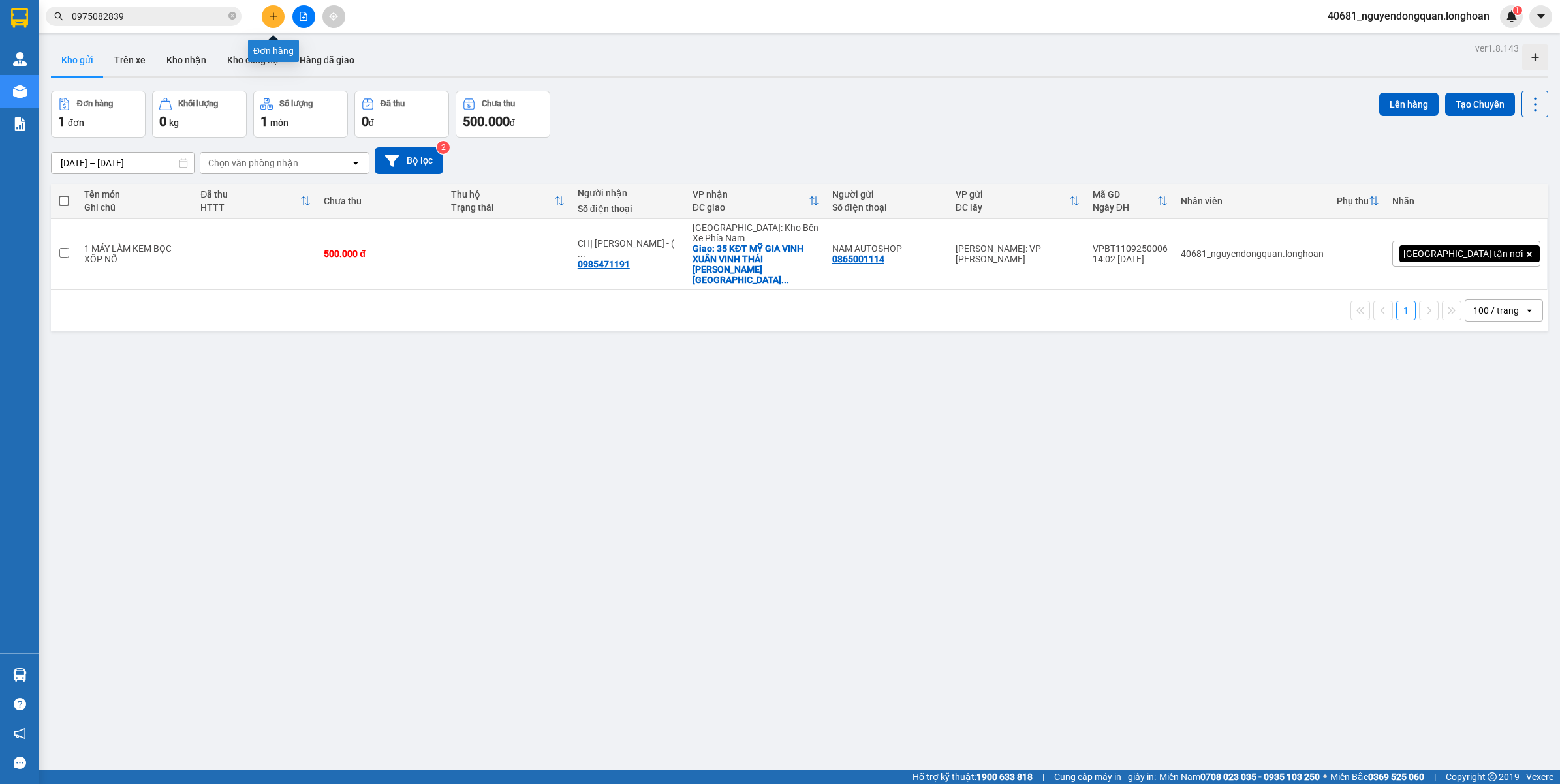
click at [273, 20] on icon "plus" at bounding box center [273, 16] width 10 height 9
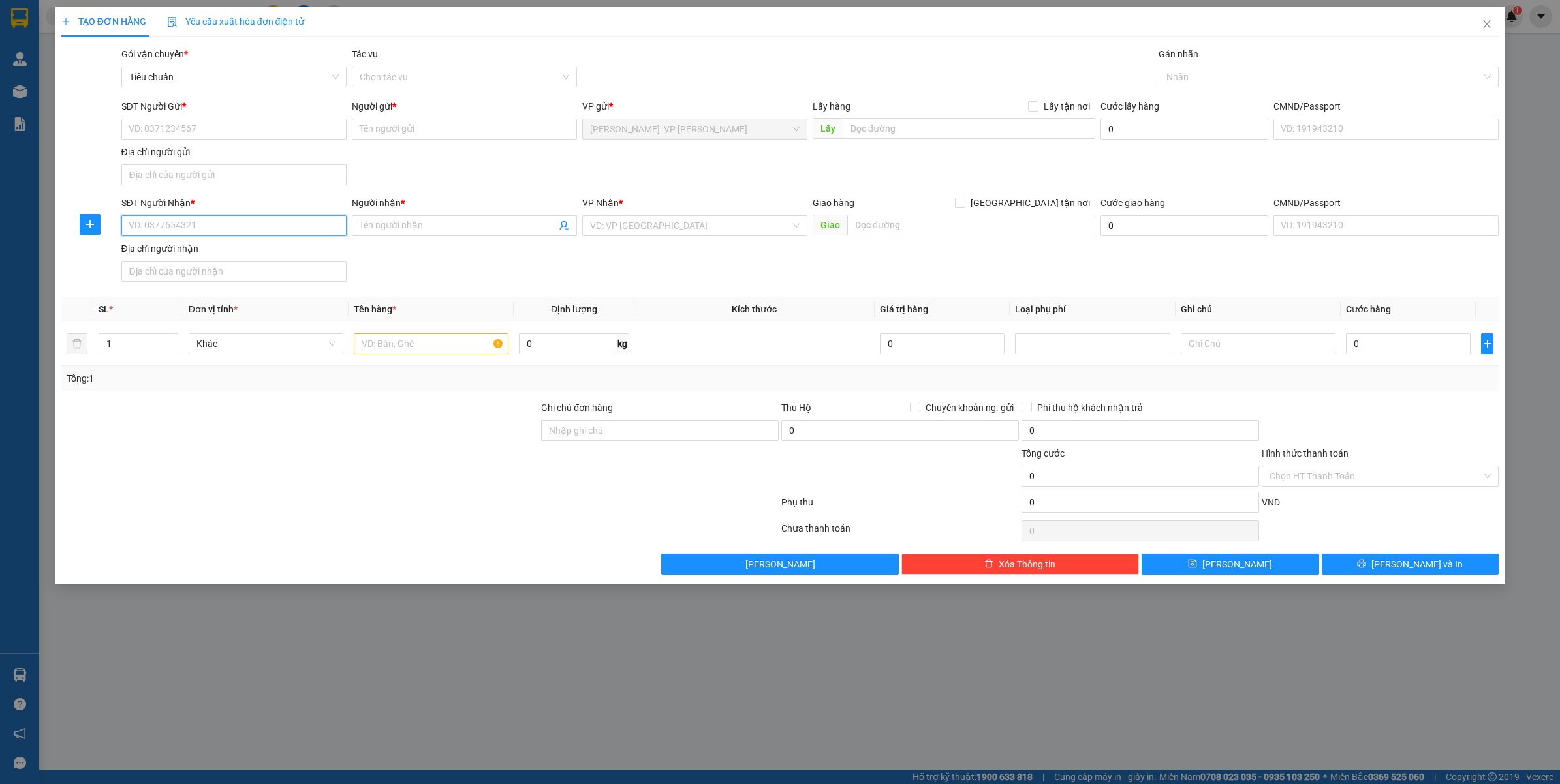
click at [284, 227] on input "SĐT Người Nhận *" at bounding box center [234, 226] width 225 height 21
paste input "0975082839"
type input "0975082839"
click at [400, 224] on input "Người nhận *" at bounding box center [458, 226] width 197 height 15
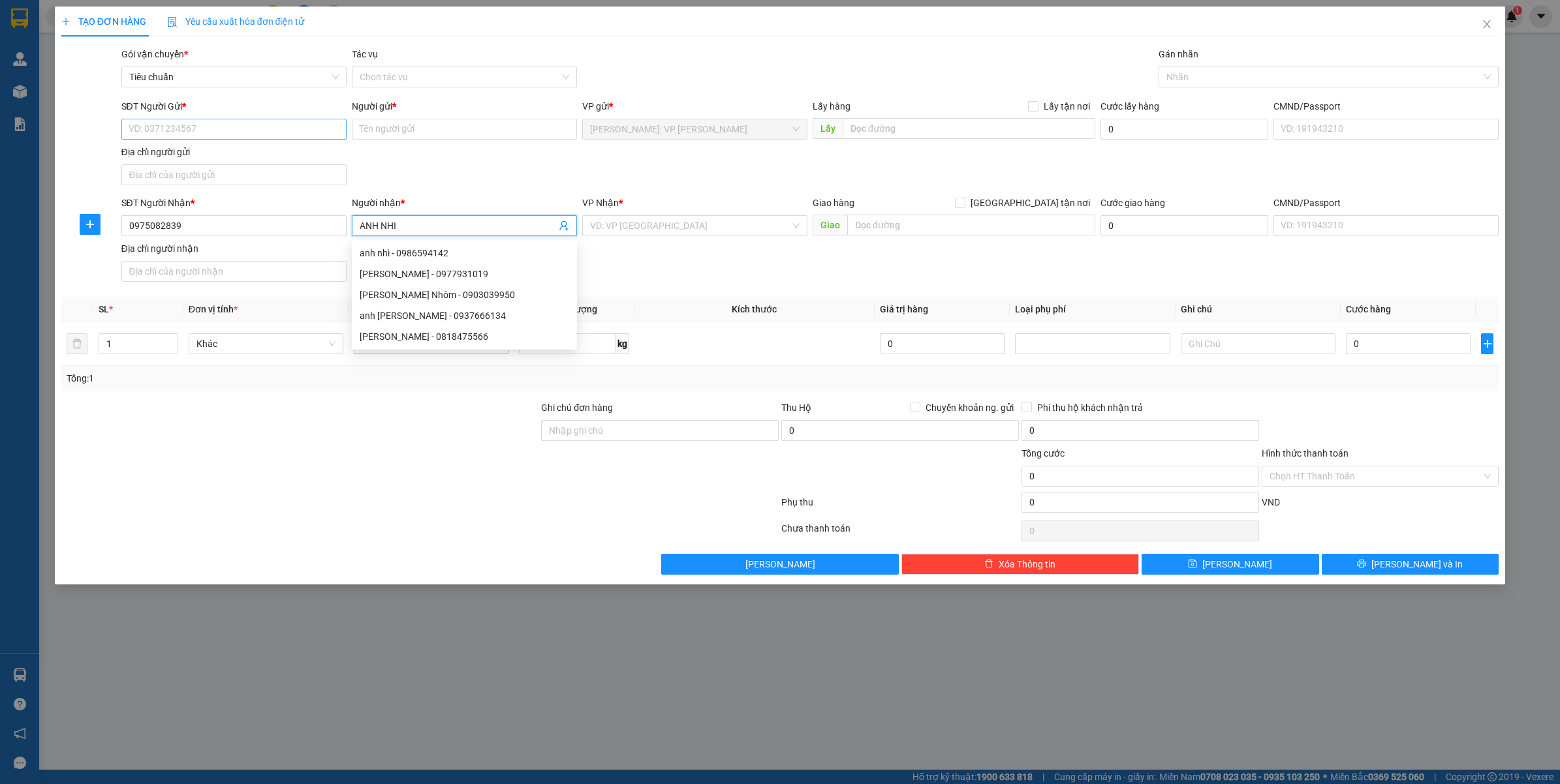
type input "ANH NHI"
click at [199, 127] on input "SĐT Người Gửi *" at bounding box center [234, 129] width 225 height 21
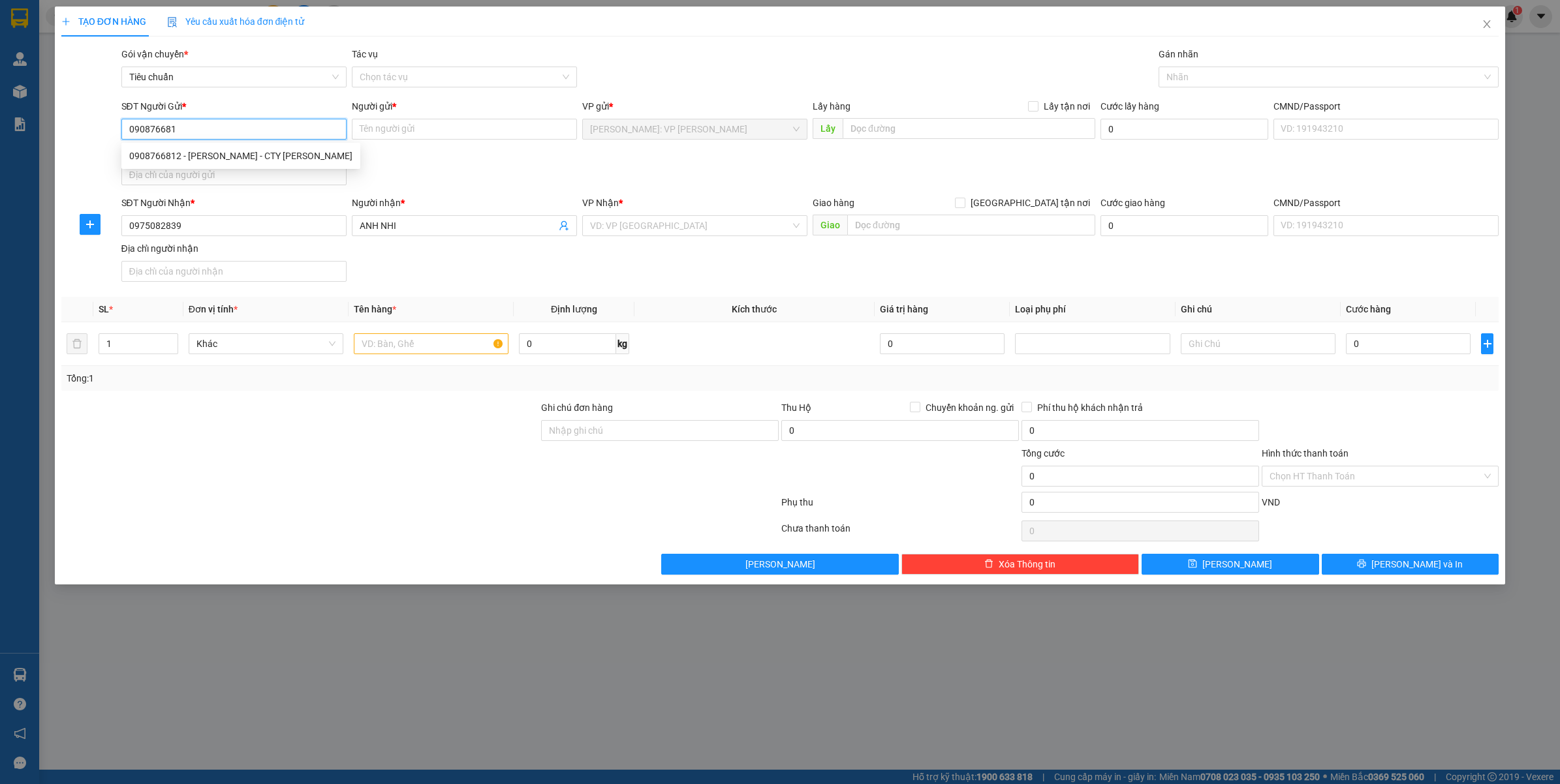
type input "0908766812"
click at [252, 156] on div "0908766812 - NGỌC HÂN - CTY HOÀNG PHÁT" at bounding box center [241, 156] width 223 height 15
type input "NGỌC HÂN - CTY HOÀNG PHÁT"
type input "0908766812"
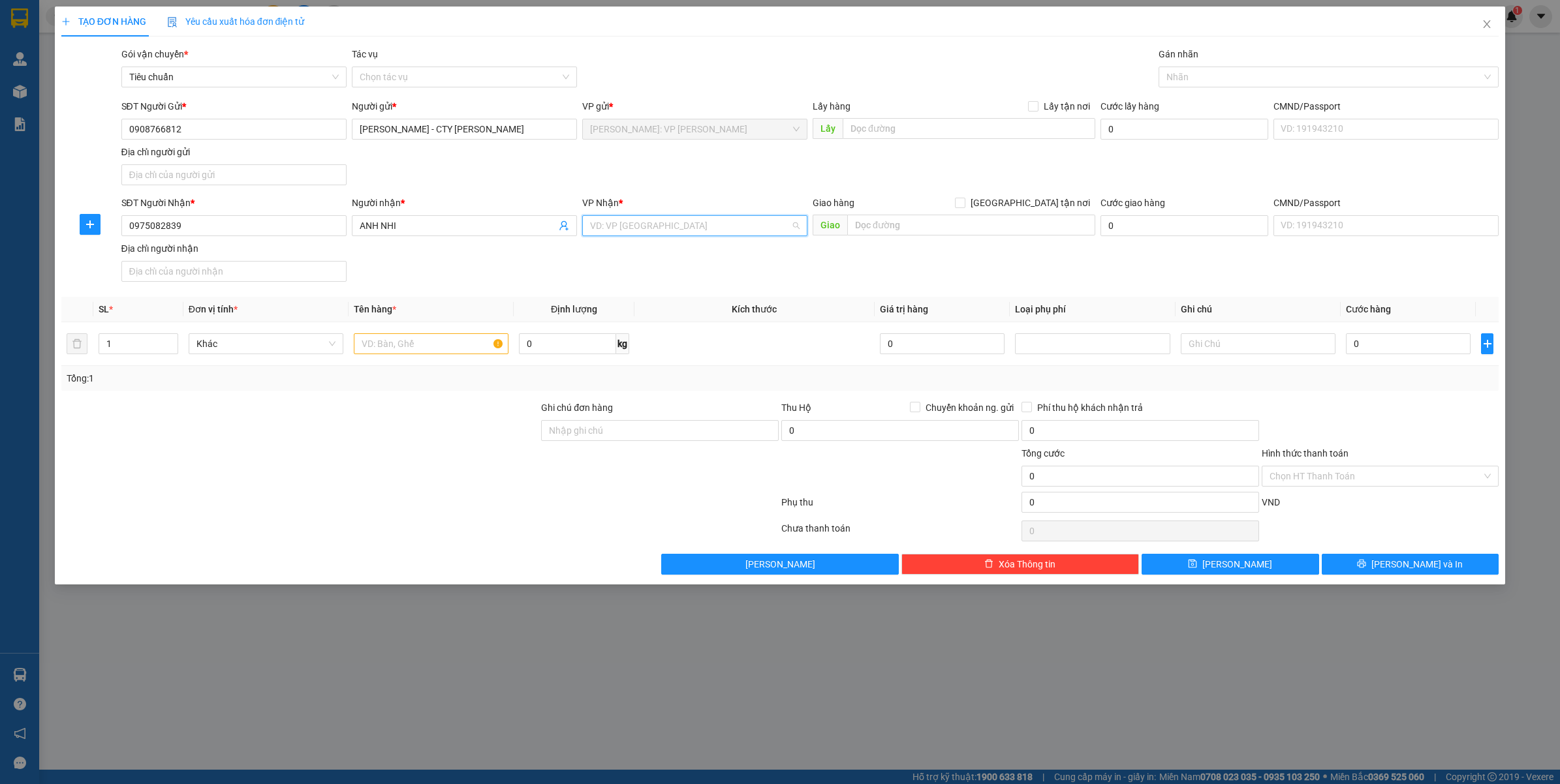
click at [620, 229] on input "search" at bounding box center [690, 226] width 200 height 20
type input "CẦN"
click at [640, 247] on div "Cần Thơ: [PERSON_NAME]" at bounding box center [694, 253] width 210 height 15
click at [887, 227] on input "text" at bounding box center [971, 225] width 248 height 21
drag, startPoint x: 955, startPoint y: 278, endPoint x: 961, endPoint y: 242, distance: 36.5
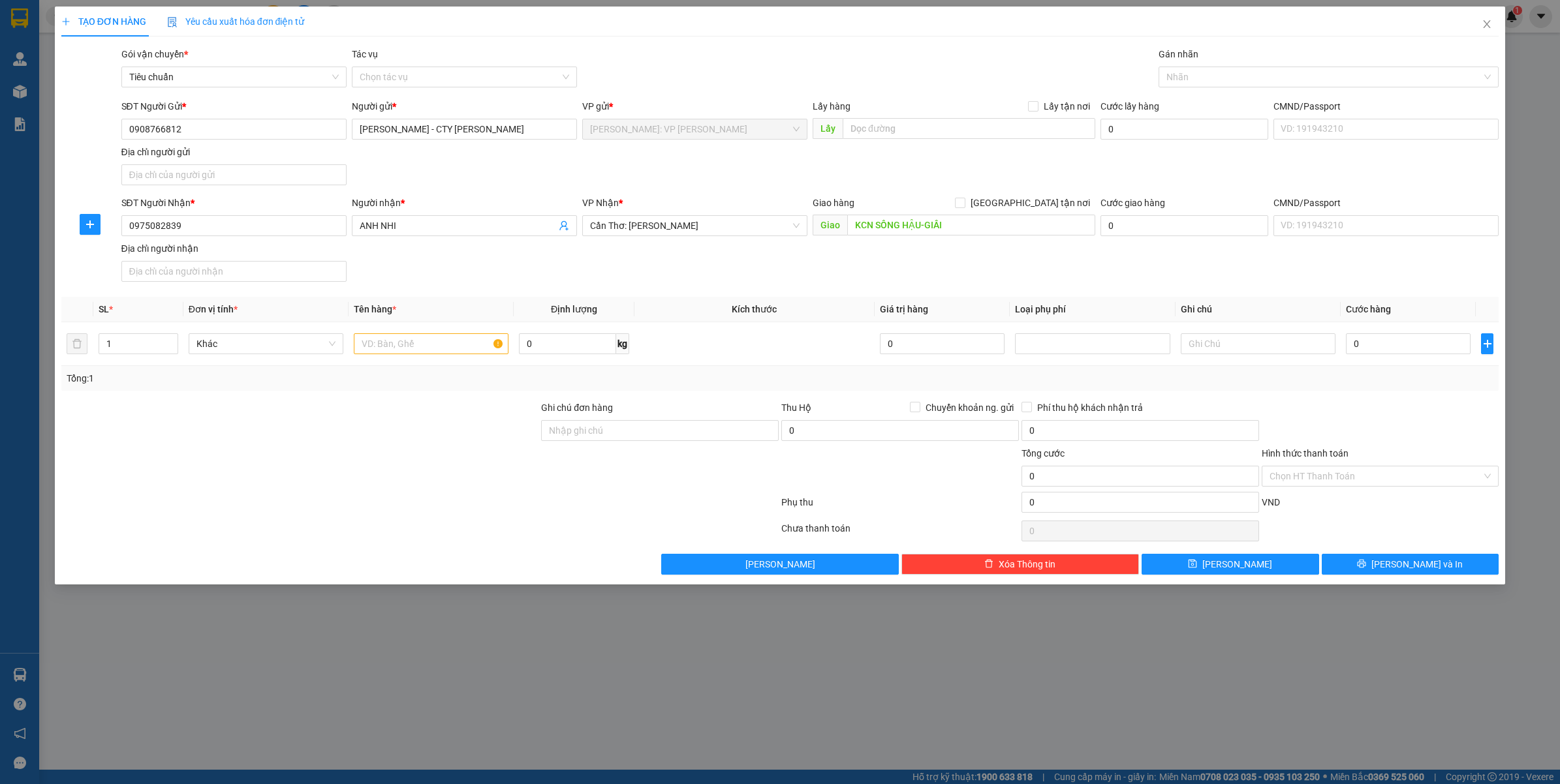
click at [956, 277] on div "SĐT Người Nhận * 0975082839 Người nhận * ANH NHI VP Nhận * Cần Thơ: Kho Ninh Ki…" at bounding box center [811, 241] width 1383 height 91
click at [963, 222] on input "KCN SÔNG HẬU-GIÂI" at bounding box center [971, 225] width 248 height 21
click at [1026, 235] on input "KCN SÔNG HẬU-GIÂI" at bounding box center [971, 225] width 248 height 21
type input "KCN SÔNG HẬU-GIAI ĐOẠN 1, CHÂU THÀNH, HẬU GIANG"
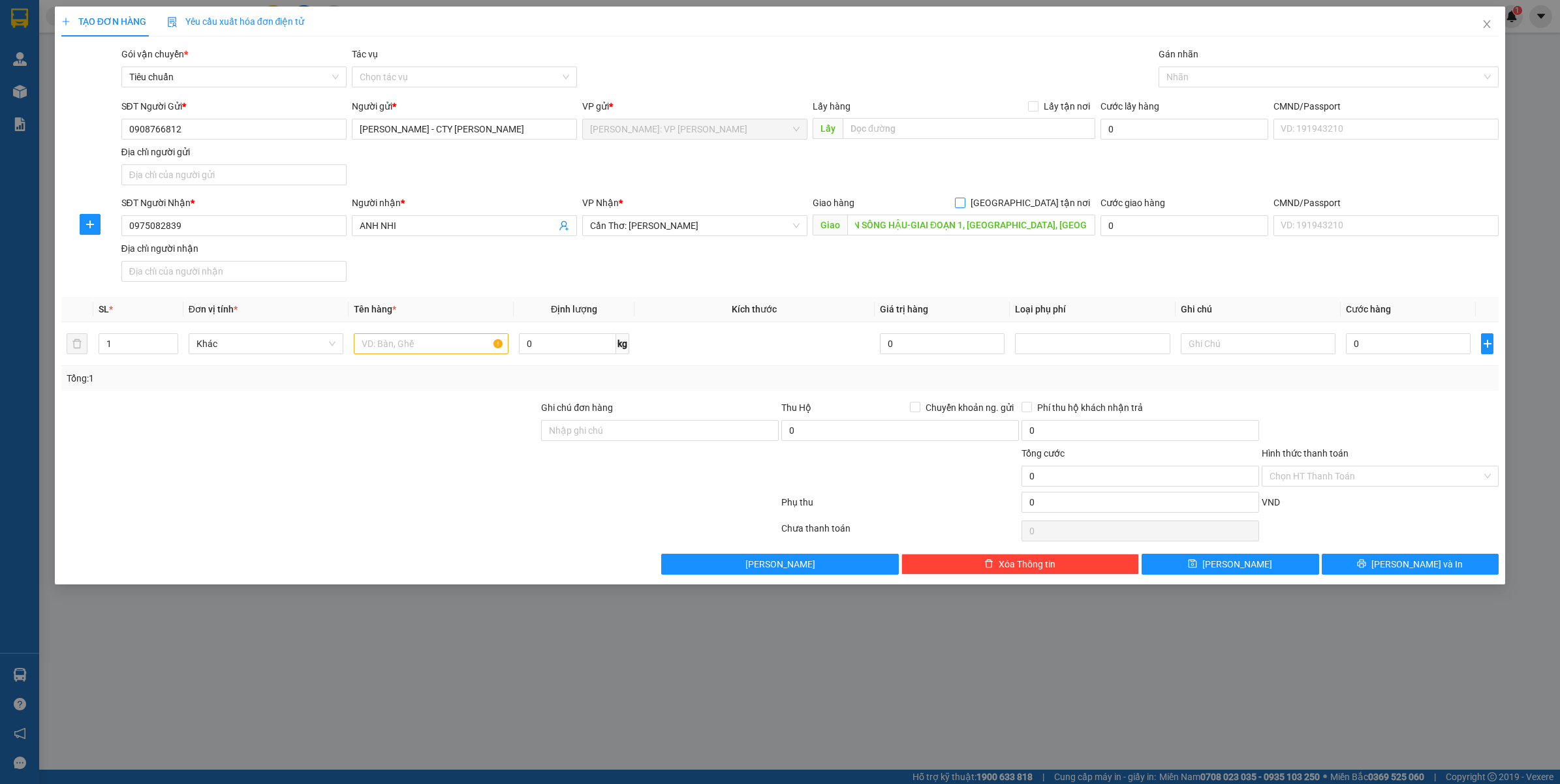
click at [966, 203] on span at bounding box center [960, 203] width 10 height 10
click at [964, 203] on input "[GEOGRAPHIC_DATA] tận nơi" at bounding box center [959, 202] width 10 height 9
checkbox input "true"
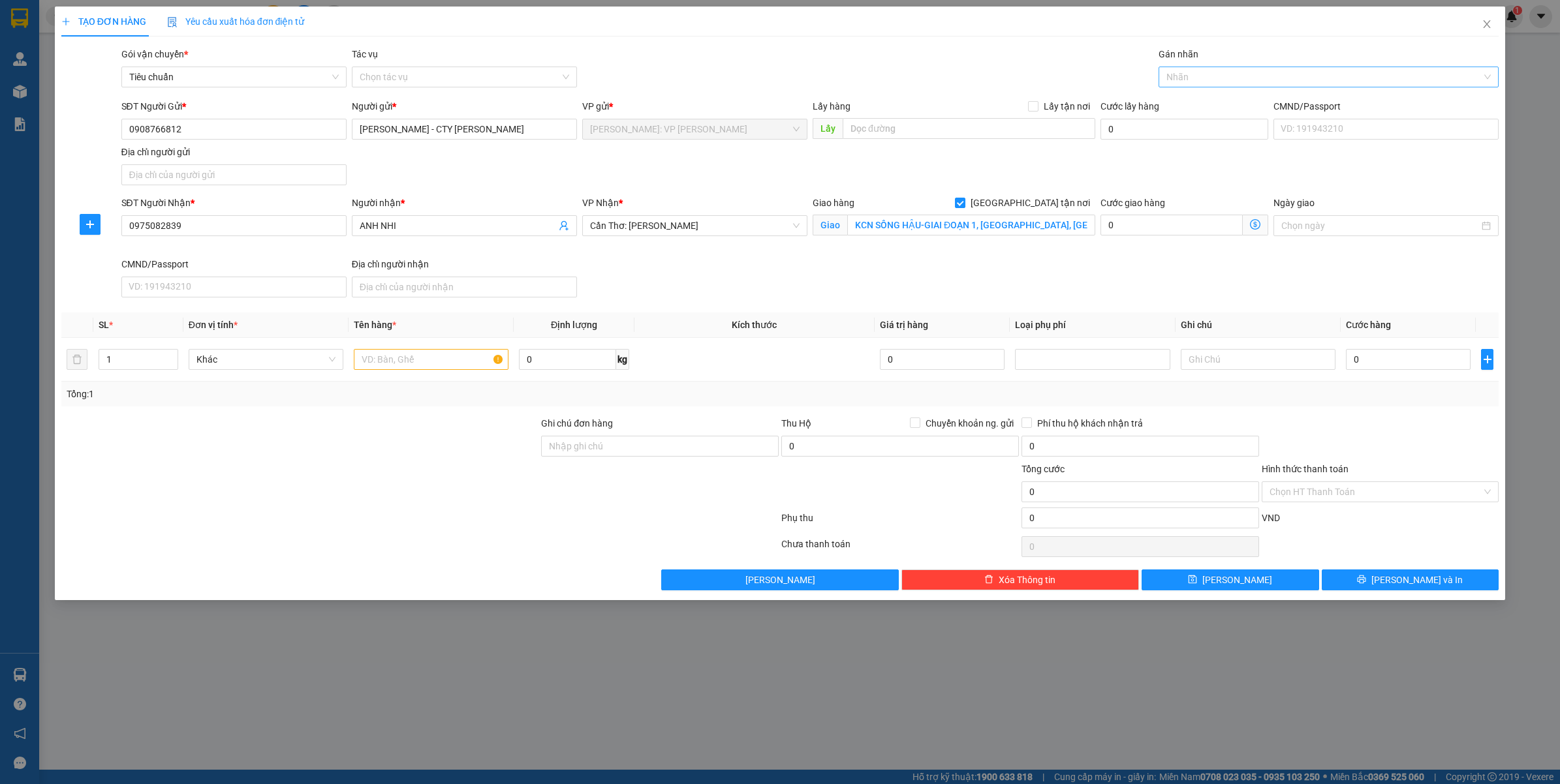
click at [1235, 80] on div at bounding box center [1322, 77] width 321 height 15
type input "GIAO"
drag, startPoint x: 1233, startPoint y: 104, endPoint x: 425, endPoint y: 206, distance: 814.4
click at [1227, 104] on div "[GEOGRAPHIC_DATA] tận nơi" at bounding box center [1329, 103] width 325 height 15
click at [134, 356] on input "1" at bounding box center [138, 359] width 78 height 20
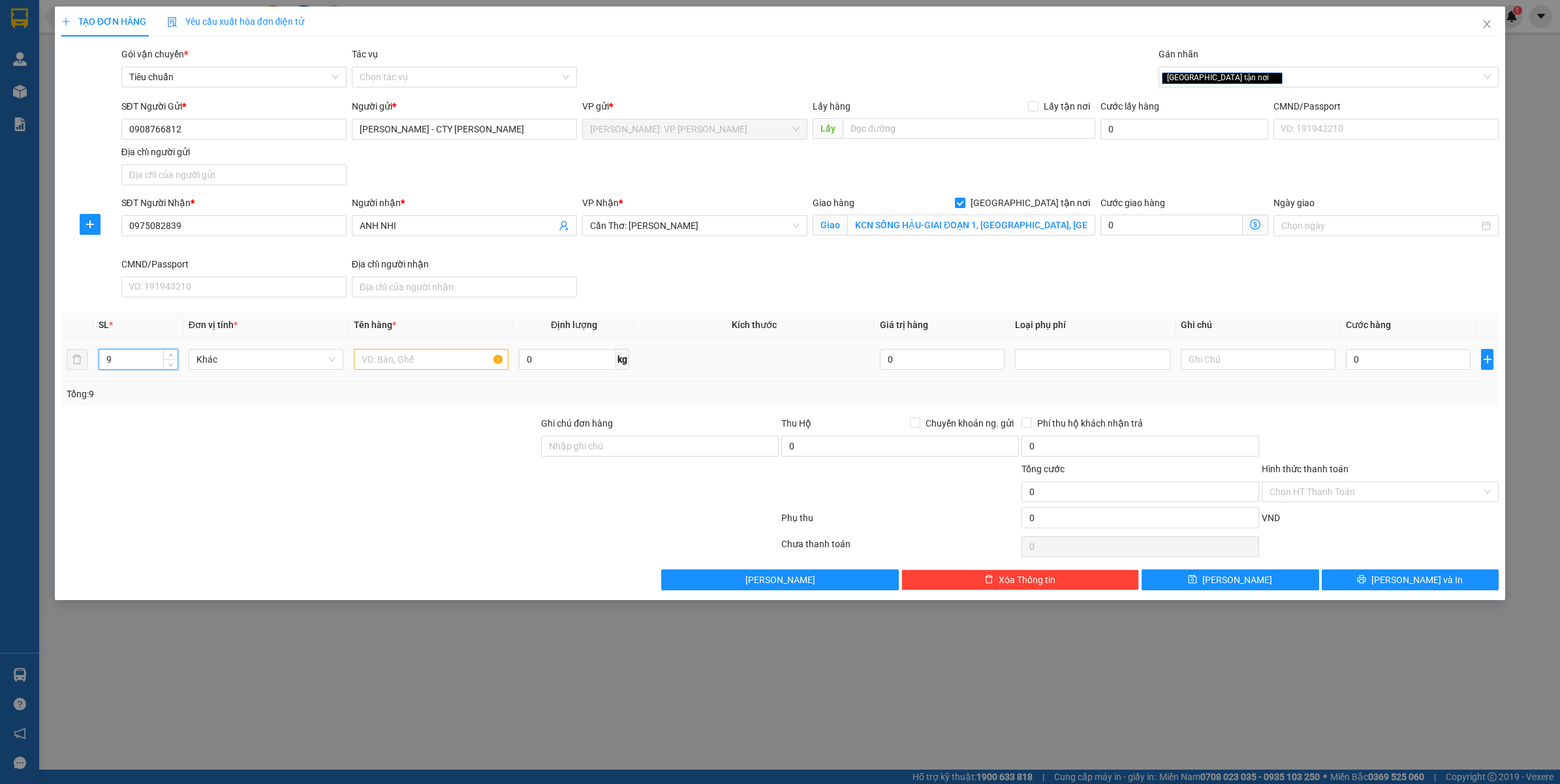
type input "9"
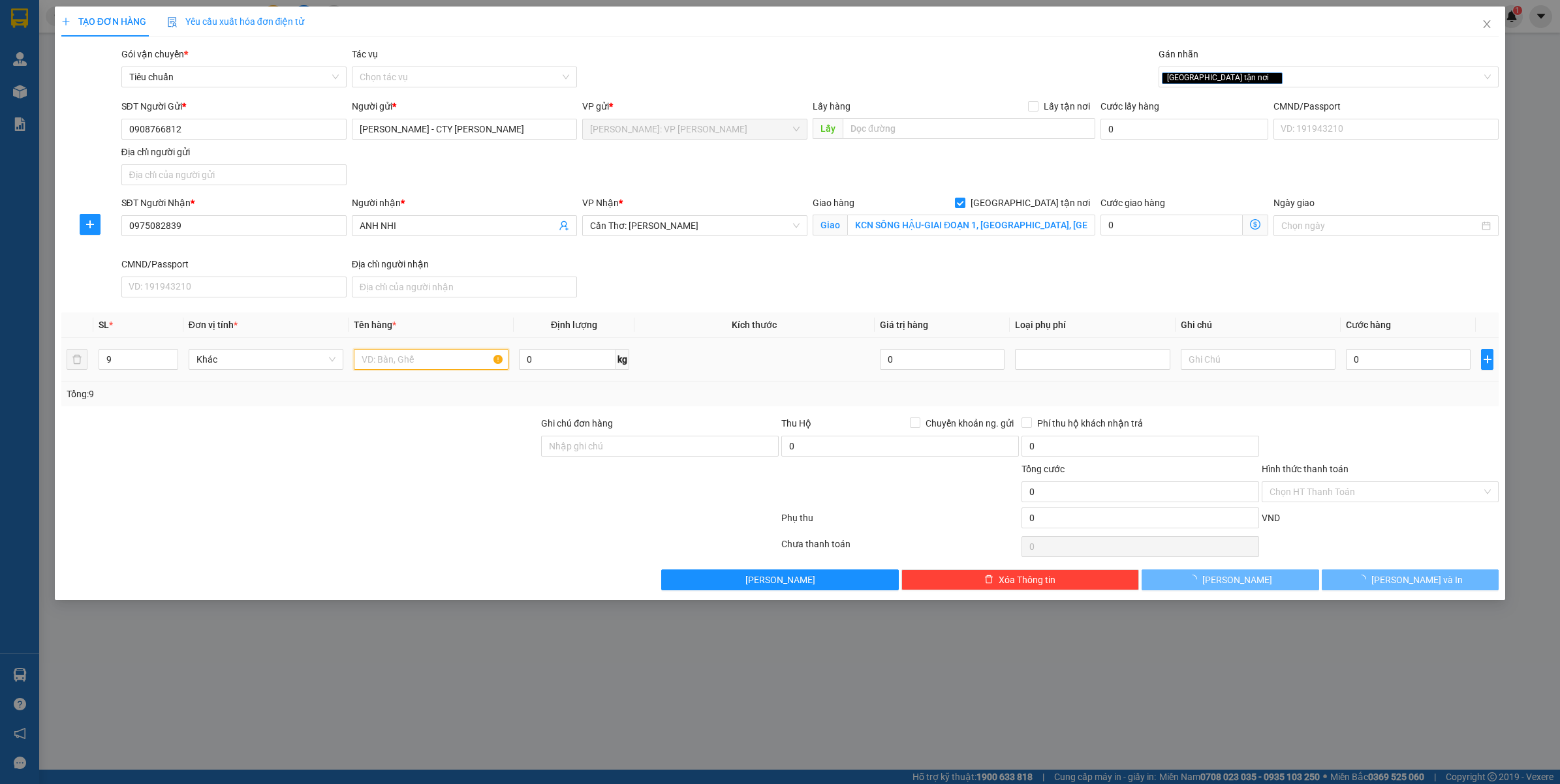
click at [414, 364] on input "text" at bounding box center [431, 359] width 155 height 21
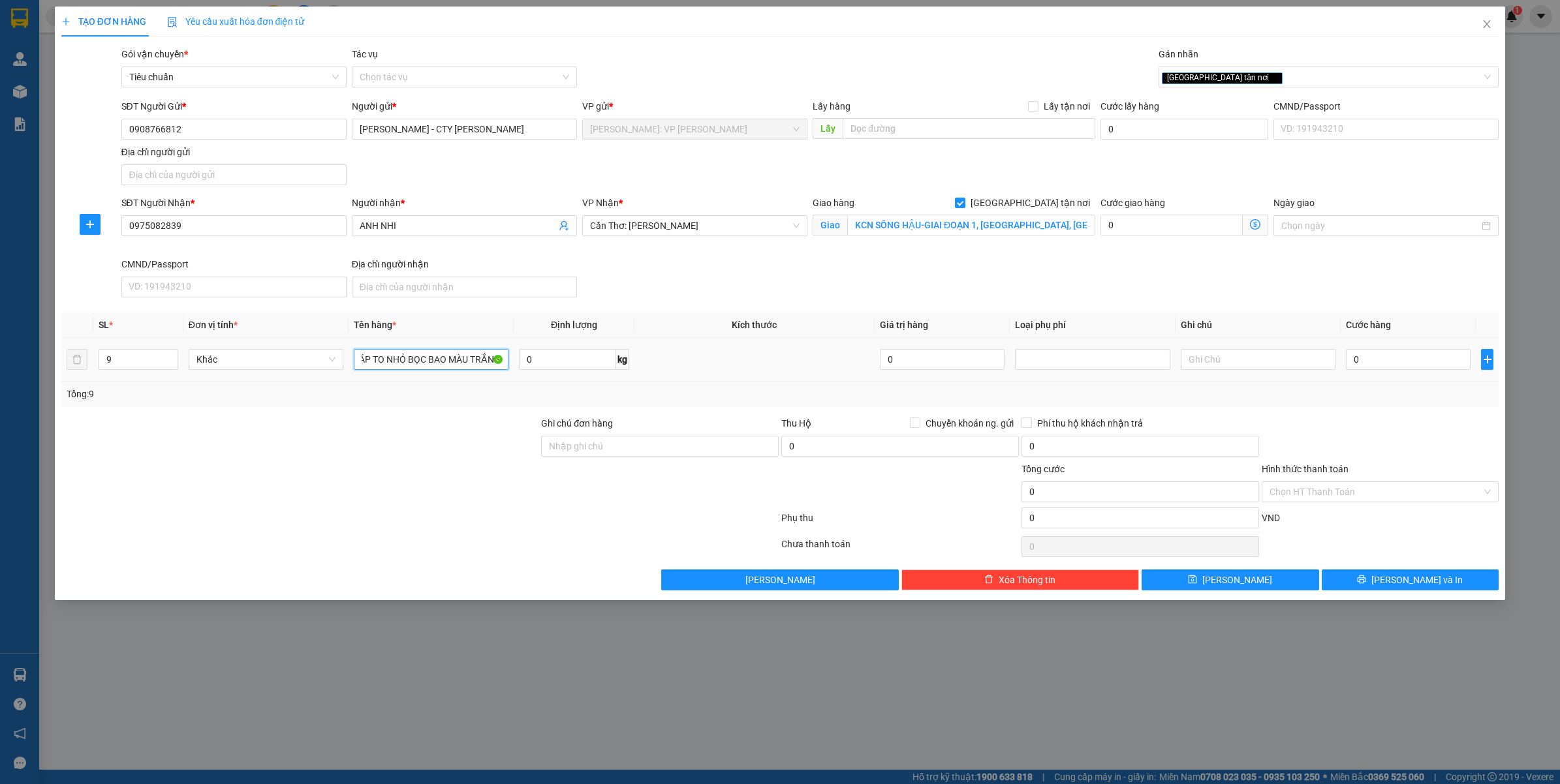
scroll to position [0, 47]
type input "9 CUỘN CÁP TO NHỎ BỌC BAO MÀU TRẮNG"
click at [1412, 361] on input "0" at bounding box center [1408, 359] width 125 height 21
type input "5"
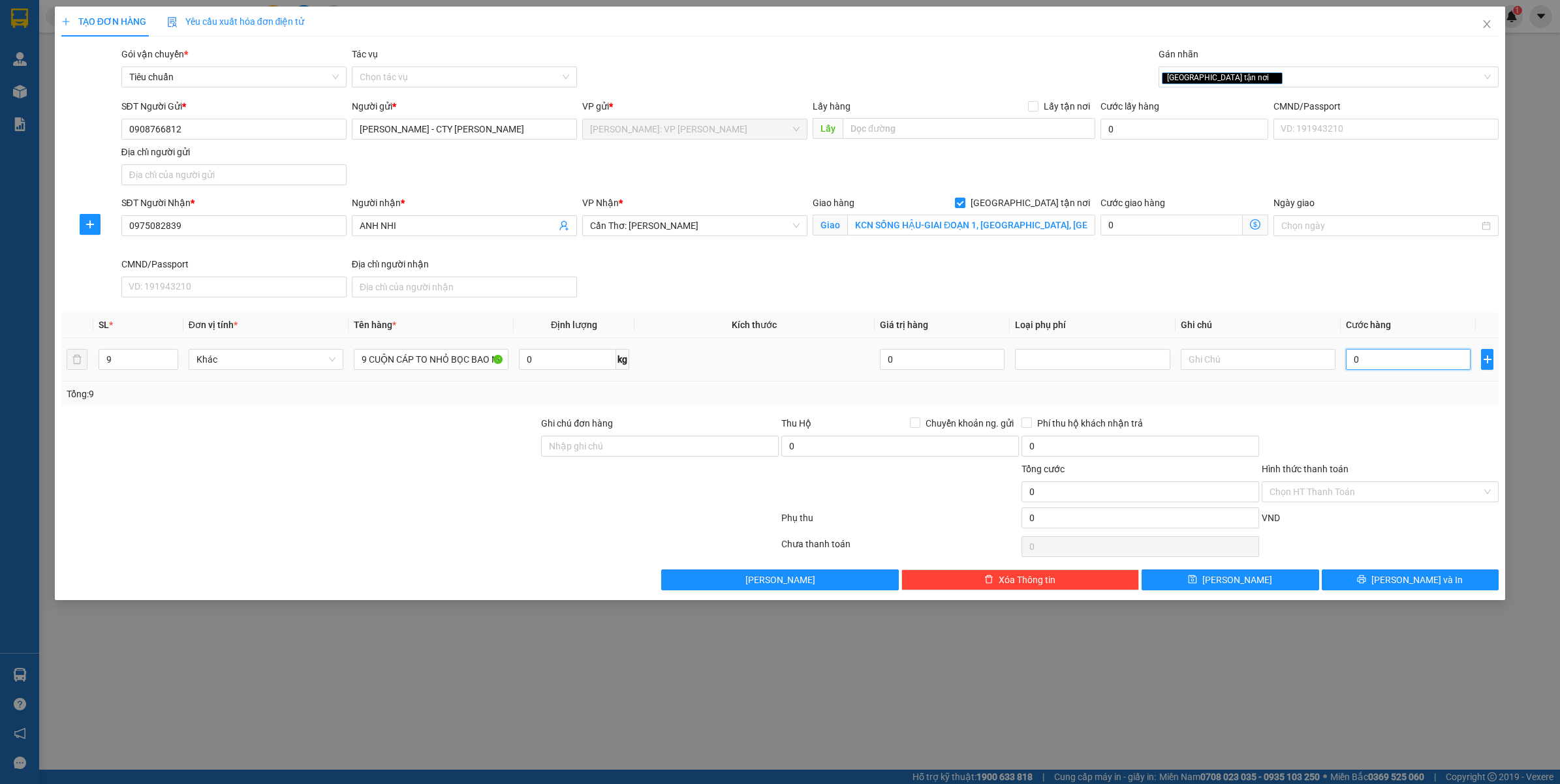
type input "5"
type input "59"
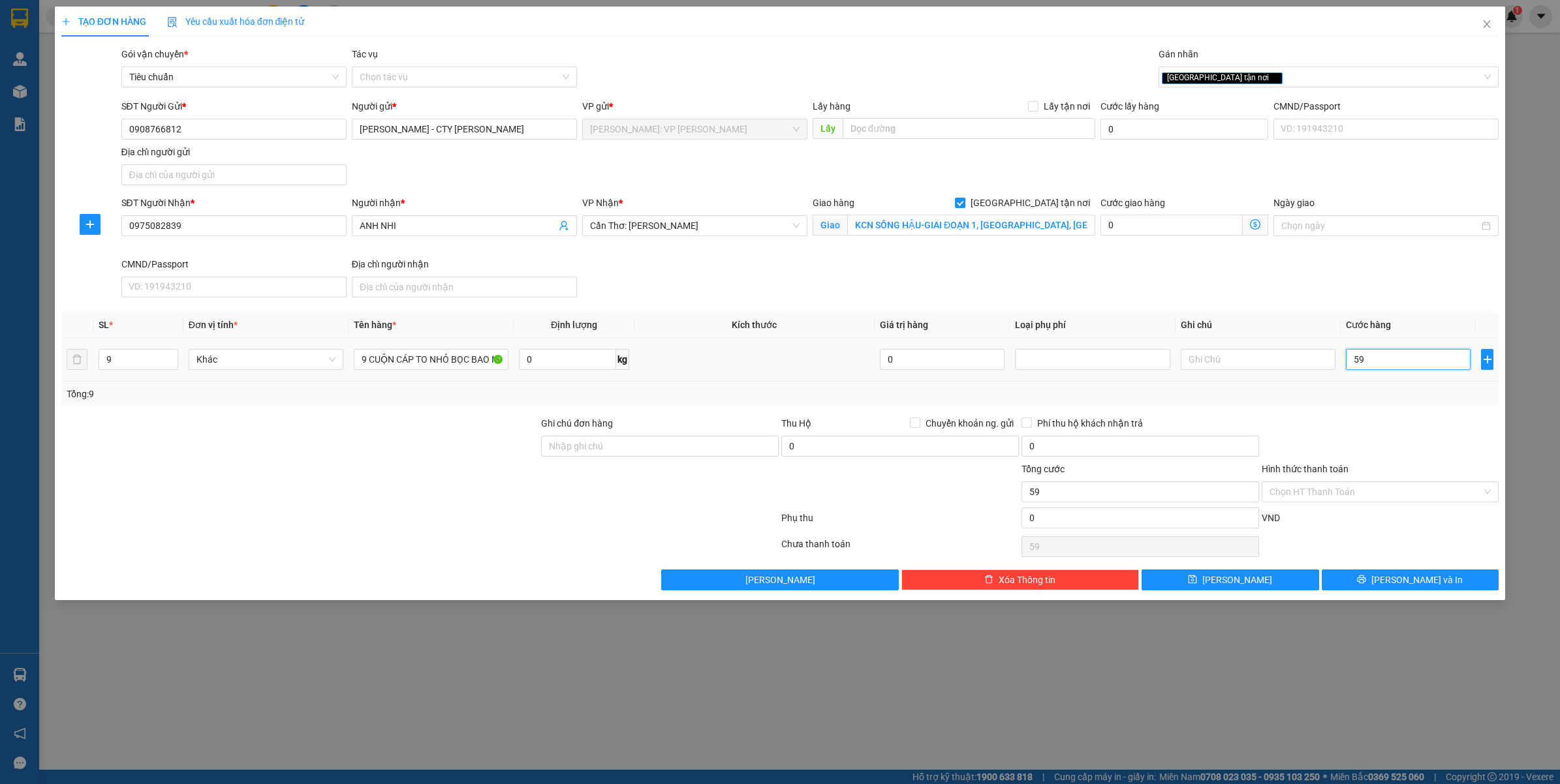
type input "590"
type input "5.900"
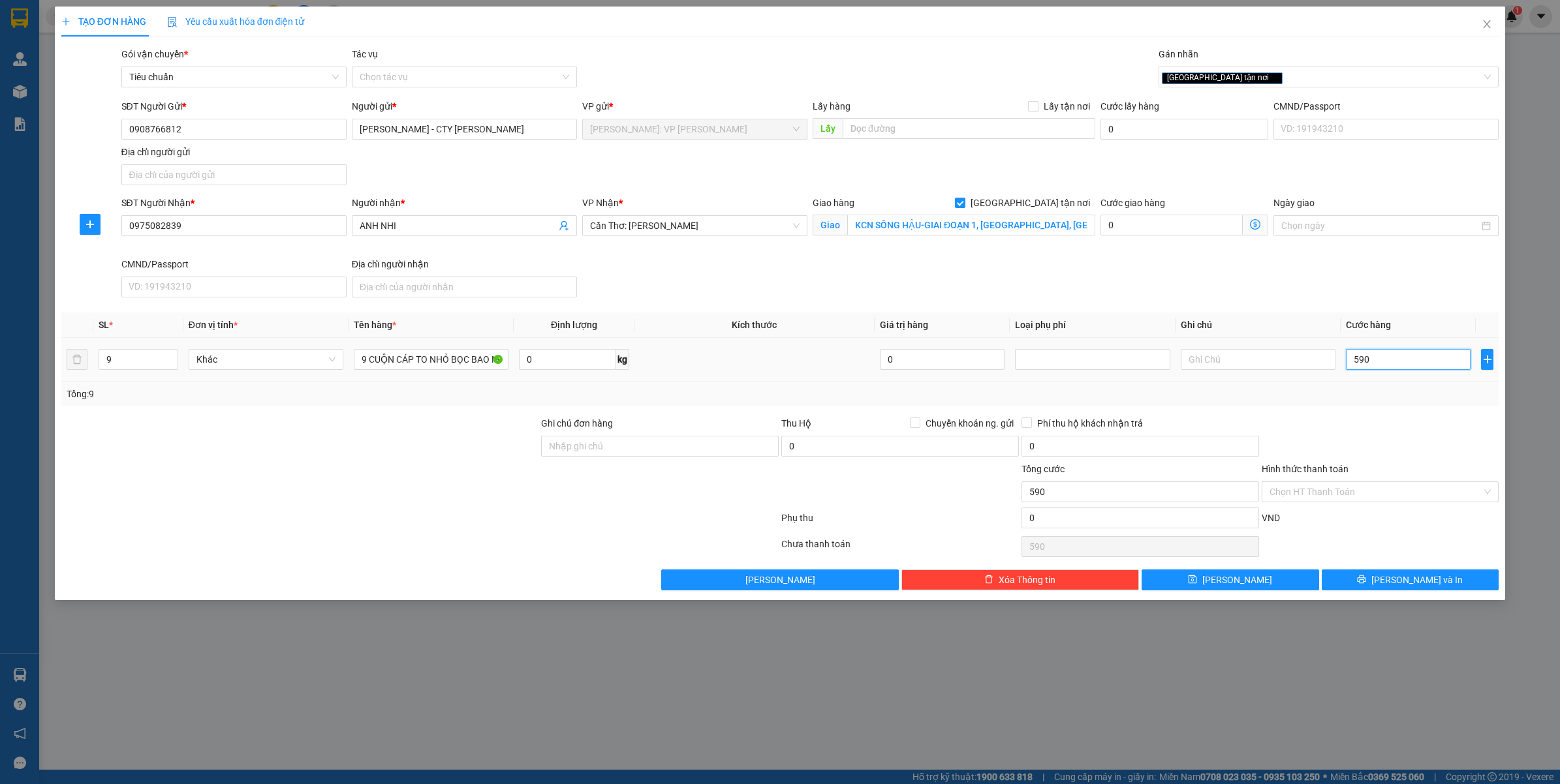
type input "5.900"
type input "59.000"
type input "590.000"
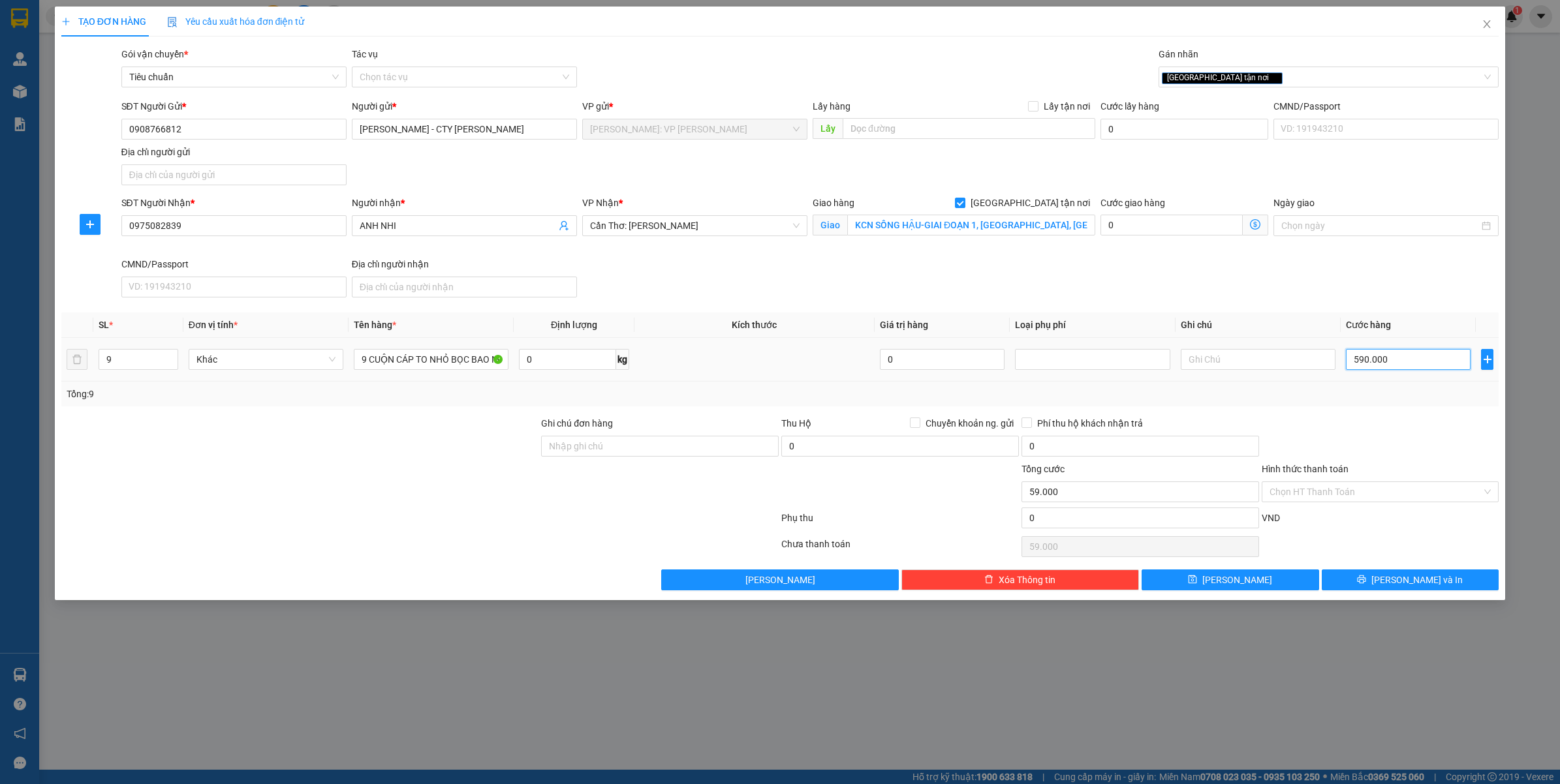
type input "590.000"
click at [1368, 493] on input "Hình thức thanh toán" at bounding box center [1376, 492] width 213 height 20
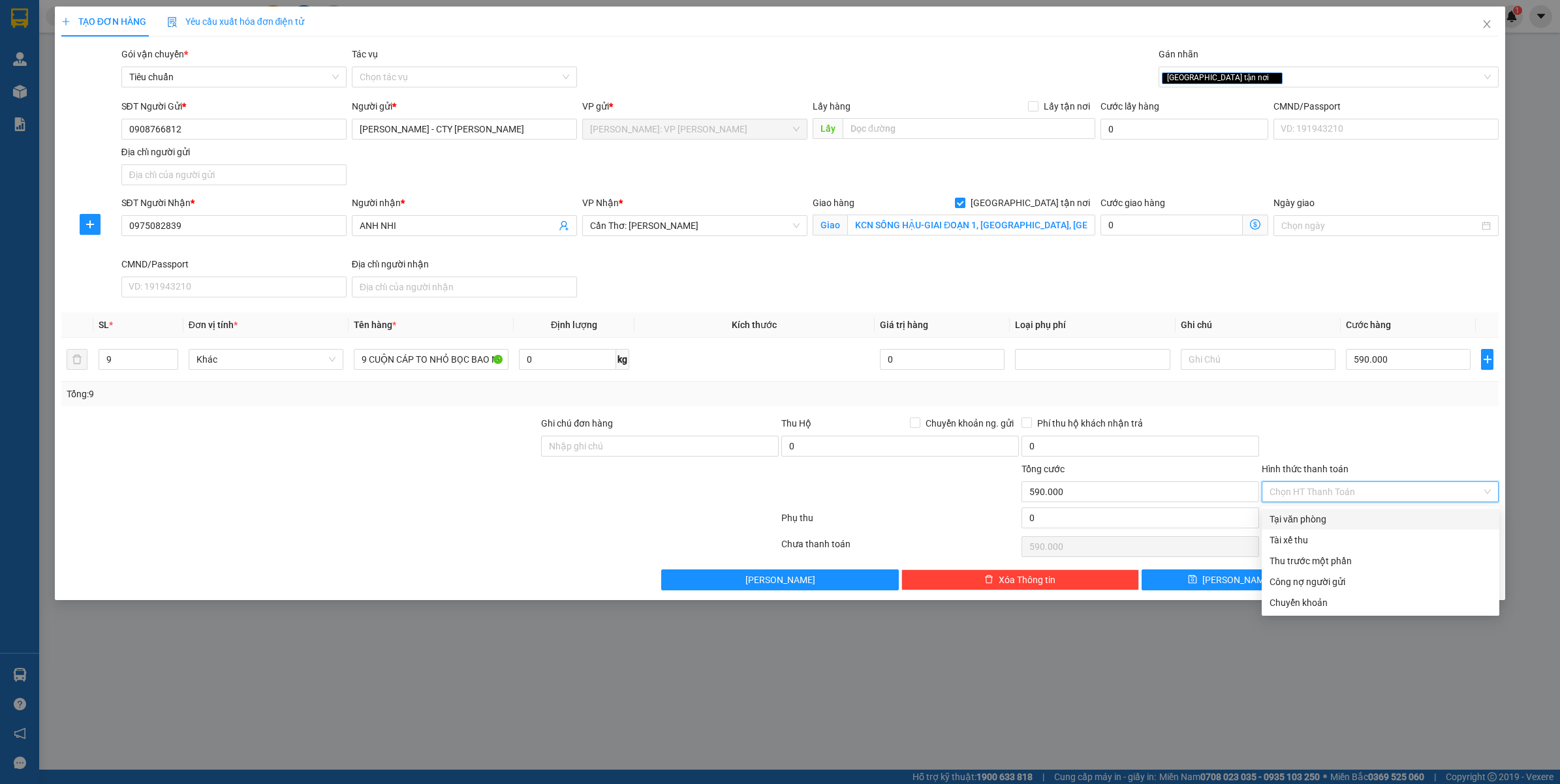
click at [1355, 515] on div "Tại văn phòng" at bounding box center [1381, 520] width 222 height 15
type input "0"
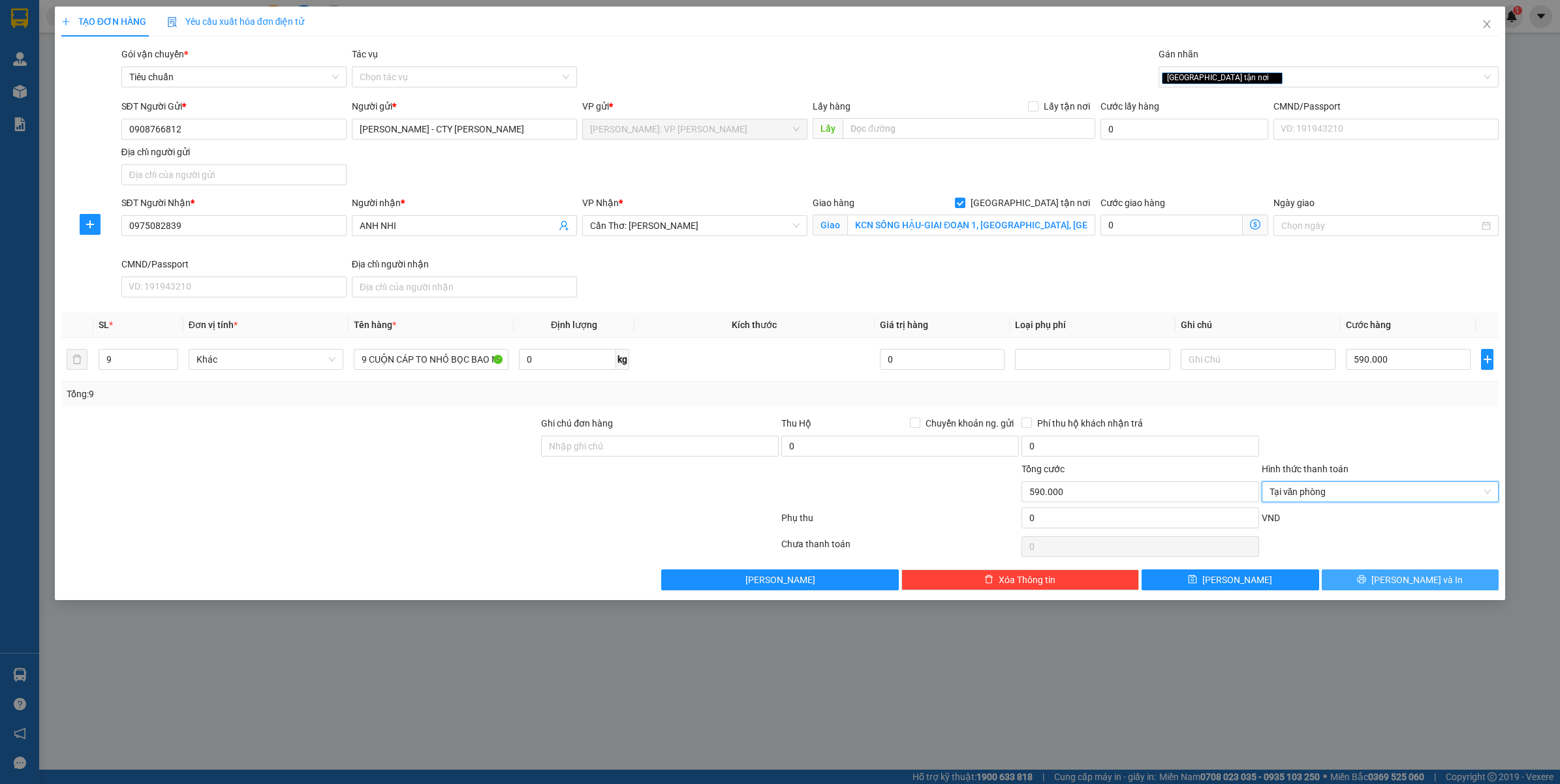
click at [1396, 587] on button "Lưu và In" at bounding box center [1410, 579] width 178 height 21
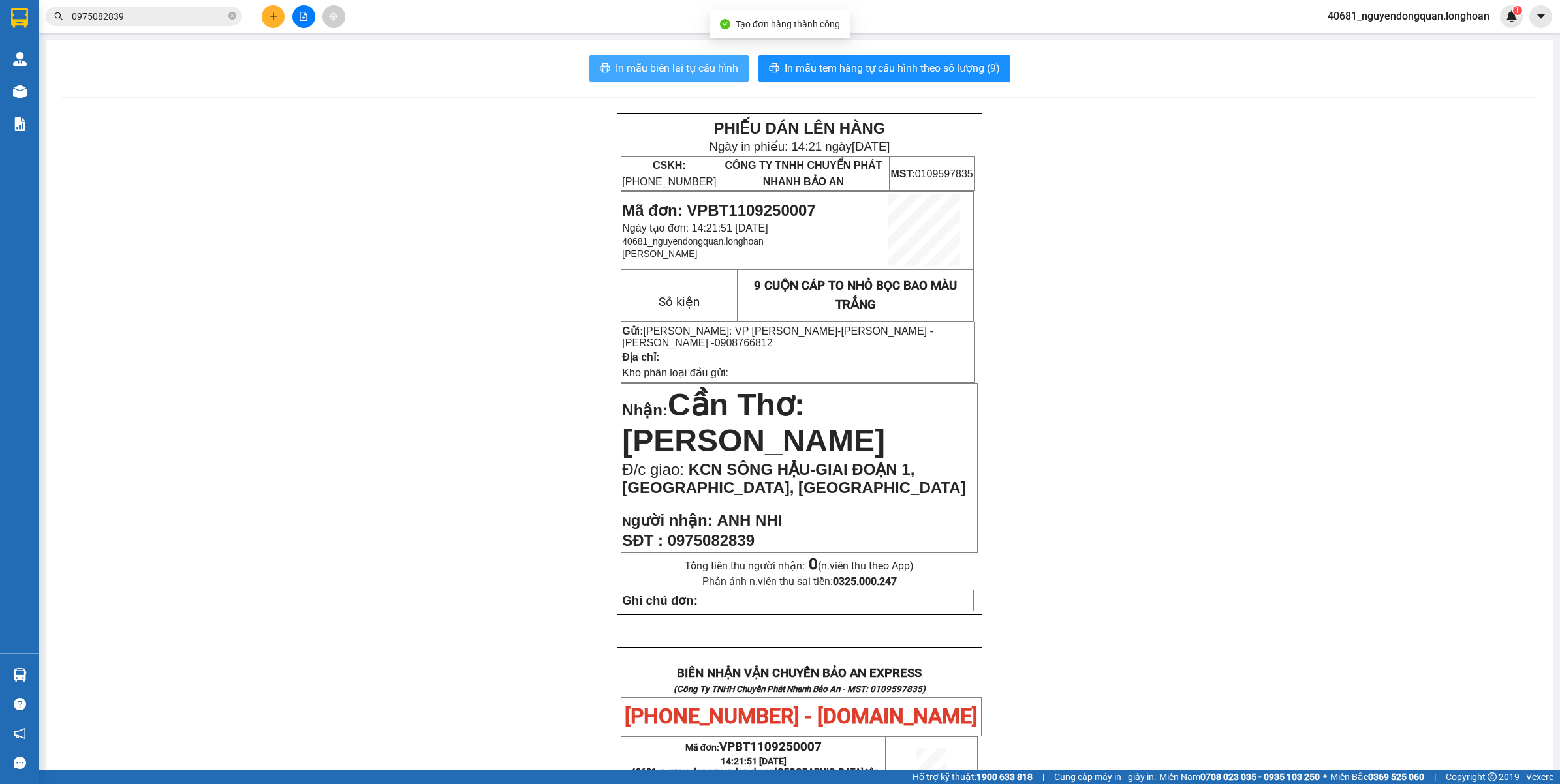
click at [687, 70] on span "In mẫu biên lai tự cấu hình" at bounding box center [677, 68] width 123 height 16
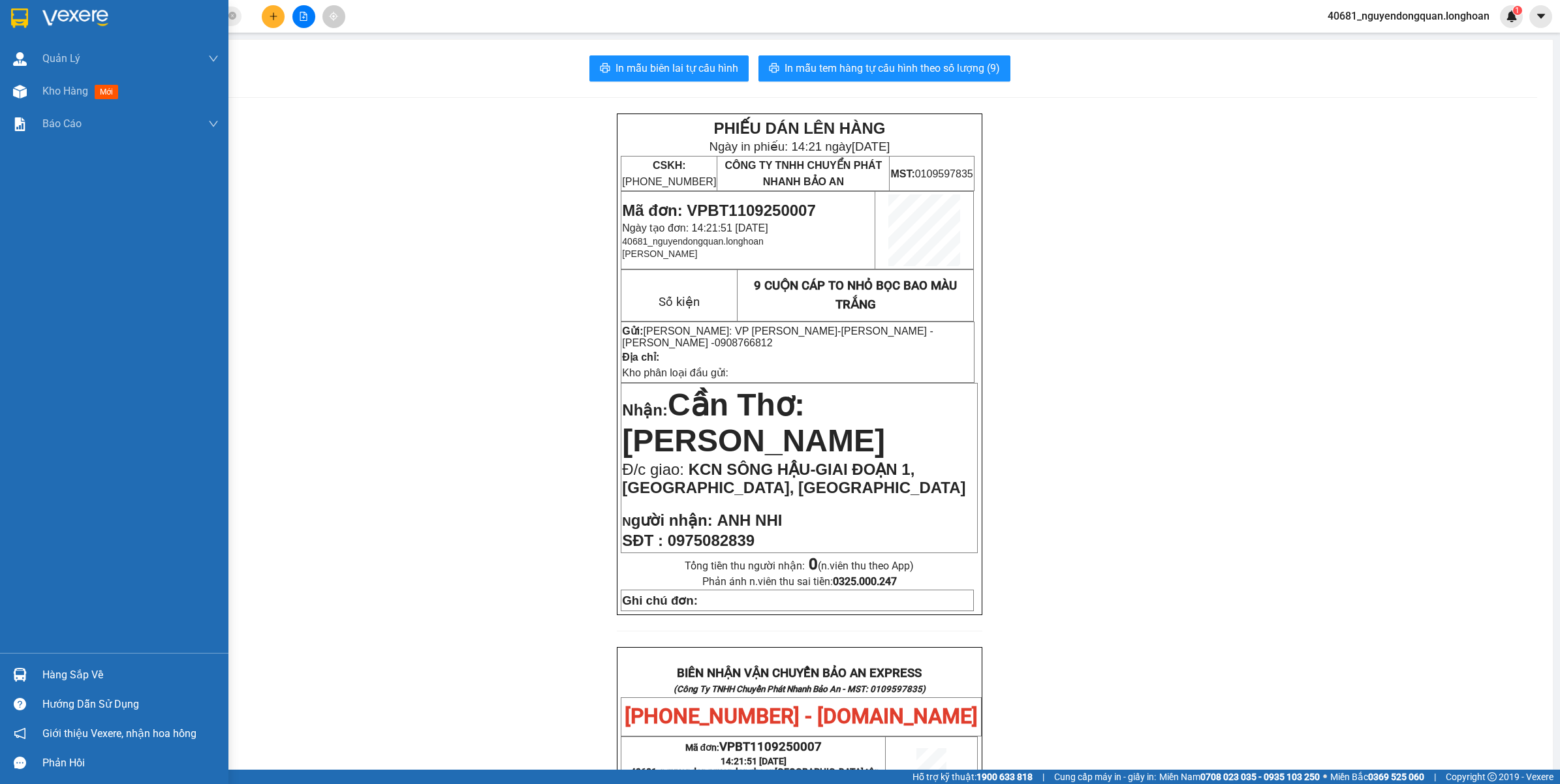
drag, startPoint x: 21, startPoint y: 18, endPoint x: 4, endPoint y: 28, distance: 19.7
click at [23, 18] on img at bounding box center [19, 18] width 17 height 20
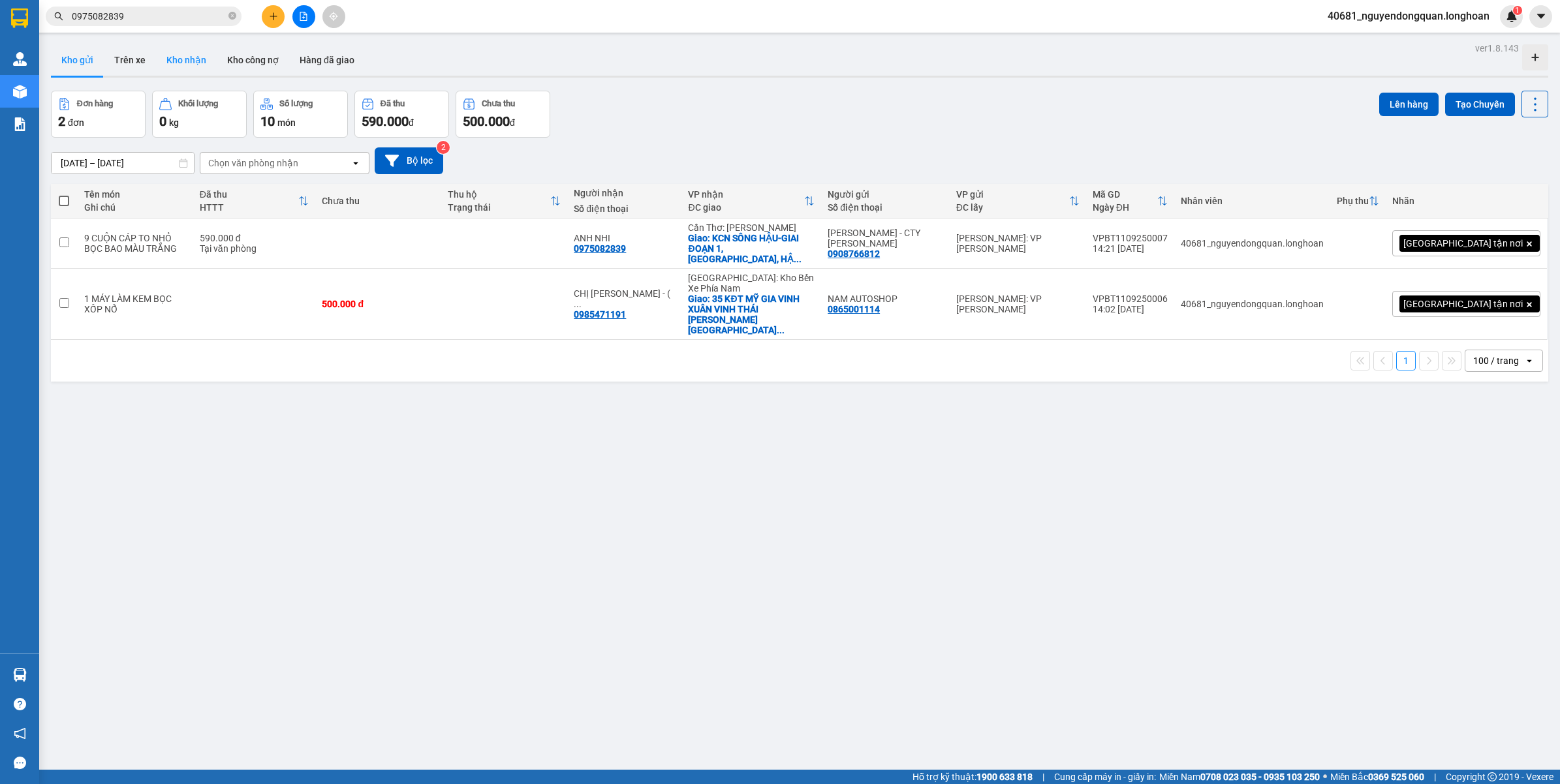
drag, startPoint x: 180, startPoint y: 58, endPoint x: 174, endPoint y: 67, distance: 10.8
click at [181, 58] on button "Kho nhận" at bounding box center [186, 60] width 61 height 31
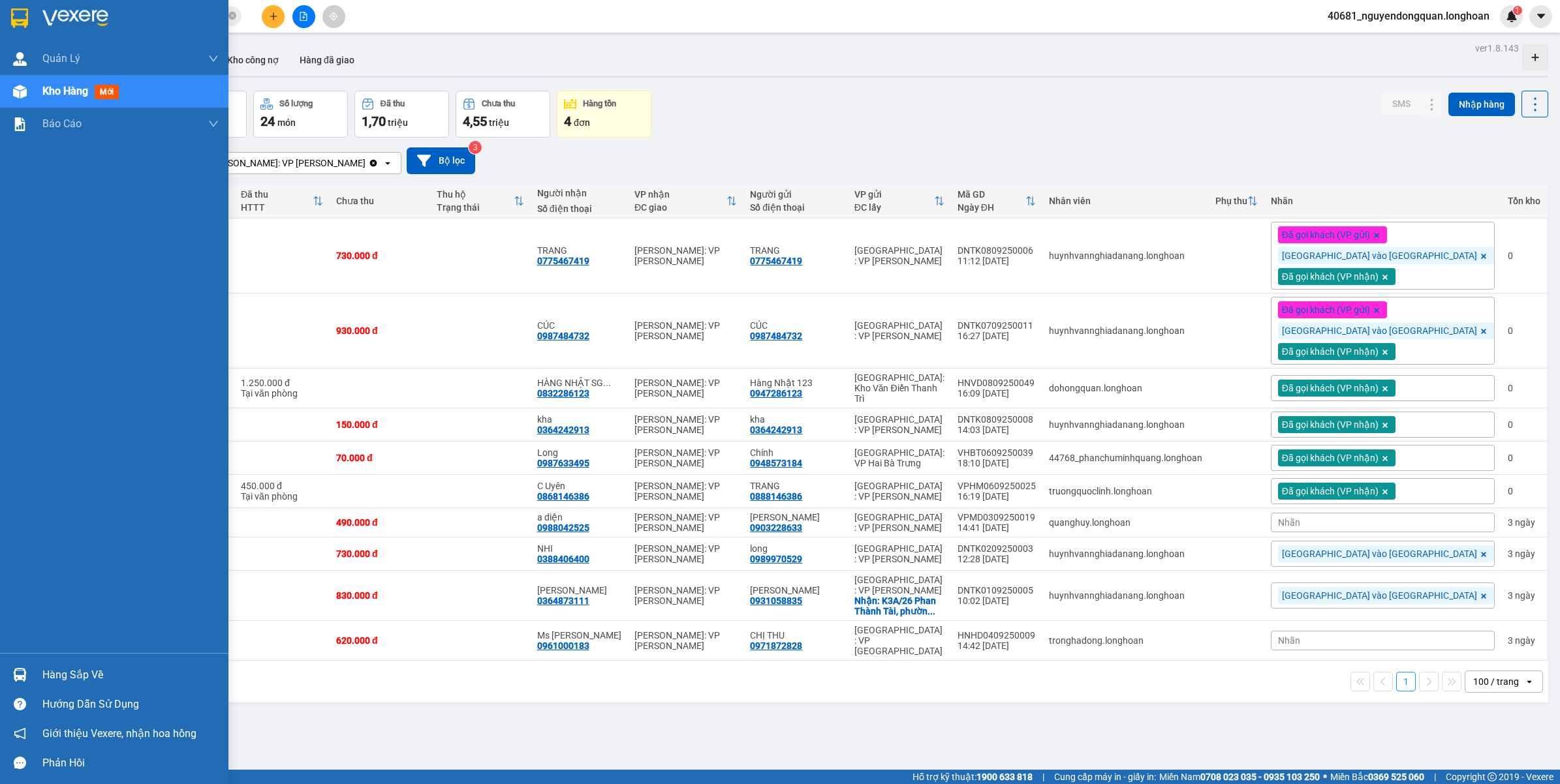
click at [80, 21] on img at bounding box center [75, 18] width 66 height 20
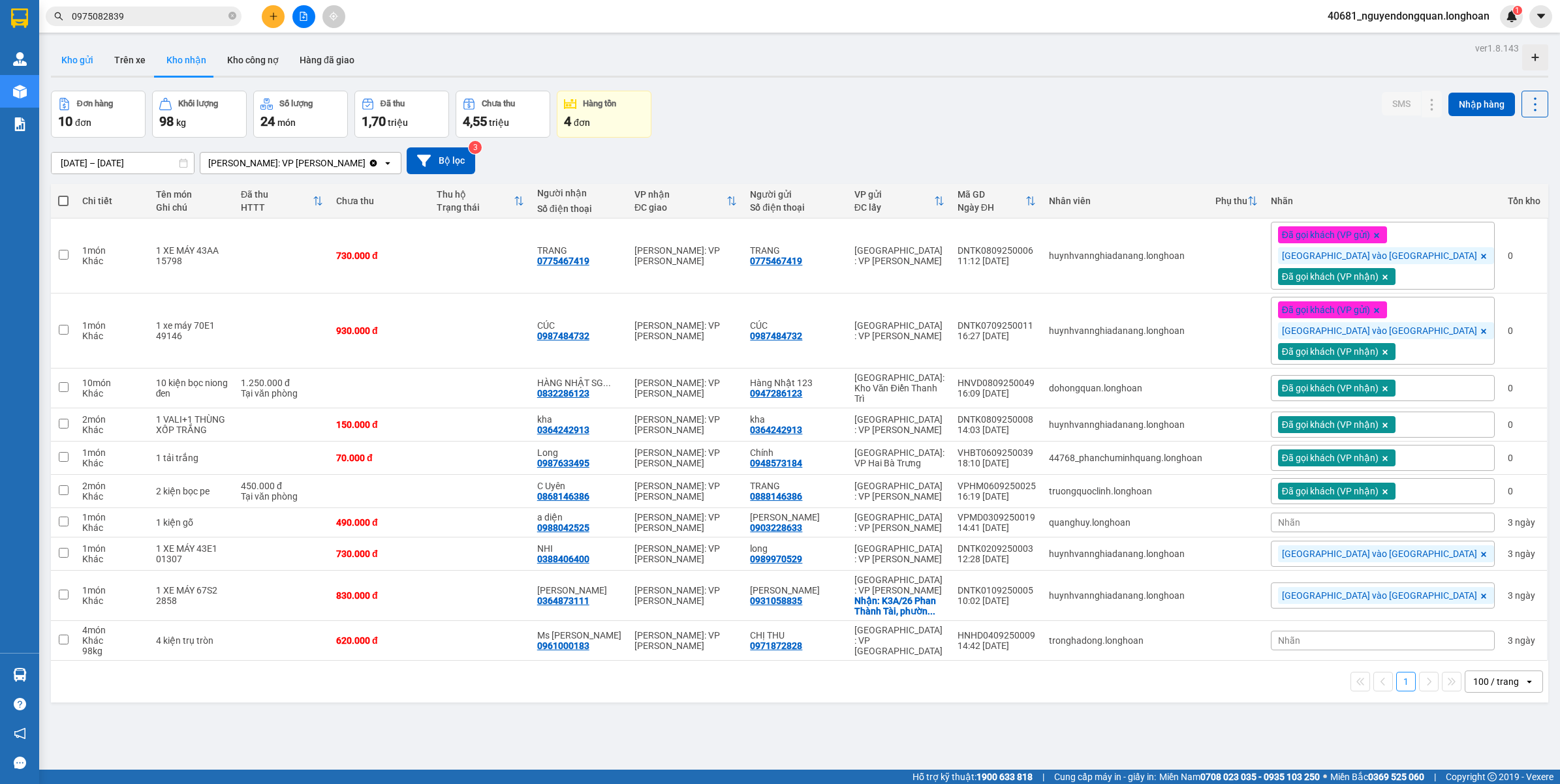
click at [99, 58] on button "Kho gửi" at bounding box center [77, 60] width 53 height 31
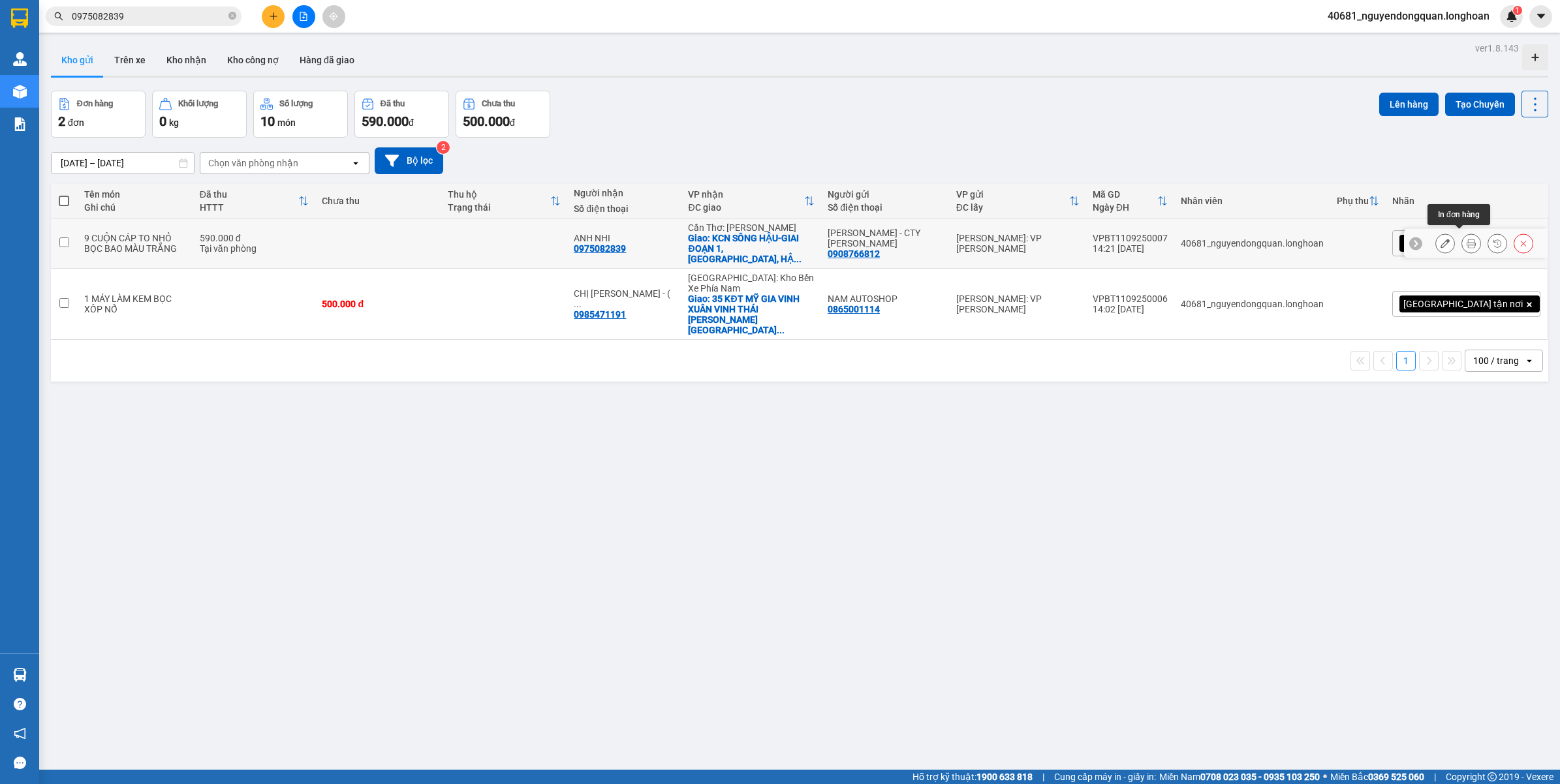
click at [1466, 239] on icon at bounding box center [1471, 243] width 10 height 9
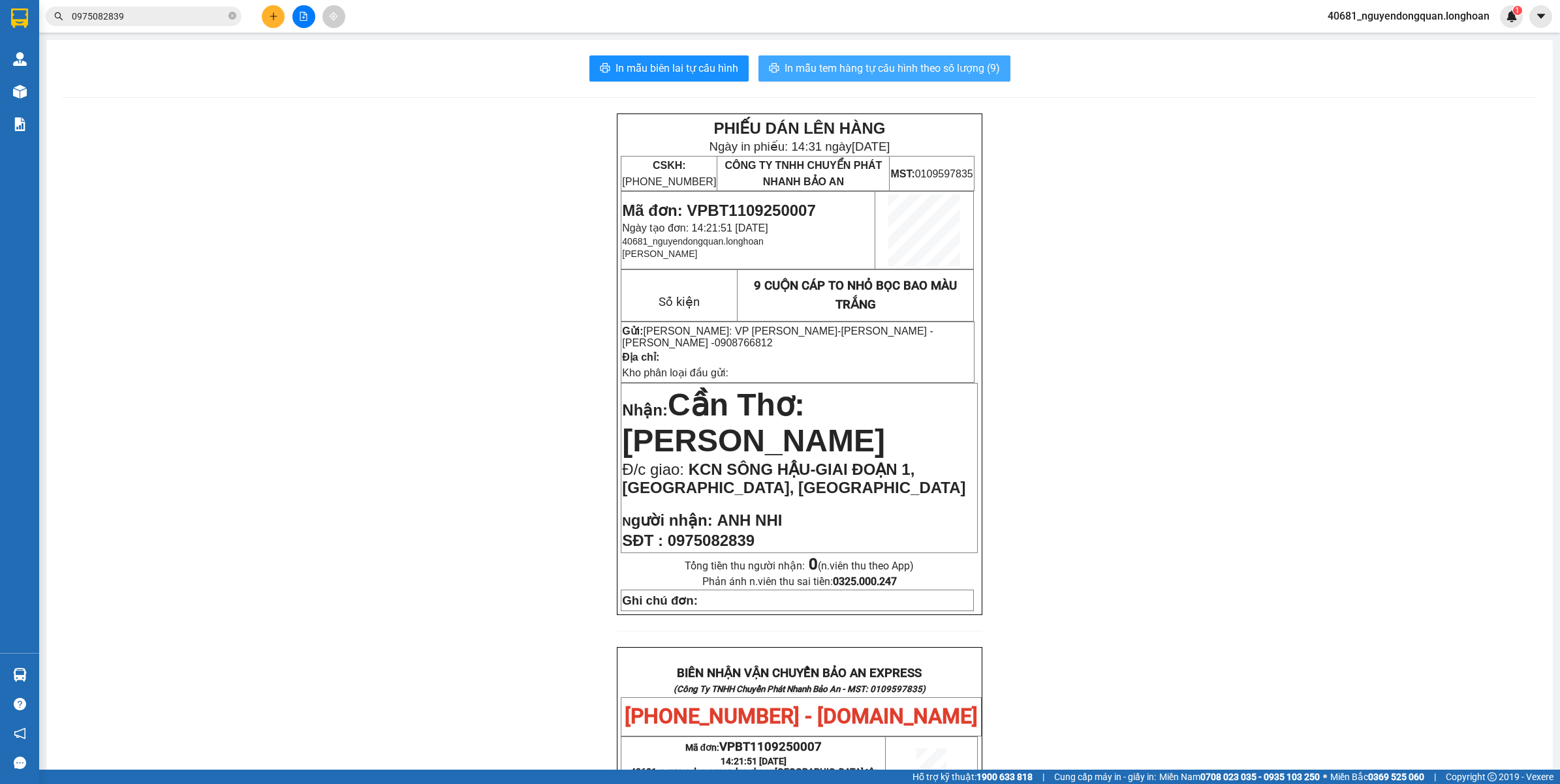
click at [966, 73] on span "In mẫu tem hàng tự cấu hình theo số lượng (9)" at bounding box center [892, 68] width 216 height 16
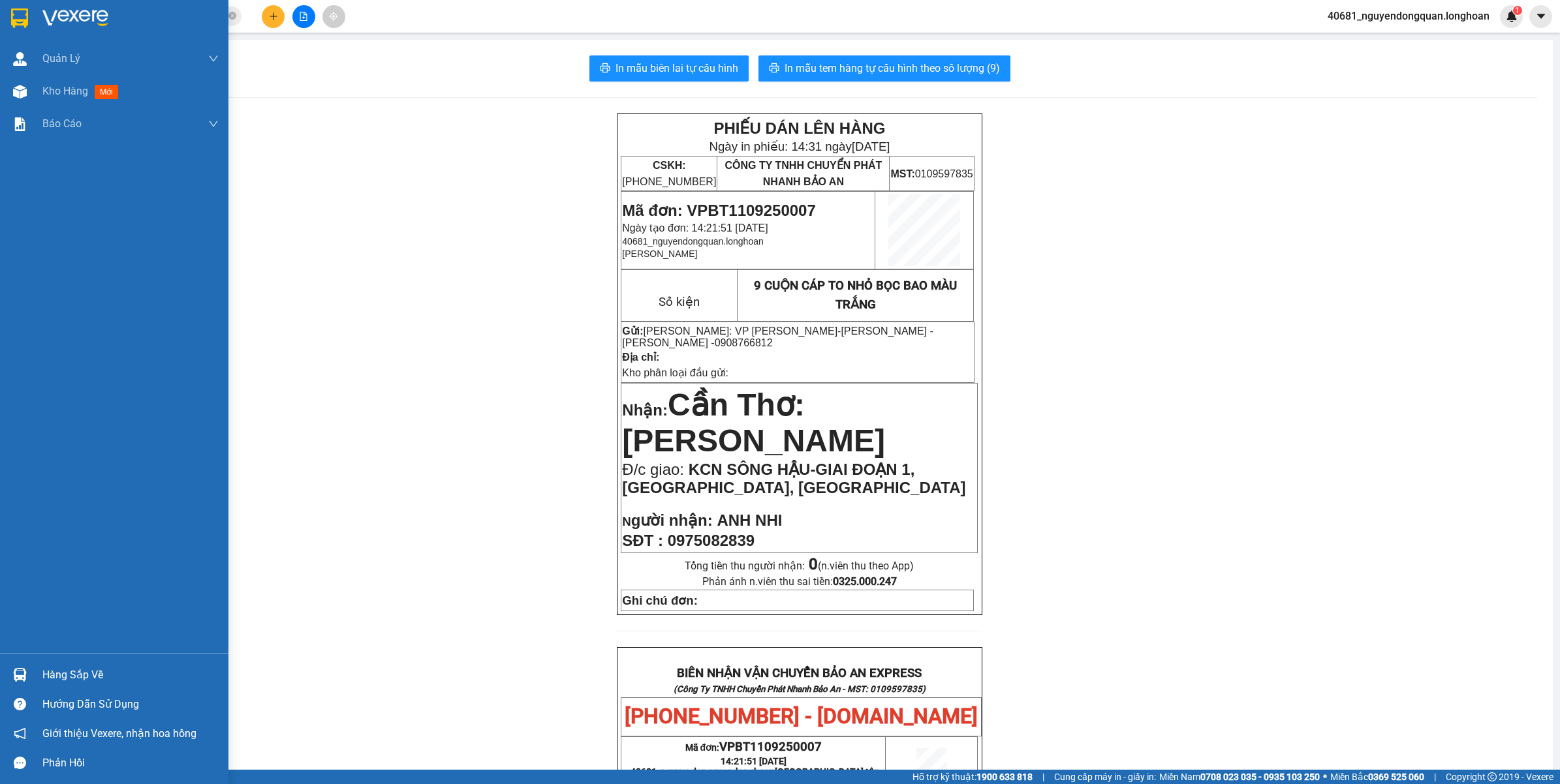
click at [37, 9] on div at bounding box center [114, 21] width 229 height 42
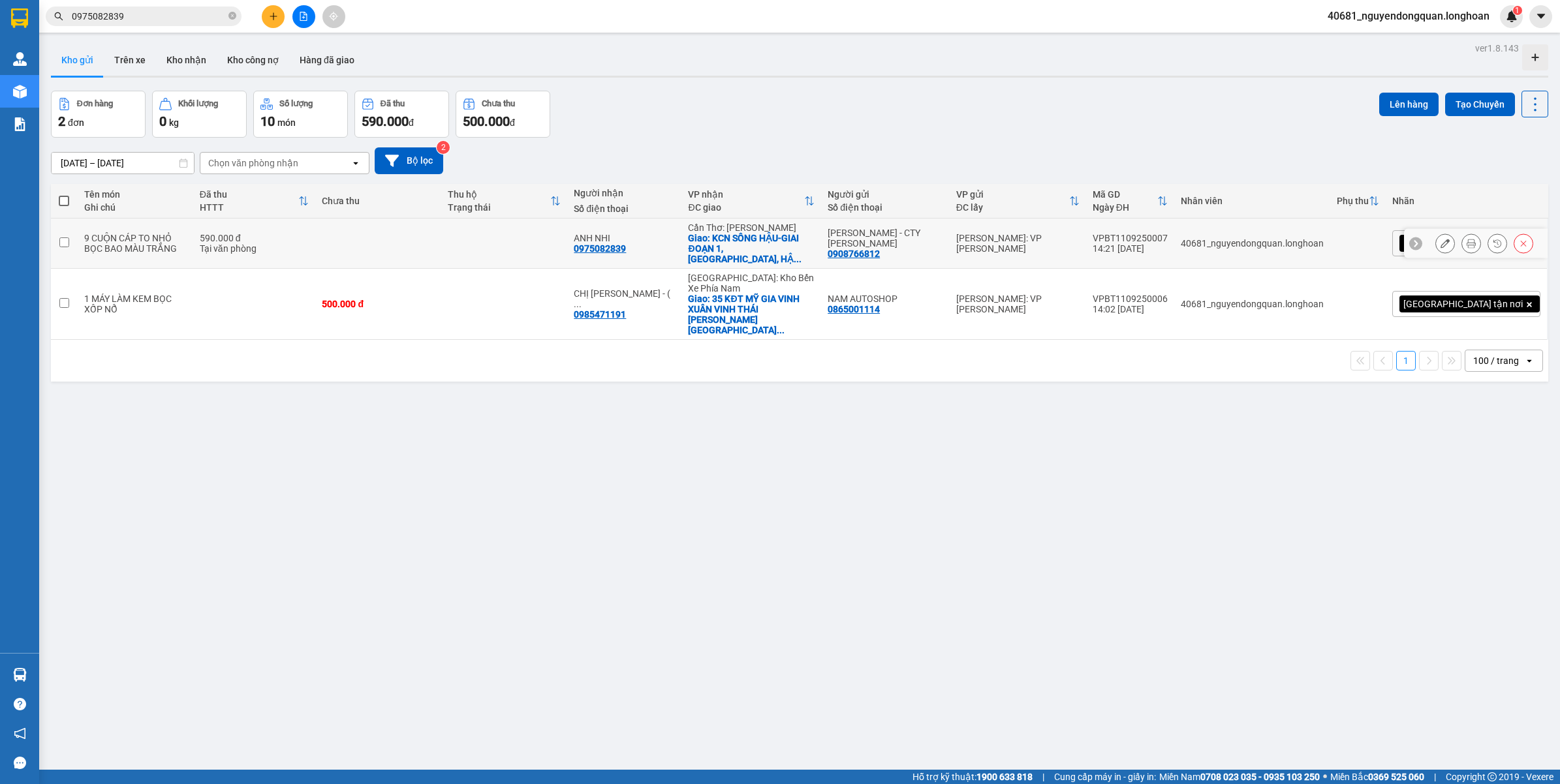
click at [1441, 239] on icon at bounding box center [1445, 243] width 10 height 9
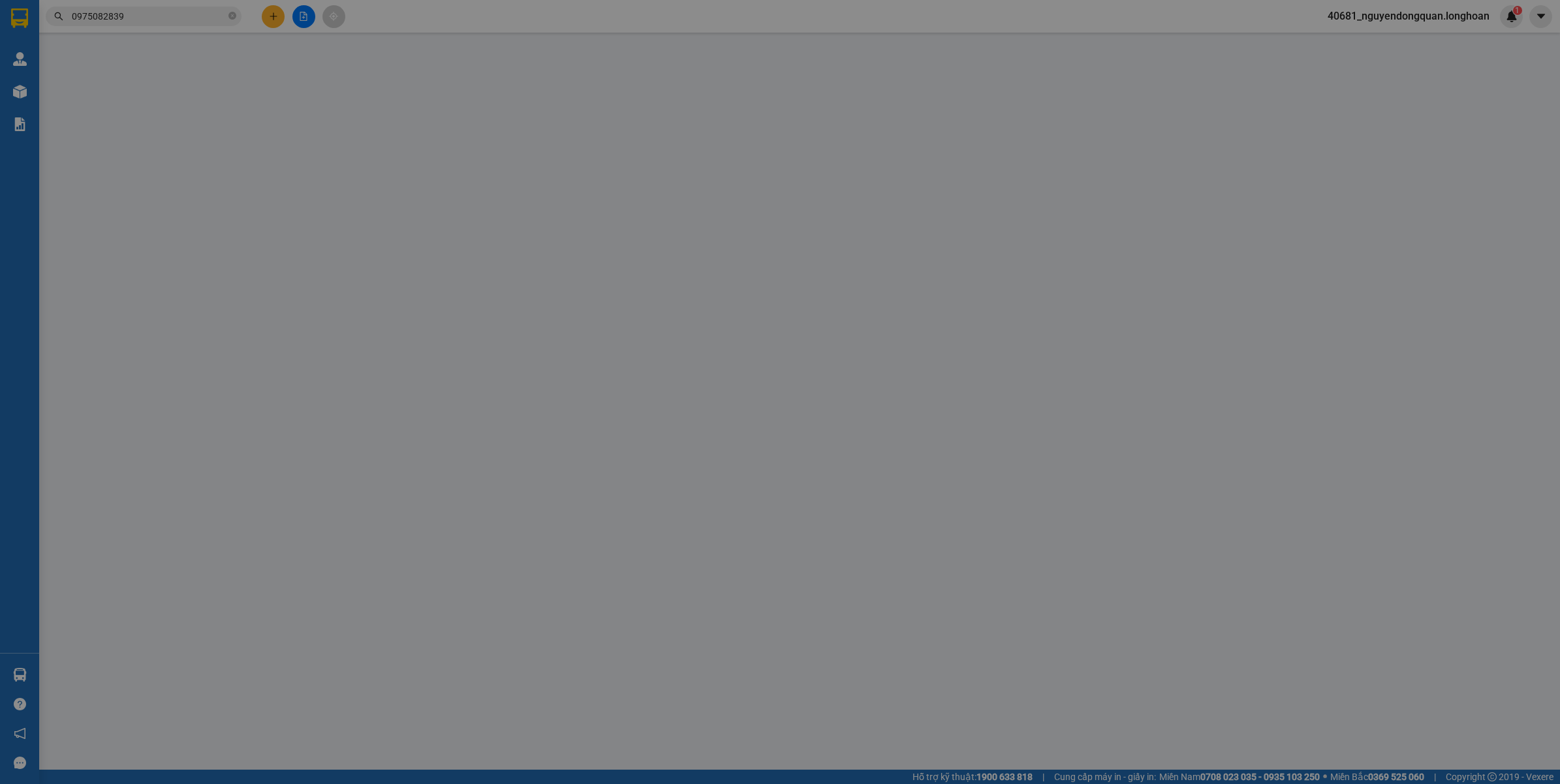
type input "0908766812"
type input "NGỌC HÂN - CTY HOÀNG PHÁT"
type input "0975082839"
type input "ANH NHI"
checkbox input "true"
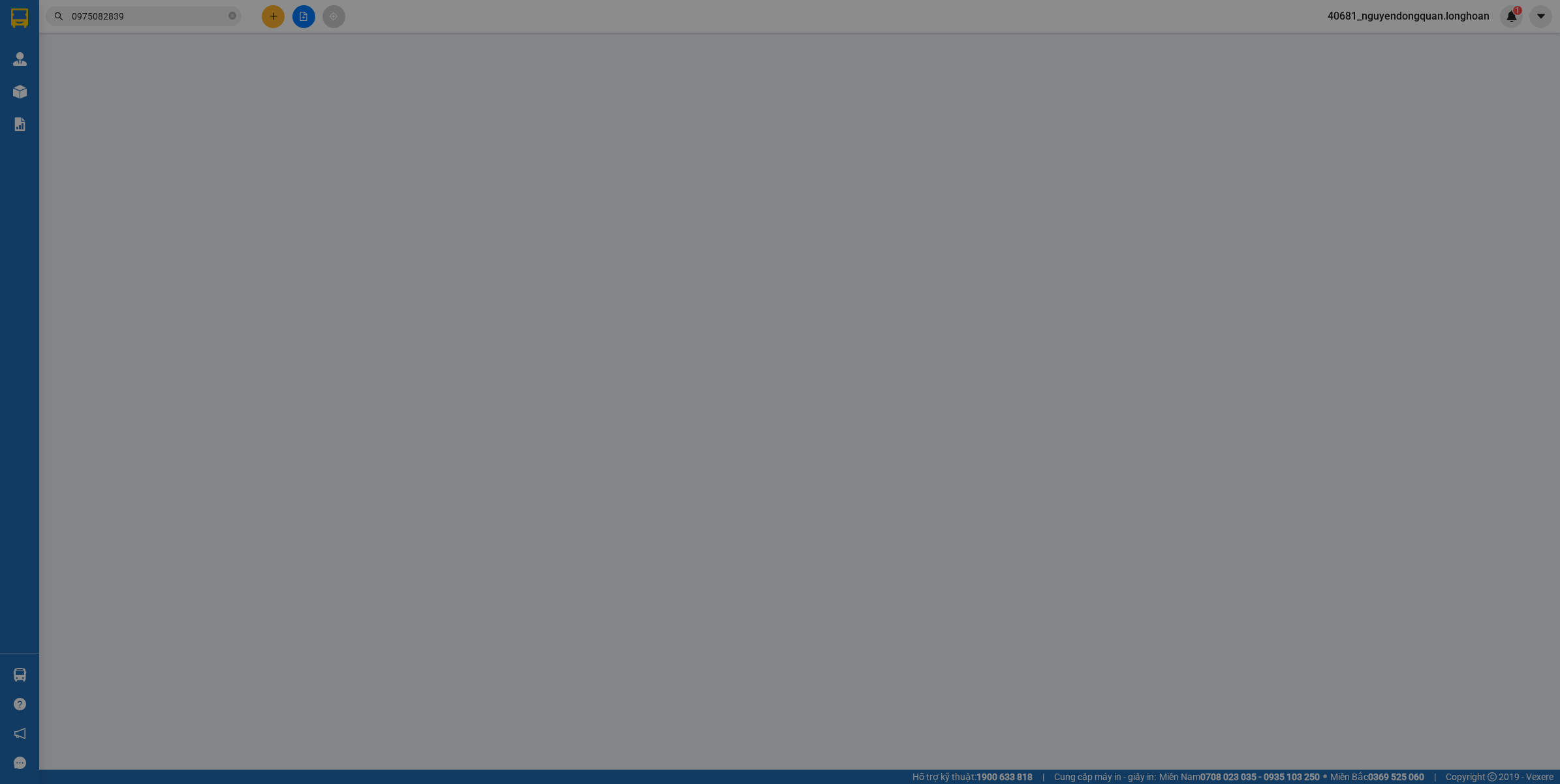
type input "KCN SÔNG HẬU-GIAI ĐOẠN 1, CHÂU THÀNH, HẬU GIANG"
type input "590.000"
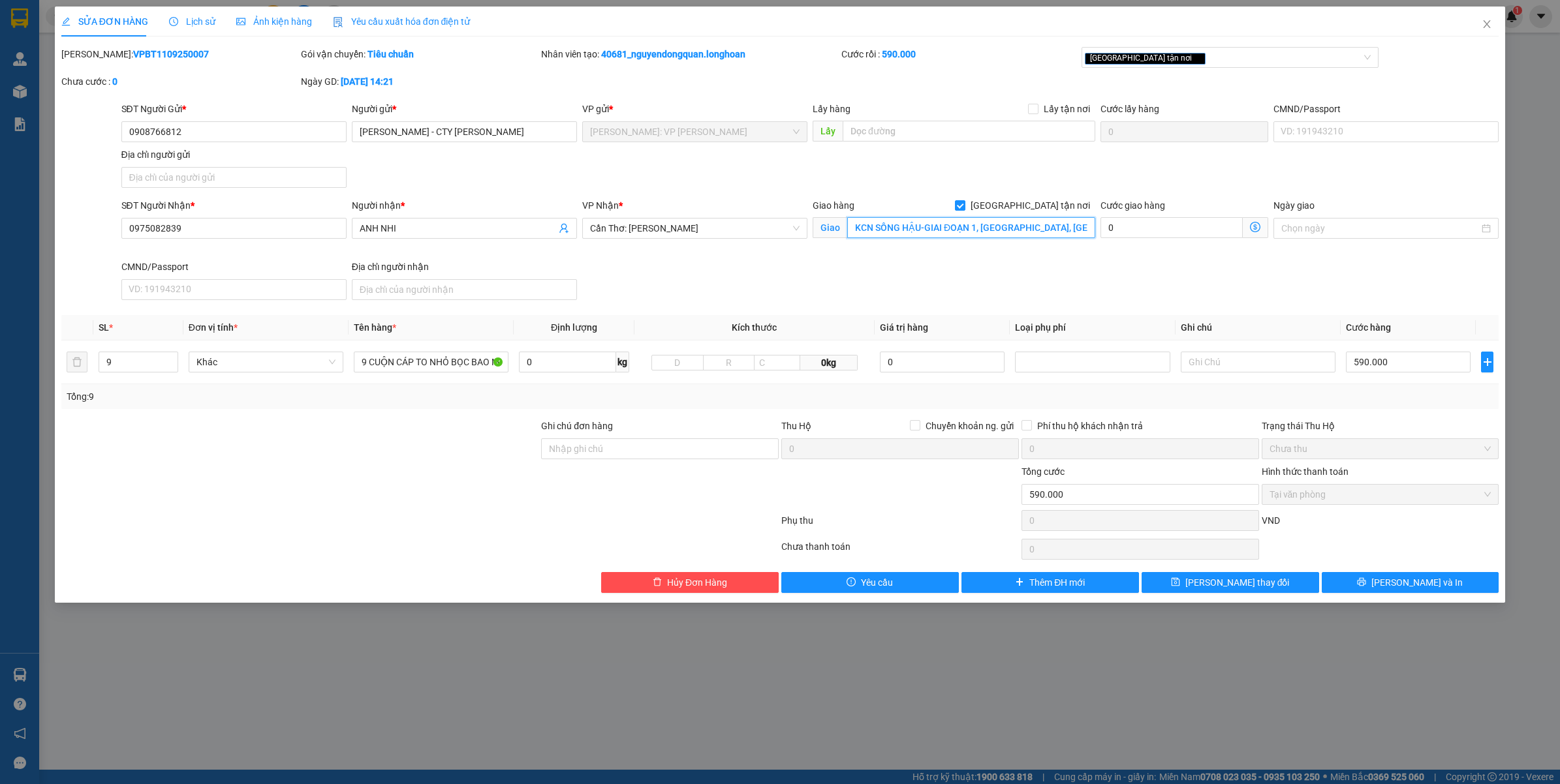
click at [860, 229] on input "KCN SÔNG HẬU-GIAI ĐOẠN 1, CHÂU THÀNH, HẬU GIANG" at bounding box center [971, 227] width 248 height 21
click at [852, 229] on input "KCN SÔNG HẬU-GIAI ĐOẠN 1, CHÂU THÀNH, HẬU GIANG" at bounding box center [971, 227] width 248 height 21
type input "CTY CP NƯỚC AQUAONE HẬU GIANG, KCN SÔNG HẬU-GIAI ĐOẠN 1, CHÂU THÀNH, HẬU GIANG"
click at [811, 281] on div "SĐT Người Nhận * 0975082839 Người nhận * ANH NHI VP Nhận * Cần Thơ: Kho Ninh Ki…" at bounding box center [811, 251] width 1383 height 107
click at [1366, 579] on icon "printer" at bounding box center [1361, 582] width 10 height 9
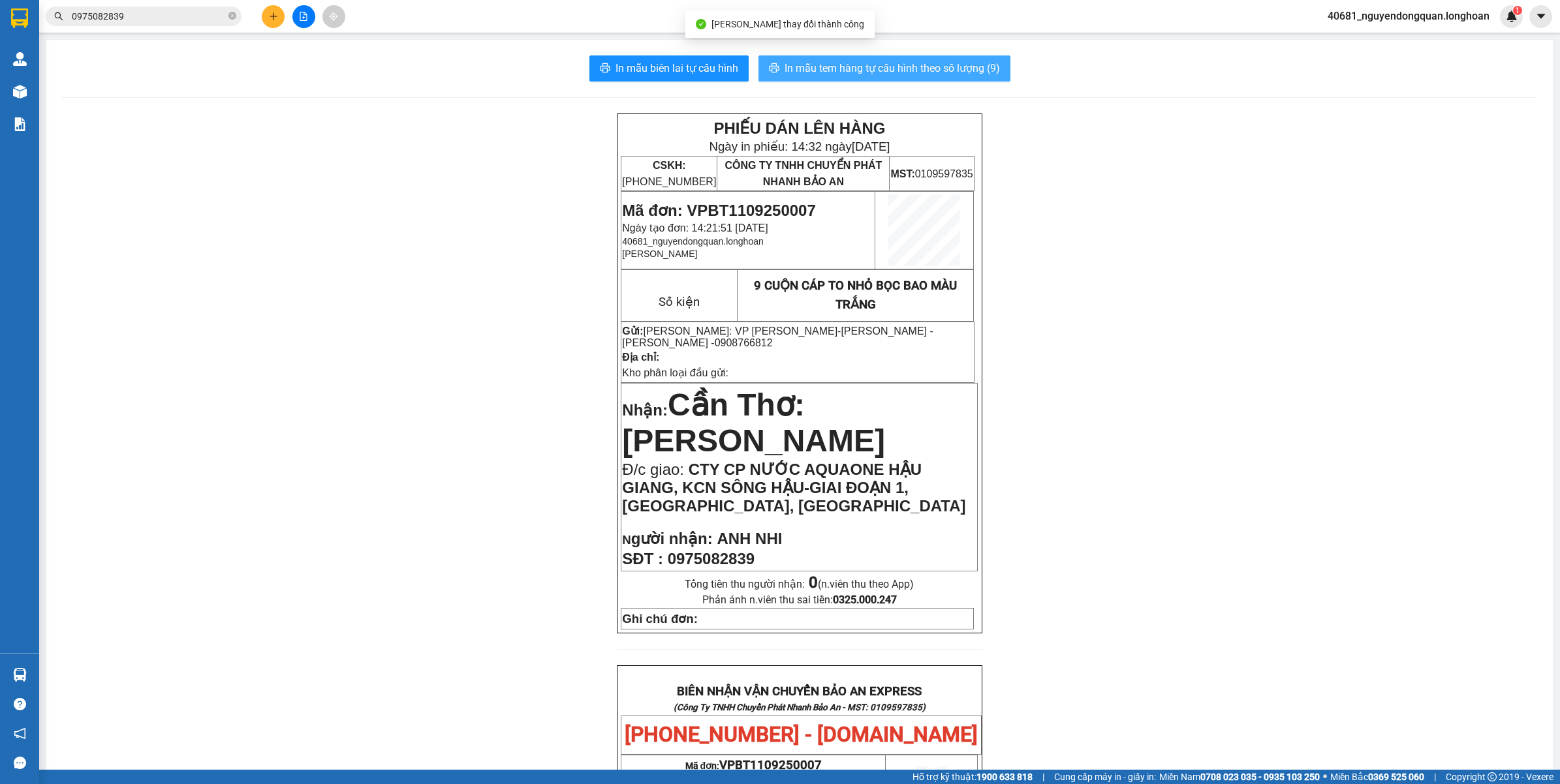
click at [921, 66] on span "In mẫu tem hàng tự cấu hình theo số lượng (9)" at bounding box center [892, 68] width 216 height 16
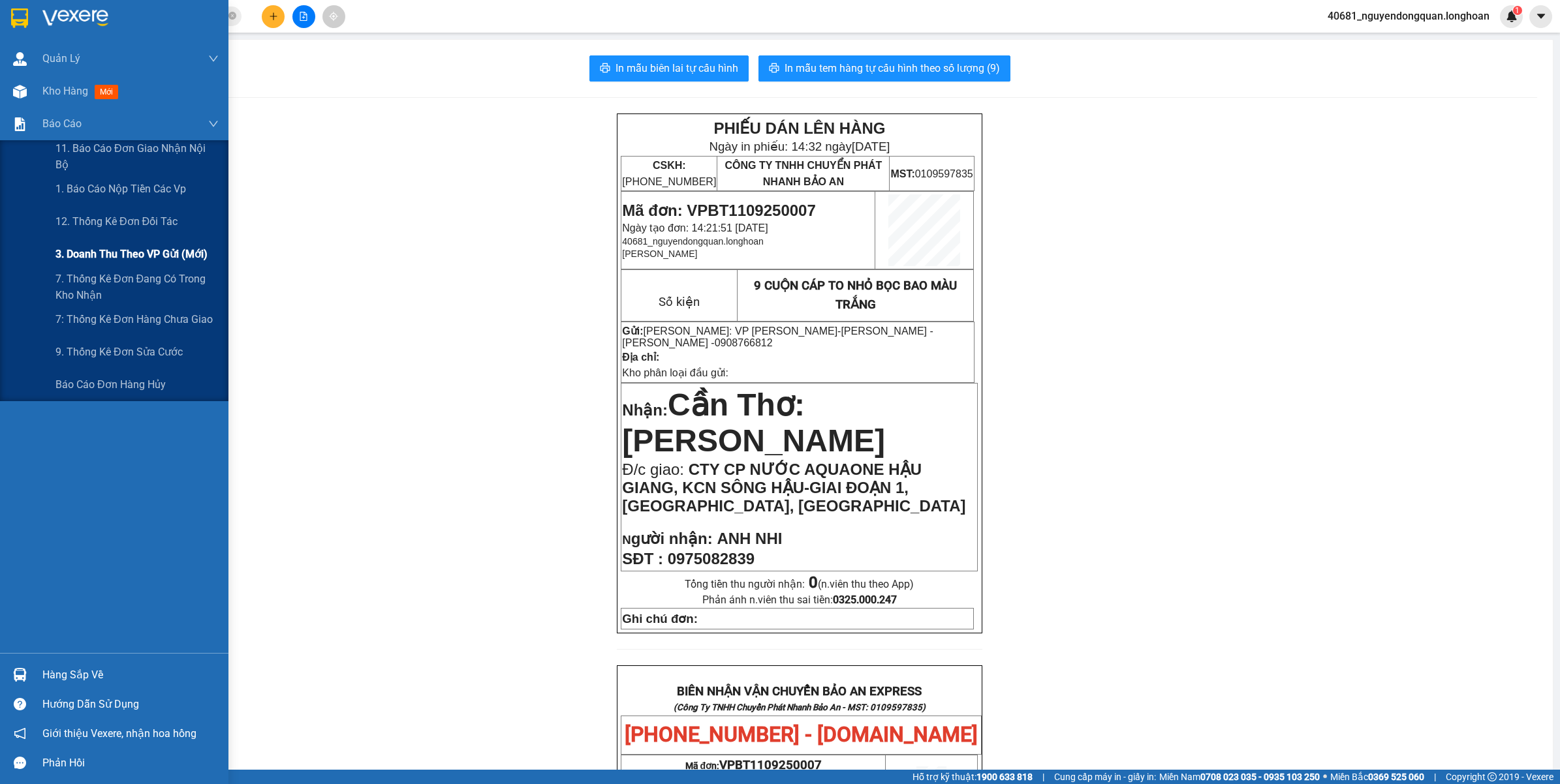
click at [135, 250] on span "3. Doanh Thu theo VP Gửi (mới)" at bounding box center [132, 254] width 152 height 16
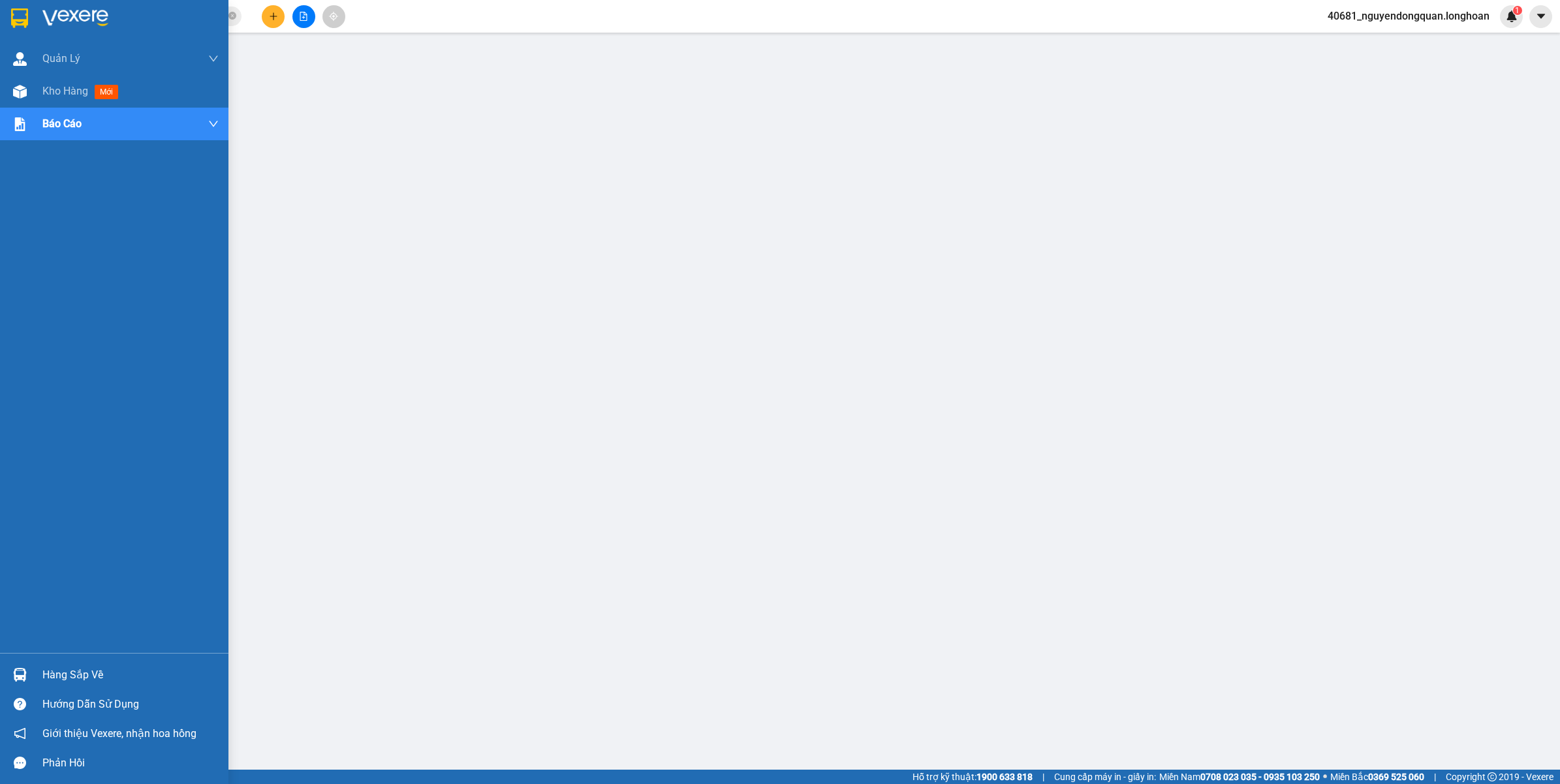
click at [67, 24] on img at bounding box center [75, 18] width 66 height 20
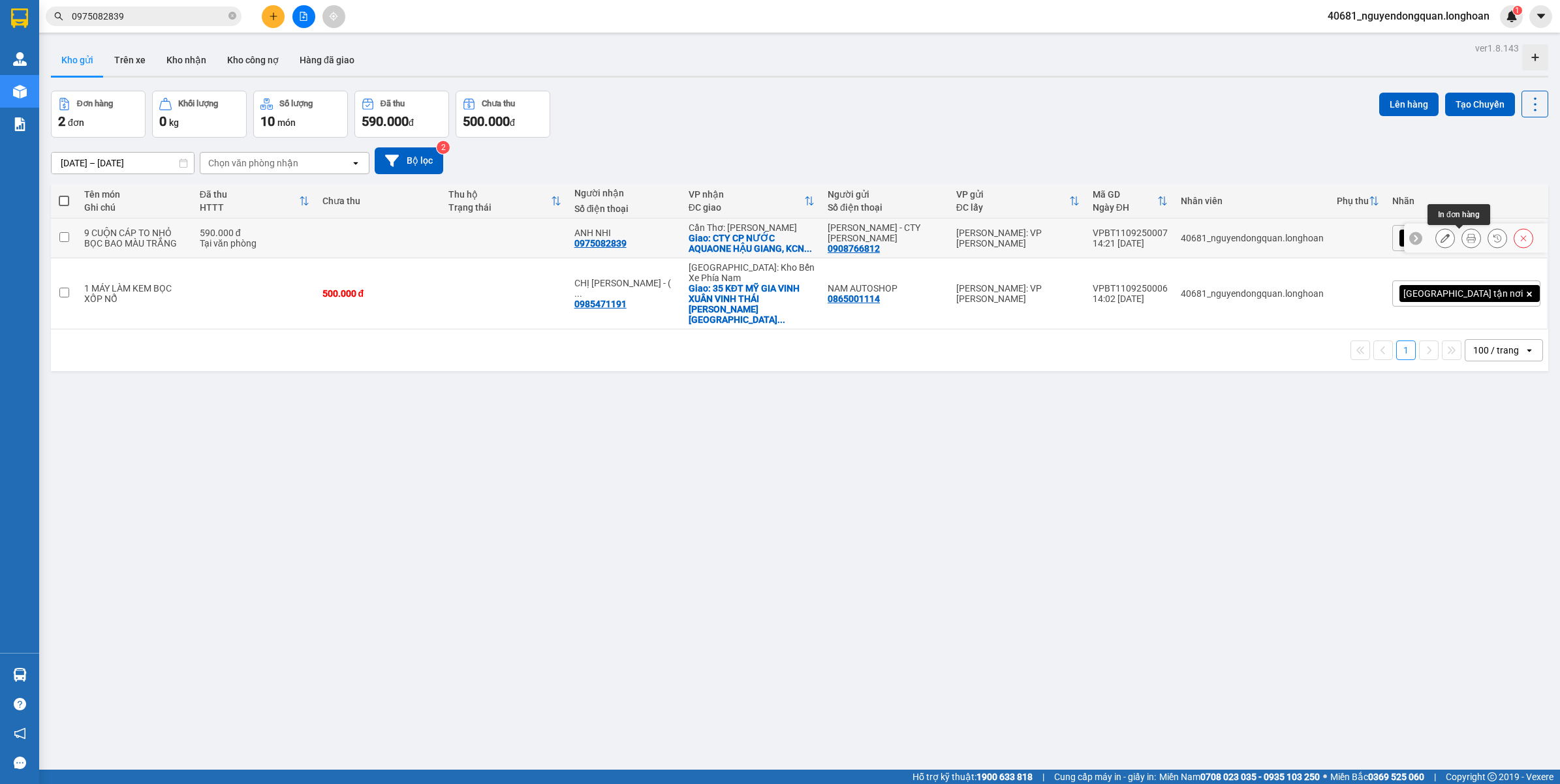
click at [1465, 243] on button at bounding box center [1471, 238] width 18 height 23
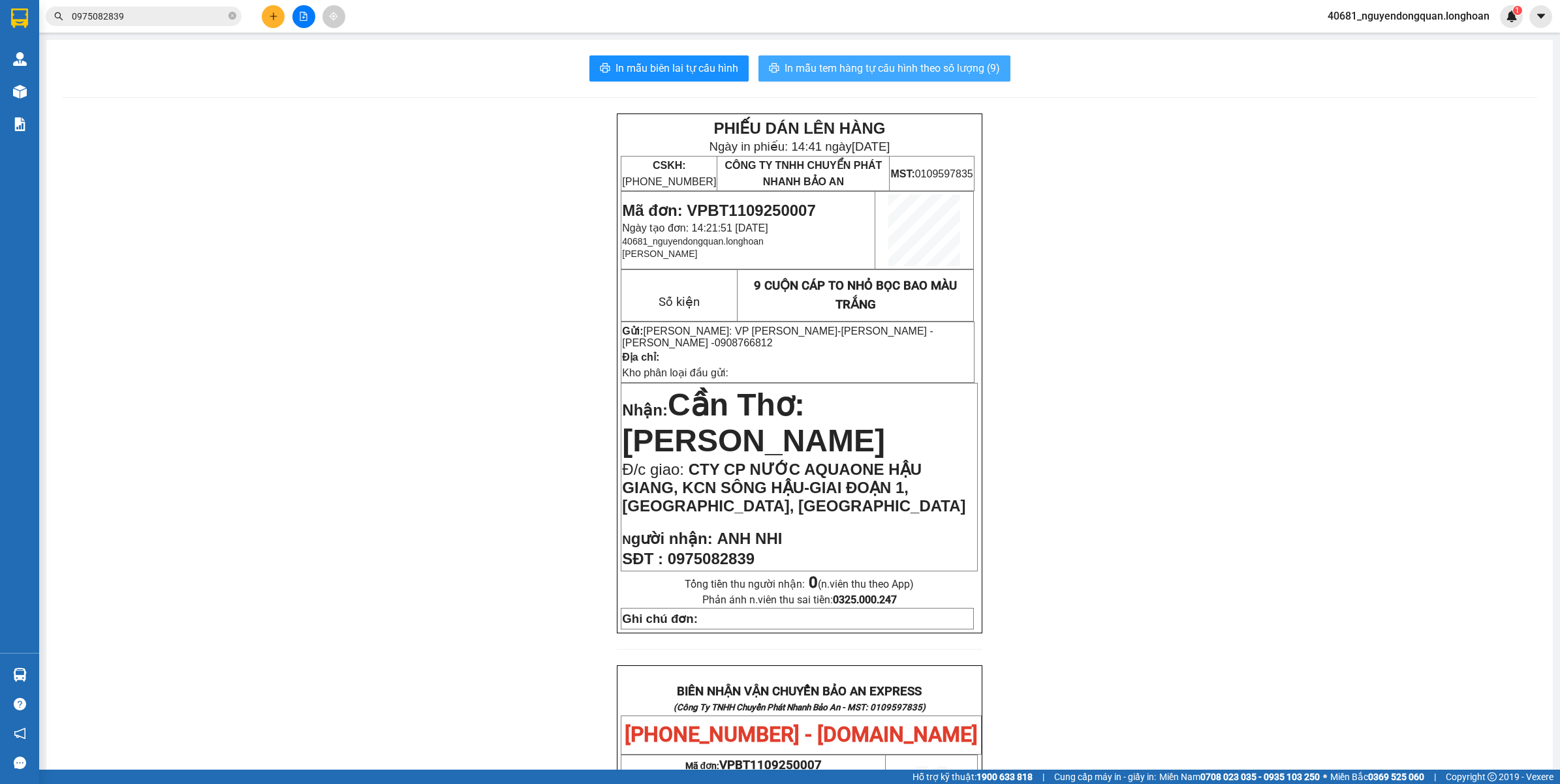
click at [893, 77] on button "In mẫu tem hàng tự cấu hình theo số lượng (9)" at bounding box center [885, 69] width 252 height 26
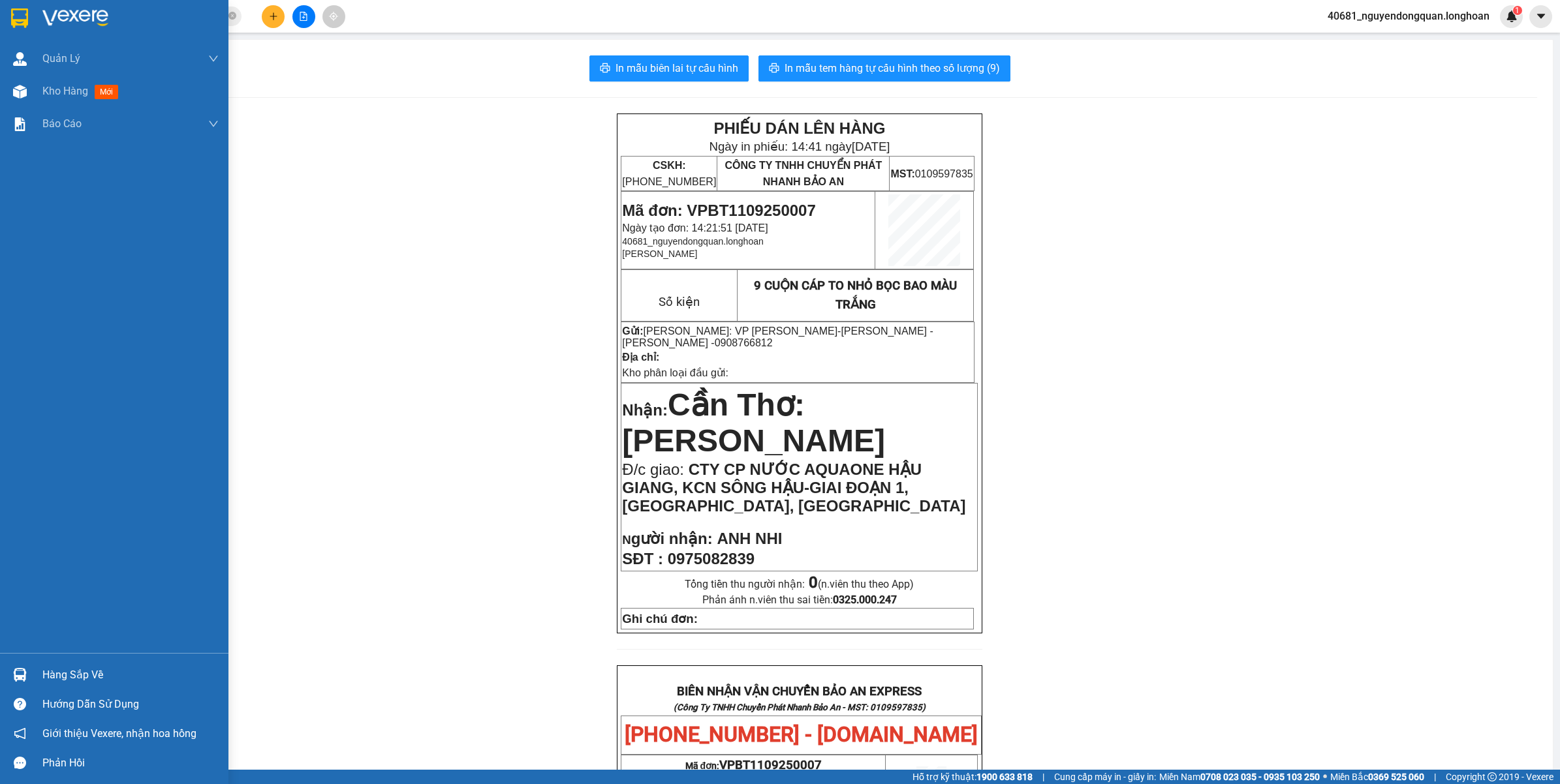
click at [34, 20] on div at bounding box center [114, 21] width 229 height 42
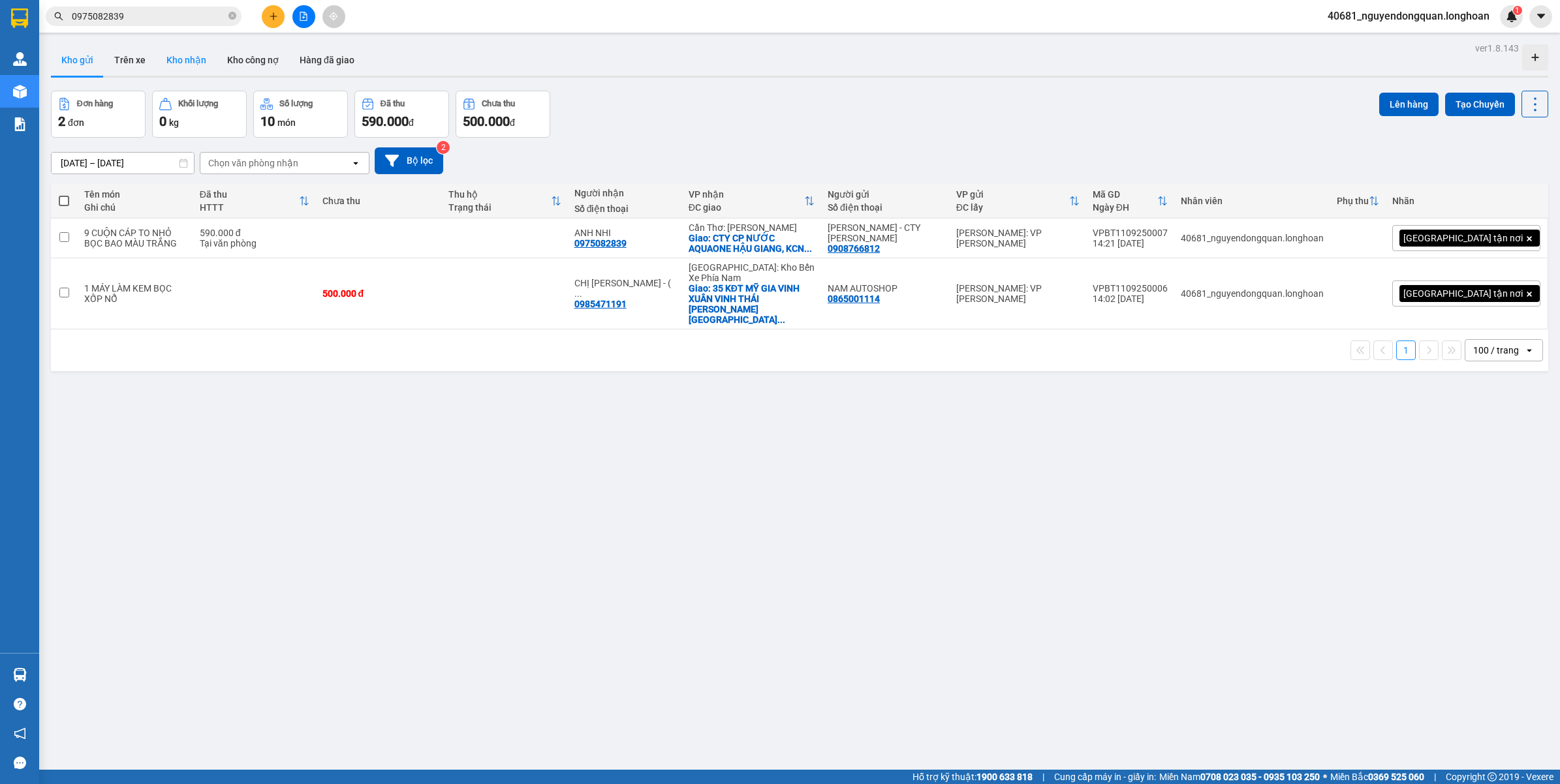
click at [183, 56] on button "Kho nhận" at bounding box center [186, 60] width 61 height 31
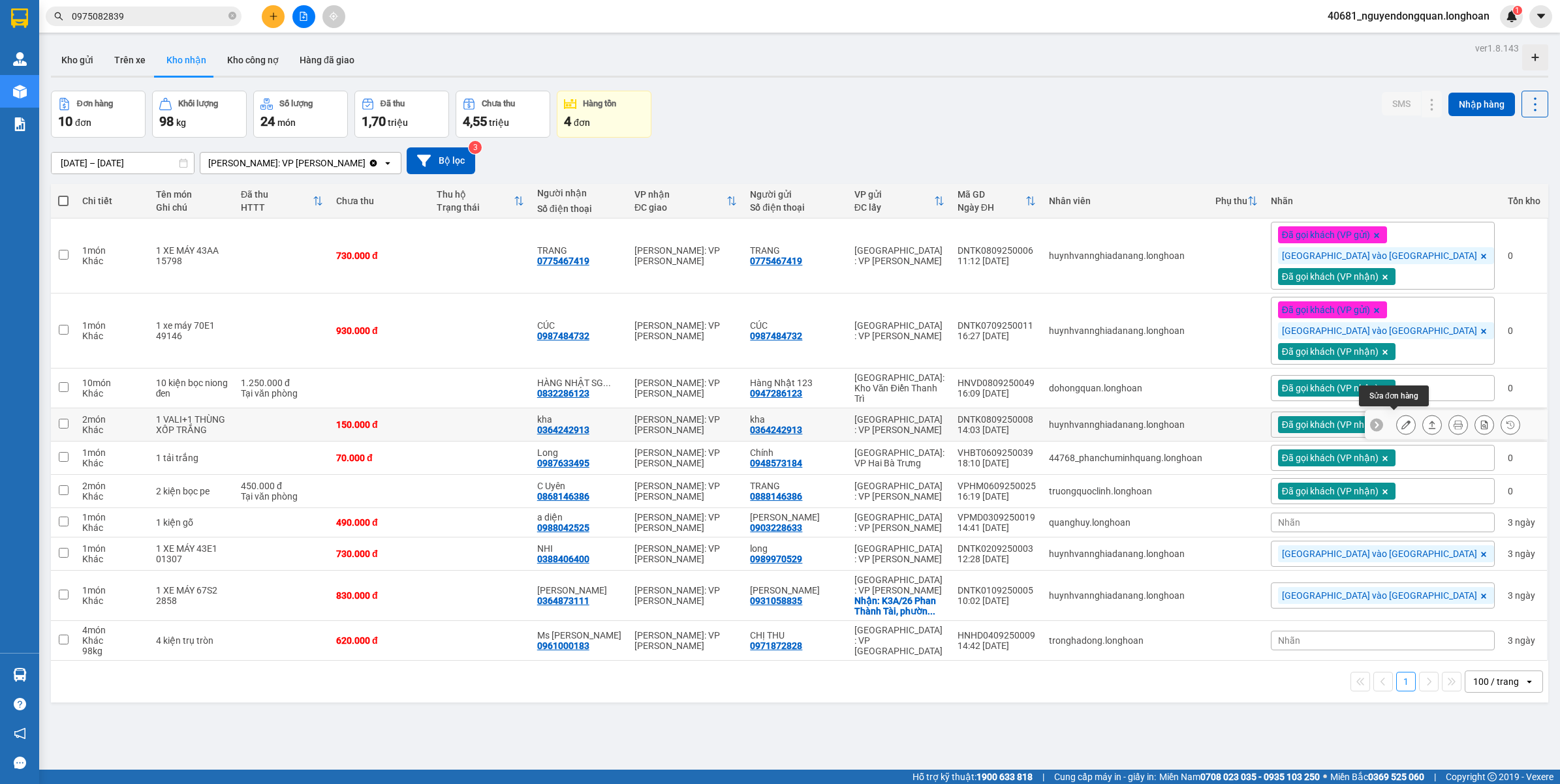
click at [1401, 420] on icon at bounding box center [1406, 425] width 10 height 9
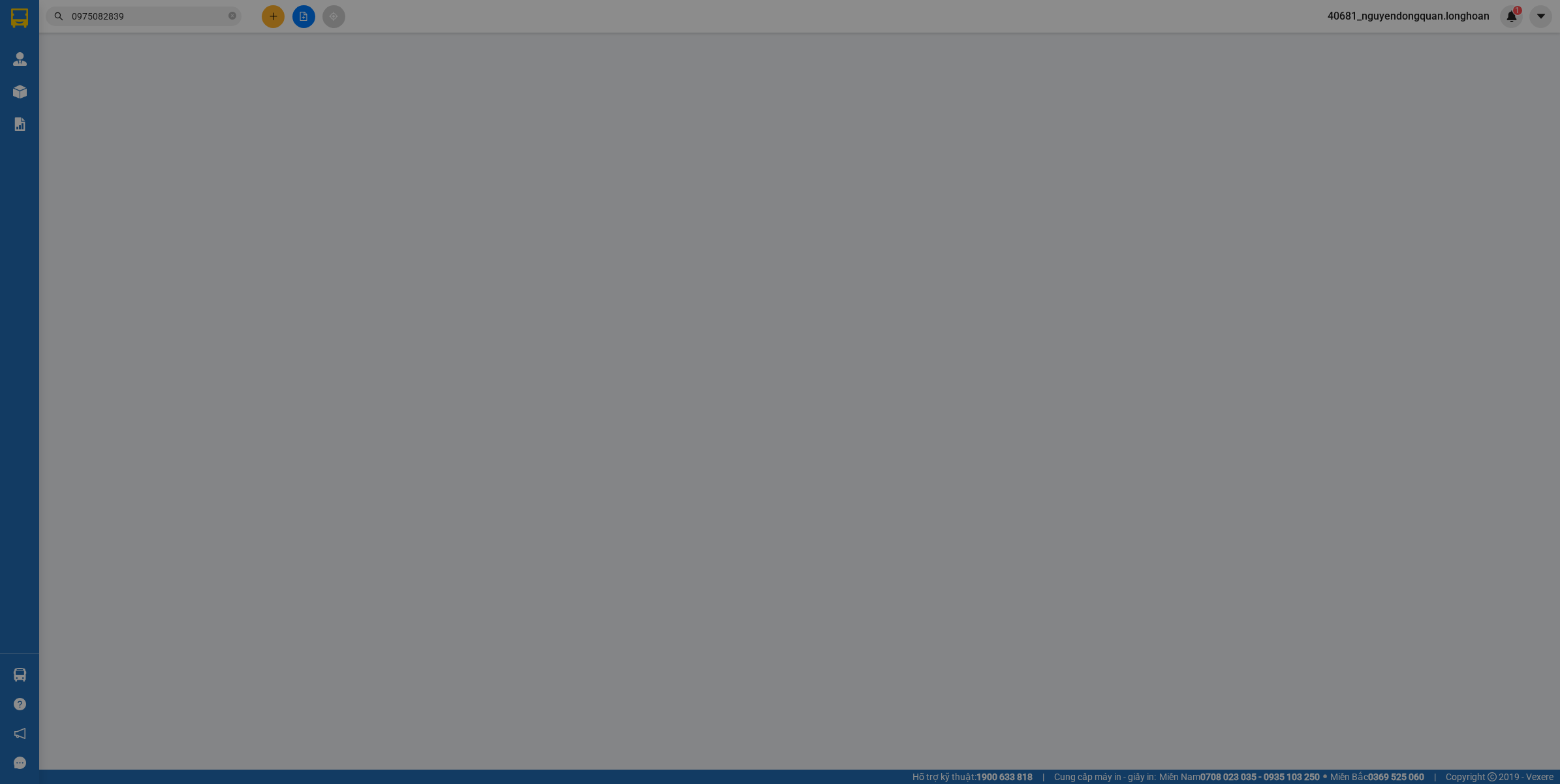
type input "0364242913"
type input "kha"
type input "0364242913"
type input "kha"
type input "VALI GÃY TAY CẦM SẴNG"
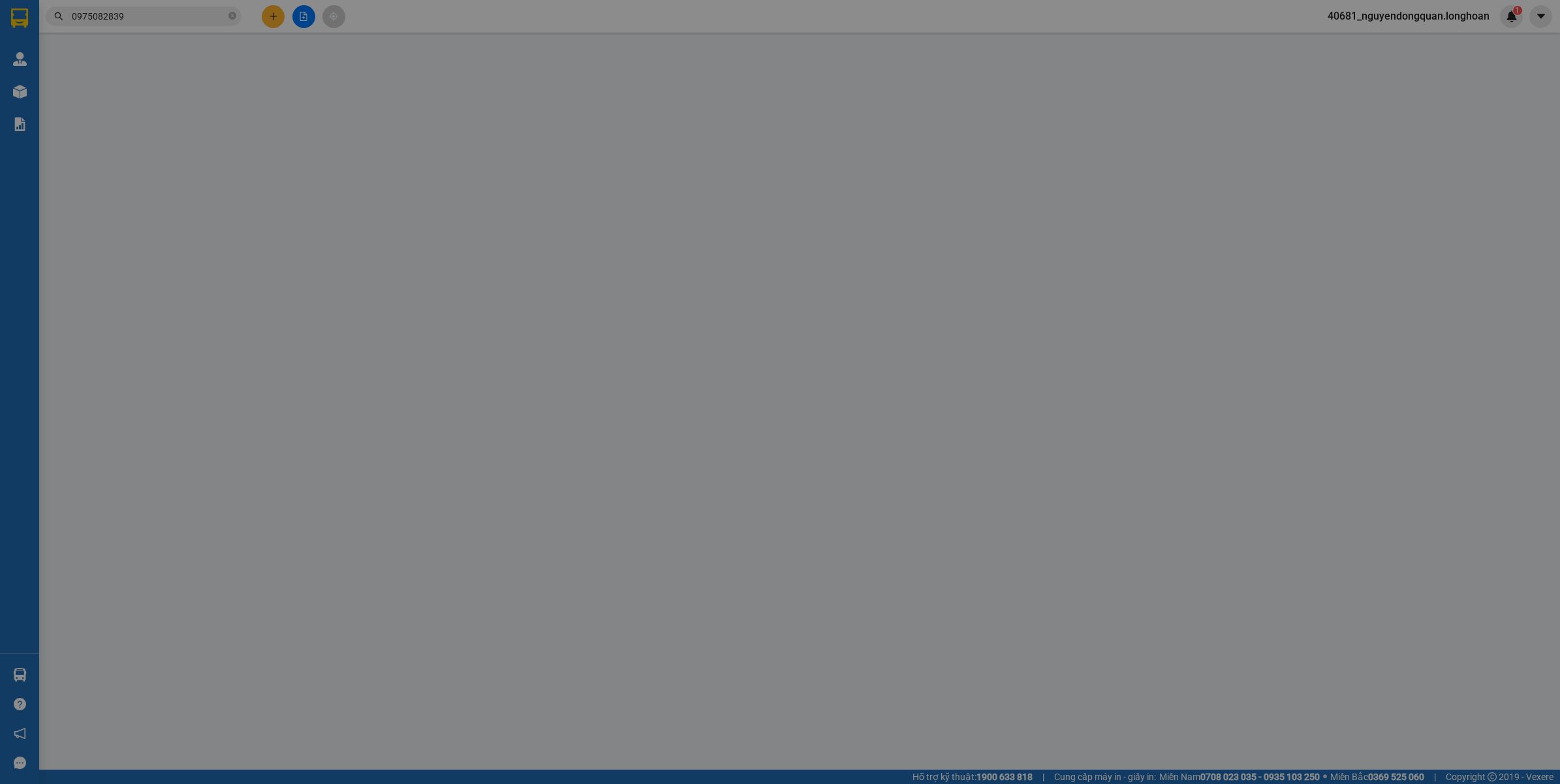
type input "150.000"
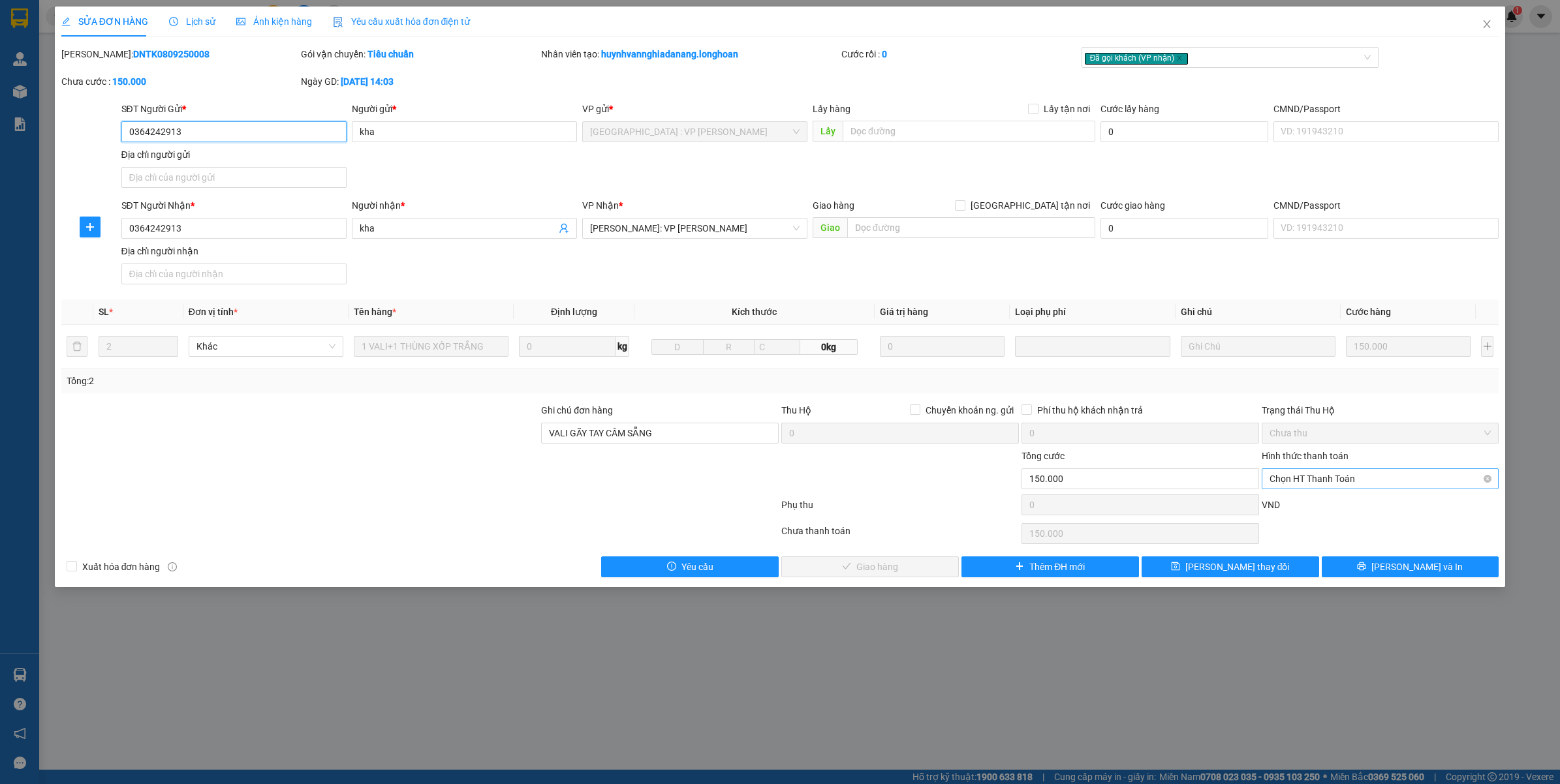
click at [1297, 484] on span "Chọn HT Thanh Toán" at bounding box center [1381, 479] width 222 height 20
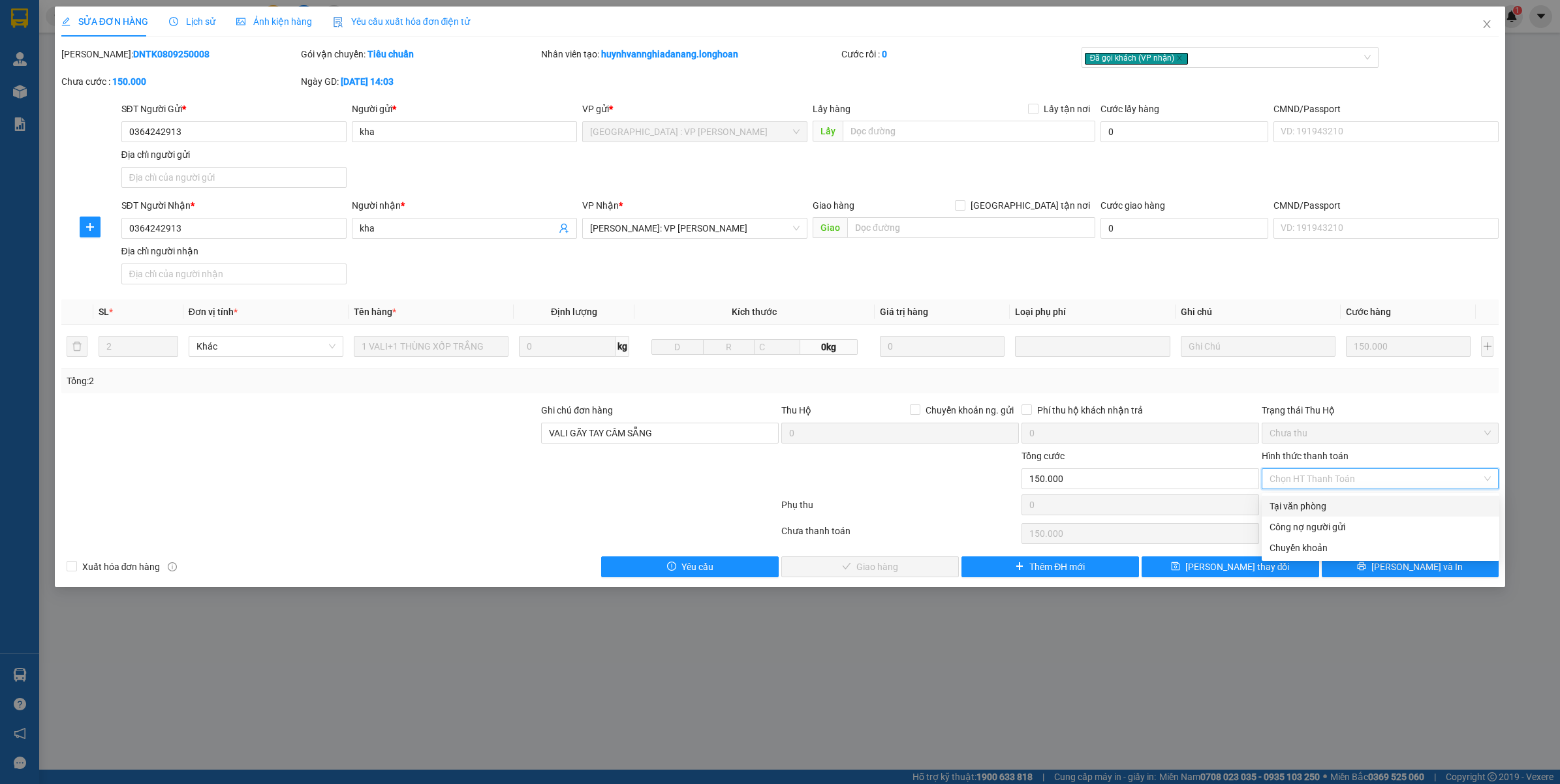
click at [1290, 509] on div "Tại văn phòng" at bounding box center [1381, 506] width 222 height 15
type input "0"
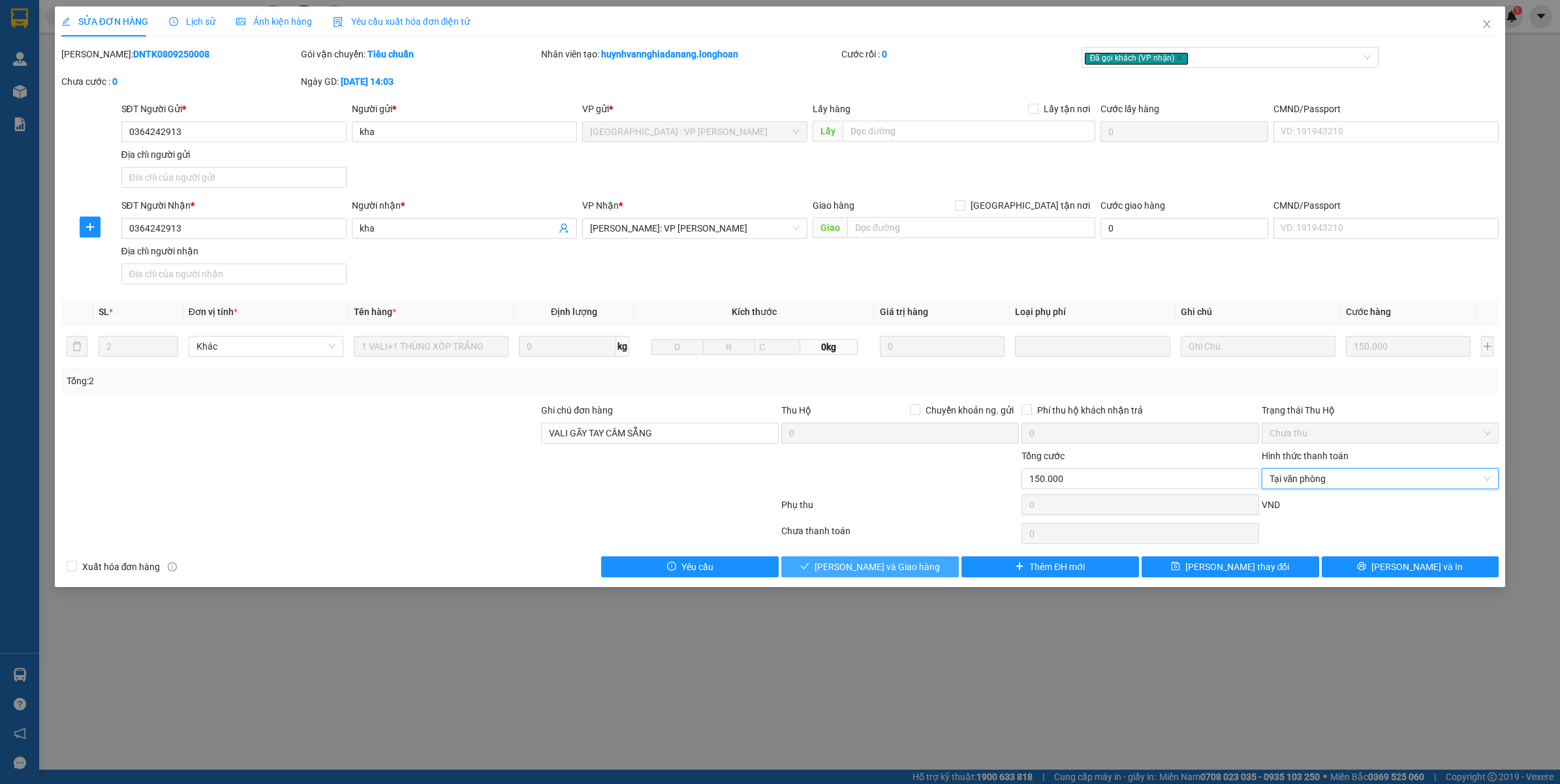
drag, startPoint x: 870, startPoint y: 566, endPoint x: 887, endPoint y: 556, distance: 19.7
click at [873, 566] on span "Lưu và Giao hàng" at bounding box center [876, 567] width 125 height 15
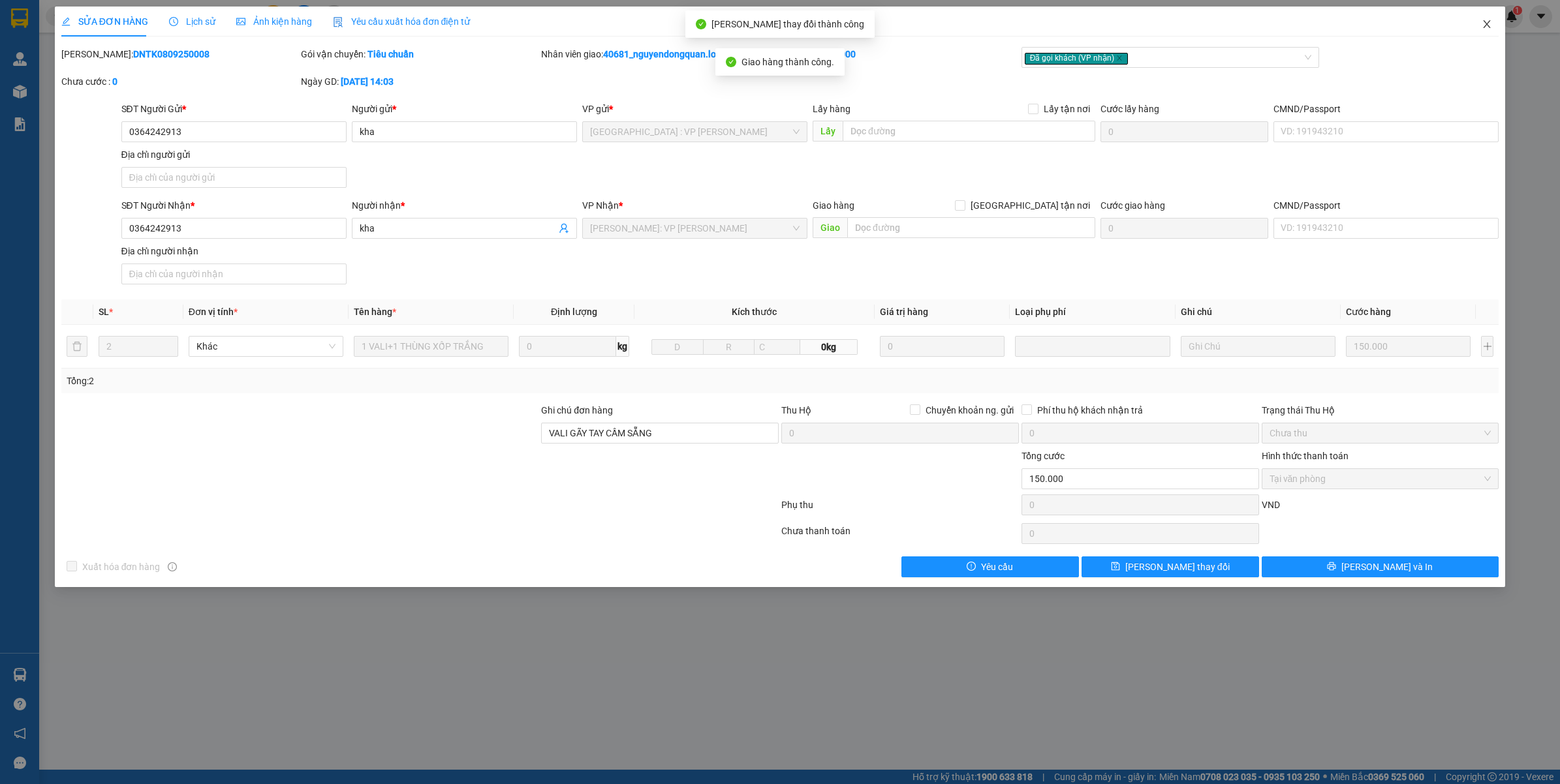
click at [1490, 20] on icon "close" at bounding box center [1487, 24] width 10 height 10
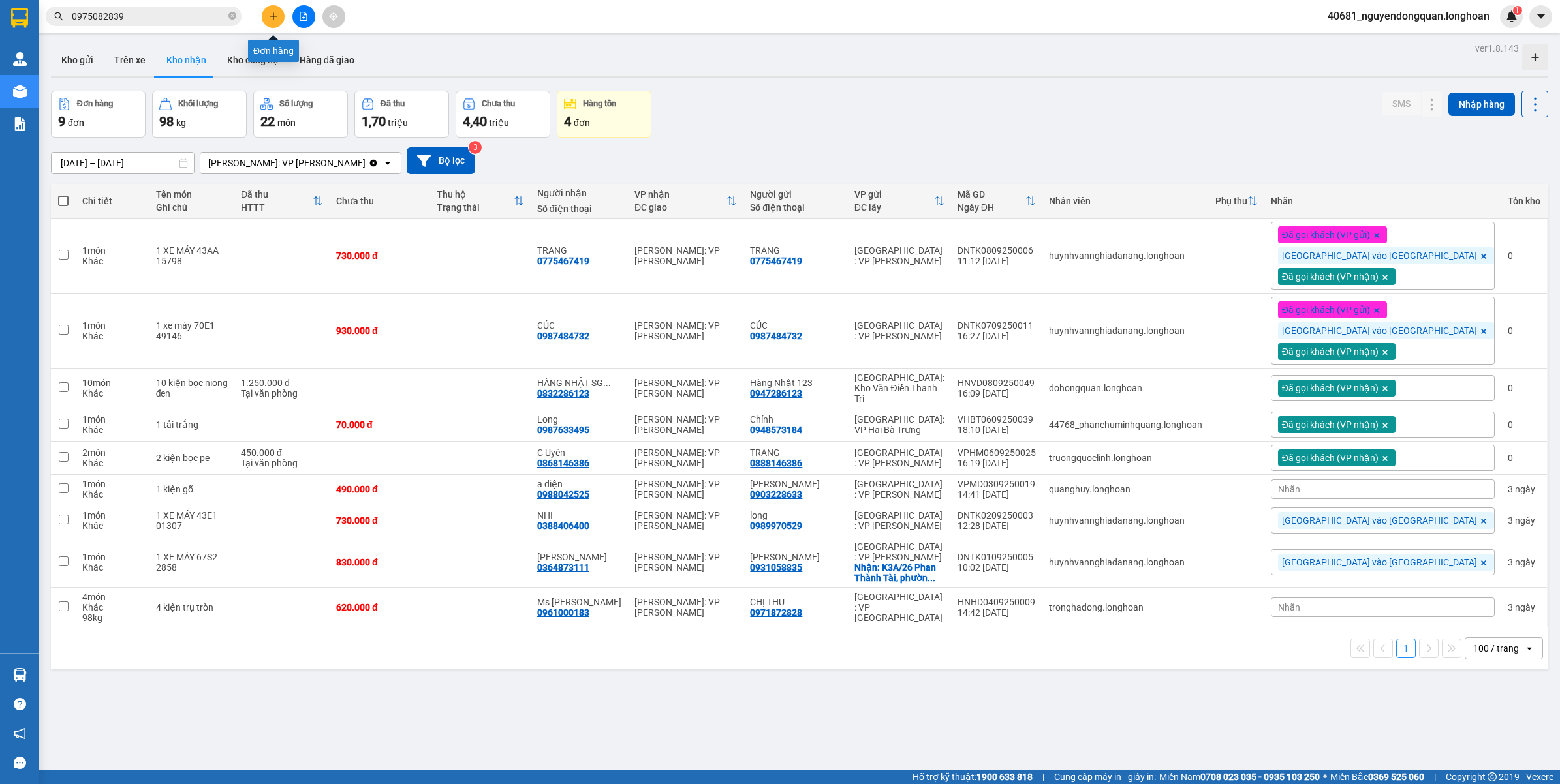
click at [275, 17] on icon "plus" at bounding box center [273, 16] width 10 height 9
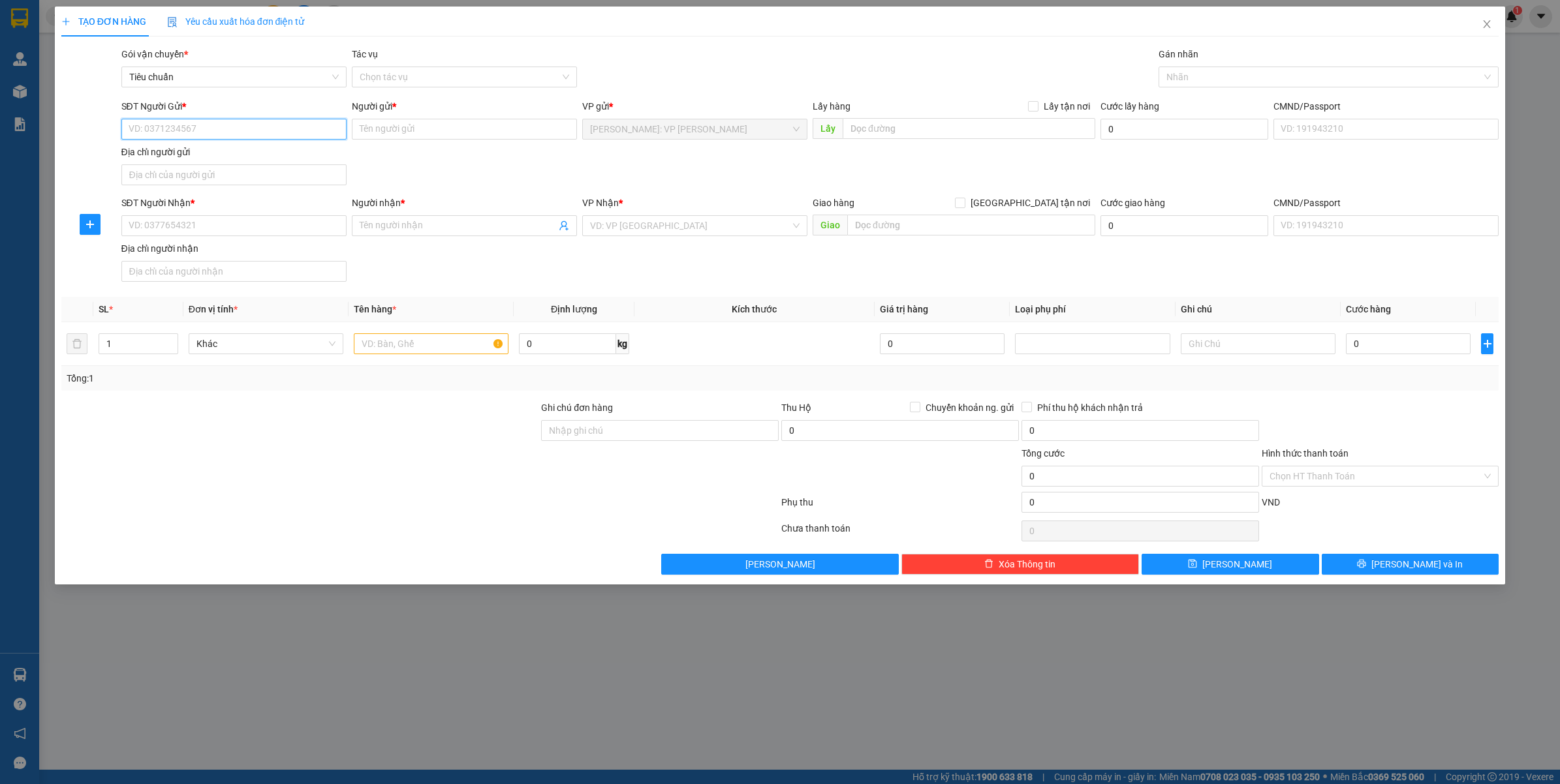
click at [271, 138] on input "SĐT Người Gửi *" at bounding box center [234, 129] width 225 height 21
type input "0832286123"
click at [527, 137] on input "Người gửi *" at bounding box center [464, 129] width 225 height 21
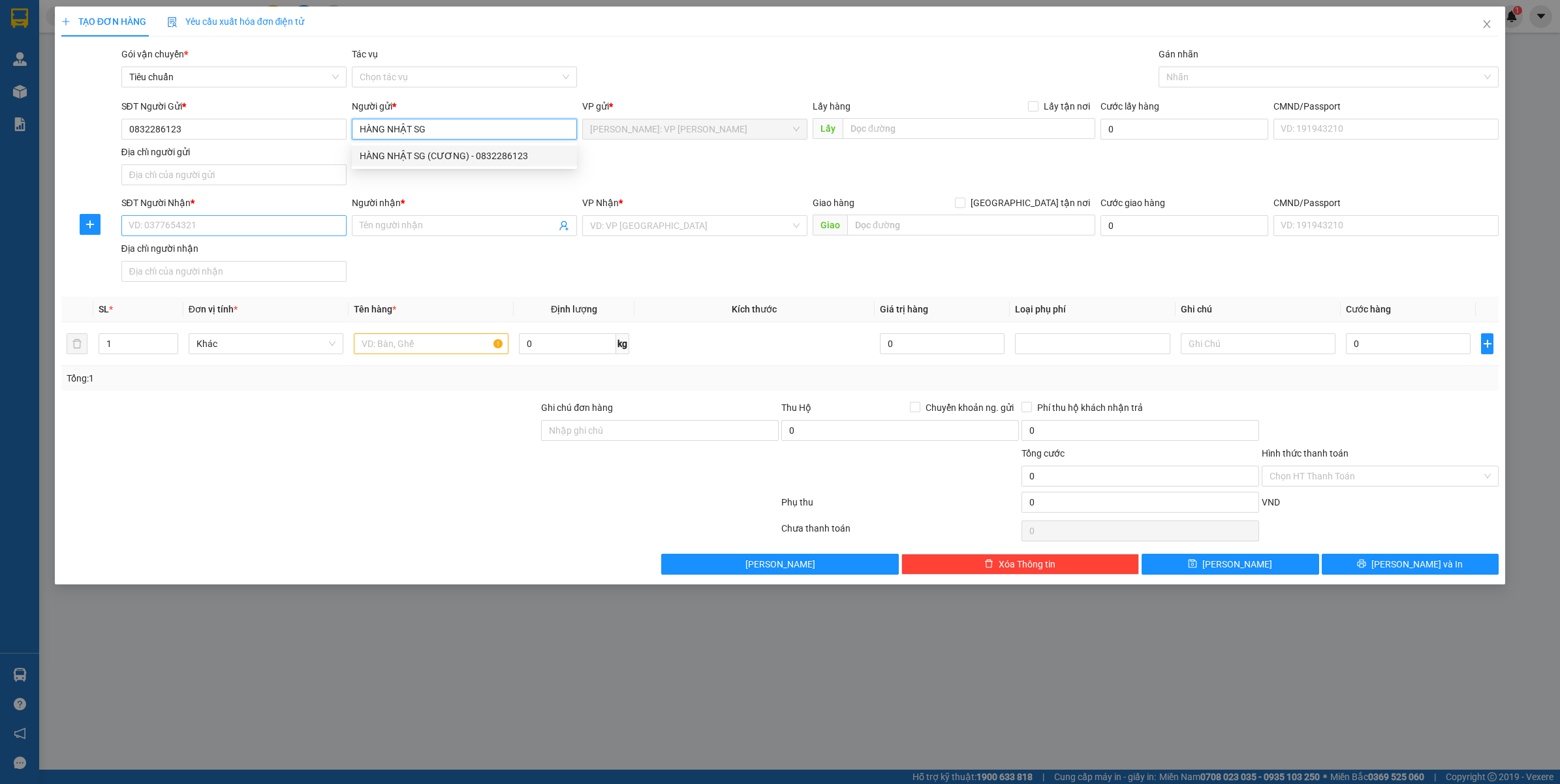
type input "HÀNG NHẬT SG"
click at [239, 222] on input "SĐT Người Nhận *" at bounding box center [234, 226] width 225 height 21
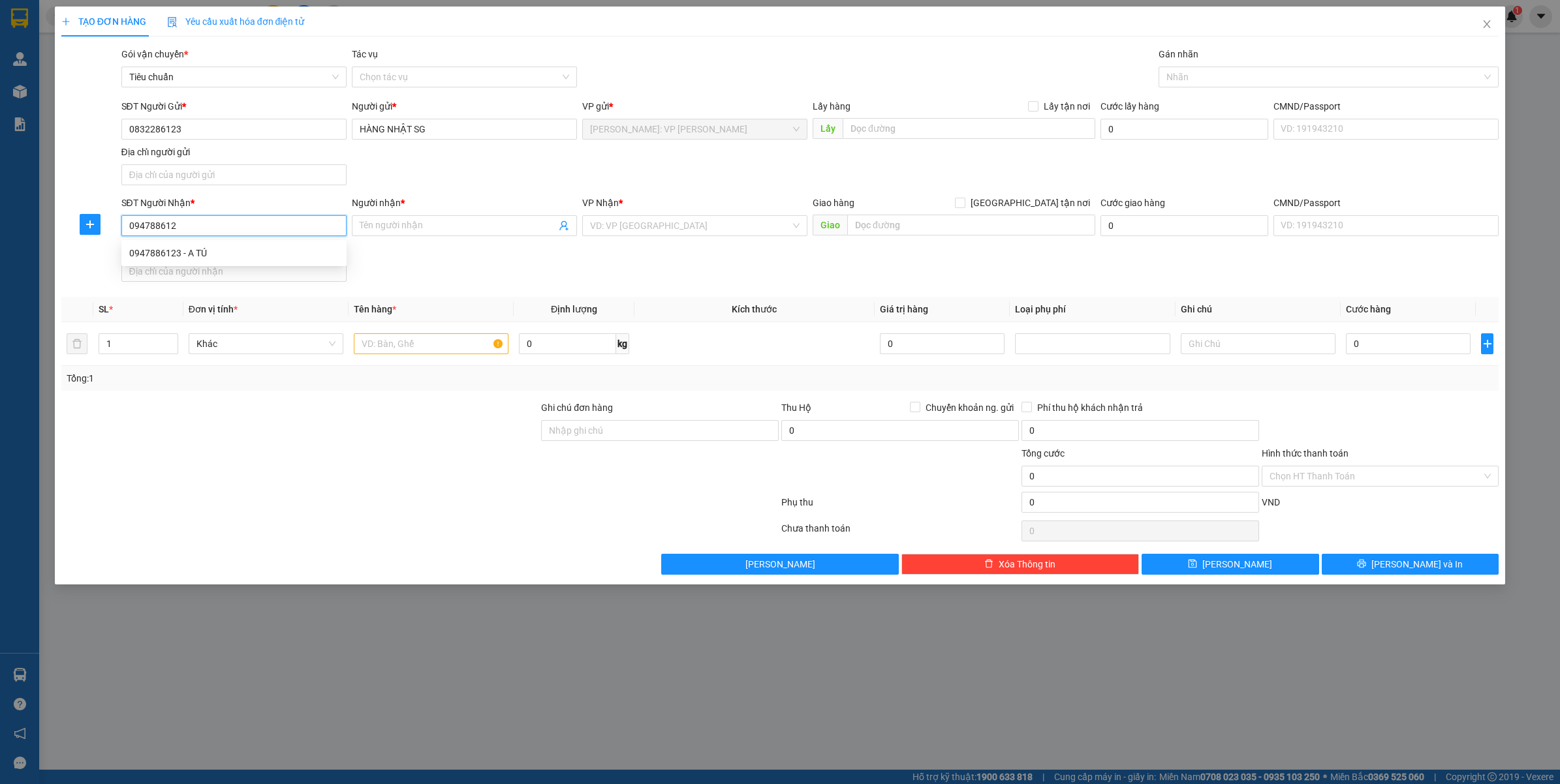
type input "0947886123"
click at [251, 253] on div "0947886123 - A TÚ" at bounding box center [234, 254] width 210 height 15
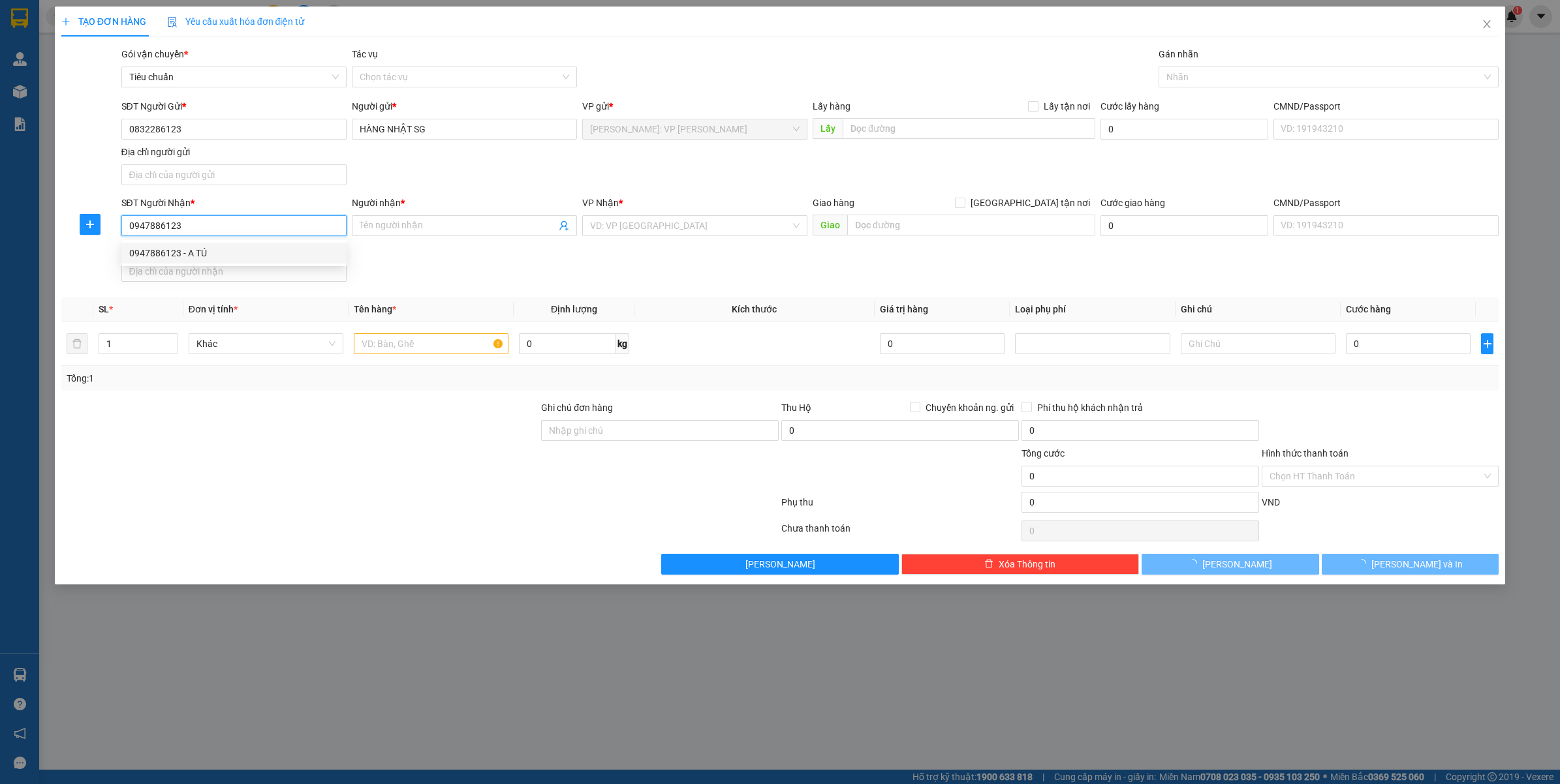
type input "A TÚ"
checkbox input "true"
type input "Trả: Số 167 Nguyễn Xiển, Thanh Xuân, Hà Nội"
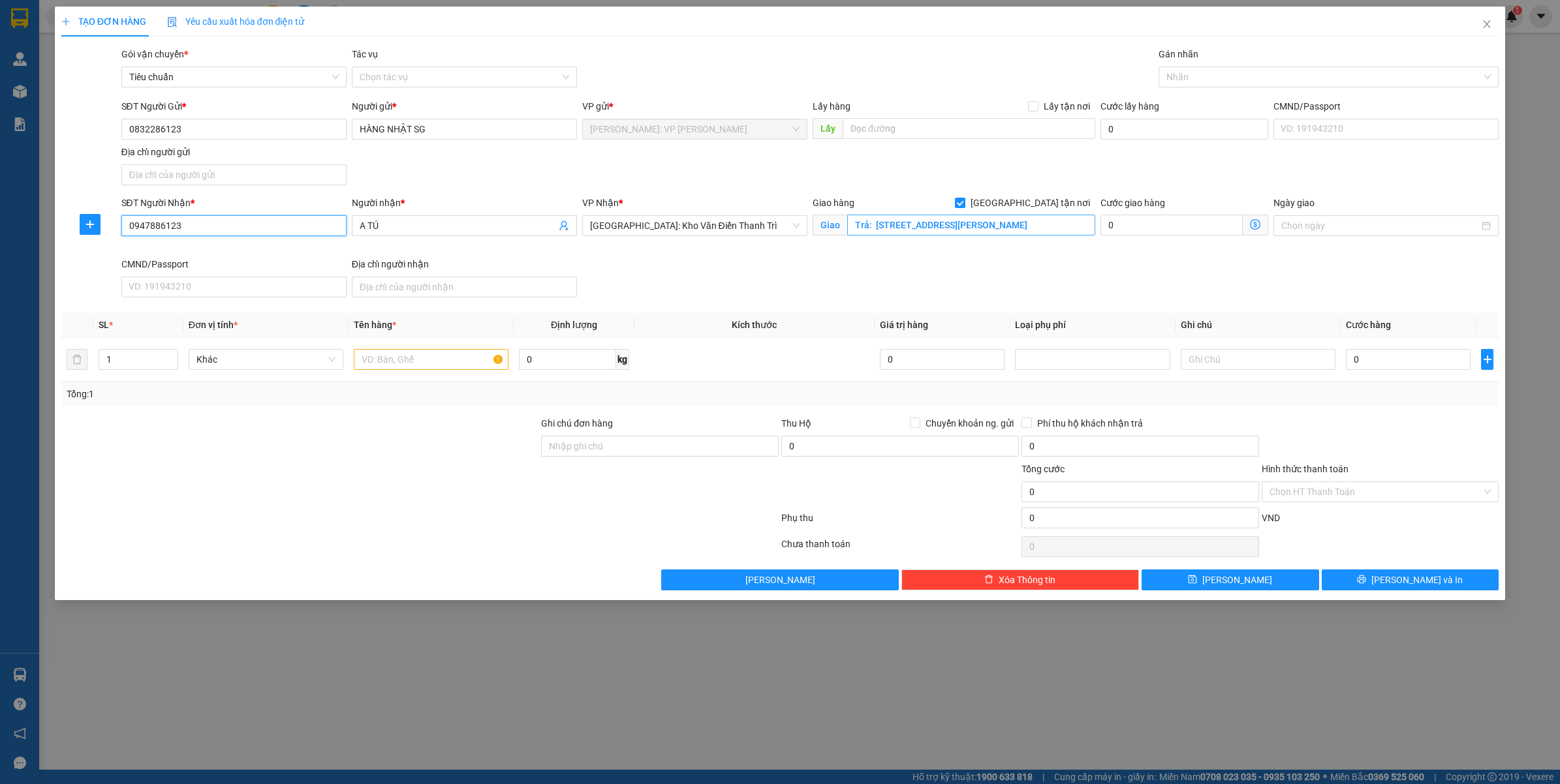
type input "0947886123"
click at [964, 198] on input "[GEOGRAPHIC_DATA] tận nơi" at bounding box center [959, 202] width 10 height 9
checkbox input "false"
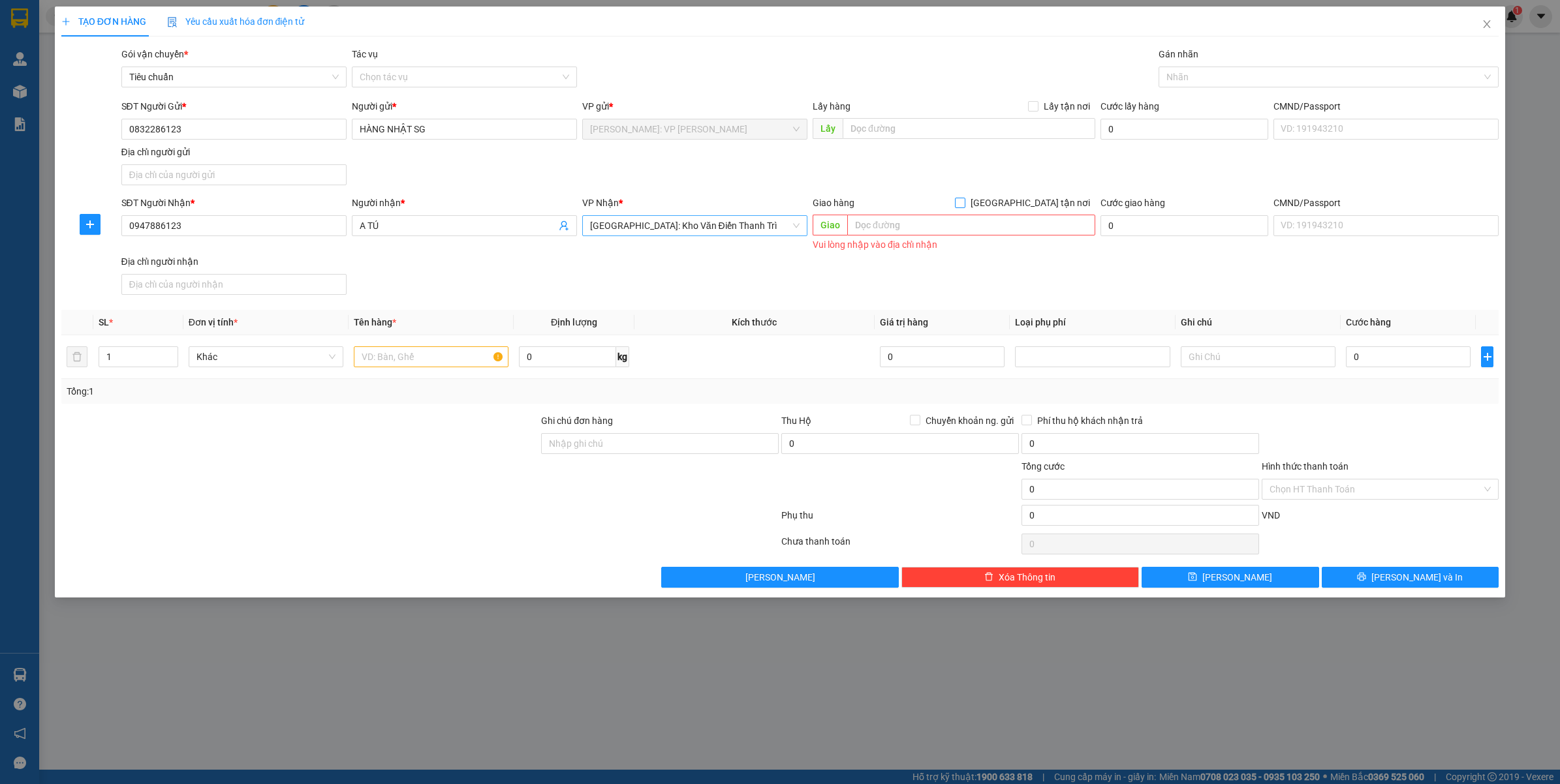
click at [727, 221] on span "[GEOGRAPHIC_DATA]: Kho Văn Điển Thanh Trì" at bounding box center [694, 226] width 210 height 20
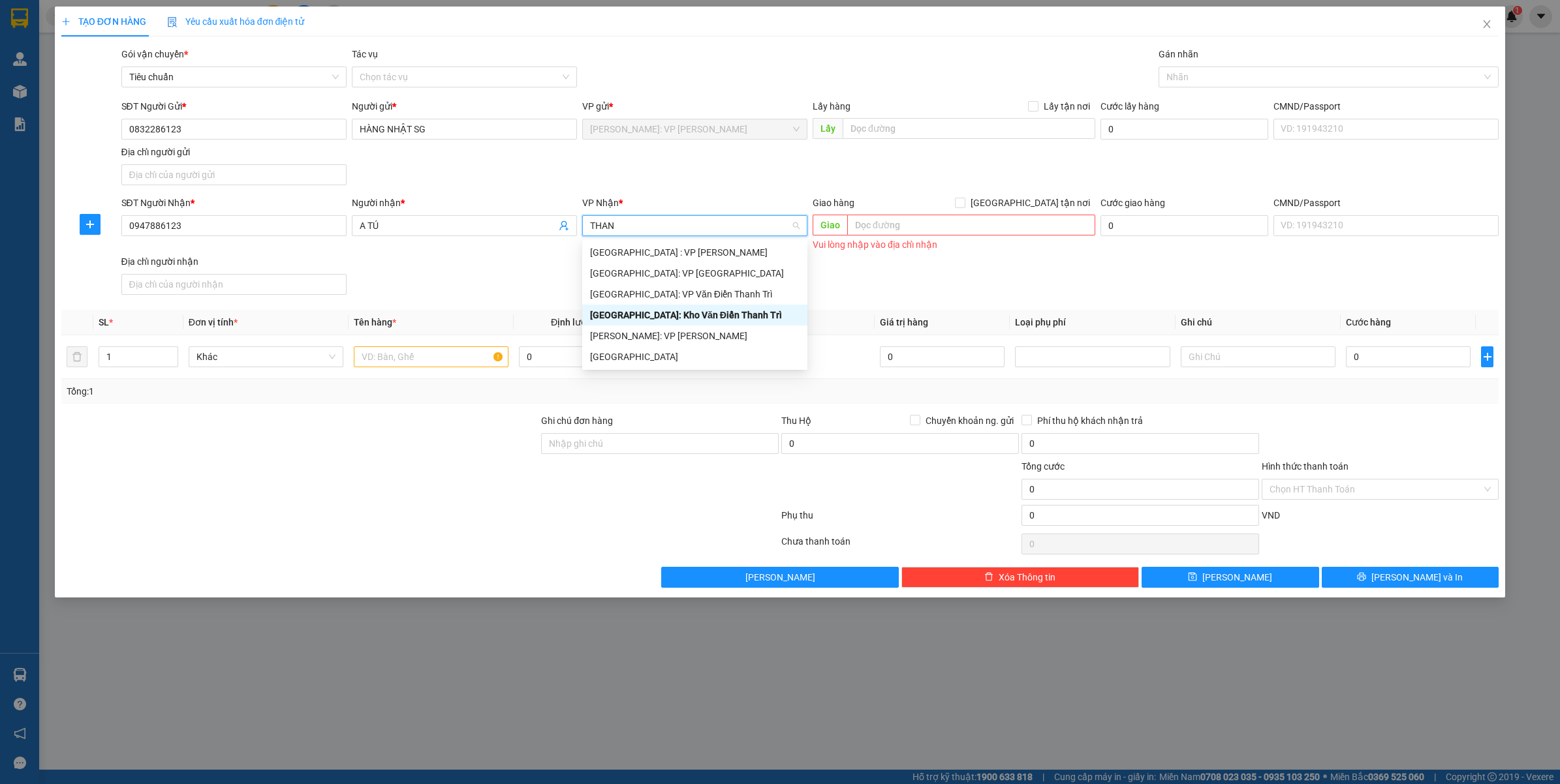
type input "THANH"
click at [722, 276] on div "Hà Nội: VP Quận Thanh Xuân" at bounding box center [694, 273] width 210 height 15
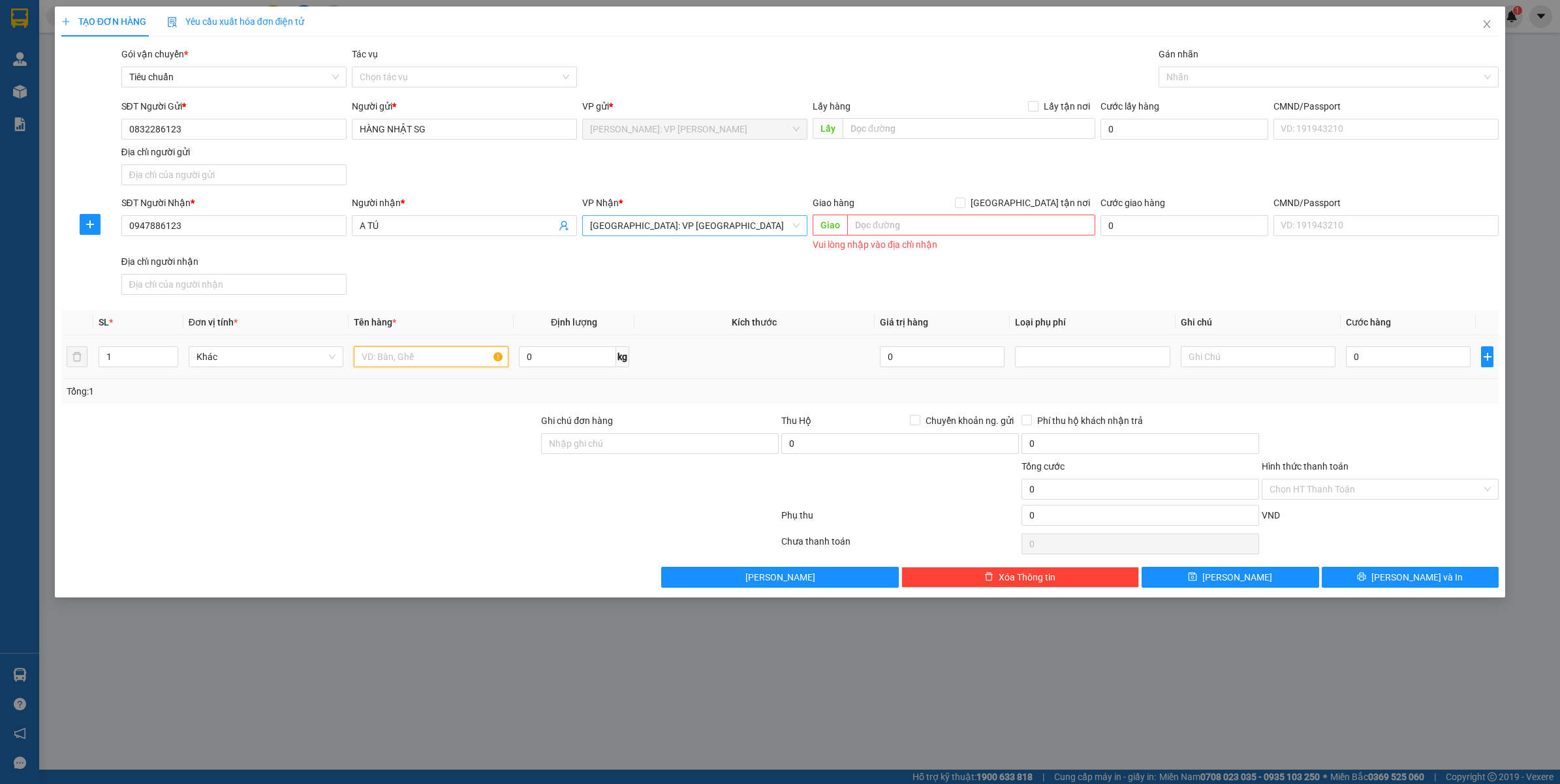
click at [417, 354] on input "text" at bounding box center [431, 357] width 155 height 21
type input "1 KIỆN BẾP TỪ BỌC BÌA MÀU TRẮNG PE"
click at [706, 441] on input "Ghi chú đơn hàng" at bounding box center [659, 444] width 238 height 21
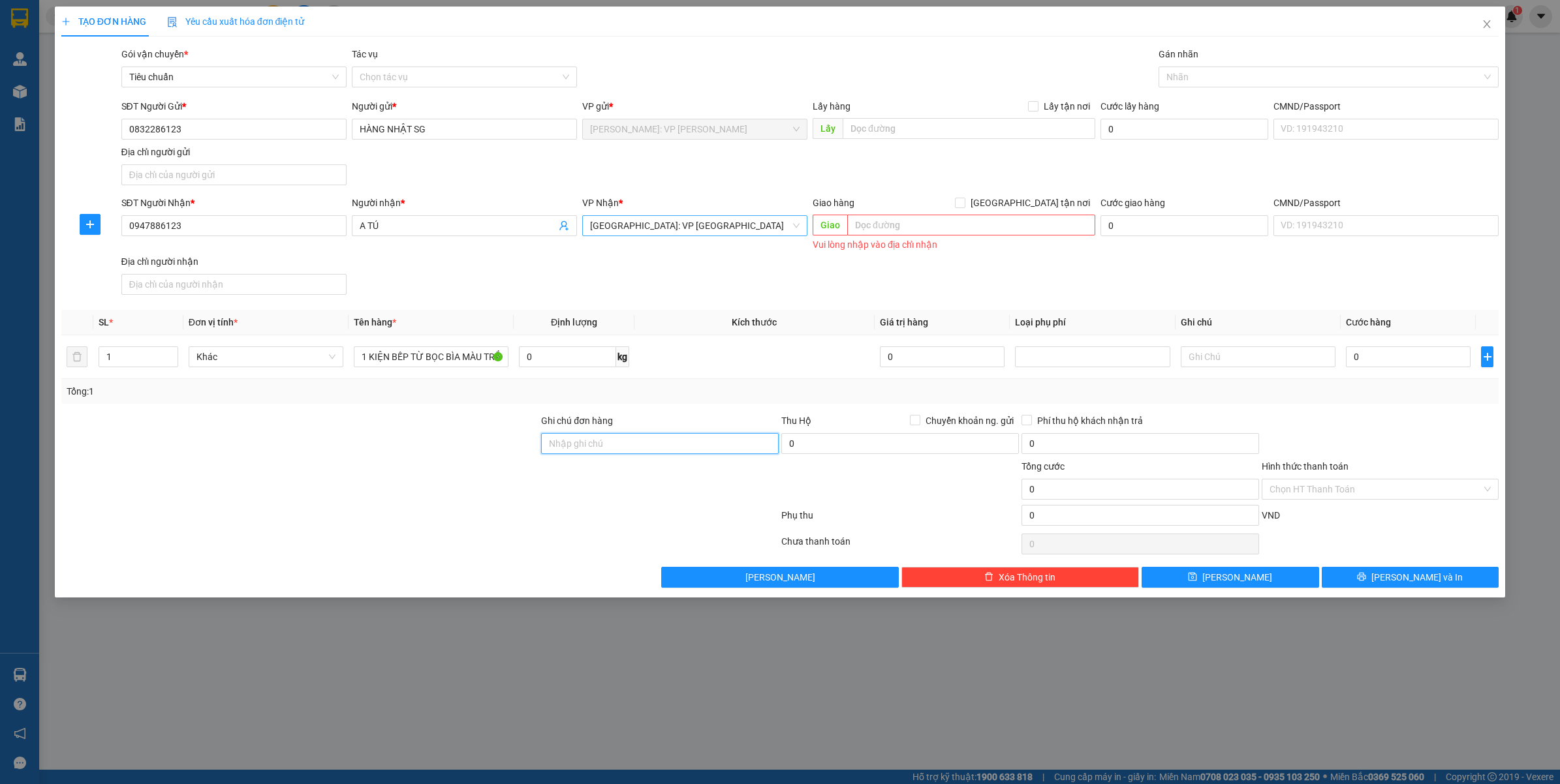
type input "VẬN CHUYỂN NHẸ TAY - HƯ VỠ KHÔNG ĐỀN"
click at [1431, 361] on input "0" at bounding box center [1408, 357] width 125 height 21
type input "1"
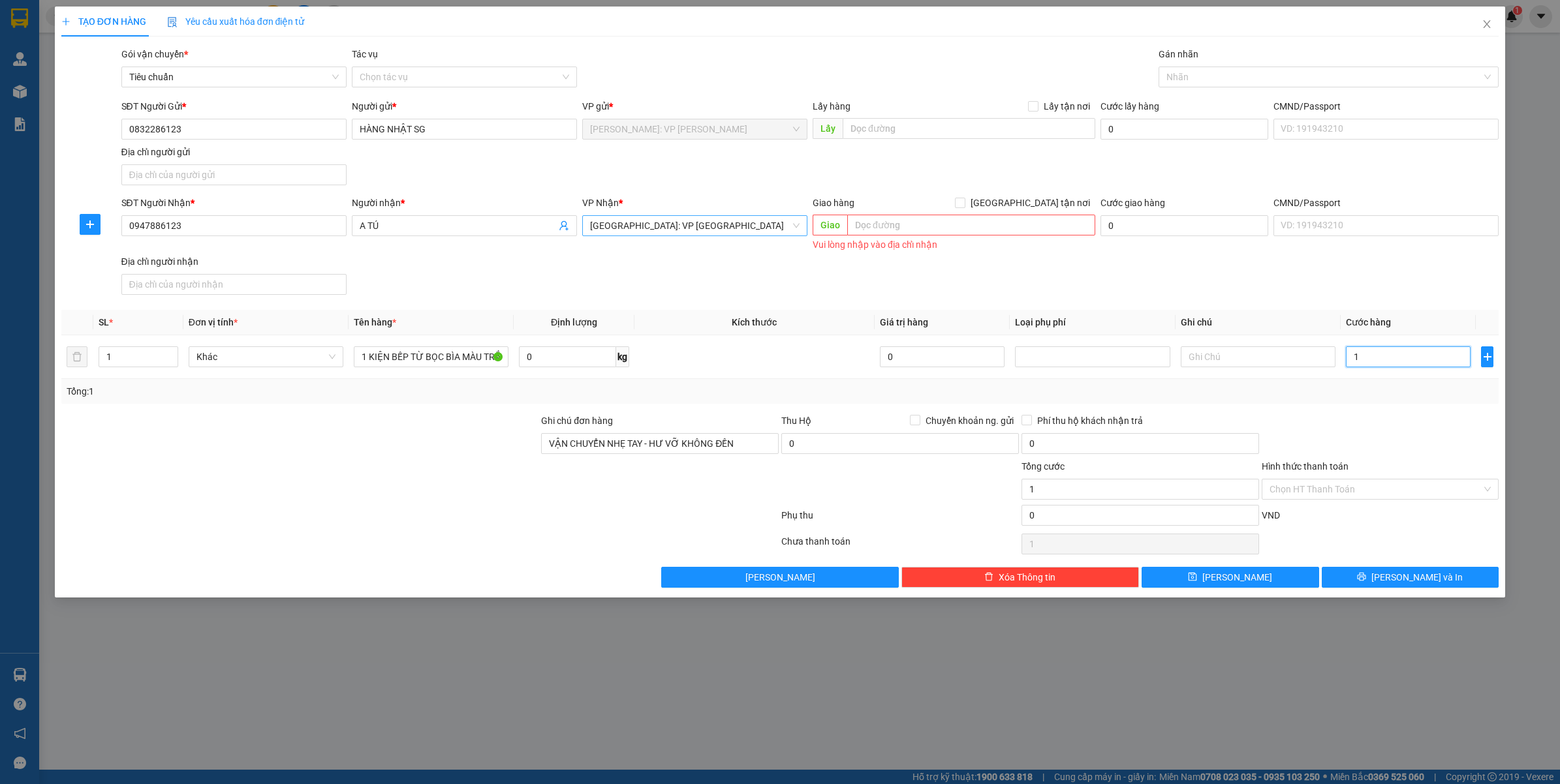
type input "13"
type input "130"
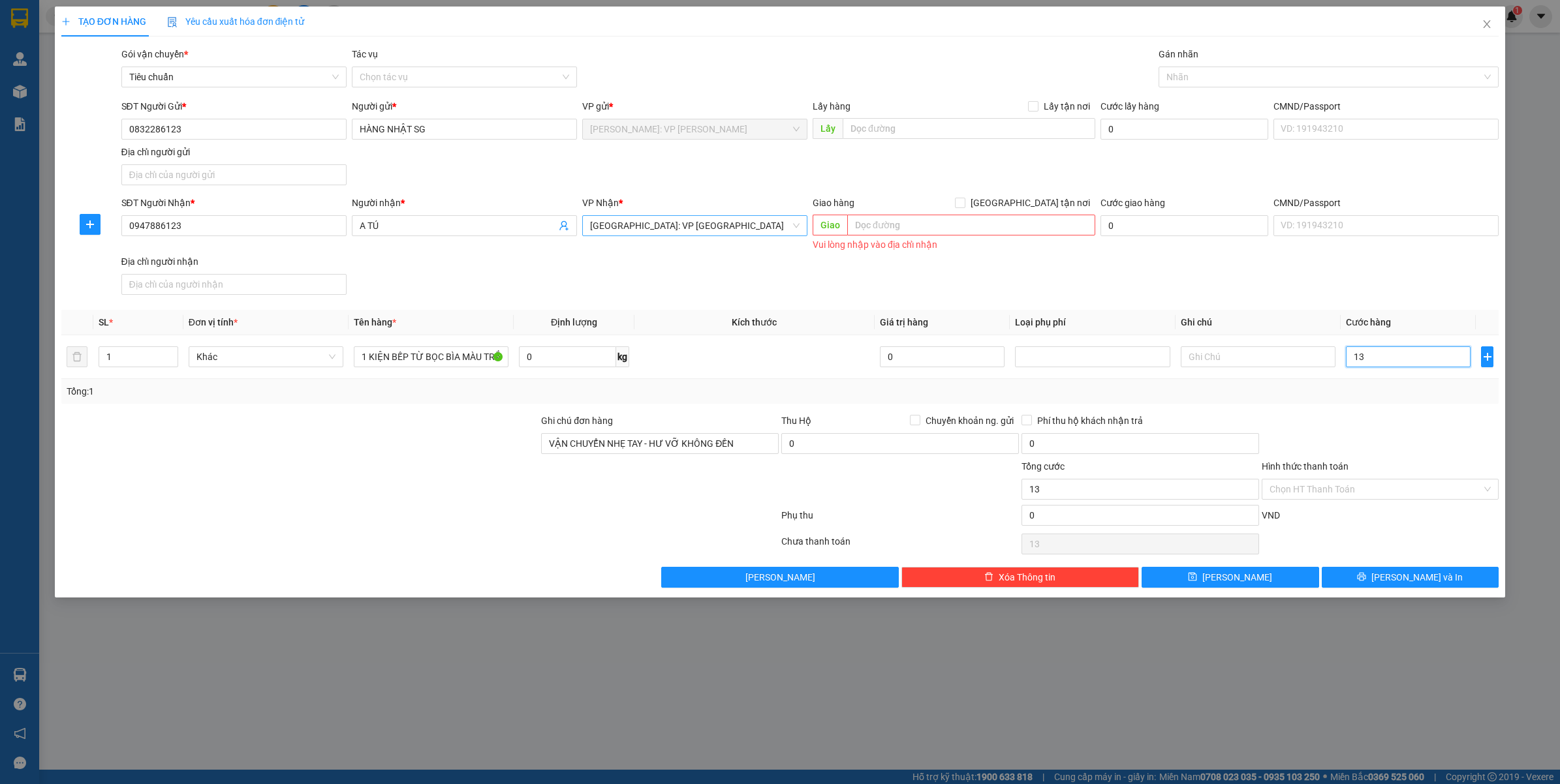
type input "130"
type input "1.300"
type input "13.000"
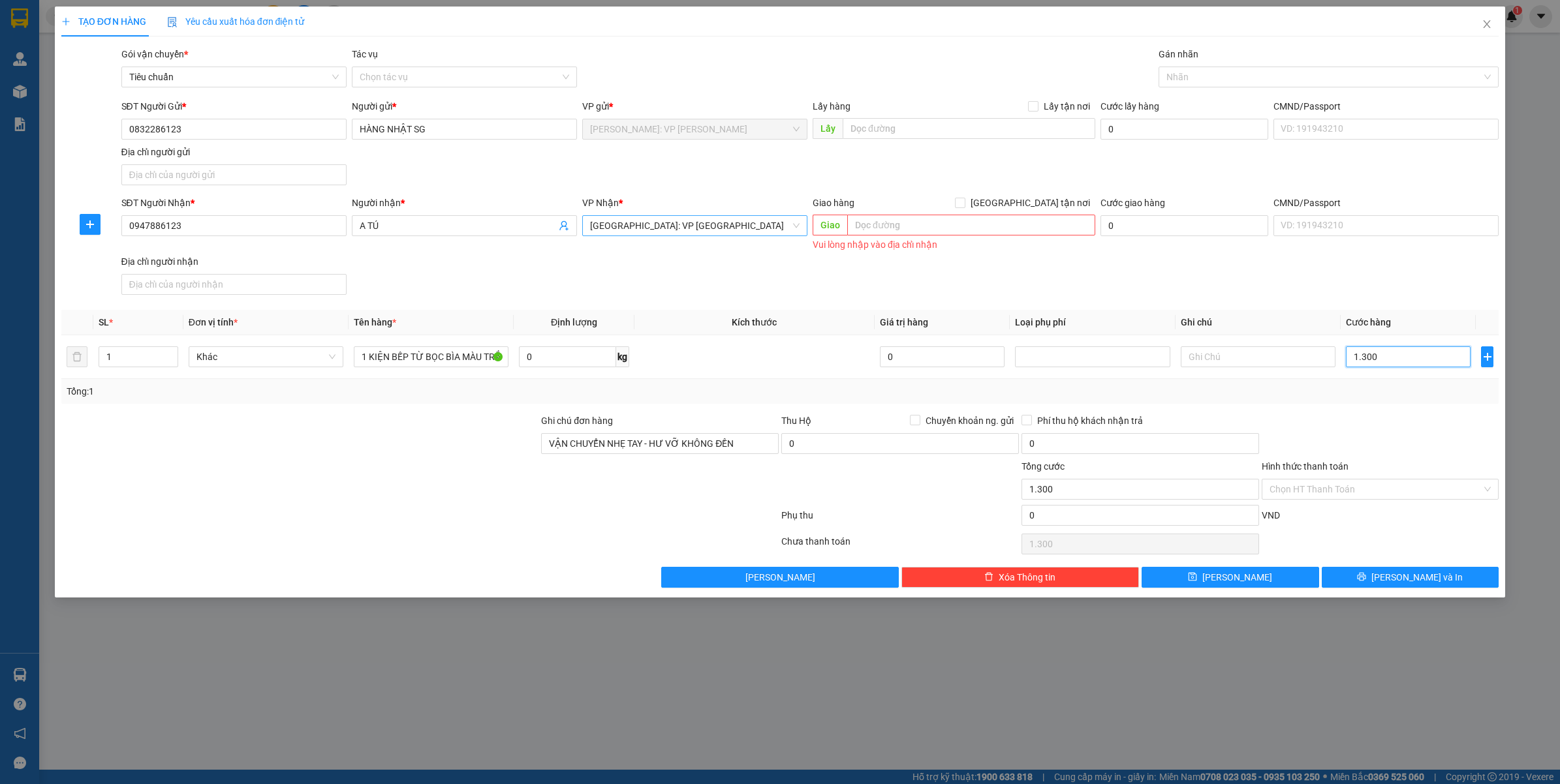
type input "13.000"
type input "130.000"
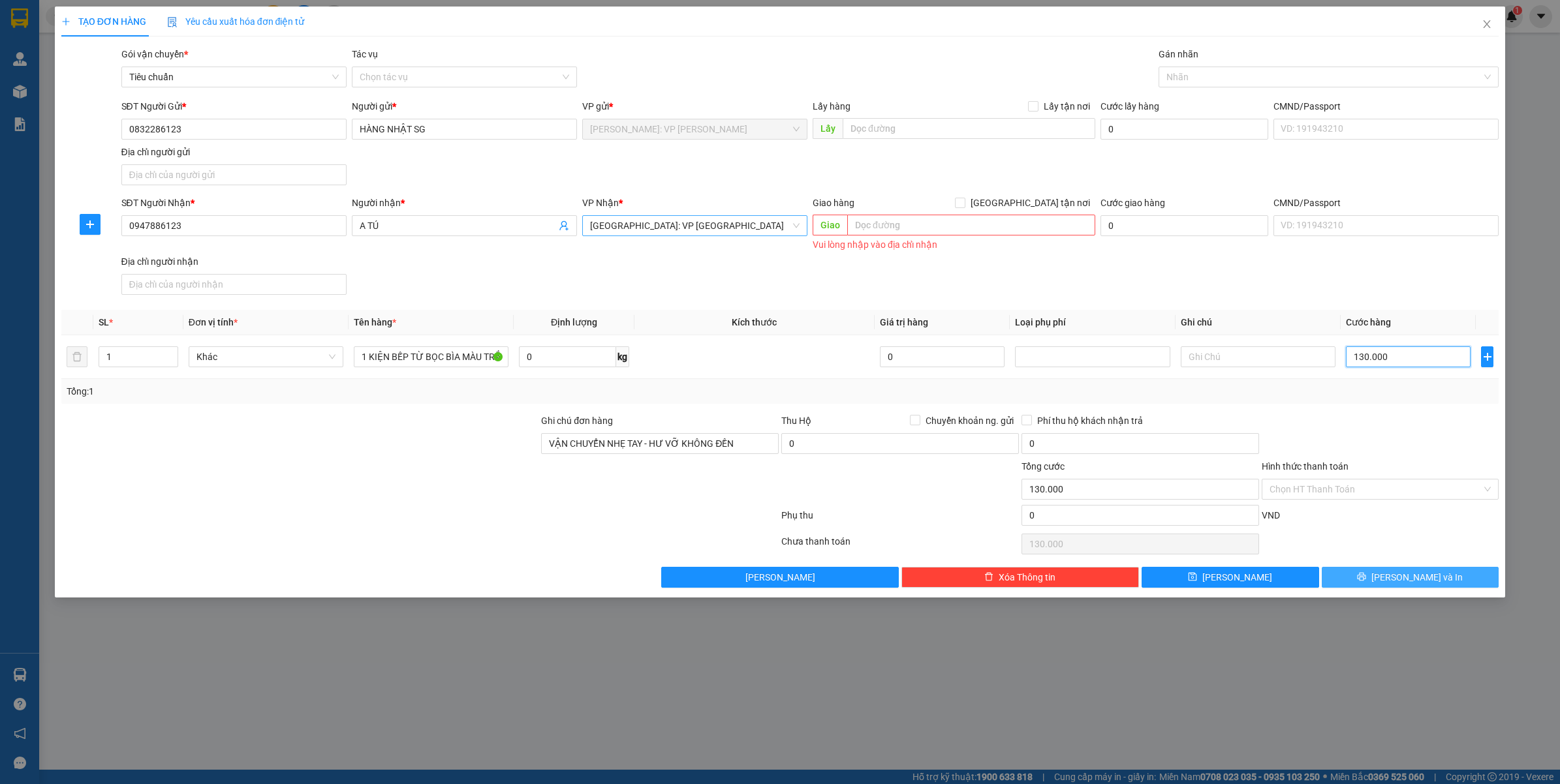
type input "130.000"
click at [1435, 585] on span "Lưu và In" at bounding box center [1417, 577] width 91 height 15
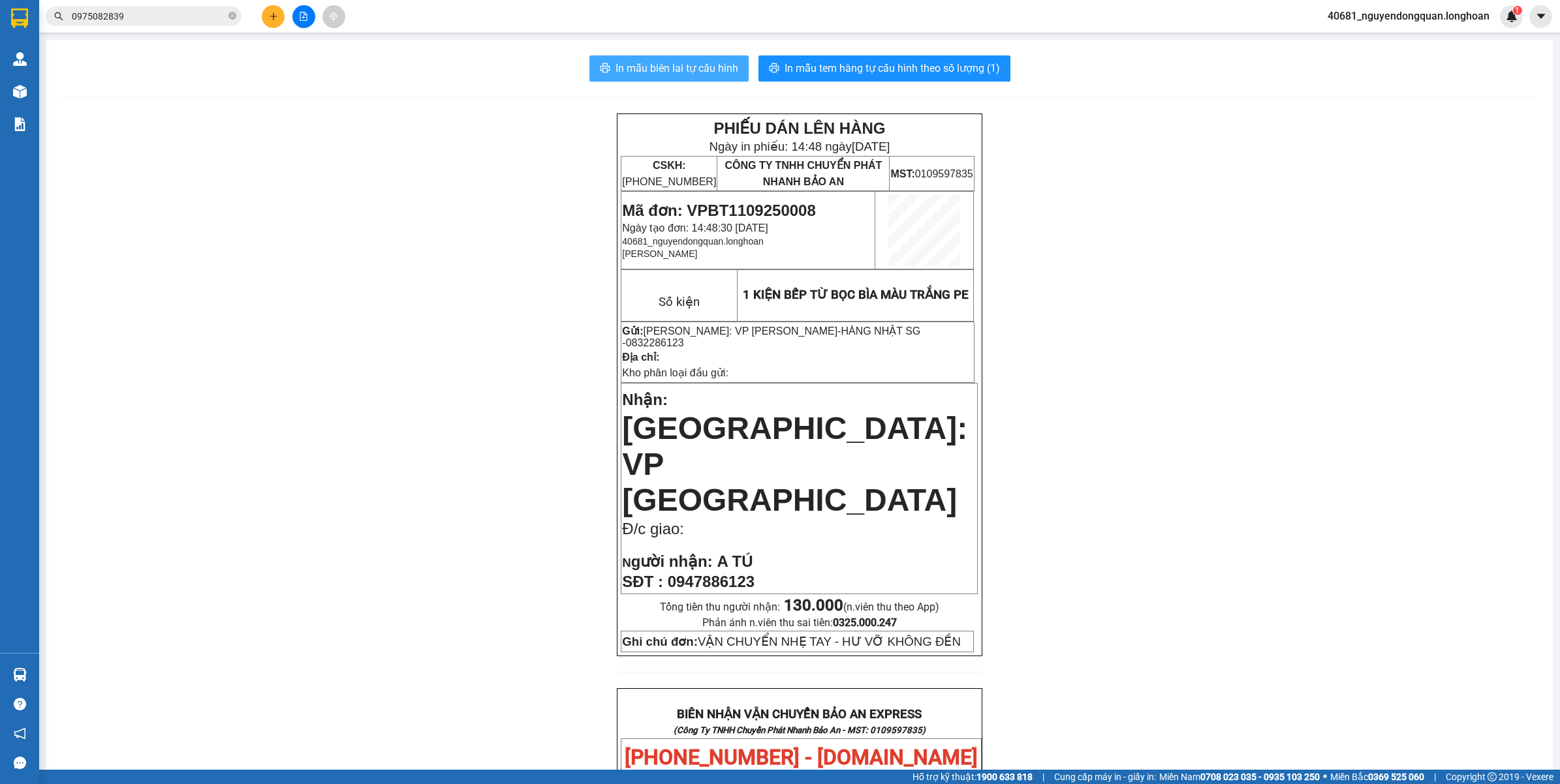
drag, startPoint x: 681, startPoint y: 61, endPoint x: 655, endPoint y: 82, distance: 33.4
click at [683, 60] on span "In mẫu biên lai tự cấu hình" at bounding box center [677, 68] width 123 height 16
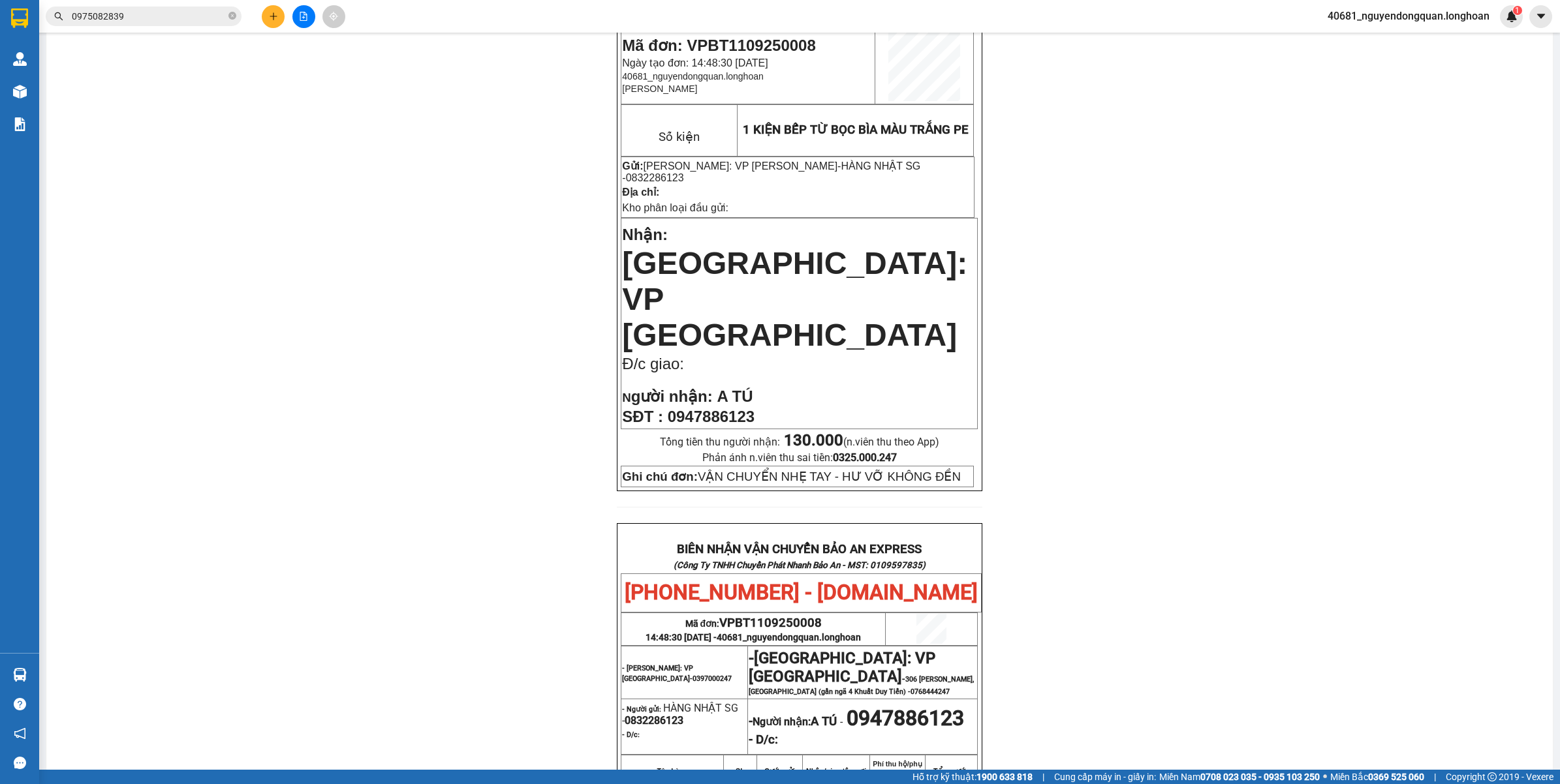
scroll to position [408, 0]
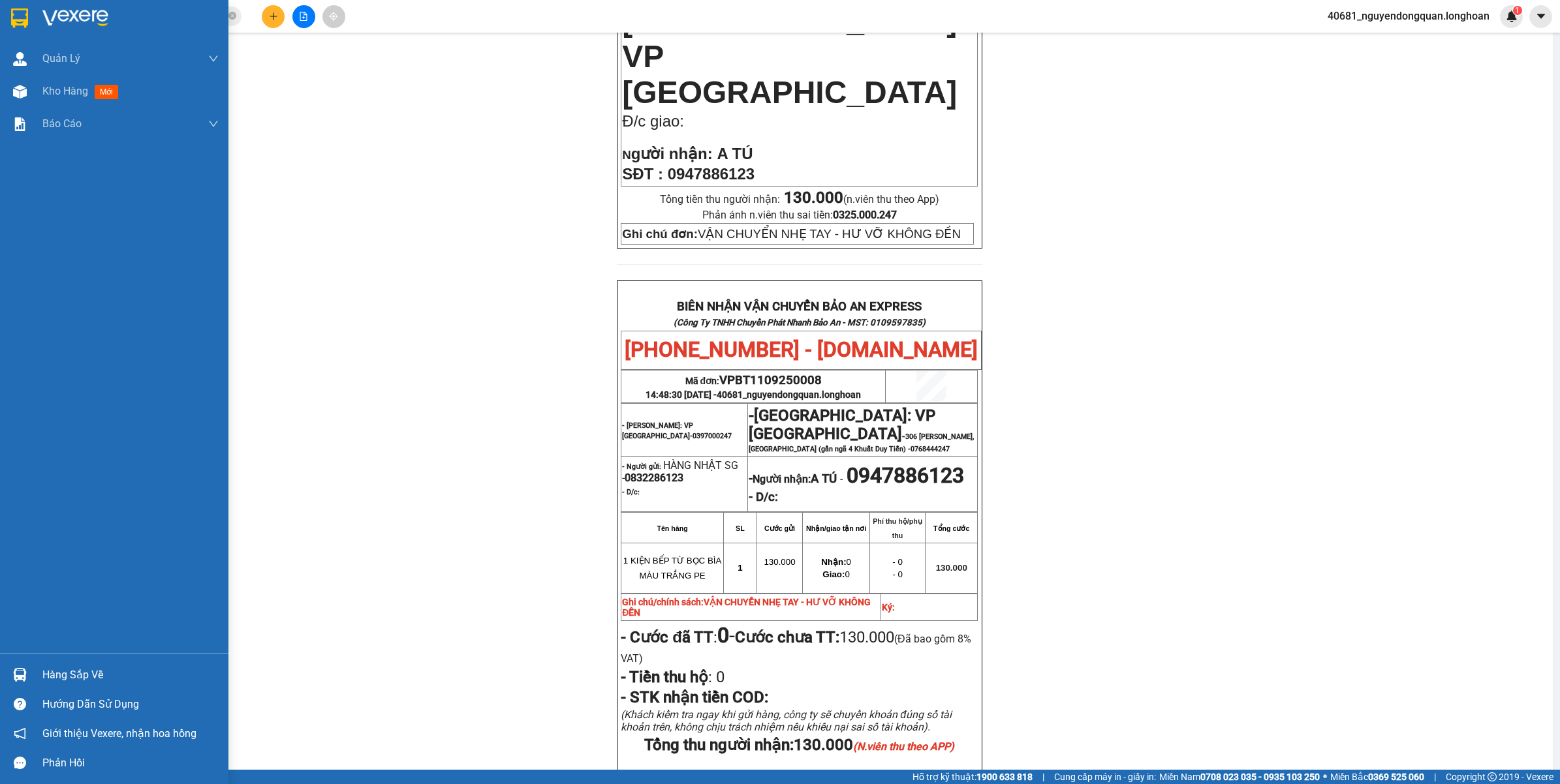
click at [29, 15] on div at bounding box center [20, 18] width 23 height 23
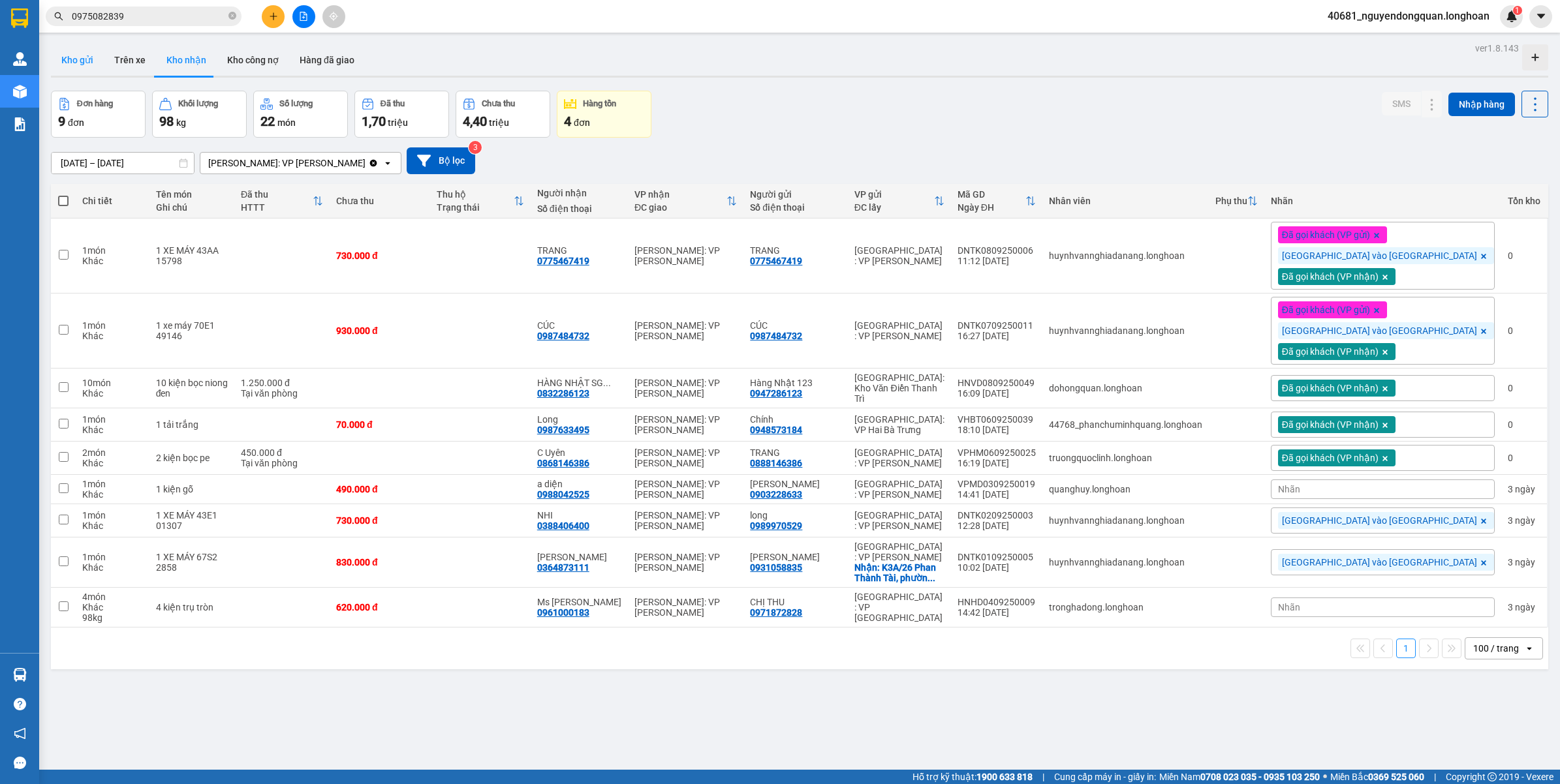
click at [94, 57] on button "Kho gửi" at bounding box center [77, 60] width 53 height 31
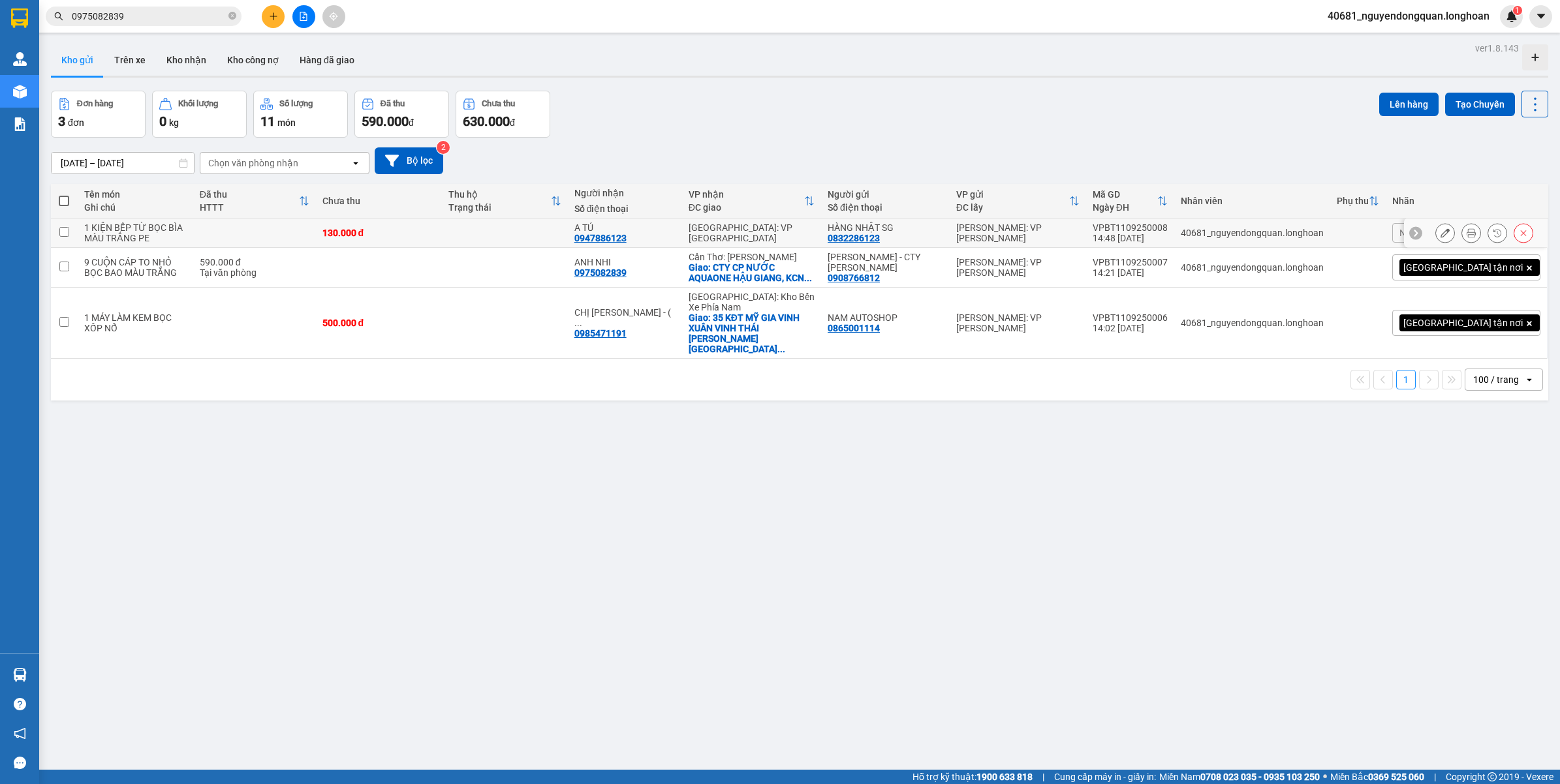
click at [1466, 230] on icon at bounding box center [1471, 233] width 10 height 9
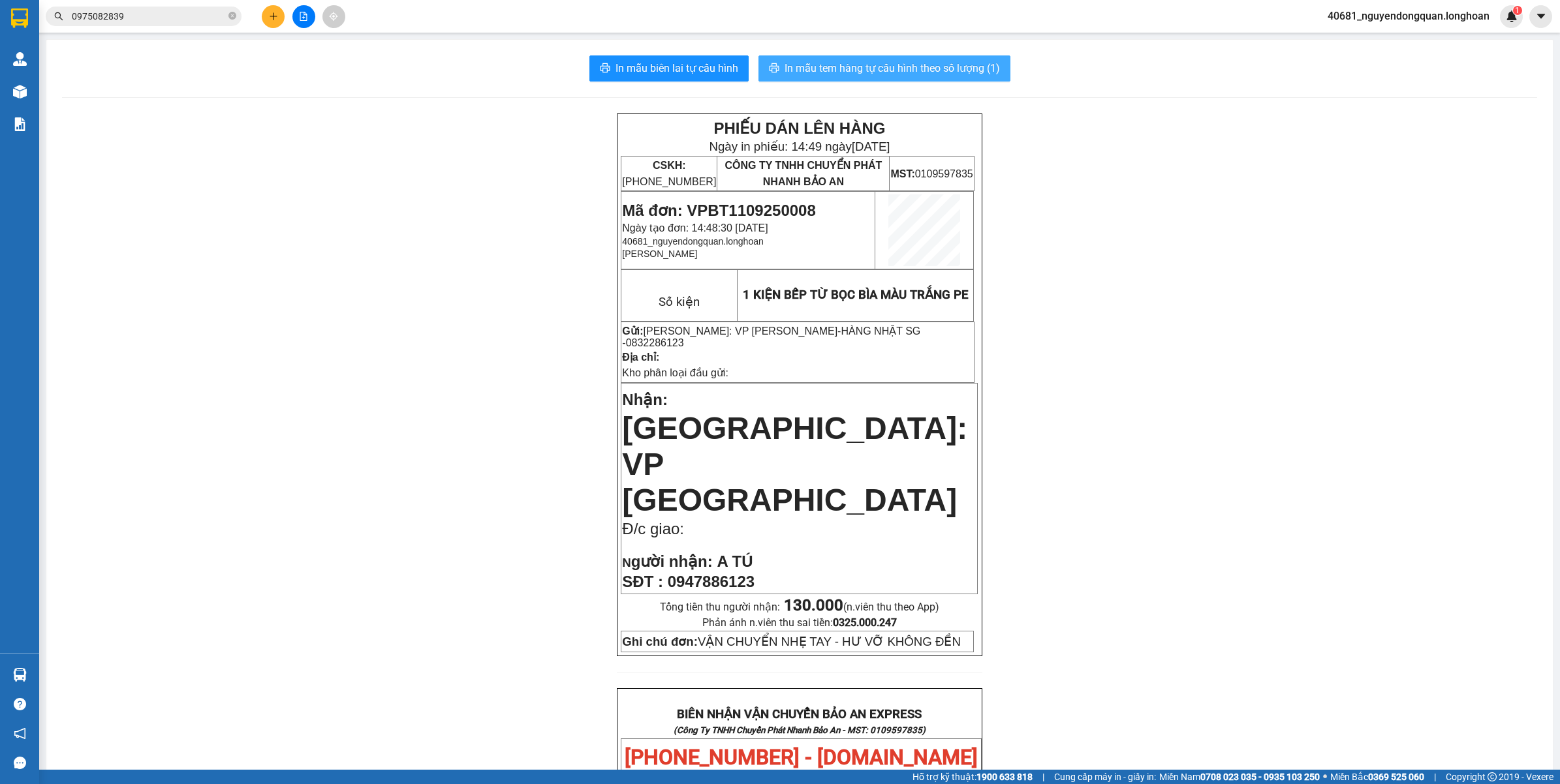
click at [952, 66] on span "In mẫu tem hàng tự cấu hình theo số lượng (1)" at bounding box center [892, 68] width 216 height 16
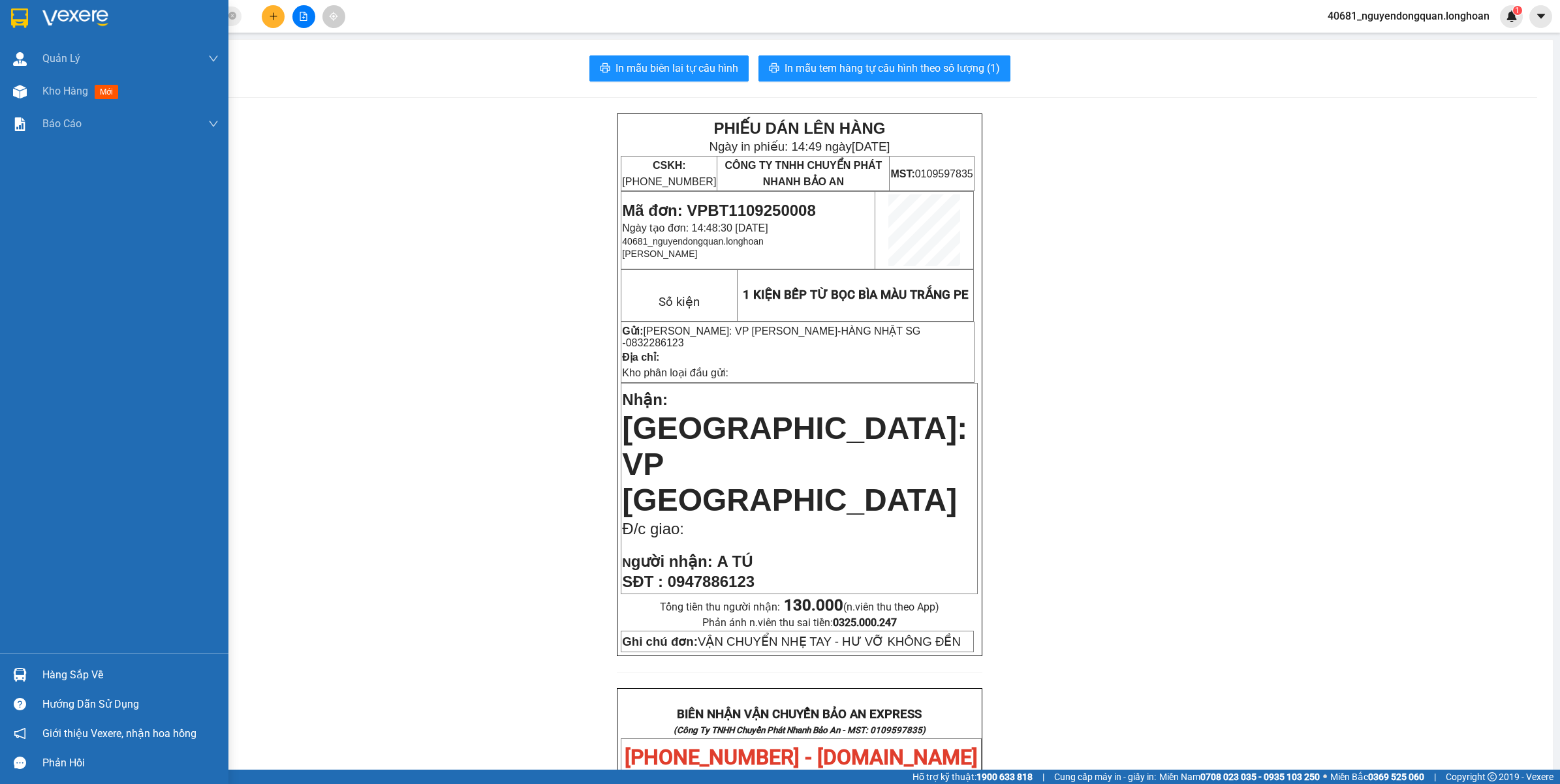
click at [21, 14] on img at bounding box center [19, 18] width 17 height 20
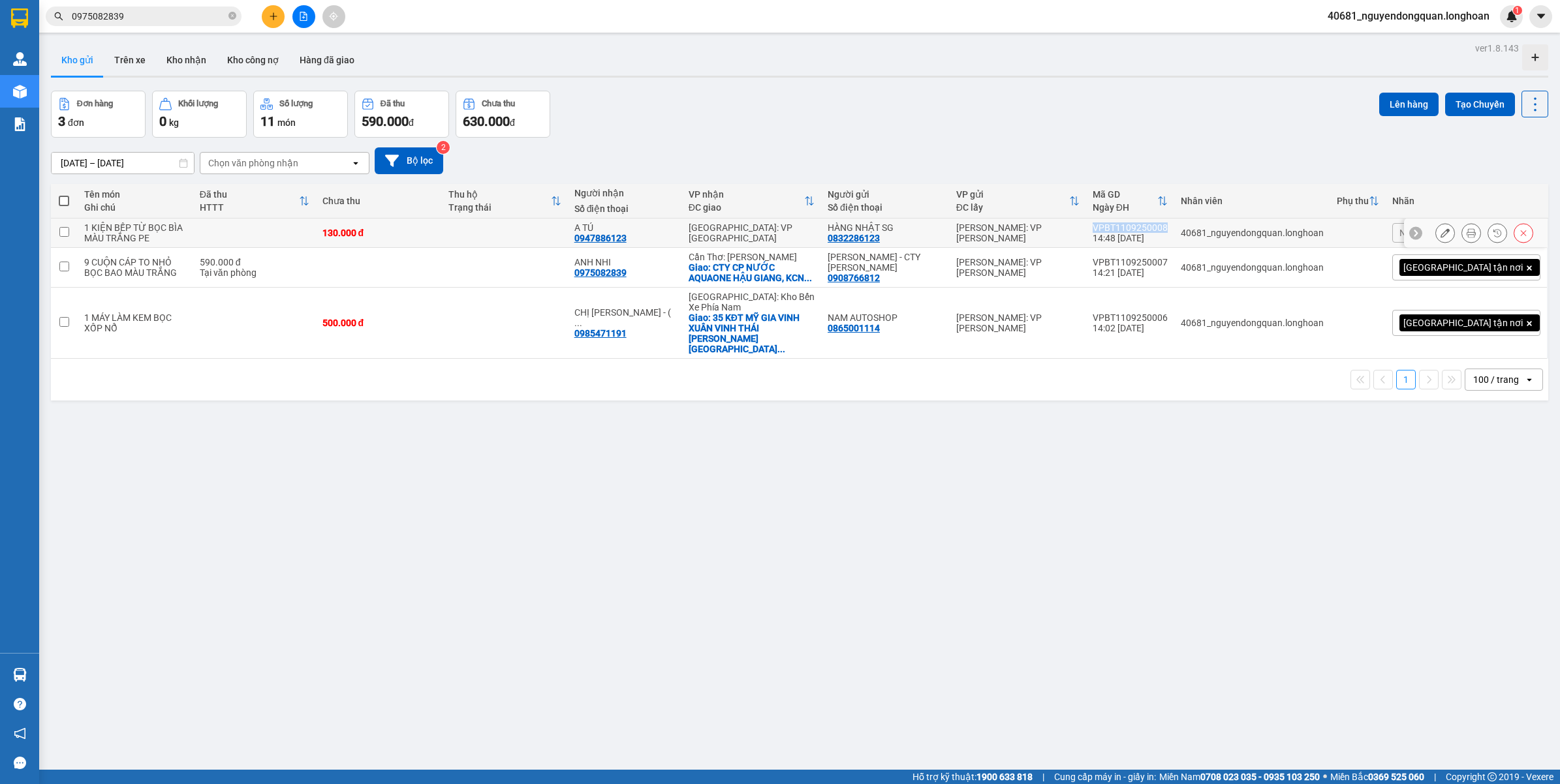
drag, startPoint x: 1155, startPoint y: 222, endPoint x: 1225, endPoint y: 229, distance: 70.3
click at [1174, 229] on td "VPBT1109250008 14:48 11/09" at bounding box center [1130, 233] width 88 height 29
checkbox input "true"
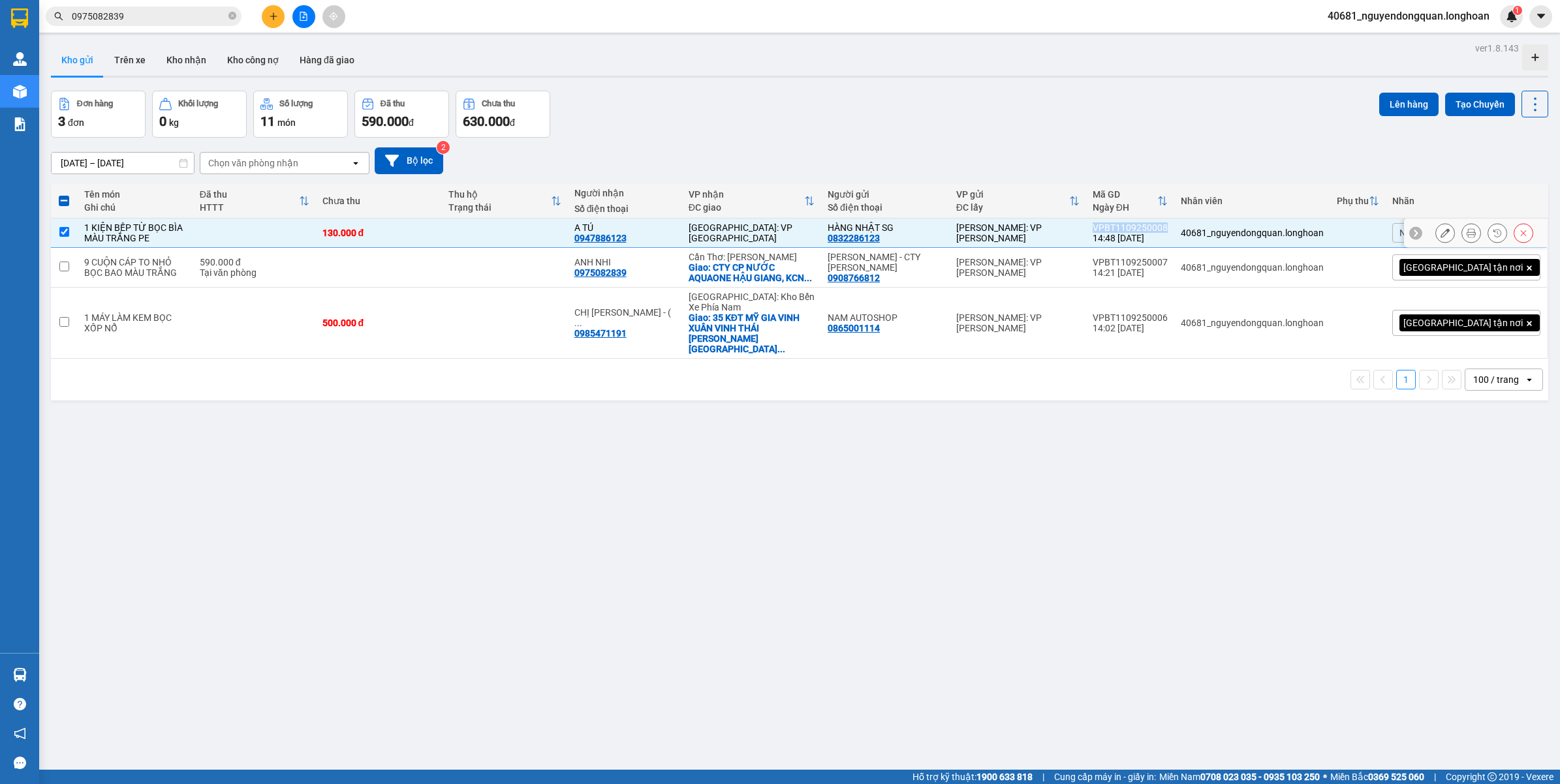
copy div "VPBT1109250008"
click at [569, 503] on div "ver 1.8.143 Kho gửi Trên xe Kho nhận Kho công nợ Hàng đã giao Đơn hàng 3 đơn Kh…" at bounding box center [800, 431] width 1508 height 784
click at [271, 23] on button at bounding box center [273, 16] width 23 height 23
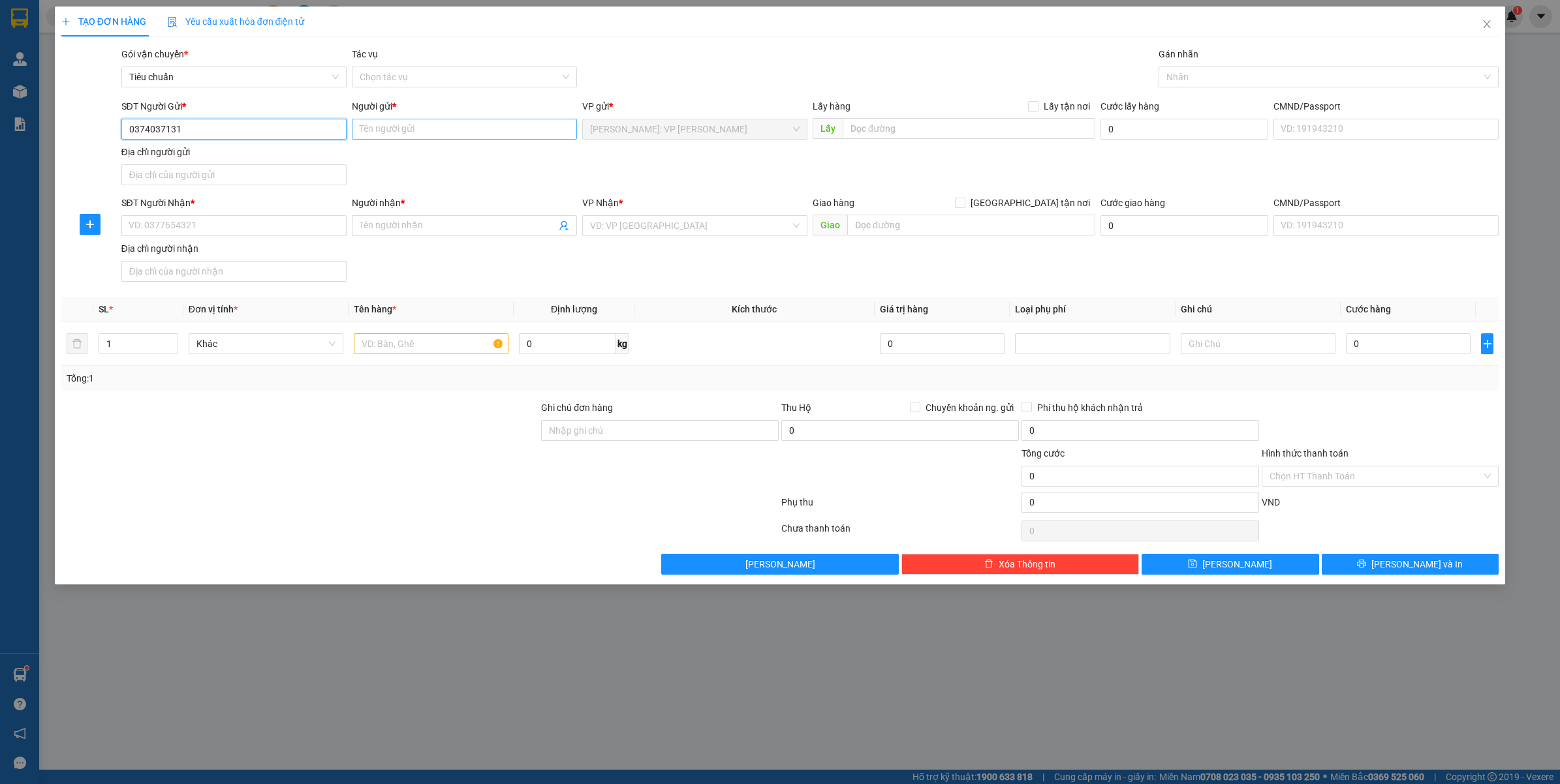
type input "0374037131"
click at [455, 129] on input "Người gửi *" at bounding box center [464, 129] width 225 height 21
type input "a"
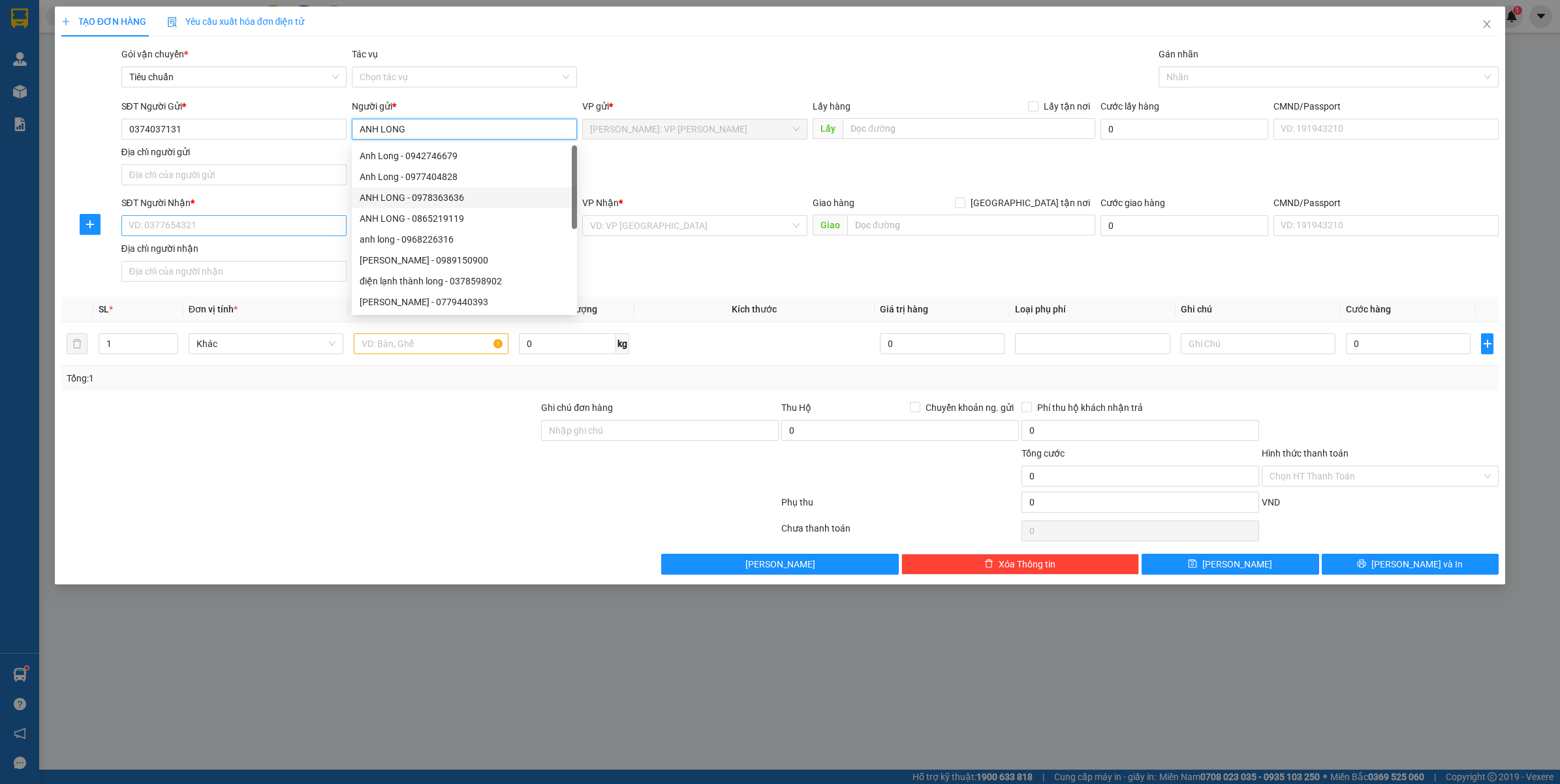
type input "ANH LONG"
click at [275, 229] on input "SĐT Người Nhận *" at bounding box center [234, 226] width 225 height 21
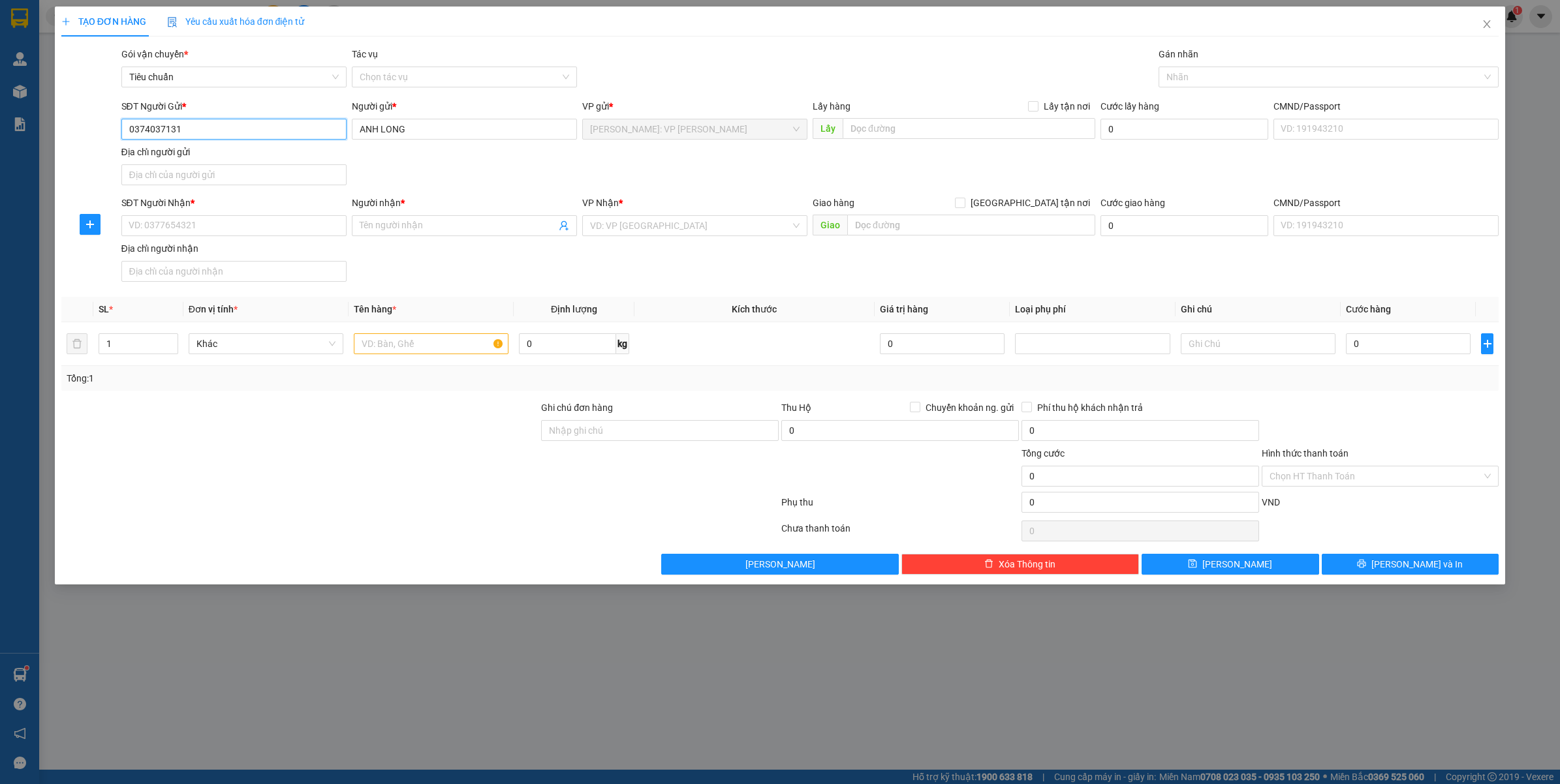
drag, startPoint x: 128, startPoint y: 127, endPoint x: 177, endPoint y: 127, distance: 49.0
click at [178, 127] on input "0374037131" at bounding box center [234, 129] width 225 height 21
click at [284, 227] on input "SĐT Người Nhận *" at bounding box center [234, 226] width 225 height 21
paste input "0374037131"
type input "0374037131"
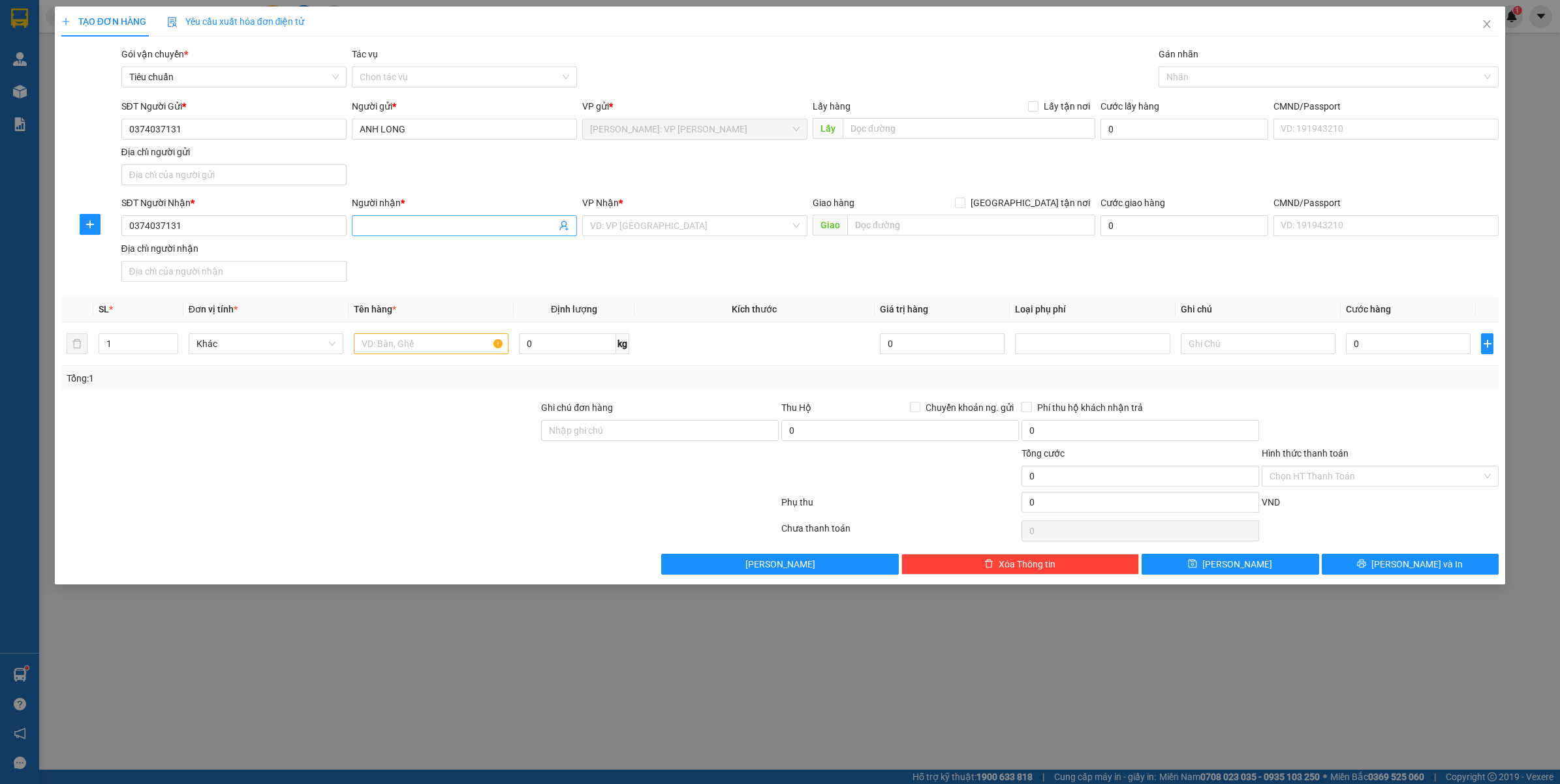
click at [418, 225] on input "Người nhận *" at bounding box center [458, 226] width 197 height 15
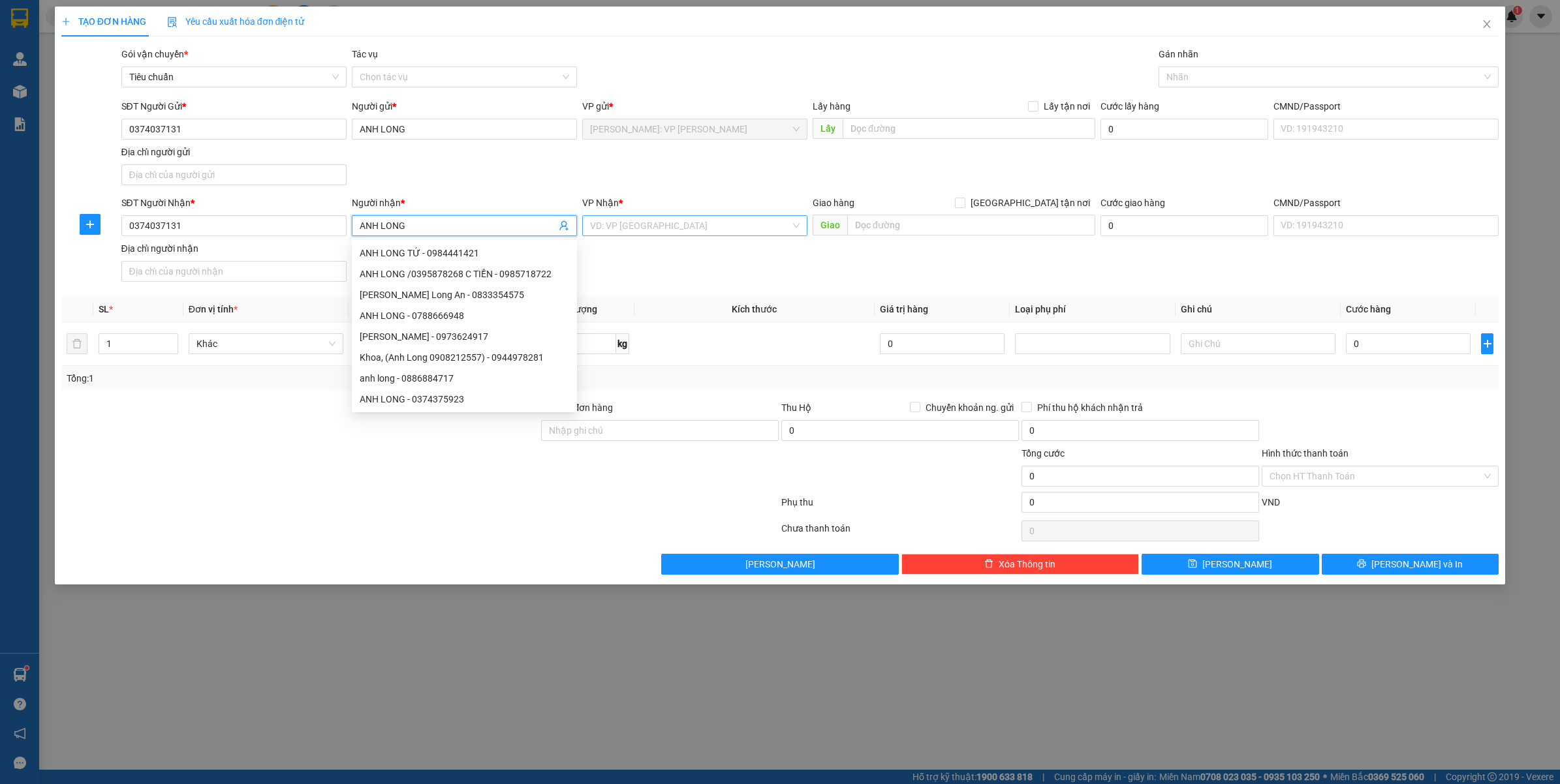
type input "ANH LONG"
click at [718, 229] on input "search" at bounding box center [690, 226] width 200 height 20
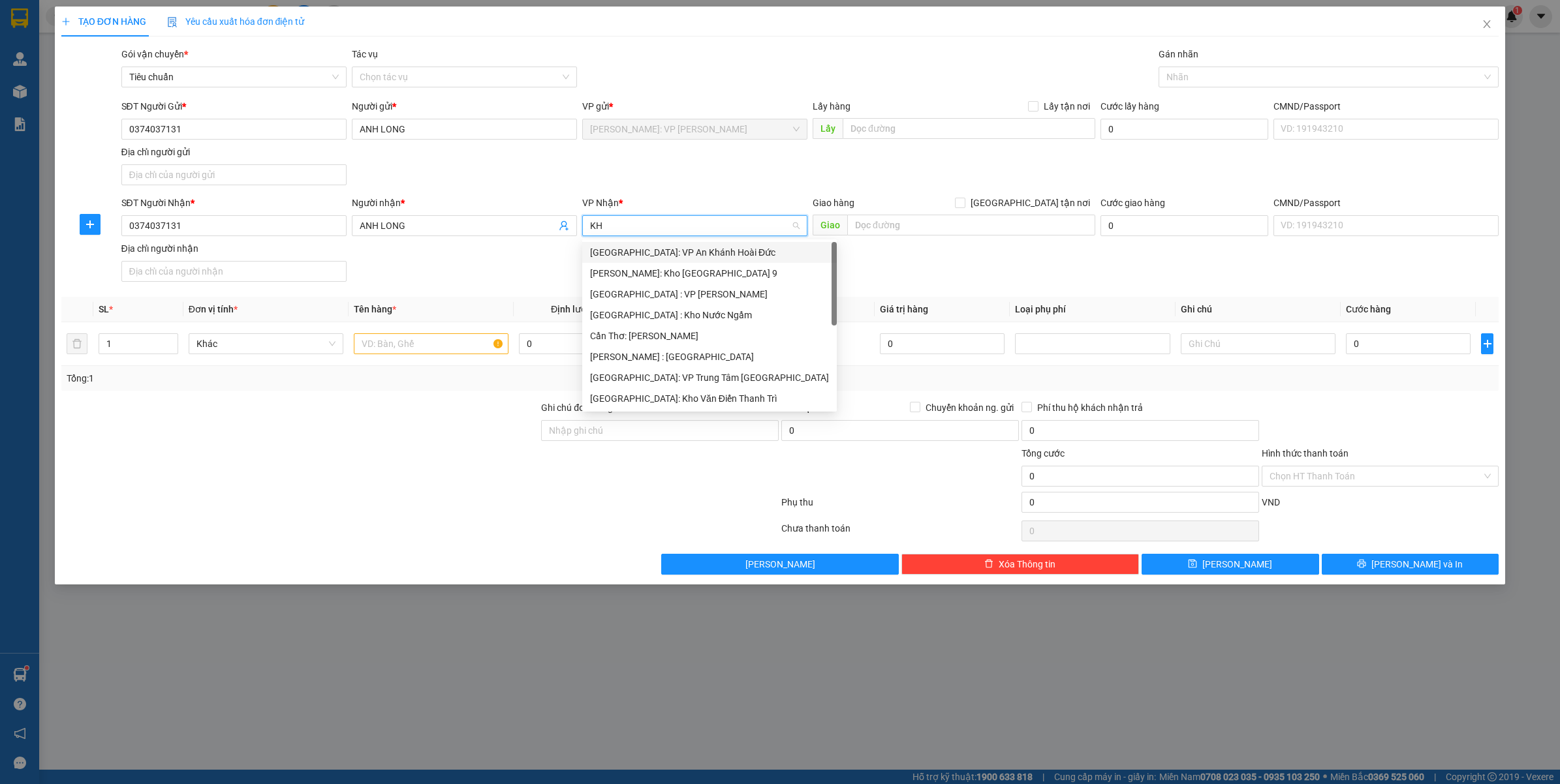
type input "KHO"
drag, startPoint x: 674, startPoint y: 343, endPoint x: 863, endPoint y: 263, distance: 205.2
click at [675, 343] on div "[GEOGRAPHIC_DATA]: Kho Văn Điển Thanh Trì" at bounding box center [694, 336] width 225 height 21
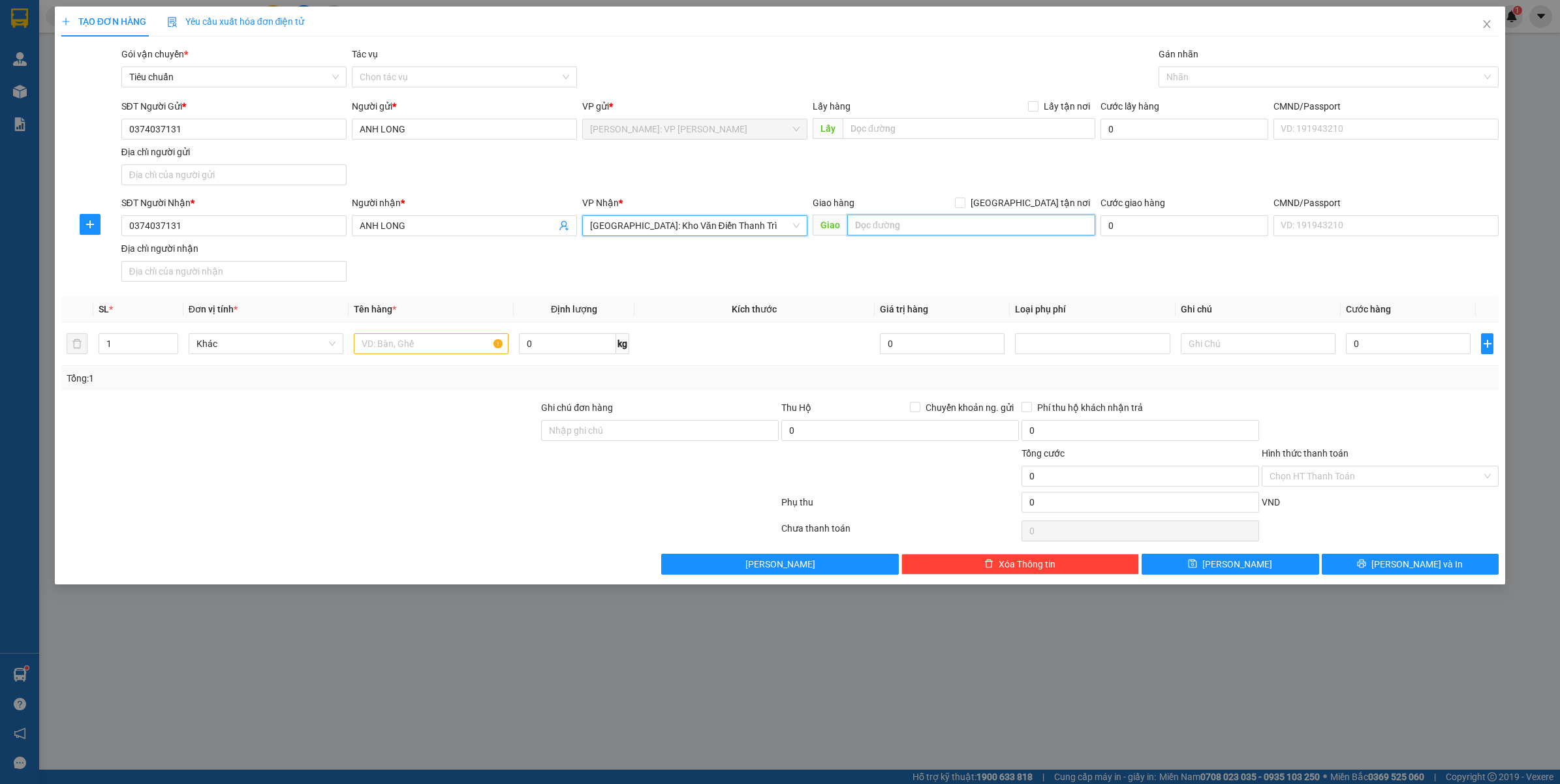
click at [916, 230] on input "text" at bounding box center [971, 225] width 248 height 21
type input "24 KHƯƠNG ĐÌNH, P THANH XUÂN, HÀ NỘI"
click at [964, 198] on input "[GEOGRAPHIC_DATA] tận nơi" at bounding box center [959, 202] width 10 height 9
checkbox input "true"
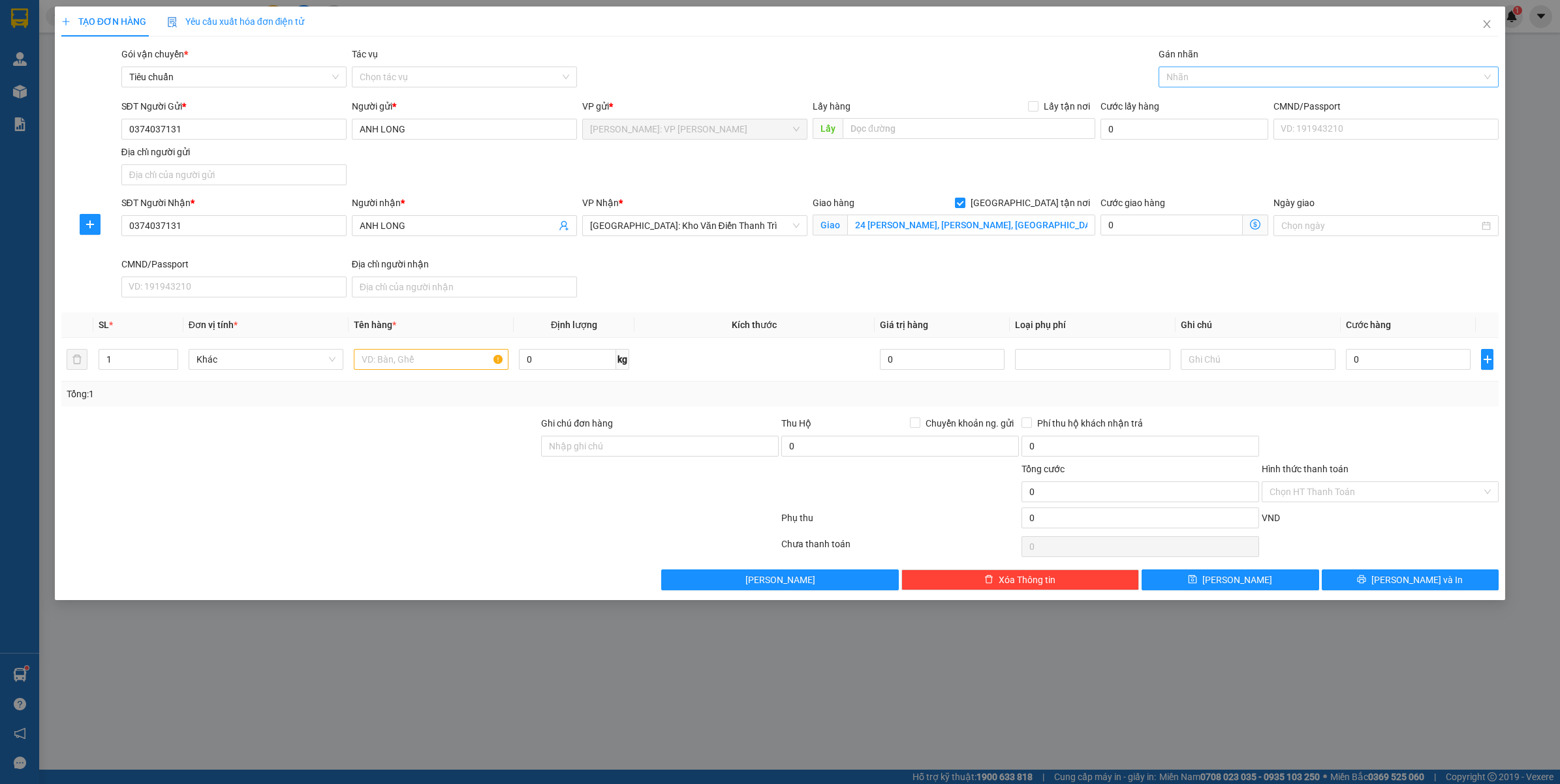
click at [1196, 79] on div at bounding box center [1322, 77] width 321 height 15
type input "GIAO"
click at [1217, 101] on div "[GEOGRAPHIC_DATA] tận nơi" at bounding box center [1329, 103] width 325 height 15
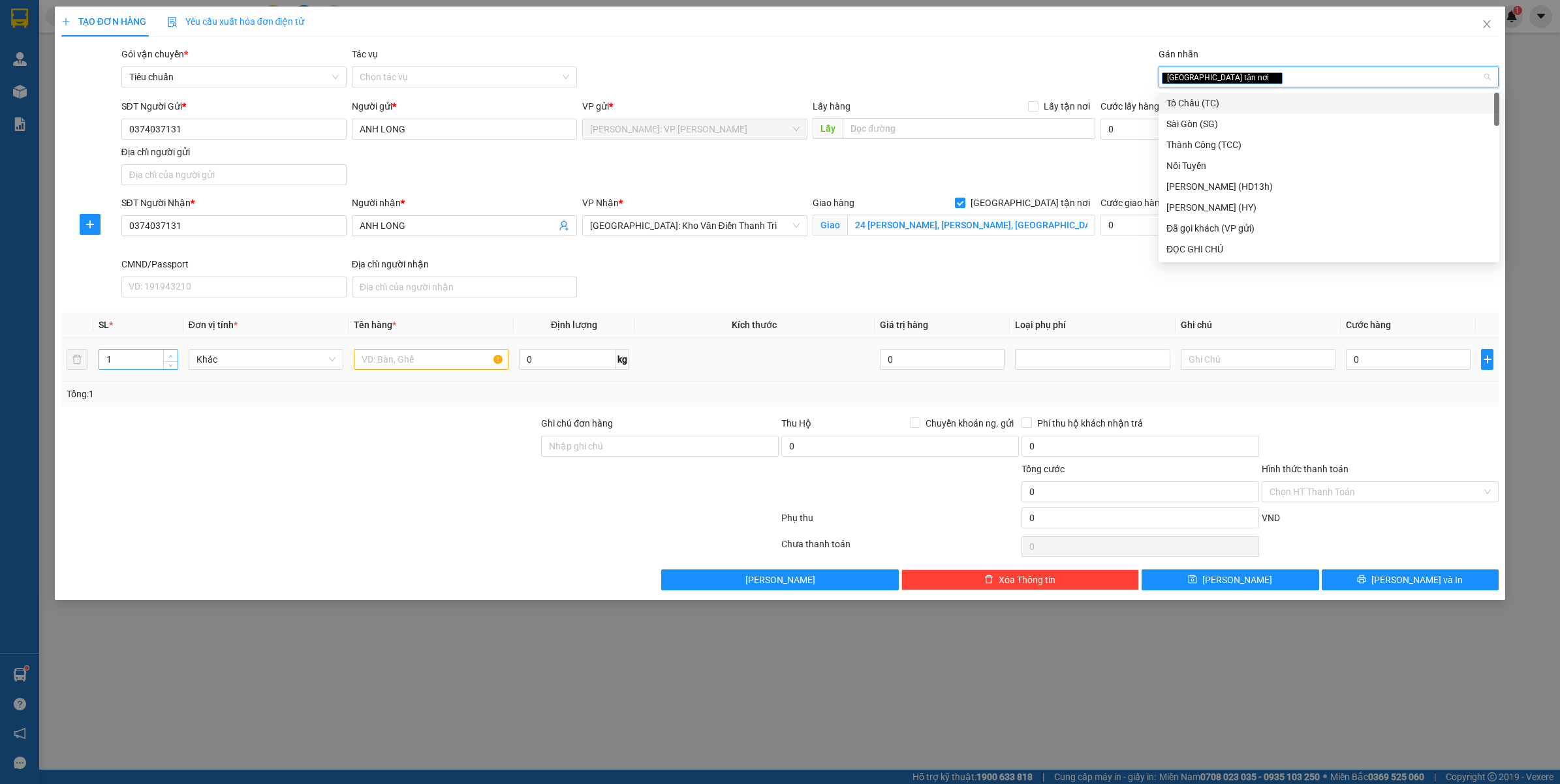
type input "2"
click at [173, 354] on icon "up" at bounding box center [170, 357] width 4 height 4
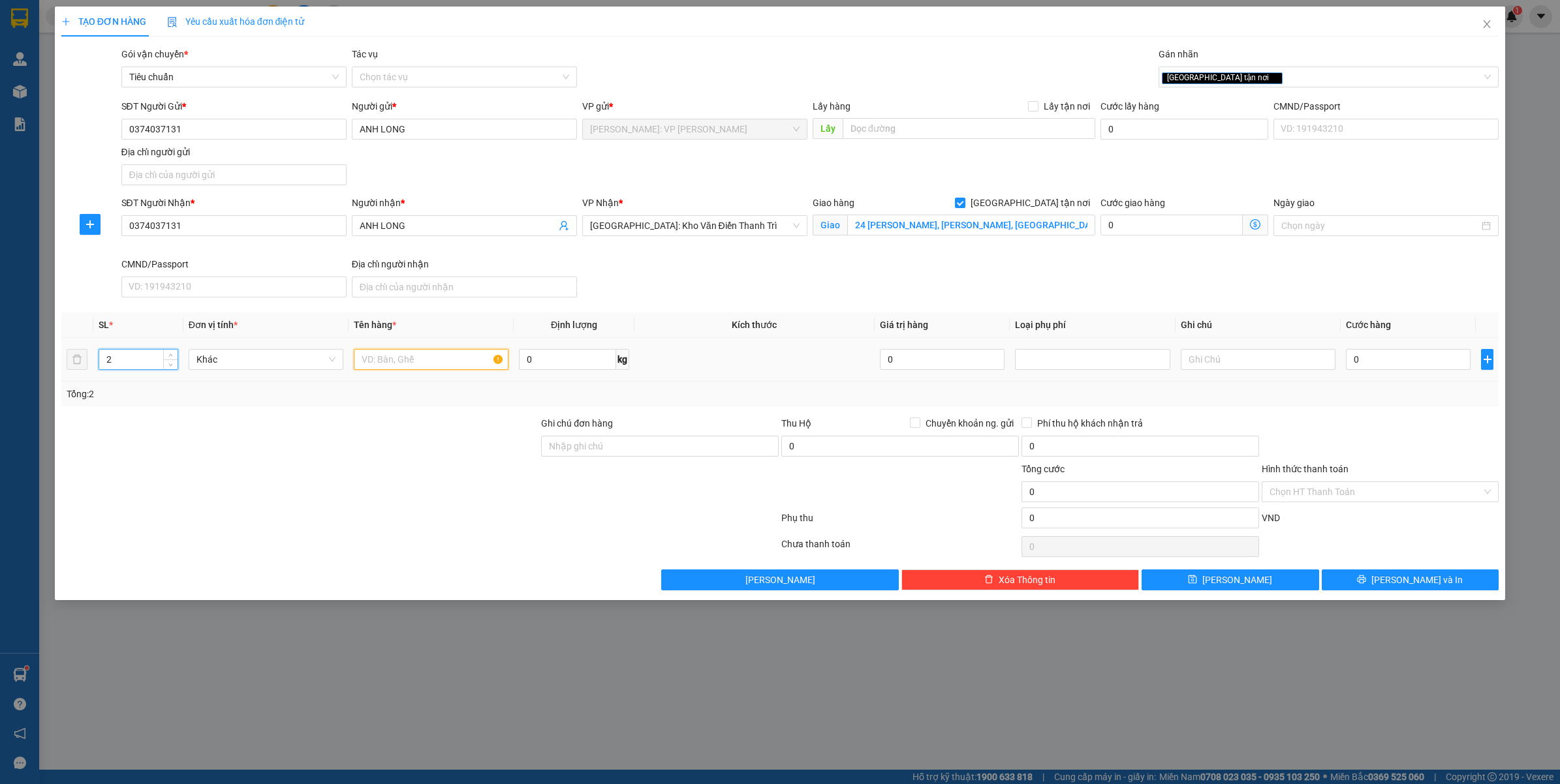
click at [413, 364] on input "text" at bounding box center [431, 359] width 155 height 21
type input "1 XE MÁY LEAD BS: 59P3-26775 + 1 BỘ PC BỌC XỐP NỔ"
click at [620, 445] on input "Ghi chú đơn hàng" at bounding box center [659, 446] width 238 height 21
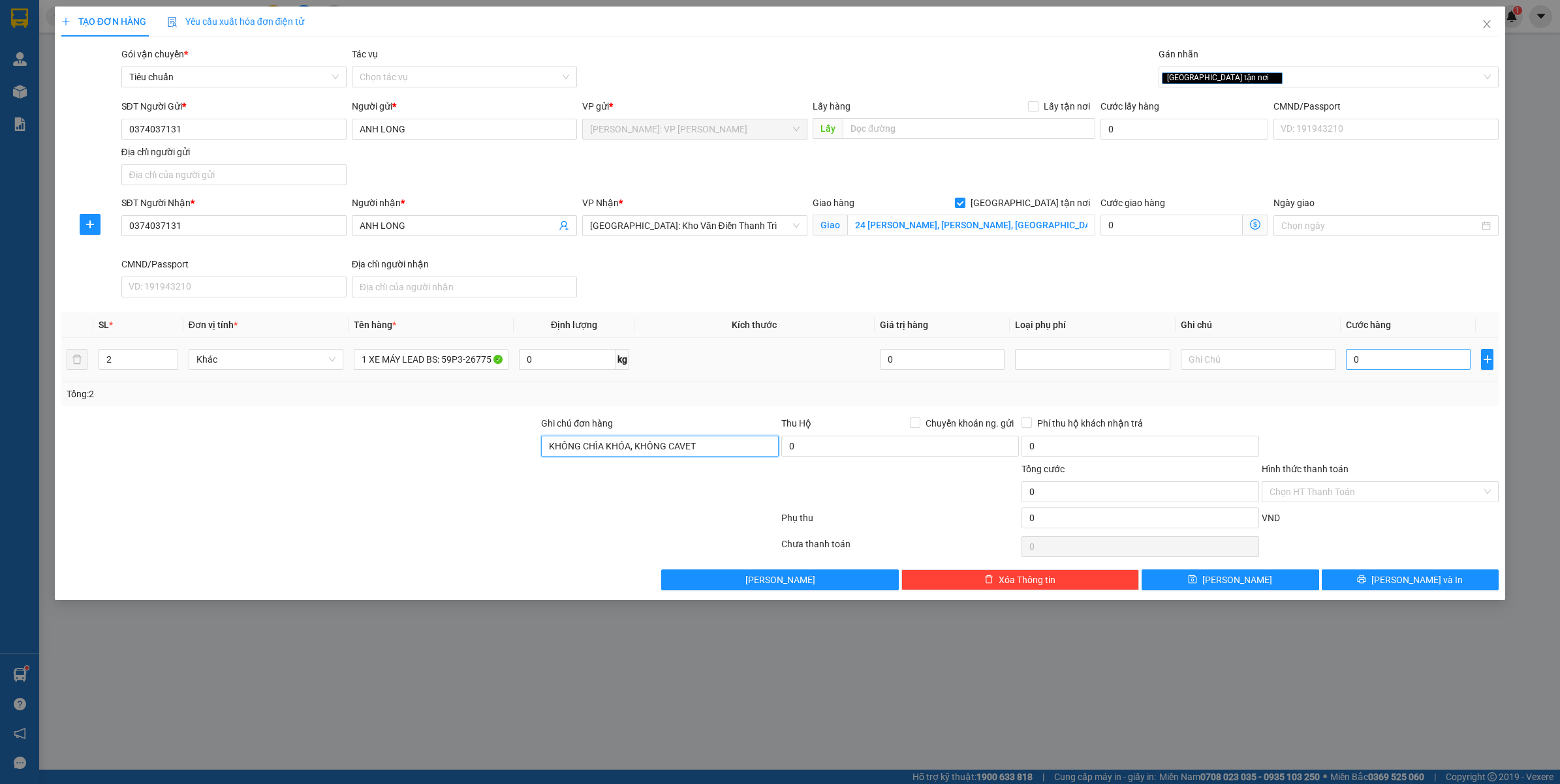
type input "KHÔNG CHÌA KHÓA, KHÔNG CAVET"
click at [1385, 357] on input "0" at bounding box center [1408, 359] width 125 height 21
type input "1"
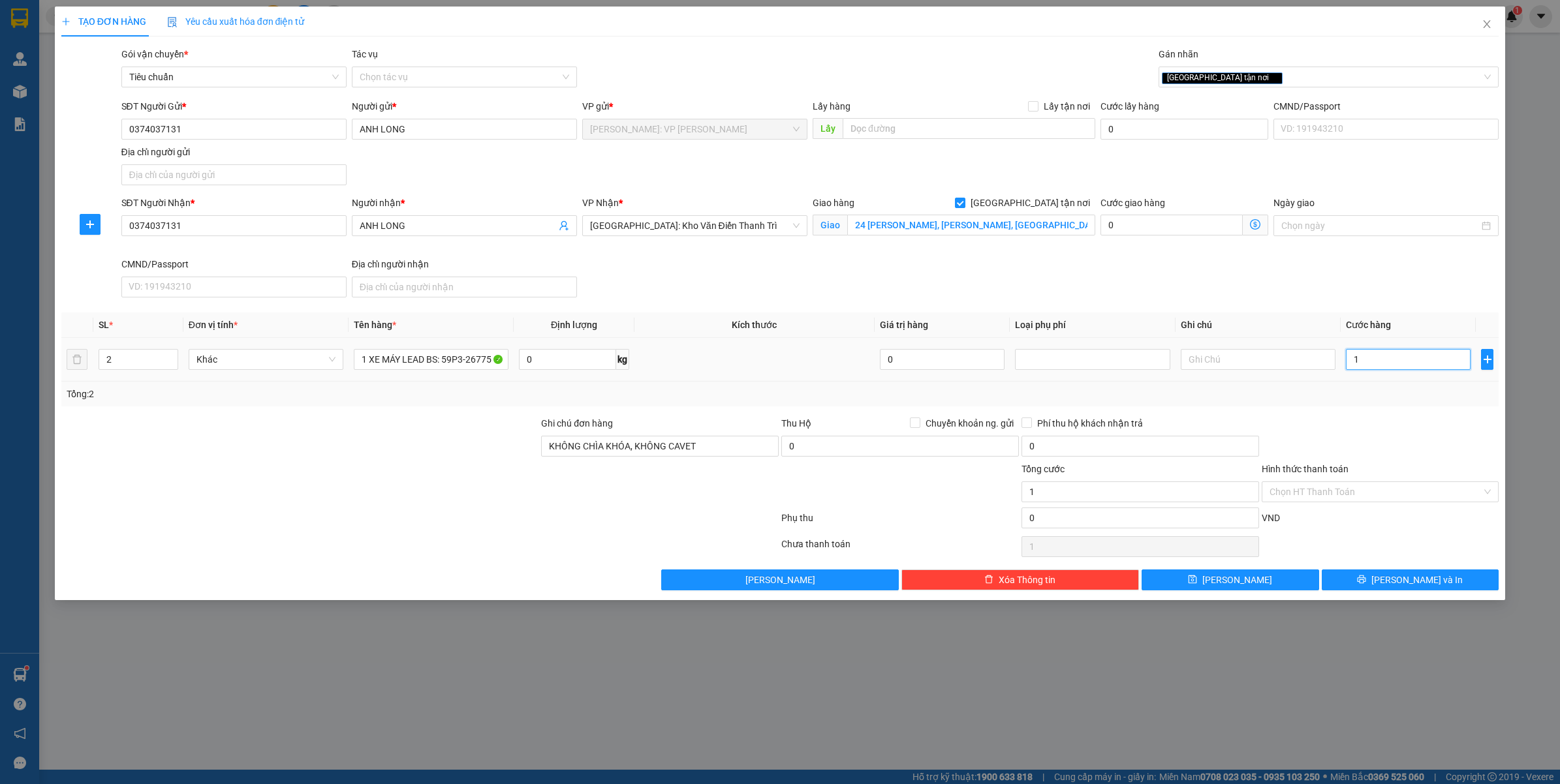
type input "16"
type input "168"
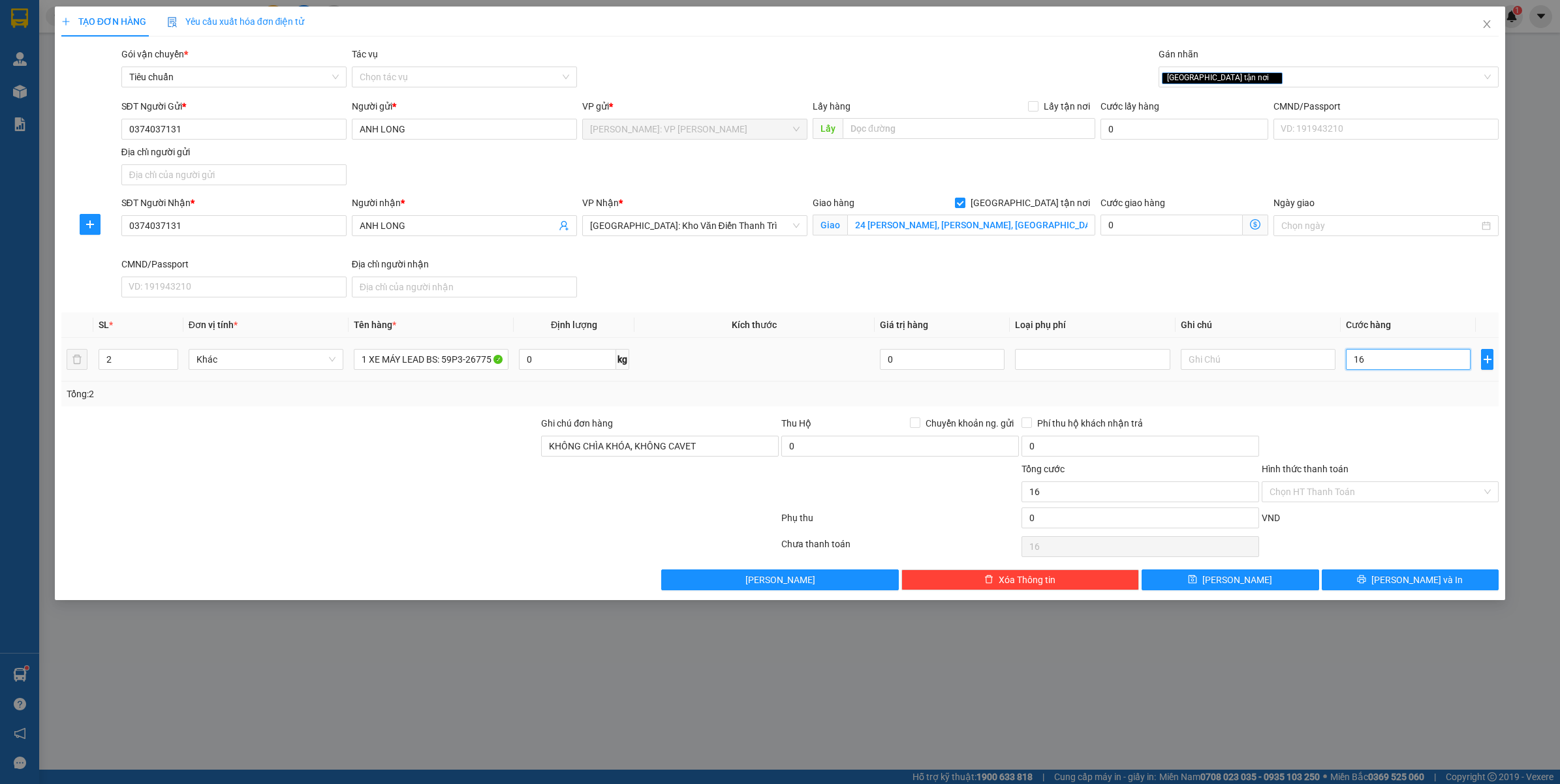
type input "168"
type input "1.680"
type input "16.800"
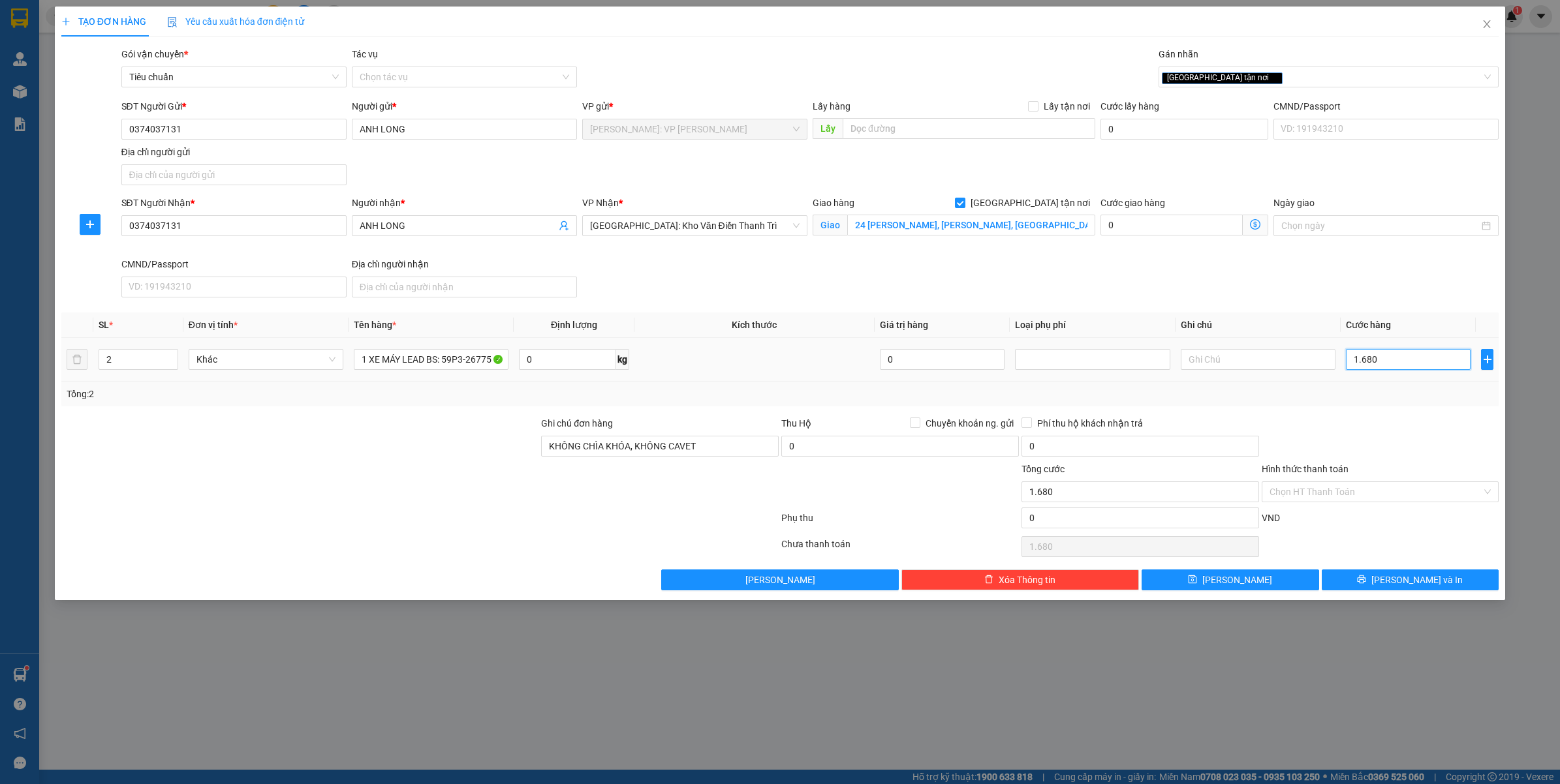
type input "16.800"
type input "168.000"
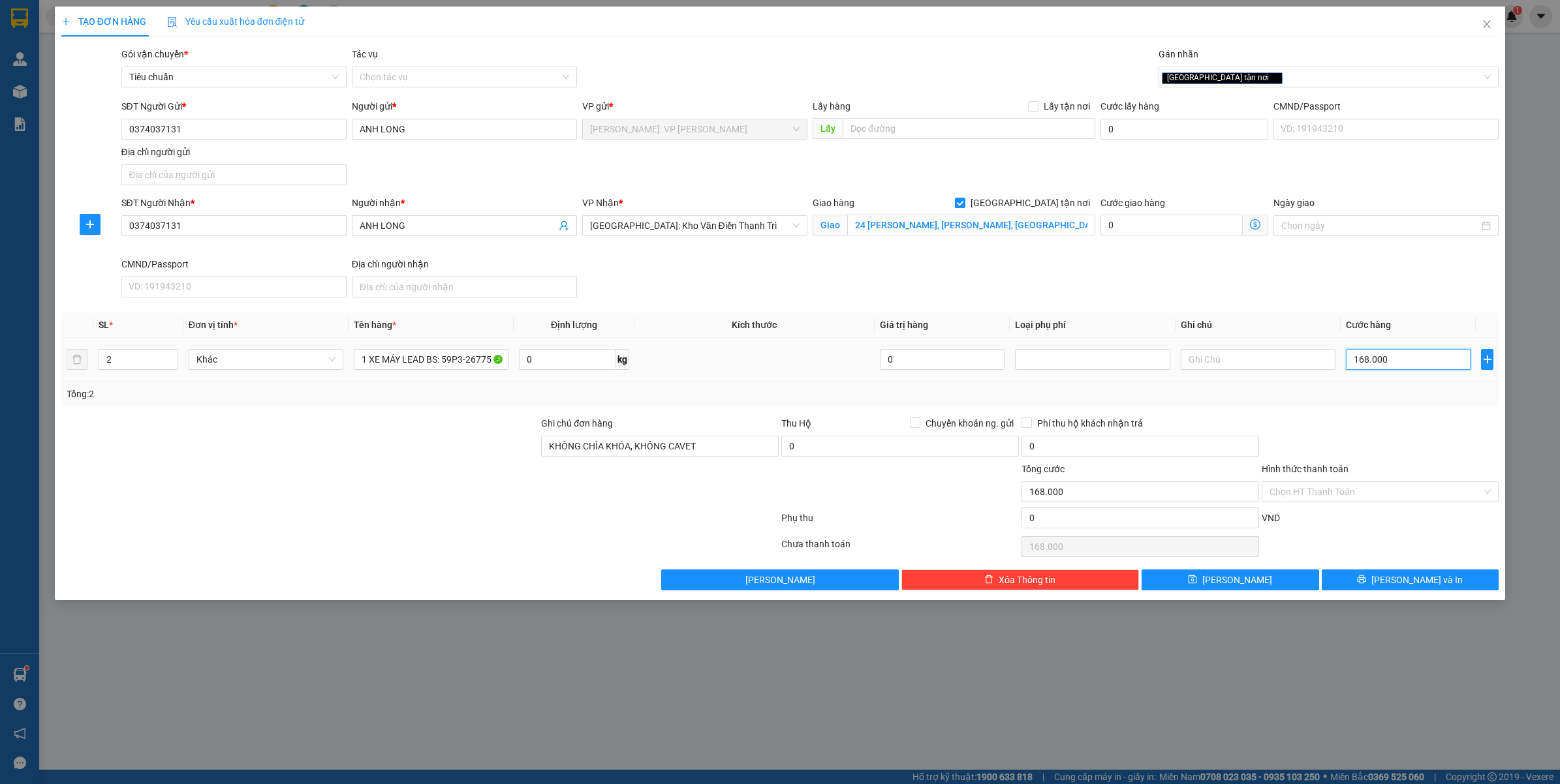
type input "1.680.000"
click at [1165, 517] on input "0" at bounding box center [1140, 518] width 238 height 21
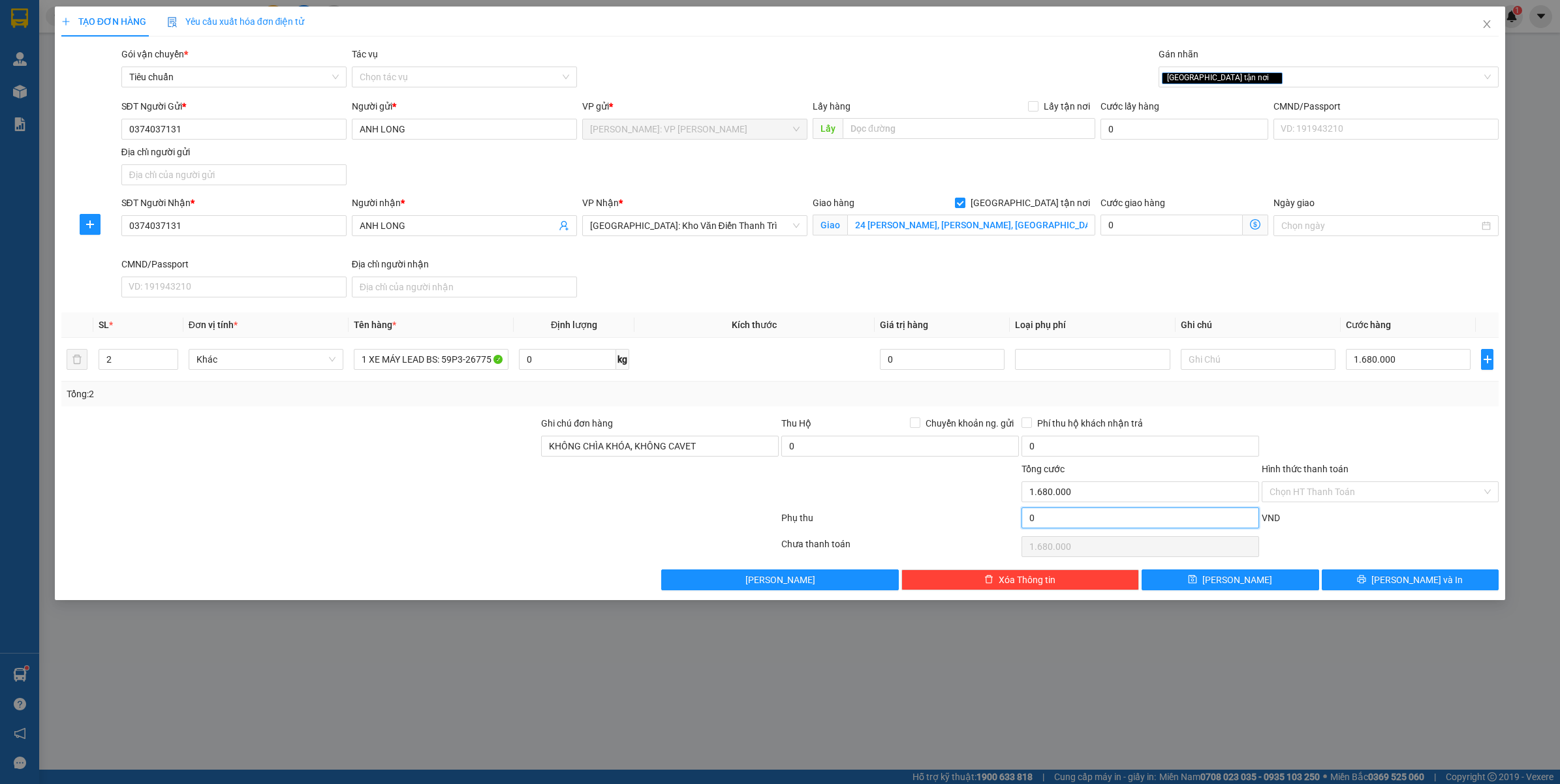
type input "1.680.005"
type input "5"
type input "1.680.005"
type input "1.680.050"
type input "50"
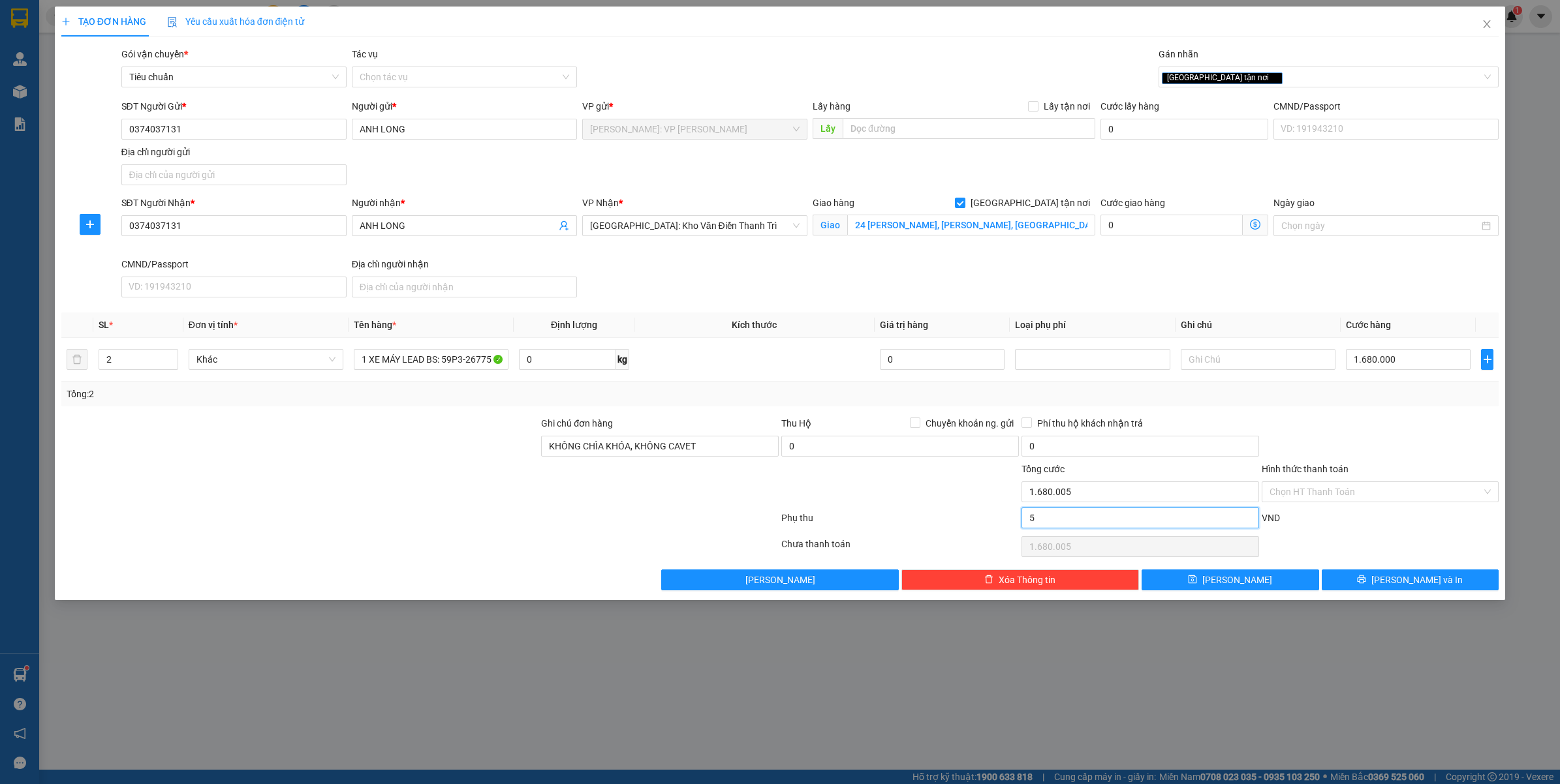
type input "1.680.050"
type input "1.680.500"
type input "500"
type input "1.680.500"
type input "1.685.000"
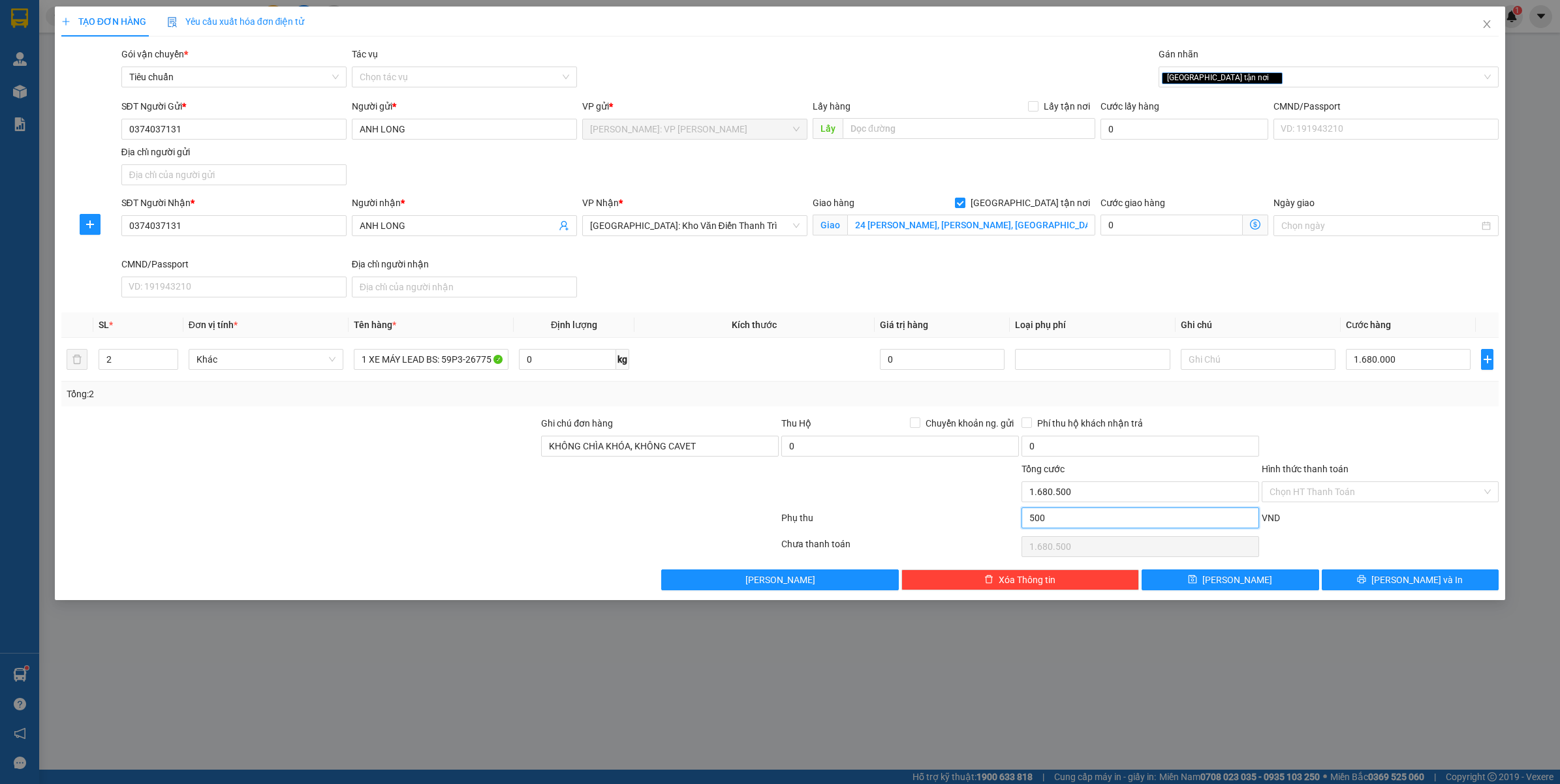
type input "5.000"
type input "1.685.000"
type input "1.730.000"
type input "50.000"
type input "1.730.000"
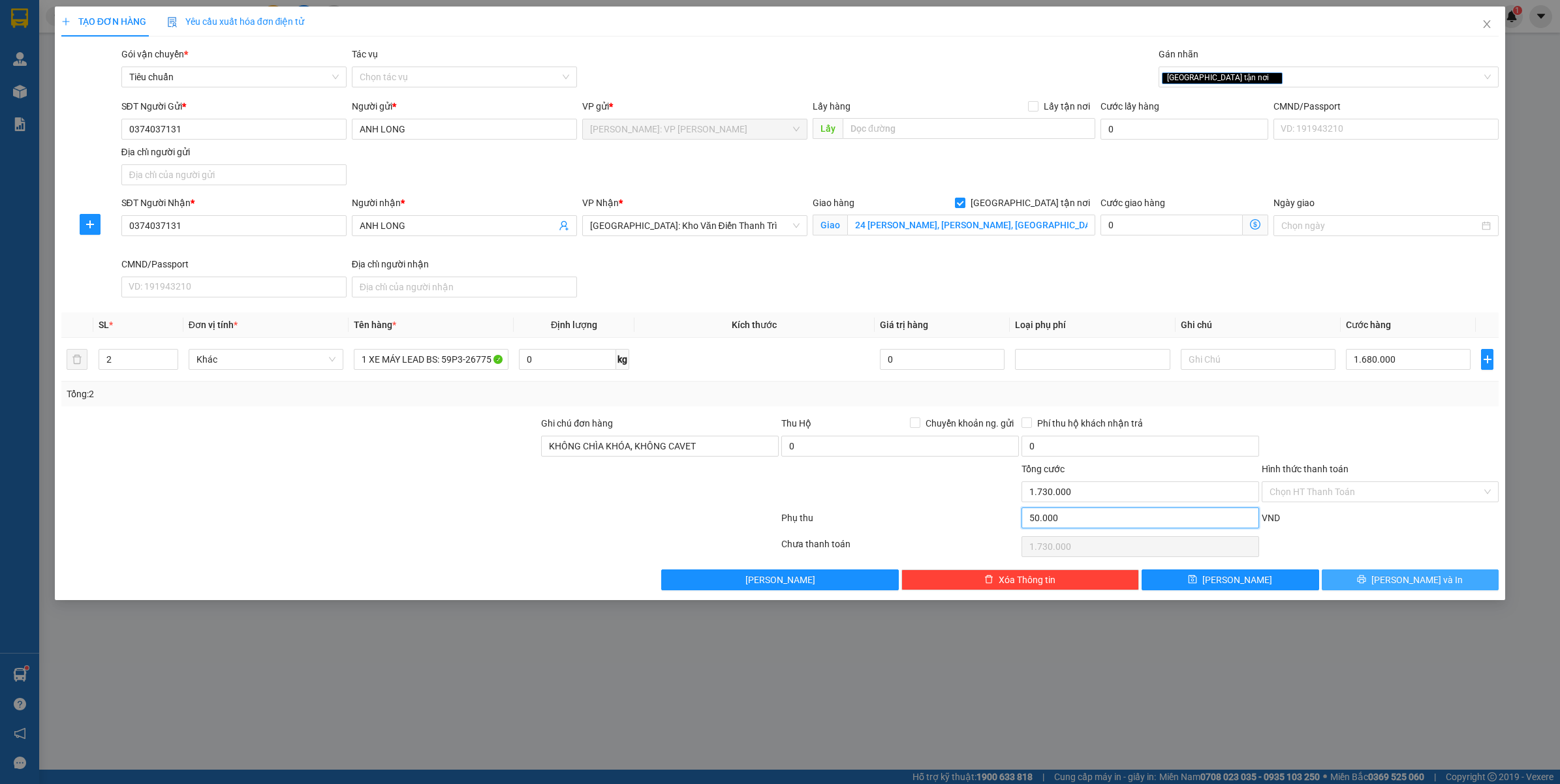
type input "50.000"
click at [1396, 582] on button "Lưu và In" at bounding box center [1410, 579] width 178 height 21
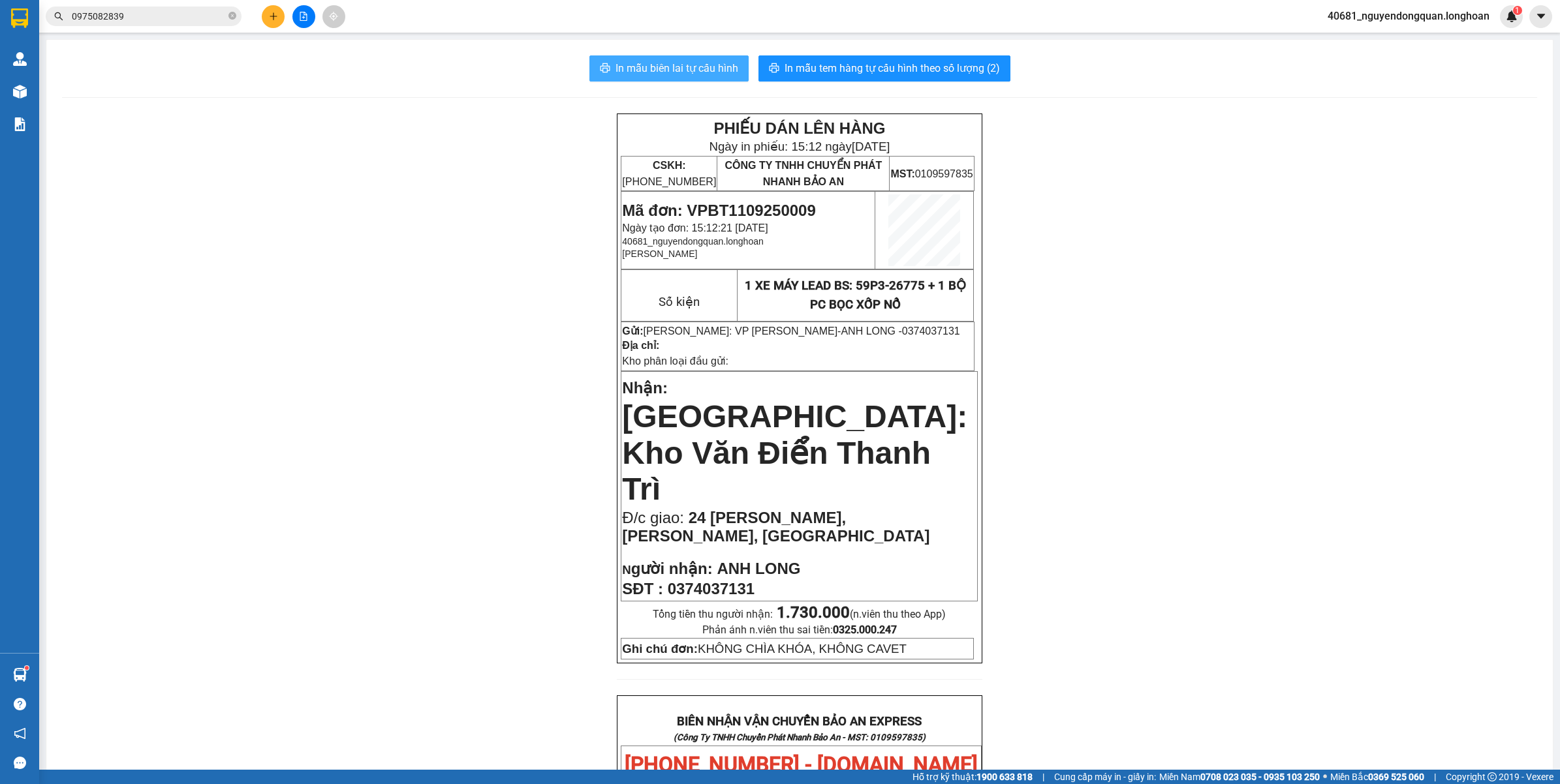
click at [650, 66] on span "In mẫu biên lai tự cấu hình" at bounding box center [677, 68] width 123 height 16
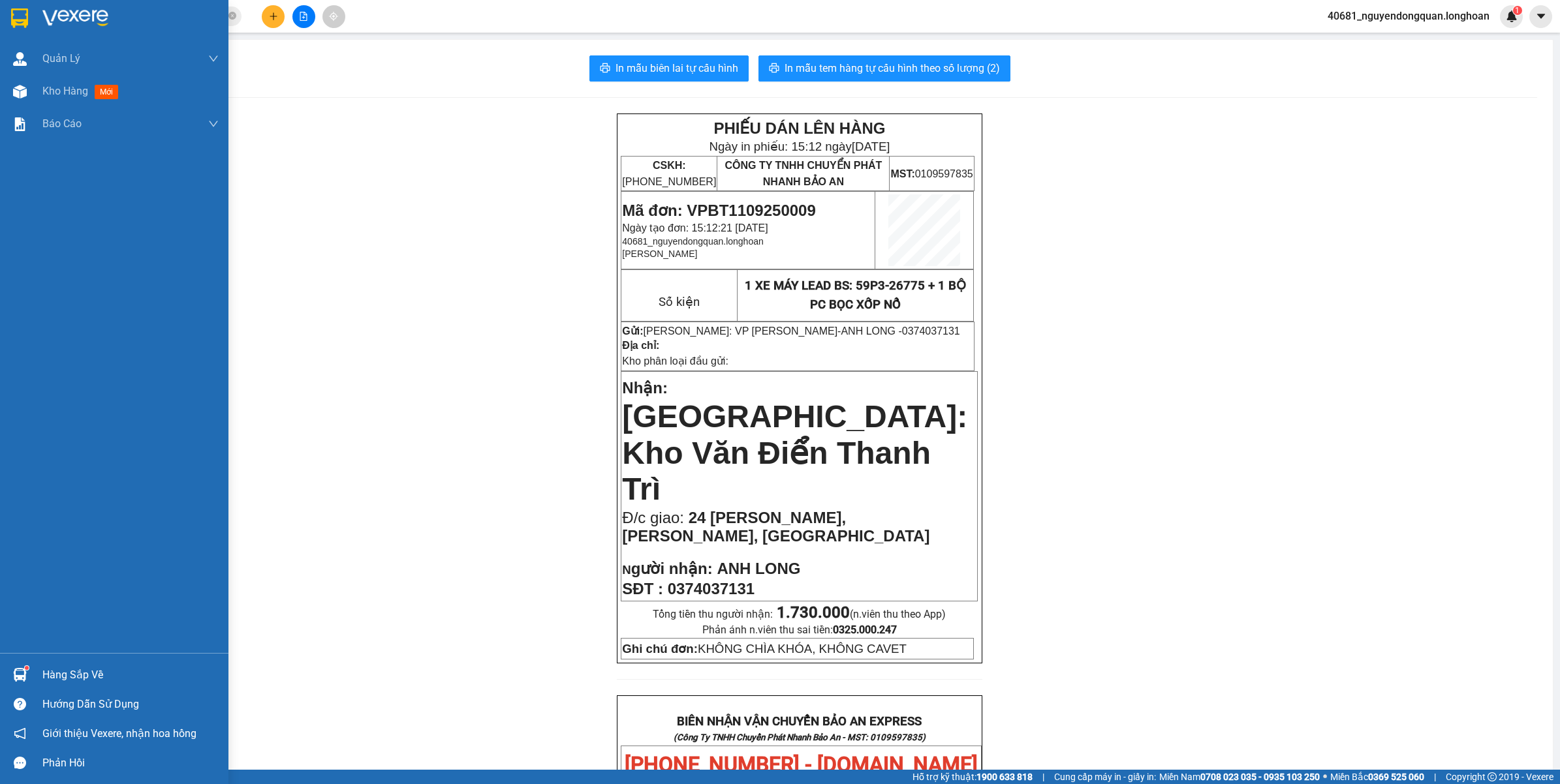
click at [15, 23] on img at bounding box center [19, 18] width 17 height 20
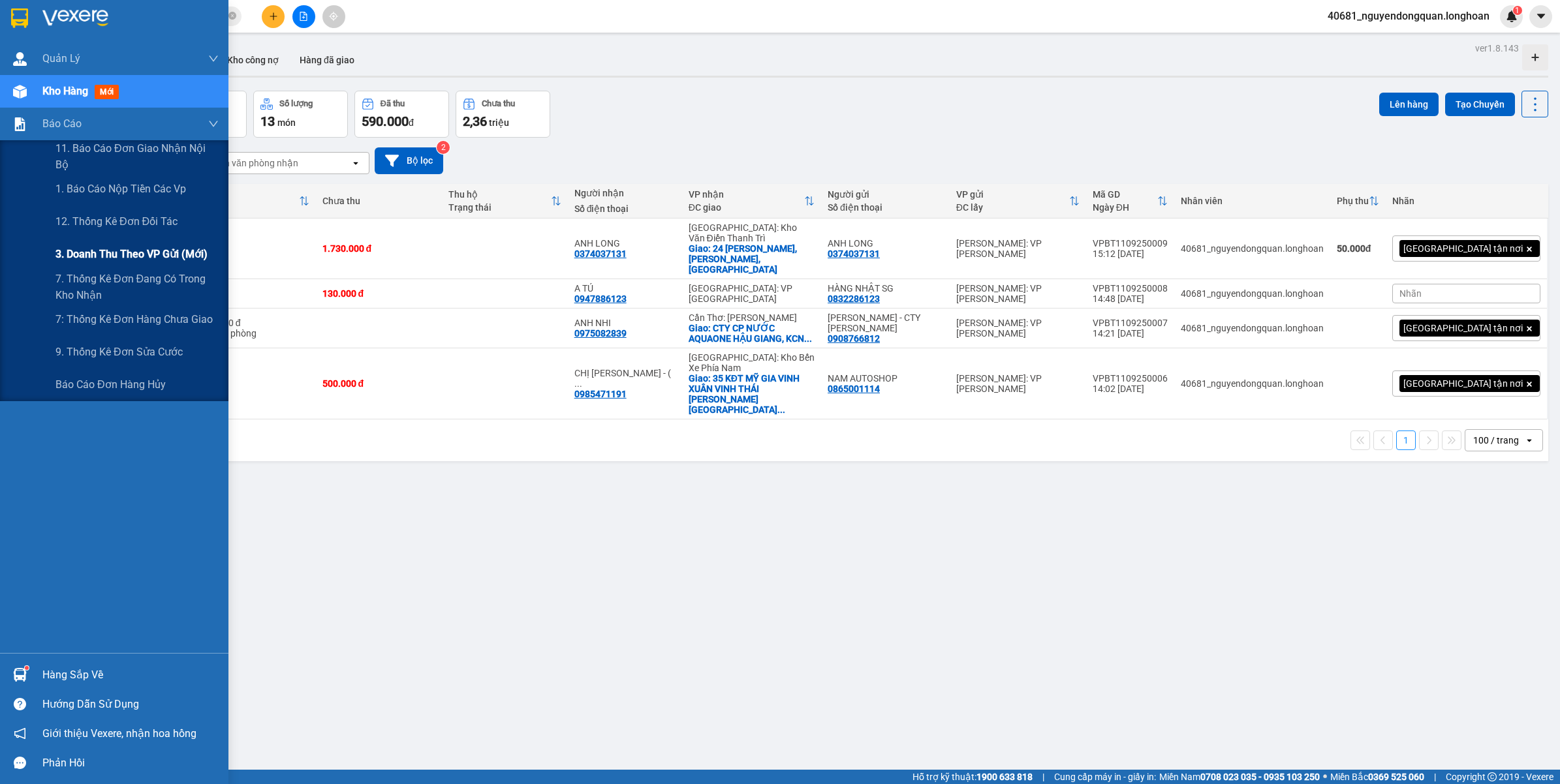
click at [113, 254] on span "3. Doanh Thu theo VP Gửi (mới)" at bounding box center [132, 254] width 152 height 16
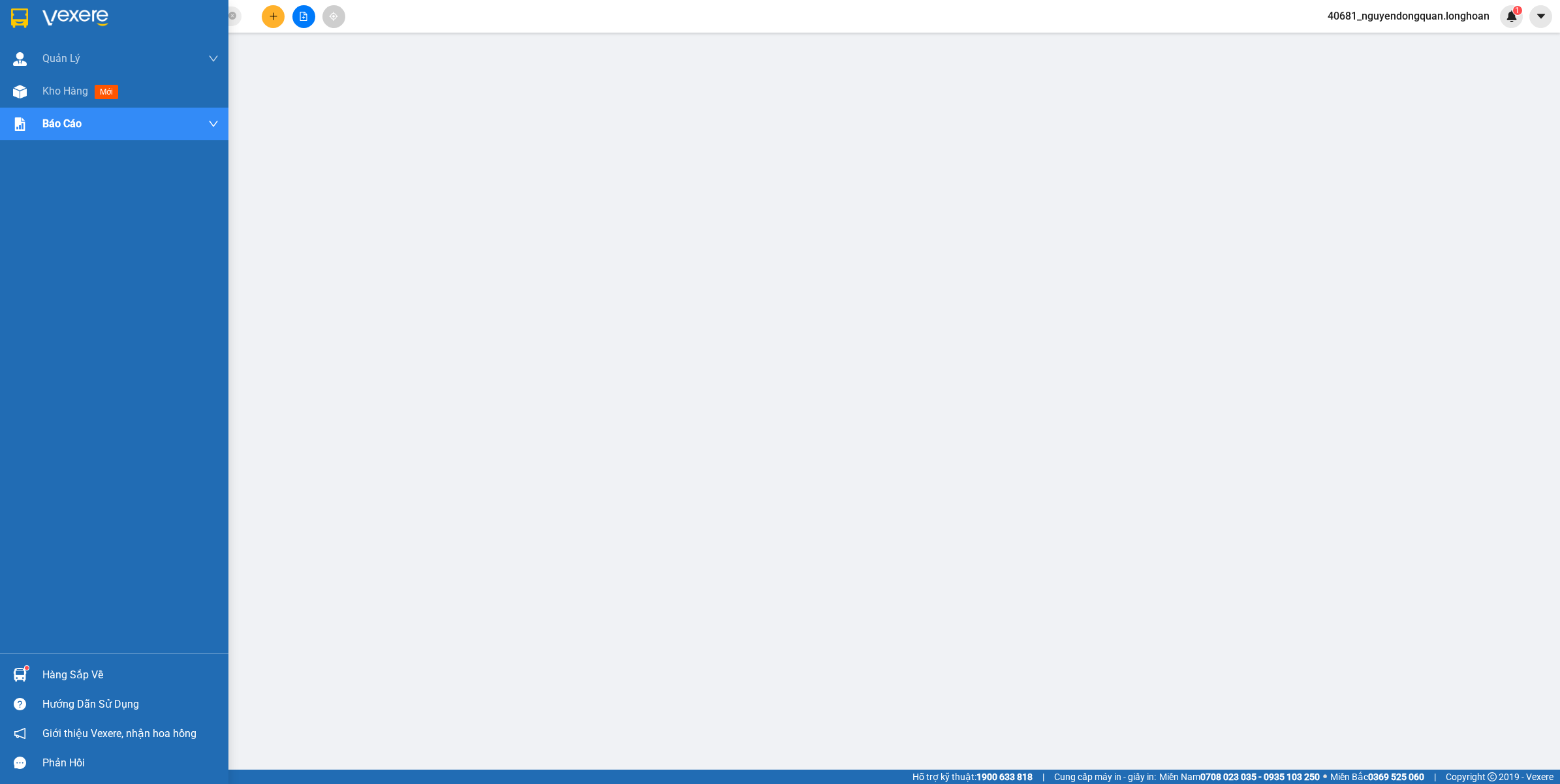
click at [0, 15] on html "Kết quả tìm kiếm ( 0 ) Bộ lọc No Data 0975082839 40681_nguyendongquan.longhoan …" at bounding box center [780, 392] width 1560 height 784
click at [24, 25] on img at bounding box center [19, 18] width 17 height 20
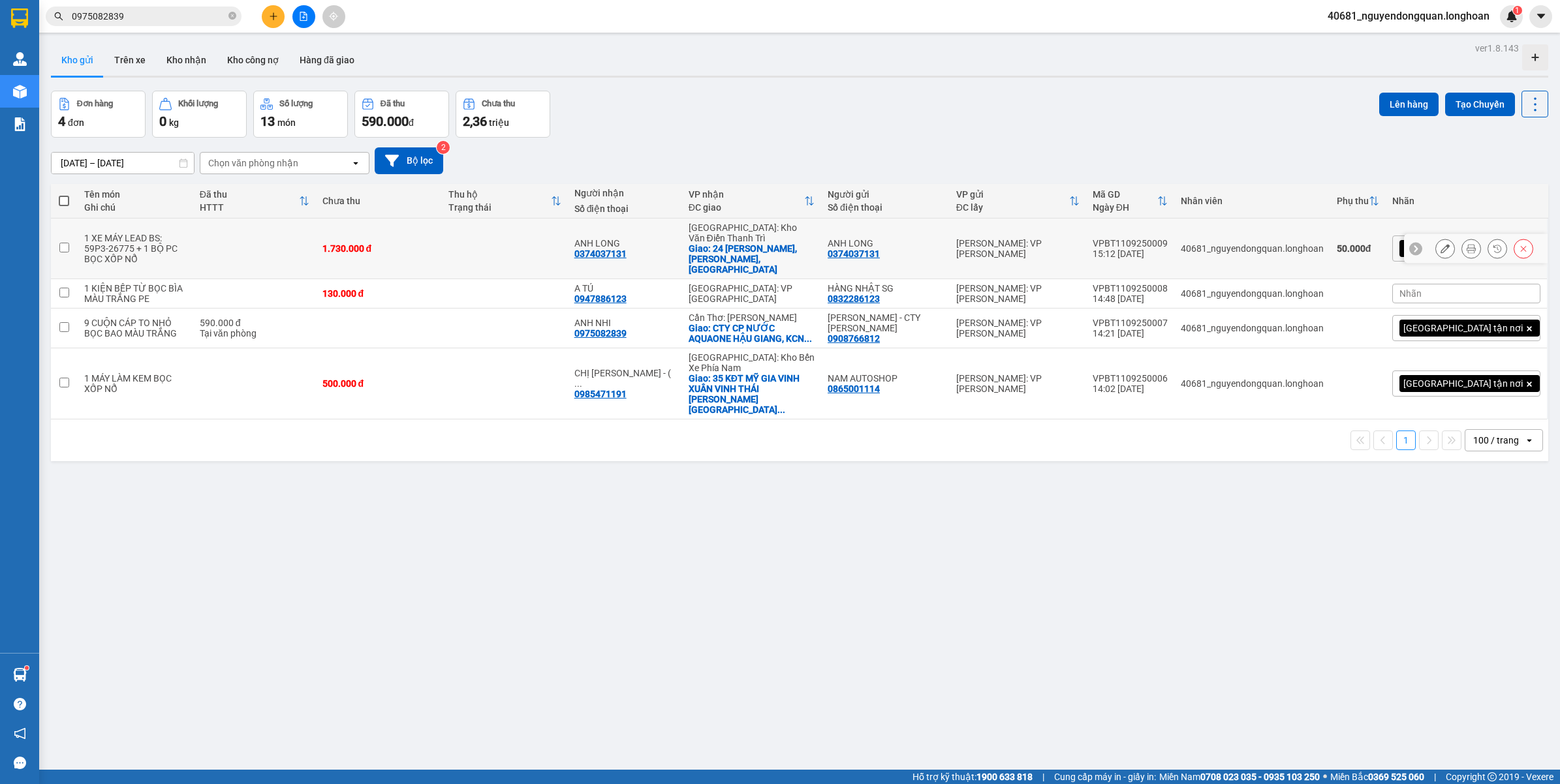
click at [1466, 244] on icon at bounding box center [1471, 248] width 10 height 9
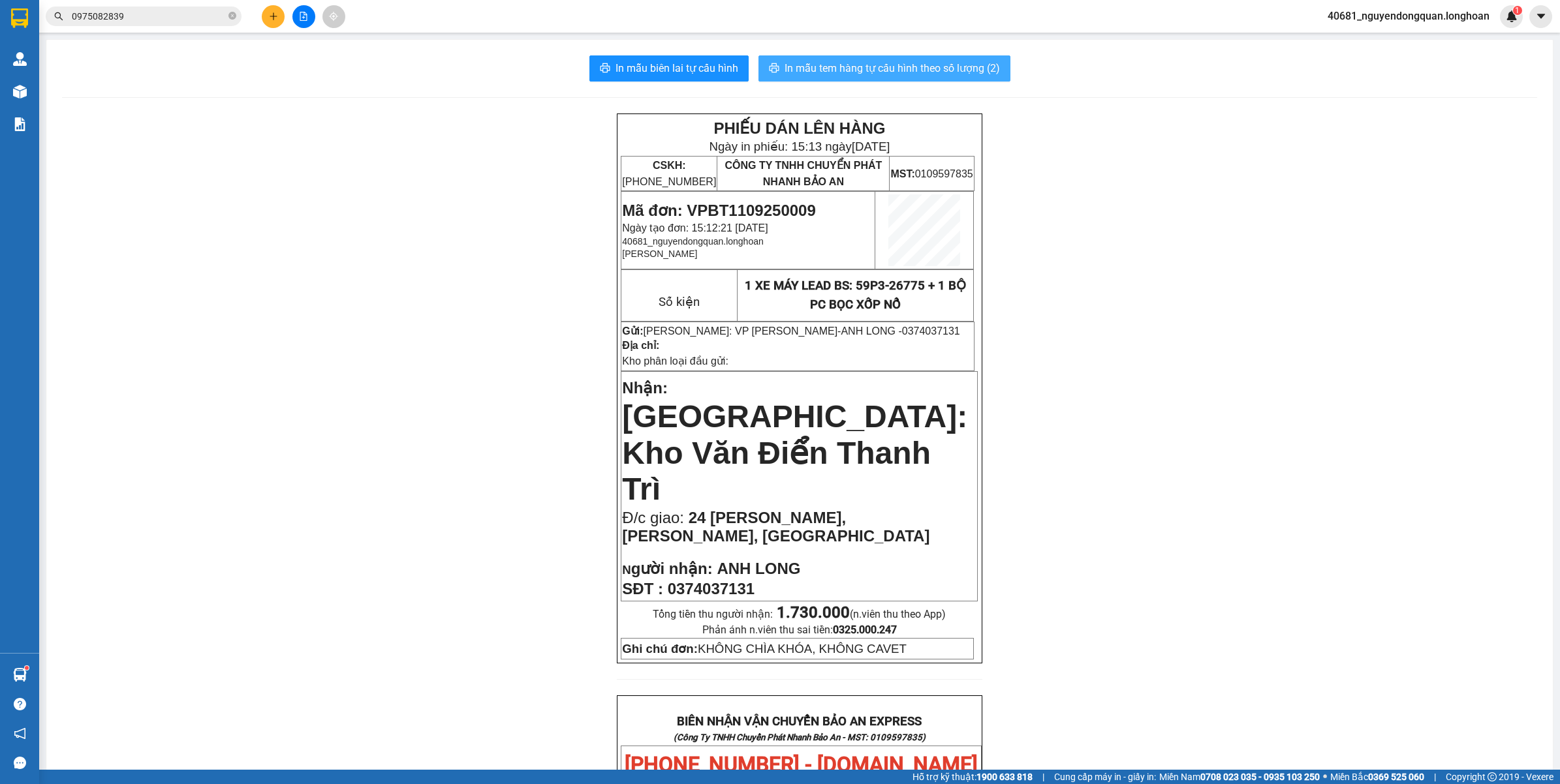
click at [916, 64] on span "In mẫu tem hàng tự cấu hình theo số lượng (2)" at bounding box center [892, 68] width 216 height 16
drag, startPoint x: 681, startPoint y: 207, endPoint x: 811, endPoint y: 210, distance: 130.0
click at [811, 210] on p "Mã đơn: VPBT1109250009" at bounding box center [748, 210] width 252 height 18
copy span "VPBT1109250009"
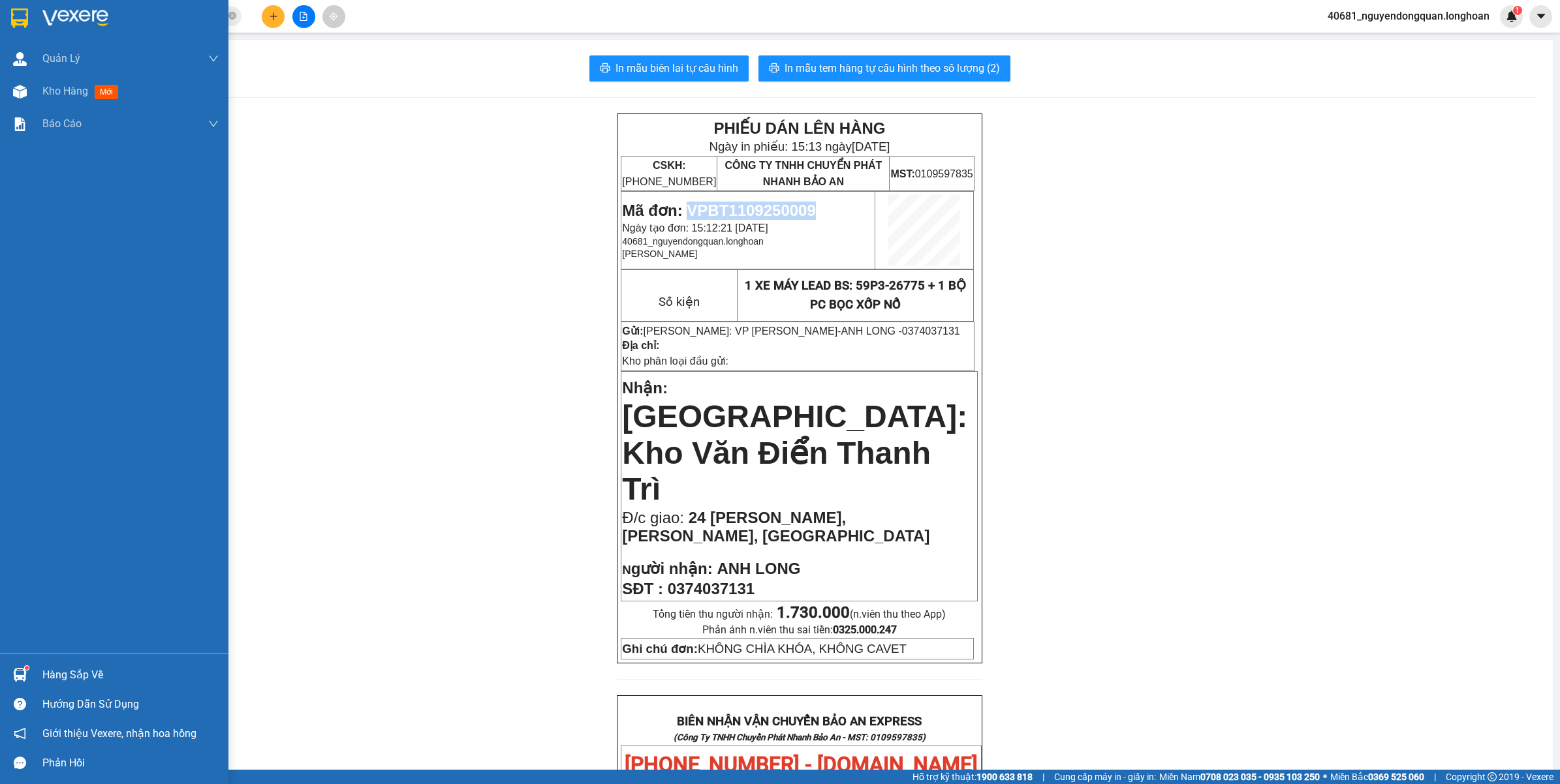
click at [18, 18] on img at bounding box center [19, 18] width 17 height 20
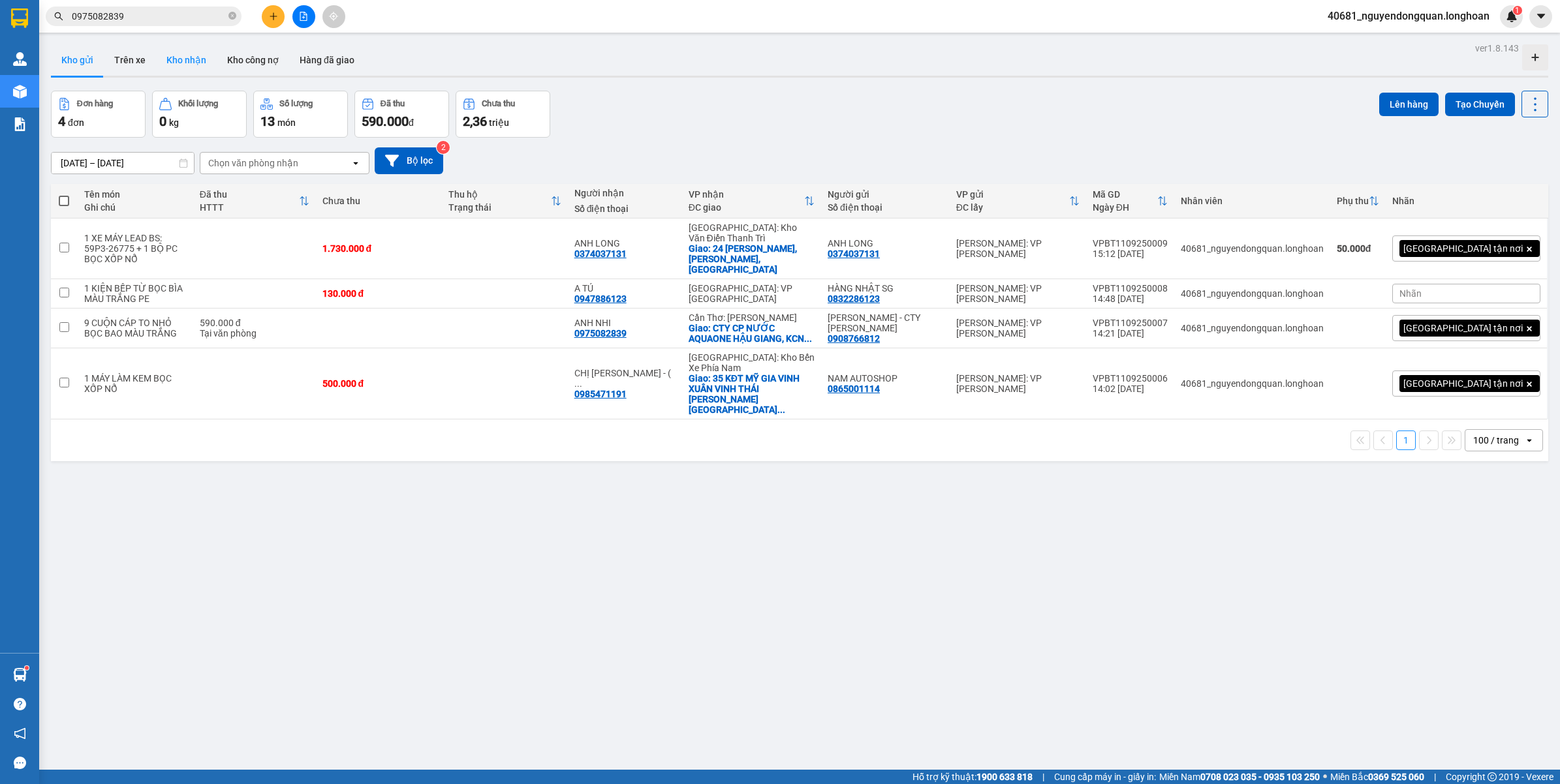
click at [187, 57] on button "Kho nhận" at bounding box center [186, 60] width 61 height 31
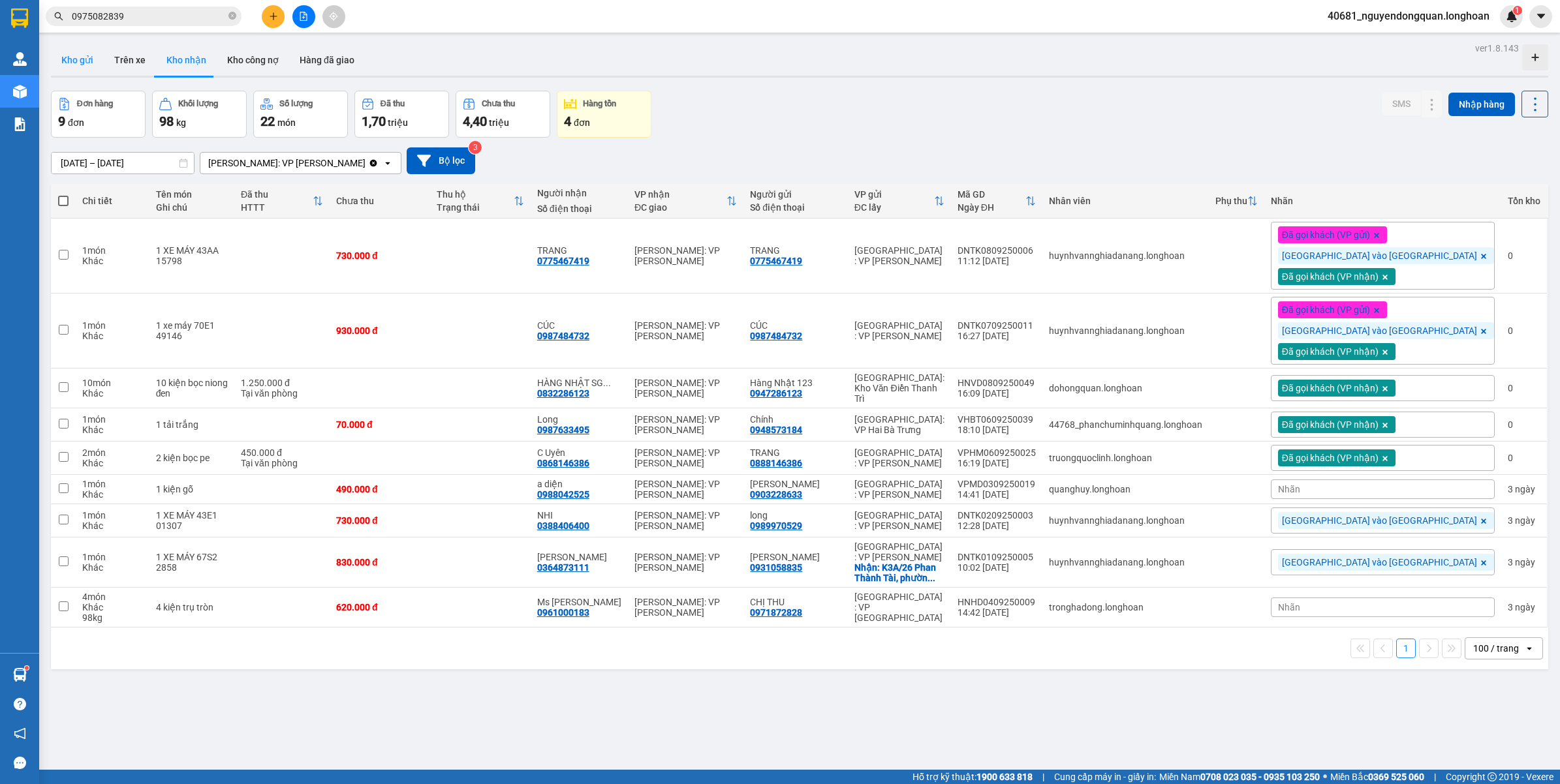
click at [86, 64] on button "Kho gửi" at bounding box center [77, 60] width 53 height 31
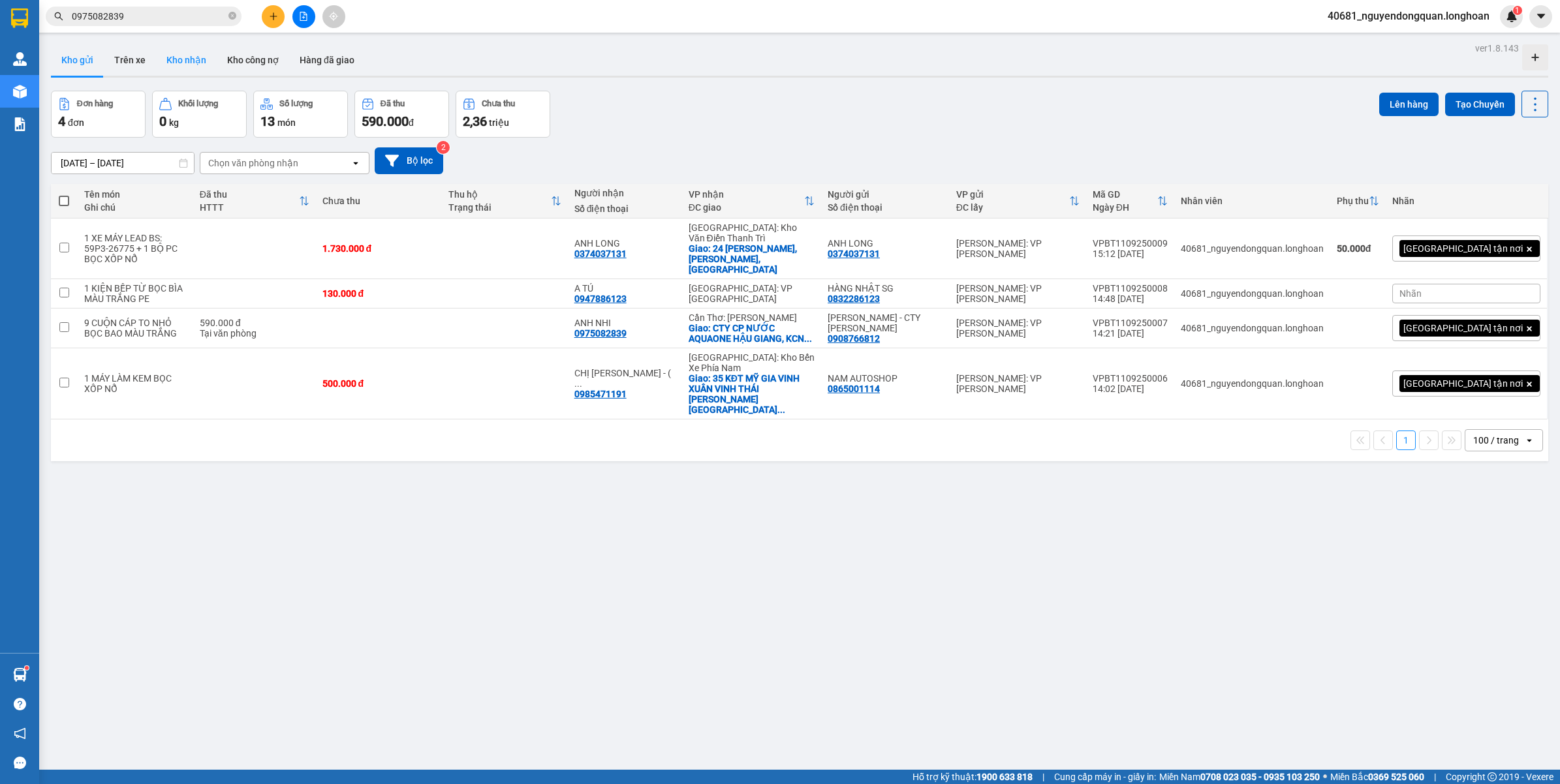
click at [188, 66] on button "Kho nhận" at bounding box center [186, 60] width 61 height 31
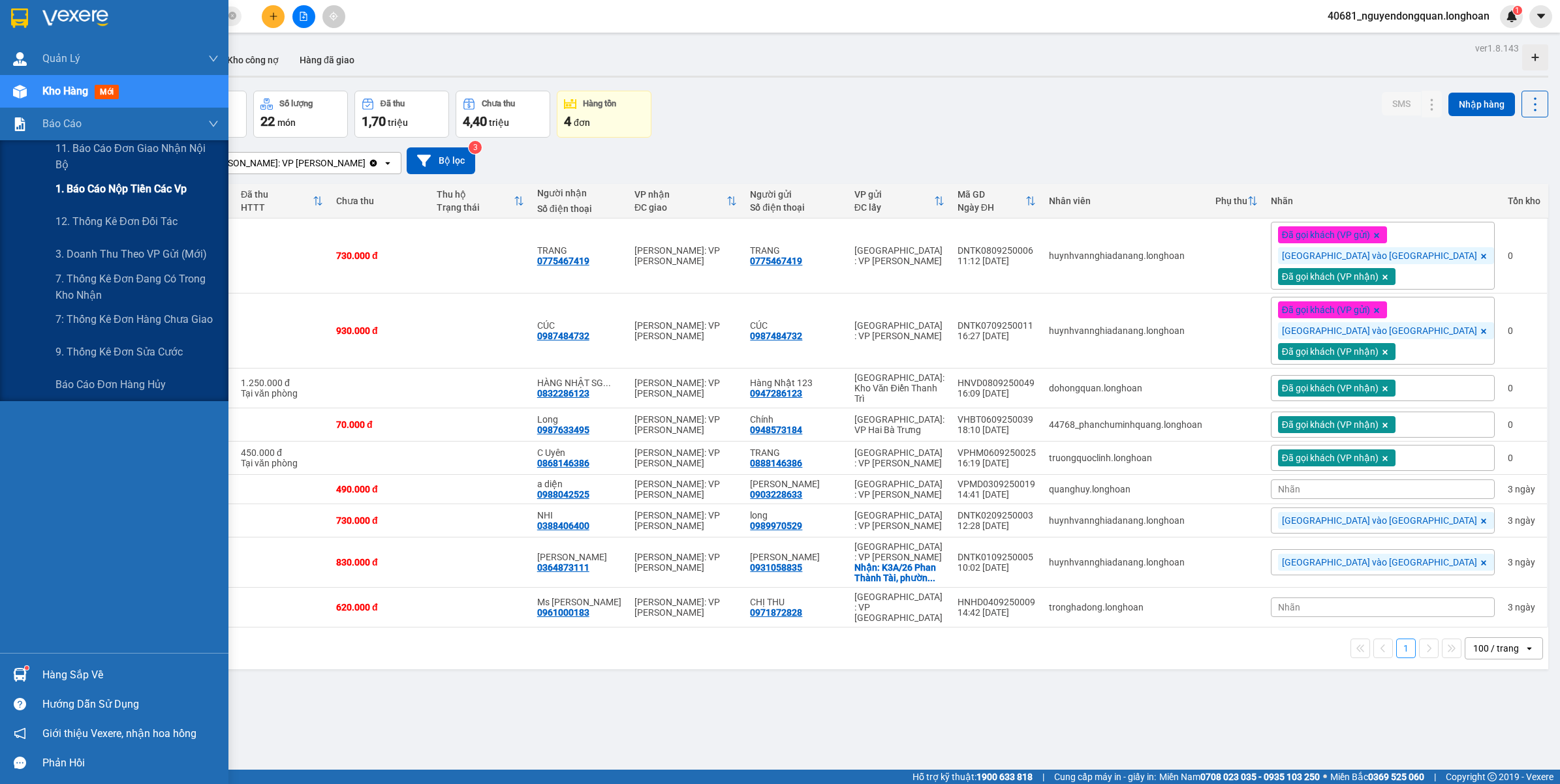
drag, startPoint x: 144, startPoint y: 188, endPoint x: 134, endPoint y: 186, distance: 10.2
click at [144, 188] on span "1. Báo cáo nộp tiền các vp" at bounding box center [121, 189] width 131 height 16
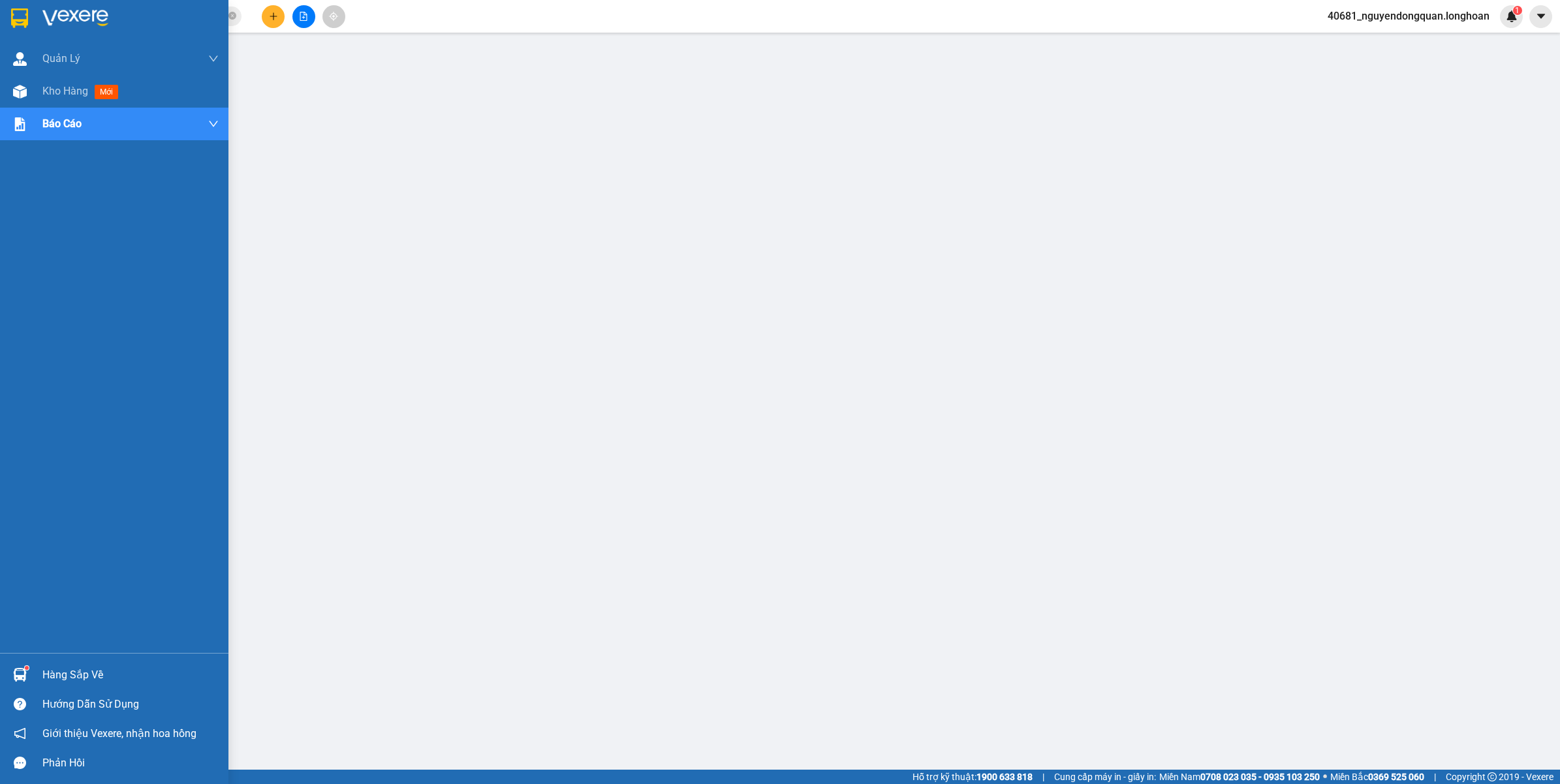
click at [18, 24] on img at bounding box center [19, 18] width 17 height 20
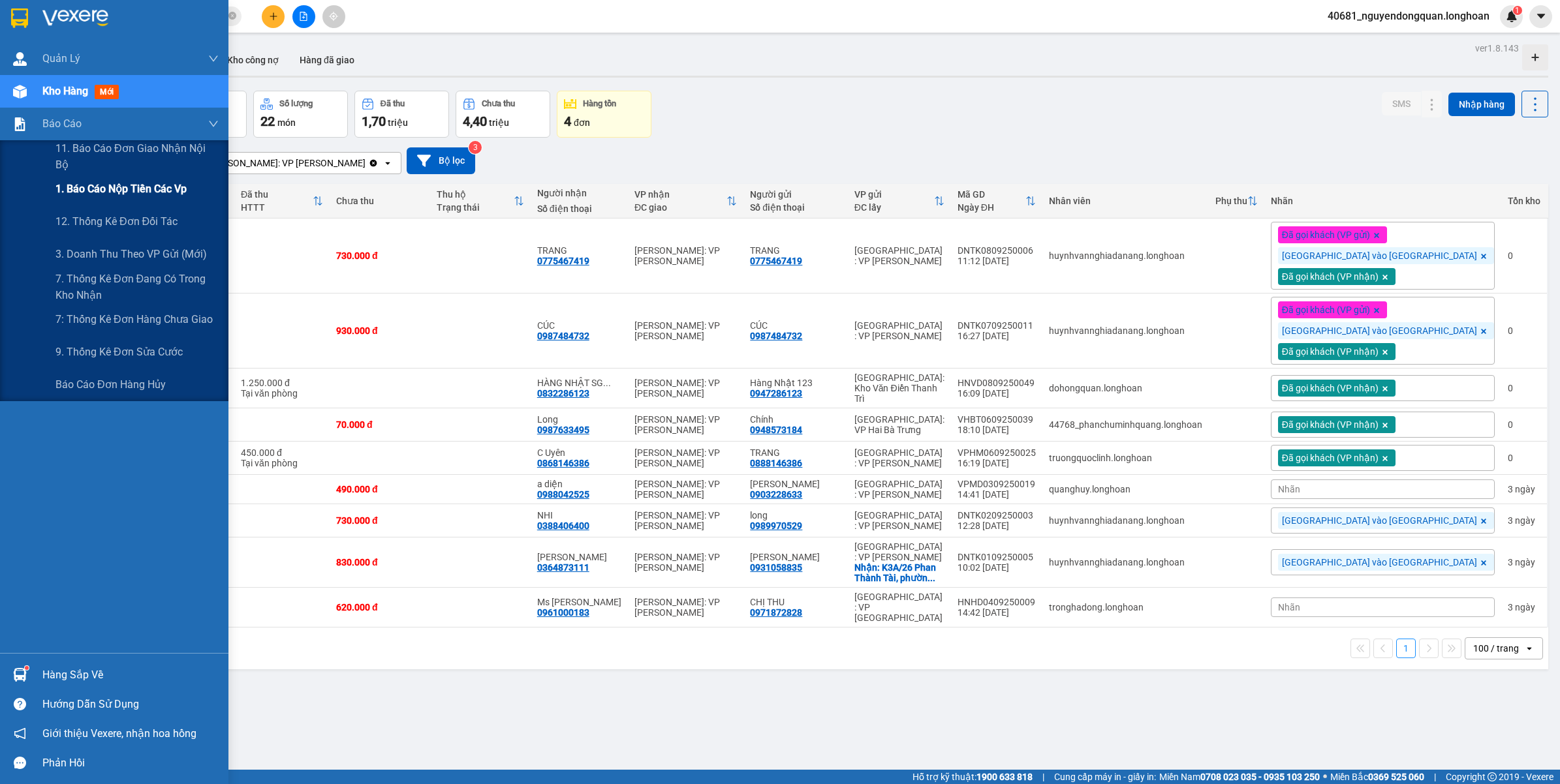
click at [158, 191] on span "1. Báo cáo nộp tiền các vp" at bounding box center [121, 189] width 131 height 16
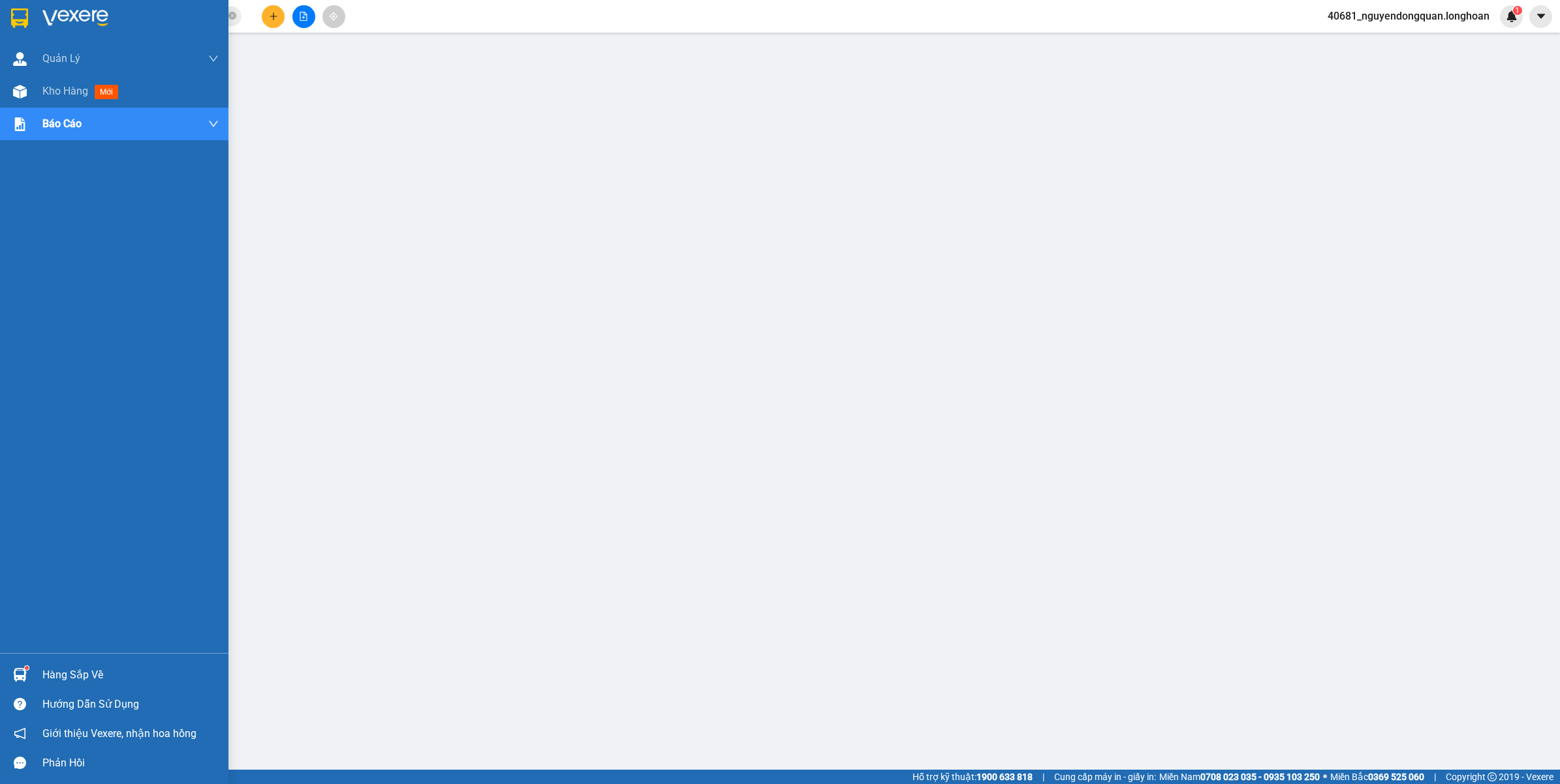
click at [64, 14] on img at bounding box center [75, 18] width 66 height 20
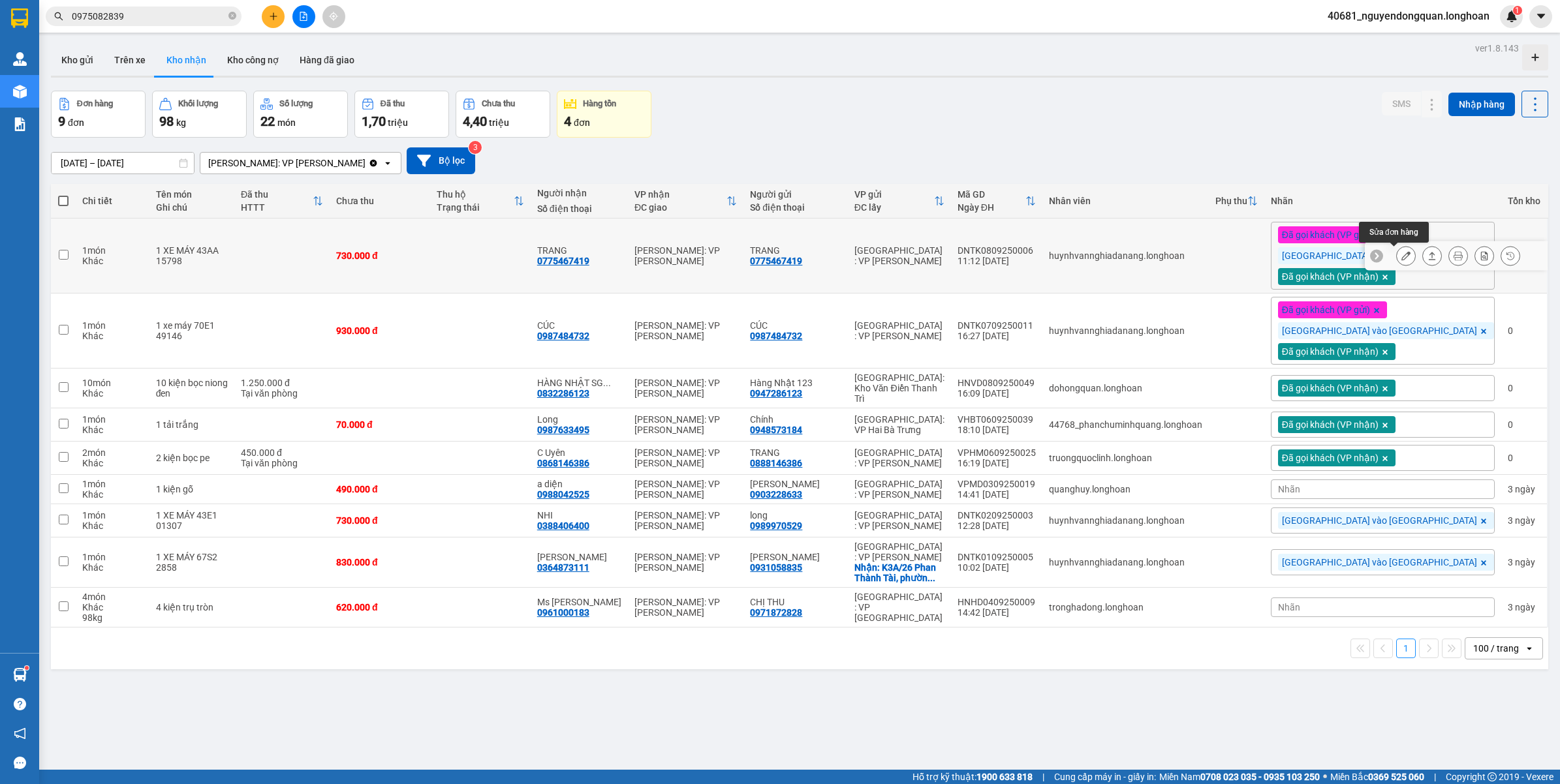
click at [1401, 260] on icon at bounding box center [1406, 256] width 10 height 9
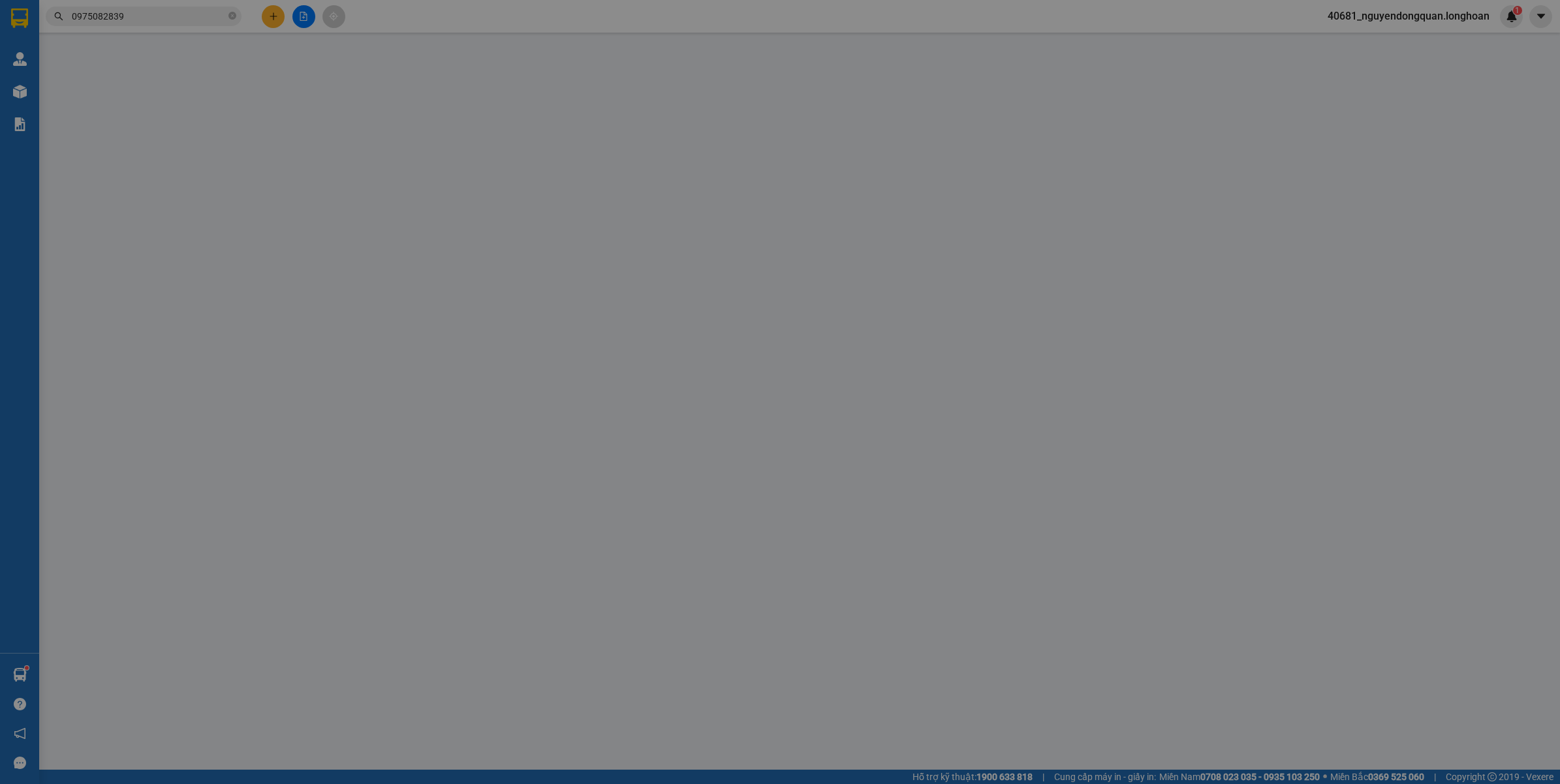
type input "0775467419"
type input "TRANG"
type input "0775467419"
type input "TRANG"
type input "1 CHÌA KHÓA,2 GƯƠNG,1 MŨ BH"
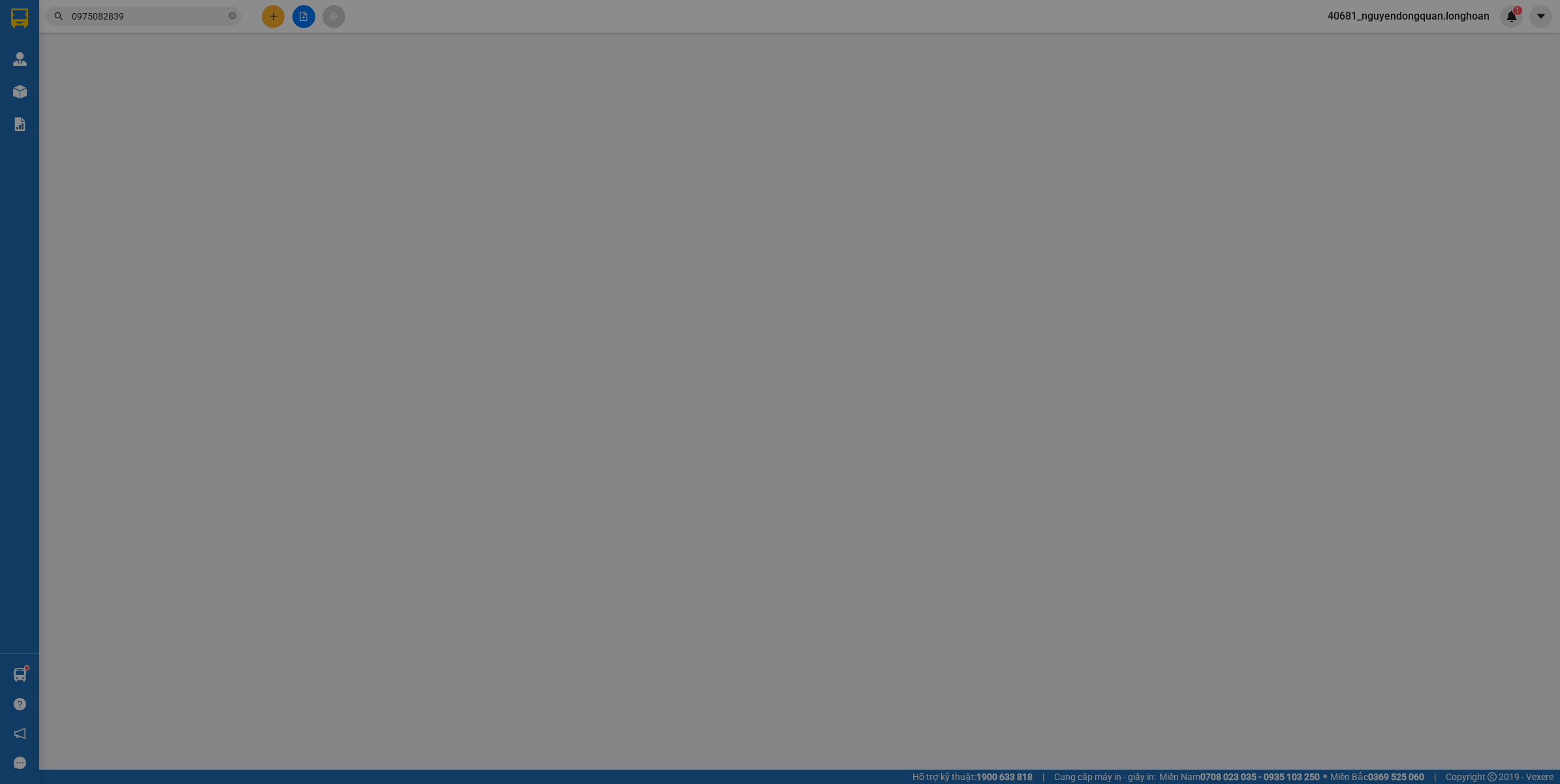
type input "730.000"
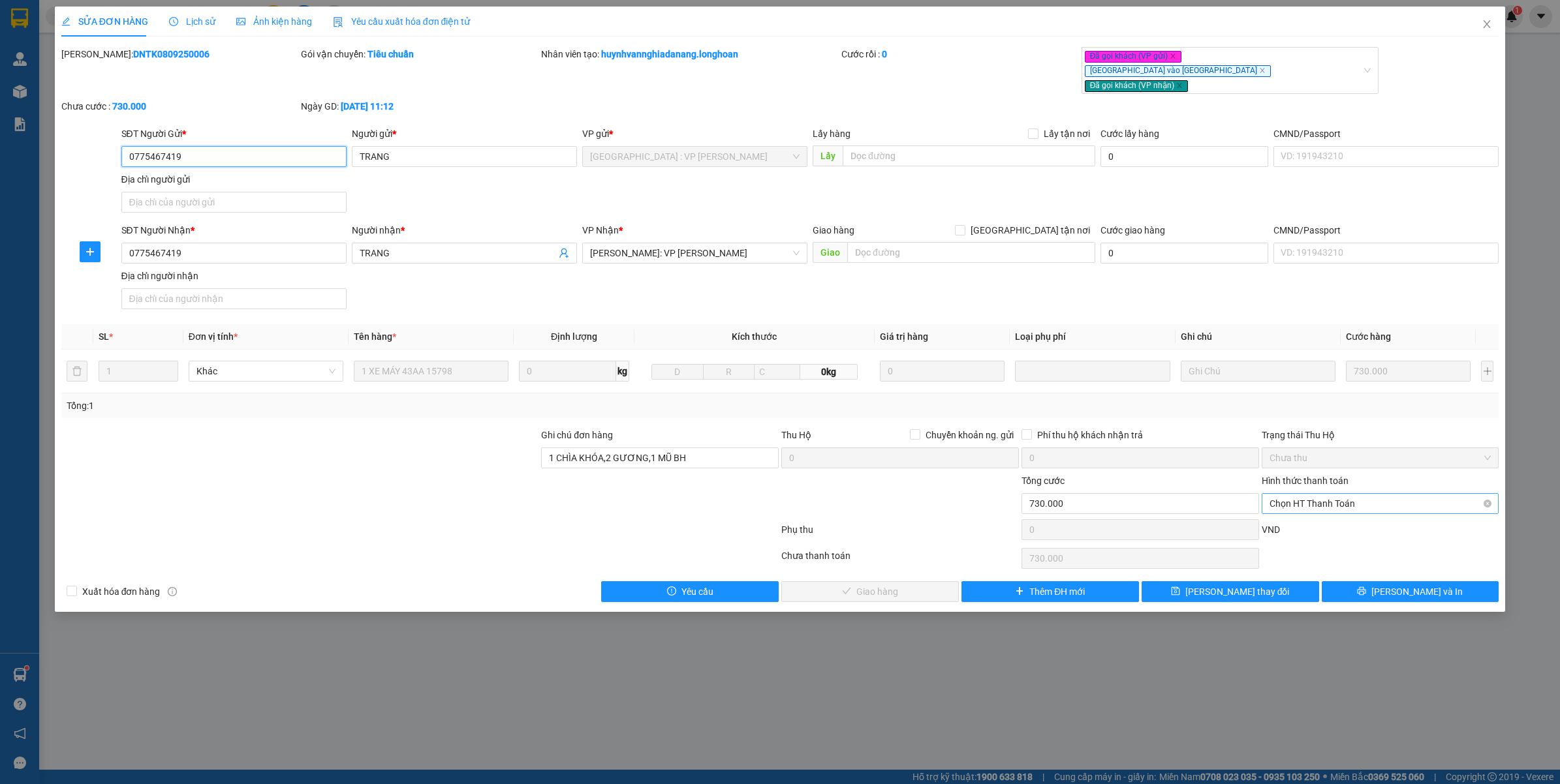
click at [1349, 494] on span "Chọn HT Thanh Toán" at bounding box center [1381, 503] width 222 height 20
click at [1322, 521] on div "Tại văn phòng" at bounding box center [1381, 517] width 222 height 15
type input "0"
click at [904, 587] on button "Lưu và Giao hàng" at bounding box center [870, 592] width 178 height 21
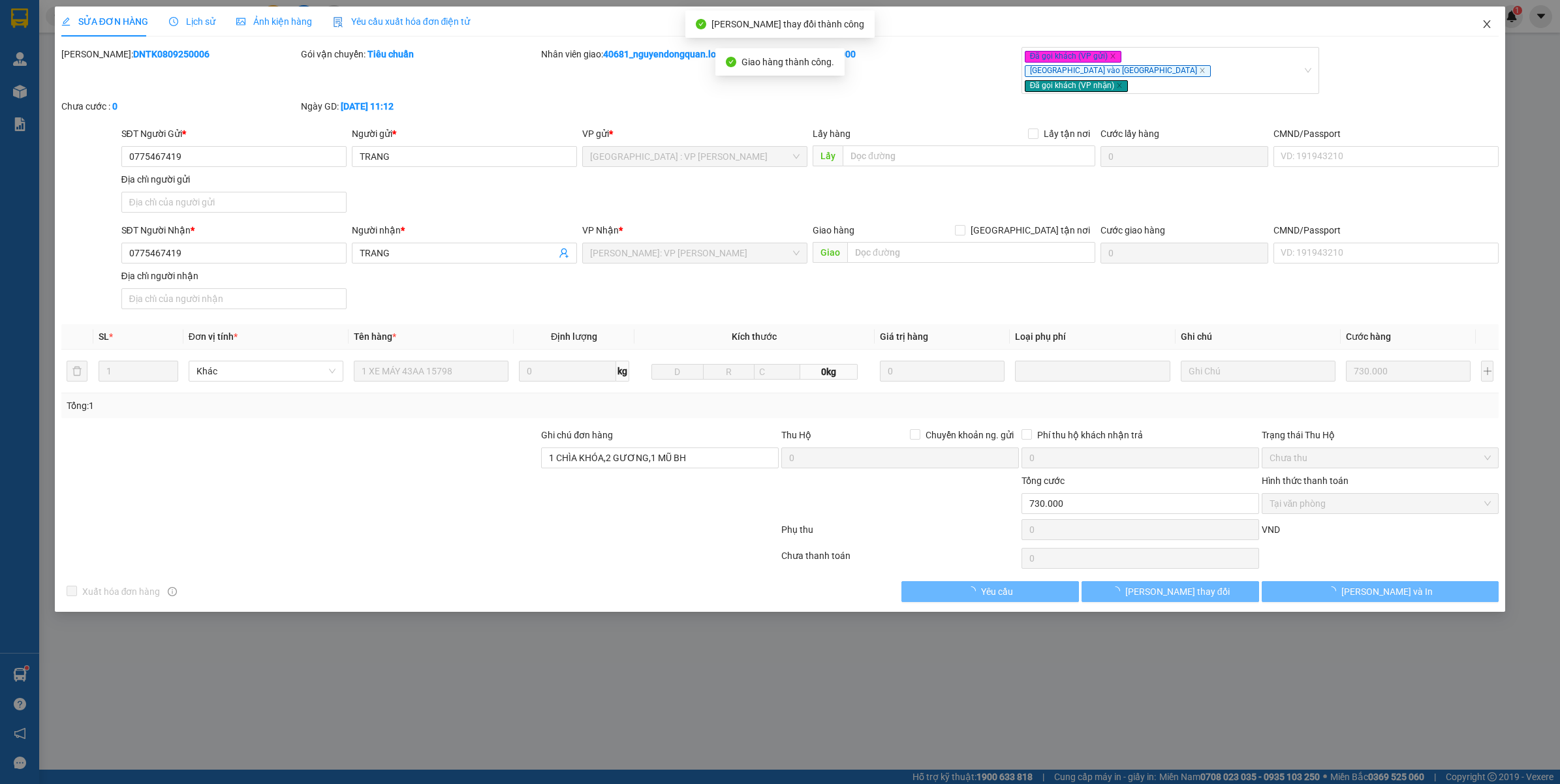
click at [1480, 20] on span "Close" at bounding box center [1487, 25] width 37 height 37
